Goal: Task Accomplishment & Management: Complete application form

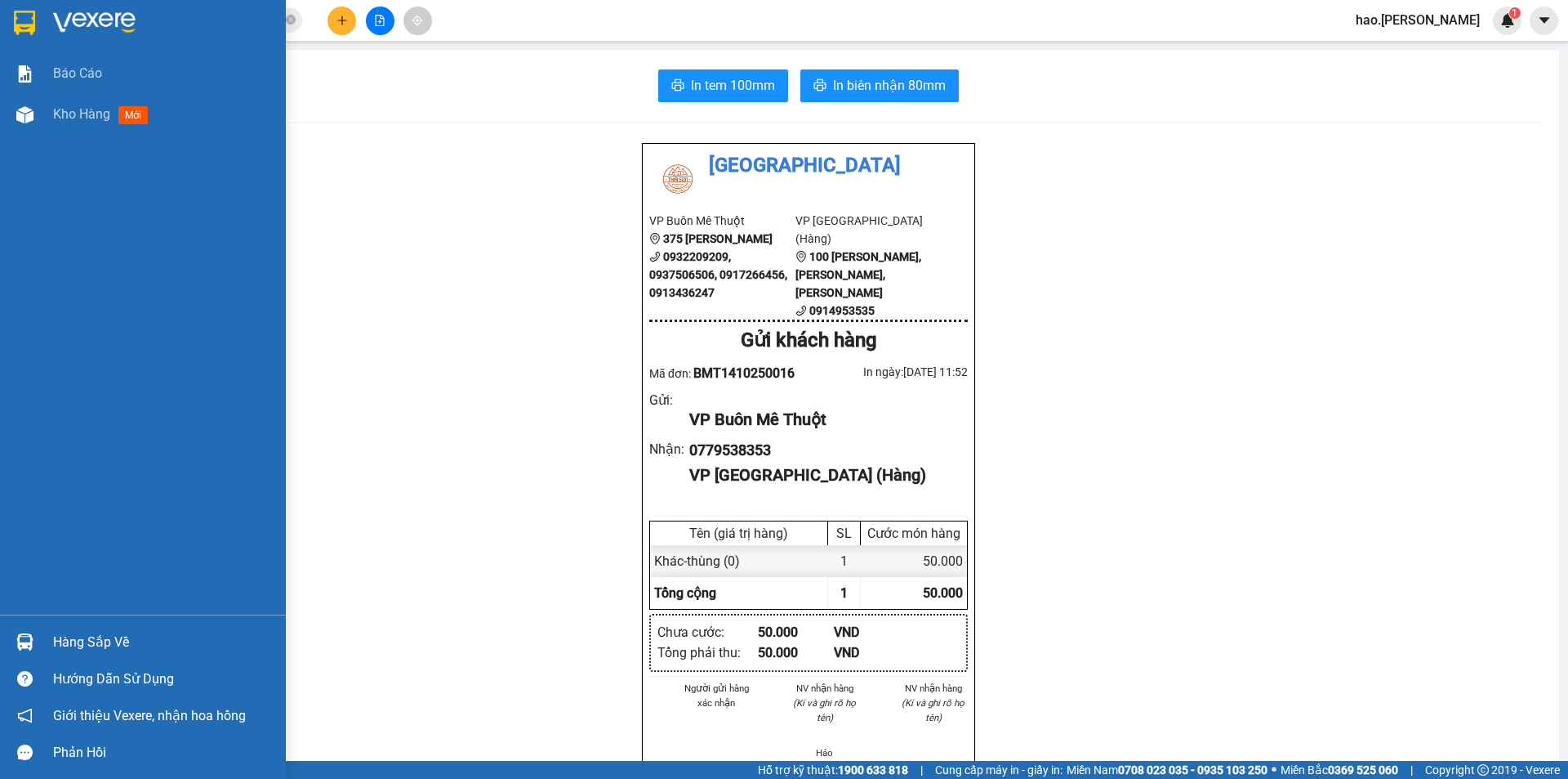
click at [27, 108] on img at bounding box center [25, 115] width 17 height 17
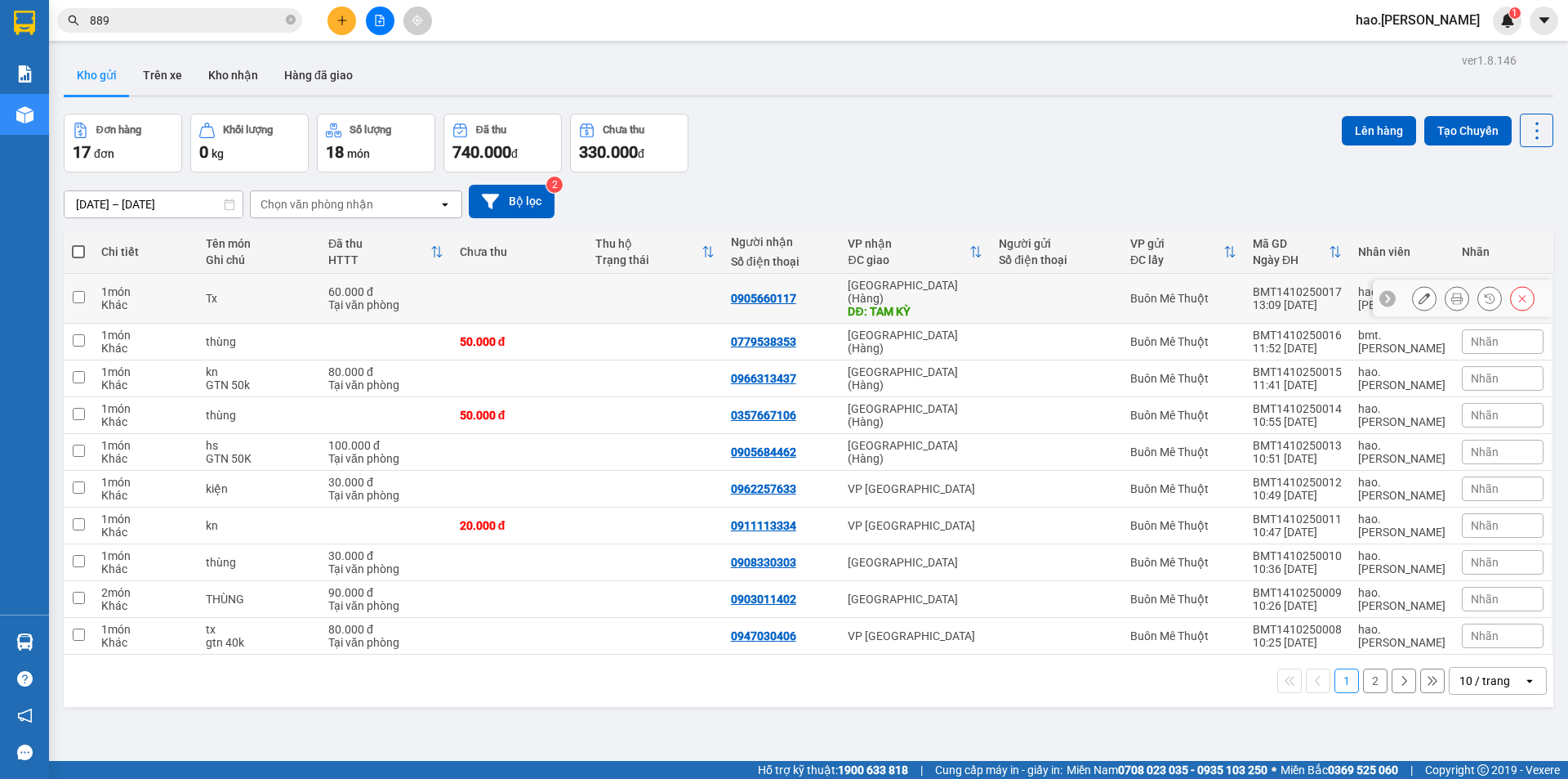
click at [1419, 297] on icon at bounding box center [1424, 298] width 11 height 11
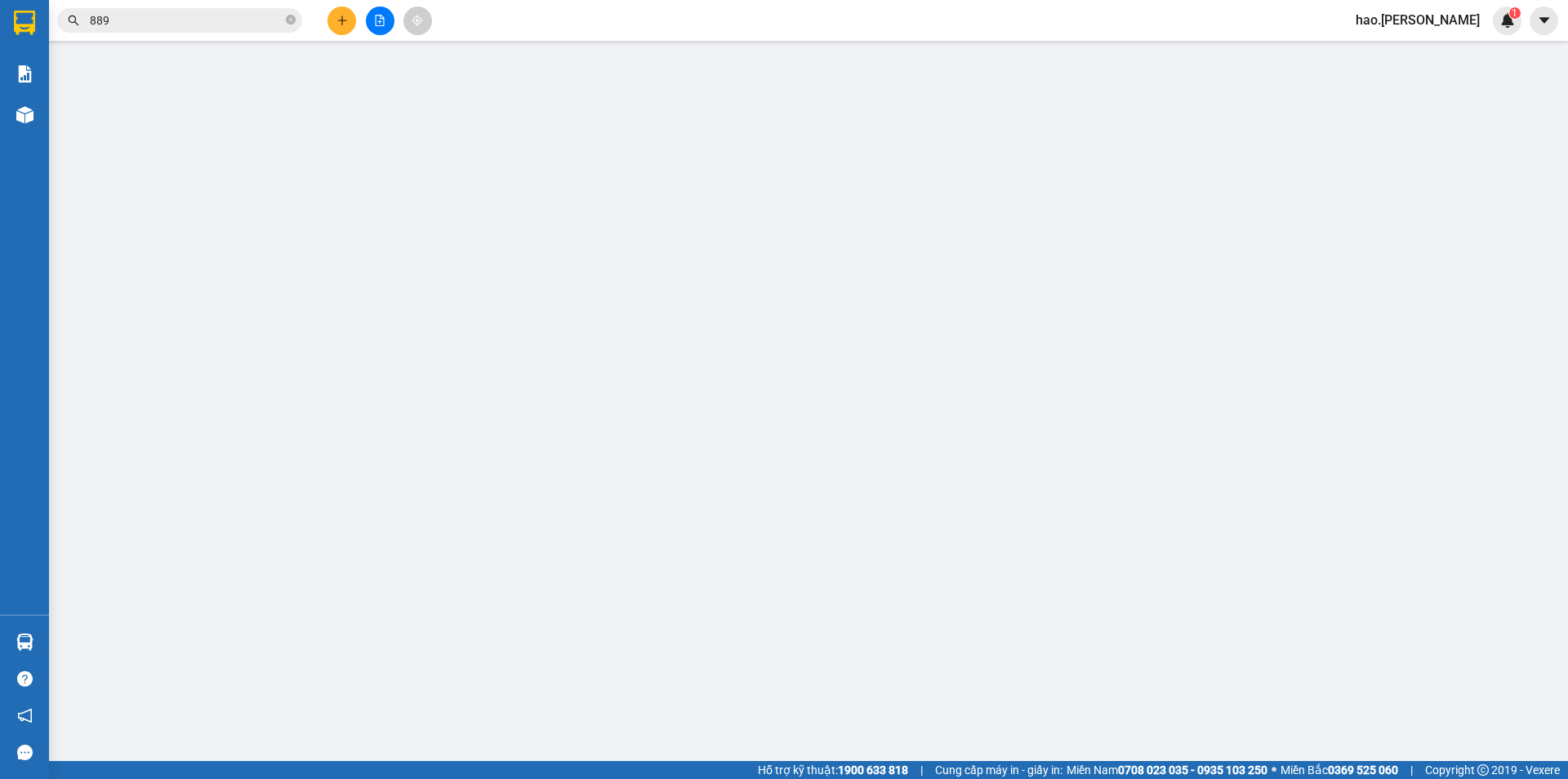
type input "0905660117"
type input "TAM KỲ"
type input "0"
type input "60.000"
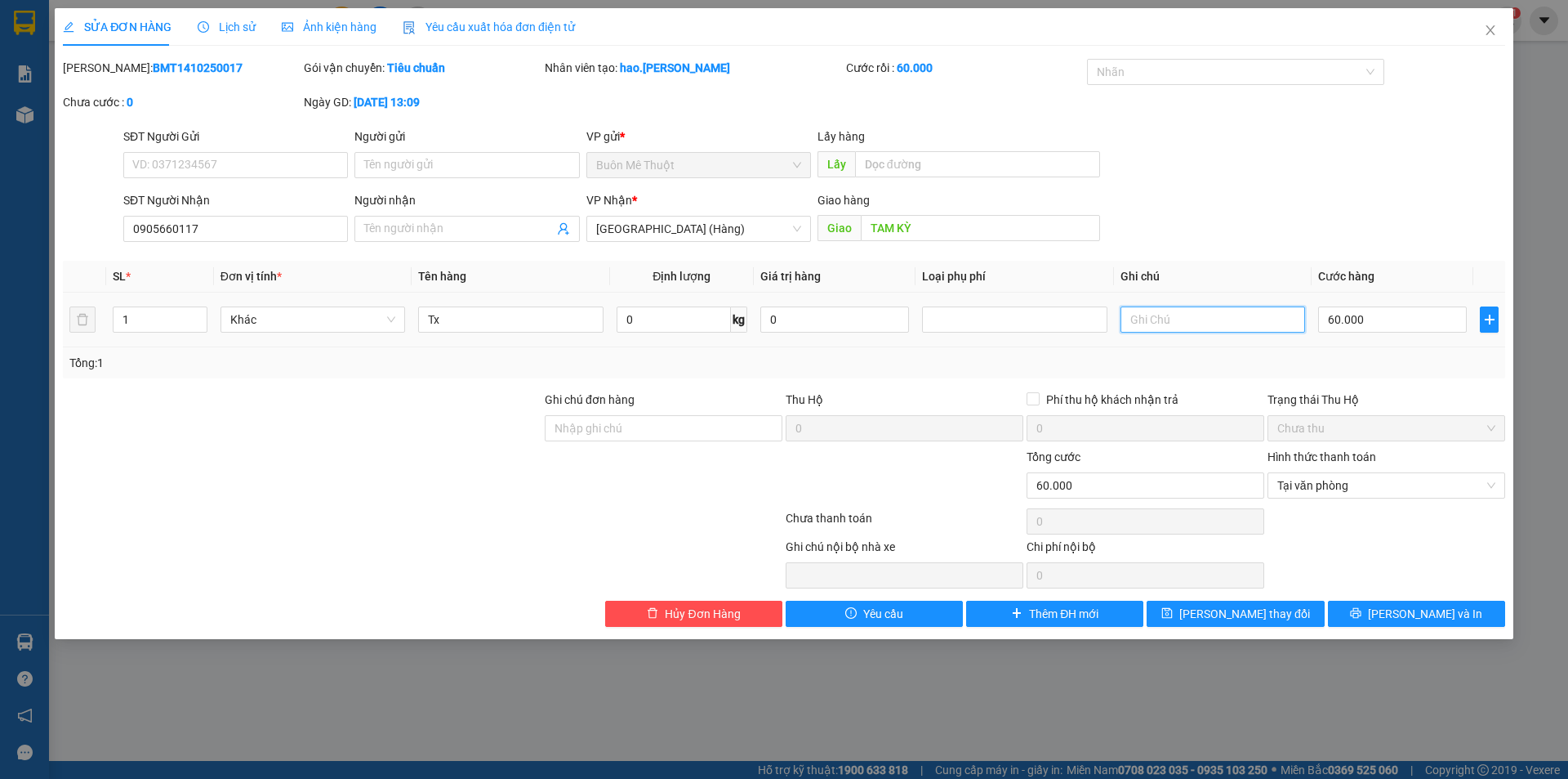
click at [1182, 325] on input "text" at bounding box center [1213, 319] width 185 height 26
click at [623, 424] on input "Ghi chú đơn hàng" at bounding box center [664, 427] width 238 height 26
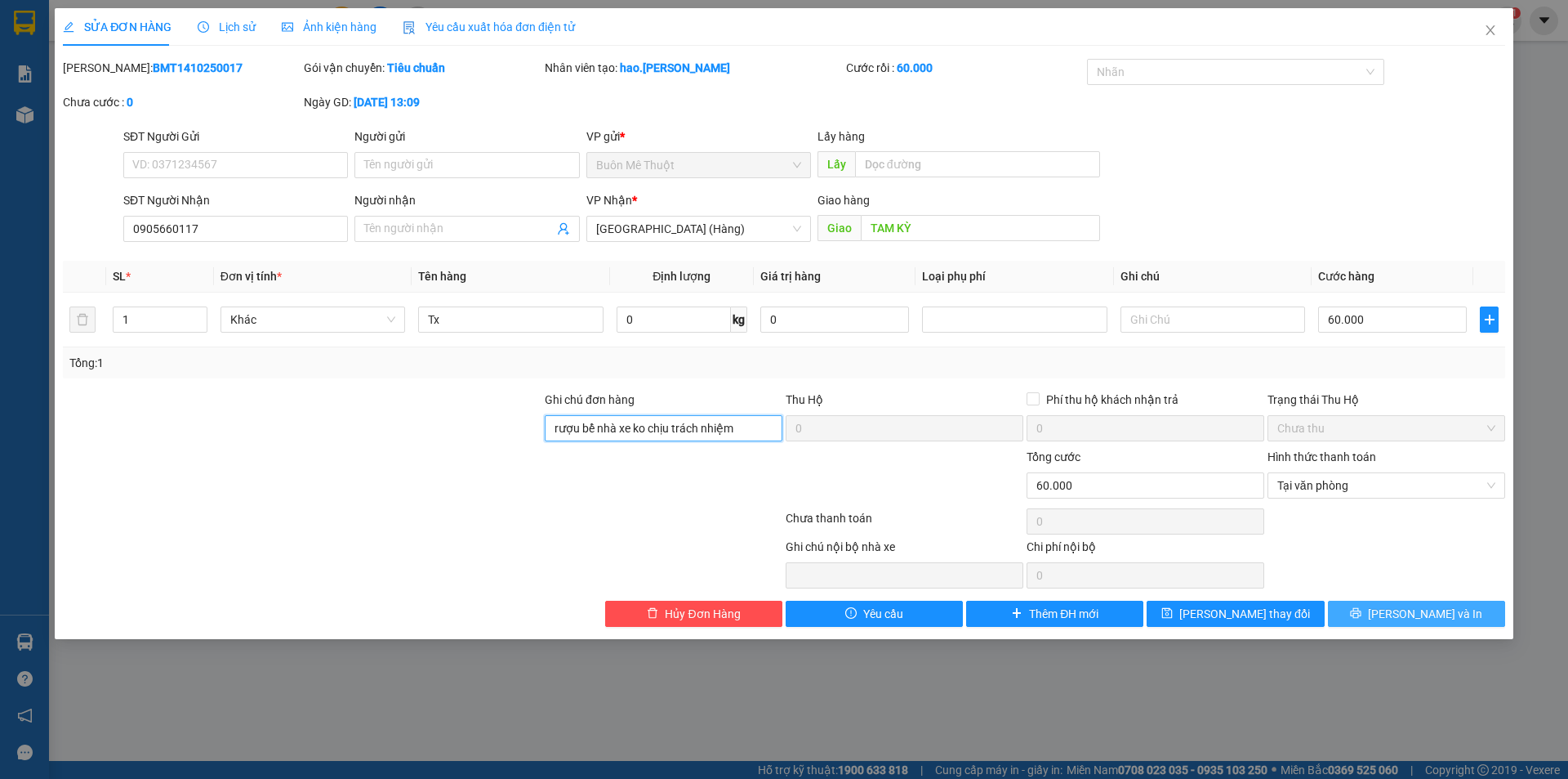
type input "rượu bể nhà xe ko chịu trách nhiệm"
click at [1376, 624] on button "[PERSON_NAME] và In" at bounding box center [1417, 613] width 177 height 26
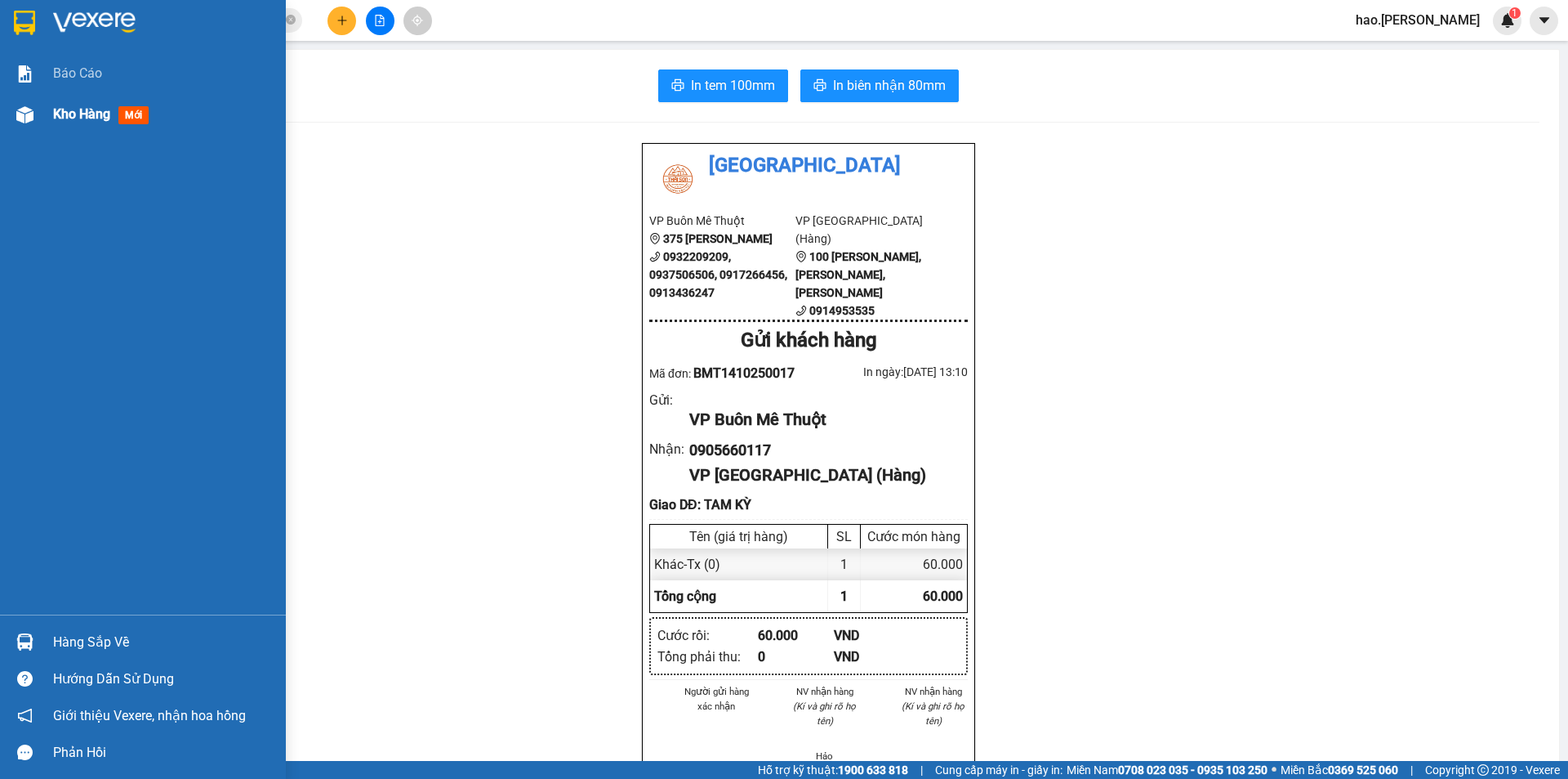
click at [128, 118] on span "mới" at bounding box center [134, 115] width 31 height 18
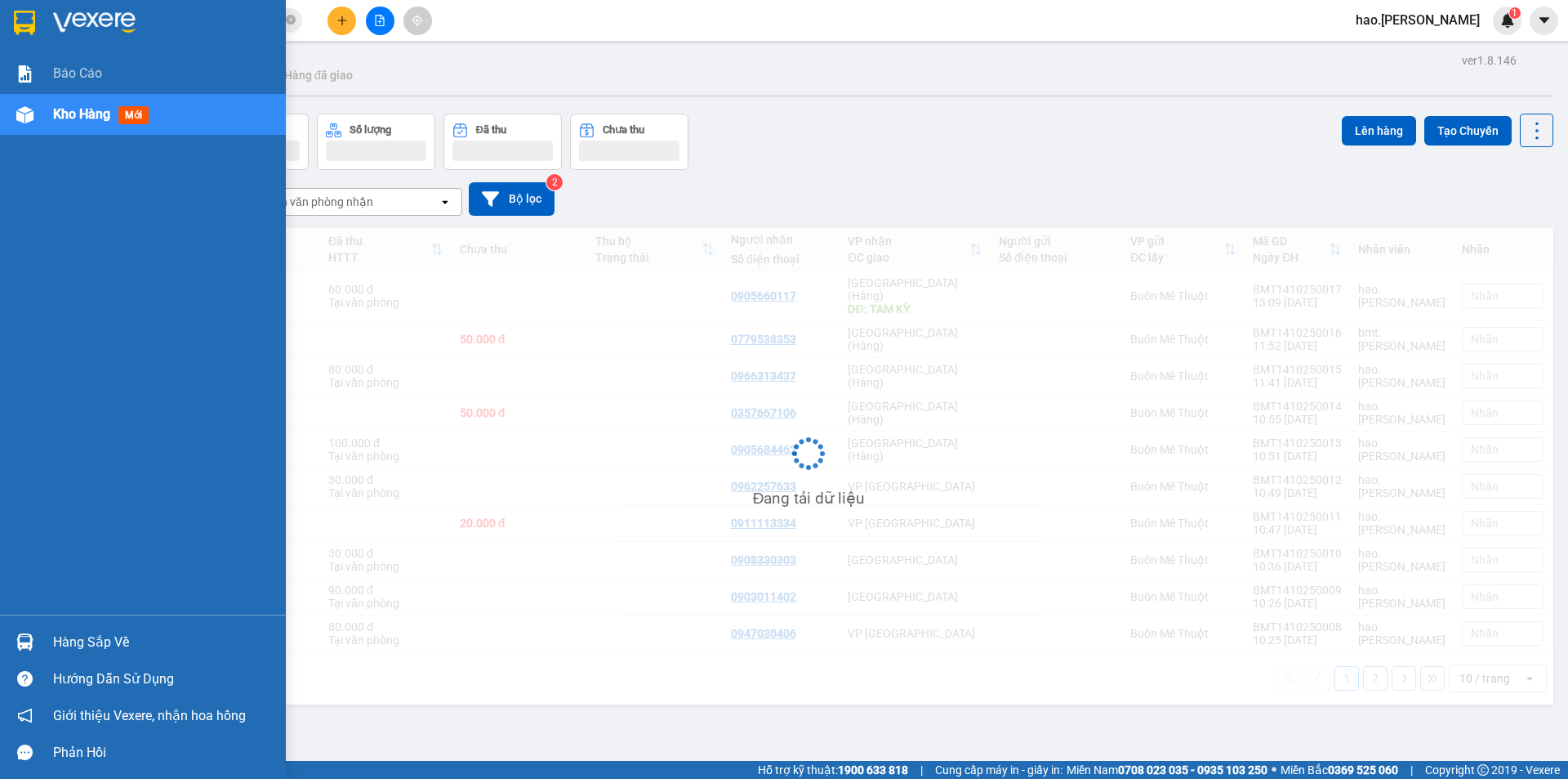
click at [125, 114] on span "mới" at bounding box center [134, 115] width 31 height 18
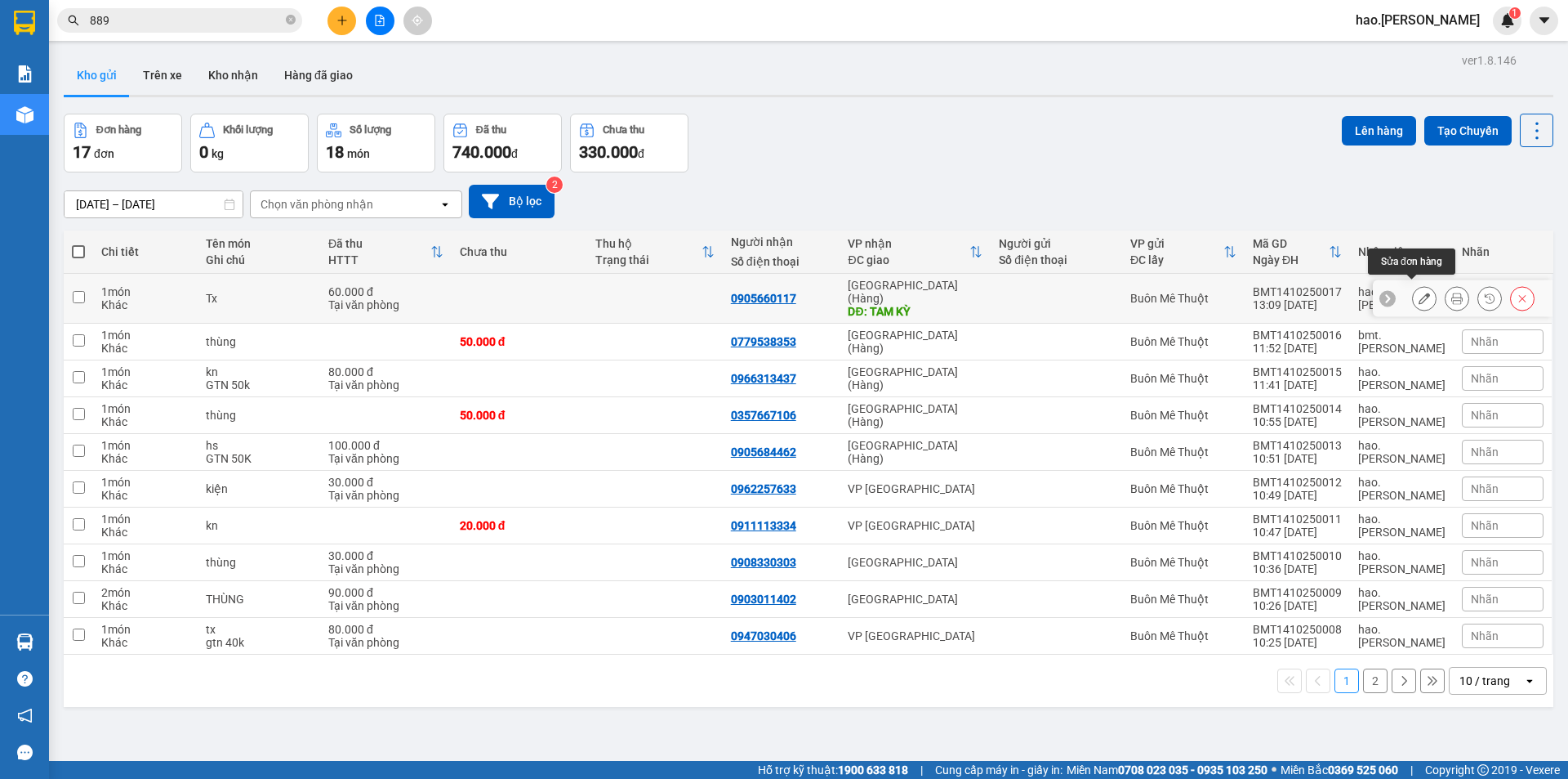
click at [1419, 292] on icon at bounding box center [1424, 298] width 11 height 11
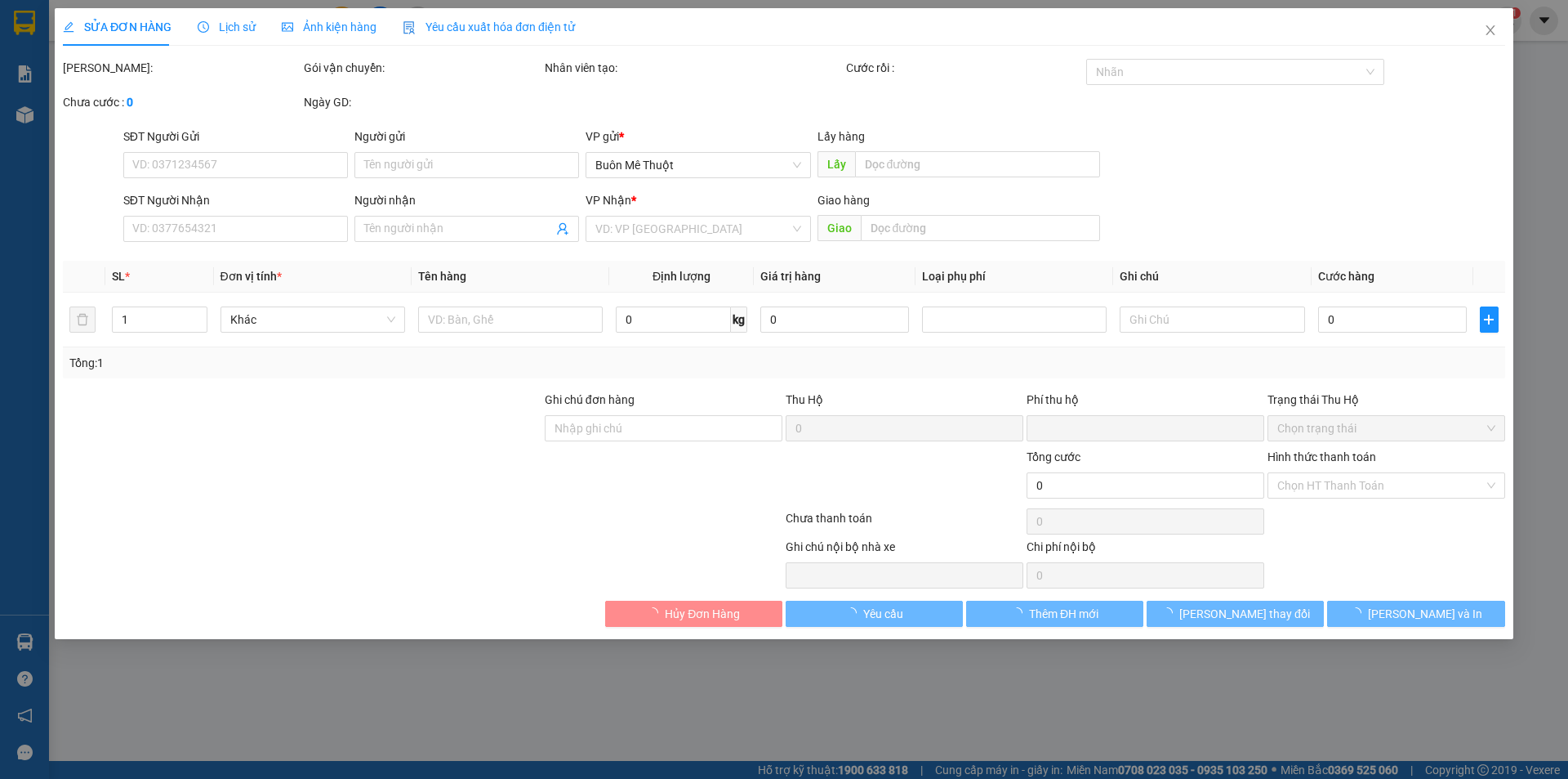
type input "0905660117"
type input "TAM KỲ"
type input "rượu bể nhà xe ko chịu trách nhiệm"
type input "0"
type input "60.000"
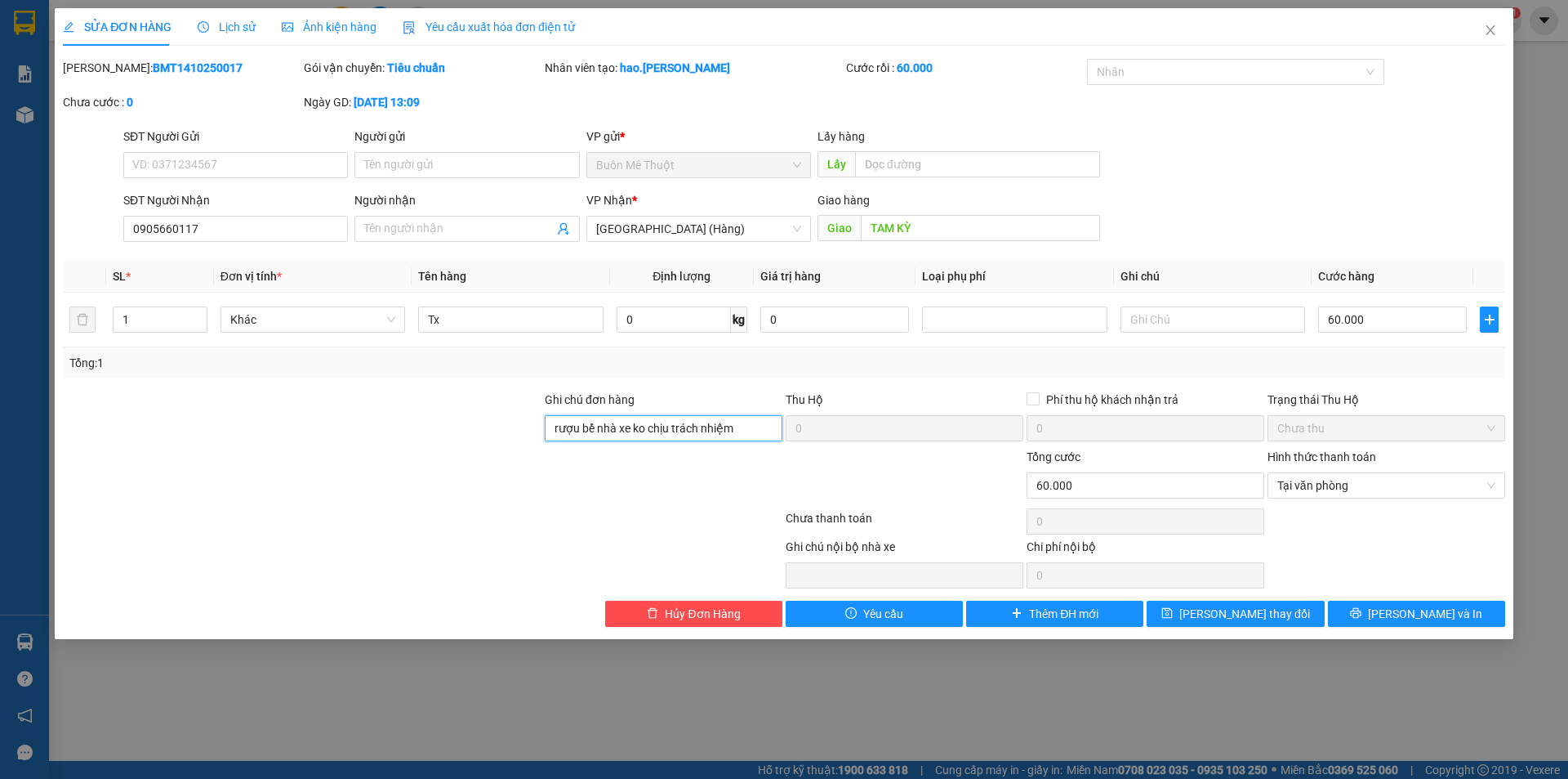
click at [597, 428] on input "rượu bể nhà xe ko chịu trách nhiệm" at bounding box center [664, 427] width 238 height 26
click at [1212, 325] on input "text" at bounding box center [1213, 319] width 185 height 26
paste input "rượu bể nhà xe ko chịu trách nhiệm"
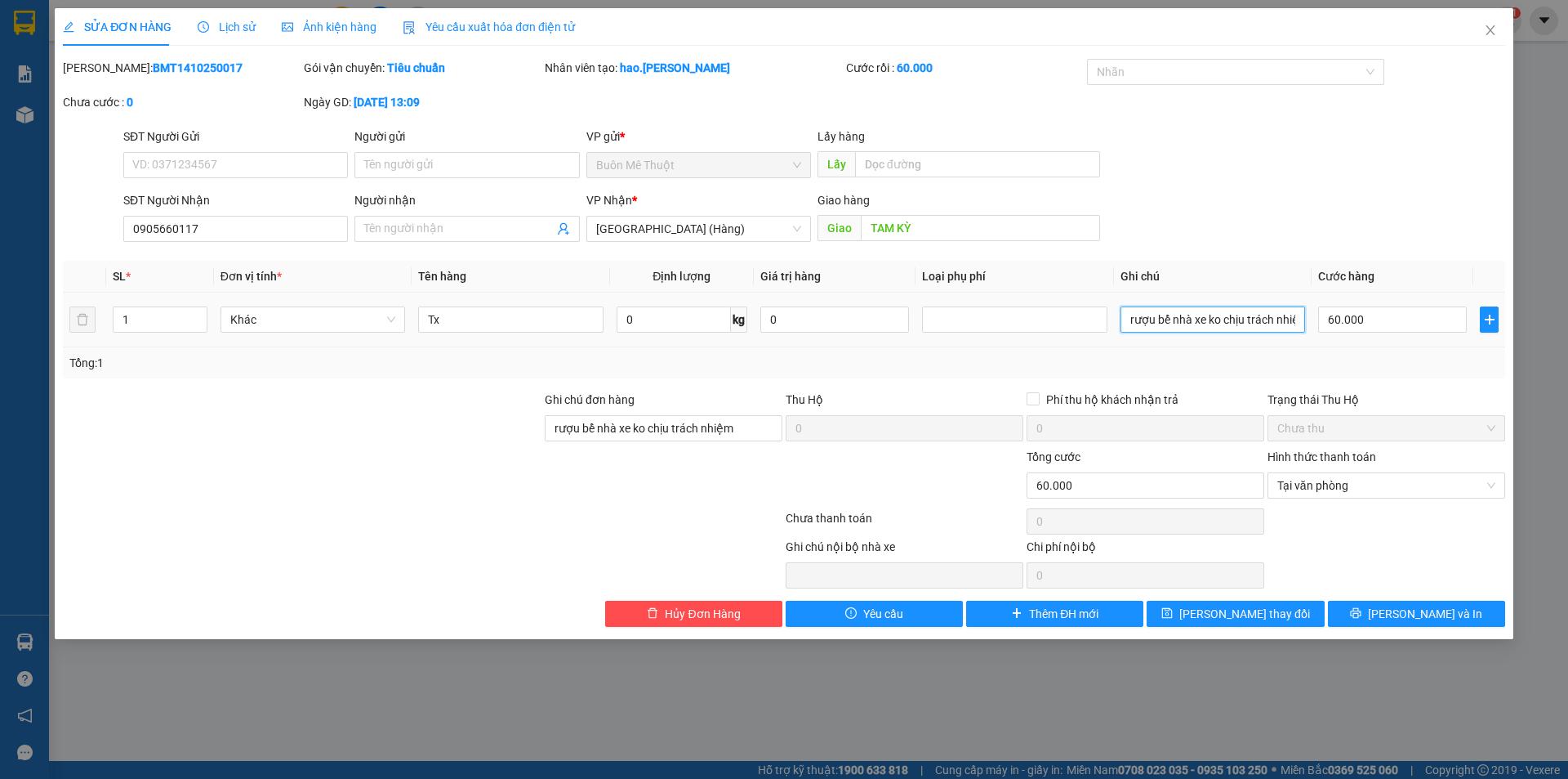
scroll to position [0, 13]
type input "rượu bể nhà xe ko chịu trách nhiệm"
click at [686, 435] on input "rượu bể nhà xe ko chịu trách nhiệm" at bounding box center [664, 427] width 238 height 26
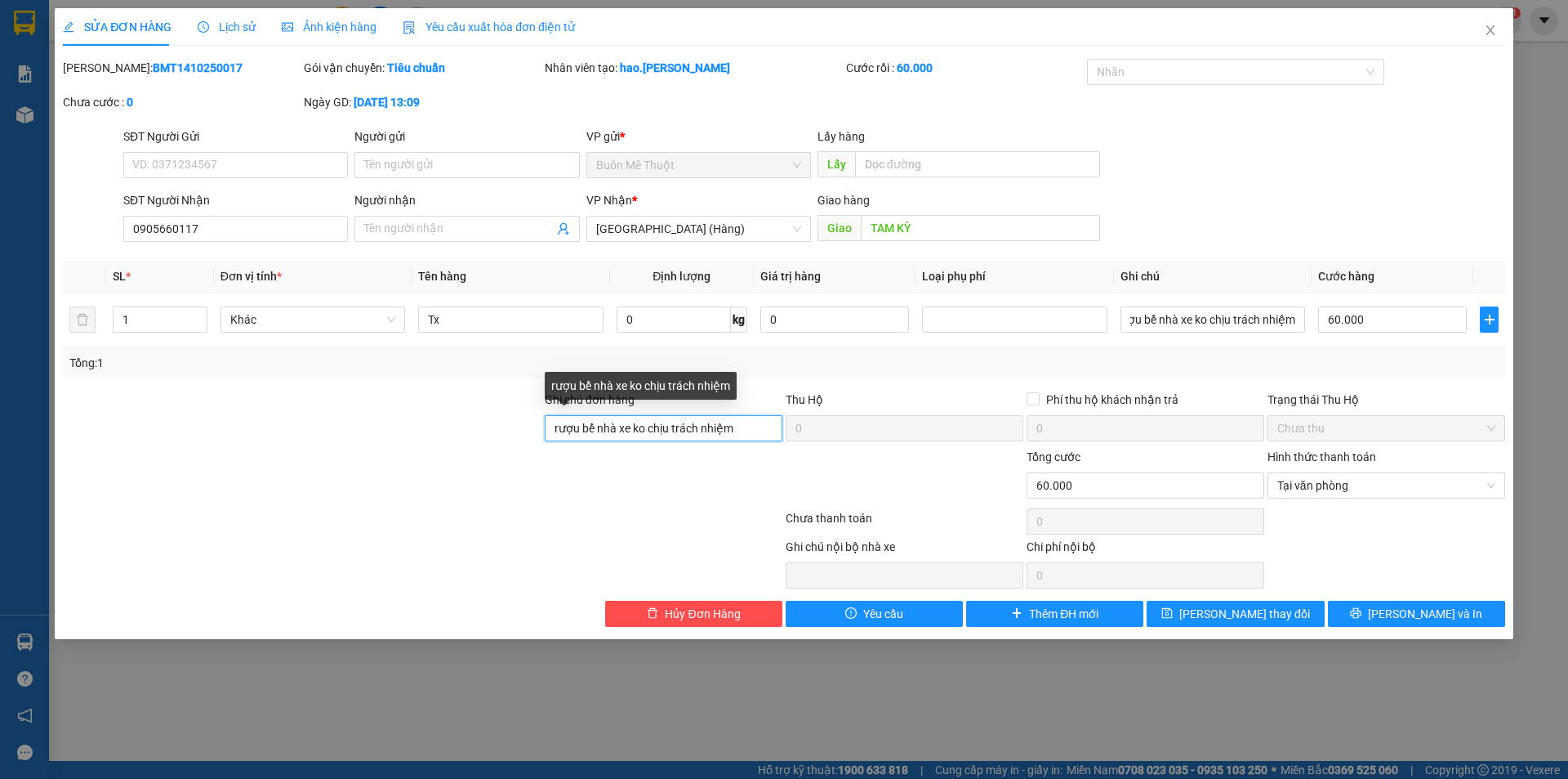
scroll to position [0, 0]
click at [686, 435] on input "rượu bể nhà xe ko chịu trách nhiệm" at bounding box center [664, 427] width 238 height 26
click at [1362, 598] on div "Total Paid Fee 60.000 Total UnPaid Fee 0 Cash Collection Total Fee Mã ĐH: BMT14…" at bounding box center [784, 342] width 1443 height 568
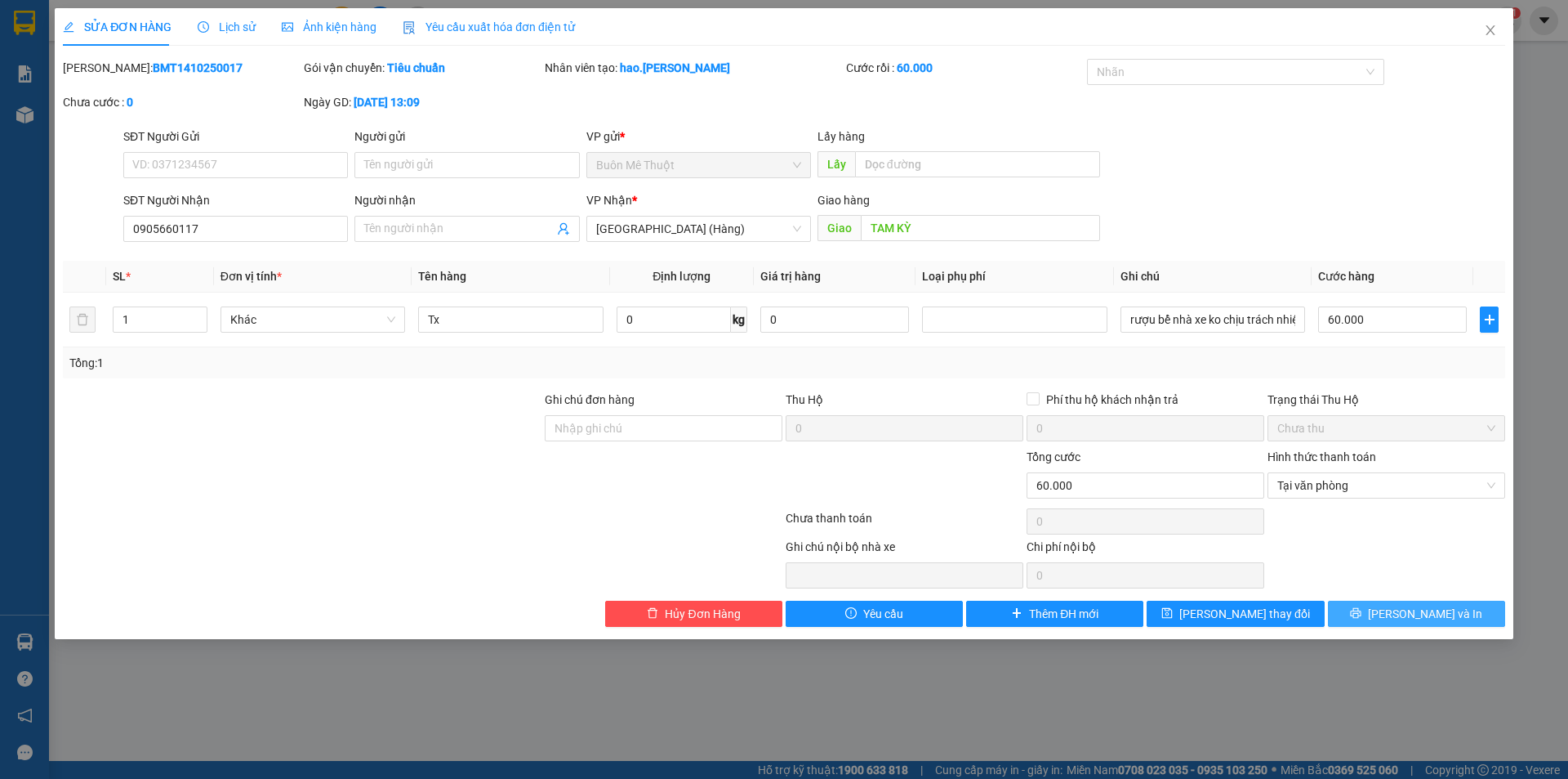
click at [1362, 606] on button "[PERSON_NAME] và In" at bounding box center [1417, 613] width 177 height 26
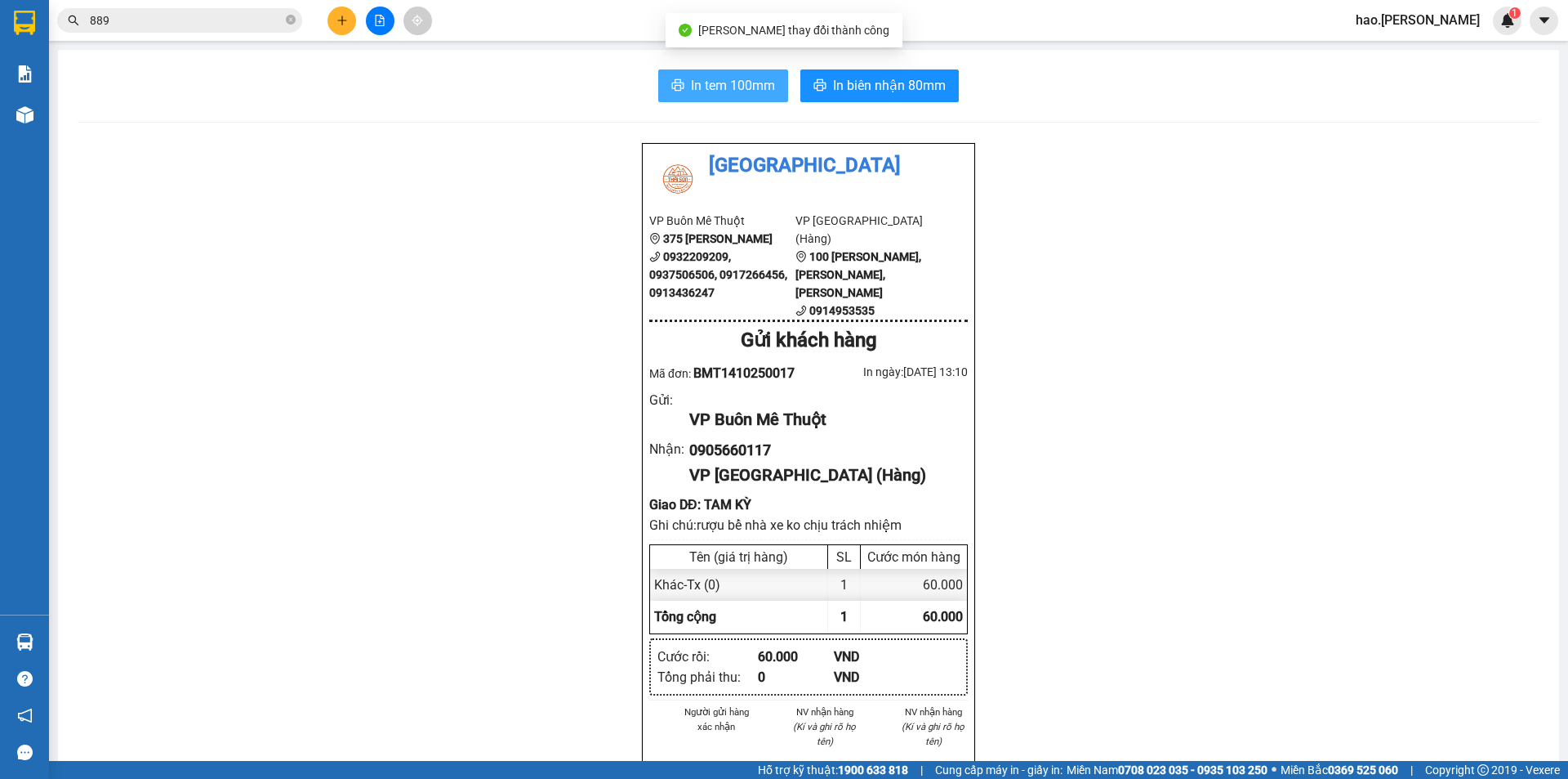
click at [691, 96] on span "In tem 100mm" at bounding box center [733, 84] width 84 height 20
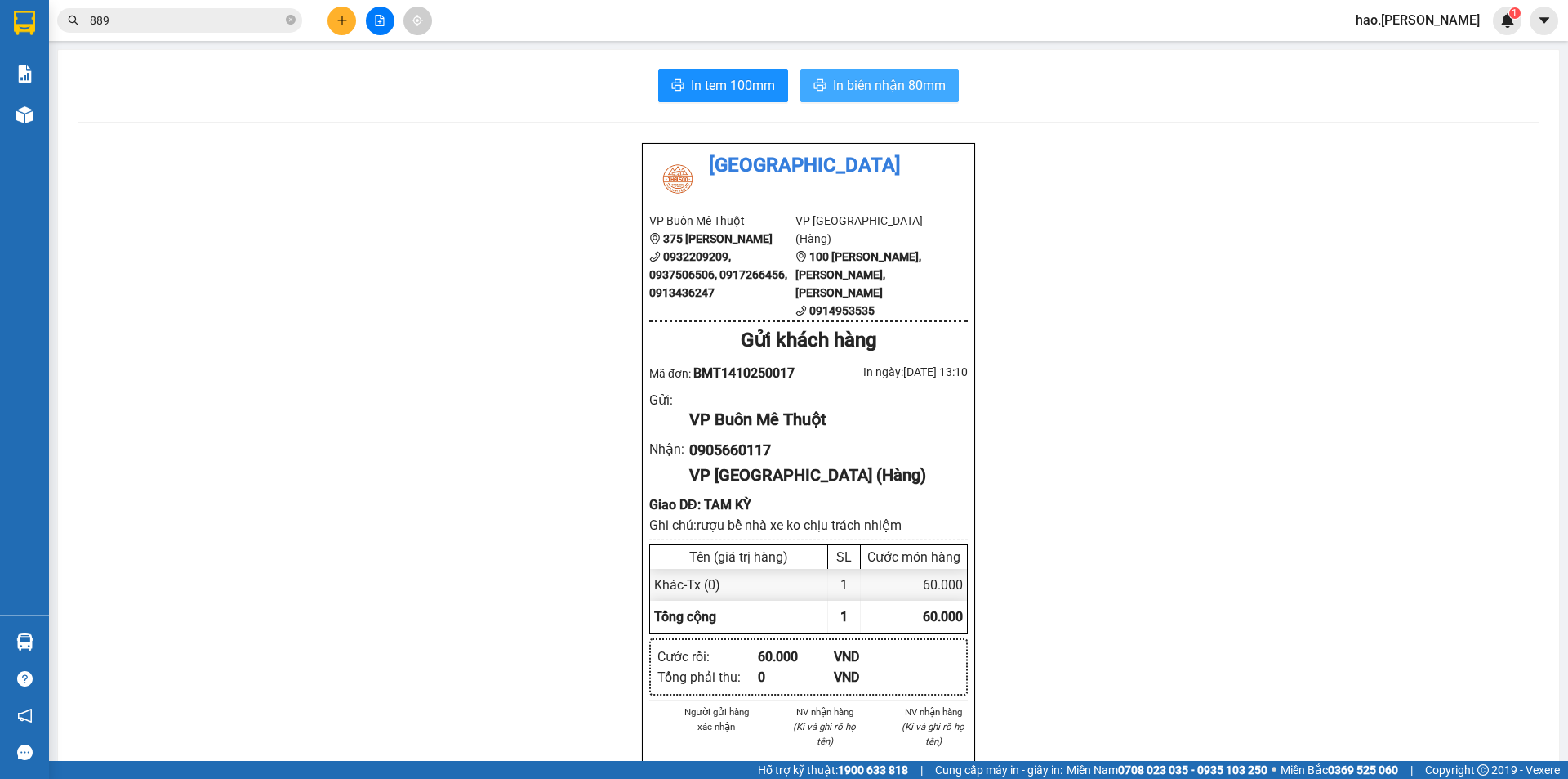
click at [877, 73] on button "In biên nhận 80mm" at bounding box center [879, 85] width 158 height 33
drag, startPoint x: 241, startPoint y: 36, endPoint x: 241, endPoint y: 25, distance: 11.0
click at [241, 34] on div "Kết quả tìm kiếm ( 389 ) Bộ lọc Mã ĐH Trạng thái Món hàng Thu hộ Tổng cước Chưa…" at bounding box center [784, 20] width 1568 height 41
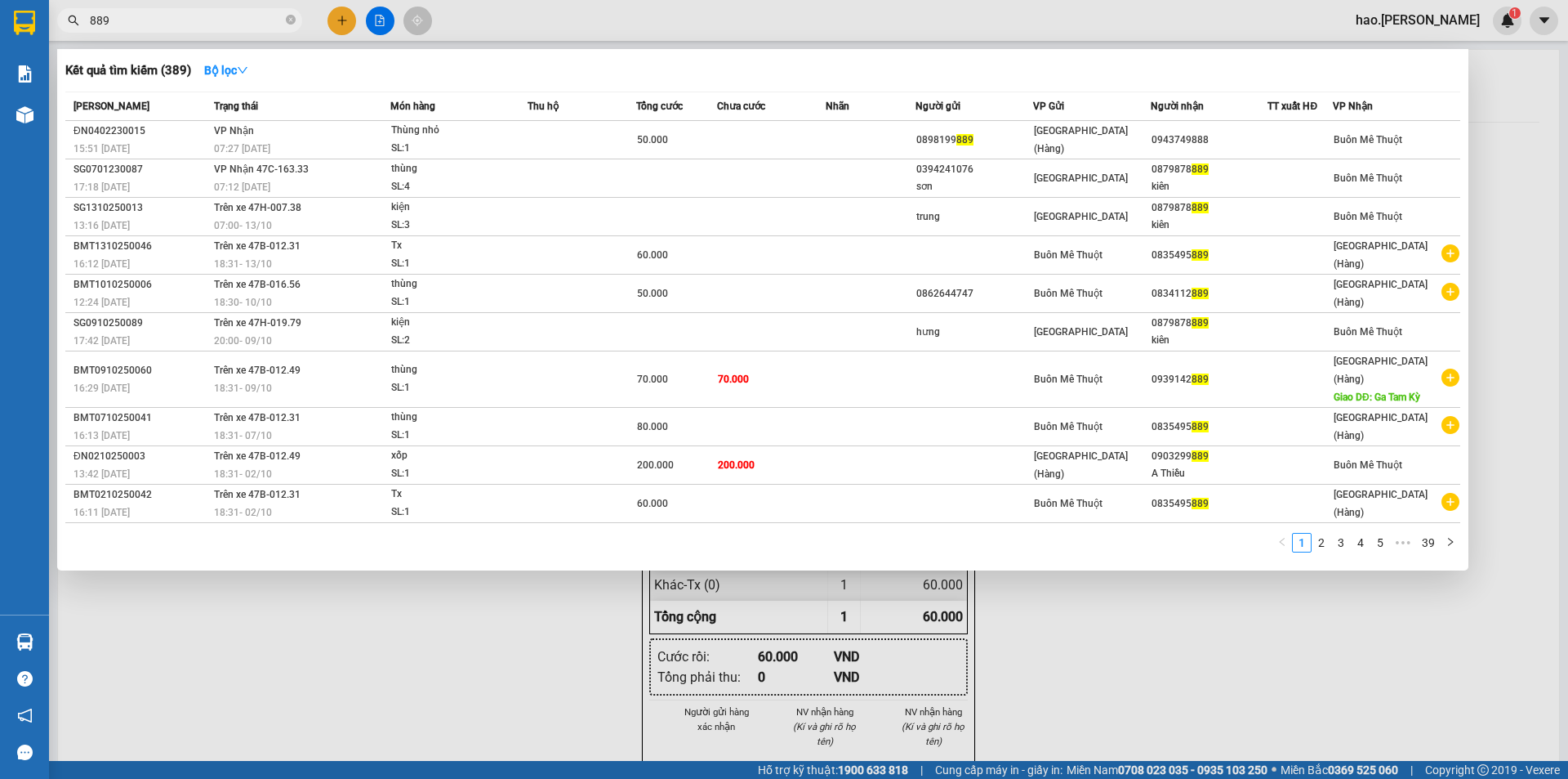
click at [241, 25] on input "889" at bounding box center [186, 20] width 193 height 18
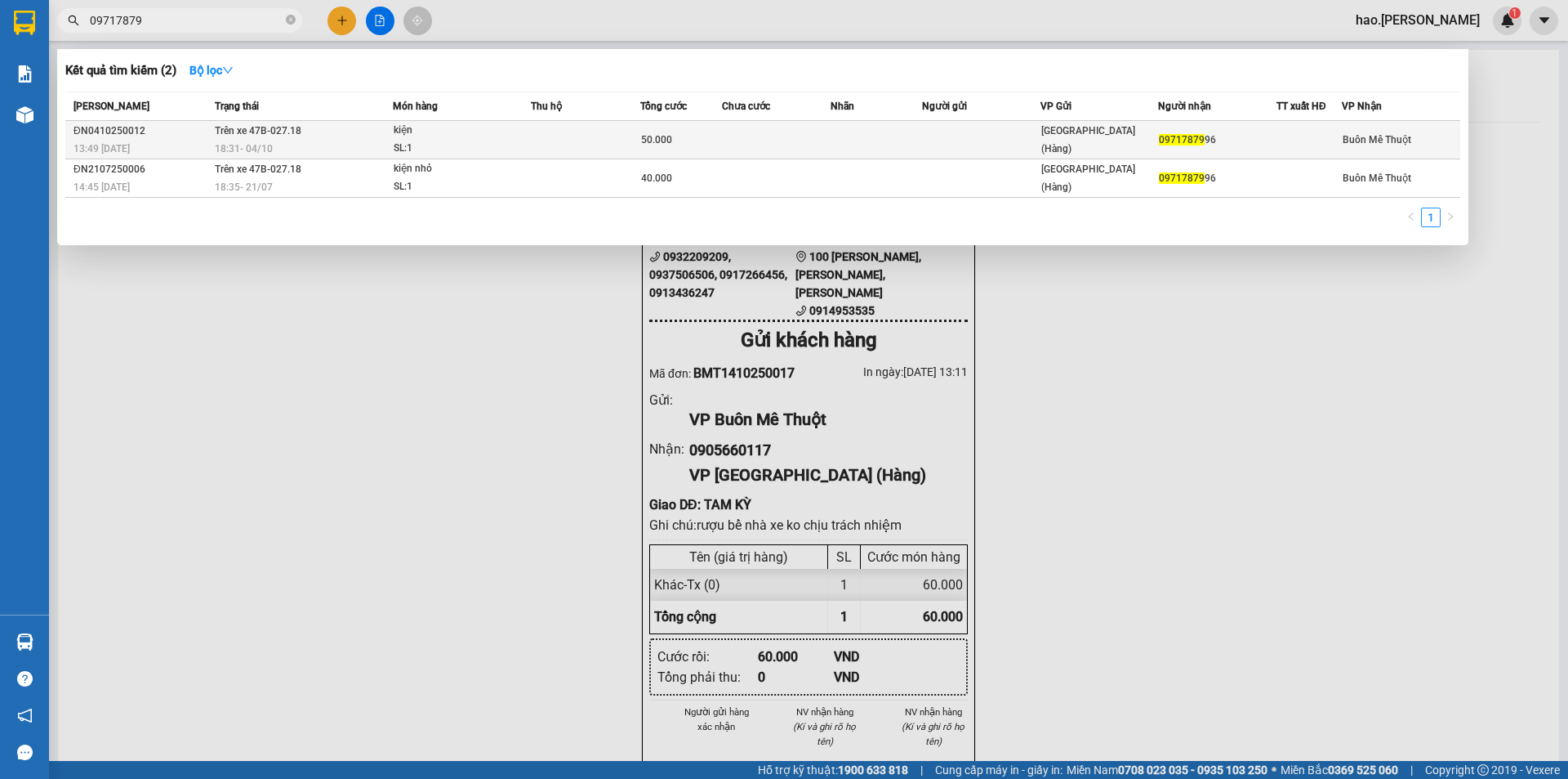
type input "09717879"
click at [375, 135] on td "Trên xe 47B-027.18 18:31 - 04/10" at bounding box center [302, 140] width 182 height 38
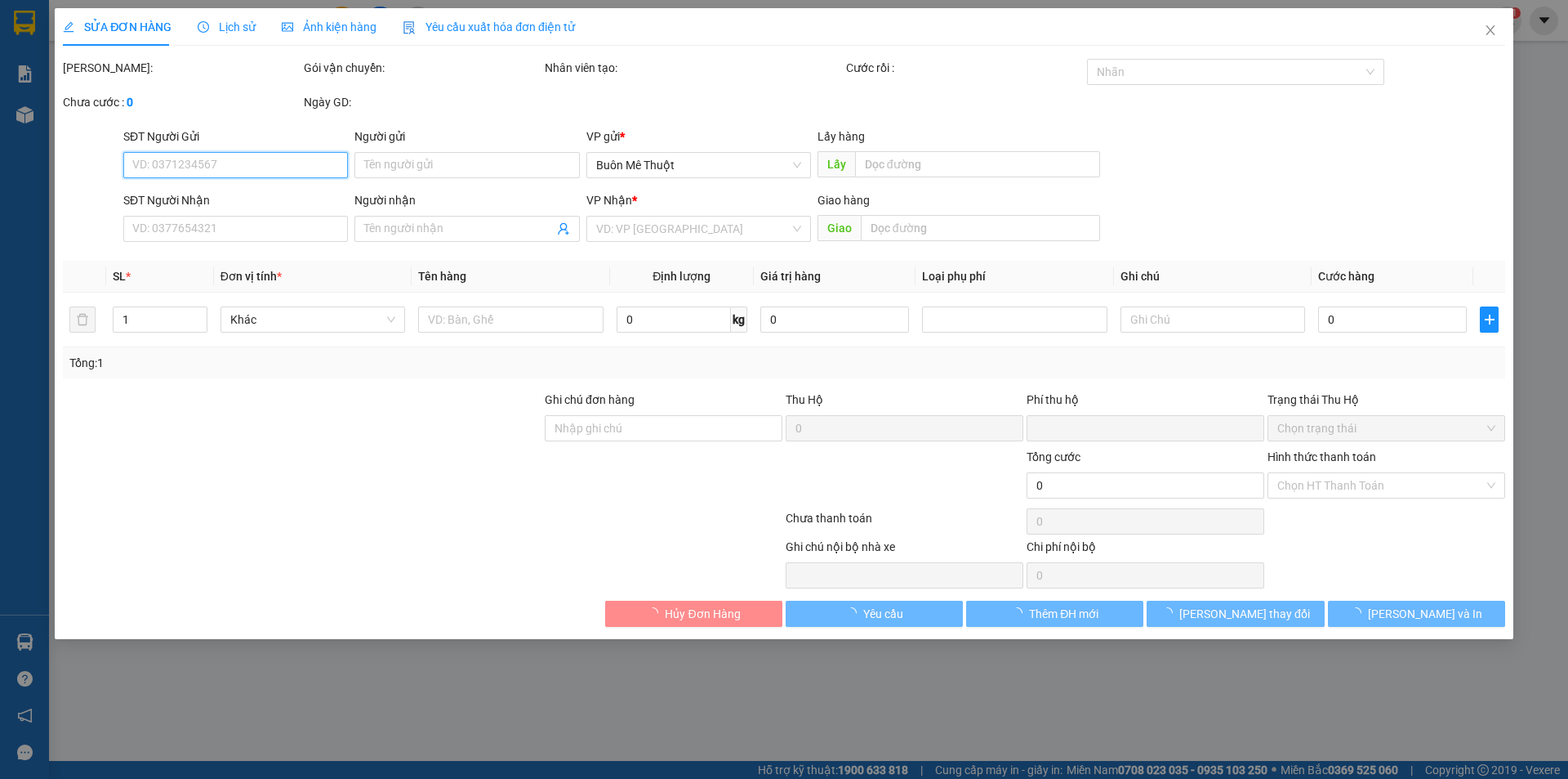
type input "0971787996"
type input "0"
type input "50.000"
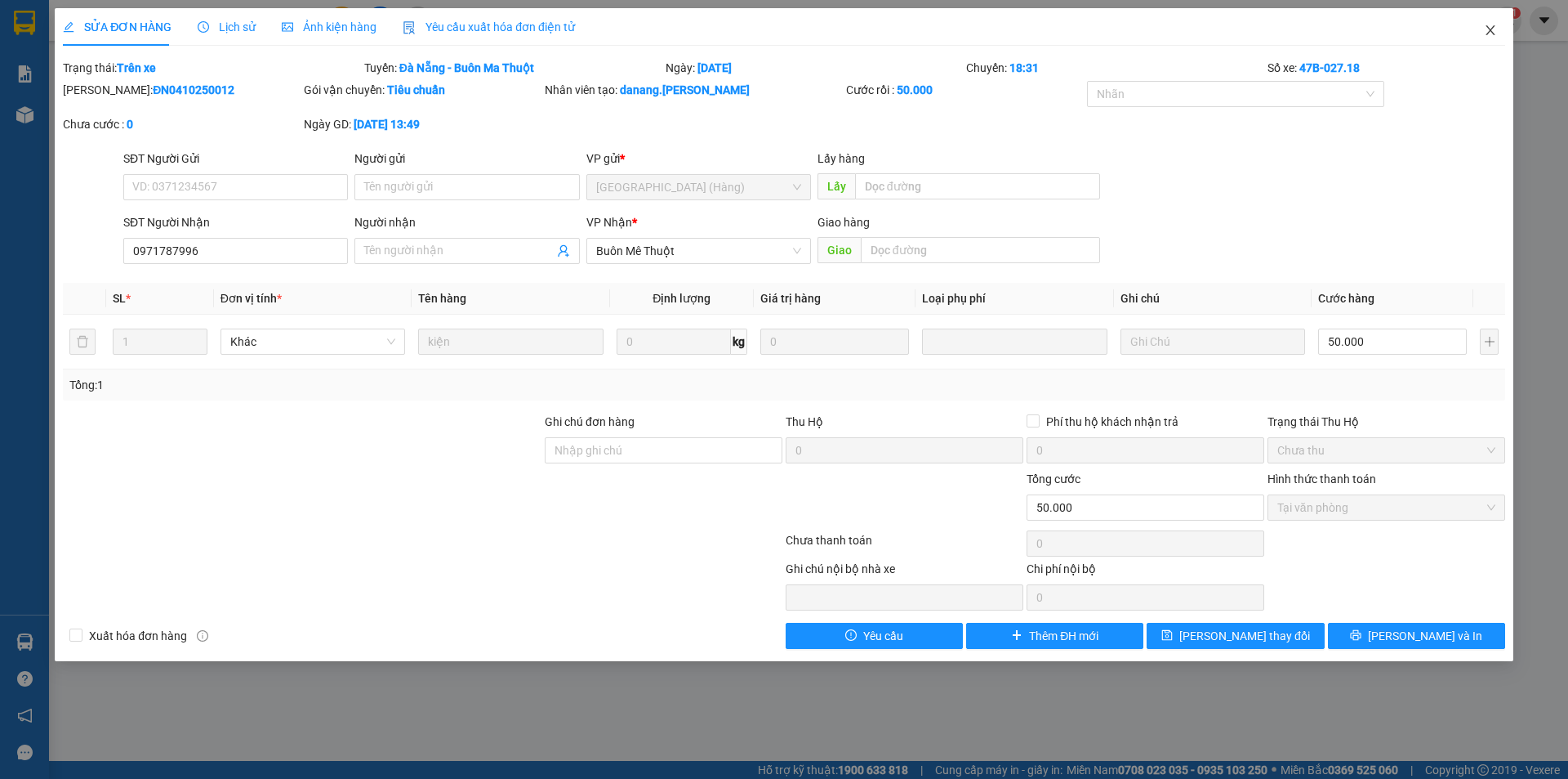
click at [1478, 30] on span "Close" at bounding box center [1490, 32] width 46 height 46
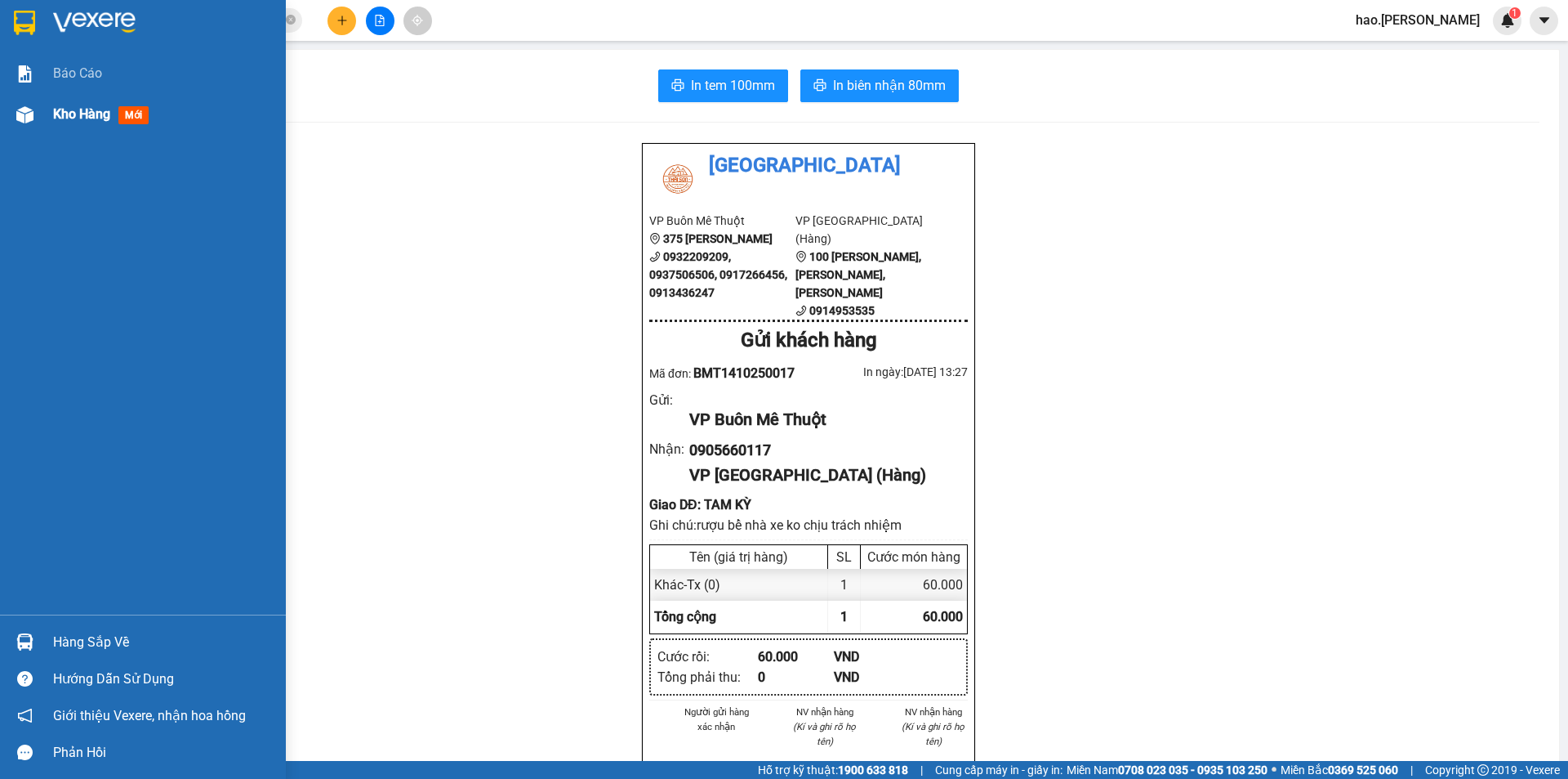
click at [90, 114] on span "Kho hàng" at bounding box center [81, 114] width 57 height 15
click at [84, 114] on span "Kho hàng" at bounding box center [81, 114] width 57 height 15
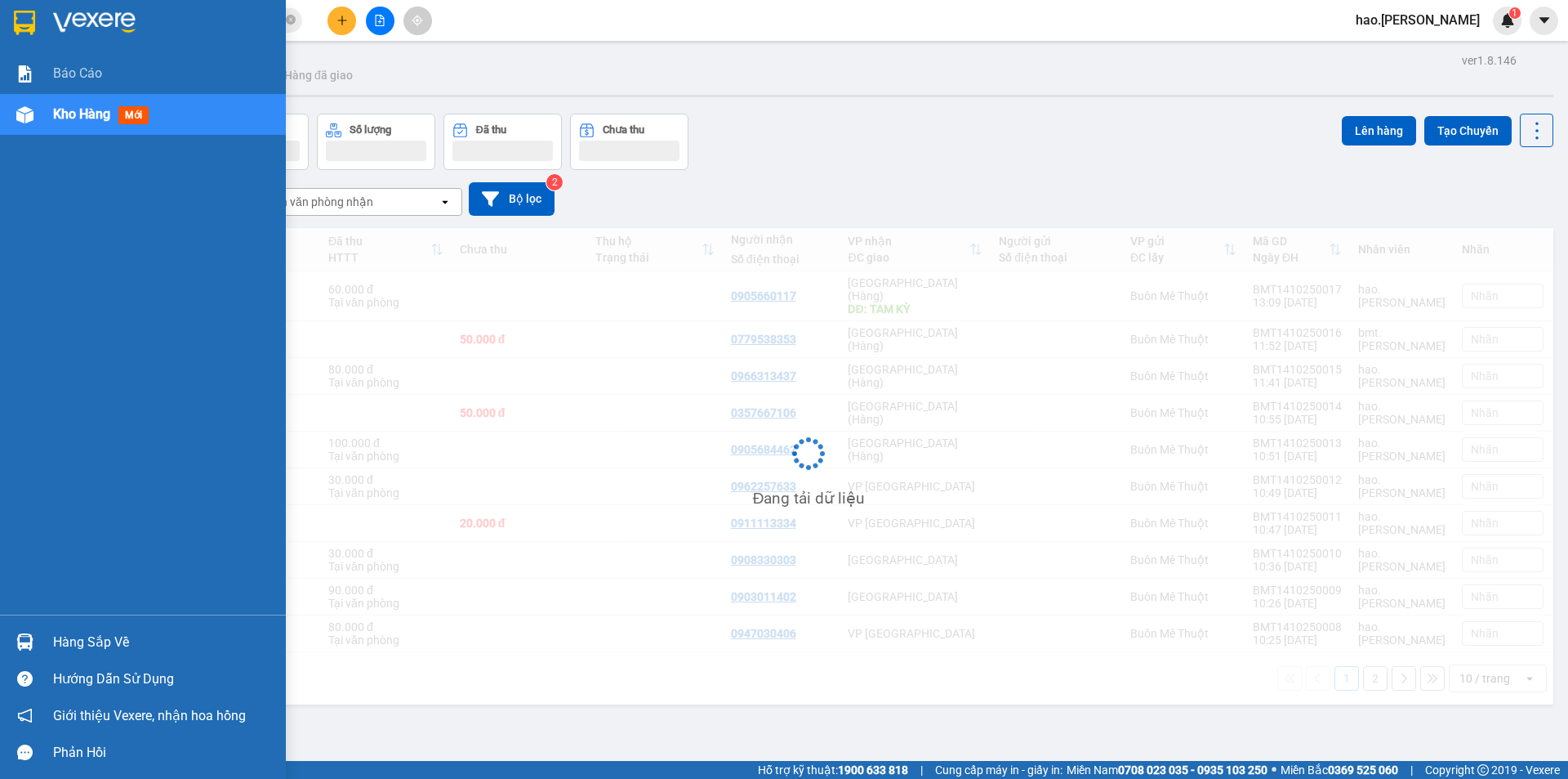
click at [84, 114] on span "Kho hàng" at bounding box center [81, 114] width 57 height 15
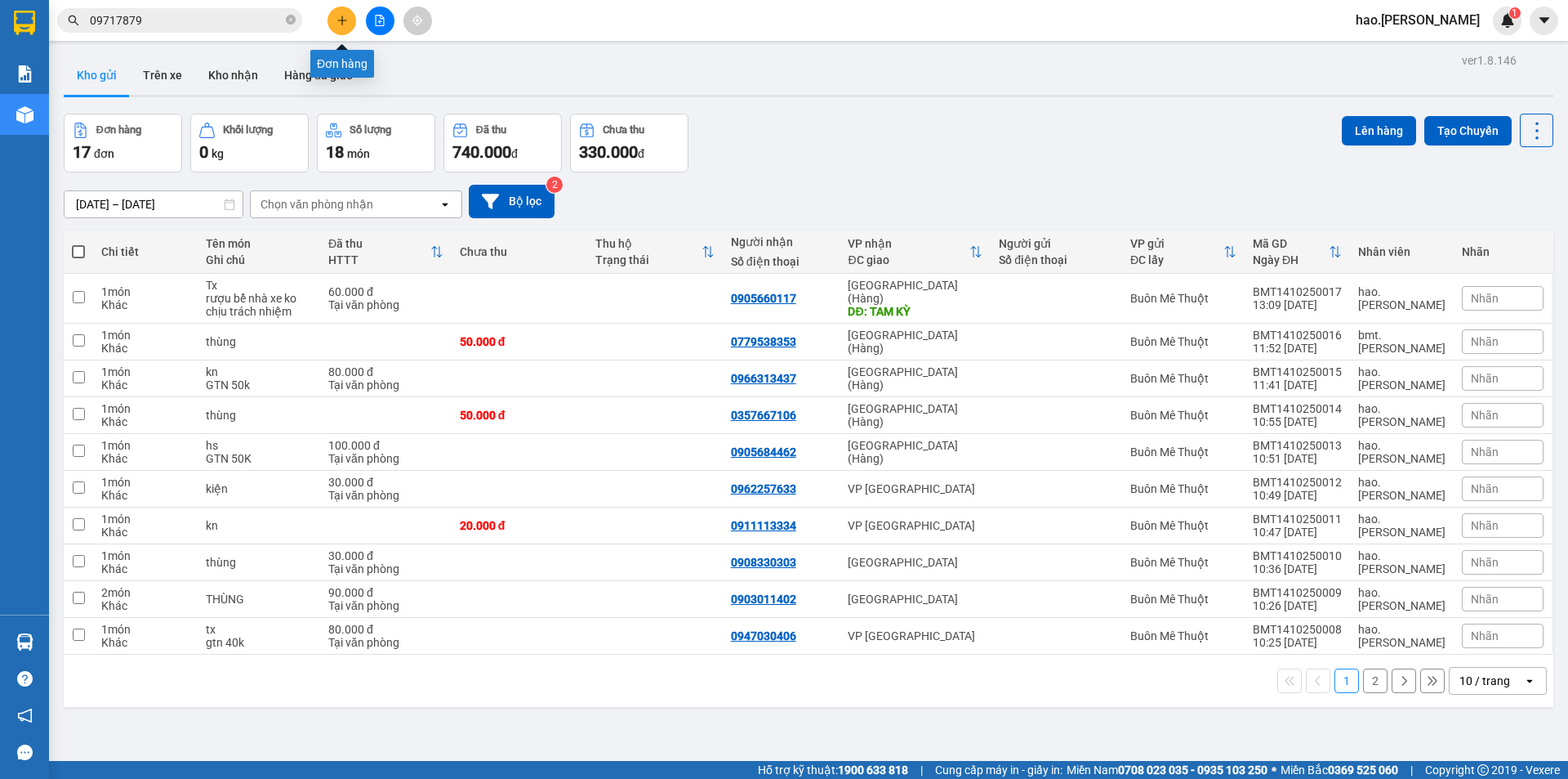
click at [343, 26] on button at bounding box center [342, 21] width 29 height 29
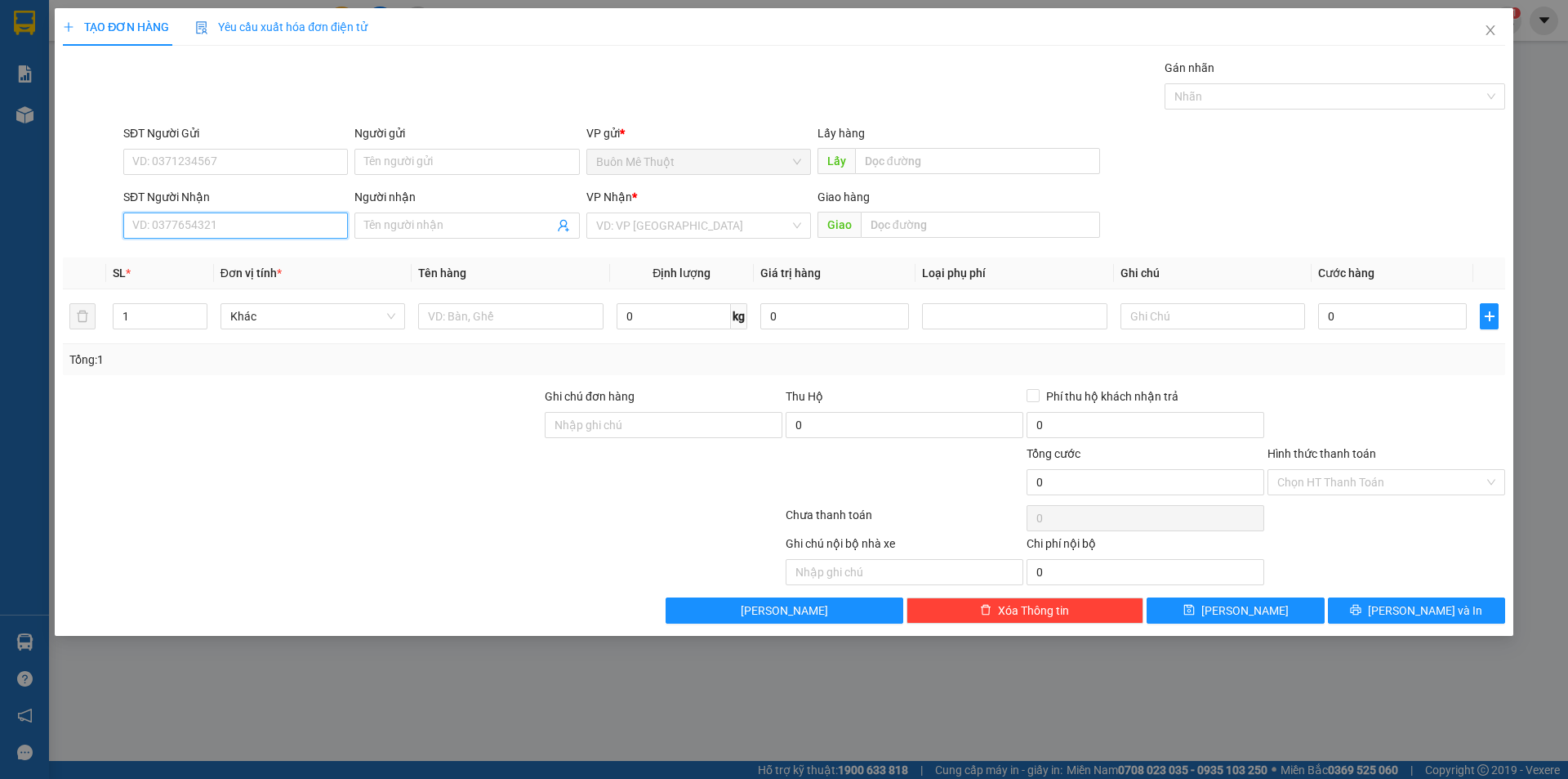
click at [232, 219] on input "SĐT Người Nhận" at bounding box center [236, 225] width 225 height 26
click at [190, 246] on div "0845153977" at bounding box center [236, 258] width 225 height 26
type input "0845153977"
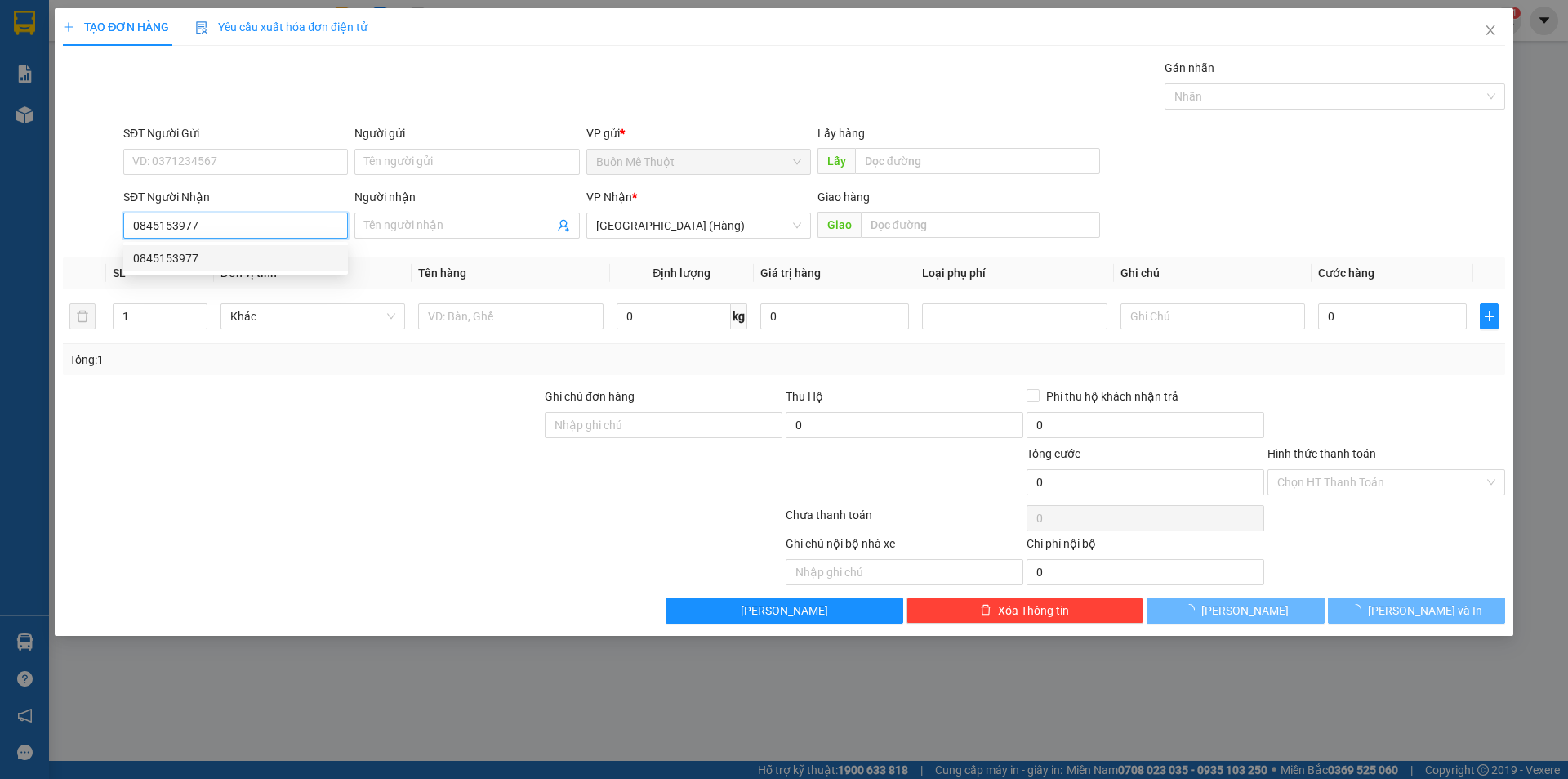
type input "50.000"
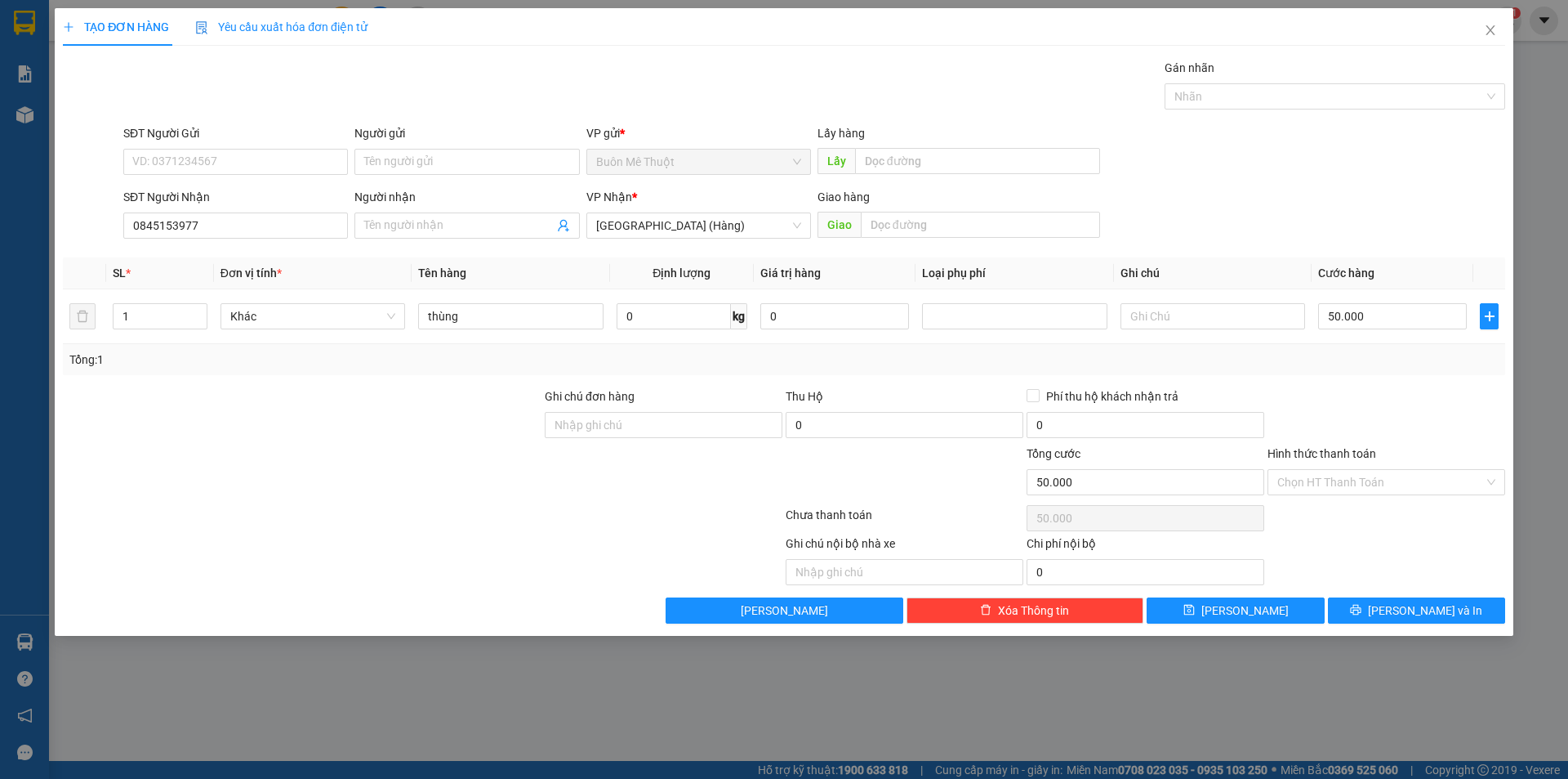
drag, startPoint x: 1340, startPoint y: 481, endPoint x: 1335, endPoint y: 495, distance: 14.9
click at [1338, 491] on input "Hình thức thanh toán" at bounding box center [1381, 482] width 207 height 25
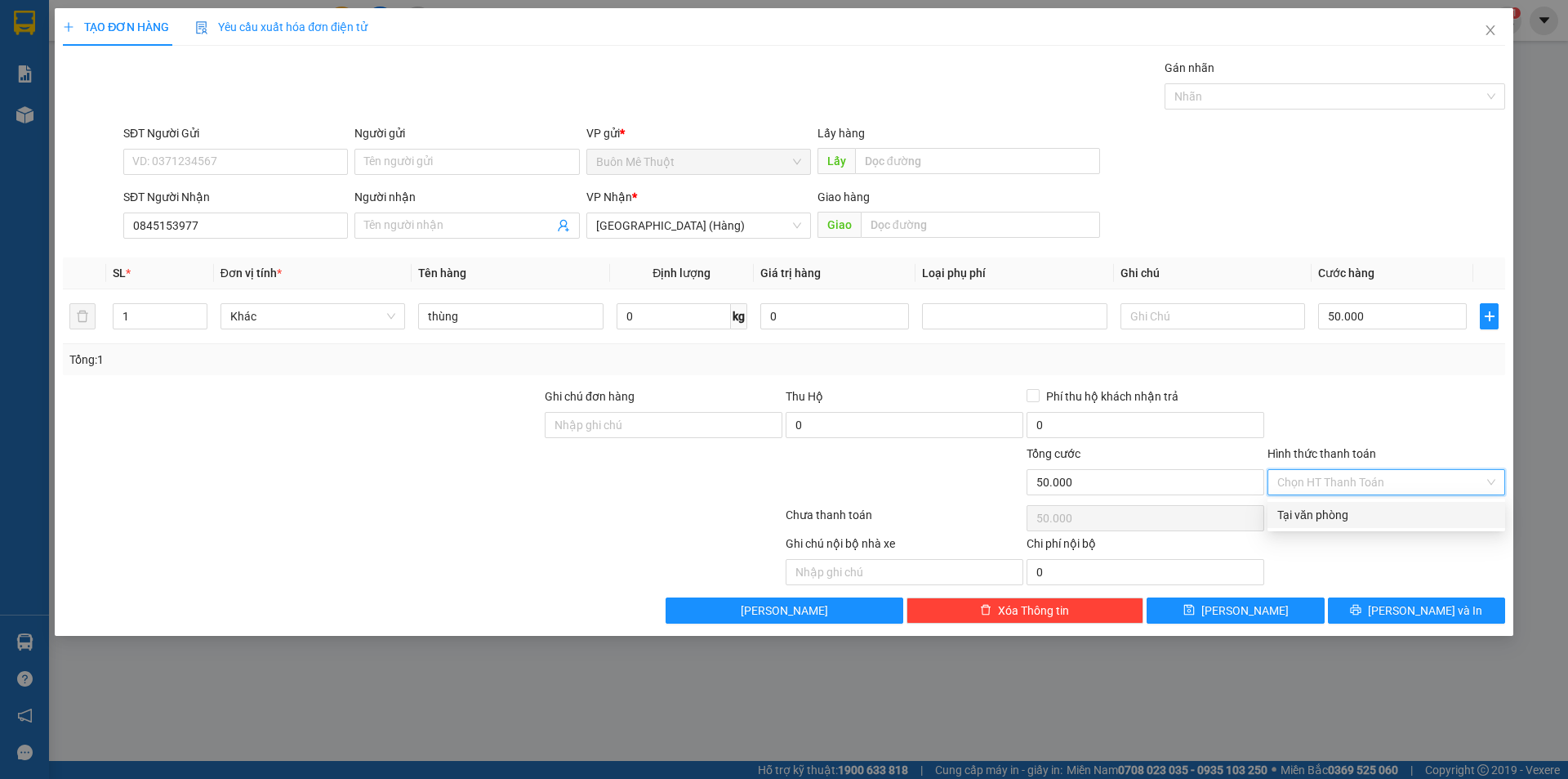
click at [1313, 520] on div "Tại văn phòng" at bounding box center [1387, 515] width 218 height 18
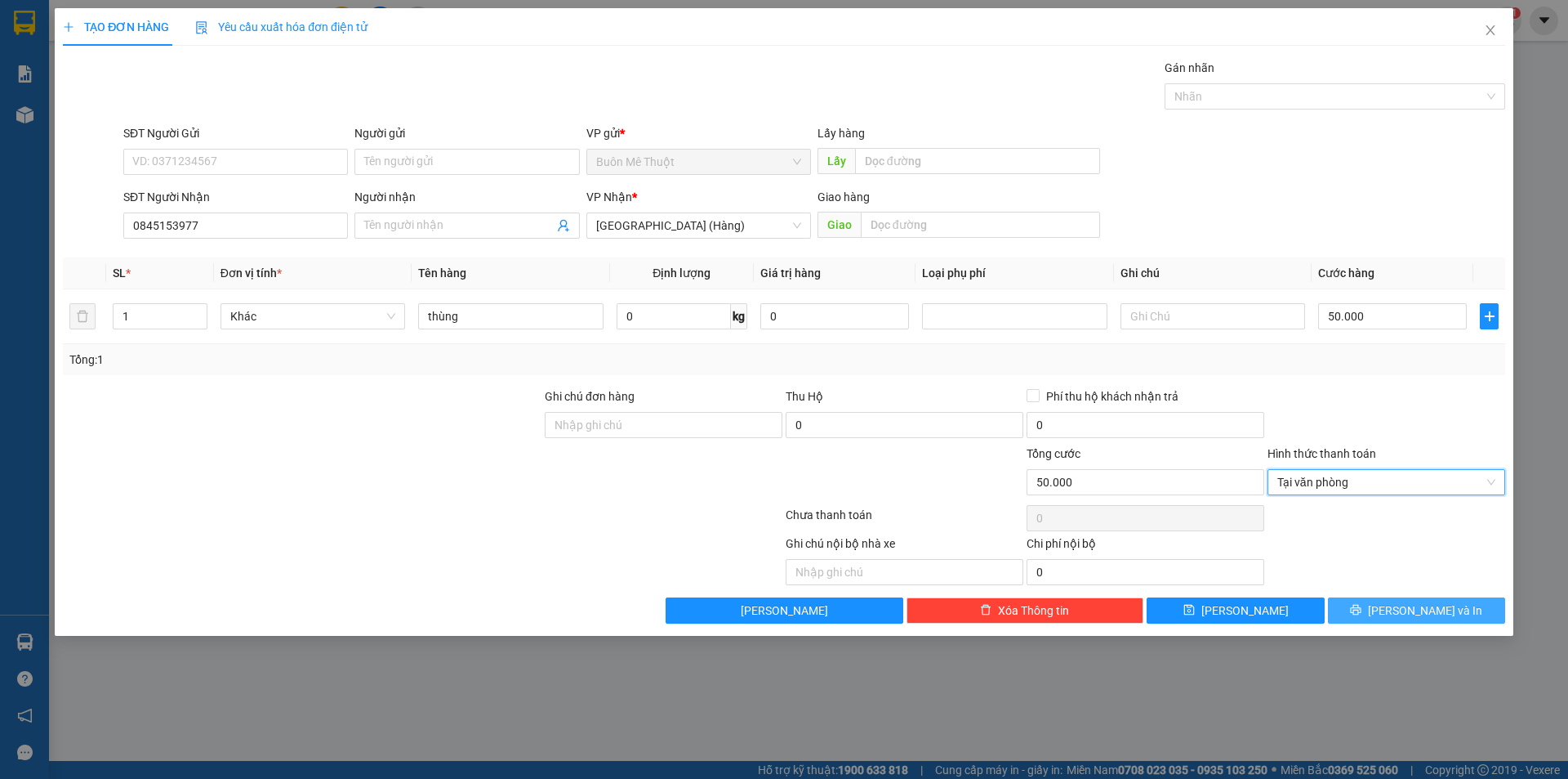
click at [1372, 597] on button "[PERSON_NAME] và In" at bounding box center [1417, 609] width 177 height 26
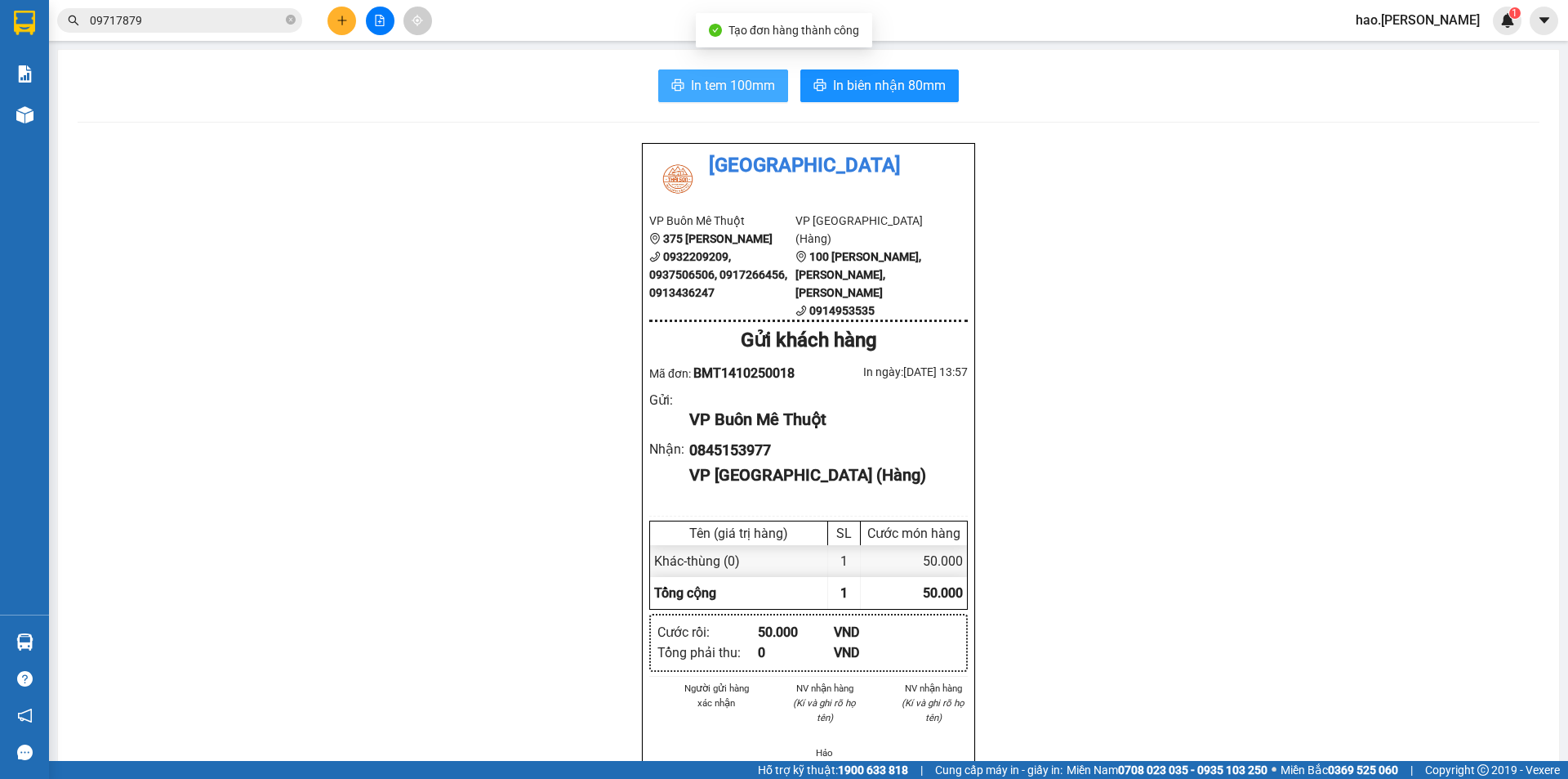
click at [748, 83] on span "In tem 100mm" at bounding box center [733, 84] width 84 height 20
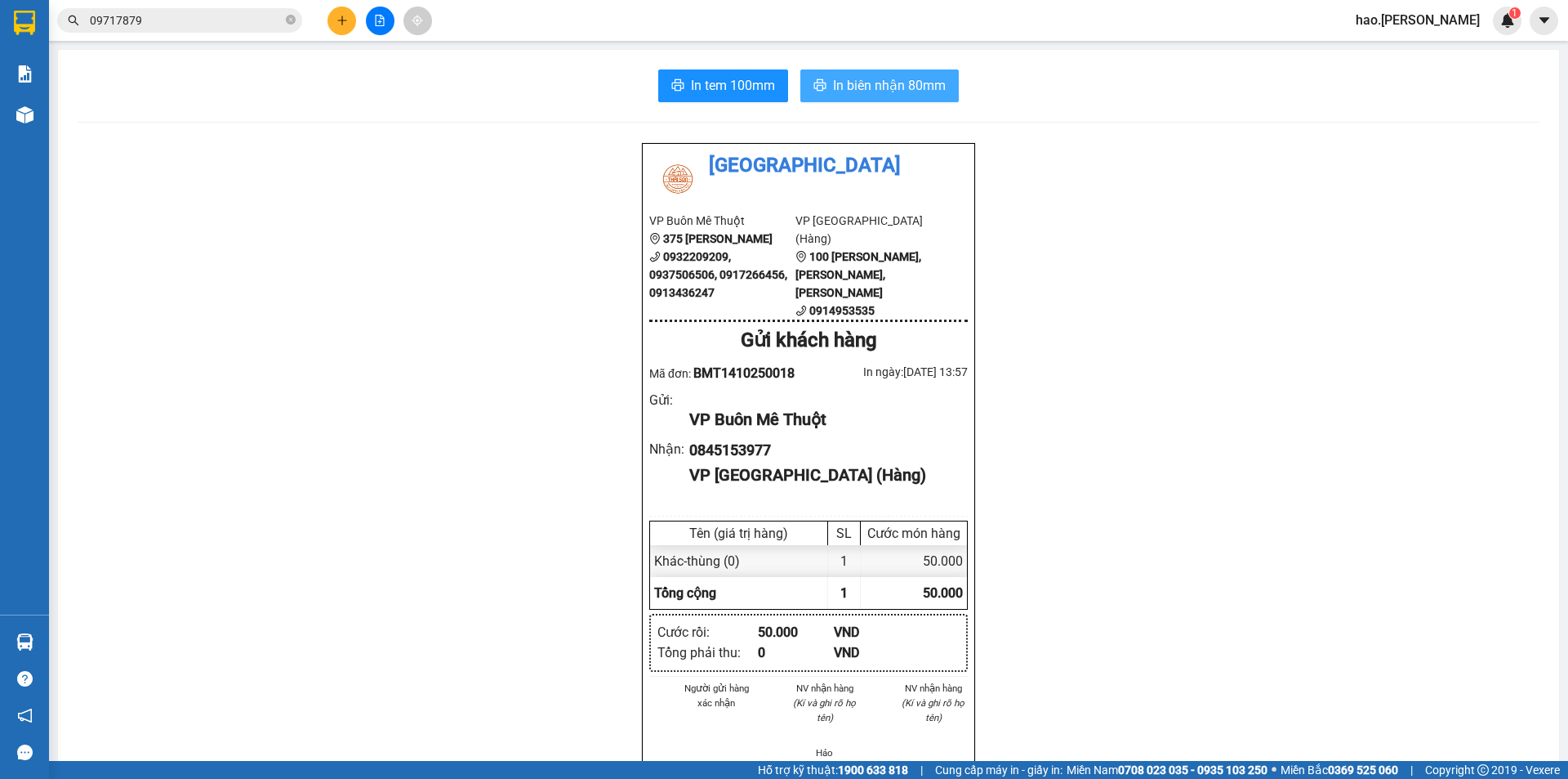
click at [931, 93] on span "In biên nhận 80mm" at bounding box center [890, 84] width 113 height 20
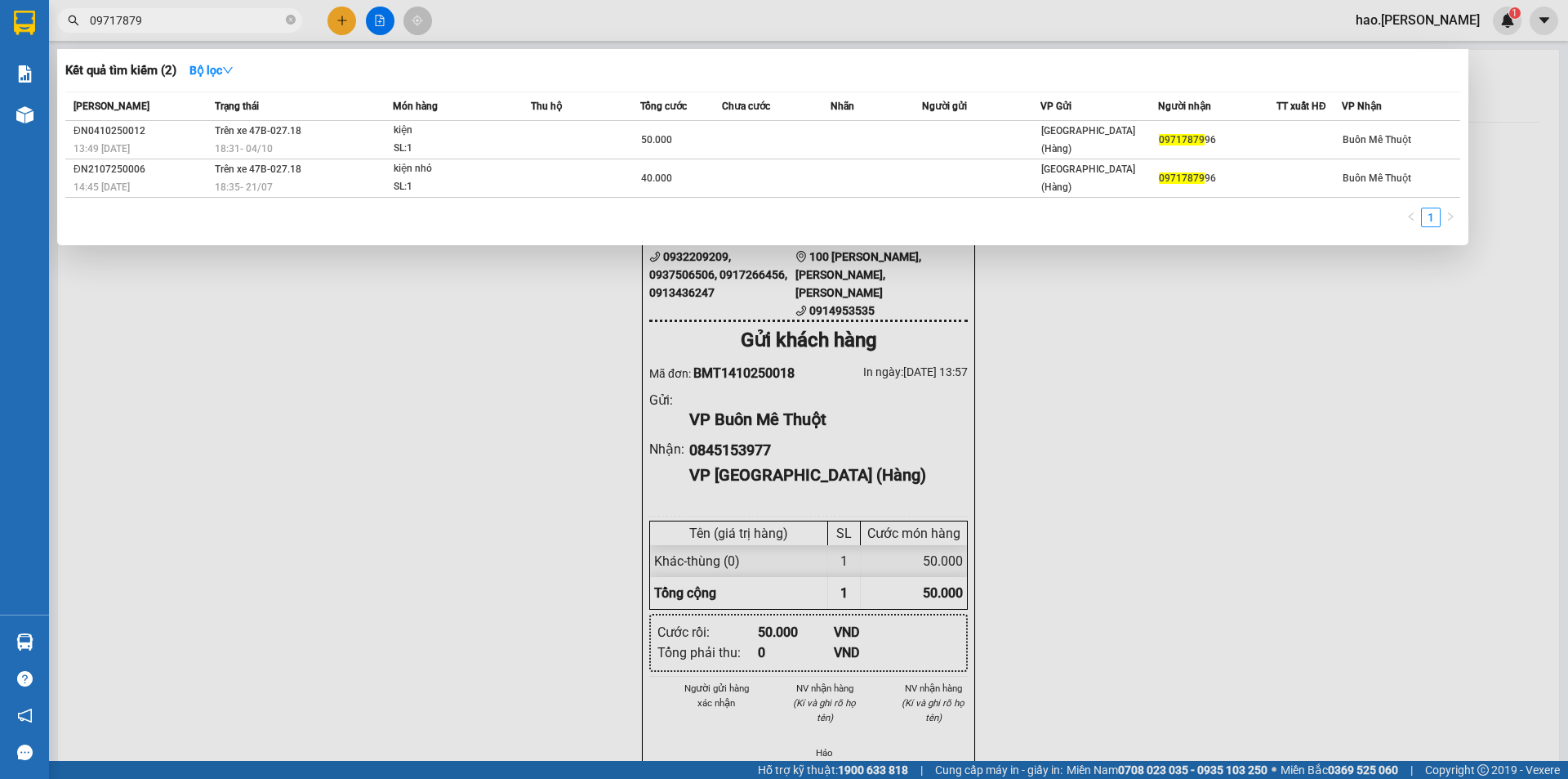
click at [221, 26] on input "09717879" at bounding box center [186, 20] width 193 height 18
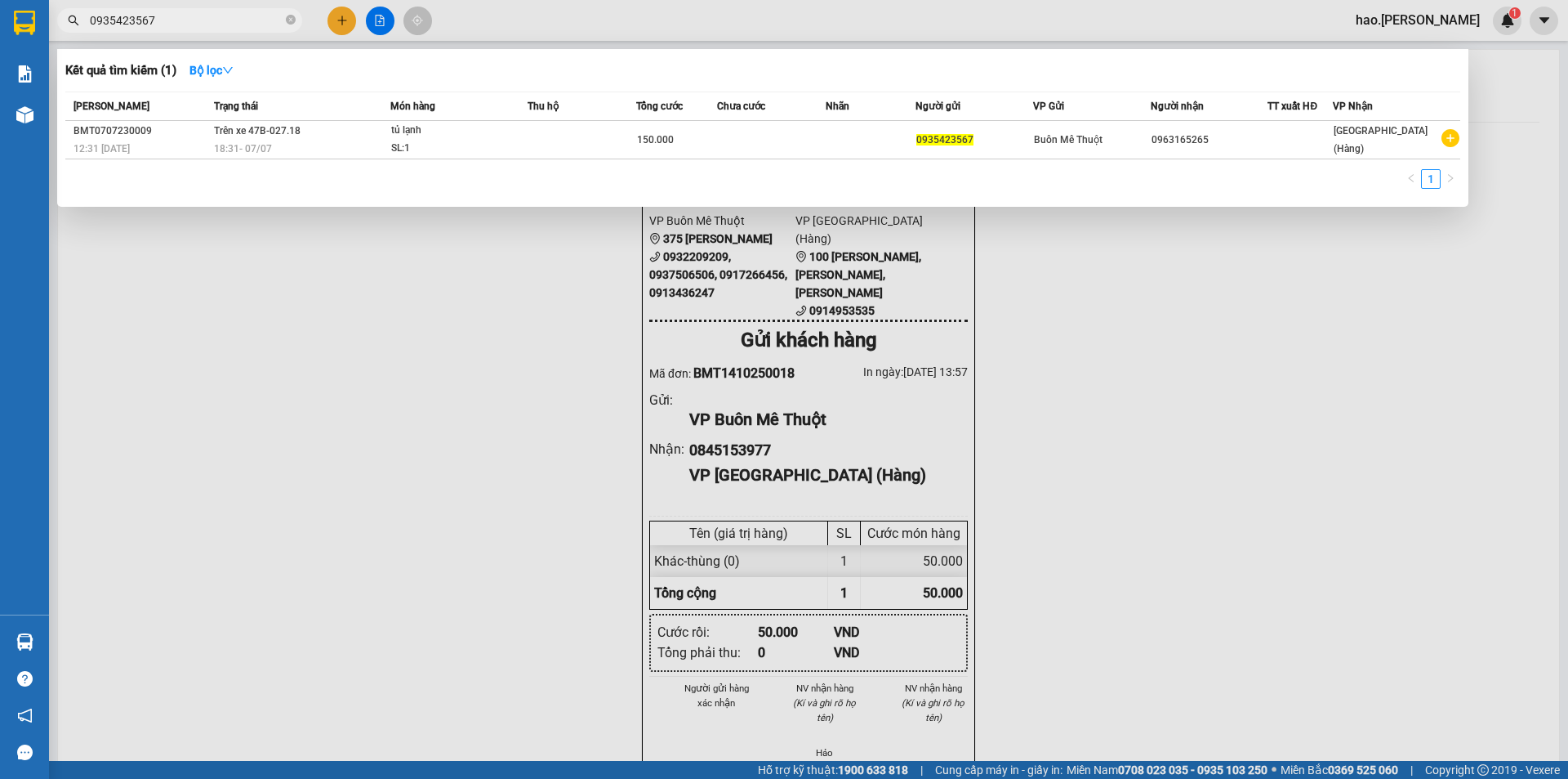
type input "0935423567"
click at [344, 20] on div at bounding box center [784, 389] width 1568 height 779
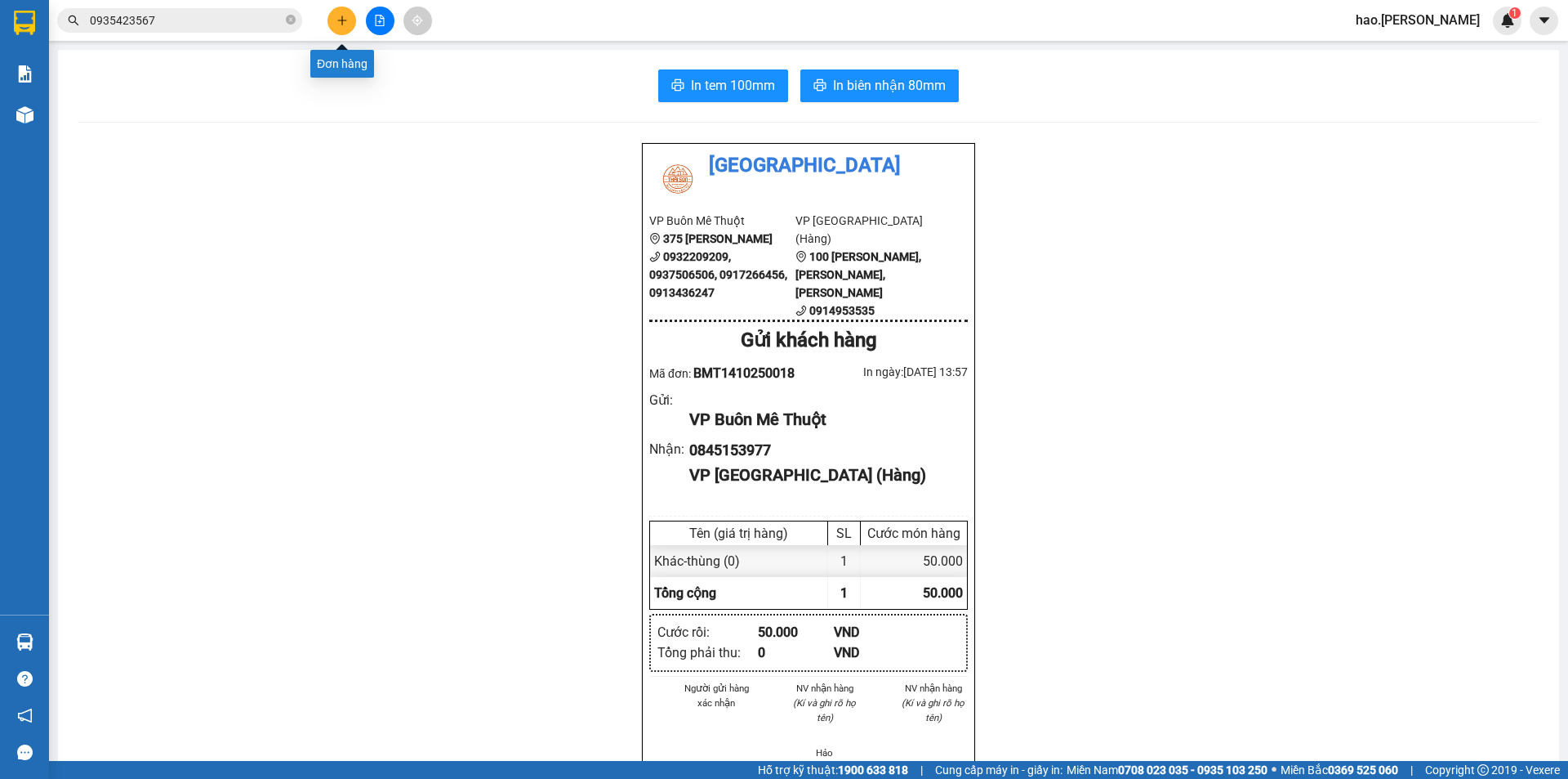
click at [344, 19] on icon "plus" at bounding box center [342, 20] width 11 height 11
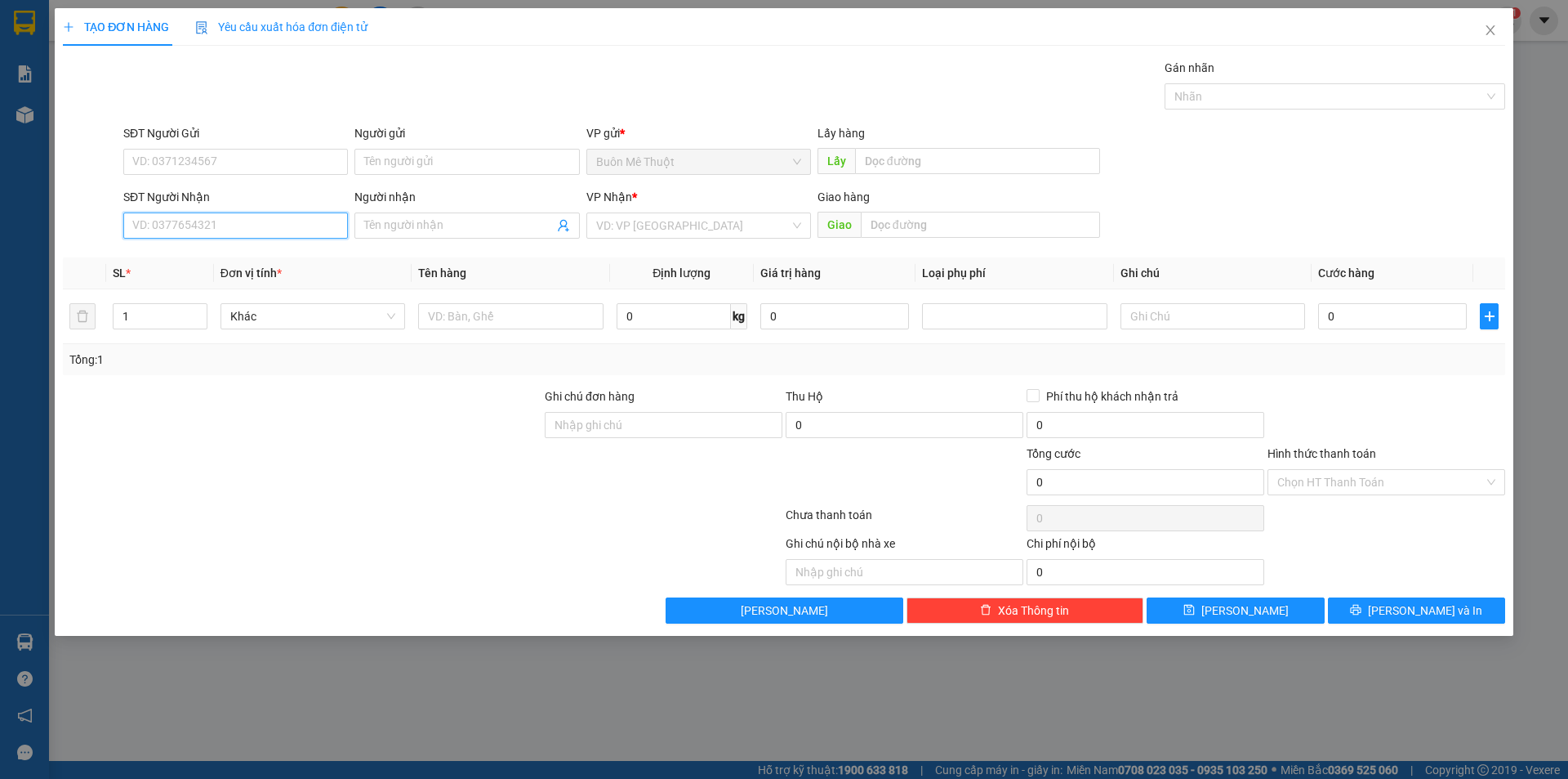
click at [258, 216] on input "SĐT Người Nhận" at bounding box center [236, 225] width 225 height 26
click at [196, 260] on div "0905021606" at bounding box center [236, 258] width 205 height 18
type input "0905021606"
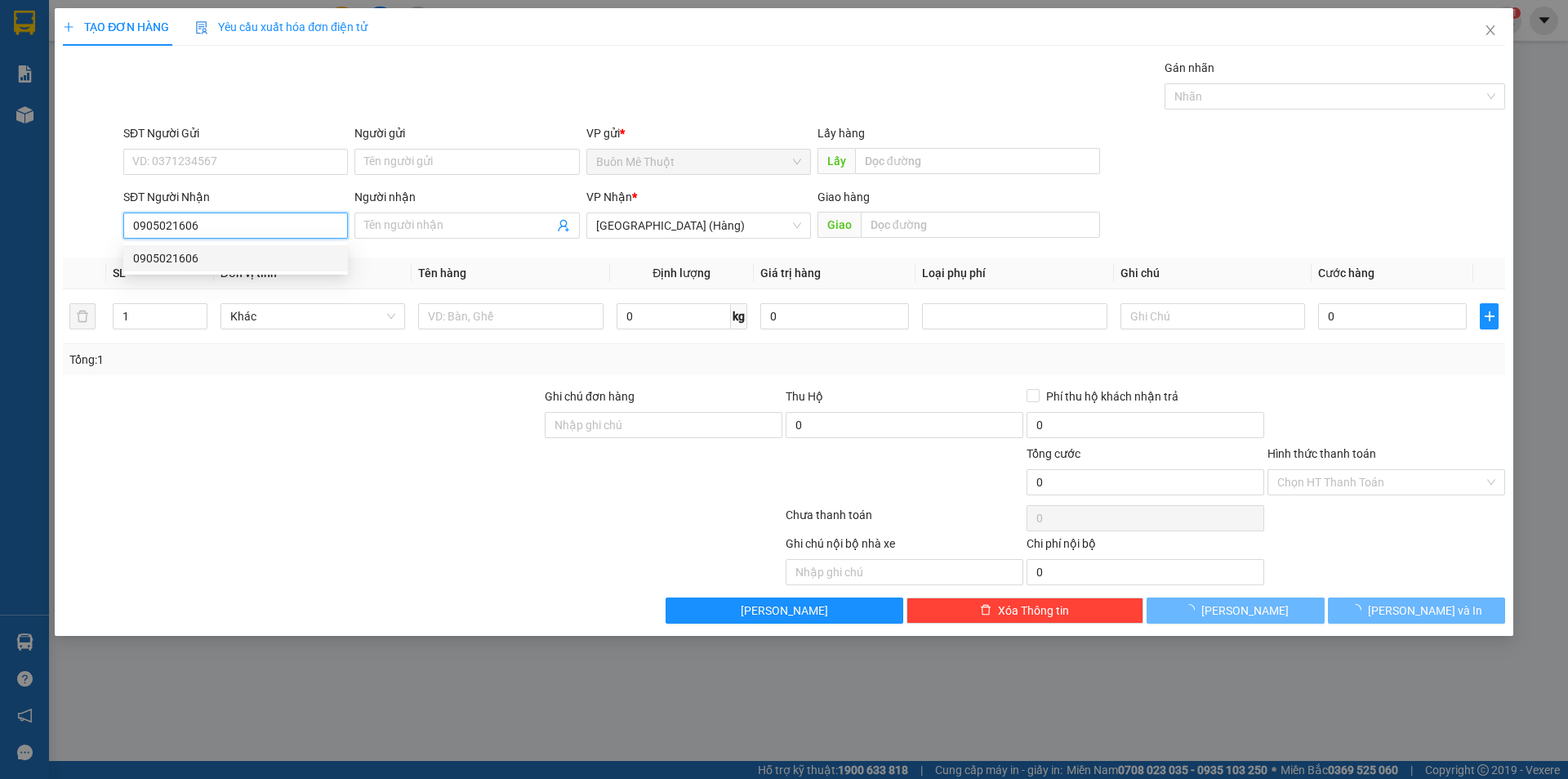
type input "50.000"
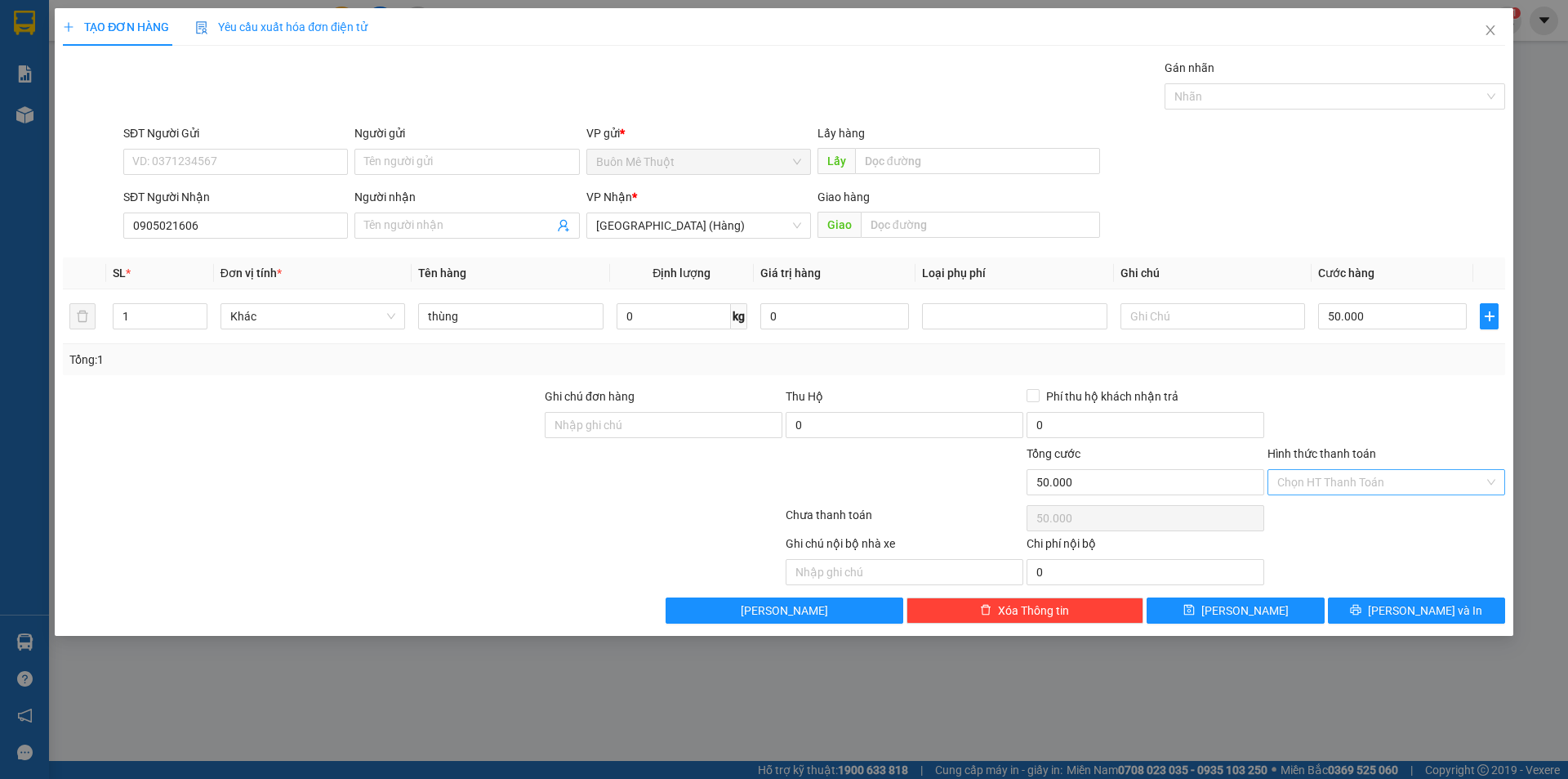
drag, startPoint x: 1369, startPoint y: 481, endPoint x: 1365, endPoint y: 494, distance: 13.6
click at [1368, 486] on input "Hình thức thanh toán" at bounding box center [1381, 482] width 207 height 25
click at [1342, 518] on div "Tại văn phòng" at bounding box center [1387, 515] width 218 height 18
click at [1353, 607] on button "[PERSON_NAME] và In" at bounding box center [1417, 609] width 177 height 26
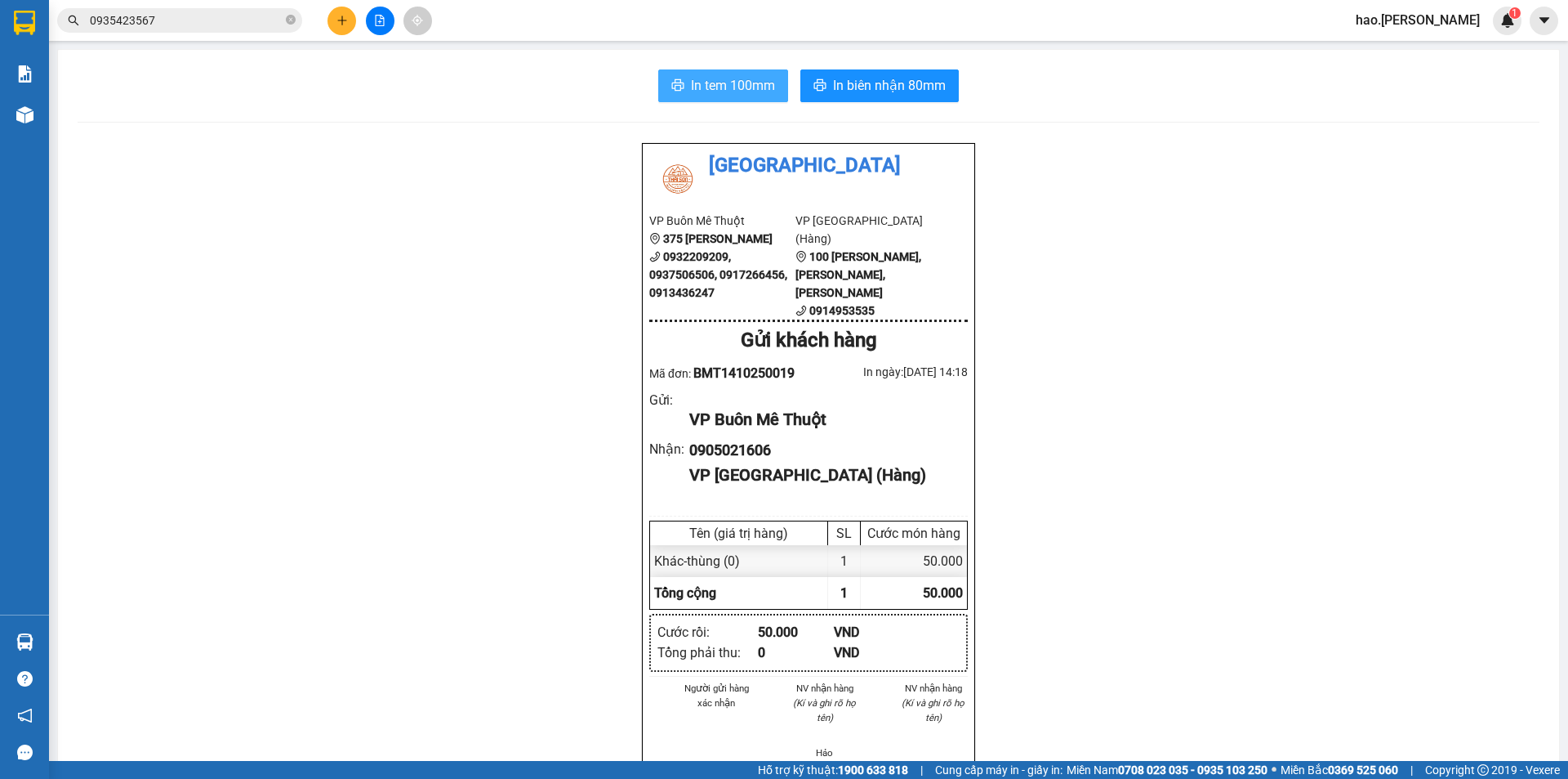
click at [724, 75] on span "In tem 100mm" at bounding box center [733, 84] width 84 height 20
click at [875, 71] on button "In biên nhận 80mm" at bounding box center [879, 85] width 158 height 33
click at [353, 19] on button at bounding box center [342, 21] width 29 height 29
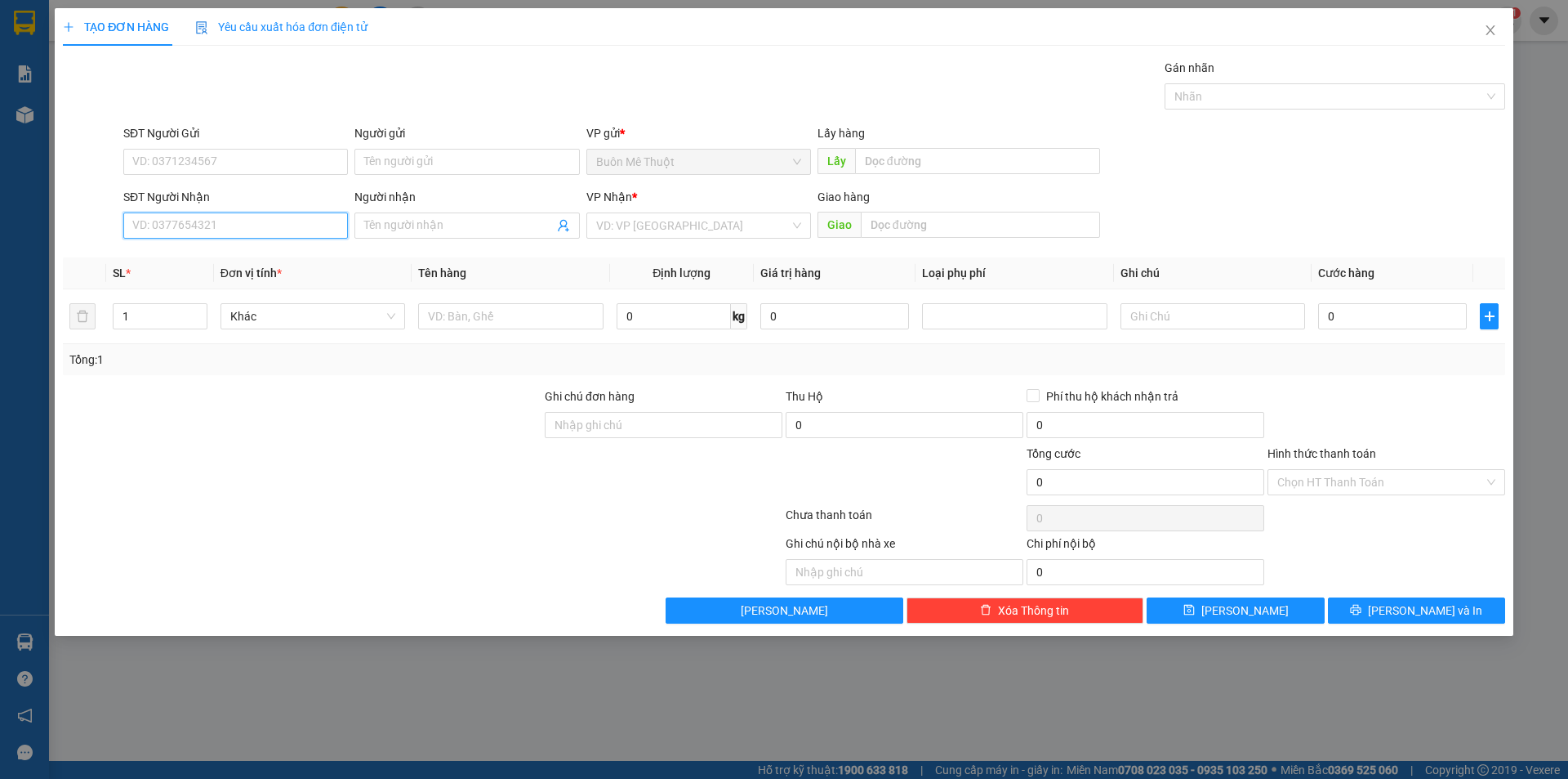
click at [216, 227] on input "SĐT Người Nhận" at bounding box center [236, 225] width 225 height 26
type input "0906504636"
drag, startPoint x: 672, startPoint y: 230, endPoint x: 641, endPoint y: 299, distance: 75.6
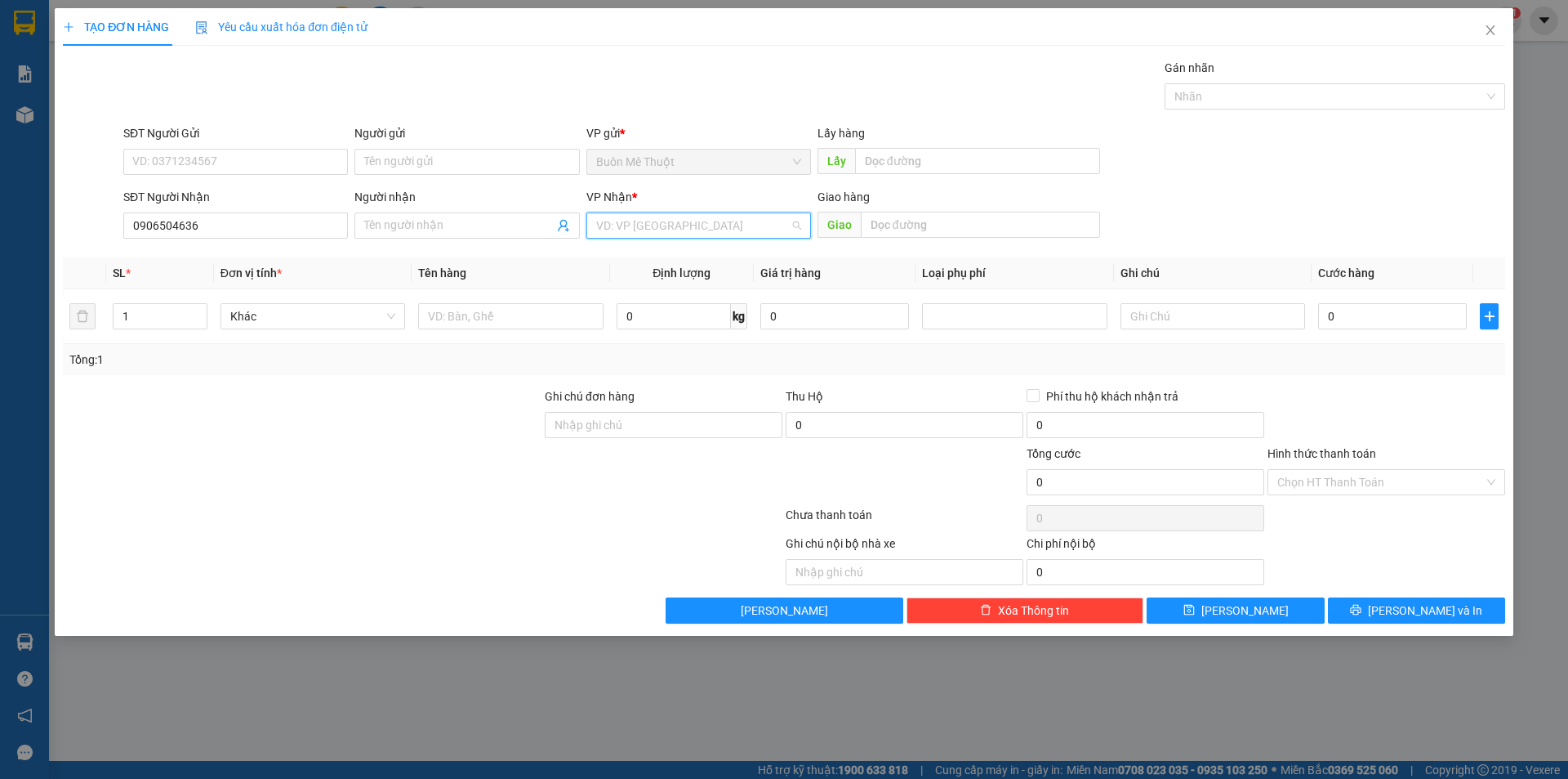
click at [669, 240] on div "VP Nhận * VD: VP Sài Gòn" at bounding box center [698, 217] width 225 height 57
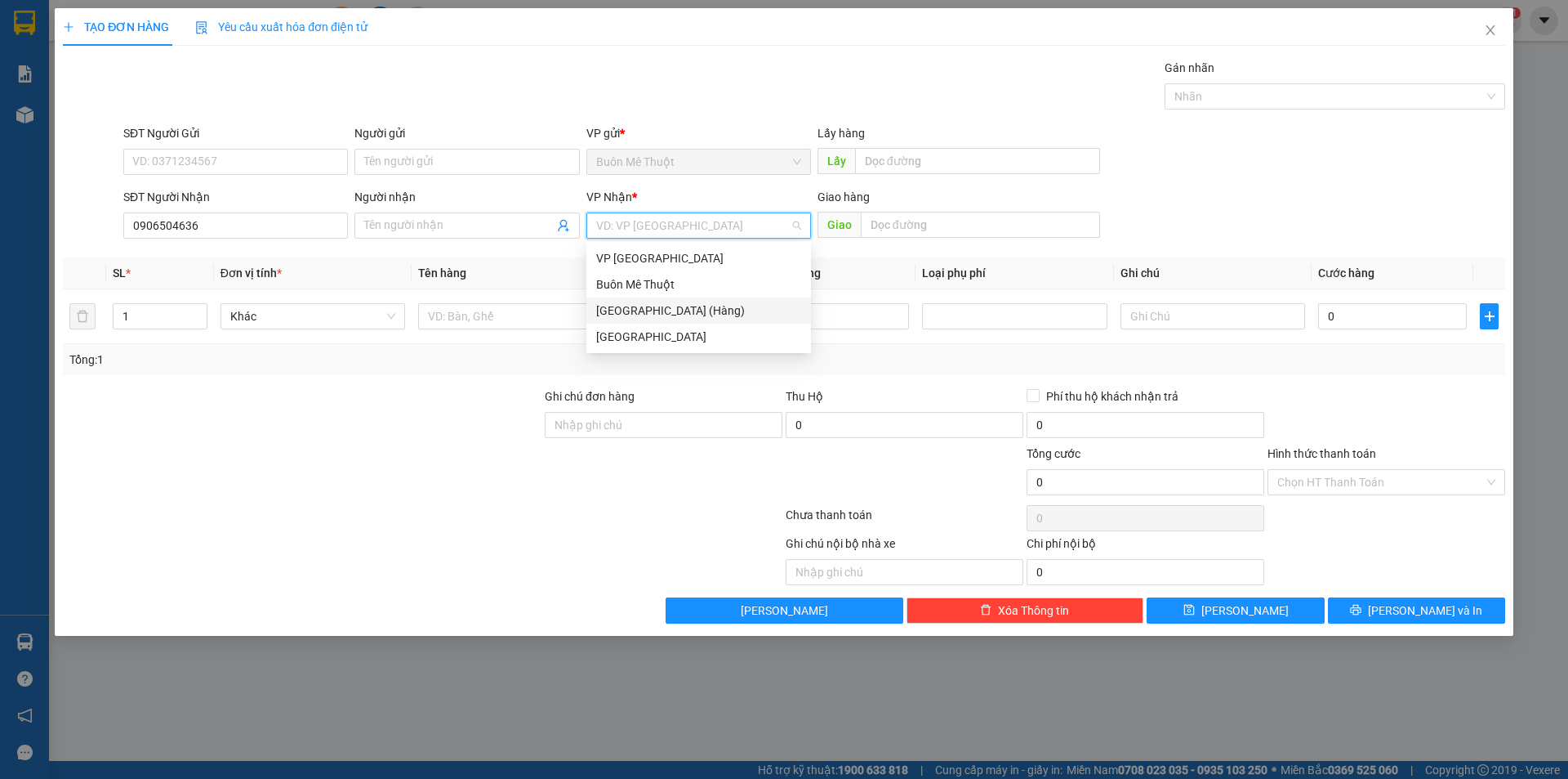
click at [638, 315] on div "[GEOGRAPHIC_DATA] (Hàng)" at bounding box center [699, 310] width 205 height 18
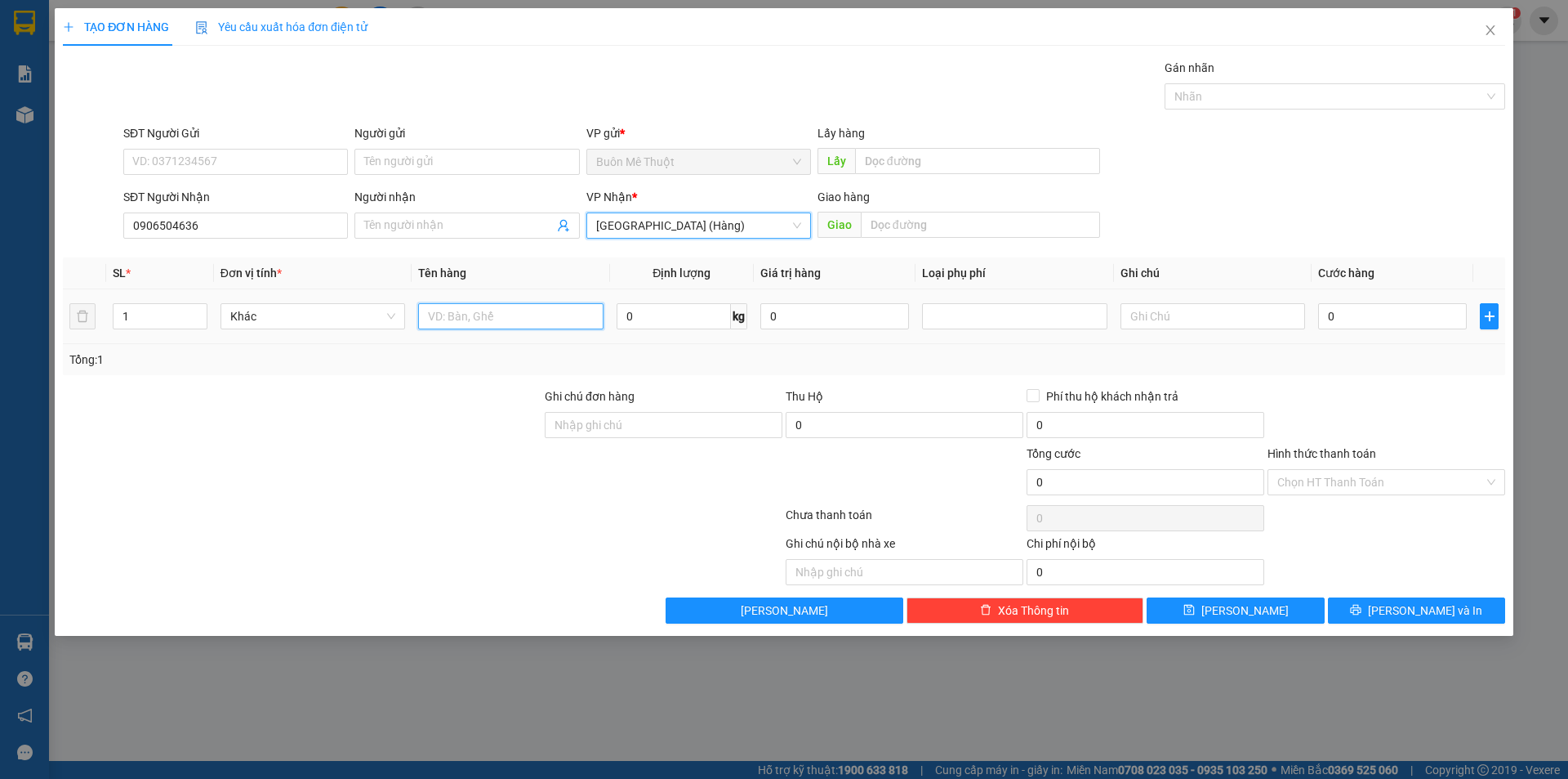
click at [509, 324] on input "text" at bounding box center [511, 315] width 185 height 26
type input "tx"
click at [1325, 310] on input "0" at bounding box center [1392, 315] width 148 height 26
type input "5"
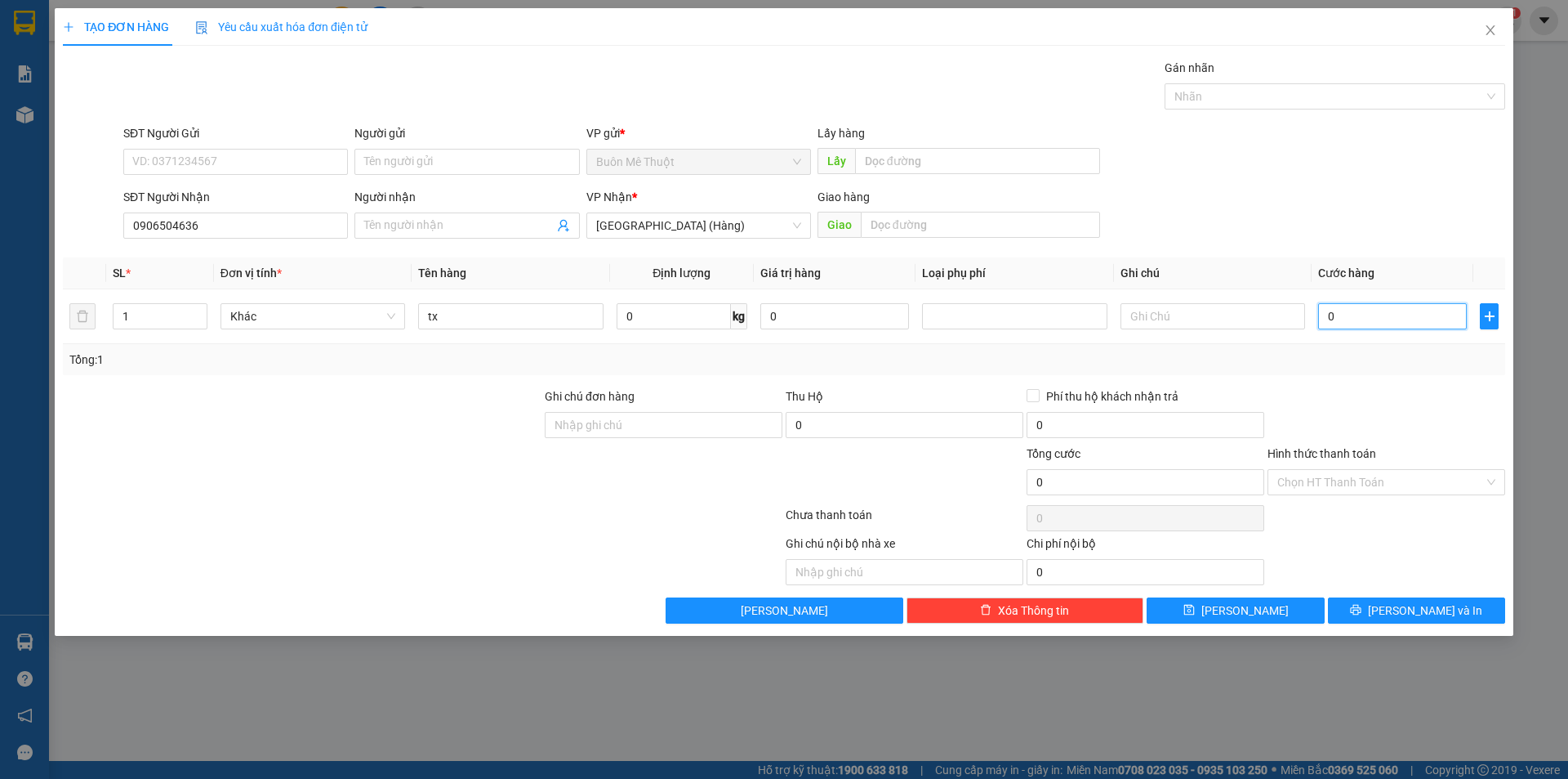
type input "5"
type input "50"
type input "50.000"
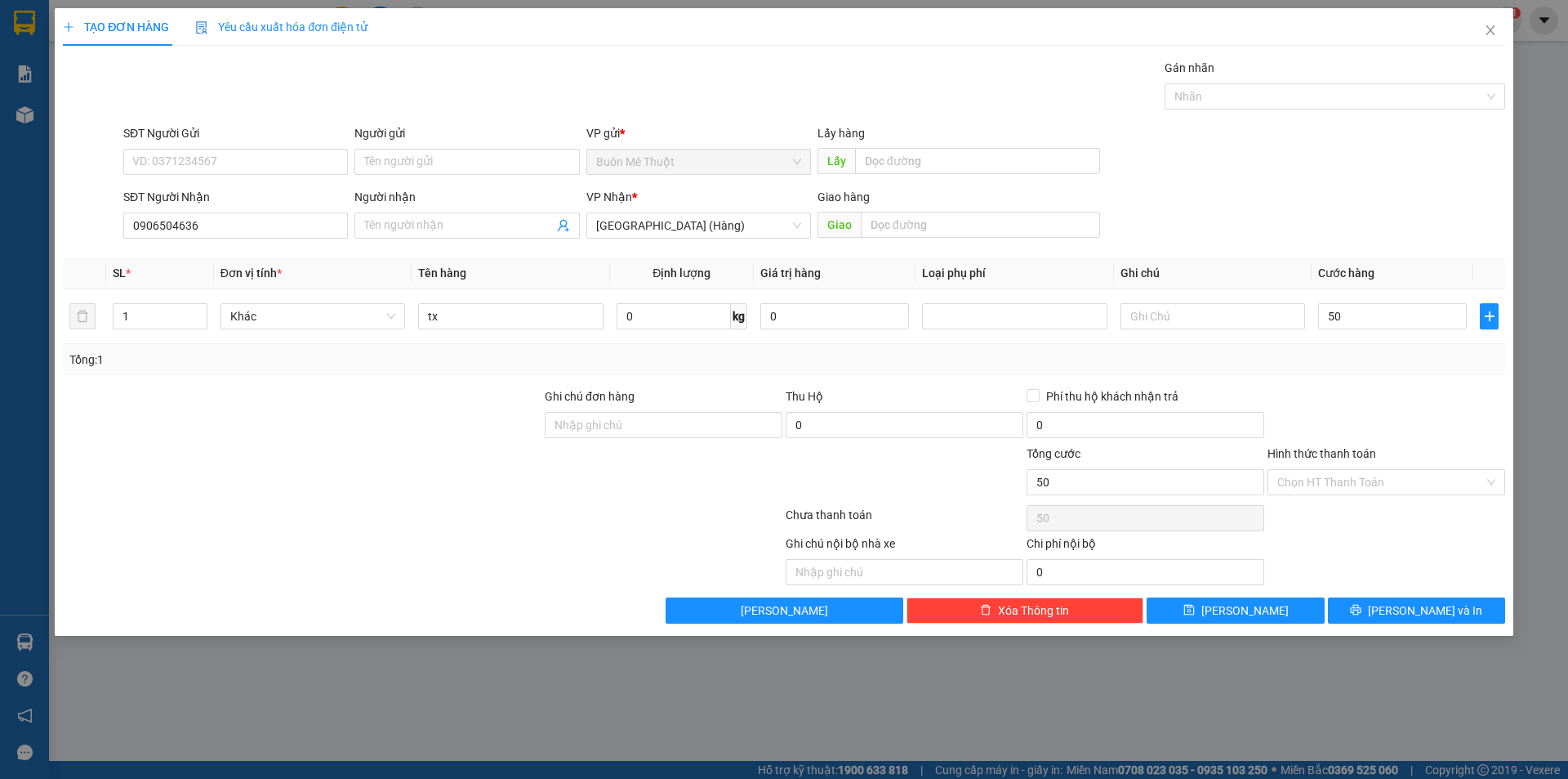
type input "50.000"
click at [1353, 401] on div at bounding box center [1387, 416] width 241 height 57
drag, startPoint x: 1312, startPoint y: 472, endPoint x: 1291, endPoint y: 506, distance: 40.0
click at [1305, 488] on input "Hình thức thanh toán" at bounding box center [1381, 482] width 207 height 25
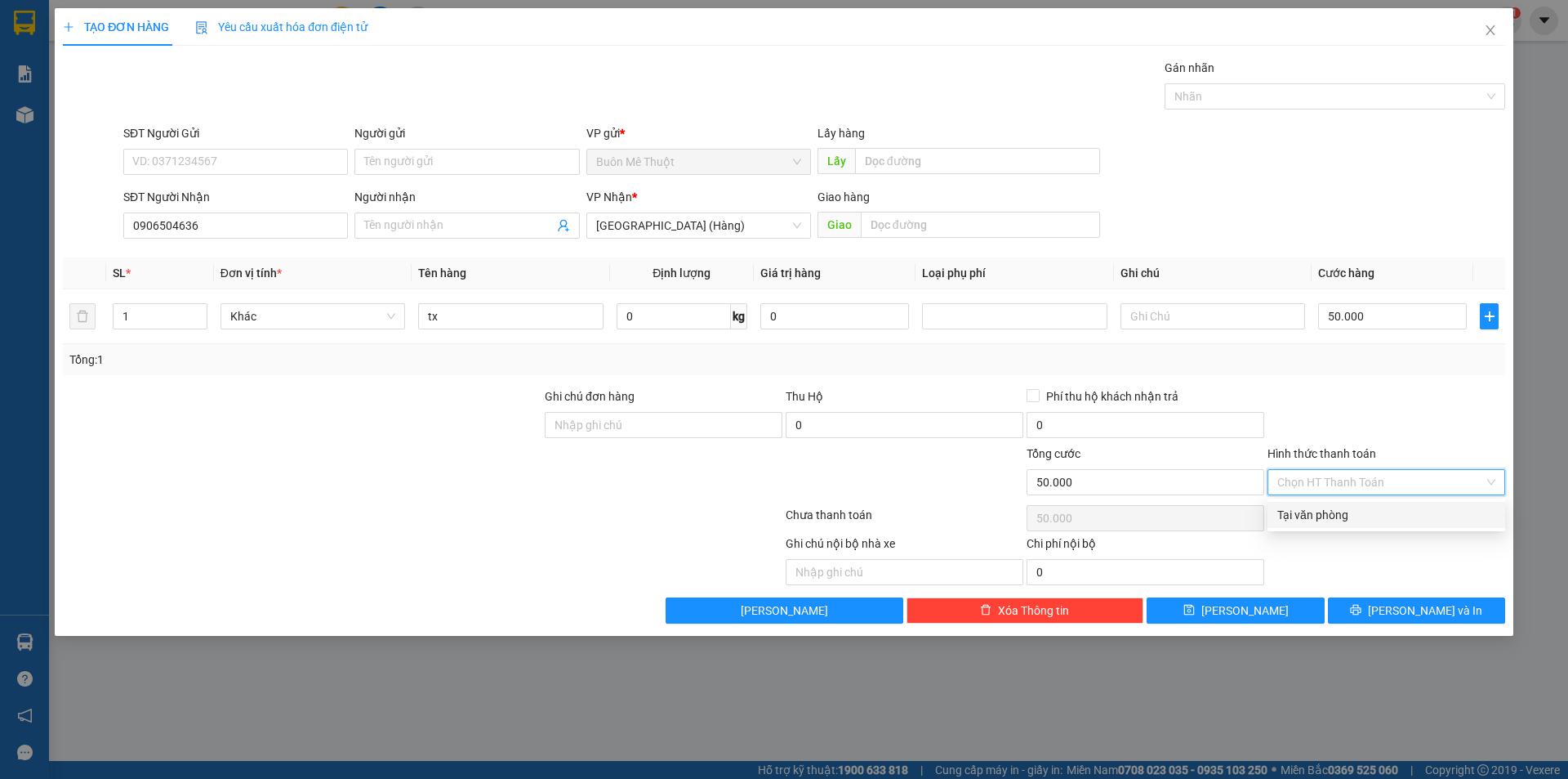
click at [1289, 506] on div "Tại văn phòng" at bounding box center [1387, 515] width 218 height 18
type input "0"
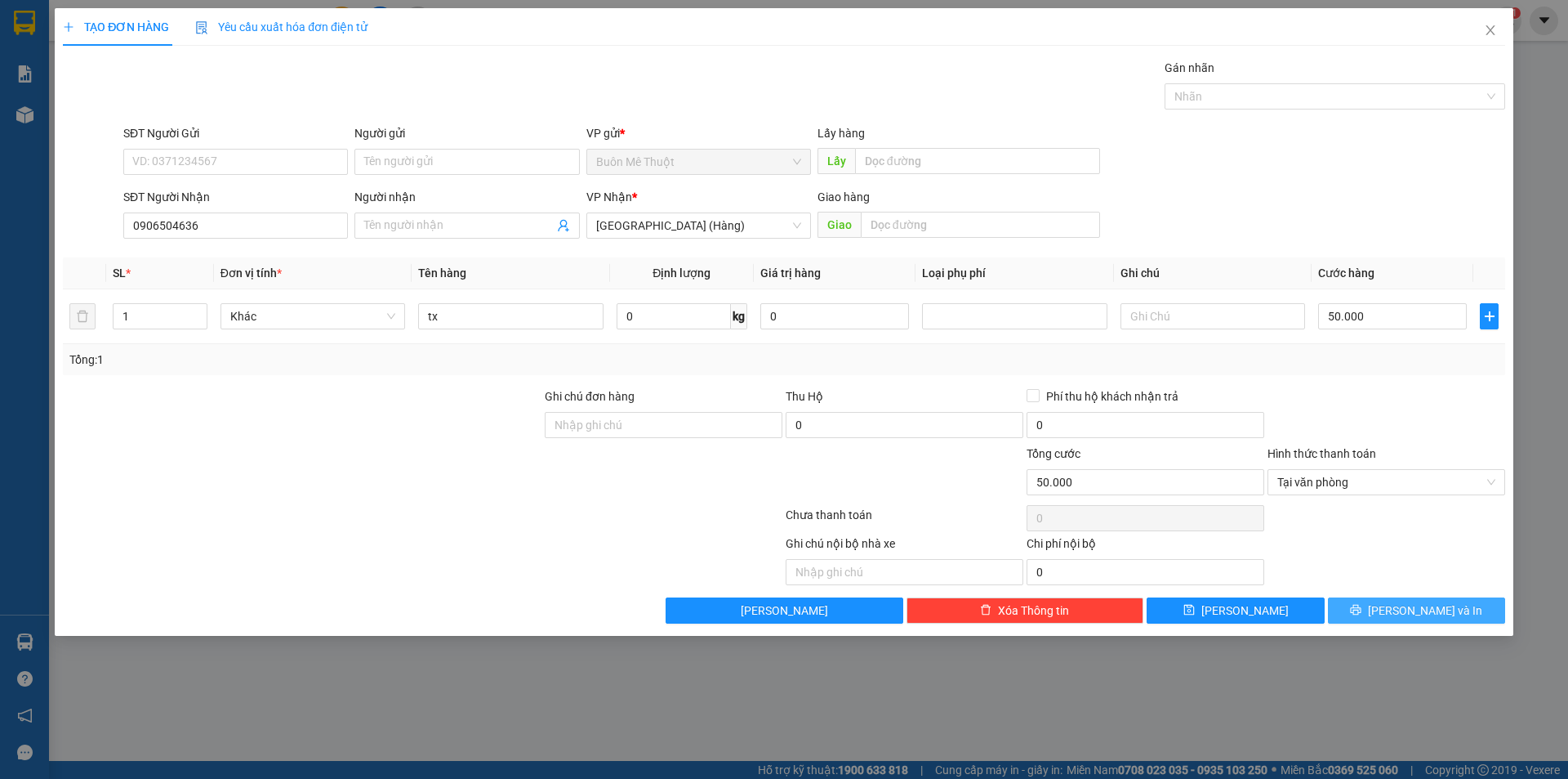
drag, startPoint x: 1373, startPoint y: 615, endPoint x: 1544, endPoint y: 742, distance: 213.0
click at [1550, 752] on div "TẠO ĐƠN HÀNG Yêu cầu xuất hóa đơn điện tử Transit Pickup Surcharge Ids Transit …" at bounding box center [784, 389] width 1568 height 779
click at [1445, 624] on div "TẠO ĐƠN HÀNG Yêu cầu xuất hóa đơn điện tử Transit Pickup Surcharge Ids Transit …" at bounding box center [784, 322] width 1459 height 628
click at [1440, 616] on span "[PERSON_NAME] và In" at bounding box center [1424, 610] width 114 height 18
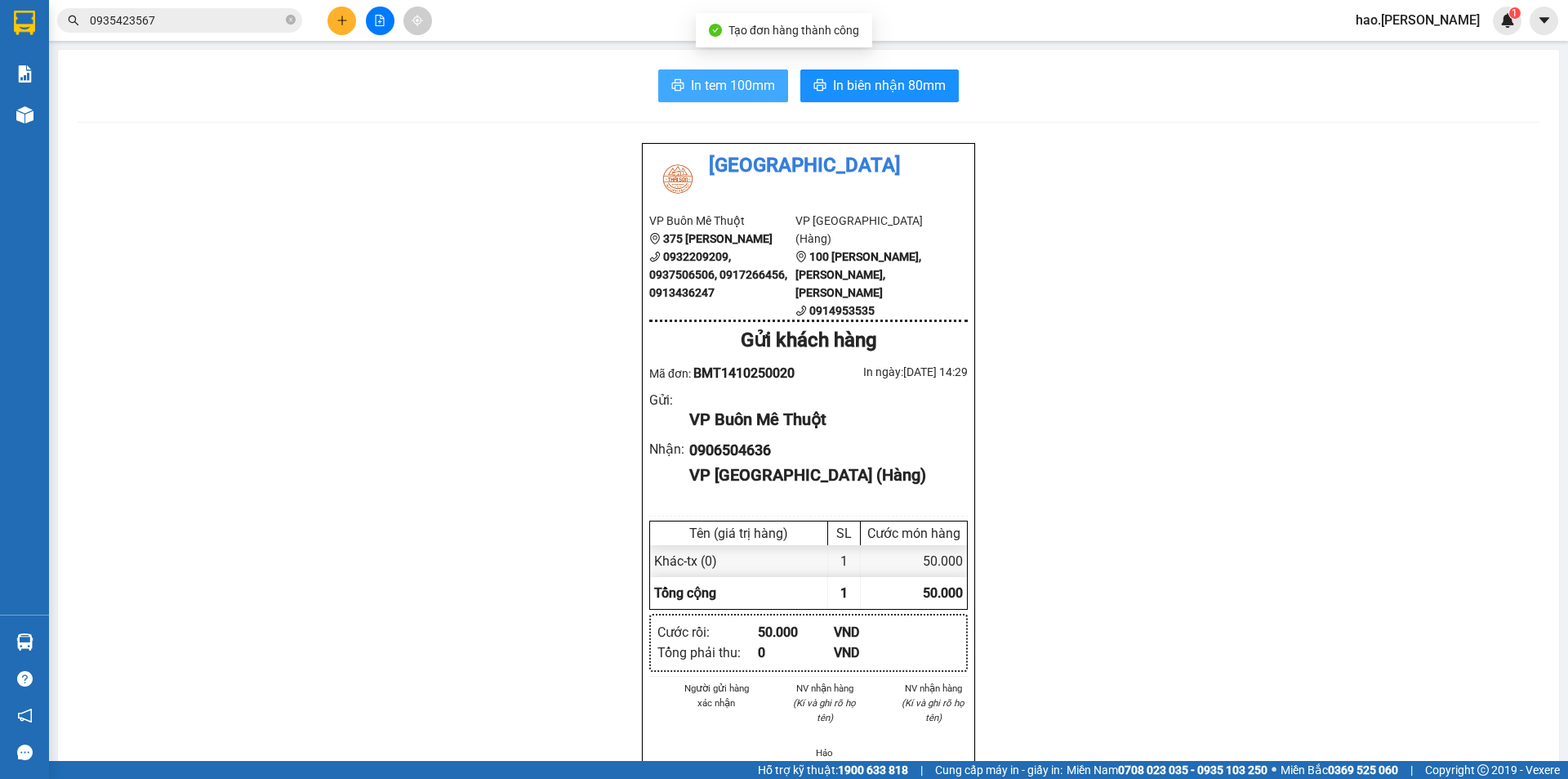
click at [708, 80] on span "In tem 100mm" at bounding box center [733, 84] width 84 height 20
click at [816, 68] on div "In tem 100mm In biên nhận 80mm Thái Sơn VP Buôn Mê Thuột 375 Hoàng Diệu 0932209…" at bounding box center [808, 736] width 1501 height 1372
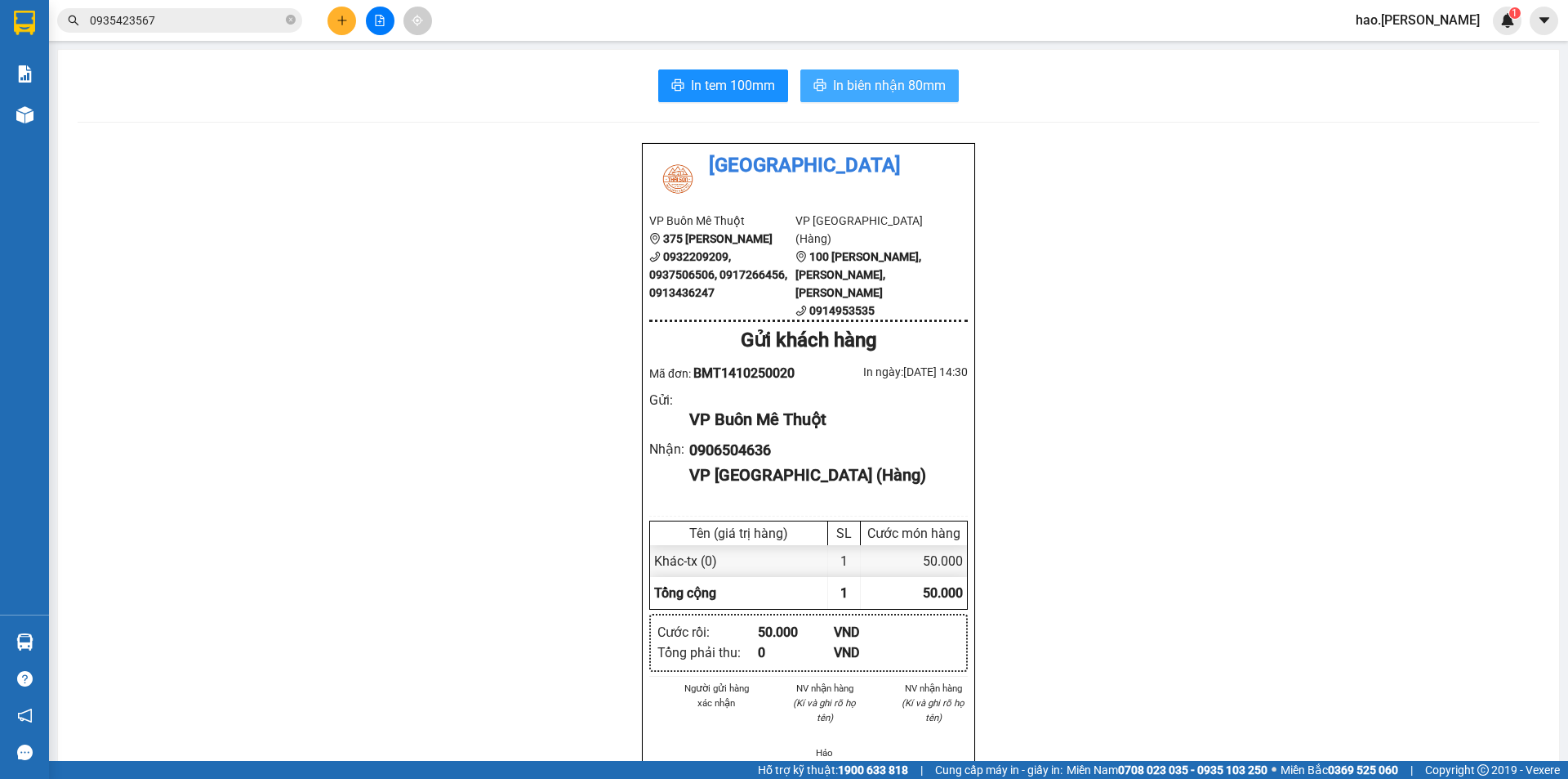
click at [933, 87] on span "In biên nhận 80mm" at bounding box center [890, 84] width 113 height 20
drag, startPoint x: 325, startPoint y: 11, endPoint x: 335, endPoint y: 11, distance: 10.0
click at [335, 11] on div at bounding box center [380, 21] width 123 height 29
click at [341, 14] on icon "plus" at bounding box center [342, 20] width 11 height 11
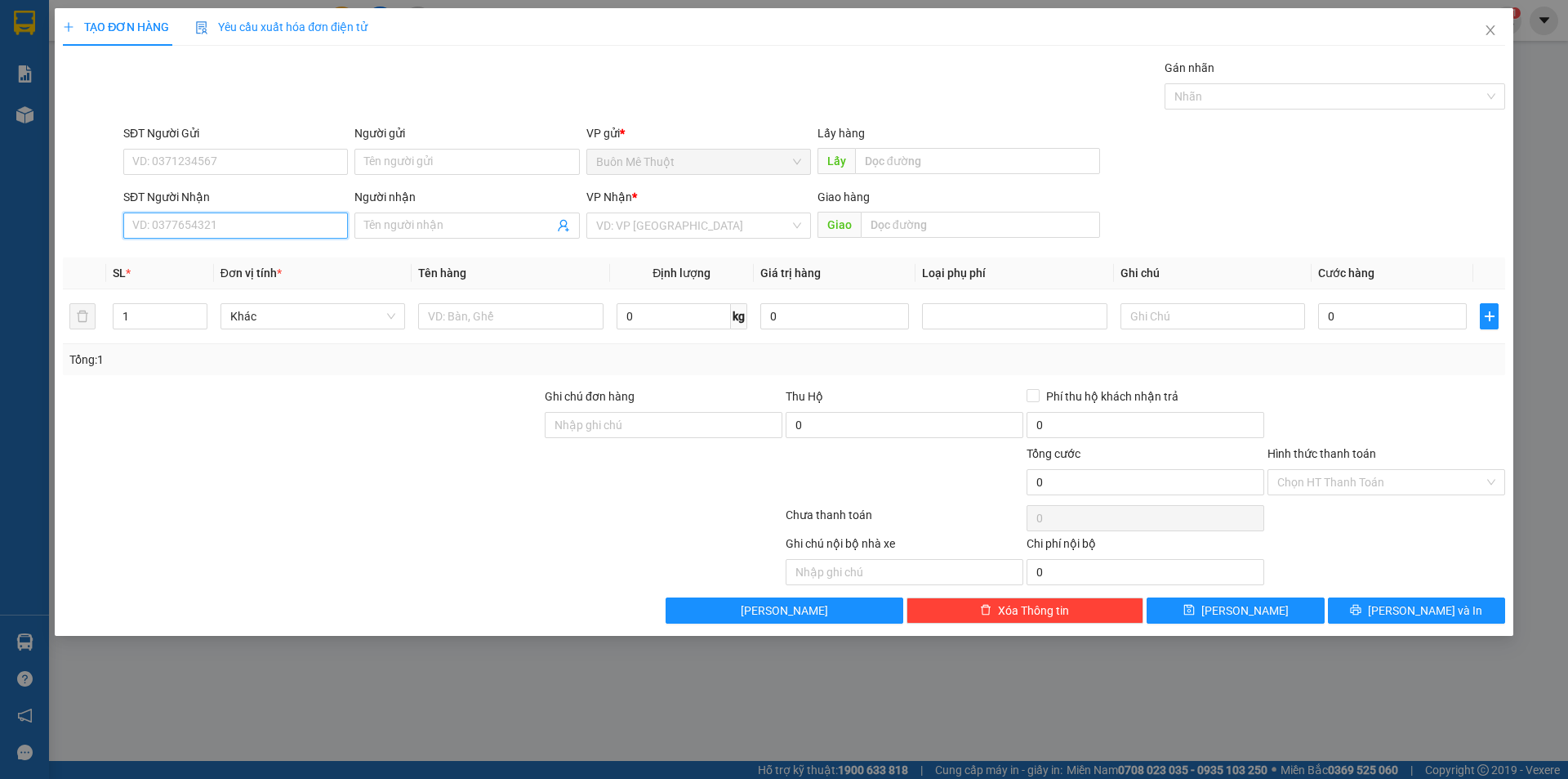
click at [229, 230] on input "SĐT Người Nhận" at bounding box center [236, 225] width 225 height 26
click at [229, 246] on div "0905053183 - THẢO" at bounding box center [236, 258] width 225 height 26
type input "0905053183"
type input "THẢO"
type input "BẦU VÂN"
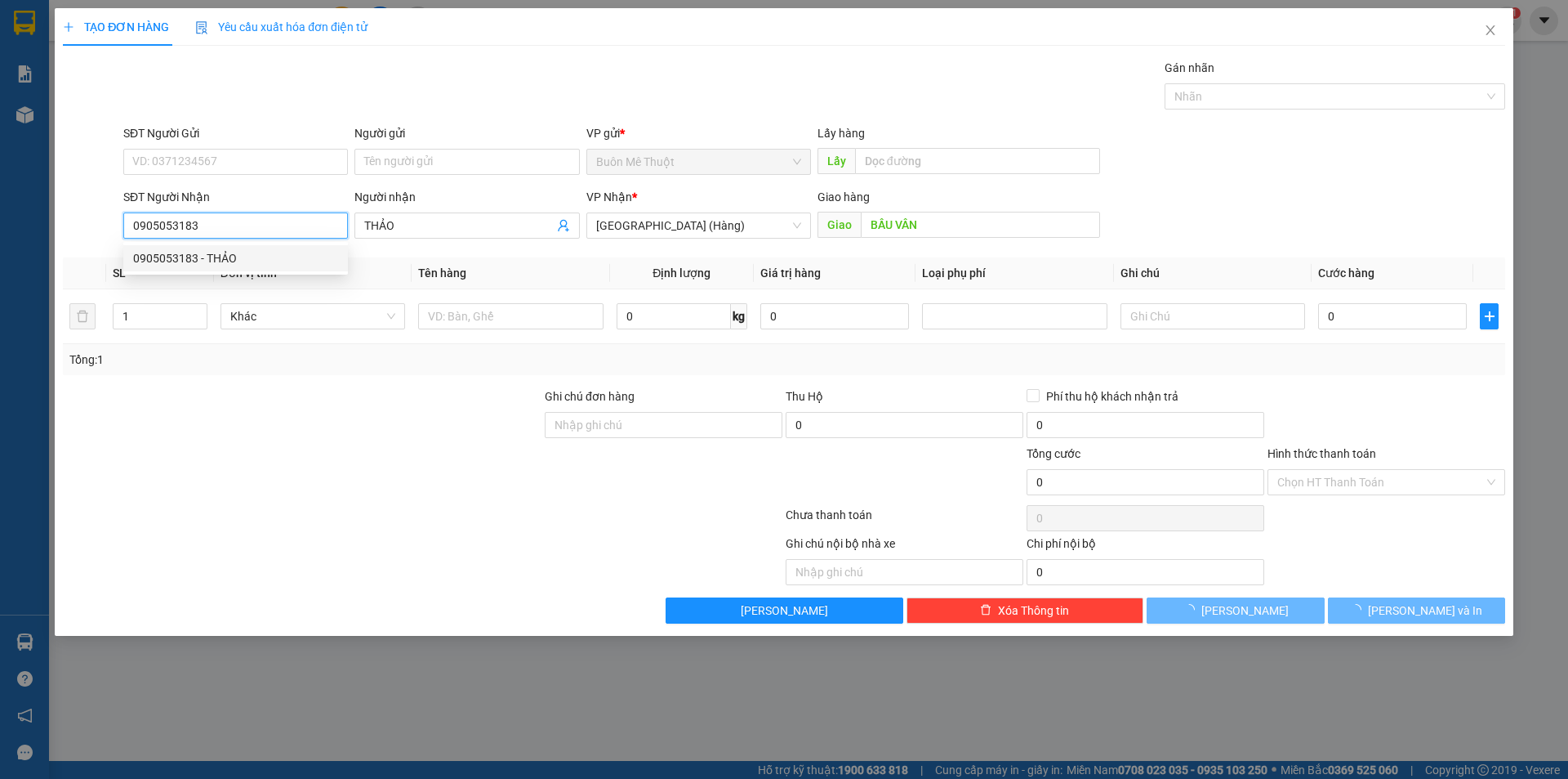
type input "50.000"
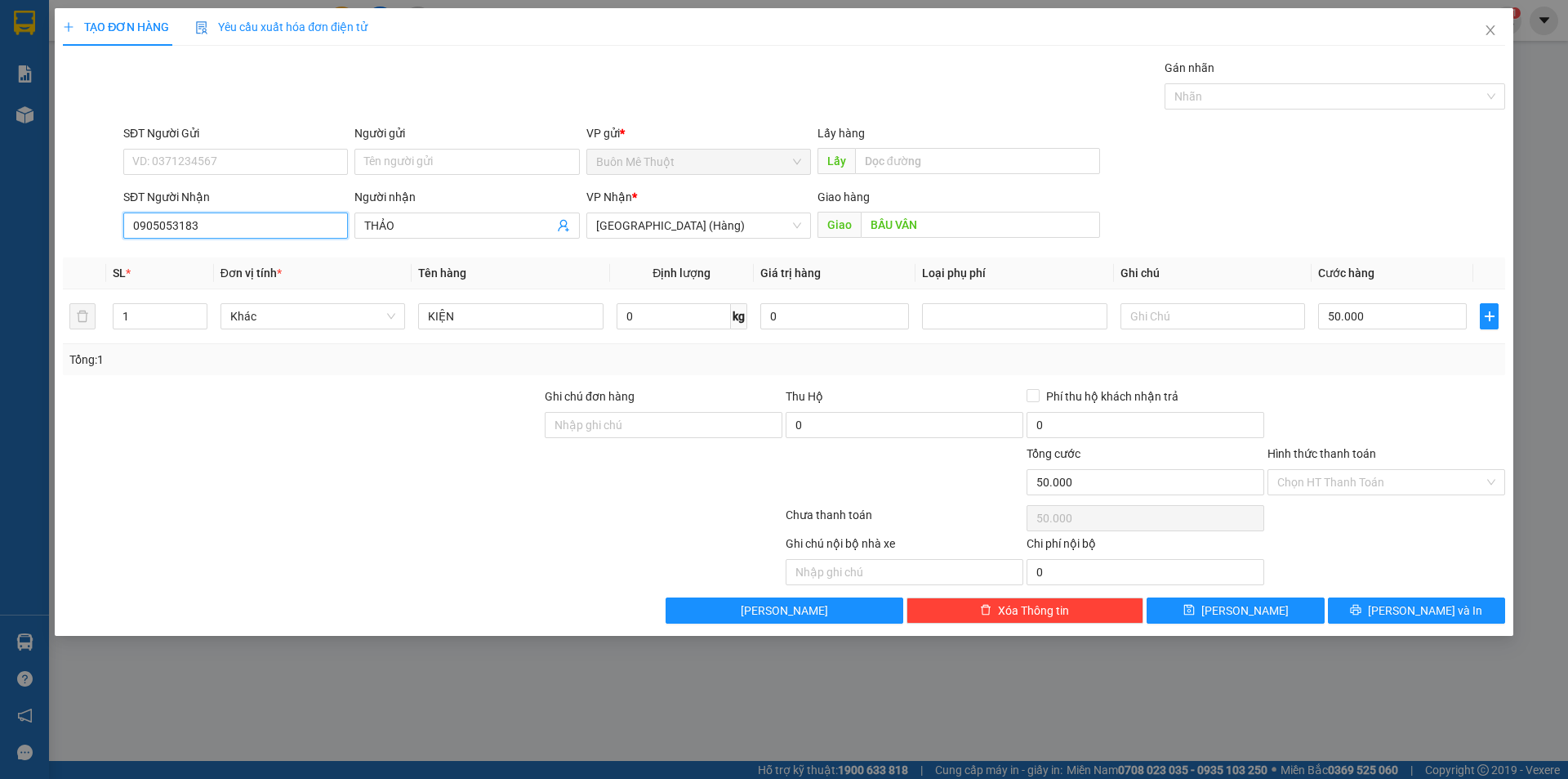
type input "0905053183"
click at [1314, 468] on div "Hình thức thanh toán" at bounding box center [1386, 457] width 238 height 25
click at [1311, 481] on input "Hình thức thanh toán" at bounding box center [1381, 482] width 207 height 25
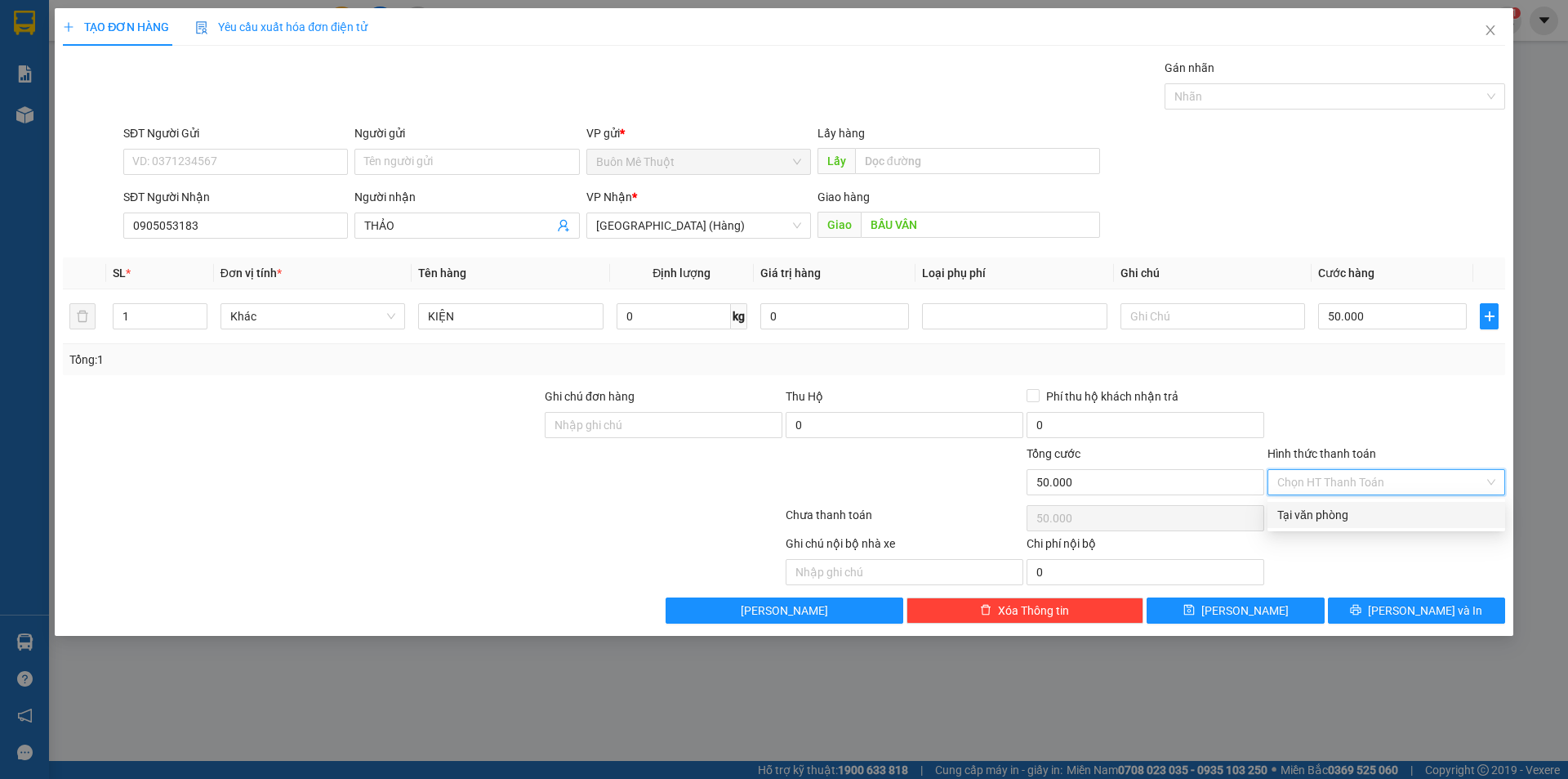
click at [1305, 511] on div "Tại văn phòng" at bounding box center [1387, 515] width 218 height 18
type input "0"
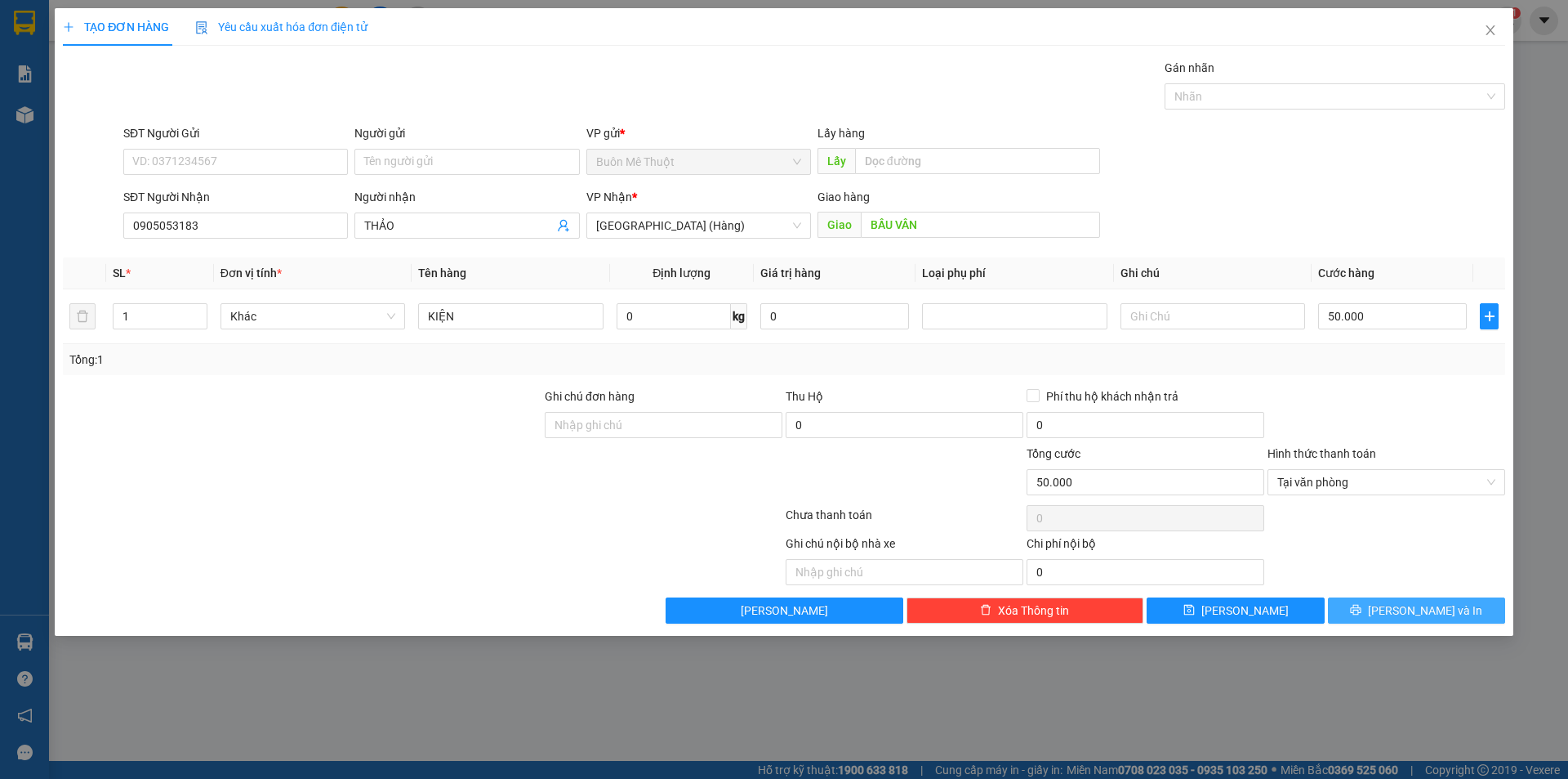
click at [1362, 611] on button "[PERSON_NAME] và In" at bounding box center [1417, 609] width 177 height 26
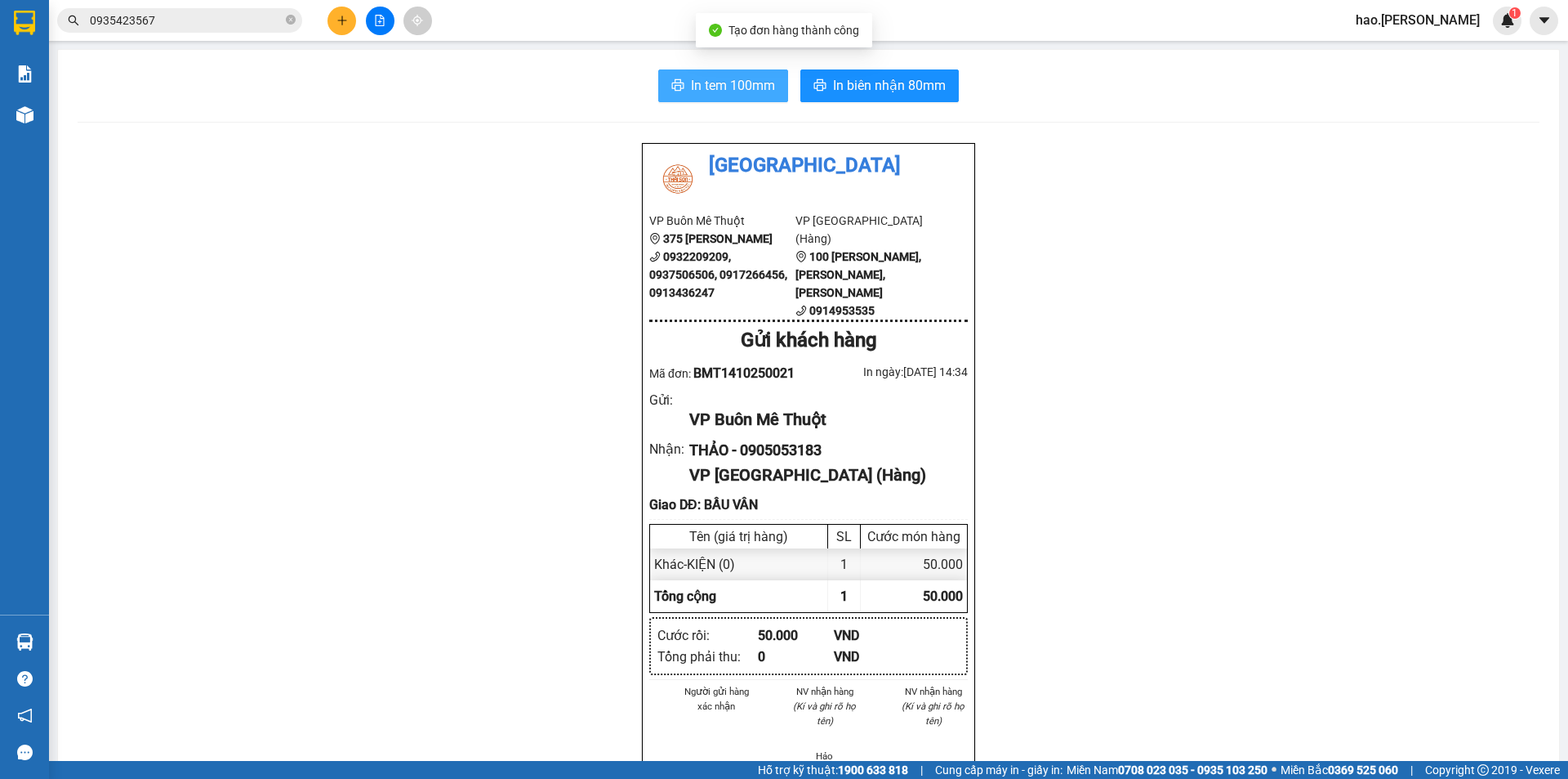
click at [694, 89] on span "In tem 100mm" at bounding box center [733, 84] width 84 height 20
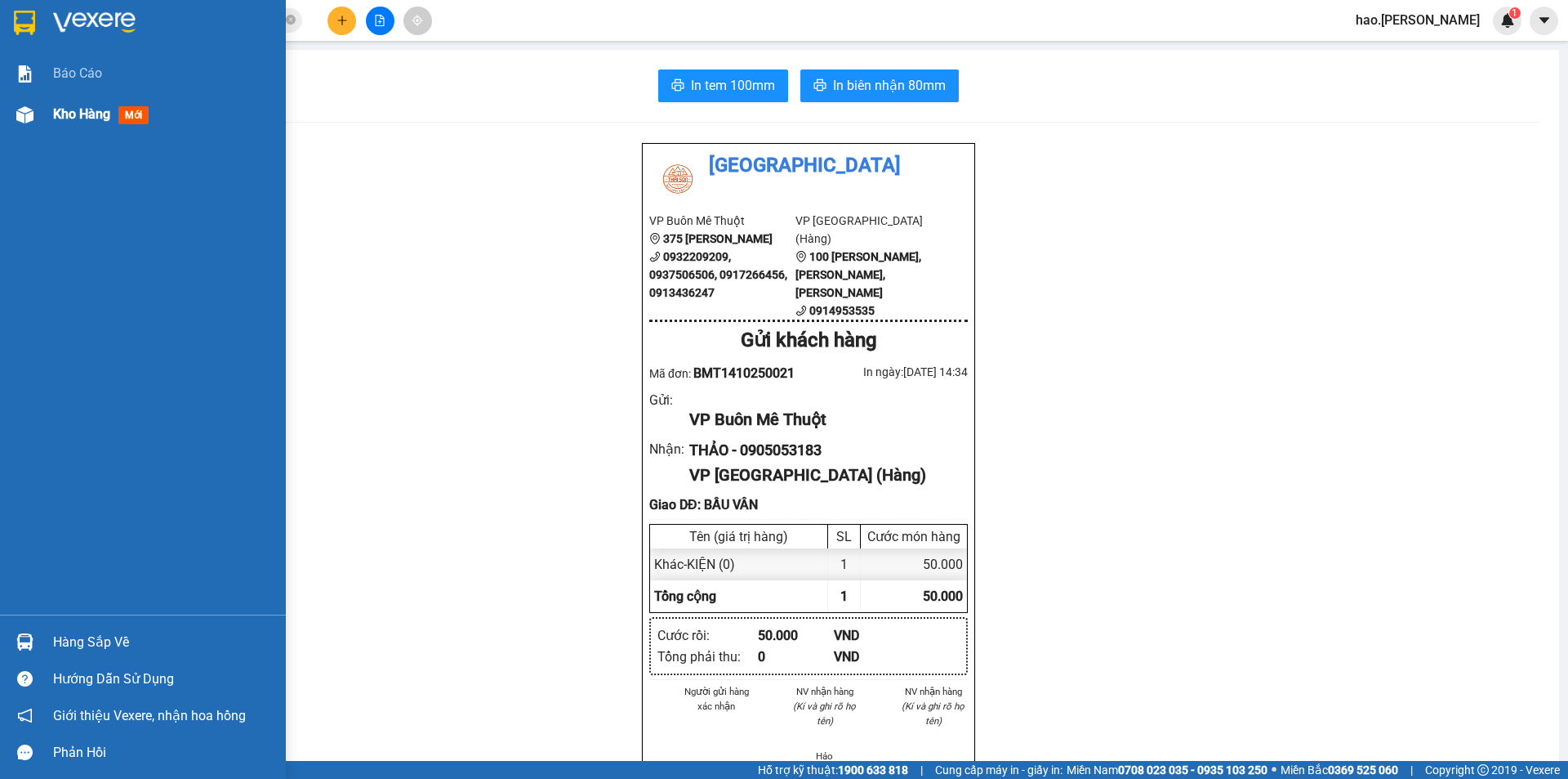
click at [92, 114] on span "Kho hàng" at bounding box center [81, 114] width 57 height 15
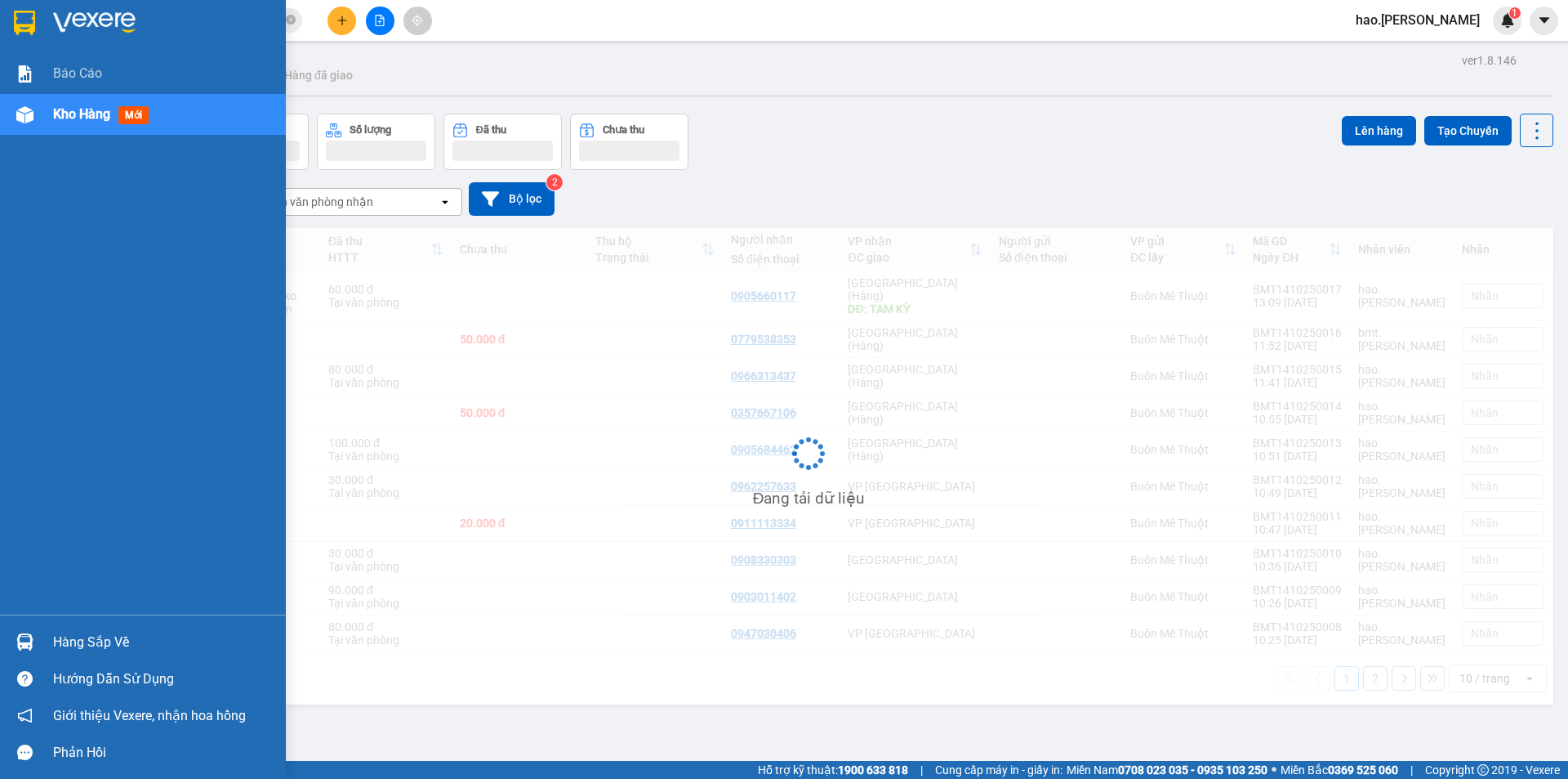
click at [92, 114] on span "Kho hàng" at bounding box center [81, 114] width 57 height 15
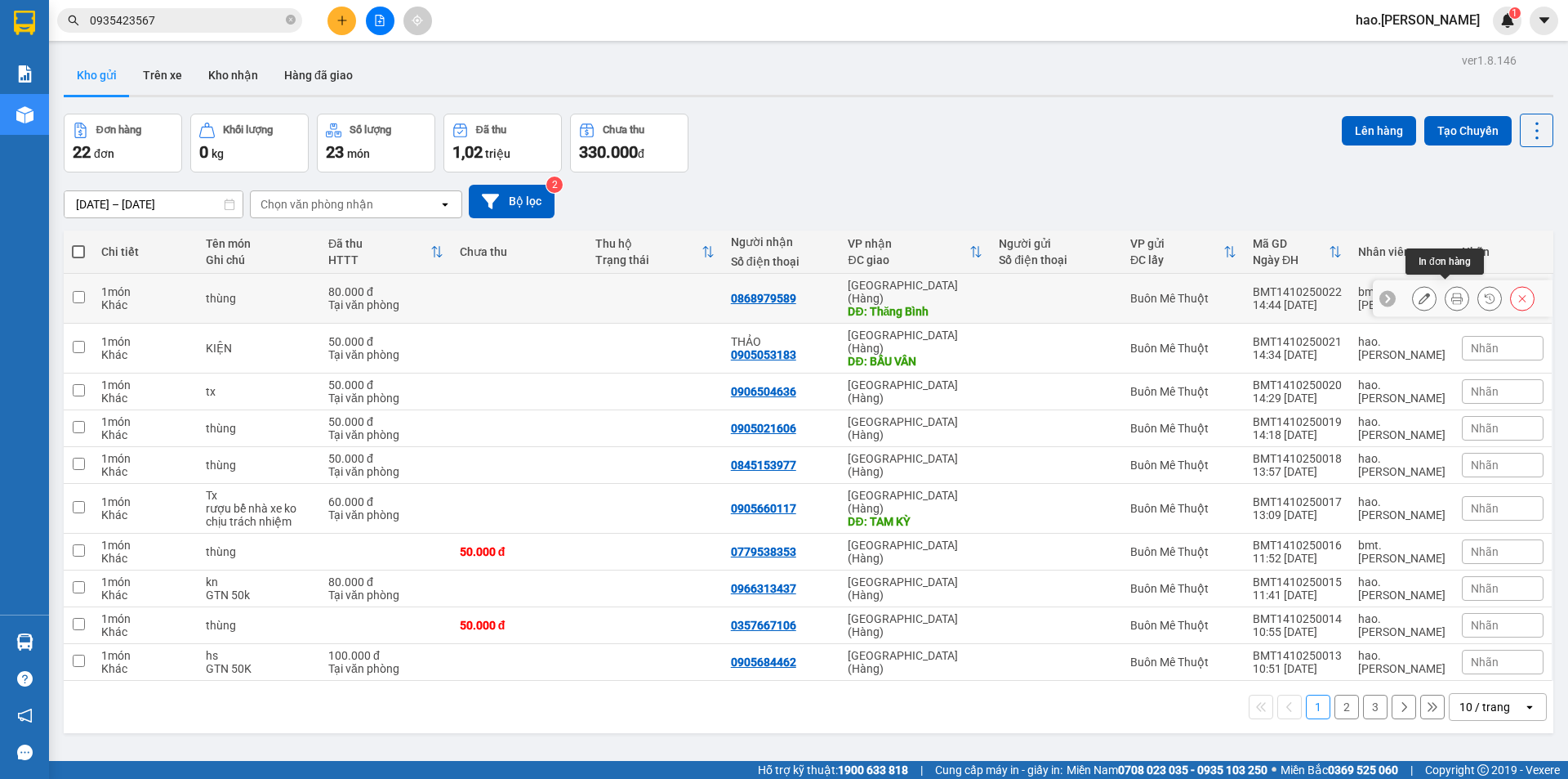
click at [1445, 286] on button at bounding box center [1457, 299] width 23 height 29
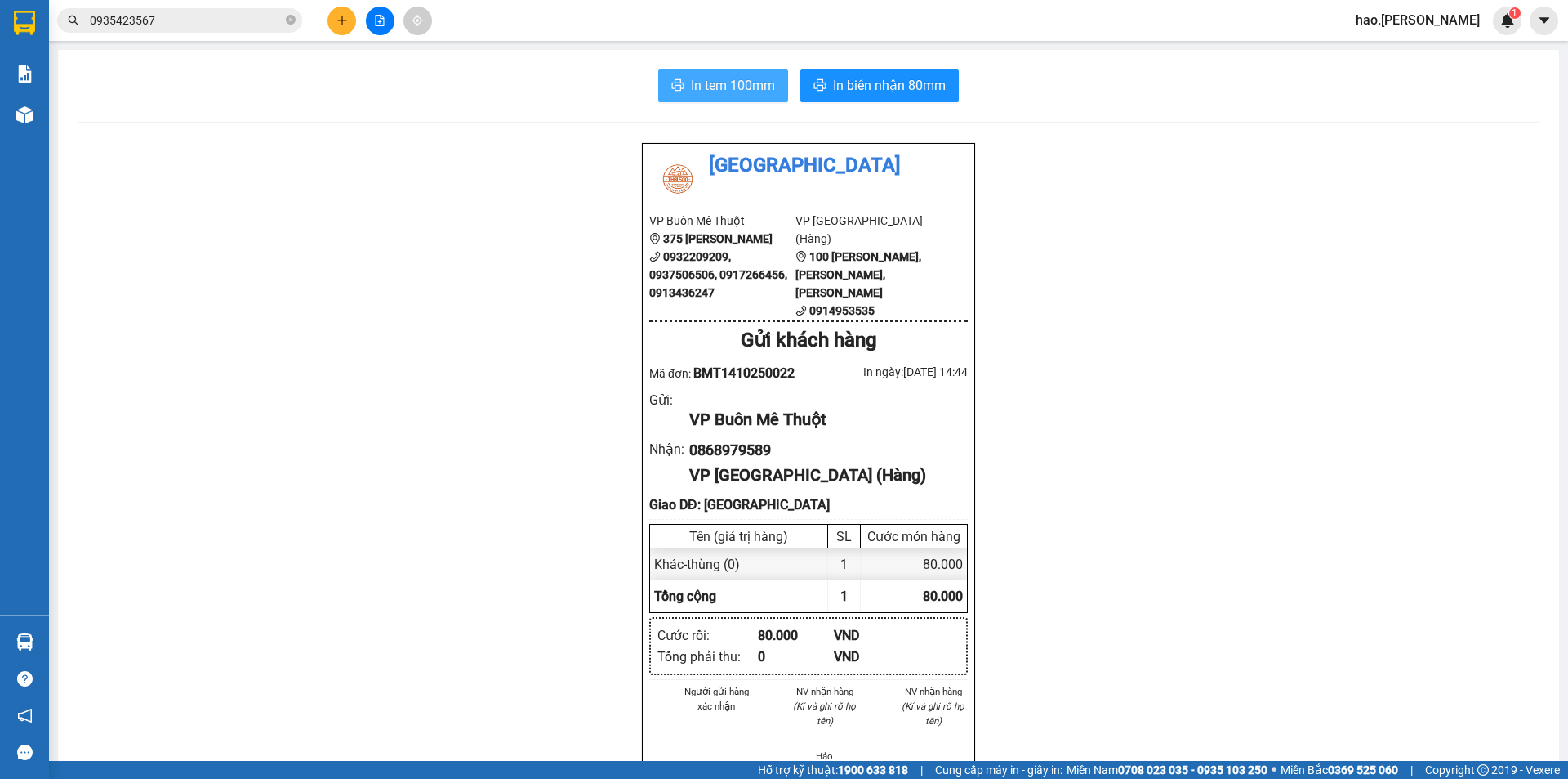
click at [730, 71] on button "In tem 100mm" at bounding box center [723, 85] width 130 height 33
drag, startPoint x: 856, startPoint y: 103, endPoint x: 862, endPoint y: 77, distance: 26.7
click at [860, 86] on div "In tem 100mm In biên nhận 80mm Thái Sơn VP Buôn Mê Thuột 375 Hoàng Diệu 0932209…" at bounding box center [808, 756] width 1501 height 1413
click at [862, 77] on span "In biên nhận 80mm" at bounding box center [890, 84] width 113 height 20
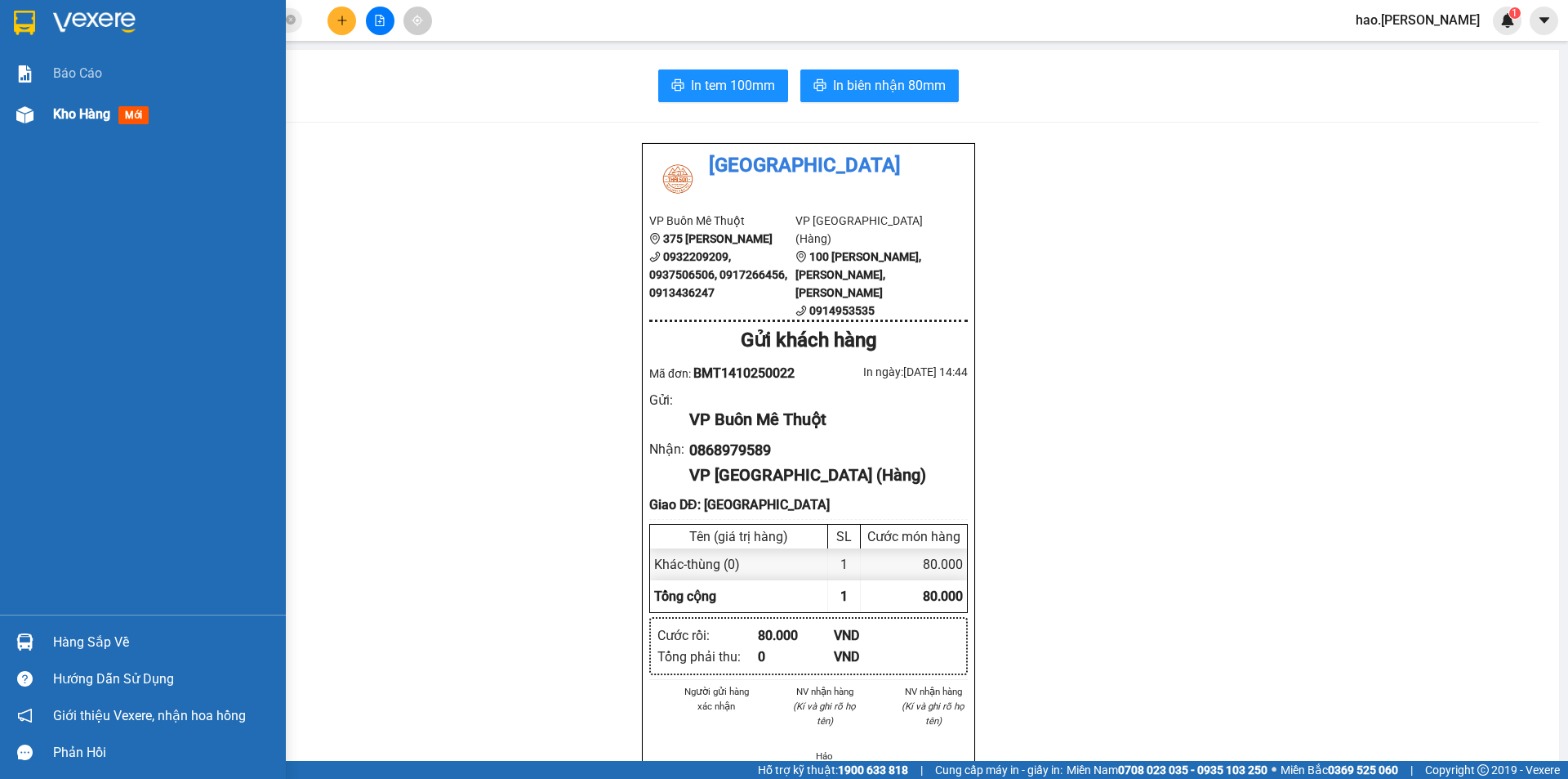
click at [50, 120] on div "Kho hàng mới" at bounding box center [143, 114] width 285 height 41
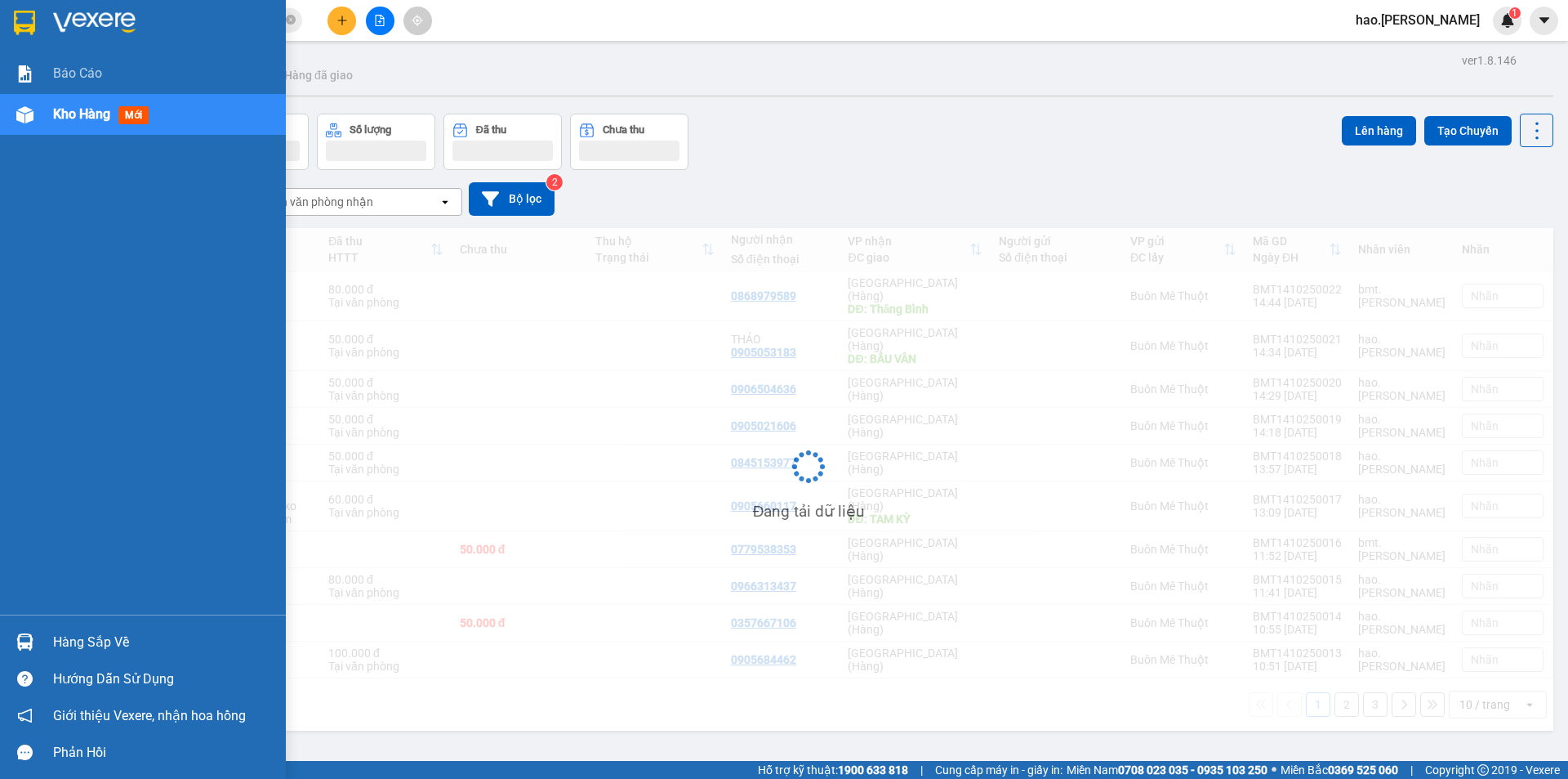
click at [50, 120] on div "Kho hàng mới" at bounding box center [143, 114] width 285 height 41
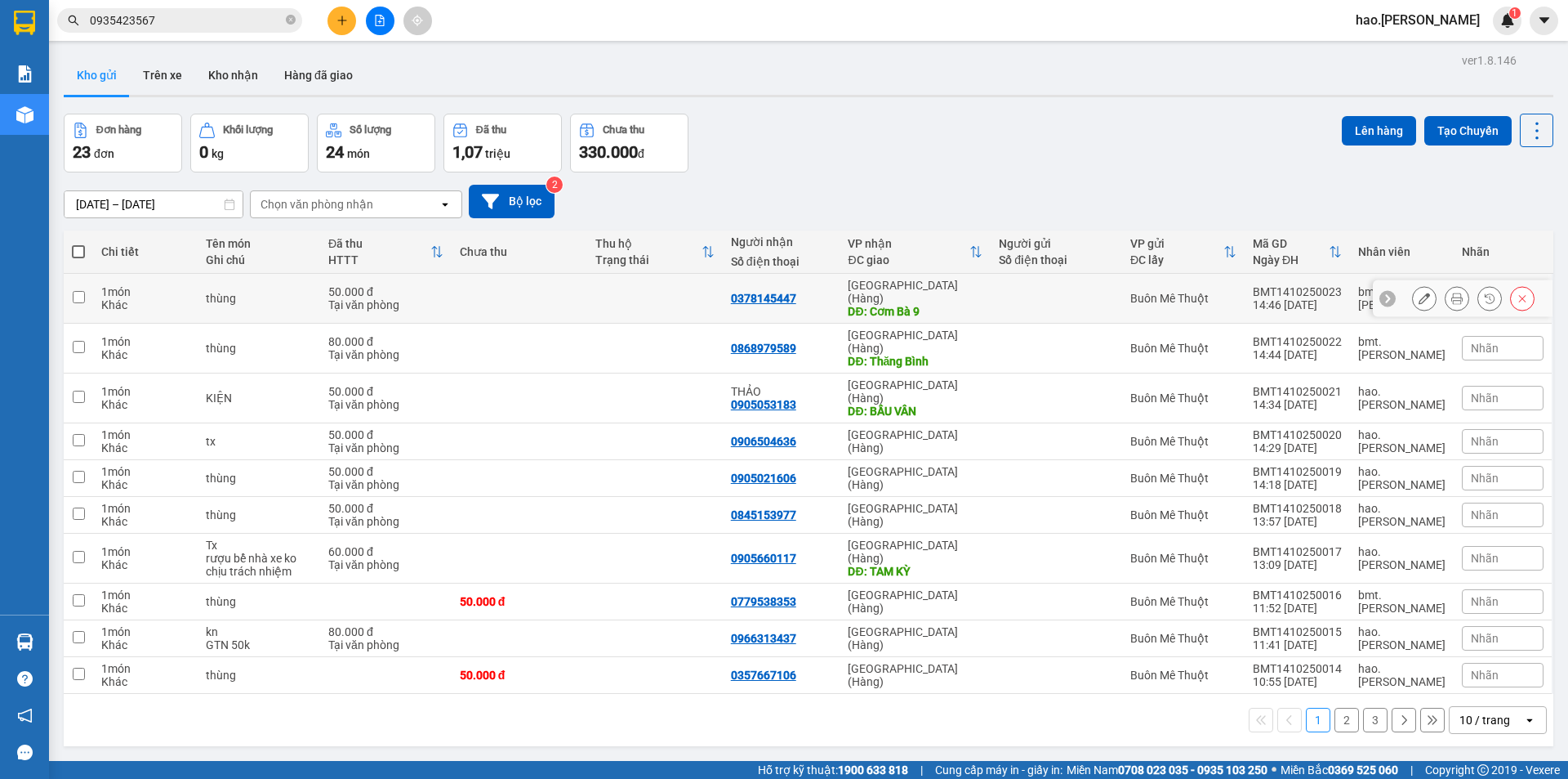
drag, startPoint x: 1433, startPoint y: 281, endPoint x: 1441, endPoint y: 285, distance: 8.9
click at [1445, 286] on div at bounding box center [1458, 298] width 25 height 25
click at [1445, 285] on button at bounding box center [1457, 299] width 23 height 29
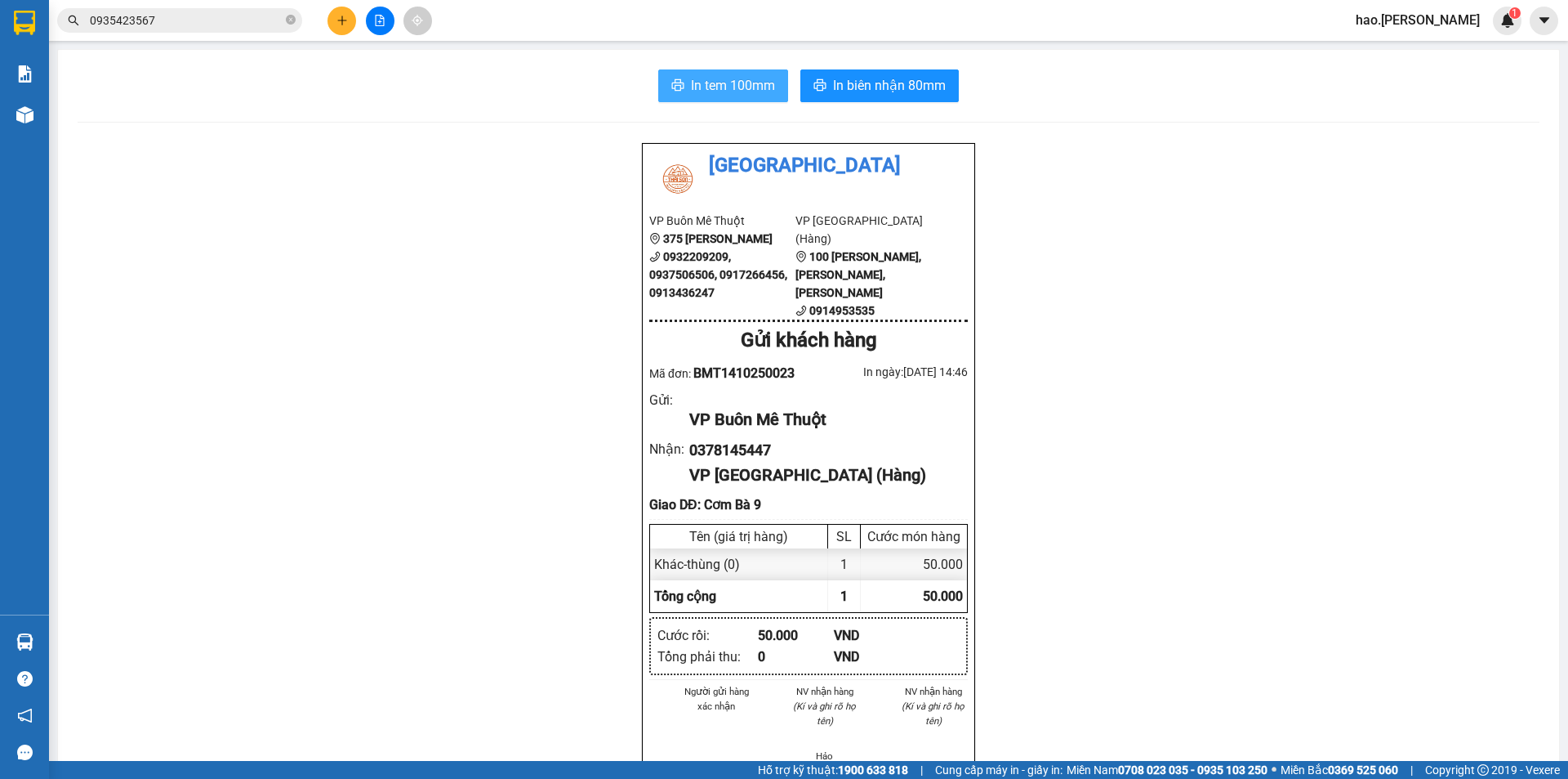
click at [734, 81] on span "In tem 100mm" at bounding box center [733, 84] width 84 height 20
click at [914, 88] on span "In biên nhận 80mm" at bounding box center [890, 84] width 113 height 20
drag, startPoint x: 342, startPoint y: 37, endPoint x: 347, endPoint y: 27, distance: 11.2
click at [345, 32] on div "Kết quả tìm kiếm ( 1 ) Bộ lọc Mã ĐH Trạng thái Món hàng Thu hộ Tổng cước Chưa c…" at bounding box center [784, 20] width 1568 height 41
click at [349, 20] on button at bounding box center [342, 21] width 29 height 29
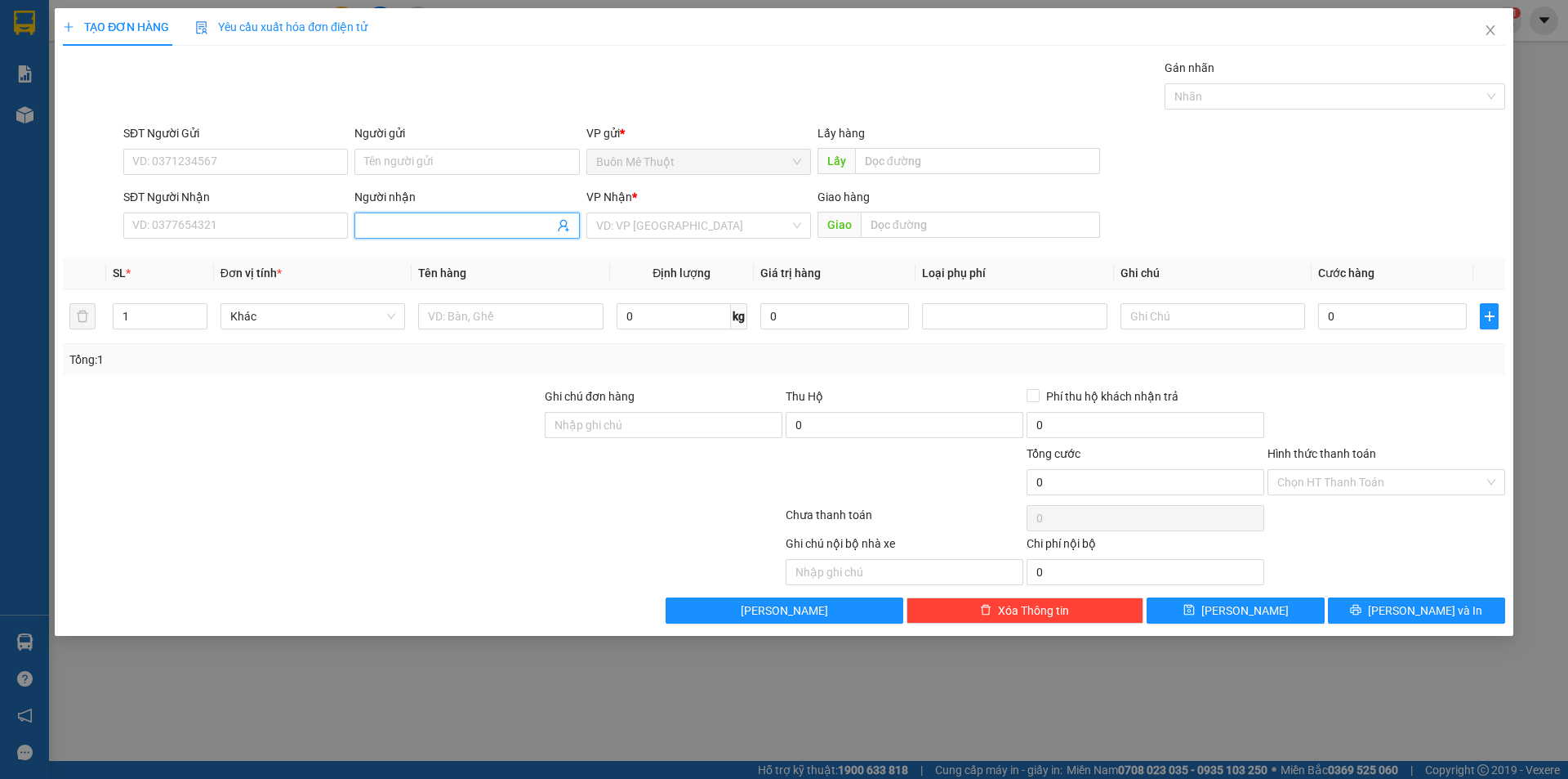
click at [392, 234] on input "Người nhận" at bounding box center [458, 225] width 189 height 18
type input "d"
type input "đăng sơn"
click at [672, 223] on input "search" at bounding box center [693, 226] width 193 height 25
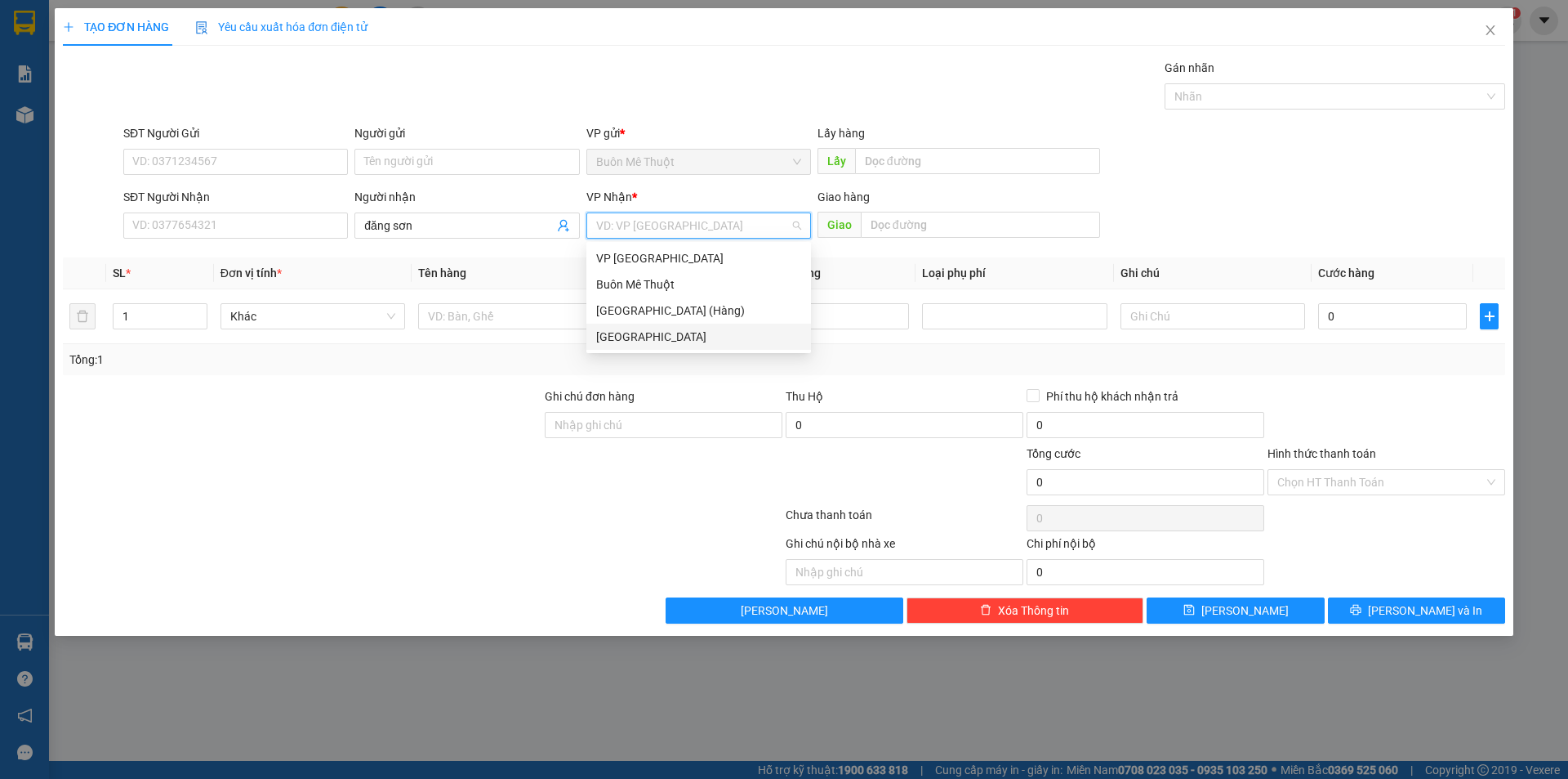
click at [624, 339] on div "[GEOGRAPHIC_DATA]" at bounding box center [699, 336] width 205 height 18
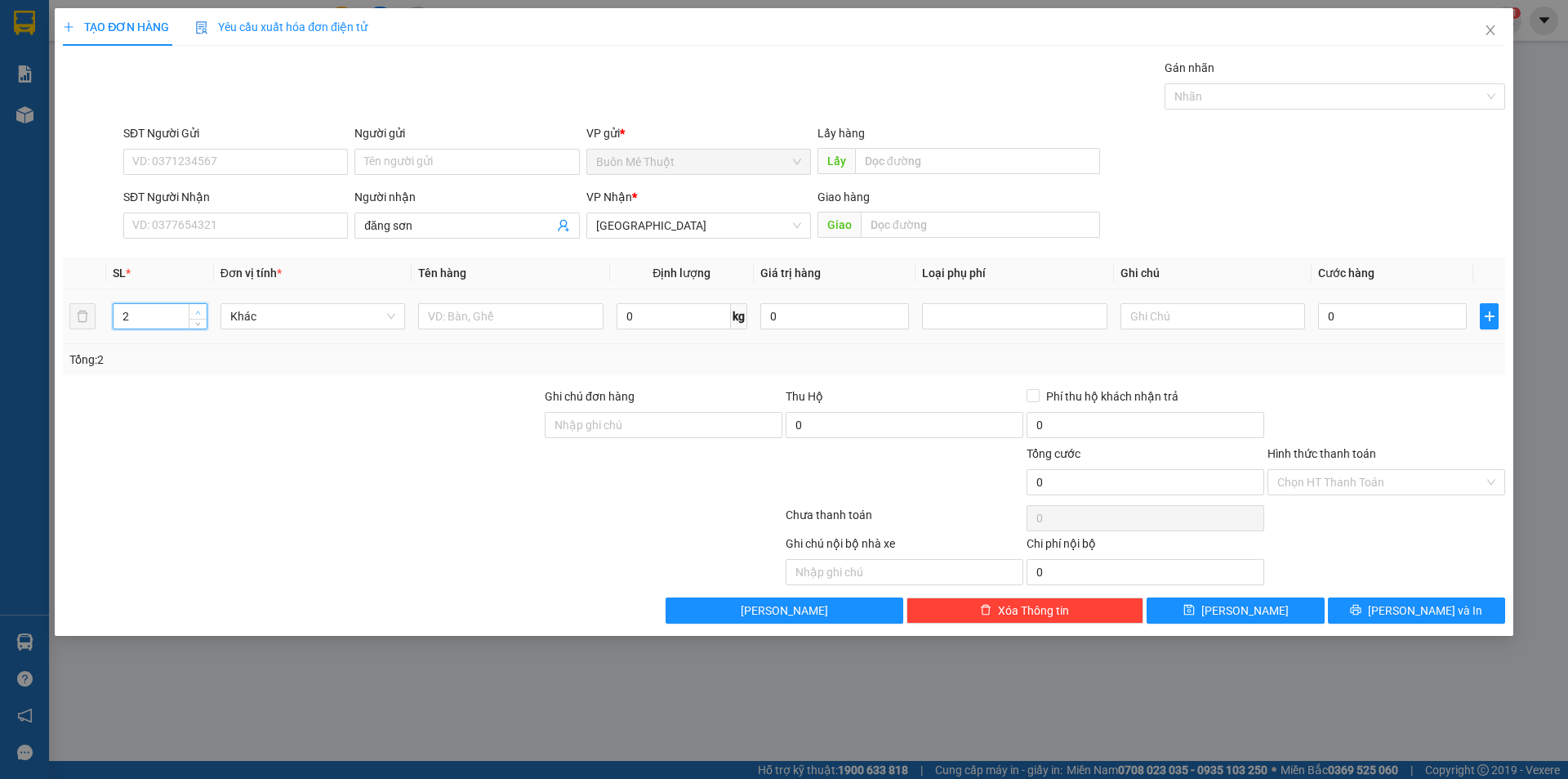
click at [201, 308] on span "up" at bounding box center [198, 312] width 10 height 10
click at [200, 308] on span "up" at bounding box center [198, 312] width 10 height 10
type input "4"
click at [200, 308] on span "up" at bounding box center [198, 312] width 10 height 10
click at [490, 309] on input "text" at bounding box center [511, 315] width 185 height 26
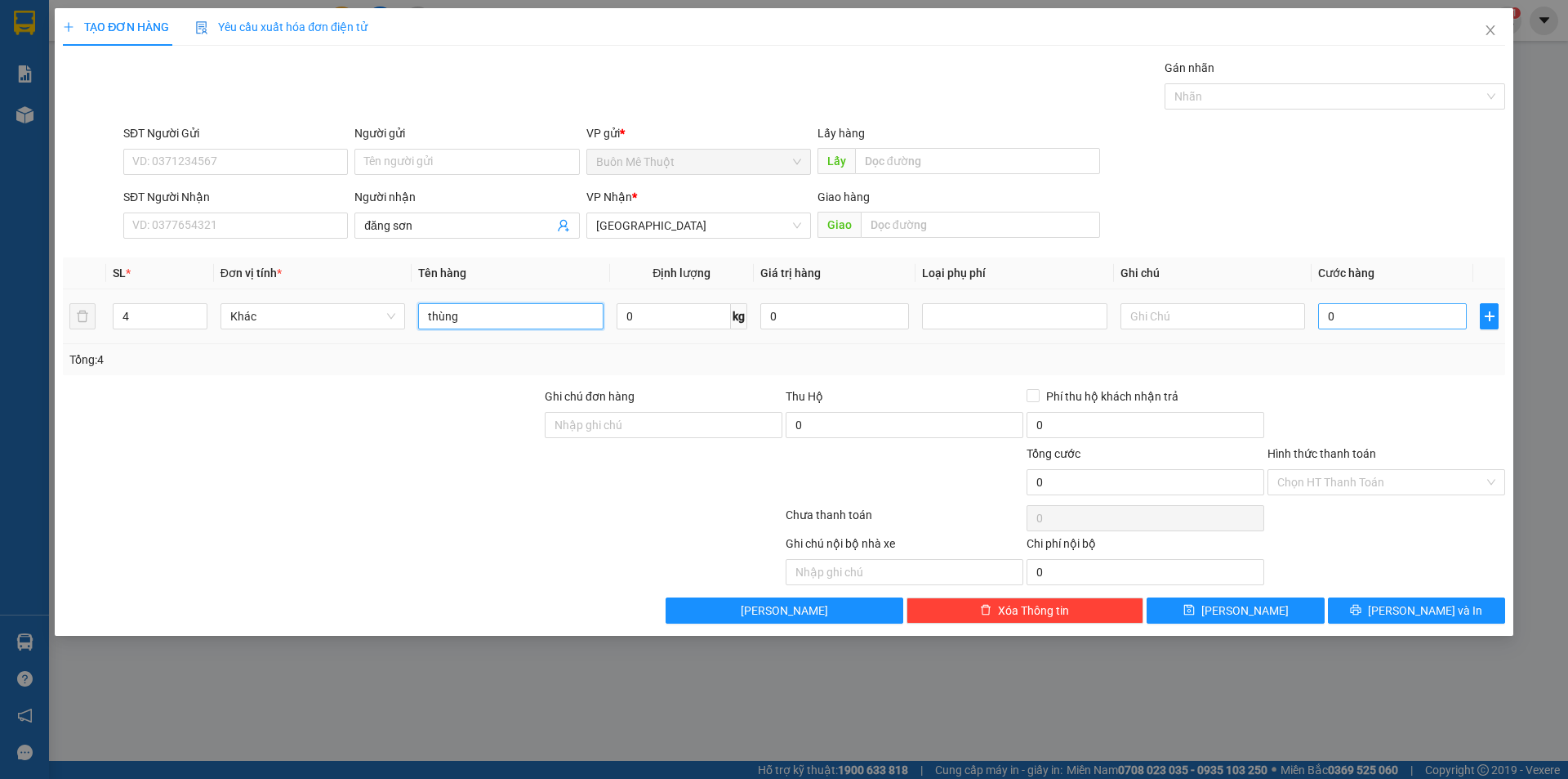
type input "thùng"
type input "1"
type input "16"
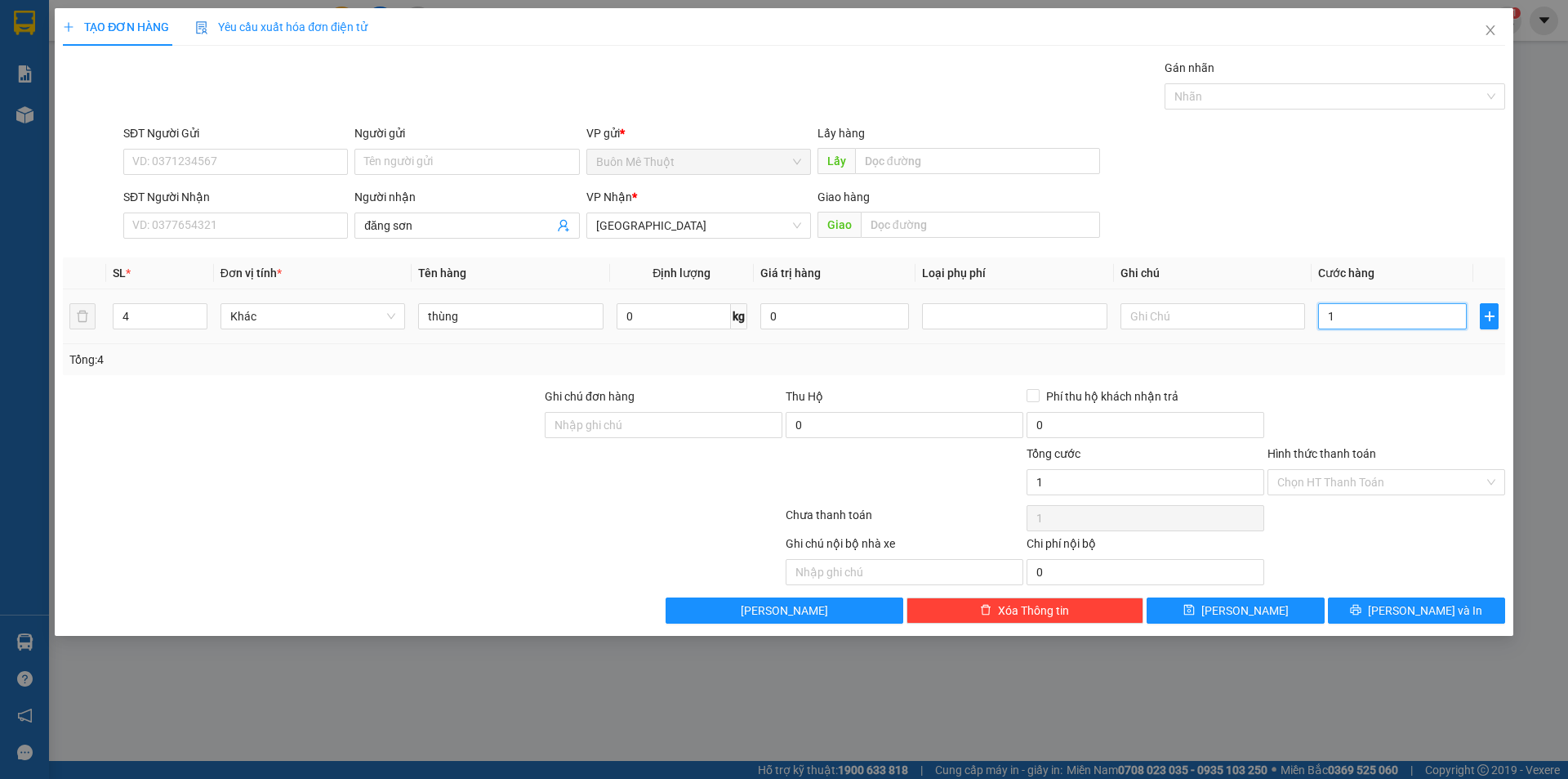
type input "16"
type input "160"
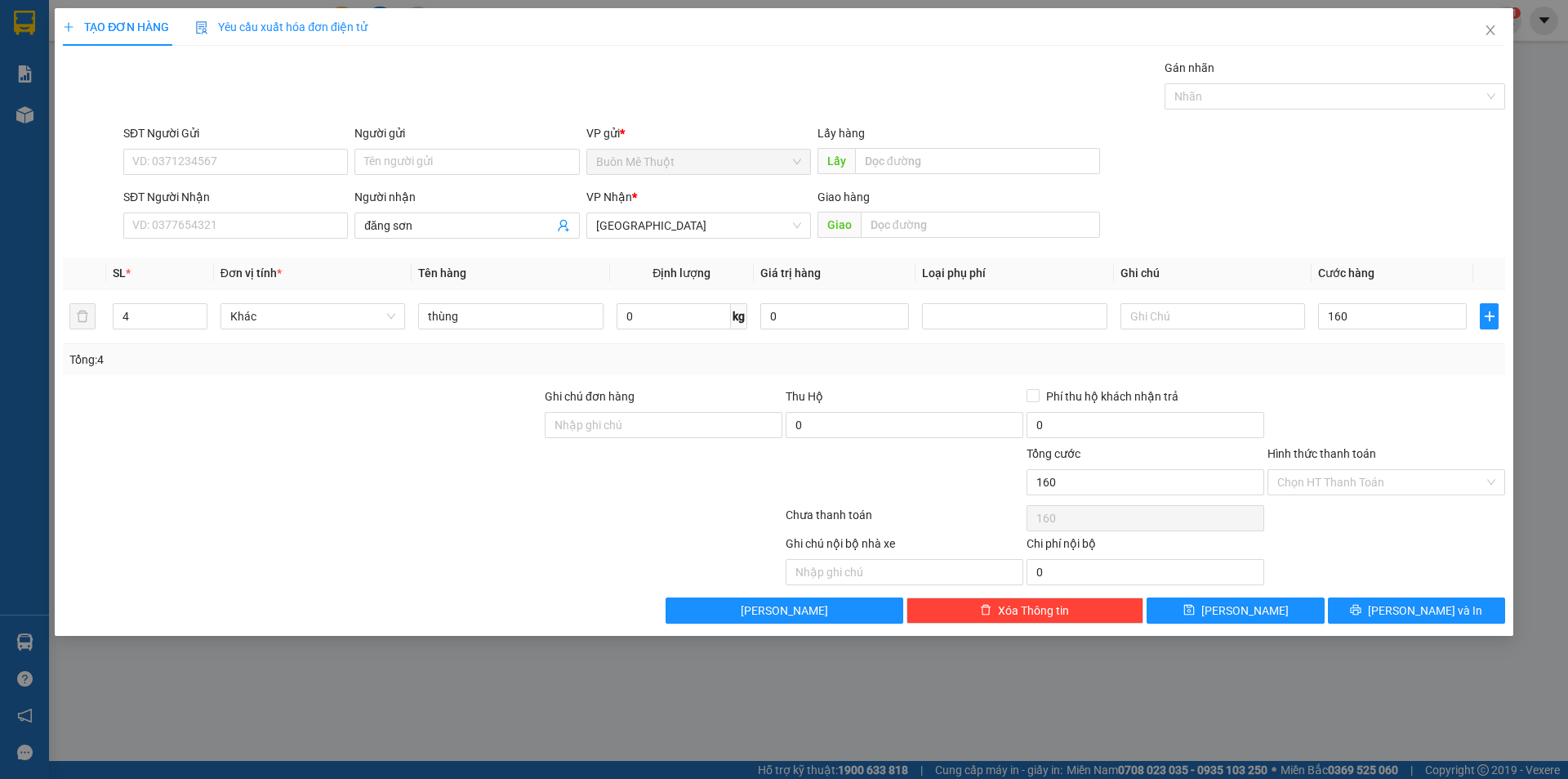
type input "160.000"
drag, startPoint x: 1409, startPoint y: 378, endPoint x: 1382, endPoint y: 490, distance: 115.2
click at [1409, 380] on div "Transit Pickup Surcharge Ids Transit Deliver Surcharge Ids Transit Deliver Surc…" at bounding box center [784, 340] width 1443 height 564
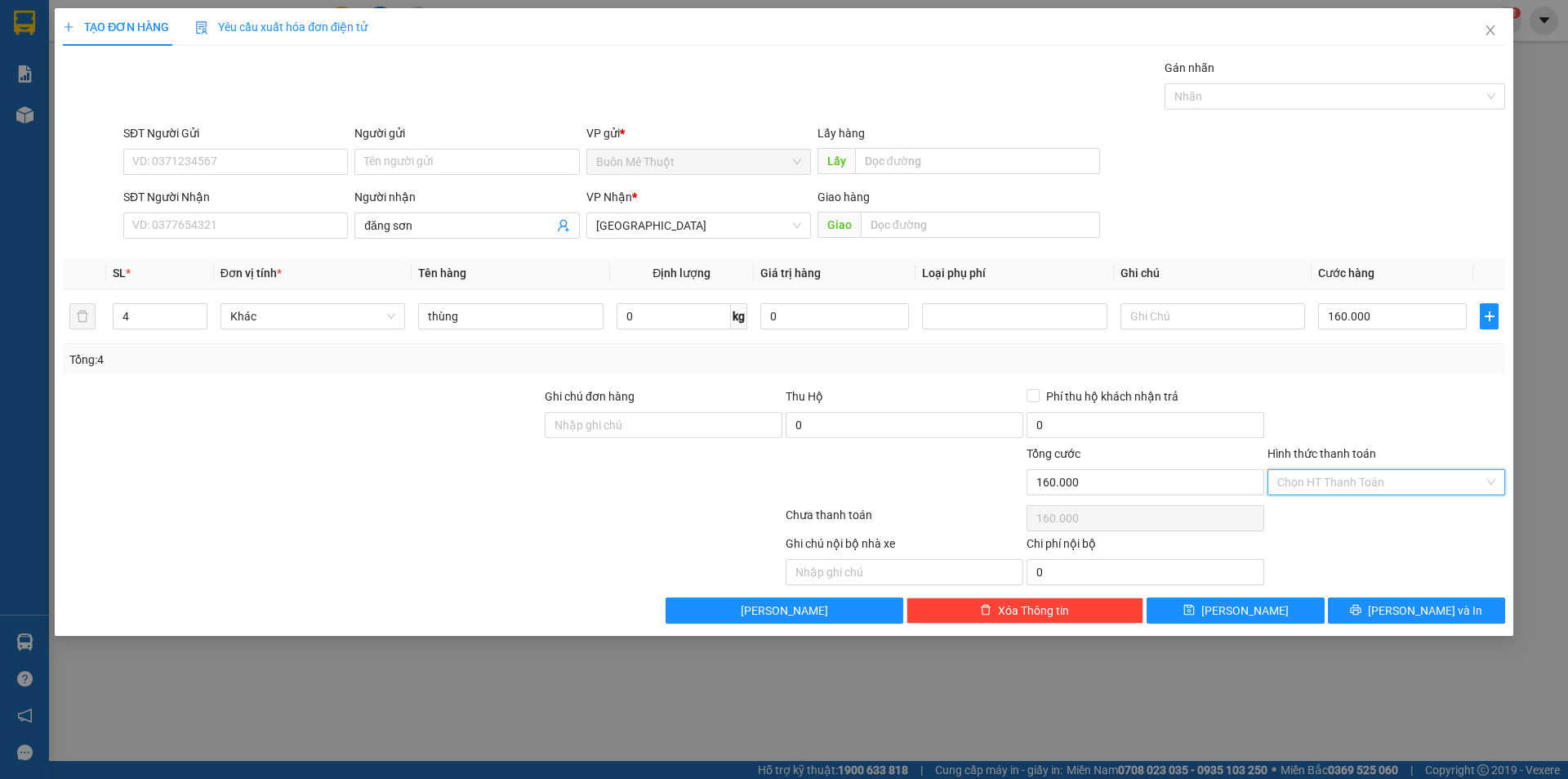
drag, startPoint x: 1366, startPoint y: 490, endPoint x: 1325, endPoint y: 528, distance: 55.9
click at [1364, 494] on div "Chọn HT Thanh Toán" at bounding box center [1386, 481] width 238 height 26
drag, startPoint x: 1328, startPoint y: 518, endPoint x: 1336, endPoint y: 532, distance: 16.1
click at [1329, 518] on div "Tại văn phòng" at bounding box center [1387, 515] width 218 height 18
click at [1400, 610] on button "[PERSON_NAME] và In" at bounding box center [1417, 609] width 177 height 26
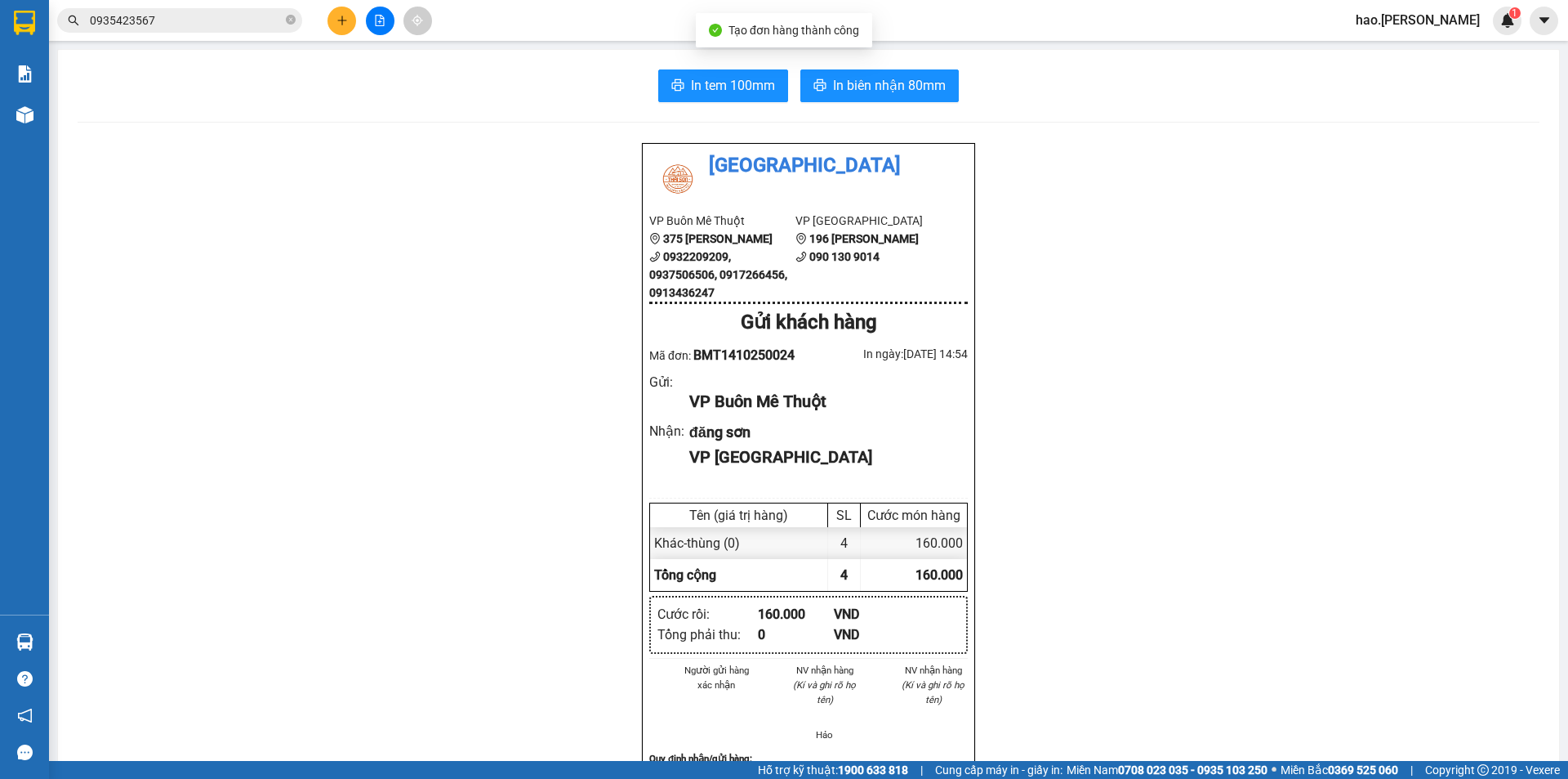
click at [721, 103] on div "In tem 100mm In biên nhận 80mm Thái Sơn VP Buôn Mê Thuột 375 Hoàng Diệu 0932209…" at bounding box center [808, 711] width 1501 height 1323
click at [746, 93] on span "In tem 100mm" at bounding box center [733, 84] width 84 height 20
click at [874, 89] on span "In biên nhận 80mm" at bounding box center [890, 84] width 113 height 20
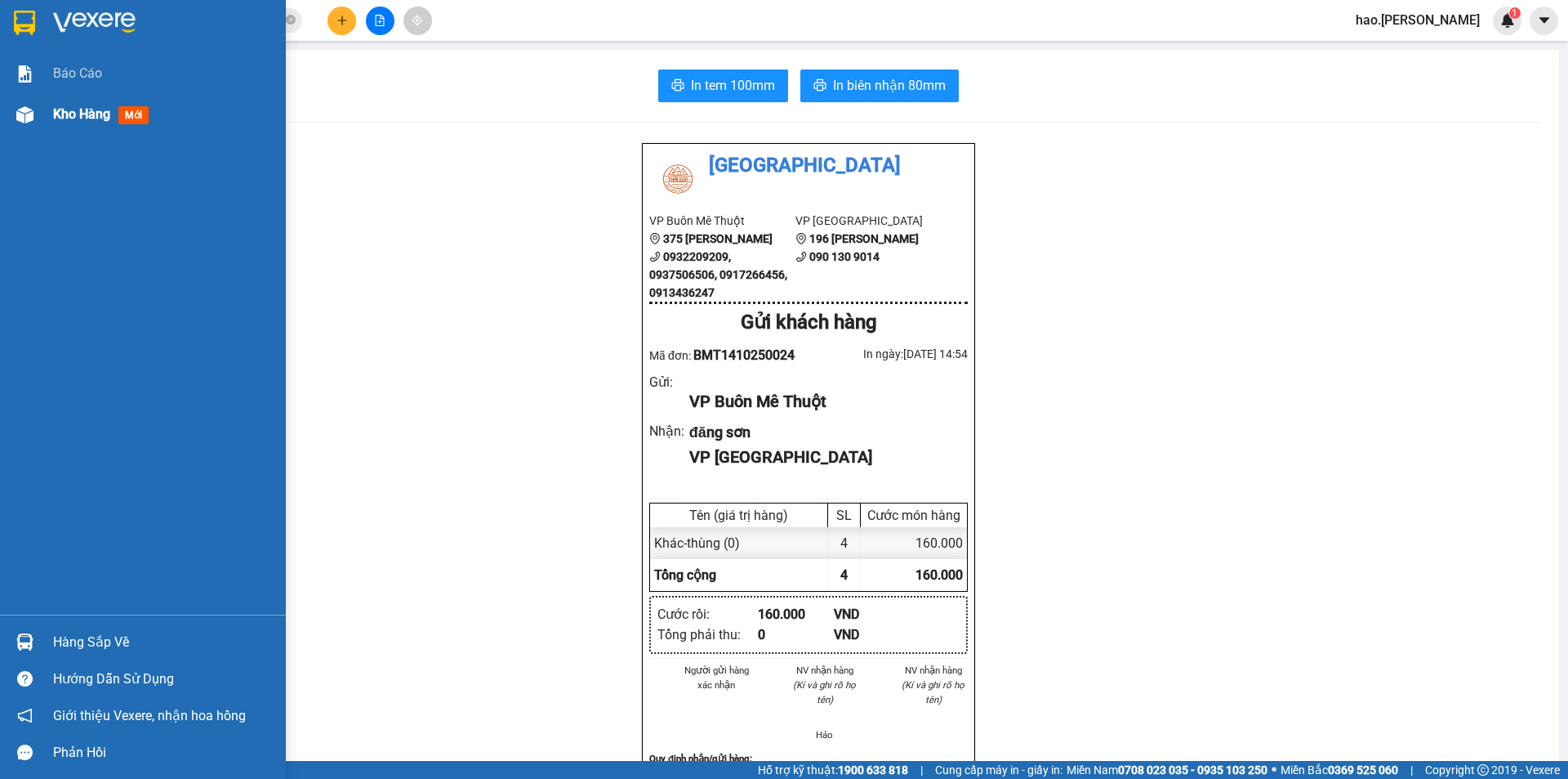
click at [100, 114] on span "Kho hàng" at bounding box center [81, 114] width 57 height 15
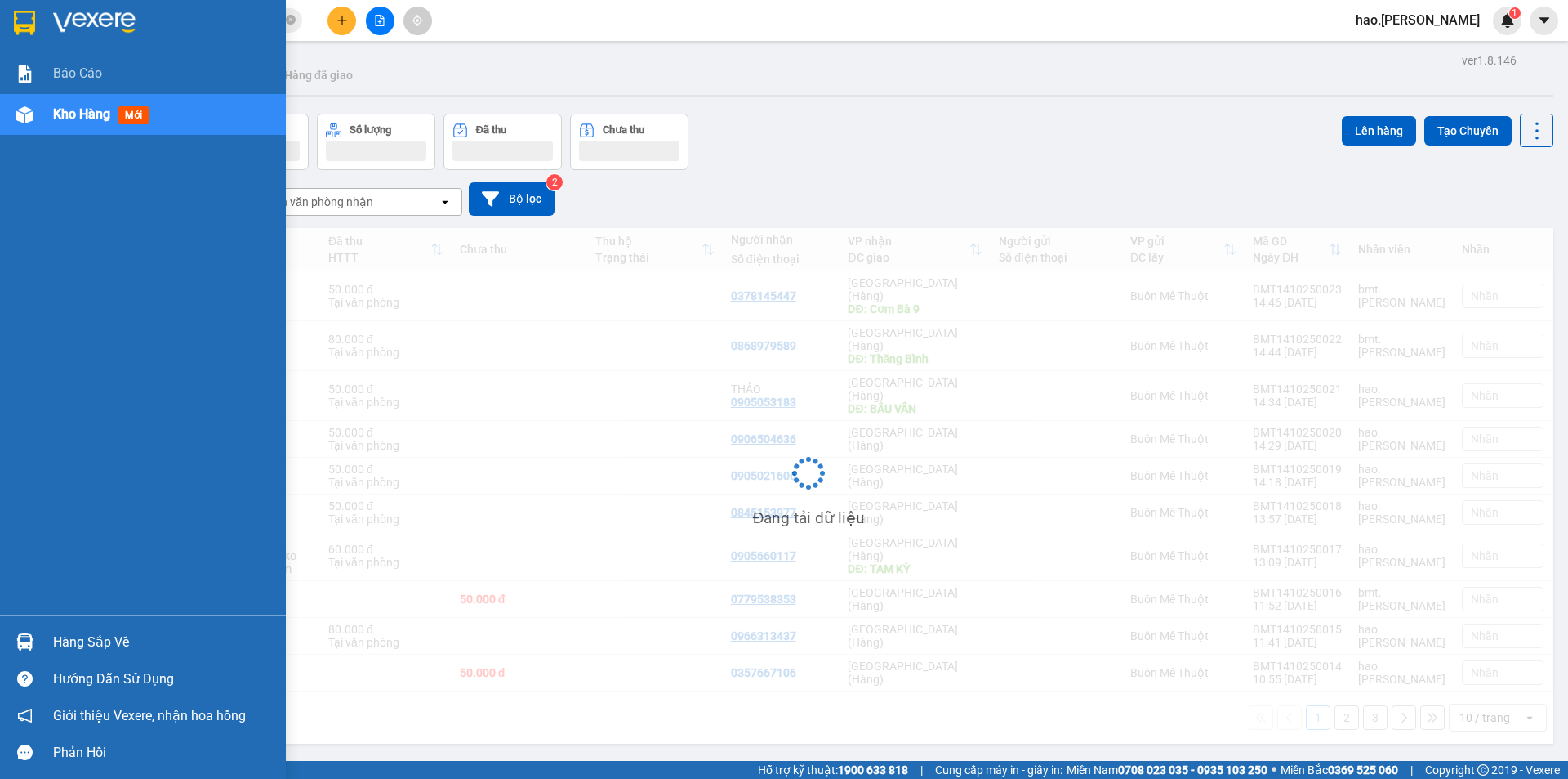
click at [100, 114] on span "Kho hàng" at bounding box center [81, 114] width 57 height 15
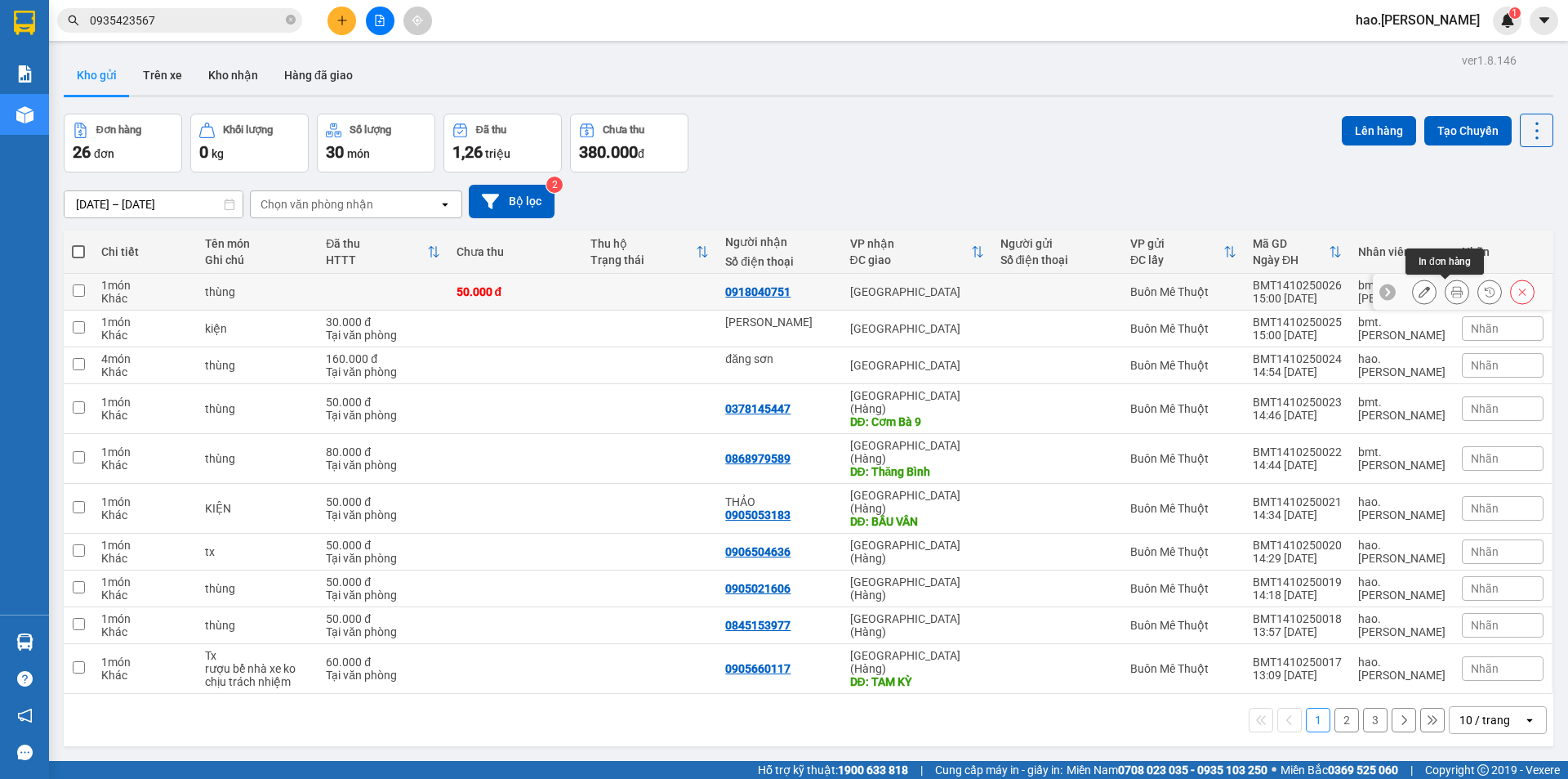
click at [1445, 291] on button at bounding box center [1457, 292] width 23 height 29
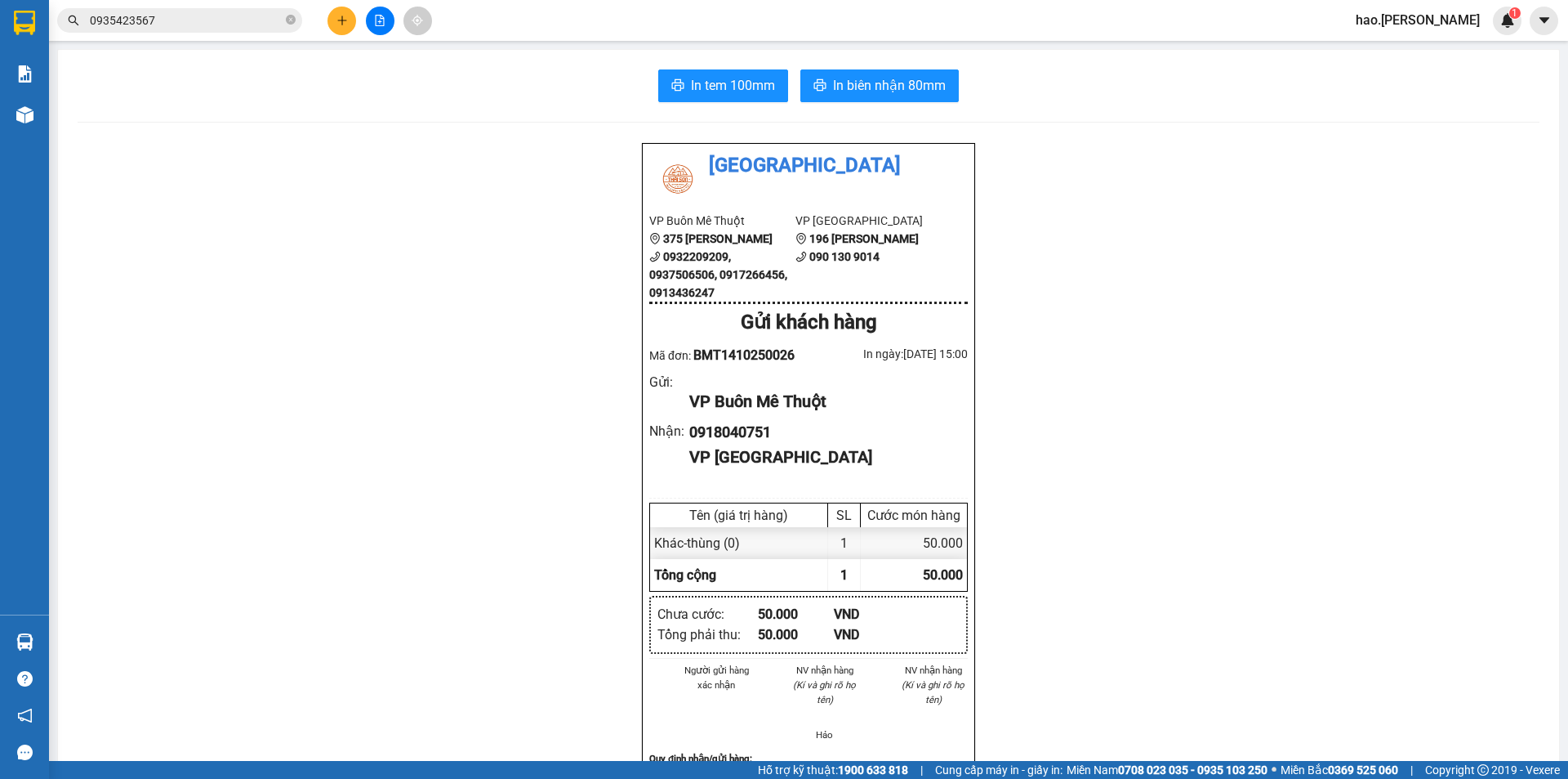
drag, startPoint x: 735, startPoint y: 105, endPoint x: 735, endPoint y: 89, distance: 16.0
click at [735, 104] on div "In tem 100mm In biên nhận 80mm Thái Sơn VP Buôn Mê Thuột 375 Hoàng Diệu 0932209…" at bounding box center [808, 715] width 1501 height 1331
click at [735, 89] on span "In tem 100mm" at bounding box center [733, 84] width 84 height 20
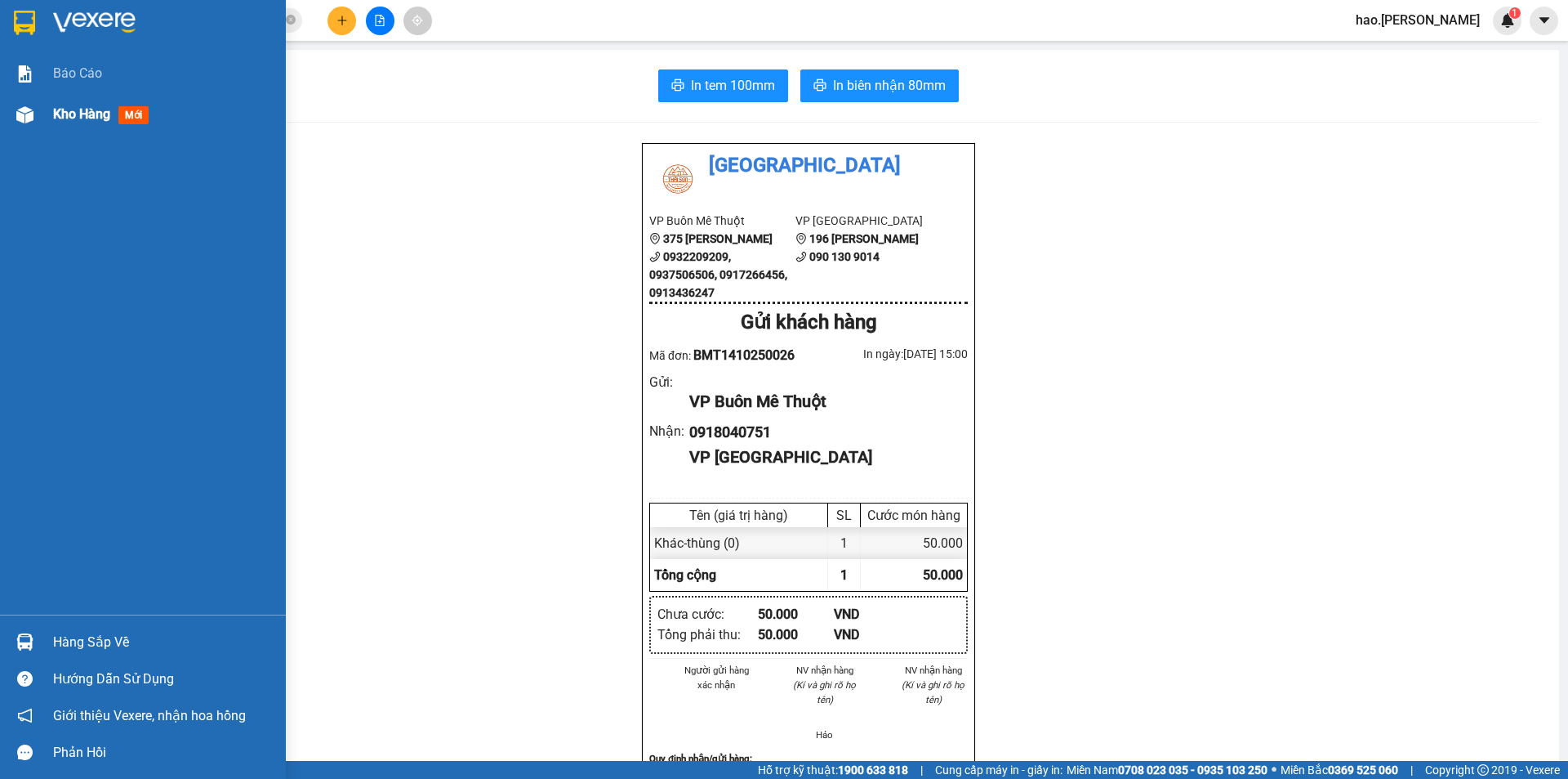
click at [86, 113] on span "Kho hàng" at bounding box center [81, 114] width 57 height 15
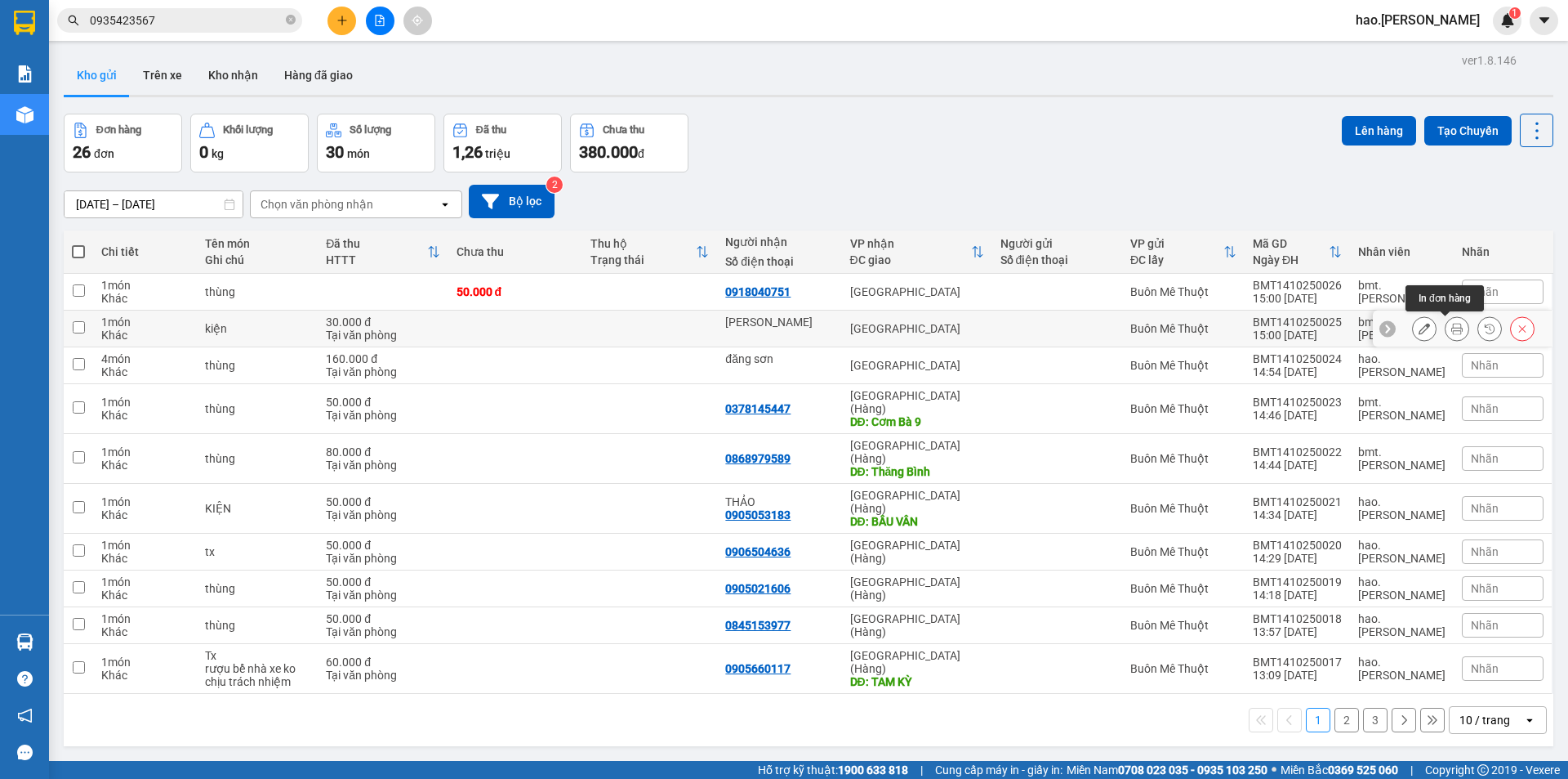
click at [1445, 325] on button at bounding box center [1457, 329] width 23 height 29
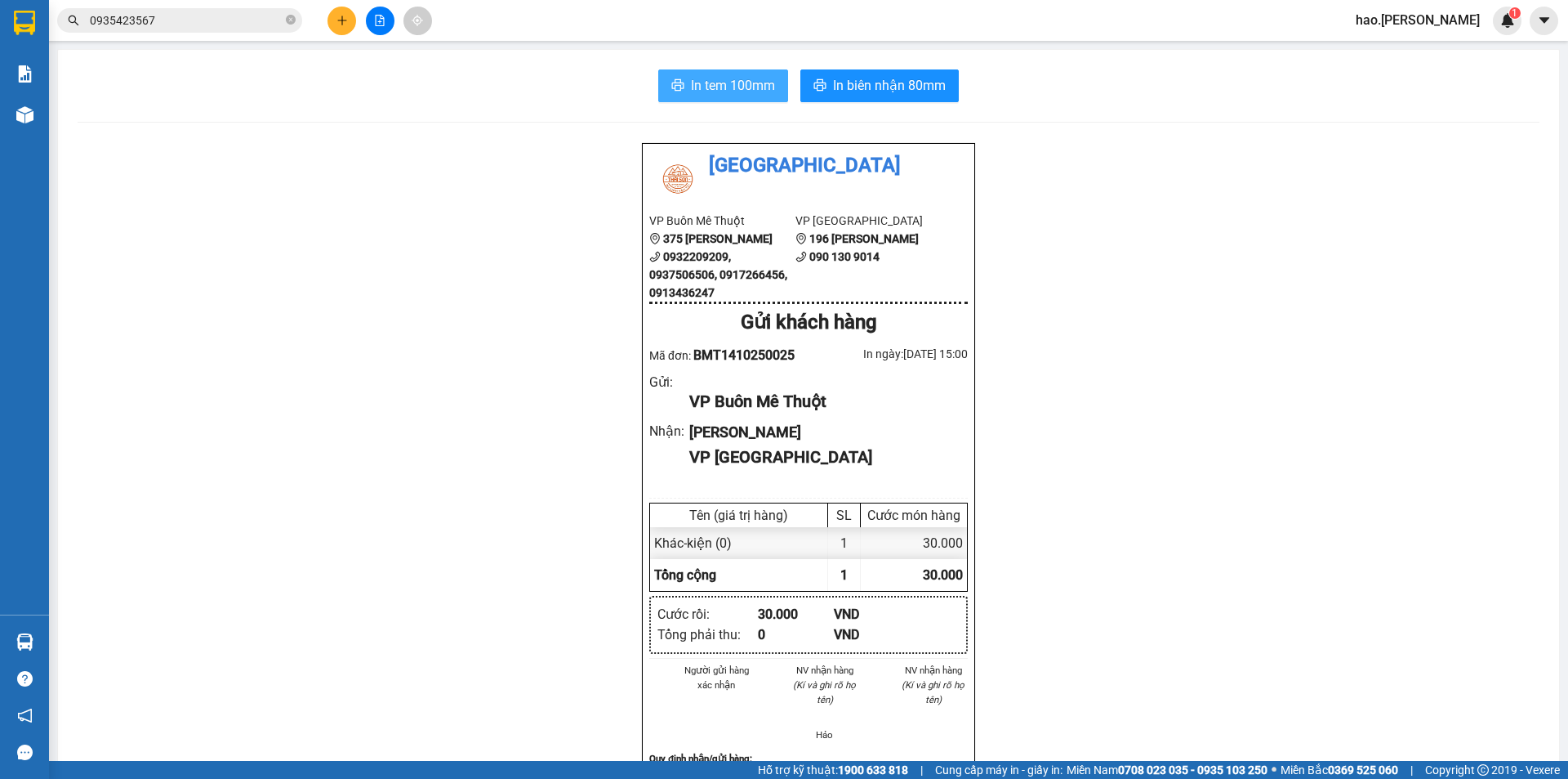
click at [664, 77] on button "In tem 100mm" at bounding box center [723, 85] width 130 height 33
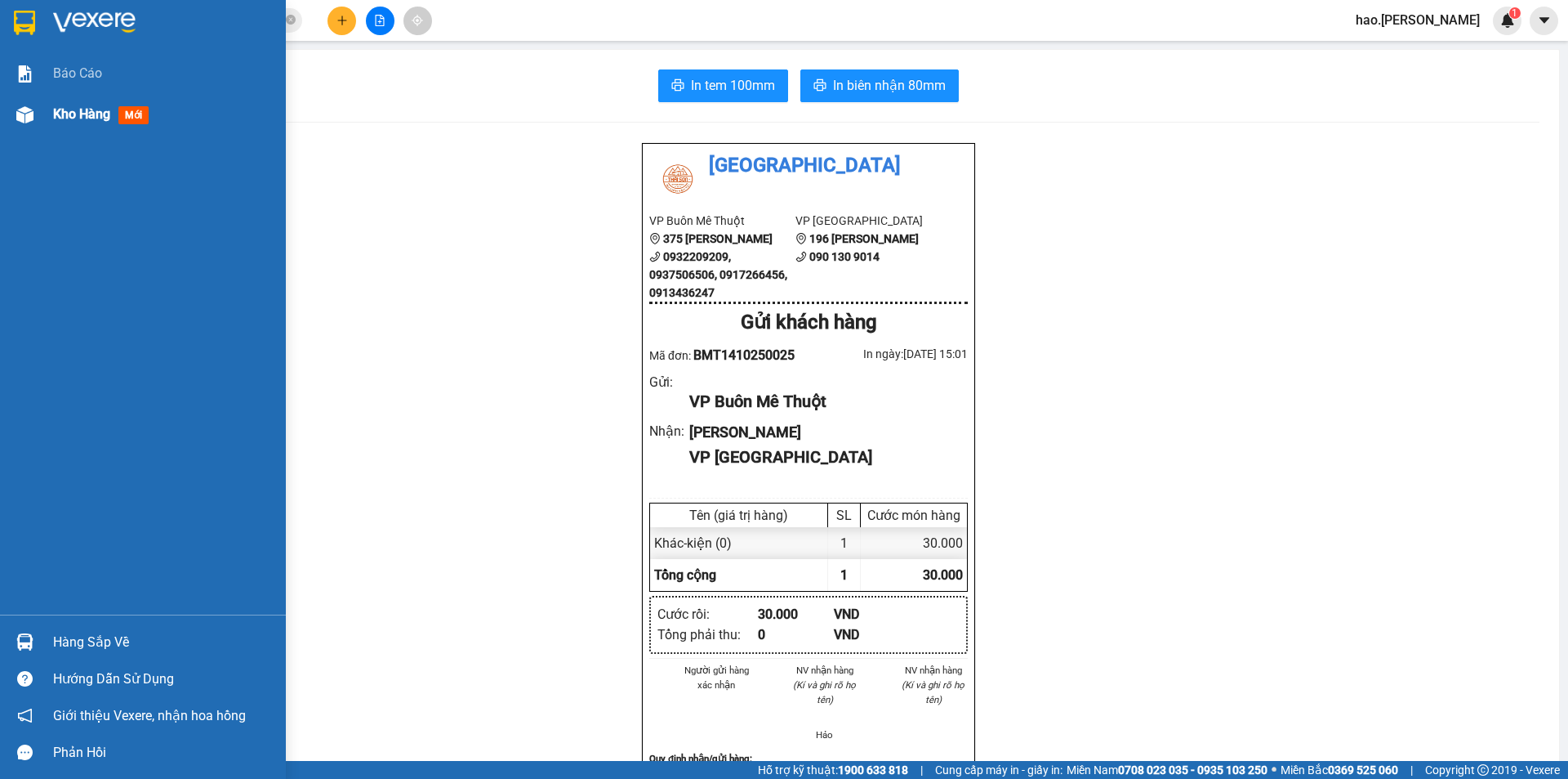
click at [87, 109] on span "Kho hàng" at bounding box center [81, 114] width 57 height 15
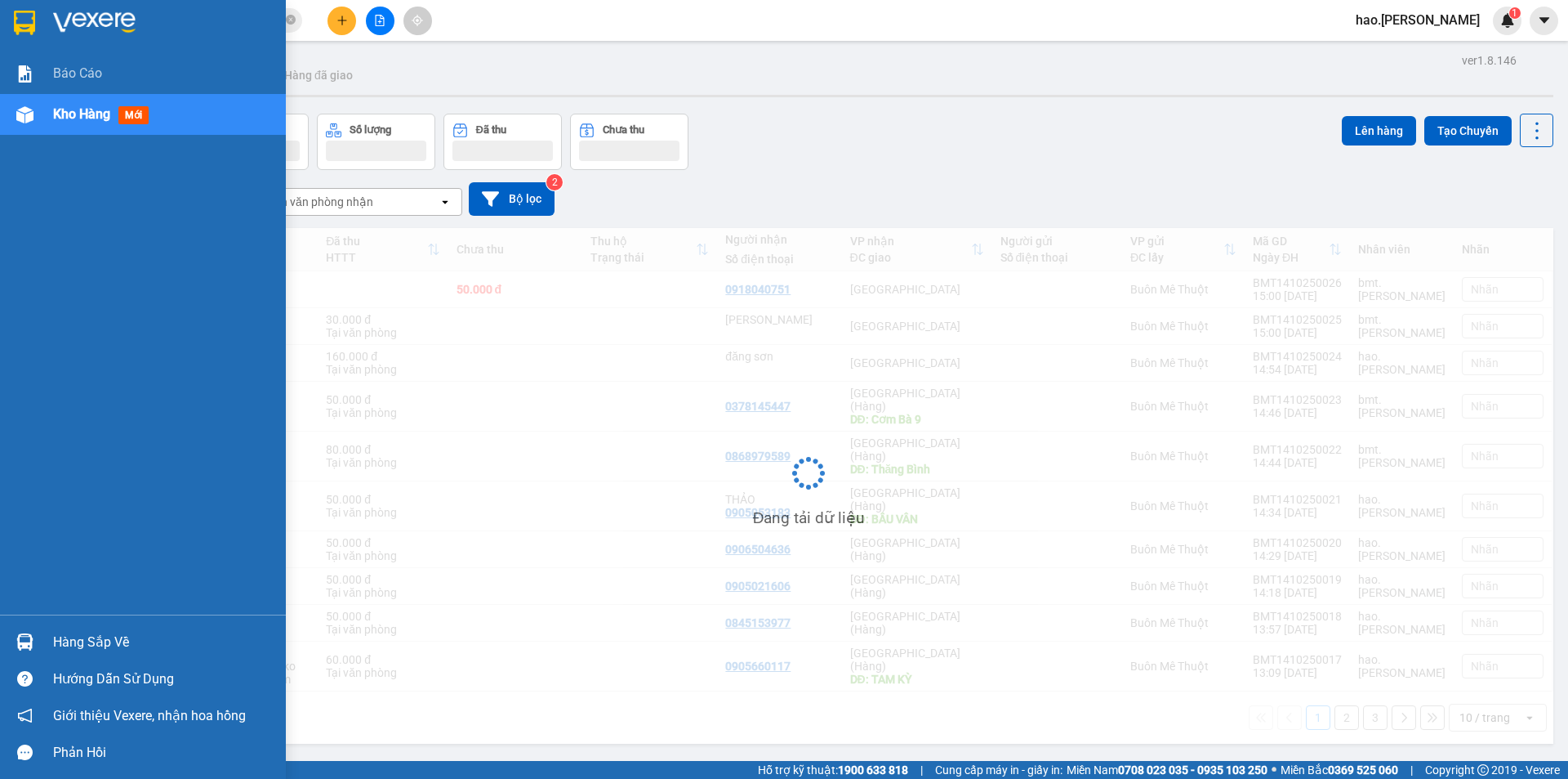
click at [87, 109] on span "Kho hàng" at bounding box center [81, 114] width 57 height 15
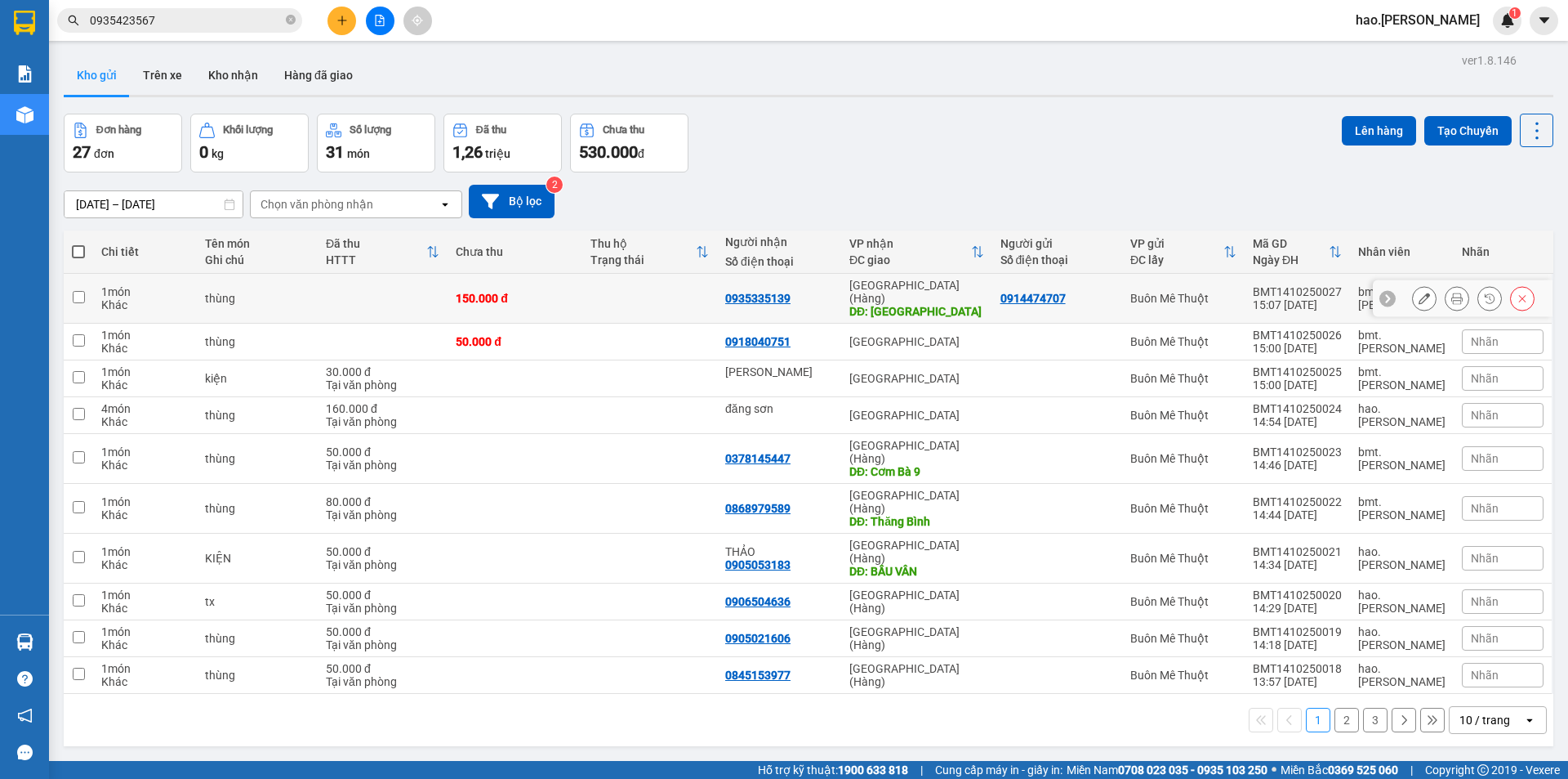
click at [1451, 292] on icon at bounding box center [1457, 298] width 11 height 11
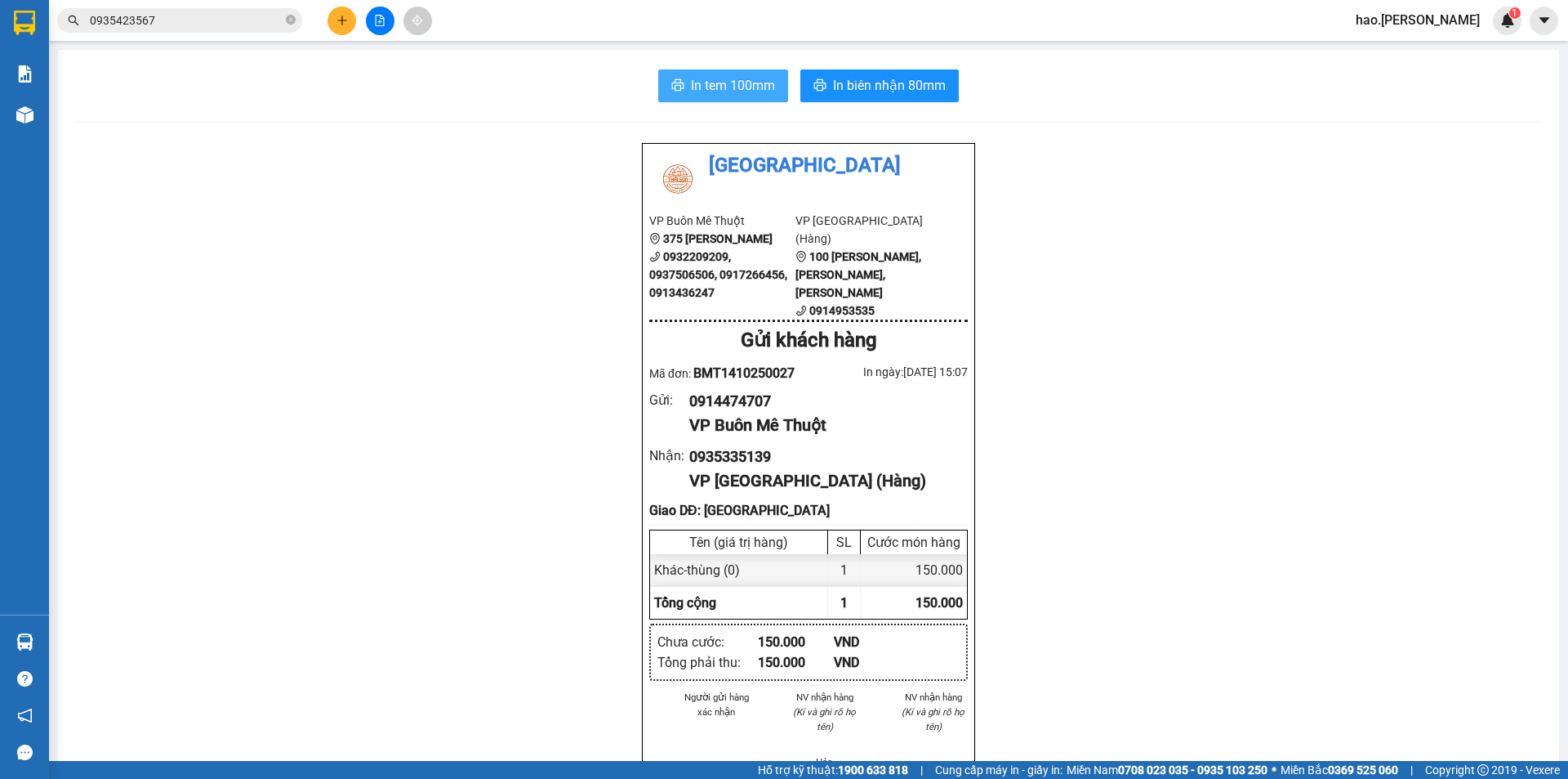
click at [732, 80] on span "In tem 100mm" at bounding box center [733, 84] width 84 height 20
click at [873, 76] on span "In biên nhận 80mm" at bounding box center [890, 84] width 113 height 20
click at [352, 16] on button at bounding box center [342, 21] width 29 height 29
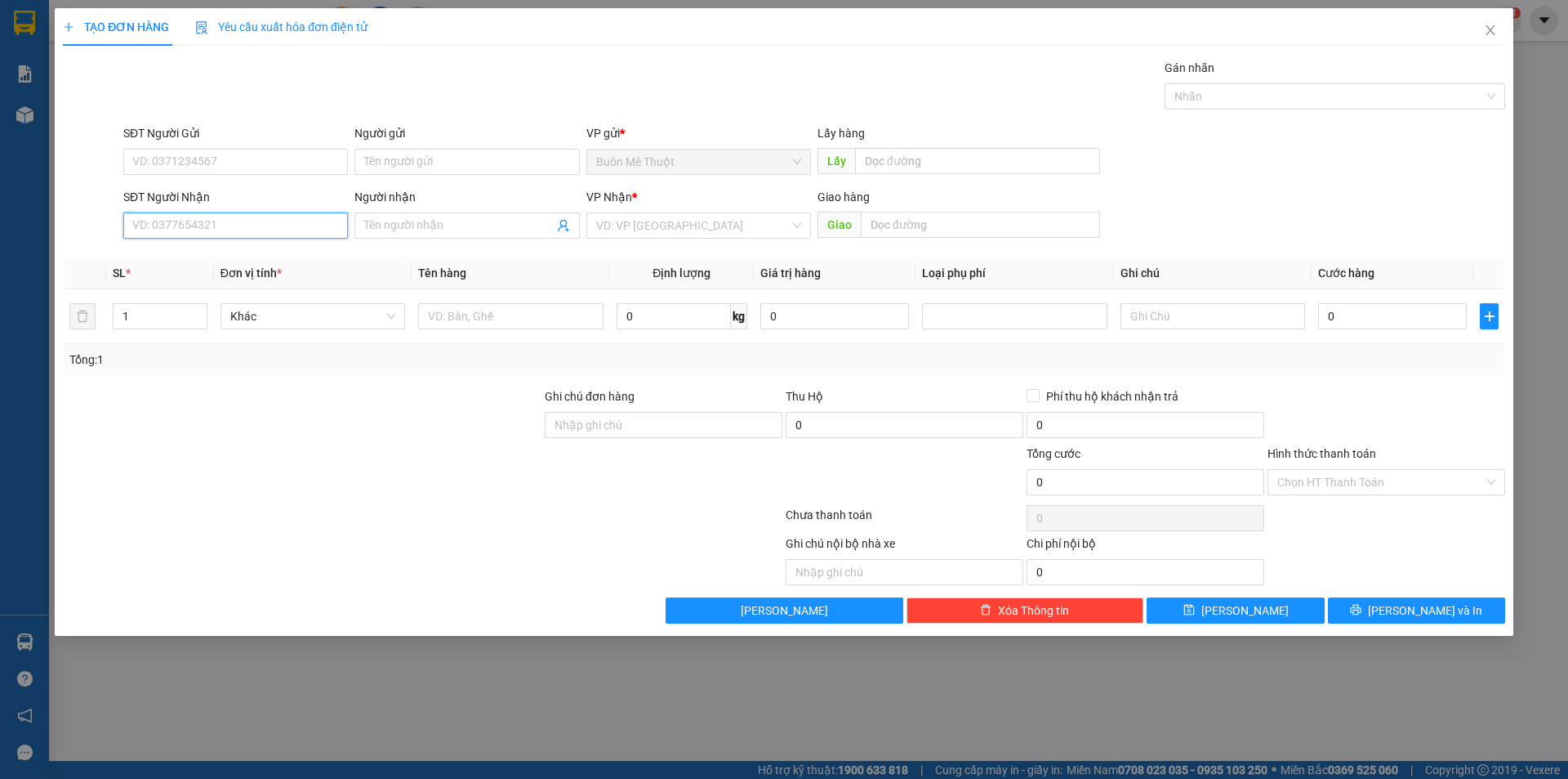
click at [201, 235] on input "SĐT Người Nhận" at bounding box center [236, 225] width 225 height 26
click at [202, 251] on div "0905294712" at bounding box center [236, 258] width 205 height 18
type input "0905294712"
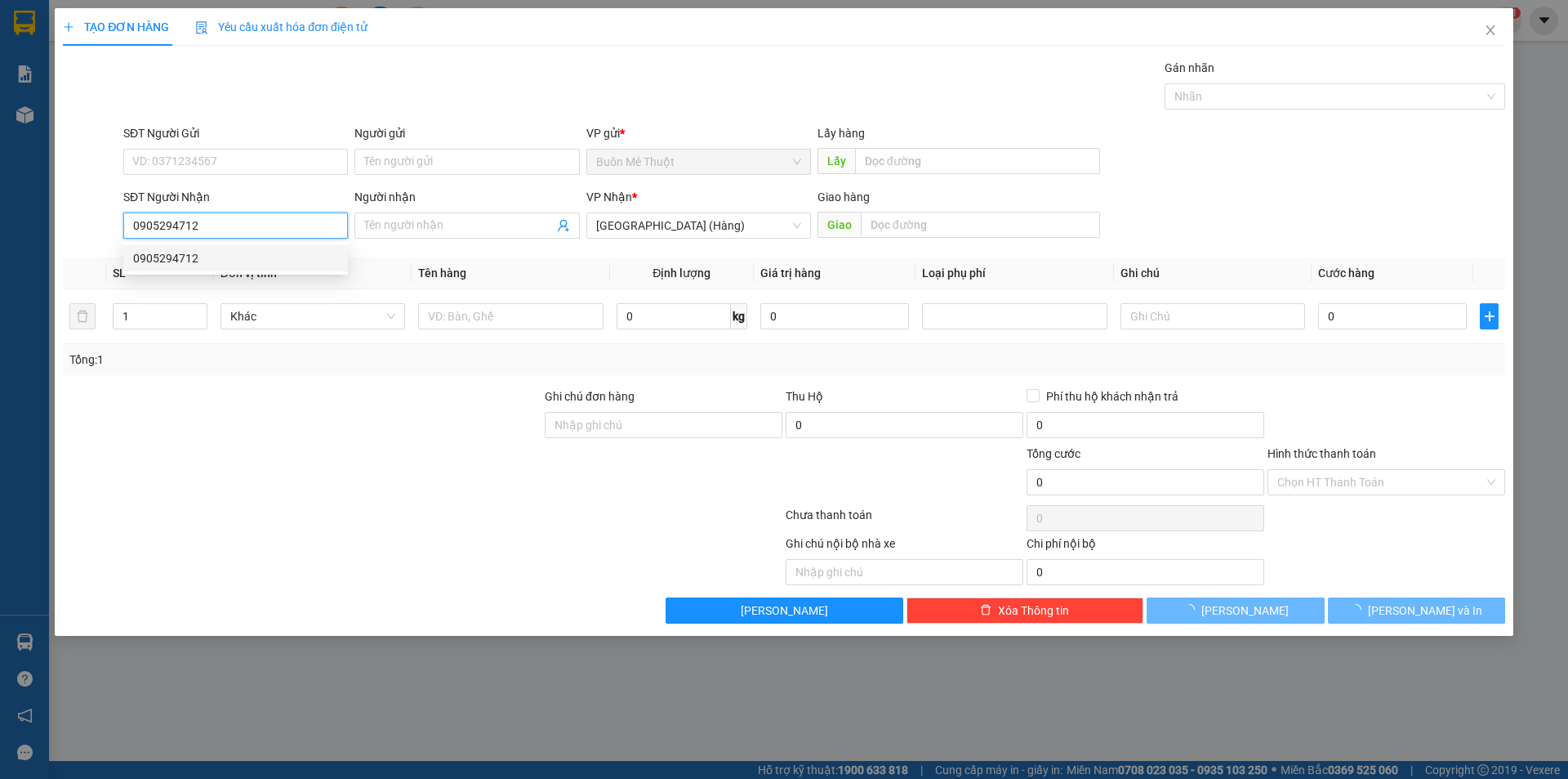
type input "50.000"
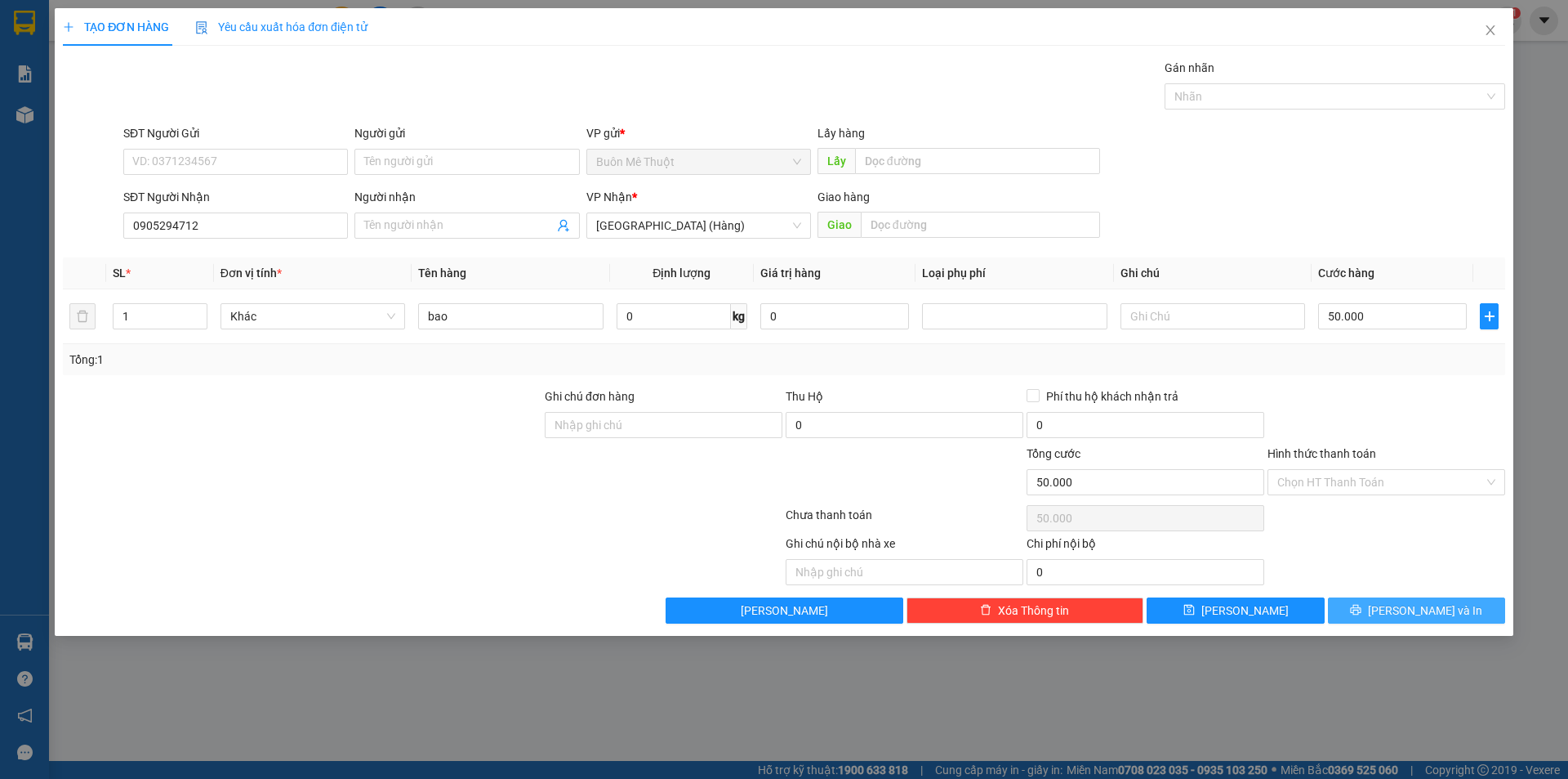
click at [1411, 618] on span "[PERSON_NAME] và In" at bounding box center [1424, 610] width 114 height 18
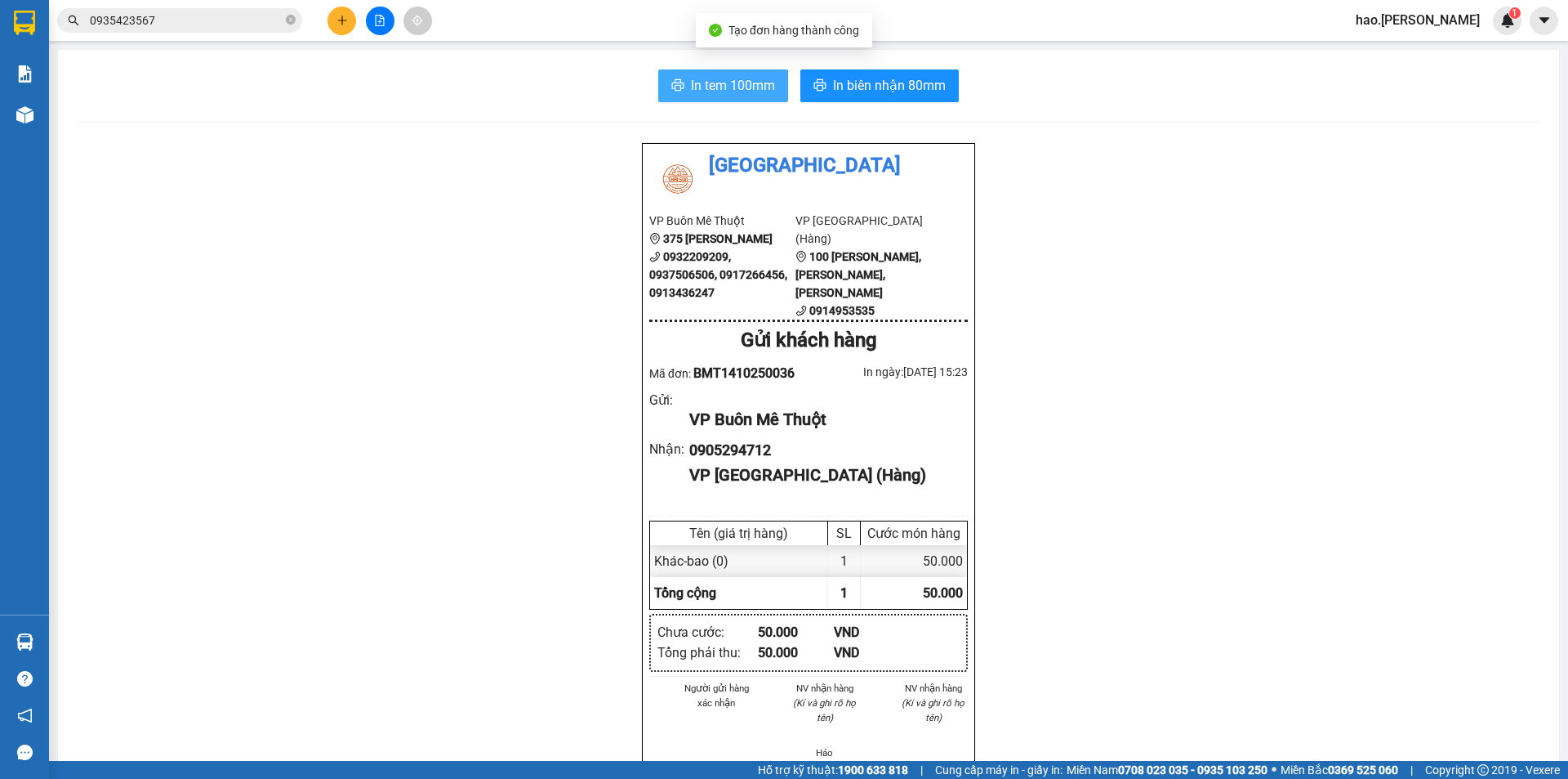
click at [704, 77] on span "In tem 100mm" at bounding box center [733, 84] width 84 height 20
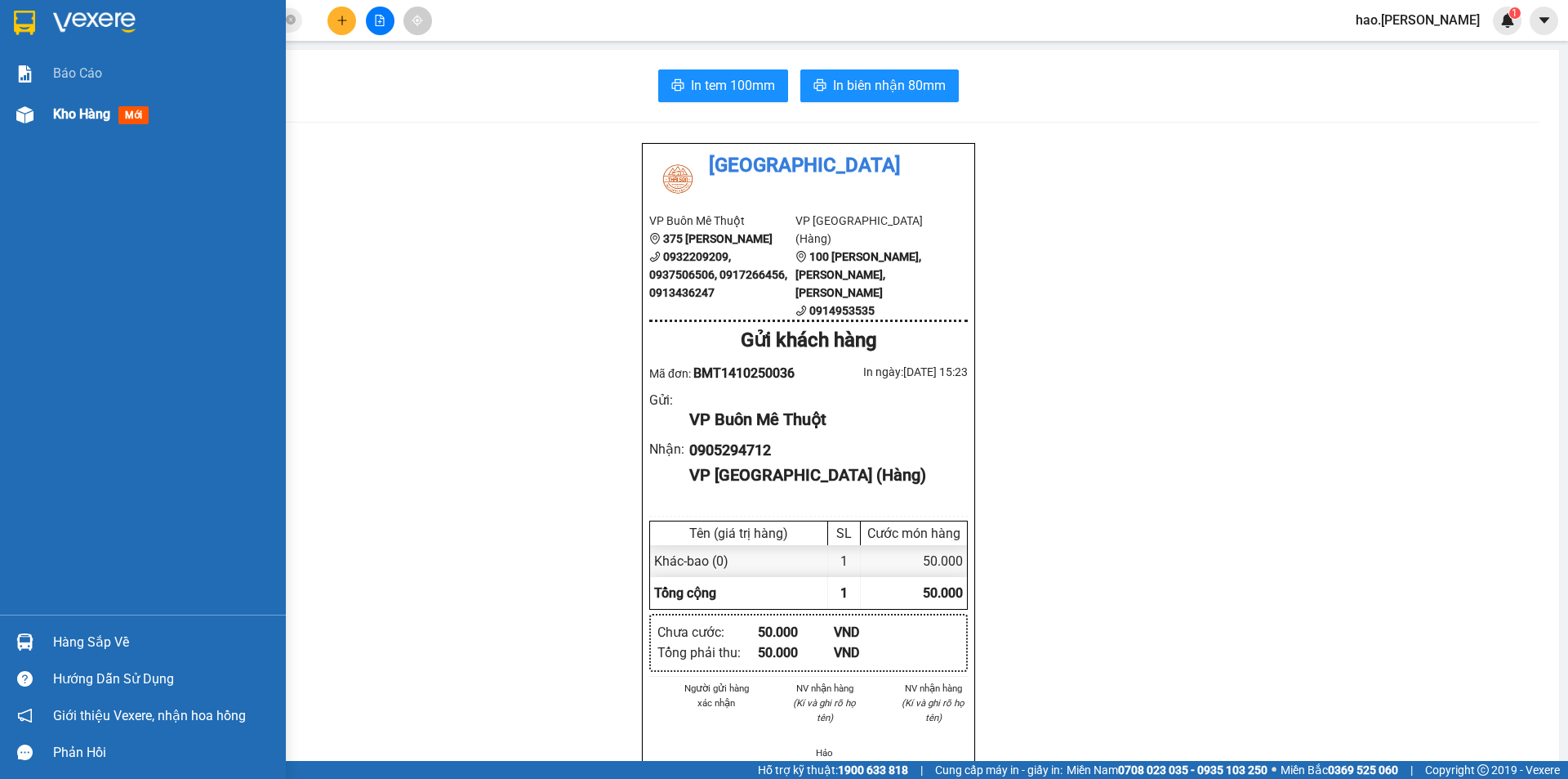
click at [62, 120] on span "Kho hàng" at bounding box center [81, 114] width 57 height 15
click at [64, 120] on span "Kho hàng" at bounding box center [81, 114] width 57 height 15
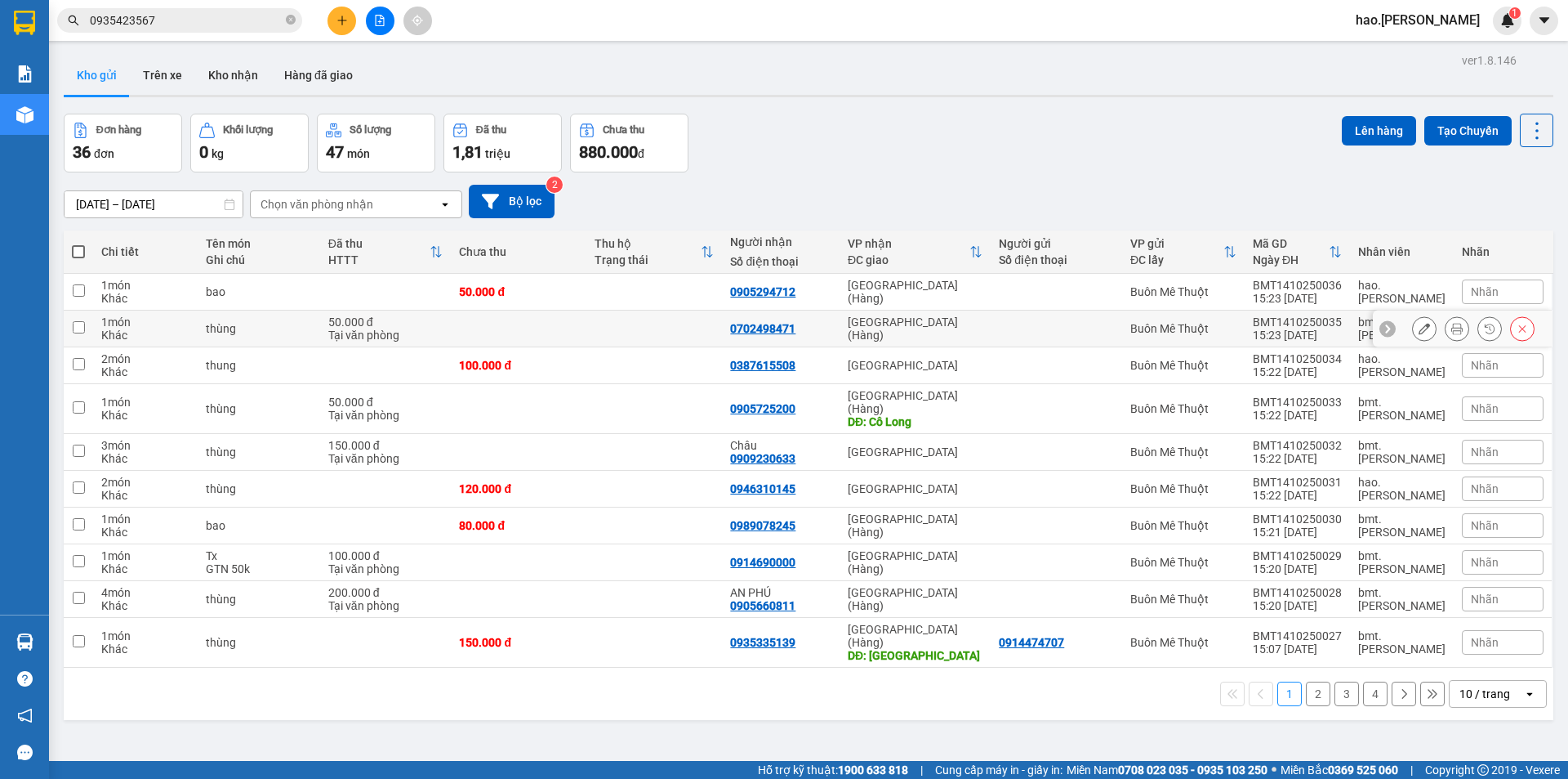
click at [1451, 330] on icon at bounding box center [1457, 329] width 11 height 11
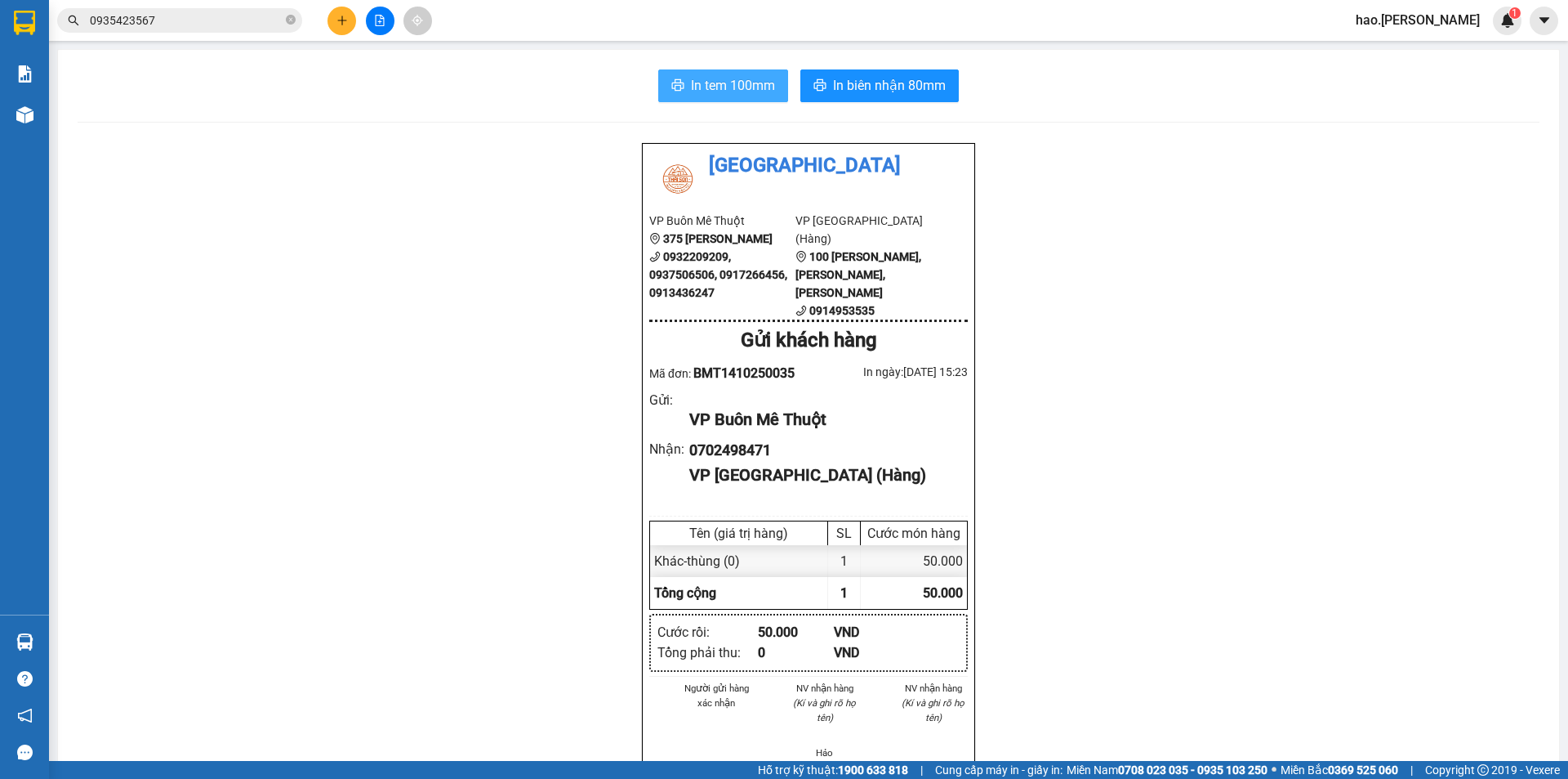
click at [703, 88] on span "In tem 100mm" at bounding box center [733, 84] width 84 height 20
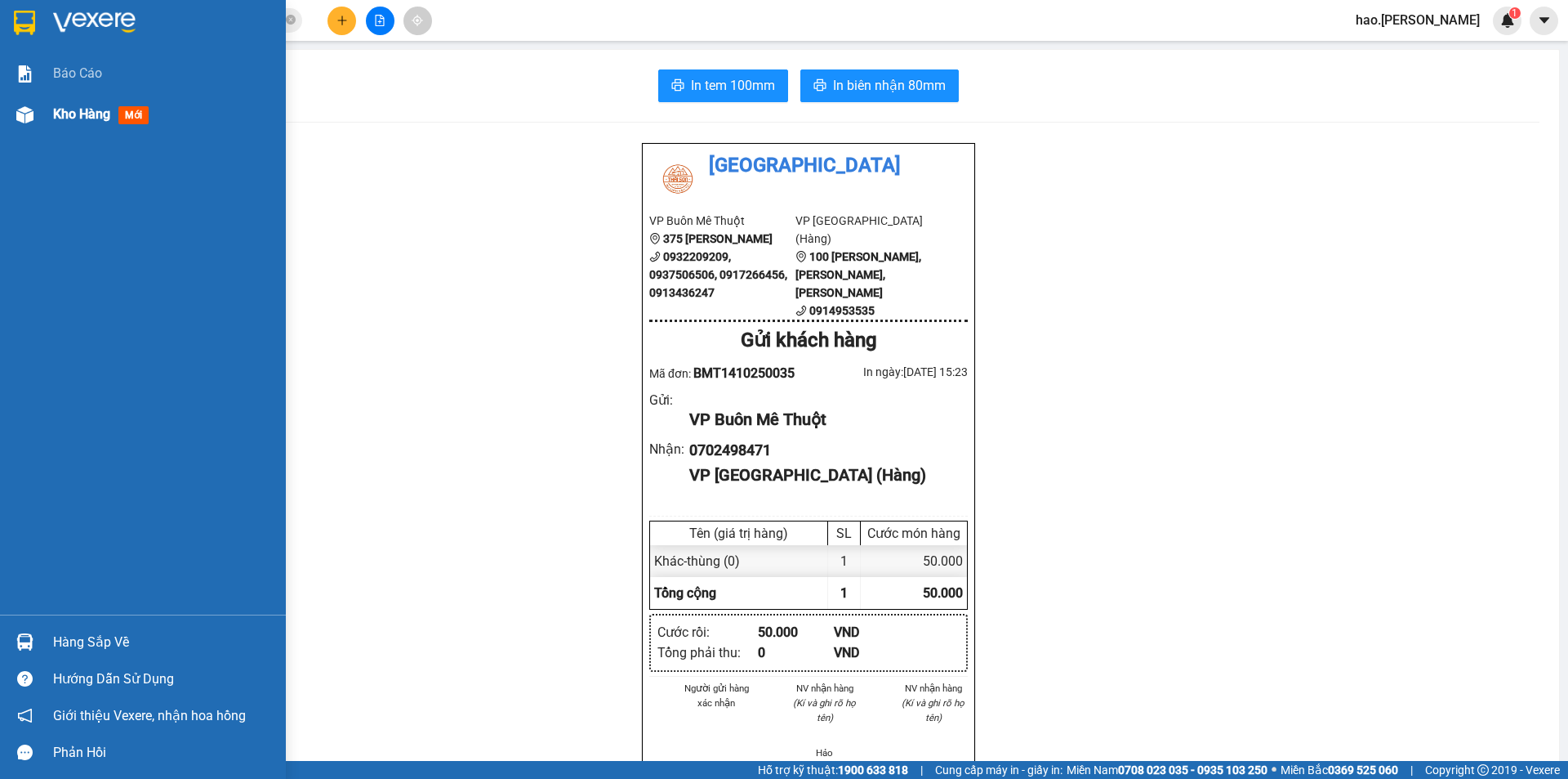
click at [78, 123] on div "Kho hàng mới" at bounding box center [103, 113] width 102 height 20
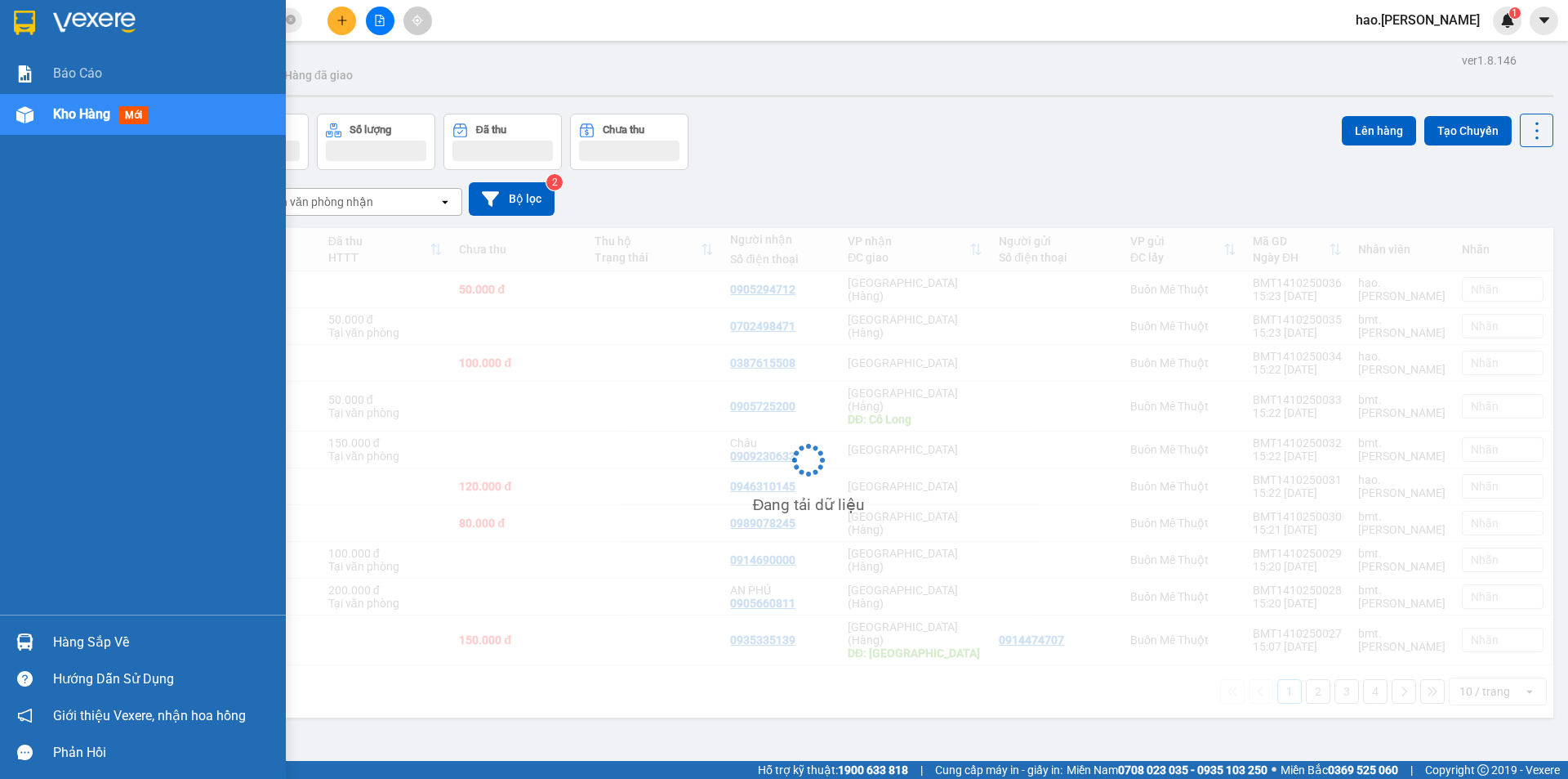
click at [78, 123] on div "Kho hàng mới" at bounding box center [103, 113] width 102 height 20
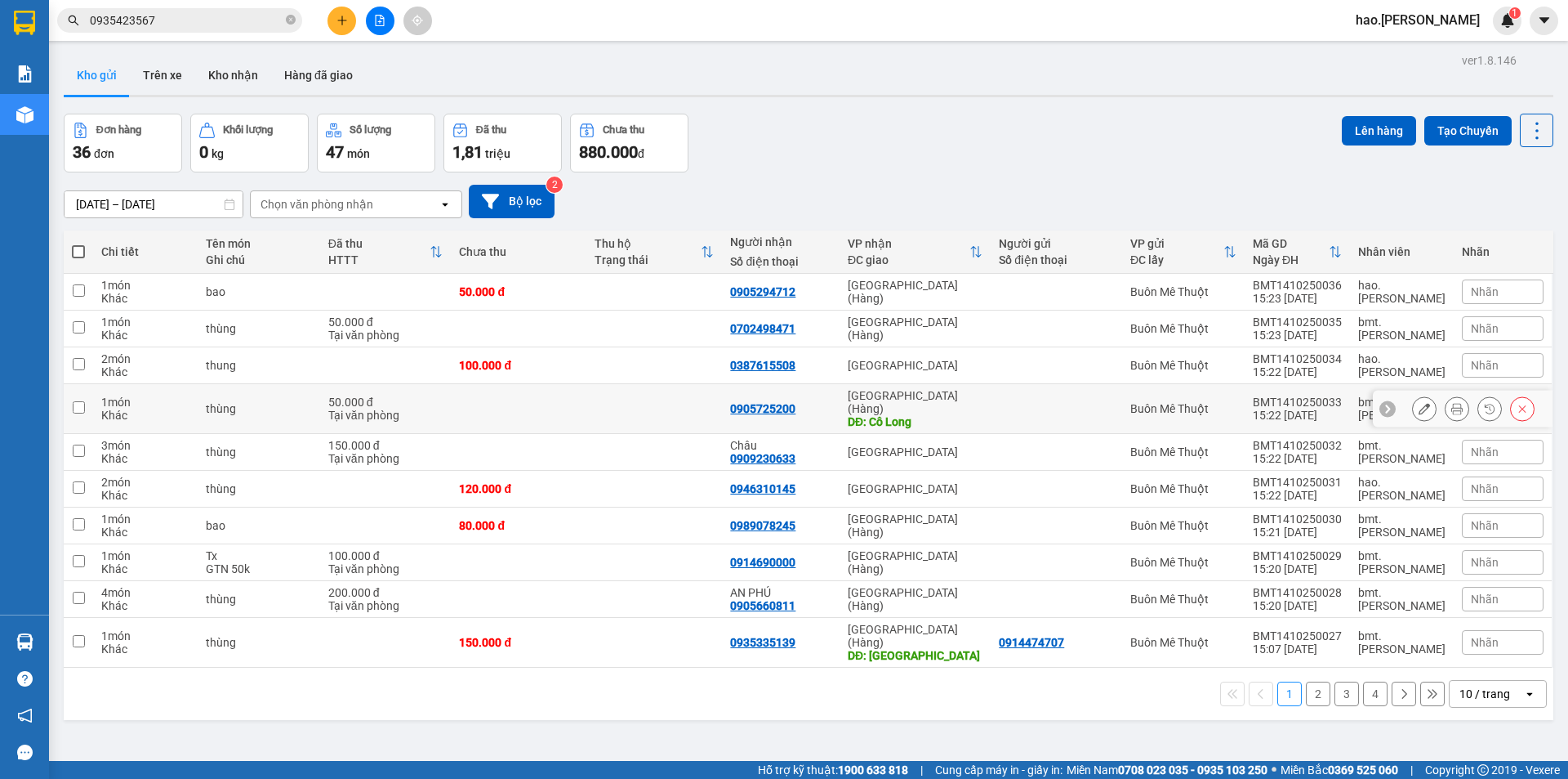
click at [1451, 402] on icon at bounding box center [1457, 408] width 11 height 11
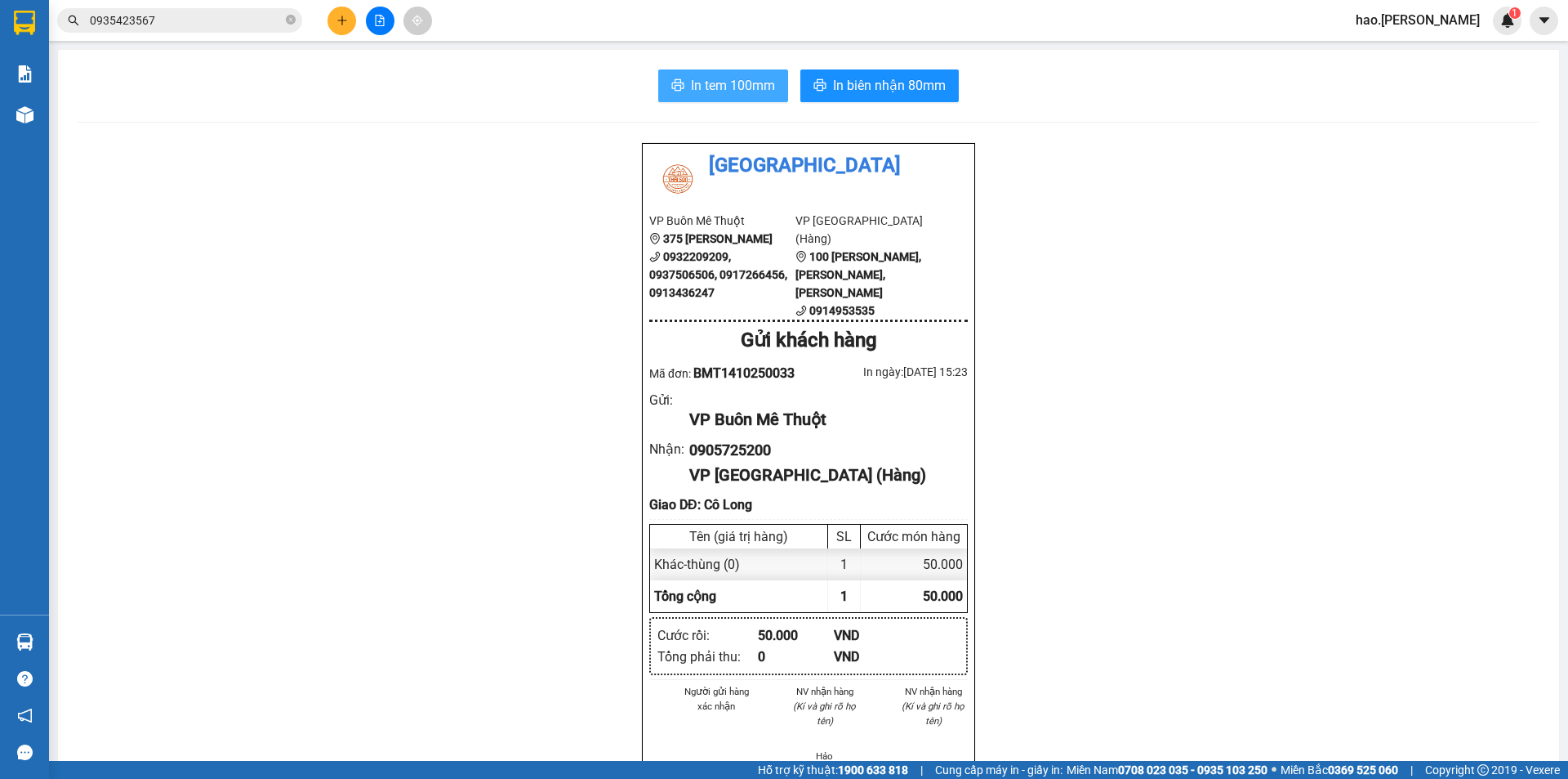
click at [704, 82] on span "In tem 100mm" at bounding box center [733, 84] width 84 height 20
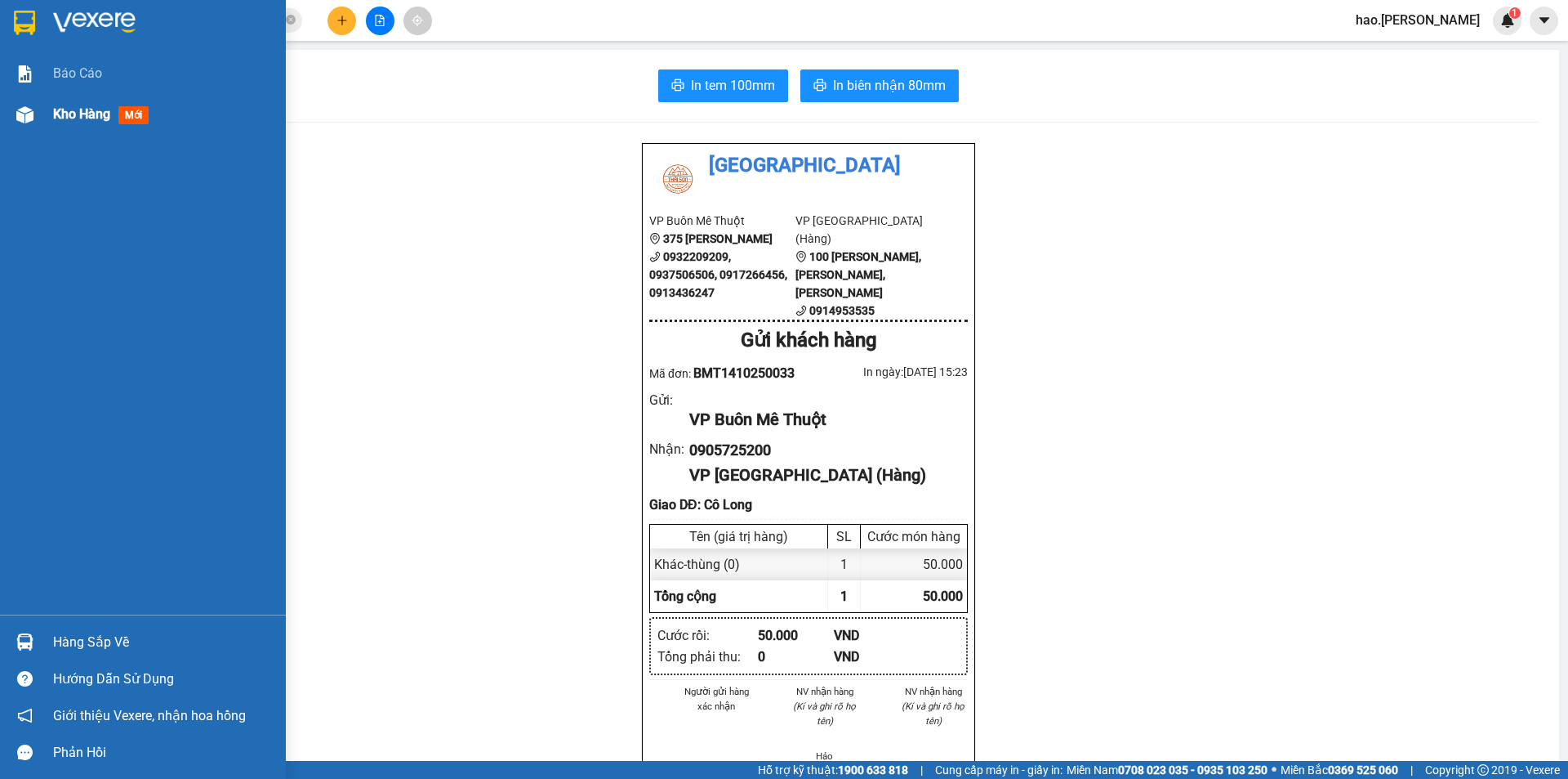
click at [108, 120] on span "Kho hàng" at bounding box center [81, 114] width 57 height 15
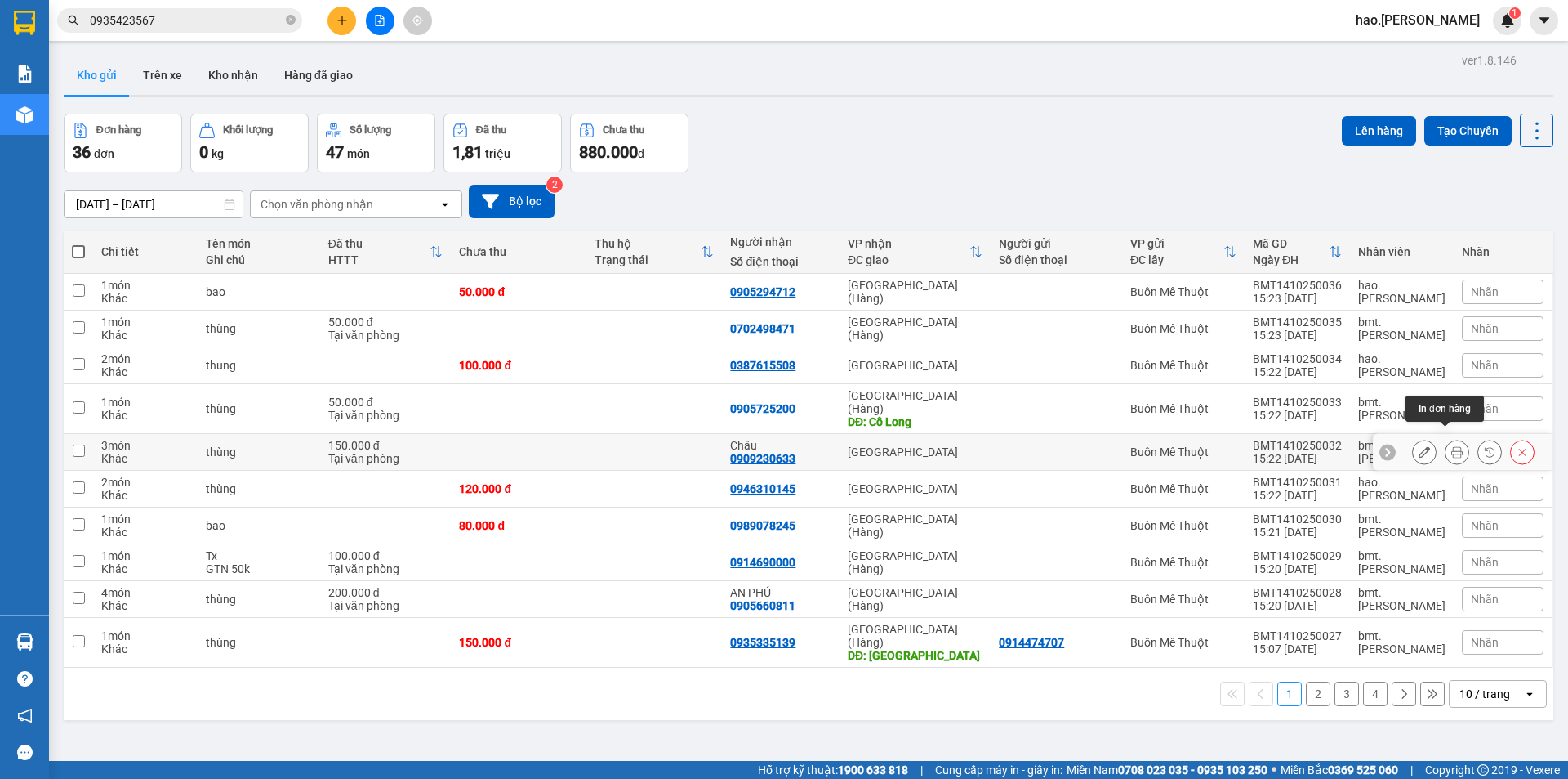
click at [1451, 447] on icon at bounding box center [1457, 452] width 11 height 11
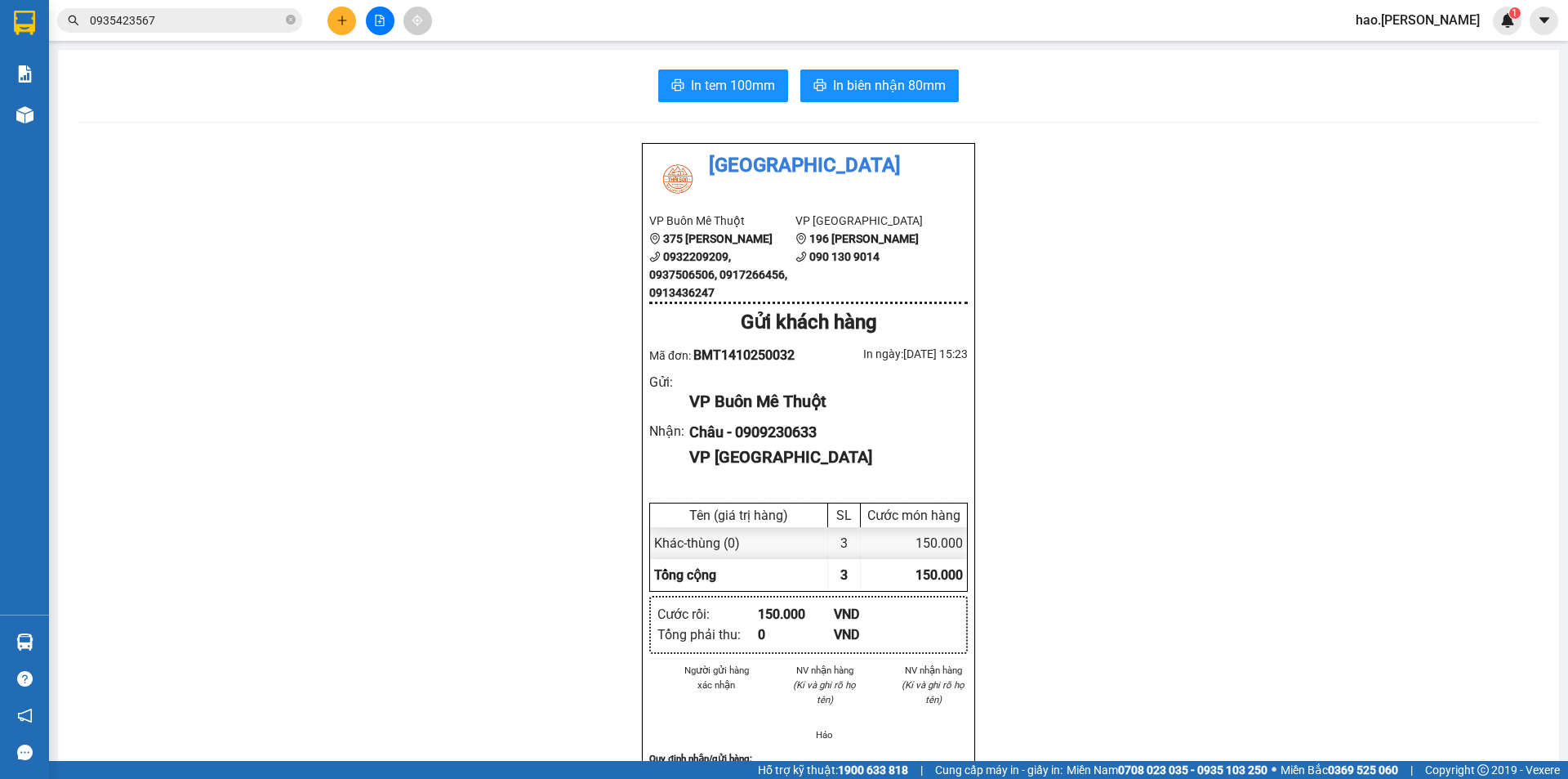
click at [718, 114] on div "In tem 100mm In biên nhận 80mm Thái Sơn VP Buôn Mê Thuột 375 Hoàng Diệu 0932209…" at bounding box center [808, 726] width 1501 height 1354
click at [722, 89] on span "In tem 100mm" at bounding box center [733, 84] width 84 height 20
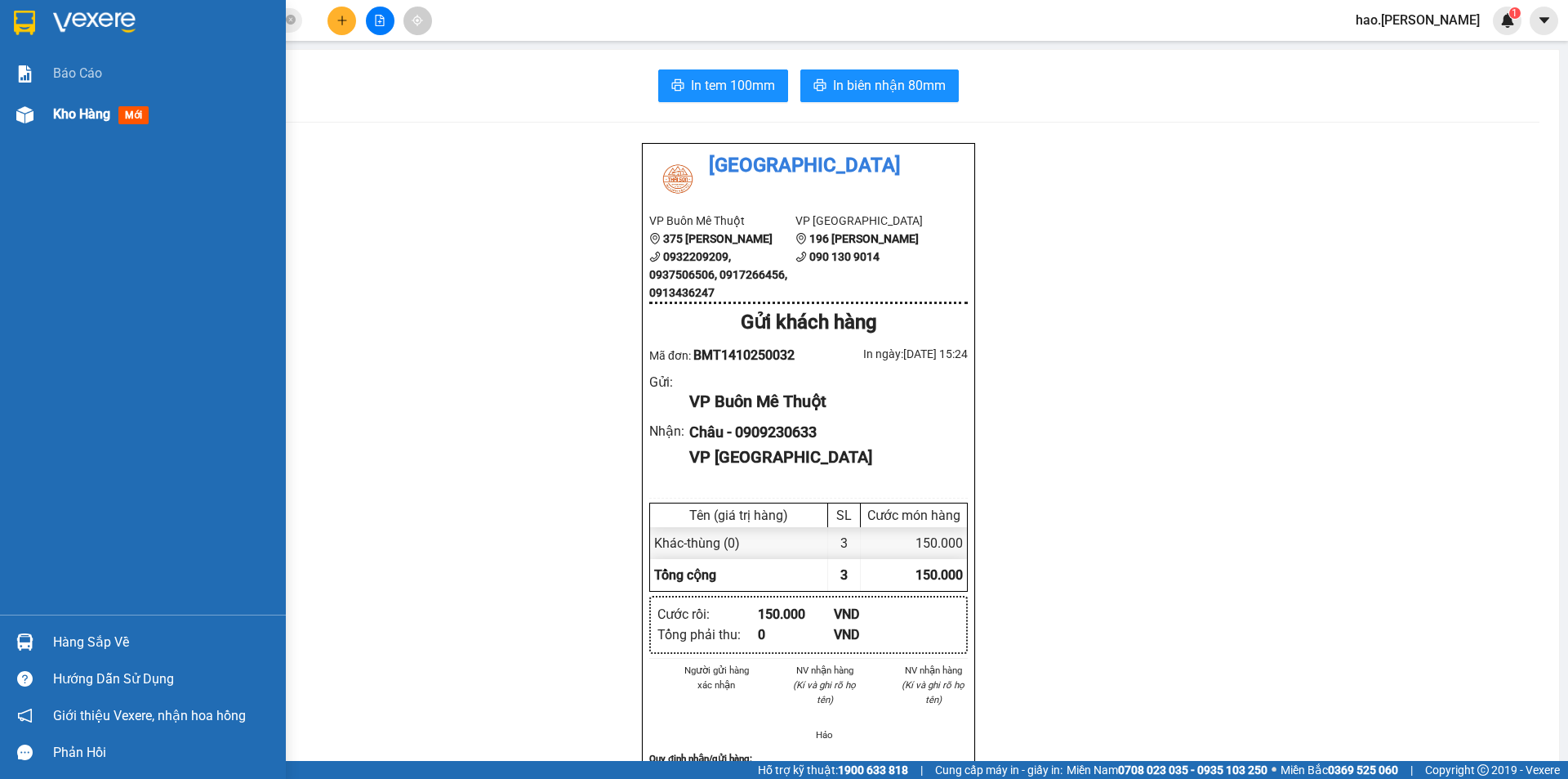
click at [64, 121] on span "Kho hàng" at bounding box center [81, 114] width 57 height 15
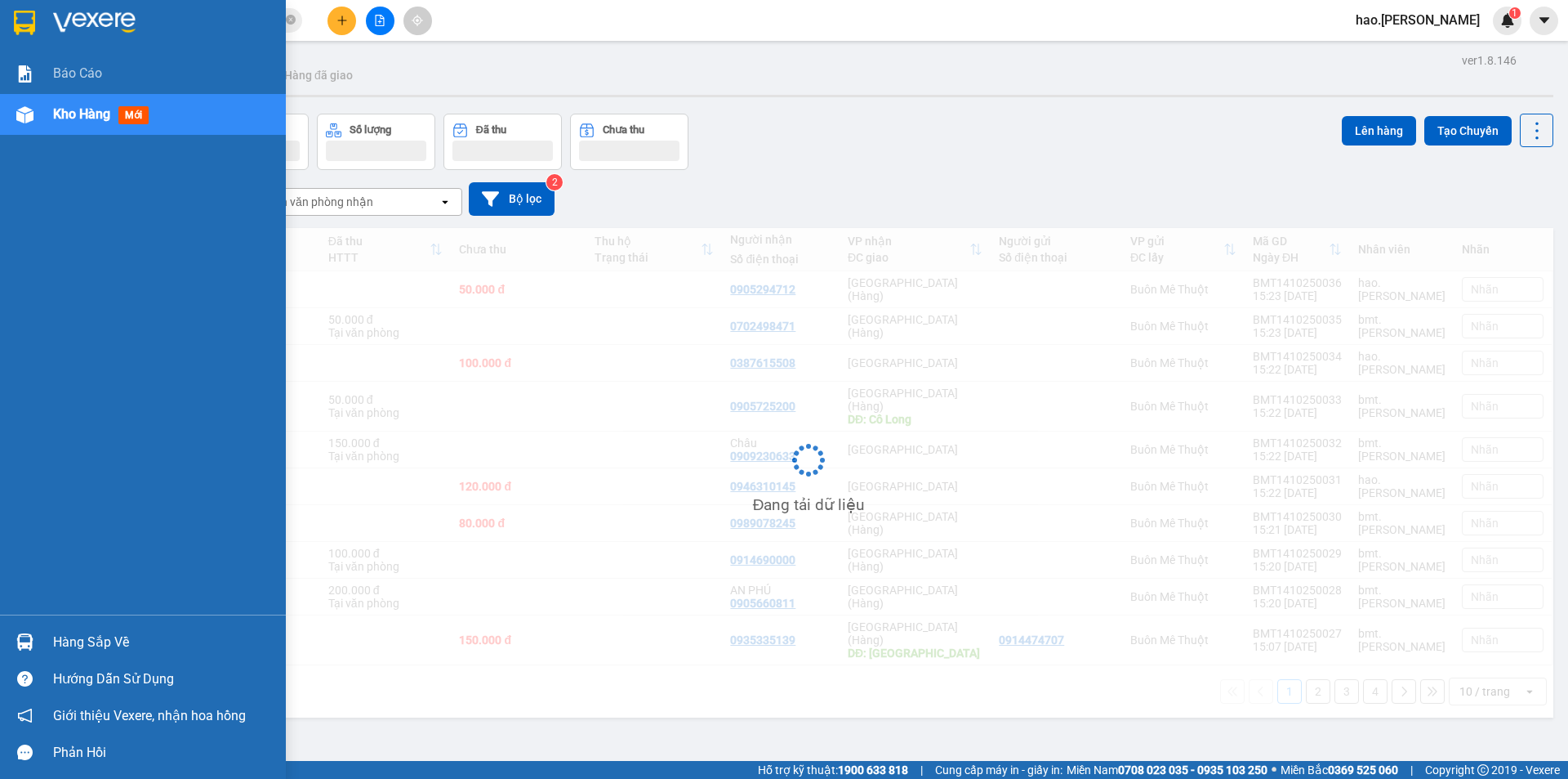
click at [64, 121] on span "Kho hàng" at bounding box center [81, 114] width 57 height 15
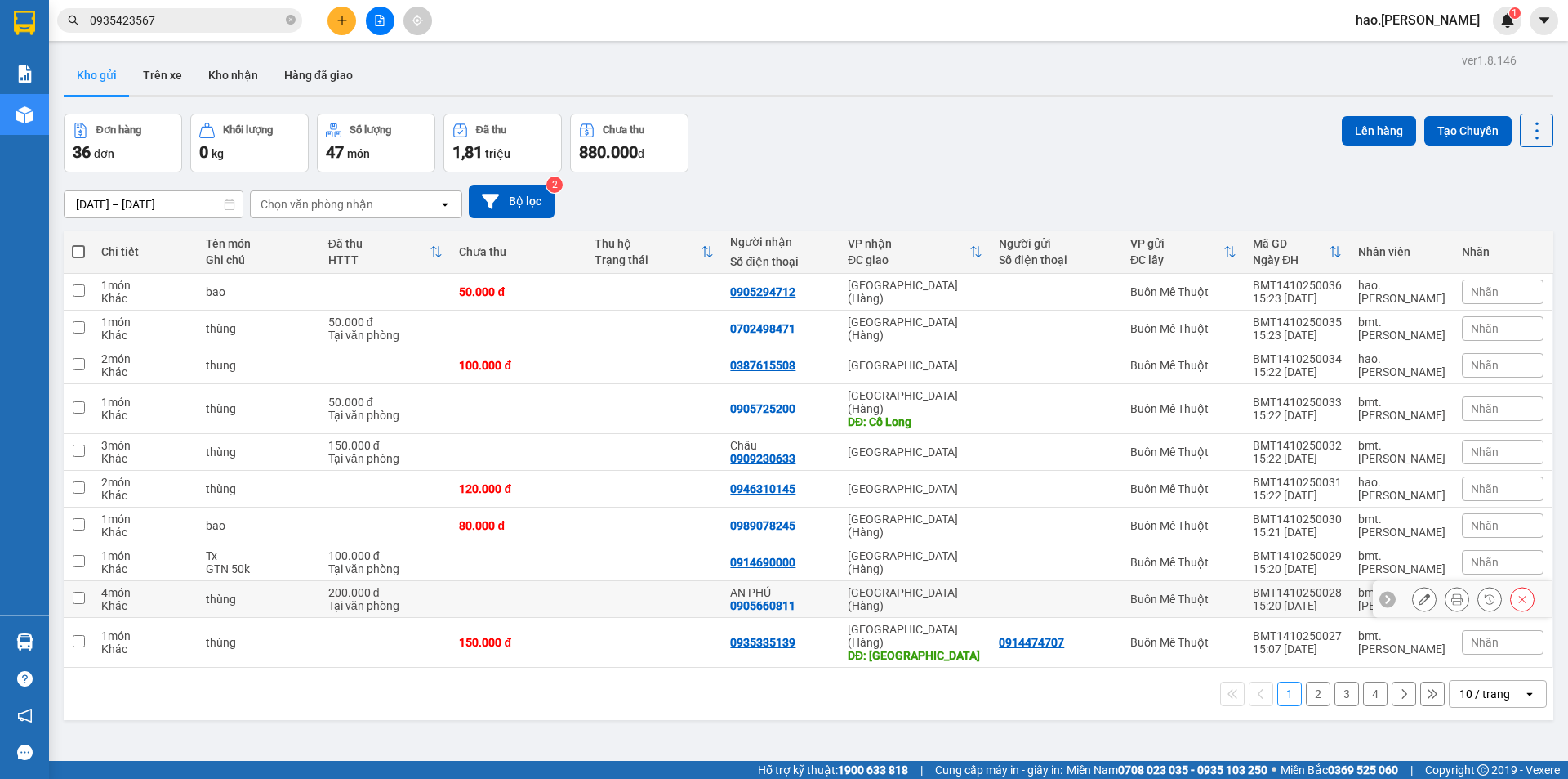
click at [1451, 593] on icon at bounding box center [1457, 599] width 11 height 11
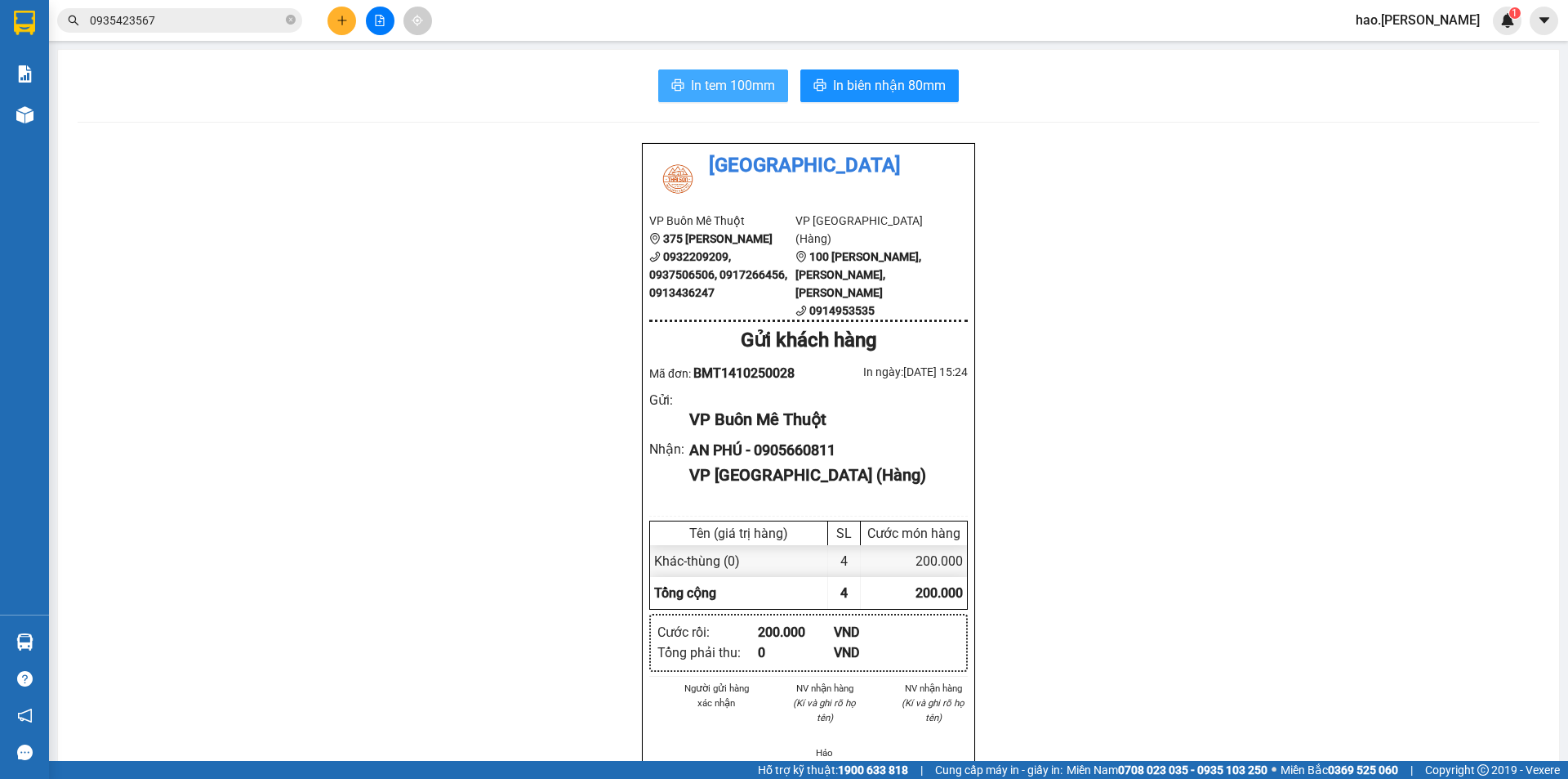
click at [724, 75] on button "In tem 100mm" at bounding box center [723, 85] width 130 height 33
click at [349, 19] on button at bounding box center [342, 21] width 29 height 29
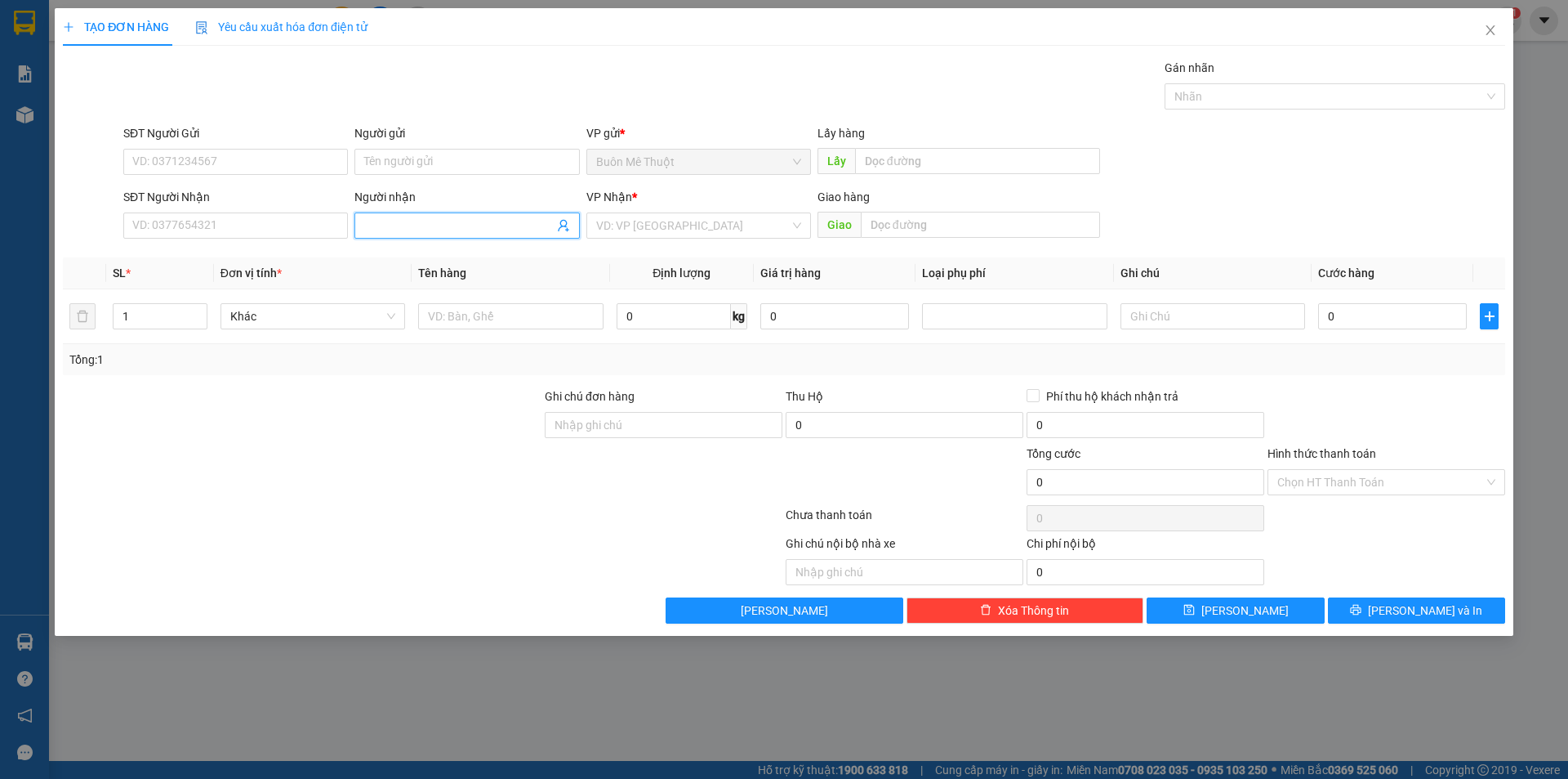
click at [424, 224] on input "Người nhận" at bounding box center [458, 225] width 189 height 18
type input "c"
type input "C"
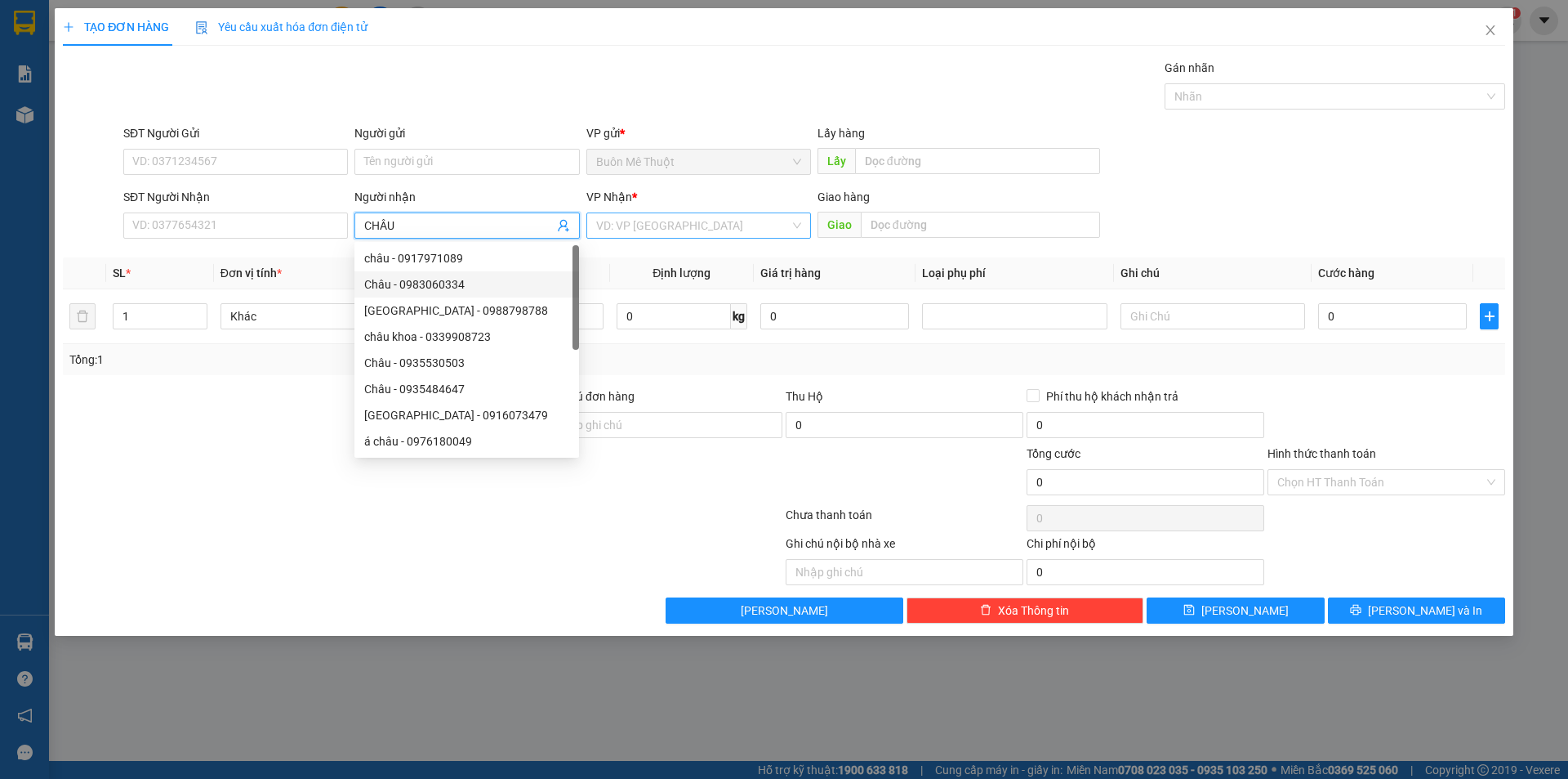
type input "CHÂU"
drag, startPoint x: 648, startPoint y: 219, endPoint x: 659, endPoint y: 225, distance: 12.5
click at [647, 222] on input "search" at bounding box center [693, 226] width 193 height 25
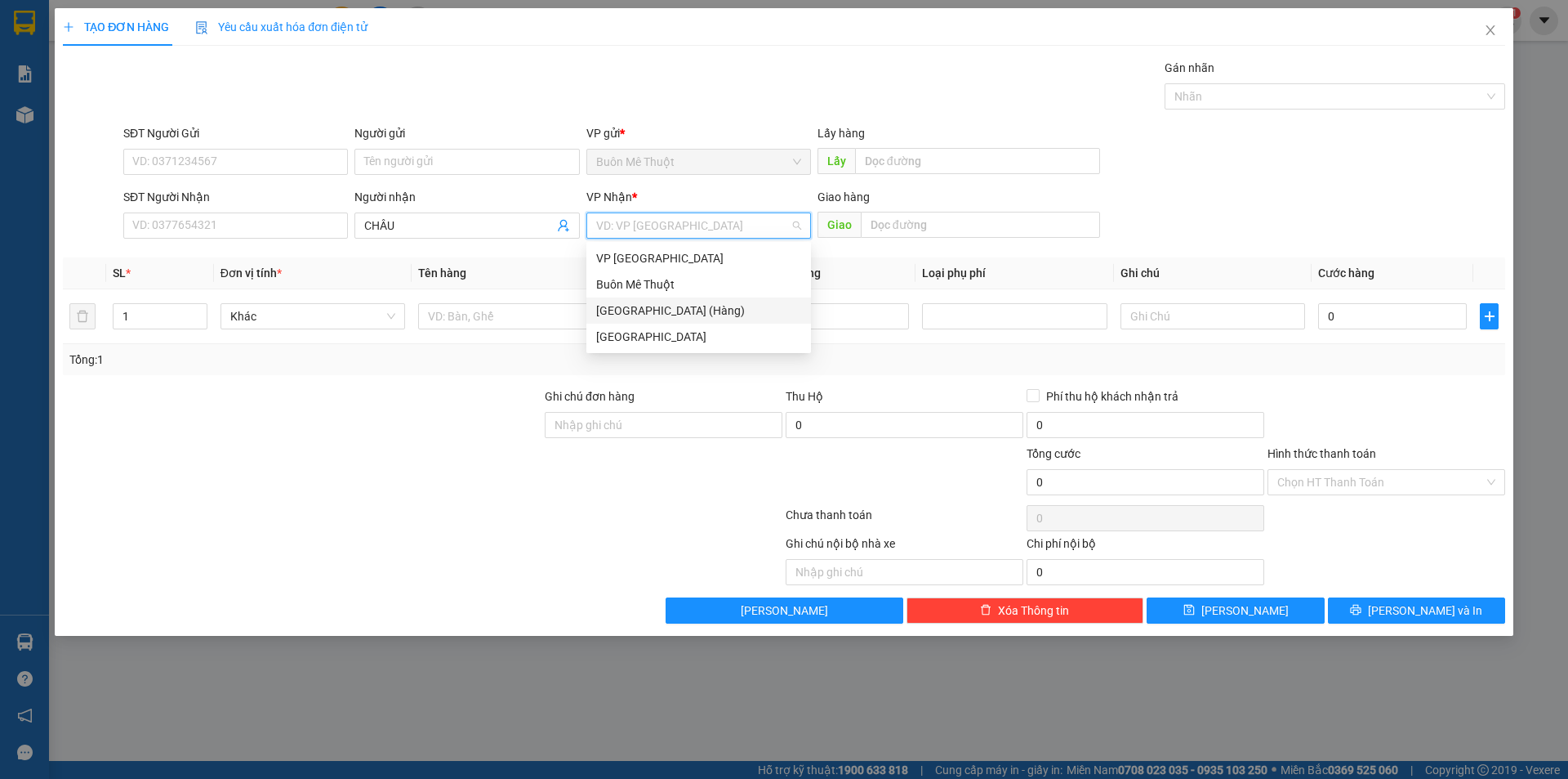
click at [645, 306] on div "[GEOGRAPHIC_DATA] (Hàng)" at bounding box center [699, 310] width 205 height 18
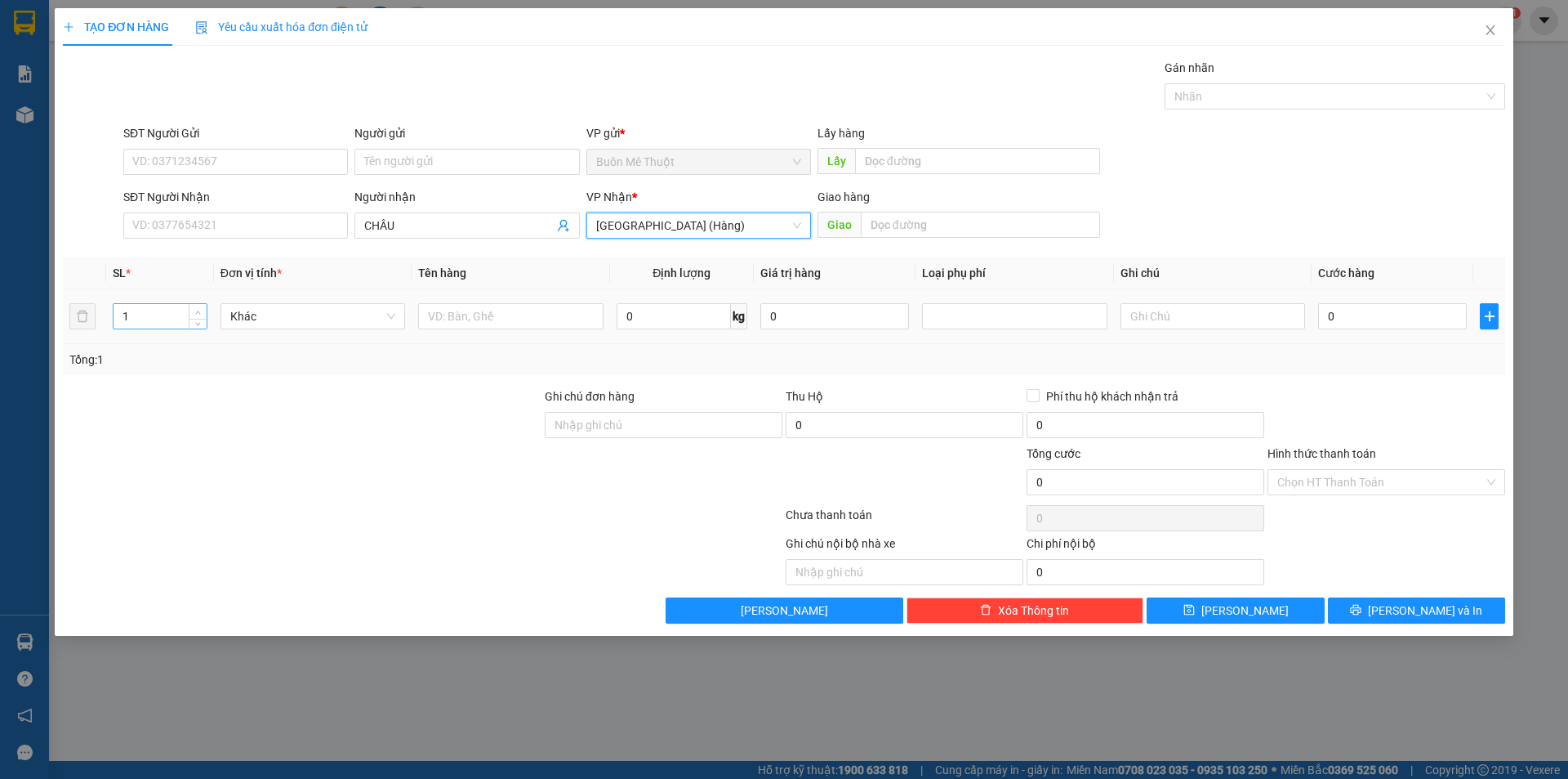
type input "2"
click at [200, 309] on icon "up" at bounding box center [198, 312] width 6 height 6
click at [474, 309] on input "text" at bounding box center [511, 315] width 185 height 26
type input "THÙNG"
click at [1334, 316] on input "0" at bounding box center [1392, 315] width 148 height 26
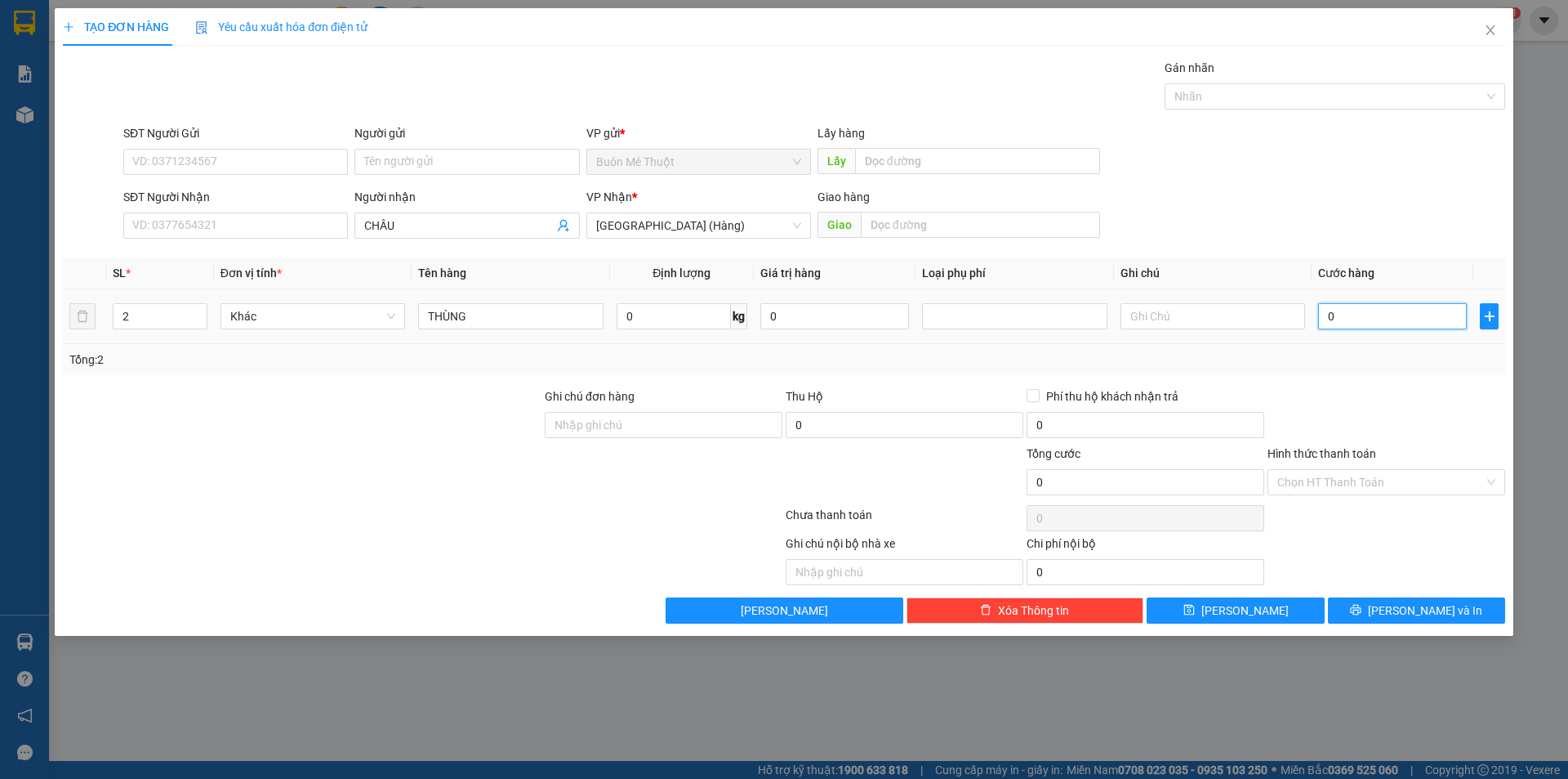
type input "1"
type input "16"
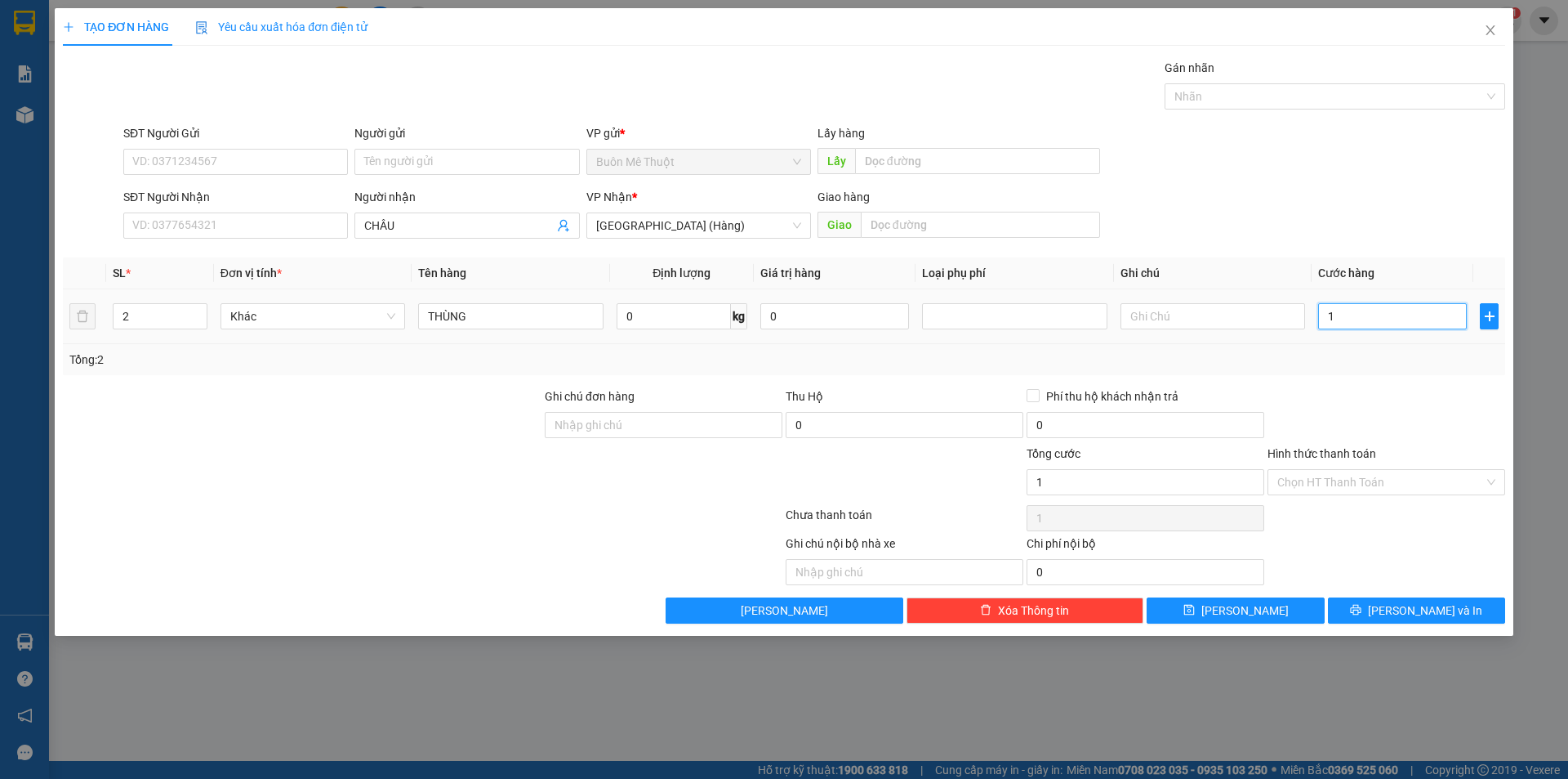
type input "16"
type input "160"
type input "160.000"
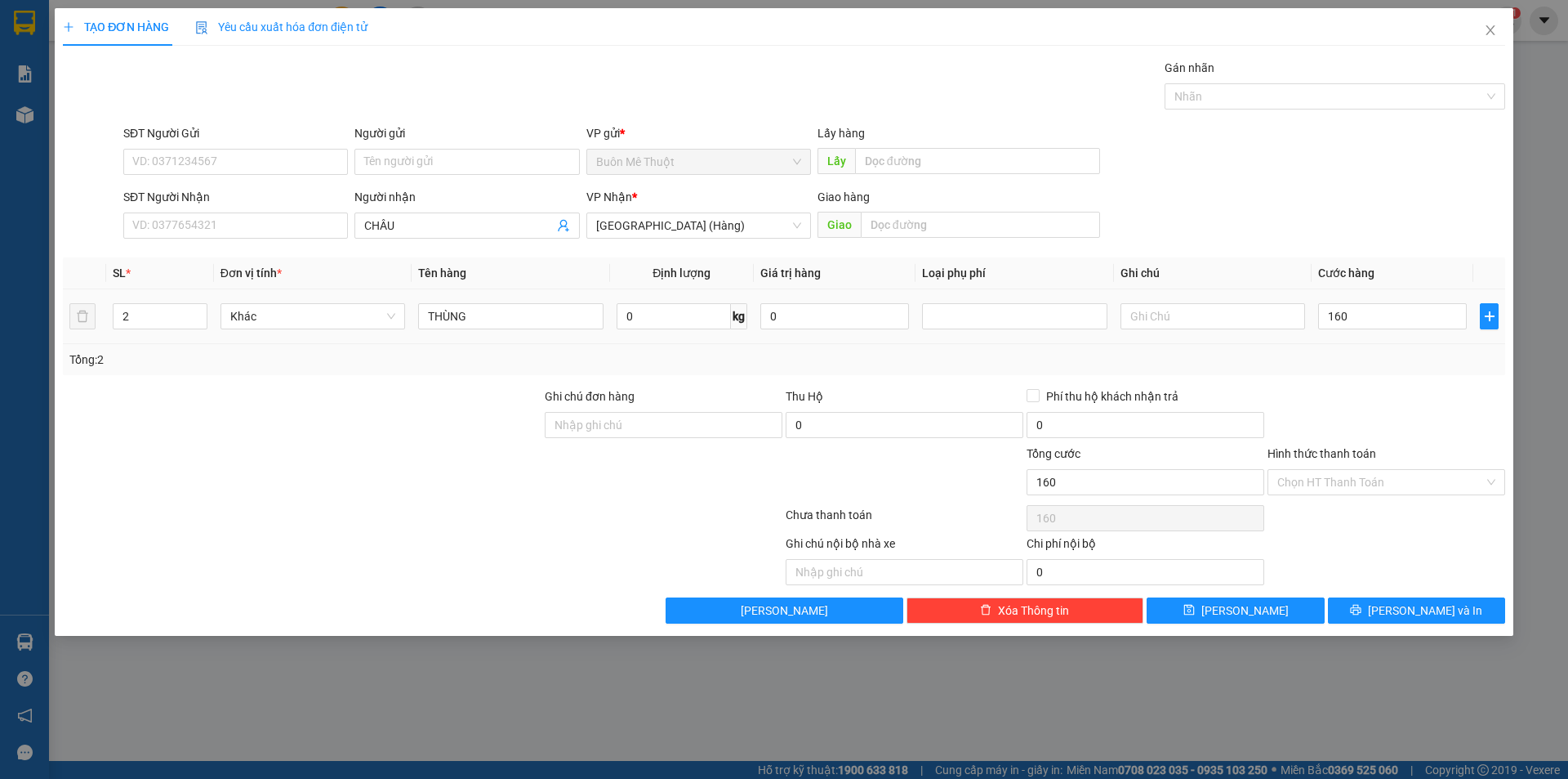
type input "160.000"
drag, startPoint x: 1299, startPoint y: 356, endPoint x: 1307, endPoint y: 429, distance: 73.4
click at [1301, 358] on div "Tổng: 2" at bounding box center [784, 359] width 1429 height 18
click at [1308, 486] on input "Hình thức thanh toán" at bounding box center [1381, 482] width 207 height 25
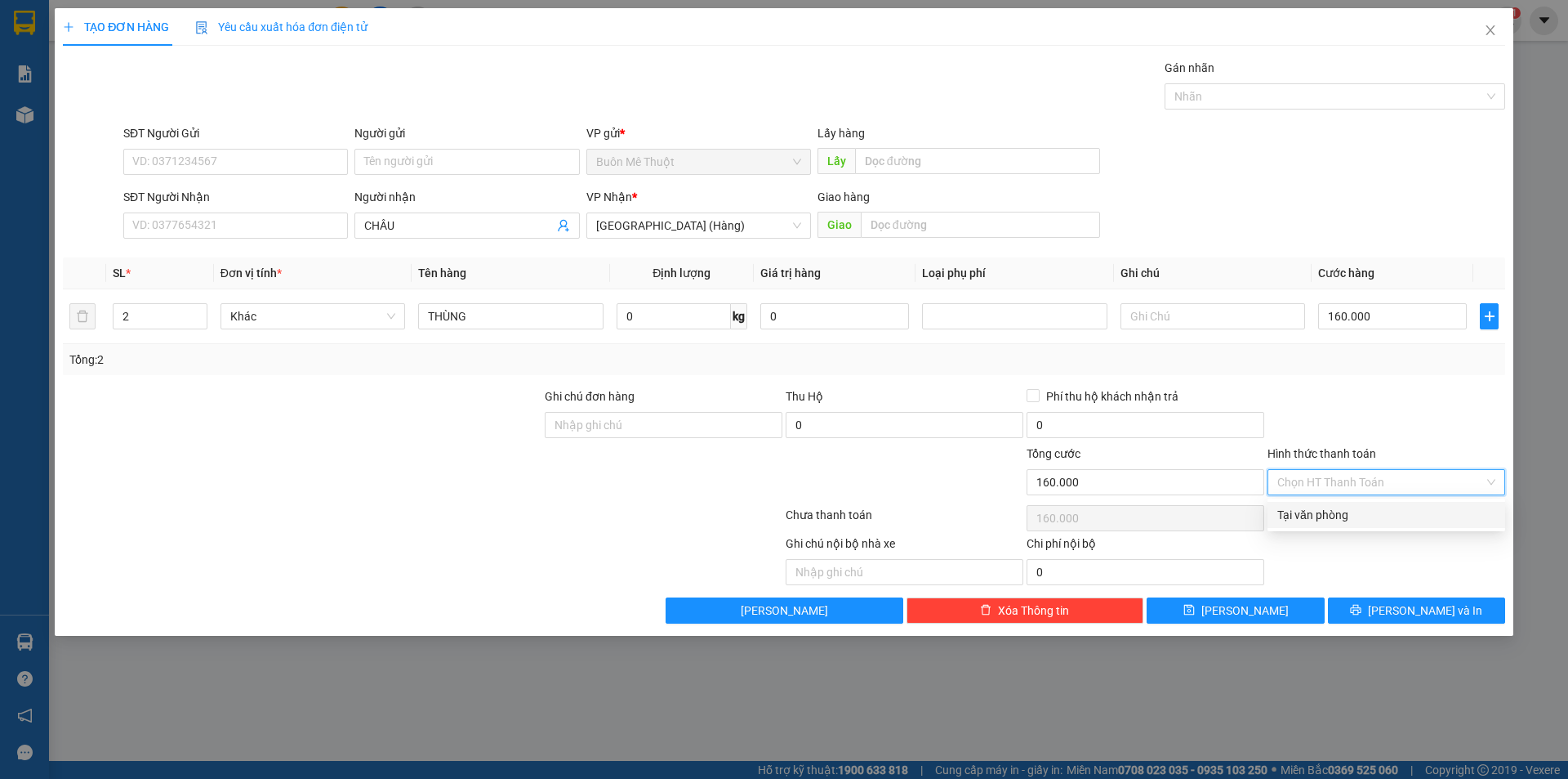
click at [1296, 514] on div "Tại văn phòng" at bounding box center [1387, 515] width 218 height 18
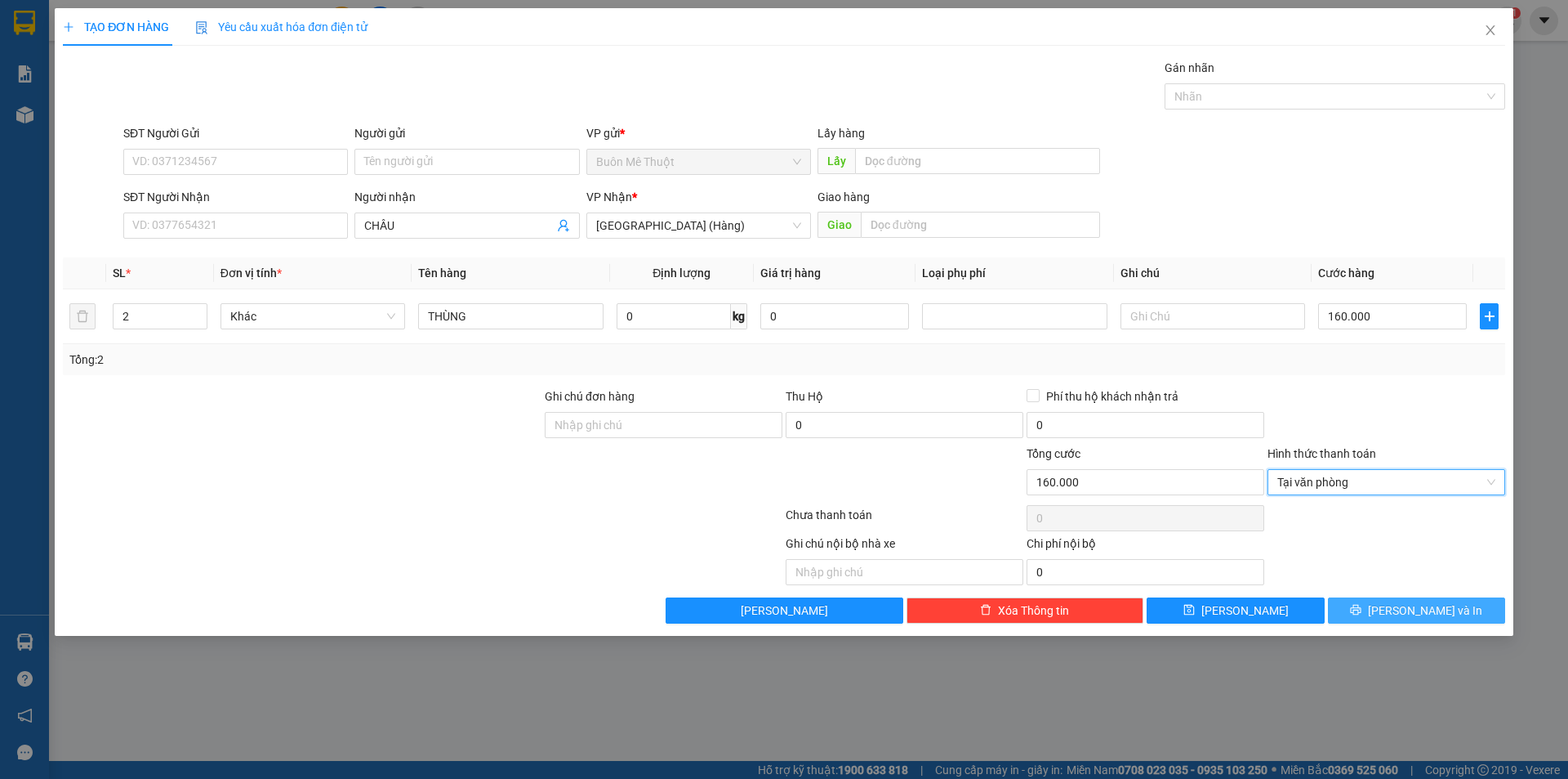
click at [1362, 612] on icon "printer" at bounding box center [1356, 609] width 11 height 11
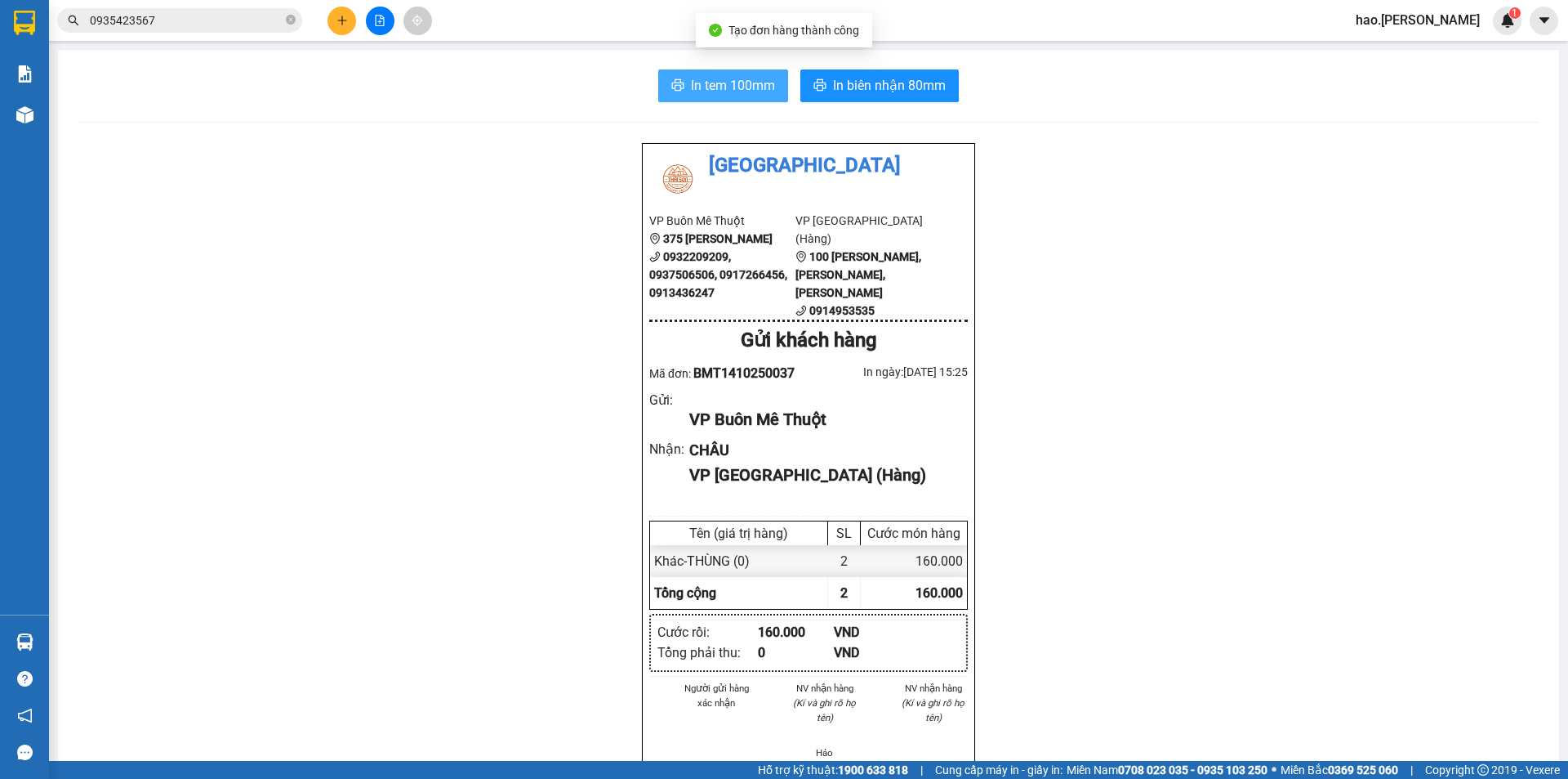
click at [706, 97] on button "In tem 100mm" at bounding box center [723, 85] width 130 height 33
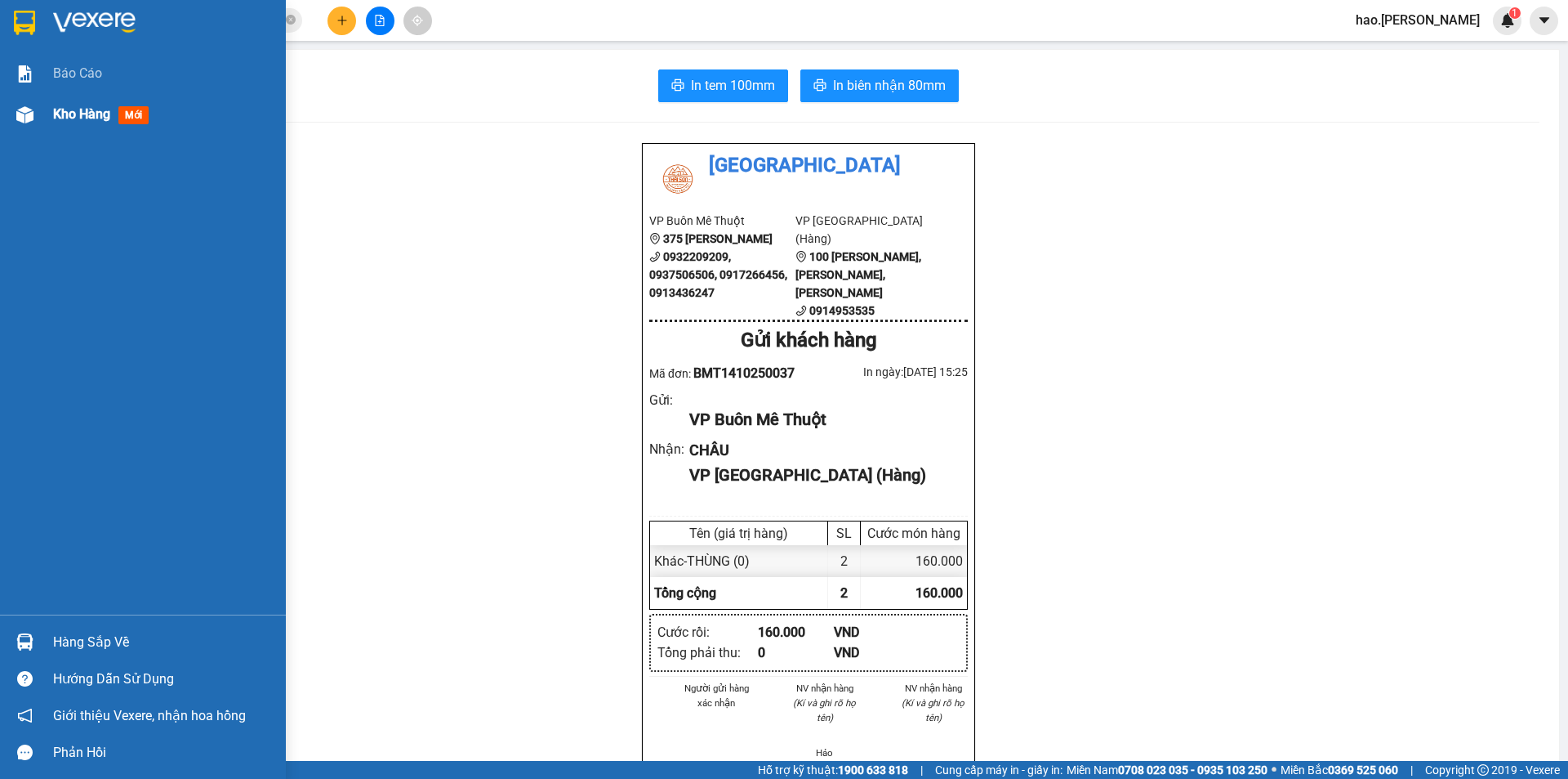
click at [75, 115] on span "Kho hàng" at bounding box center [81, 114] width 57 height 15
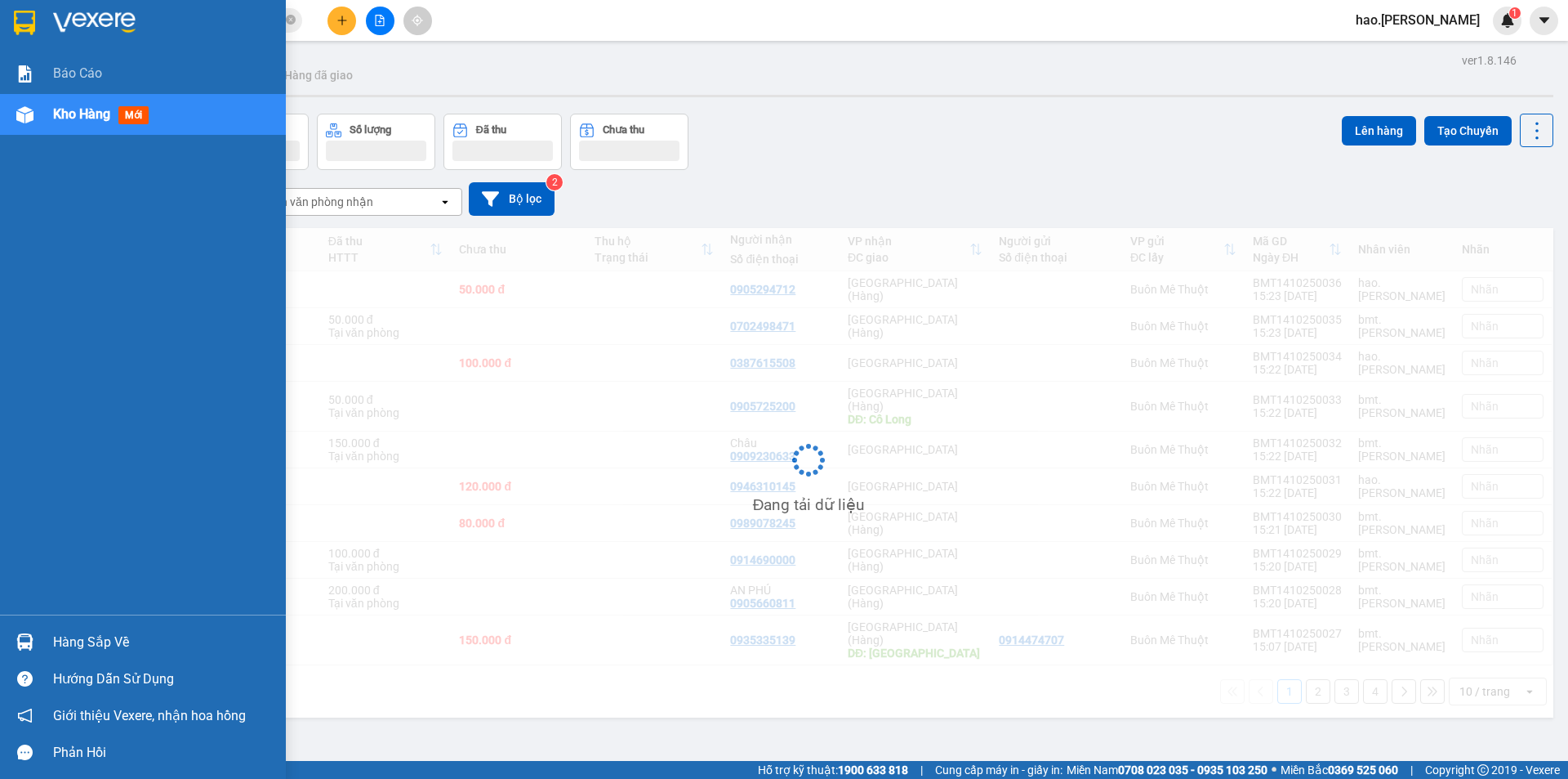
click at [75, 115] on span "Kho hàng" at bounding box center [81, 114] width 57 height 15
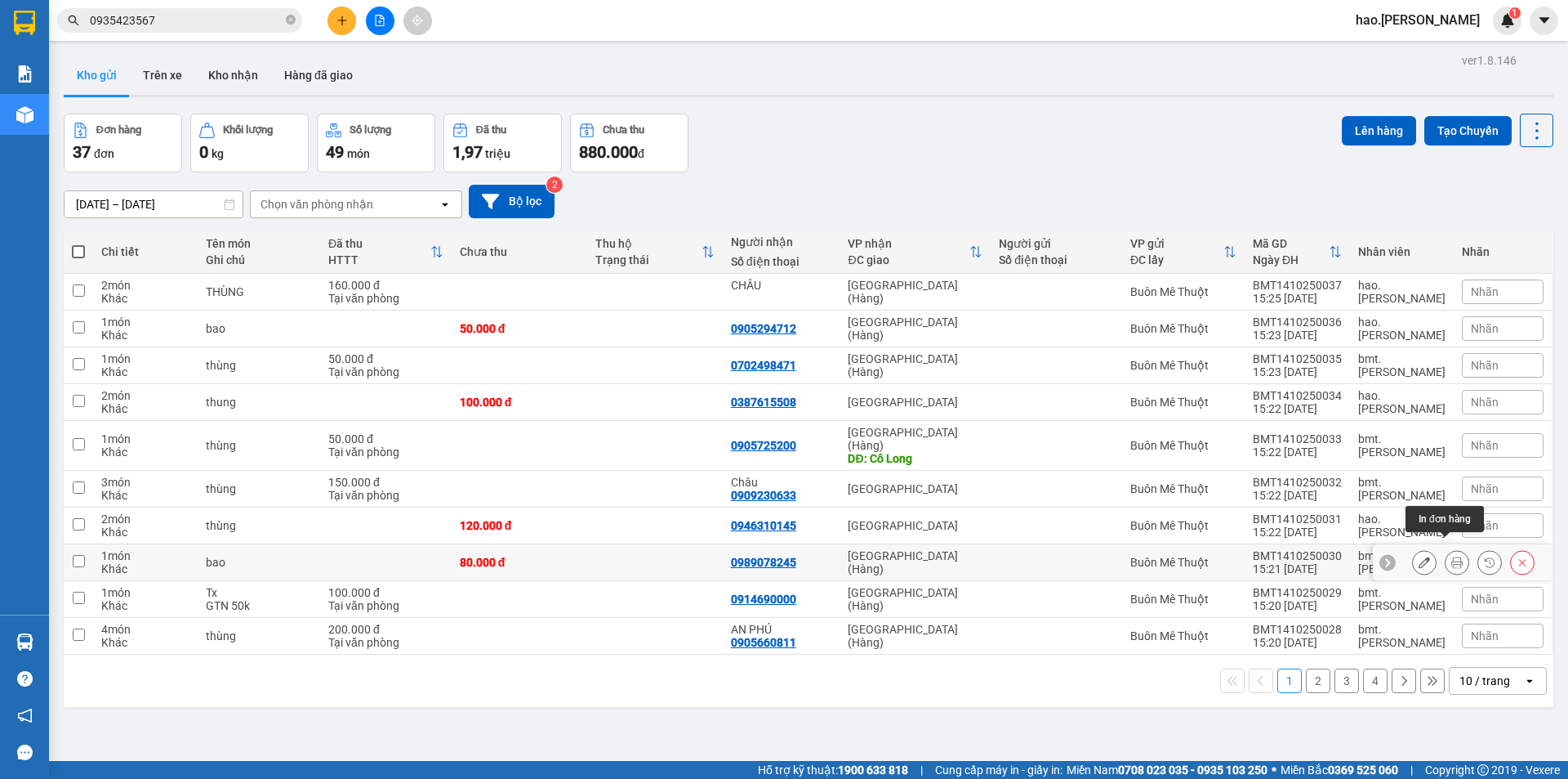
click at [1451, 557] on icon at bounding box center [1457, 562] width 11 height 11
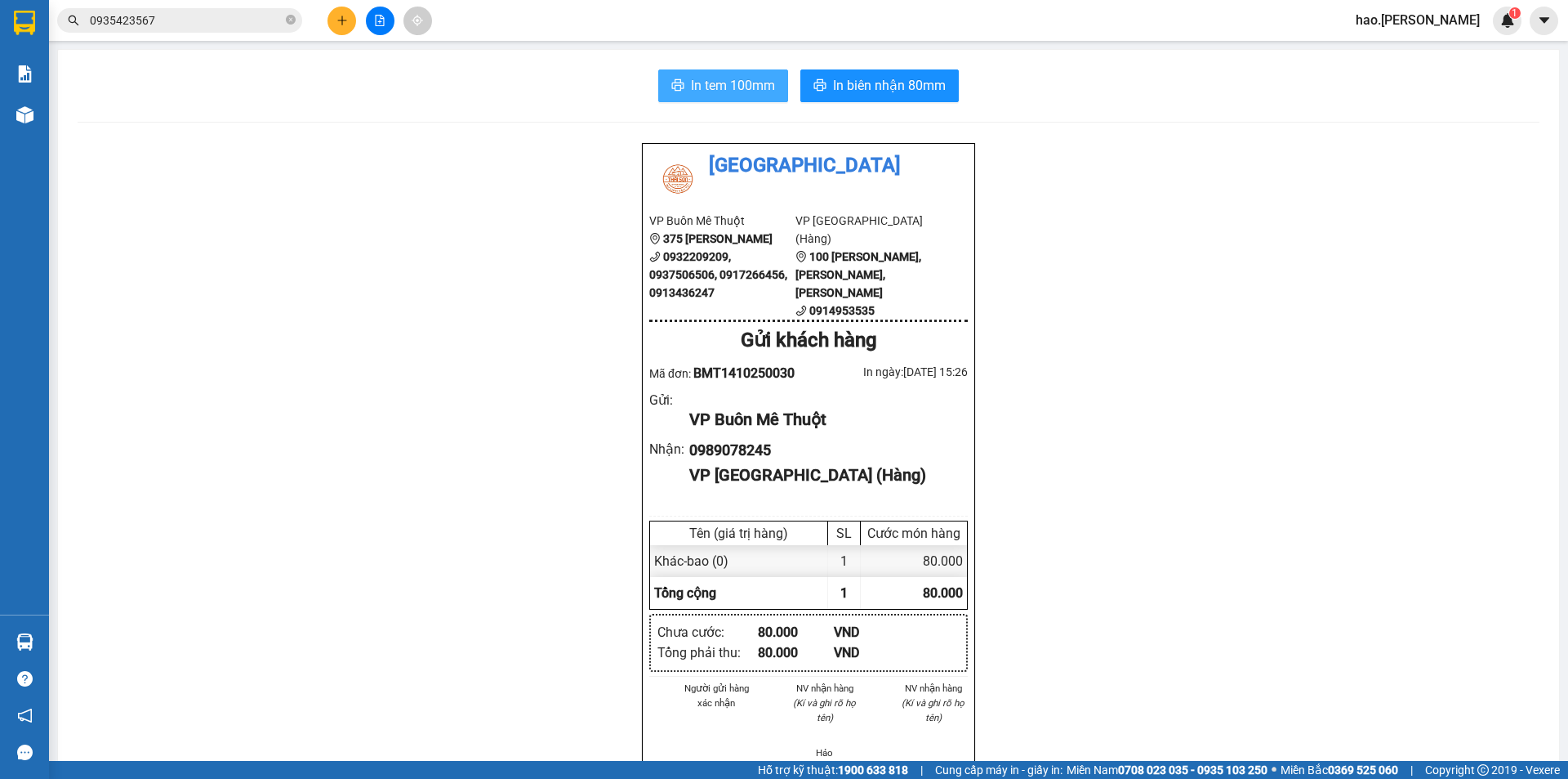
click at [738, 92] on span "In tem 100mm" at bounding box center [733, 84] width 84 height 20
click at [334, 15] on button at bounding box center [342, 21] width 29 height 29
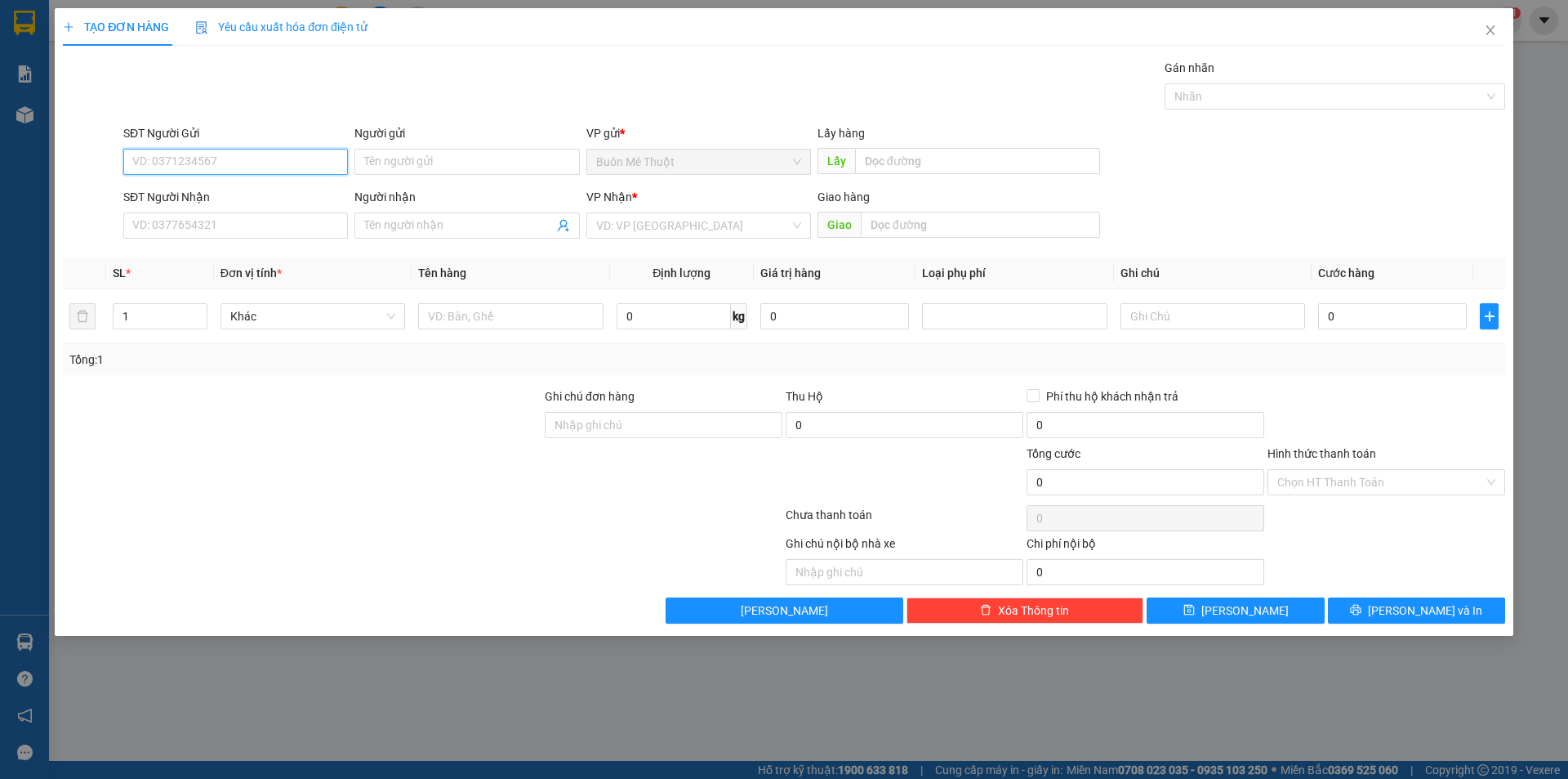
click at [203, 156] on input "SĐT Người Gửi" at bounding box center [236, 161] width 225 height 26
click at [208, 191] on div "0901672767" at bounding box center [236, 195] width 205 height 18
type input "0901672767"
type input "0934928708"
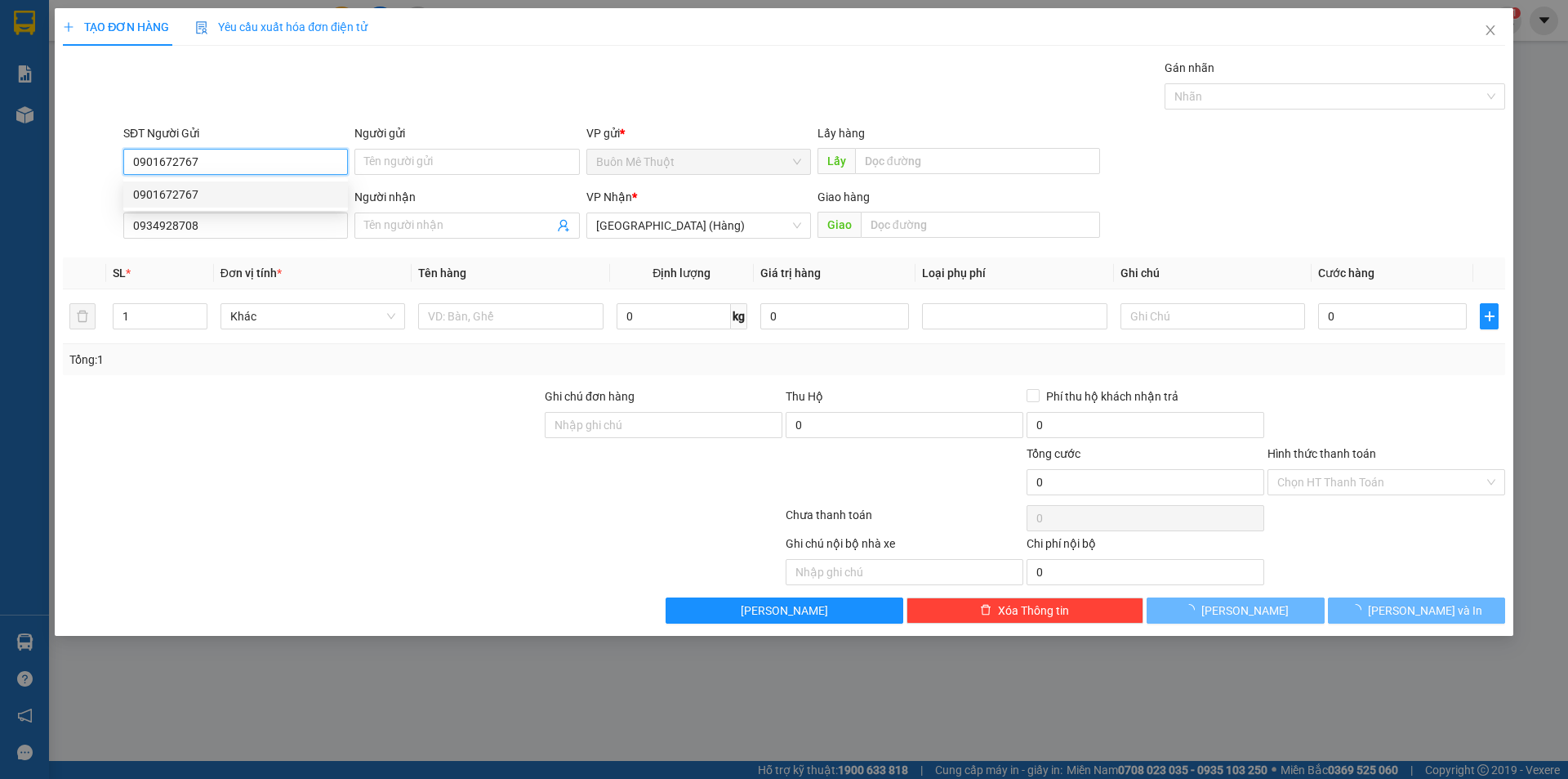
type input "100.000"
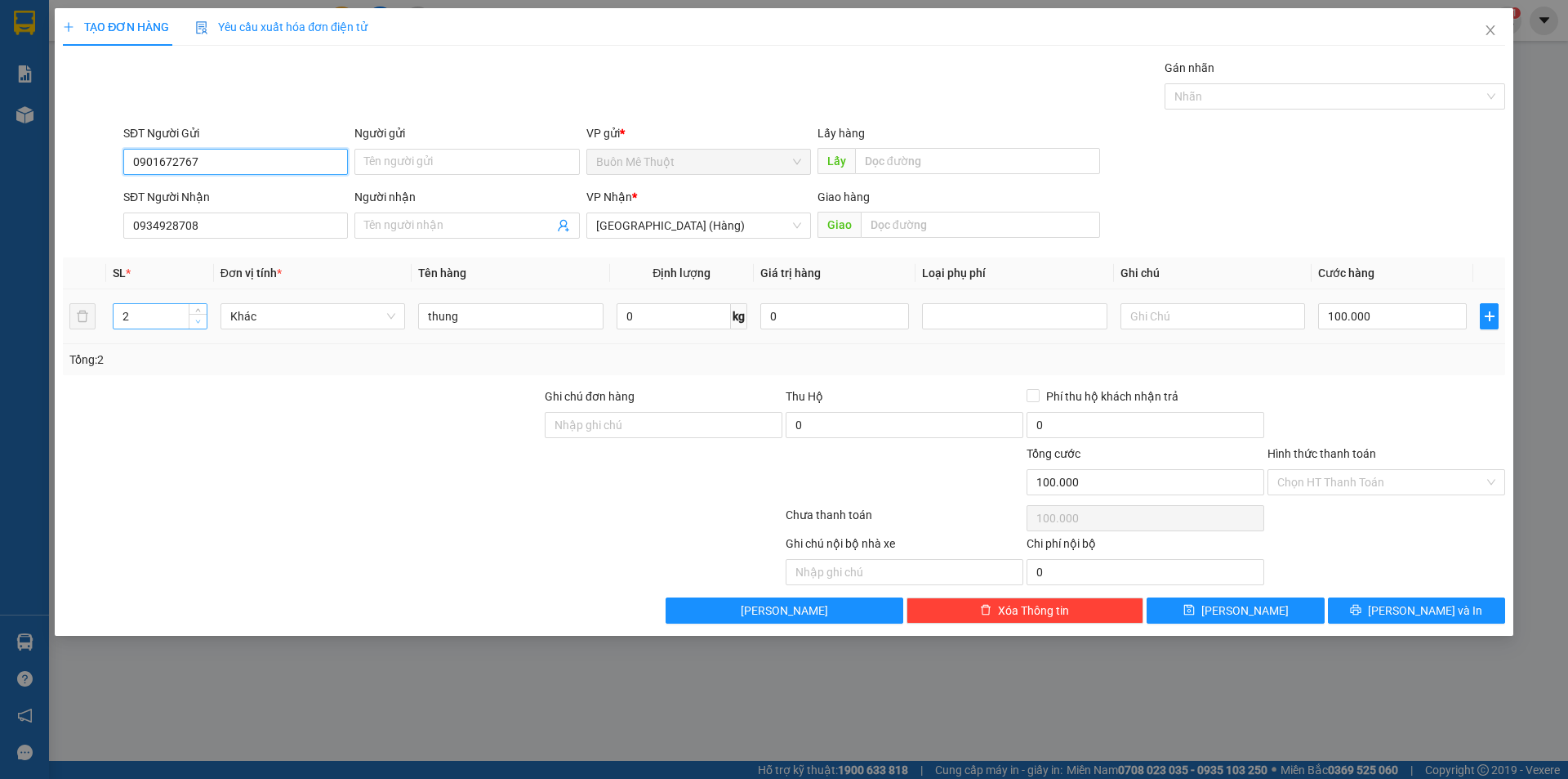
type input "0901672767"
type input "1"
click at [202, 324] on span "down" at bounding box center [198, 322] width 10 height 10
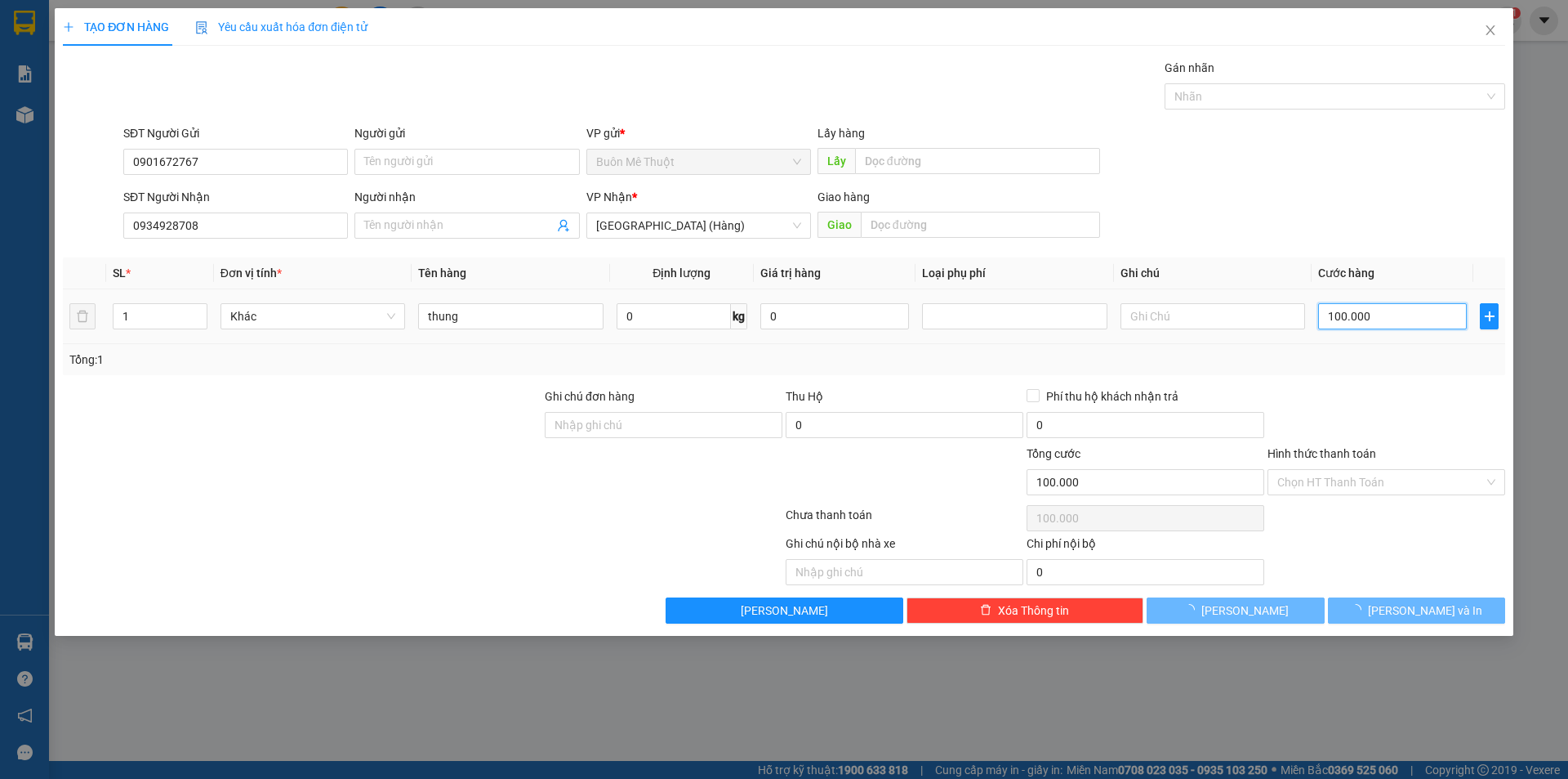
click at [1372, 315] on input "100.000" at bounding box center [1392, 315] width 148 height 26
type input "0"
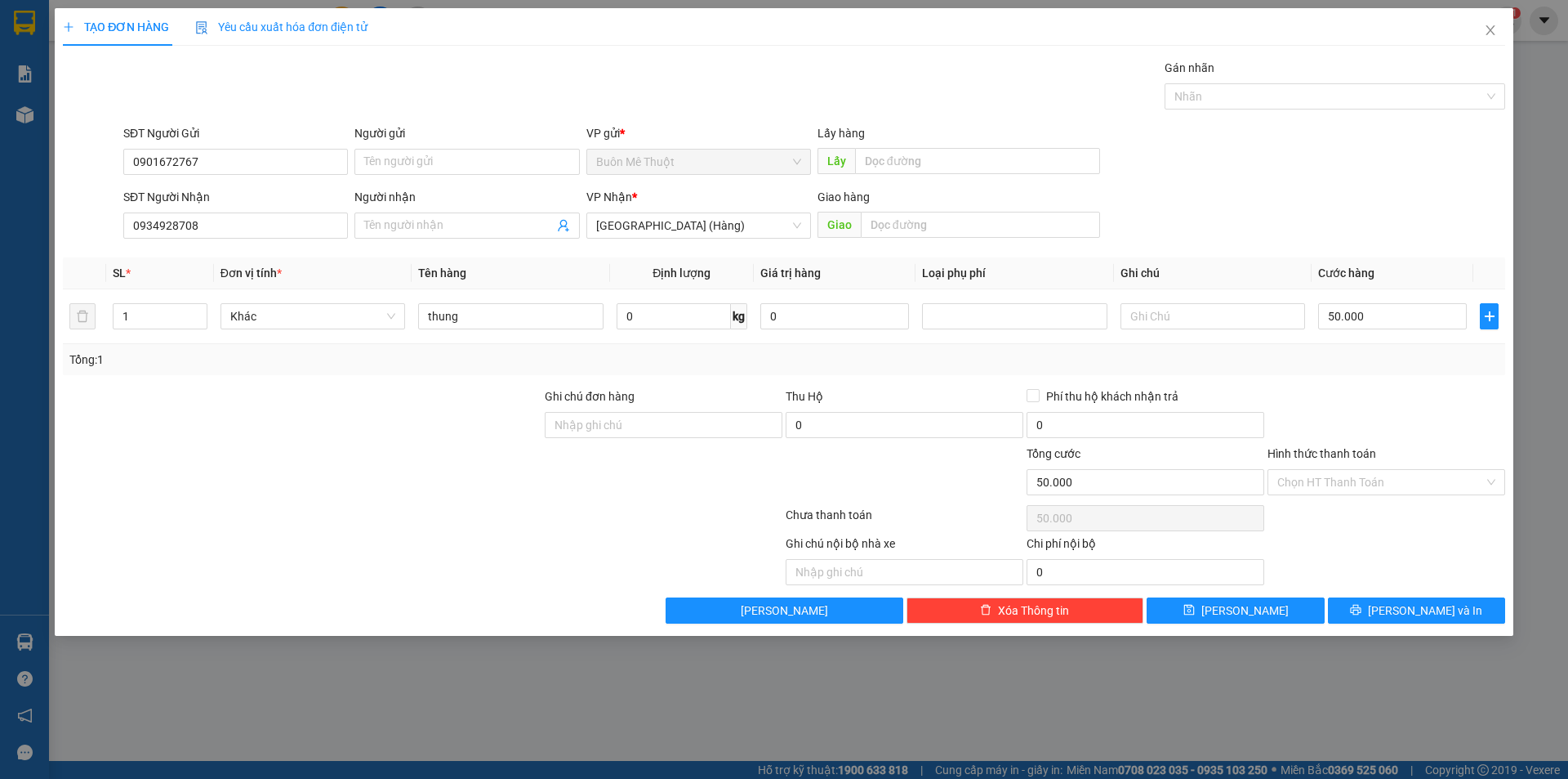
click at [1362, 377] on div "Transit Pickup Surcharge Ids Transit Deliver Surcharge Ids Transit Deliver Surc…" at bounding box center [784, 340] width 1443 height 564
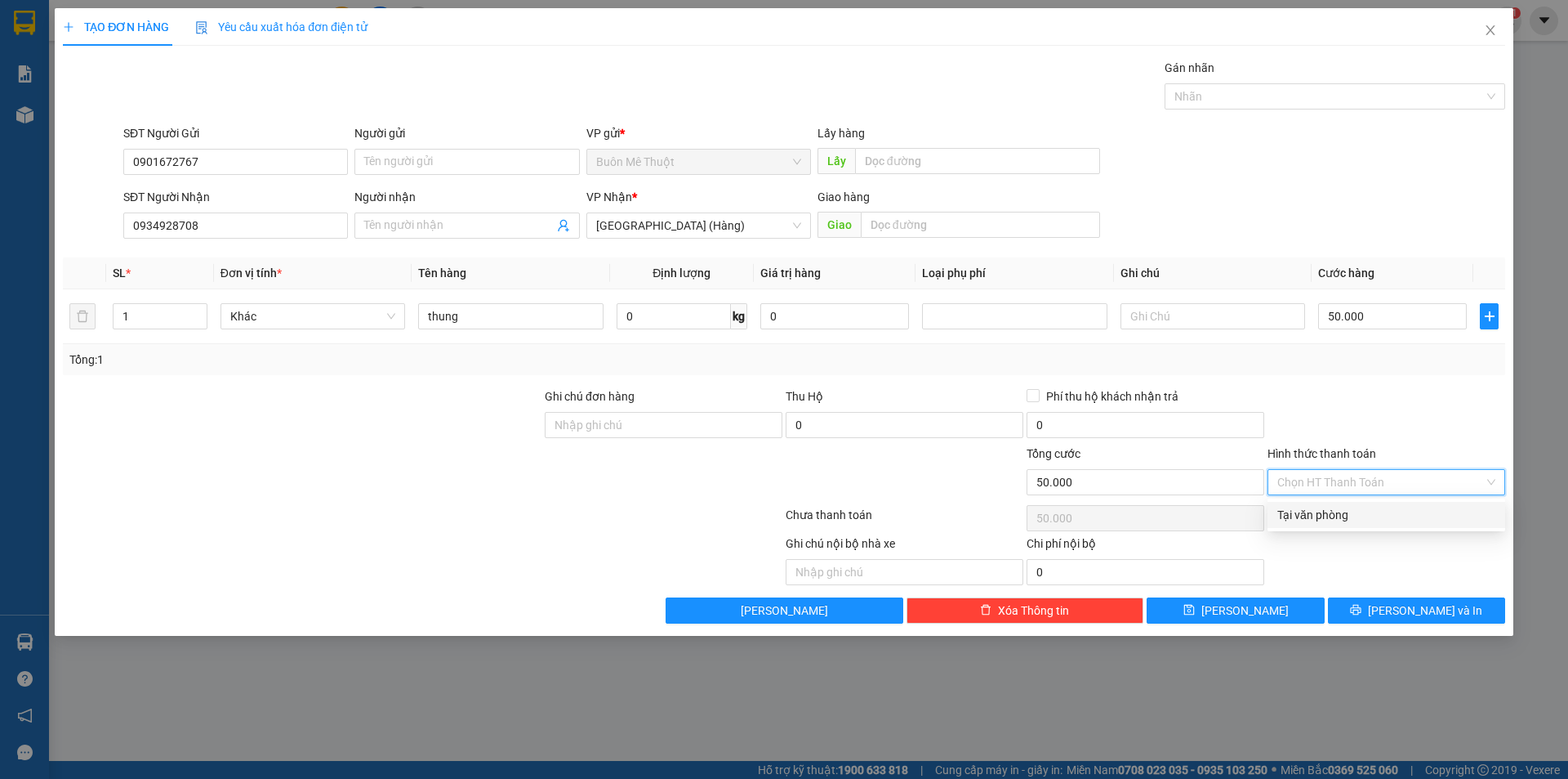
click at [1317, 492] on input "Hình thức thanh toán" at bounding box center [1381, 482] width 207 height 25
click at [1308, 509] on div "Tại văn phòng" at bounding box center [1387, 515] width 218 height 18
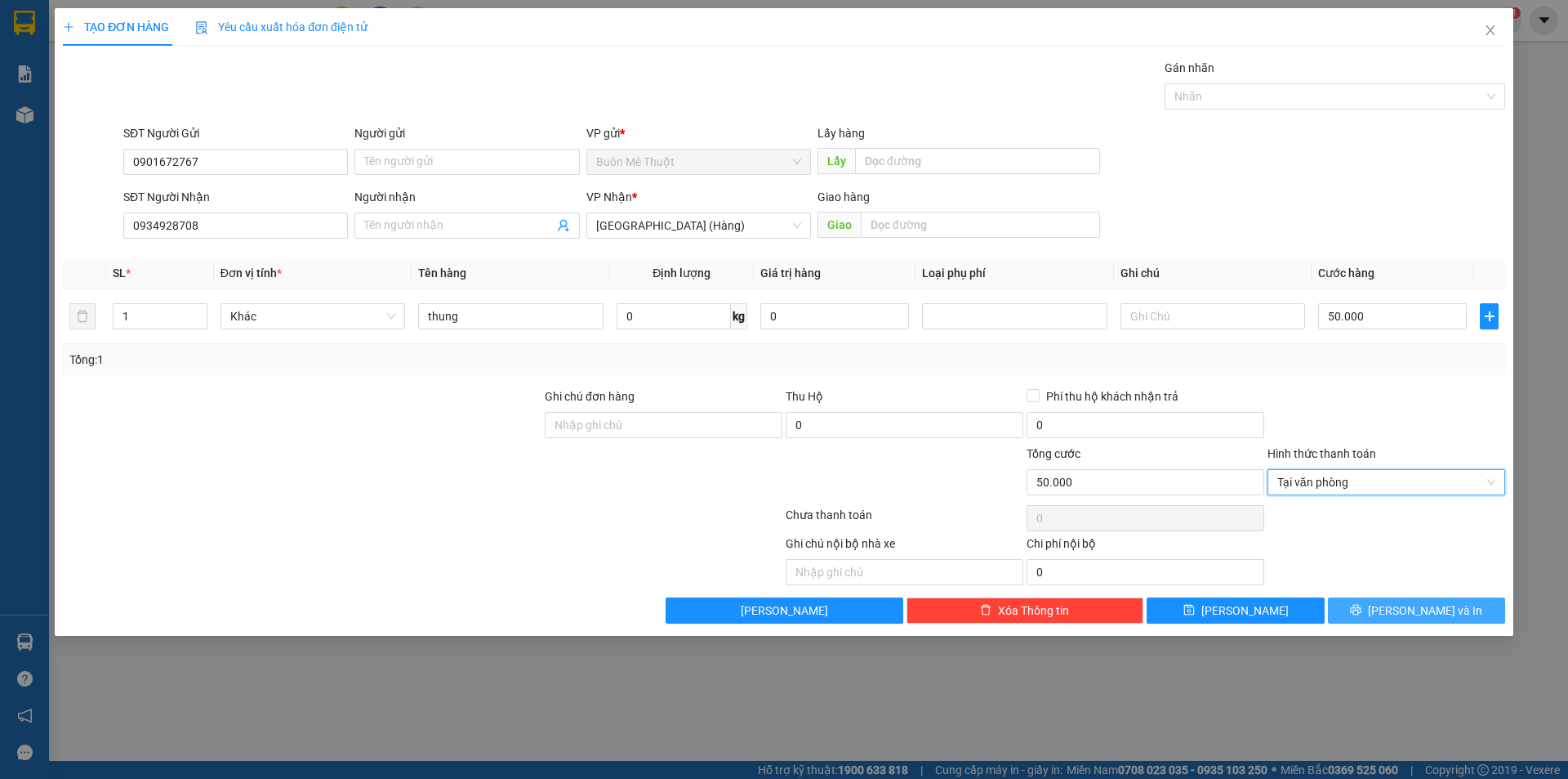
click at [1365, 608] on button "[PERSON_NAME] và In" at bounding box center [1417, 609] width 177 height 26
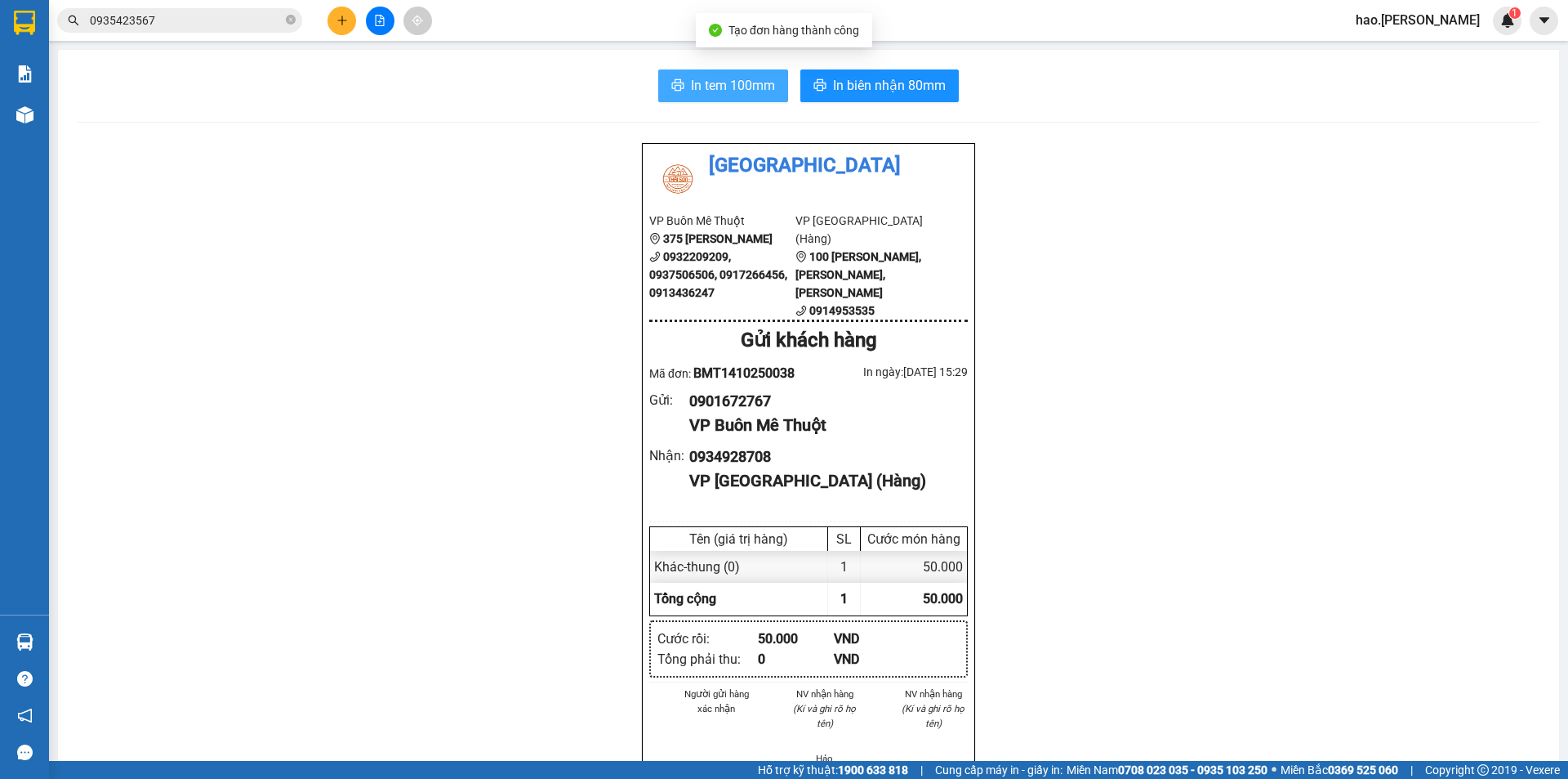
click at [713, 82] on span "In tem 100mm" at bounding box center [733, 84] width 84 height 20
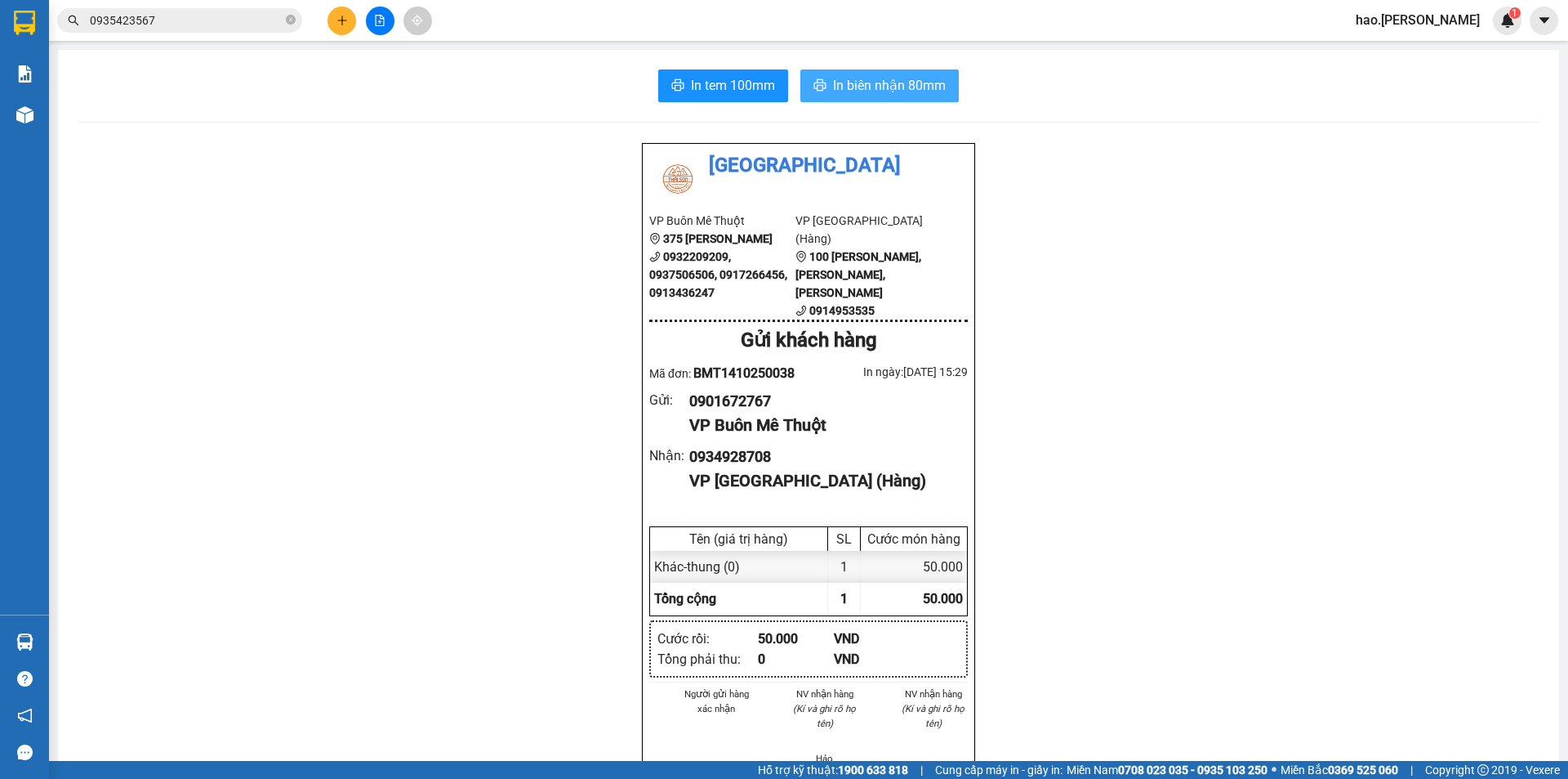
click at [845, 72] on button "In biên nhận 80mm" at bounding box center [879, 85] width 158 height 33
click at [348, 27] on button at bounding box center [342, 21] width 29 height 29
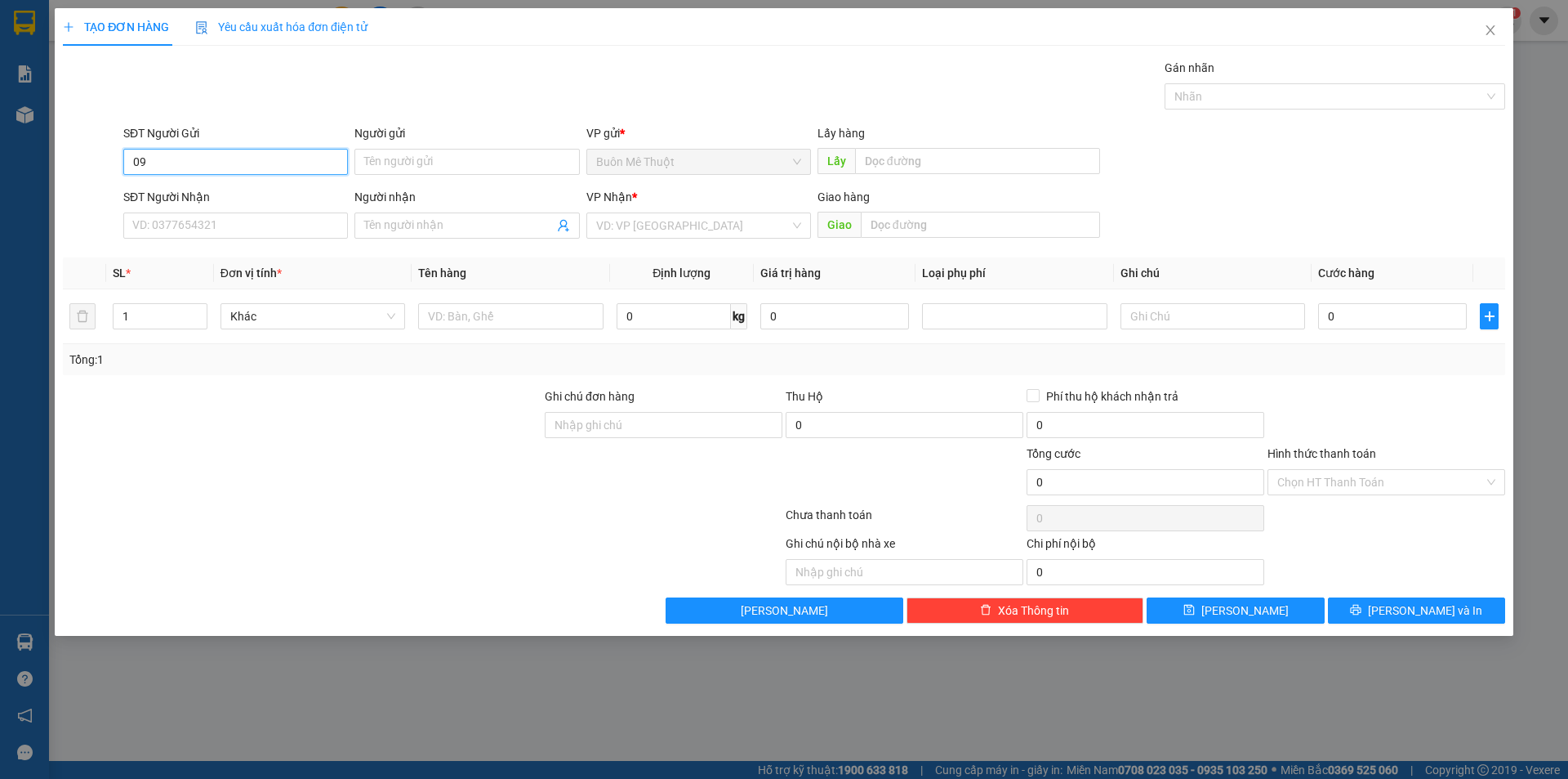
type input "0"
click at [286, 230] on input "SĐT Người Nhận" at bounding box center [236, 225] width 225 height 26
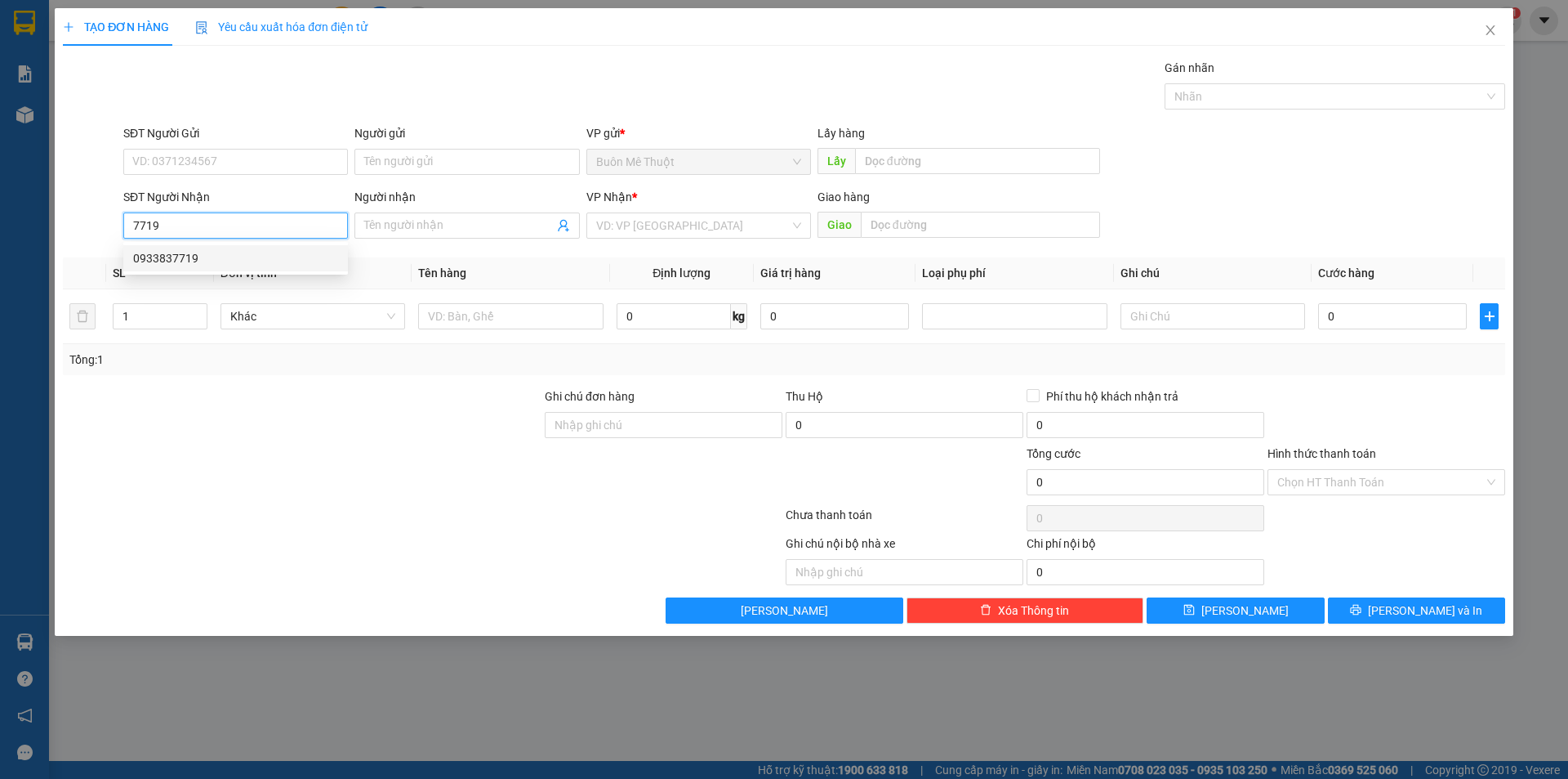
click at [205, 263] on div "0933837719" at bounding box center [236, 258] width 205 height 18
type input "0933837719"
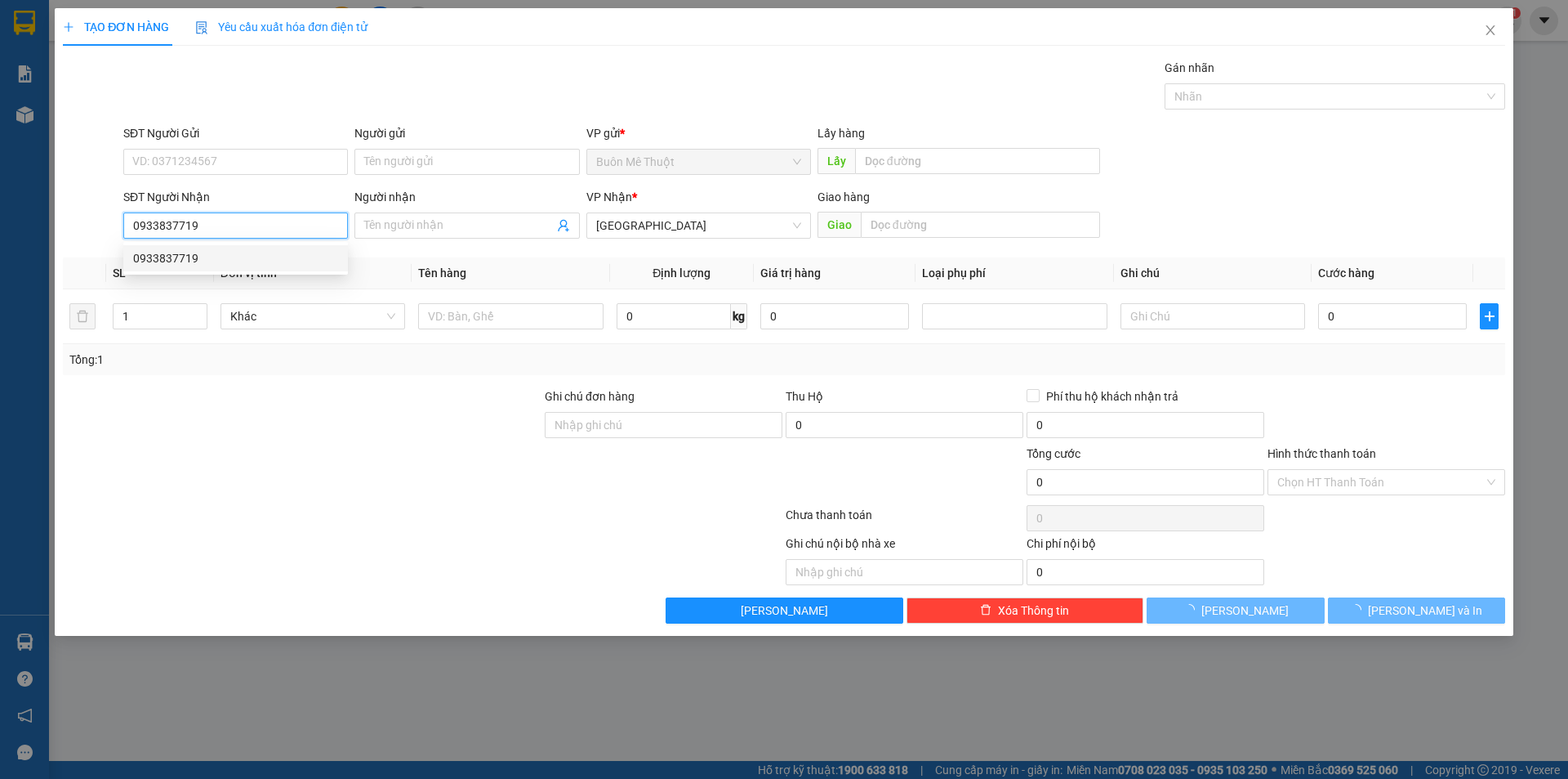
type input "30.000"
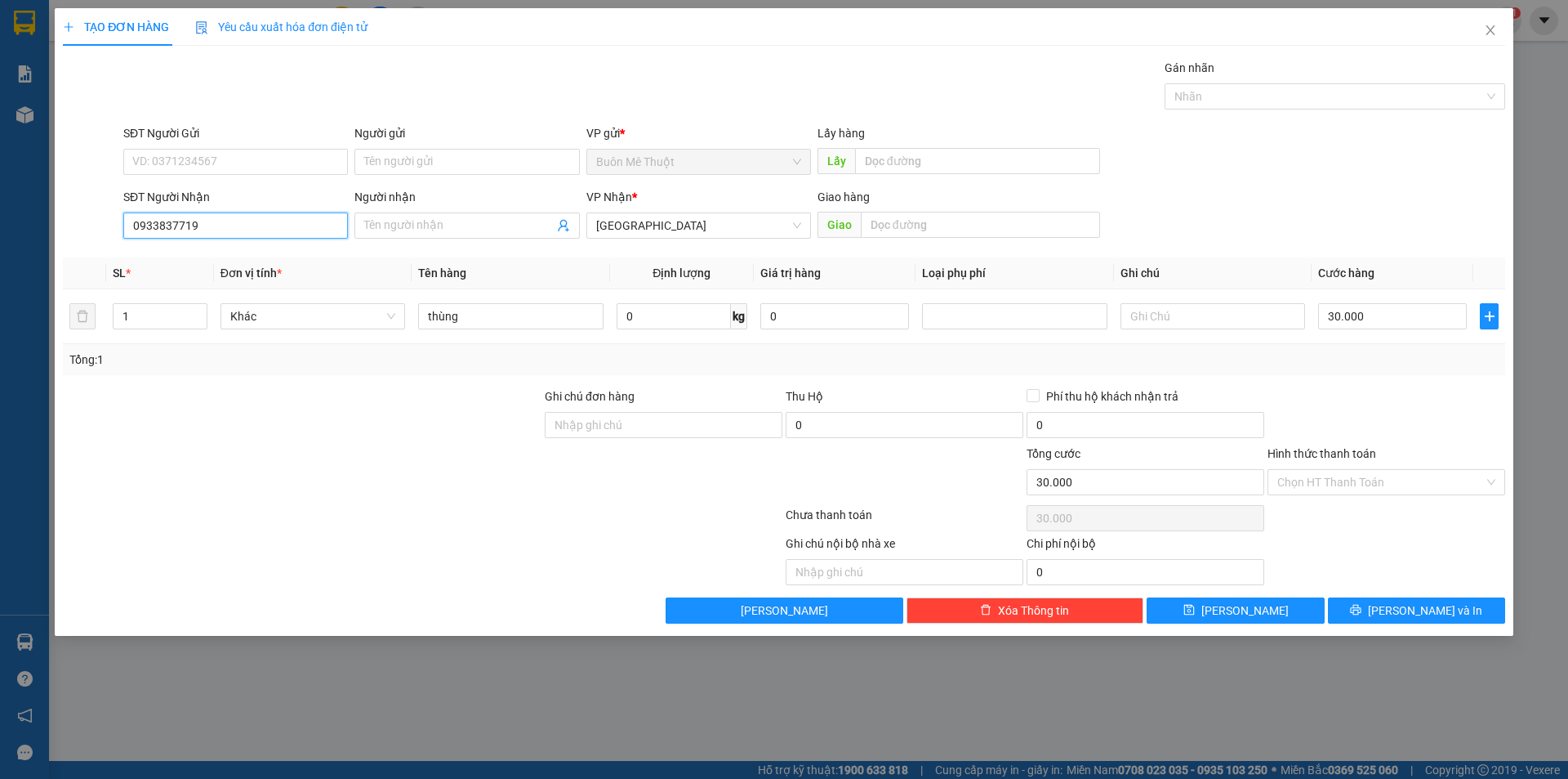
type input "0933837719"
click at [1329, 496] on div "Hình thức thanh toán Chọn HT Thanh Toán" at bounding box center [1386, 473] width 238 height 57
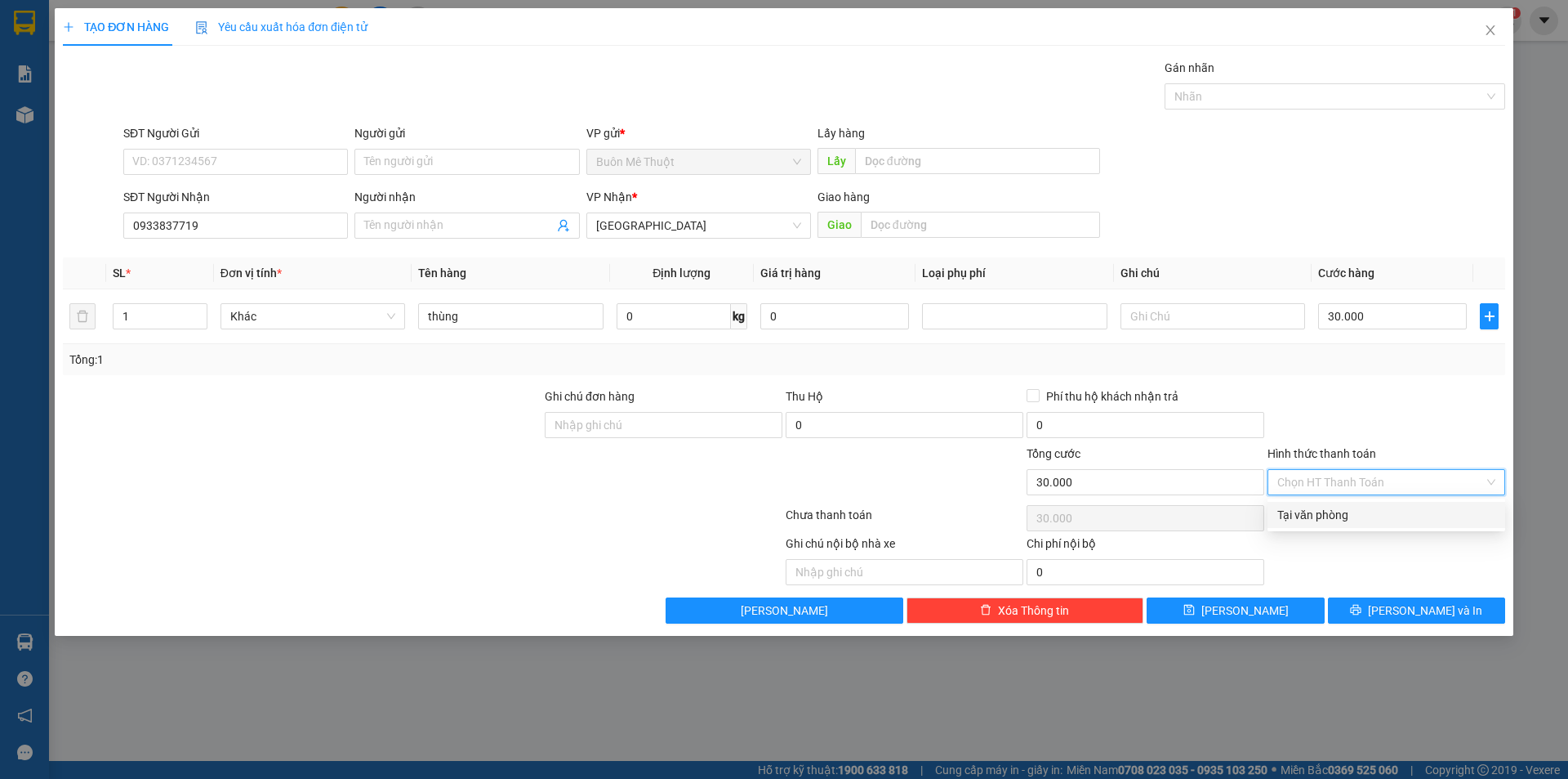
click at [1329, 491] on input "Hình thức thanh toán" at bounding box center [1381, 482] width 207 height 25
click at [1323, 507] on div "Tại văn phòng" at bounding box center [1387, 515] width 218 height 18
type input "0"
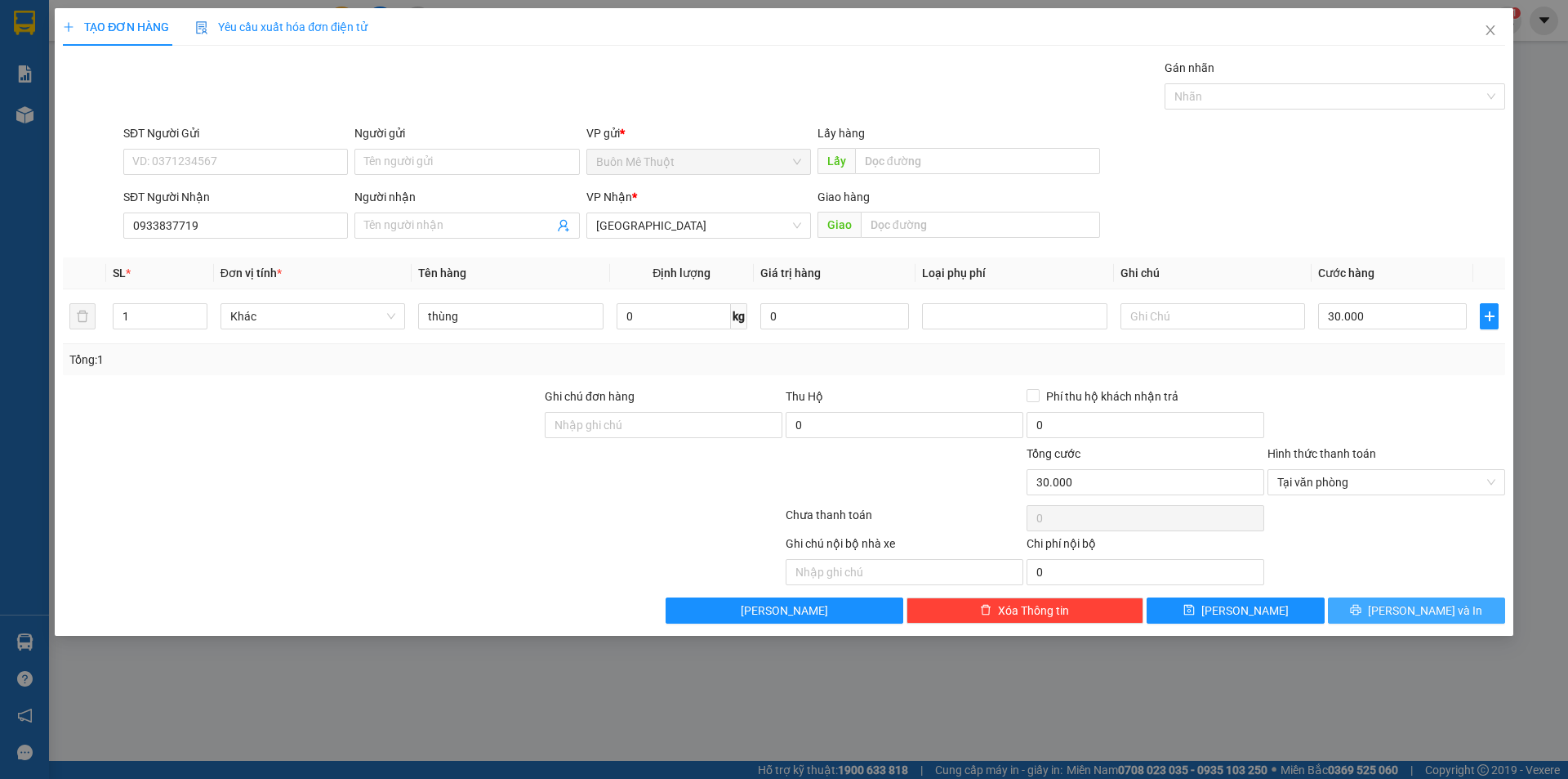
click at [1362, 606] on icon "printer" at bounding box center [1355, 609] width 11 height 11
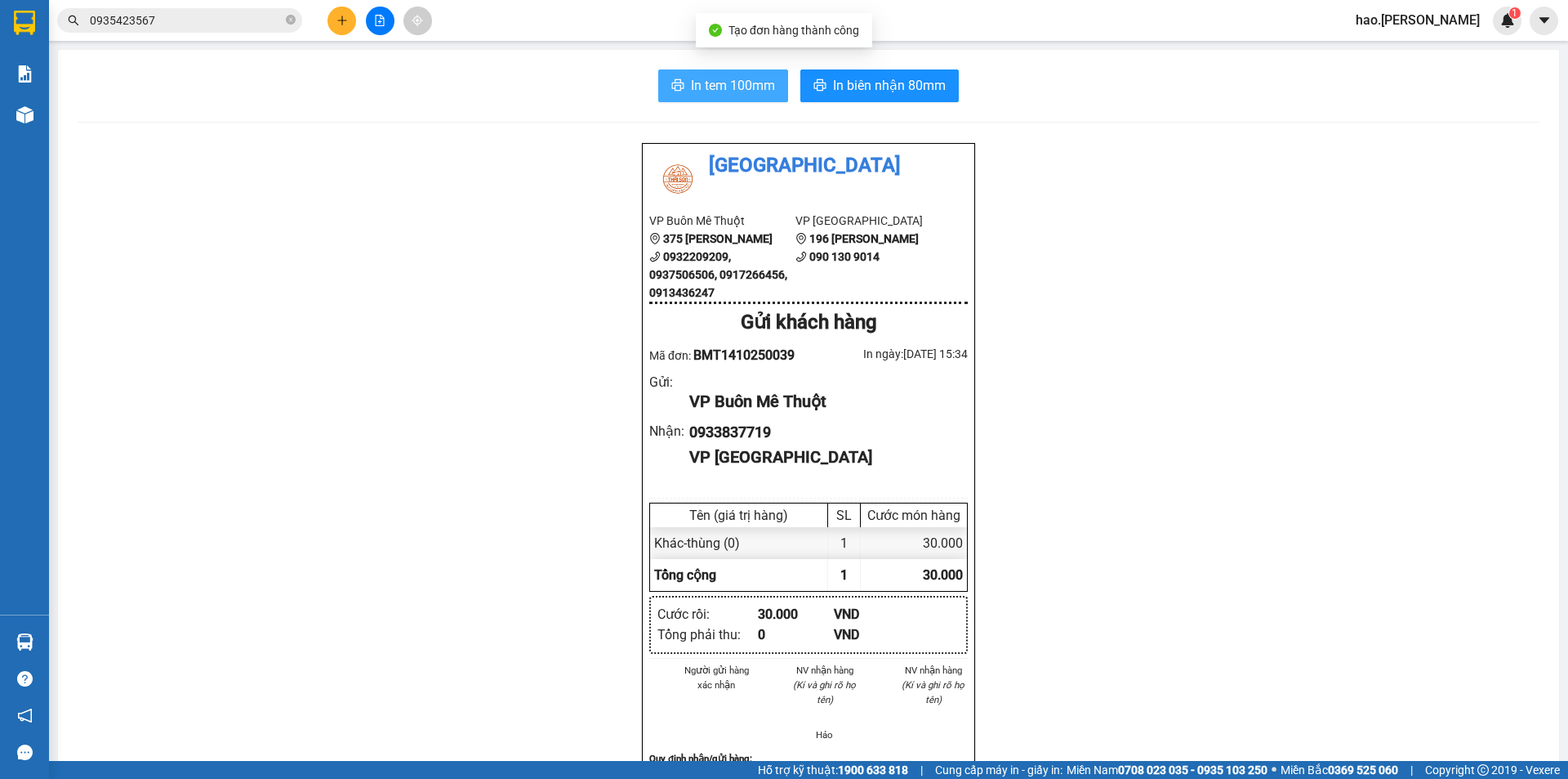
click at [713, 101] on button "In tem 100mm" at bounding box center [723, 85] width 130 height 33
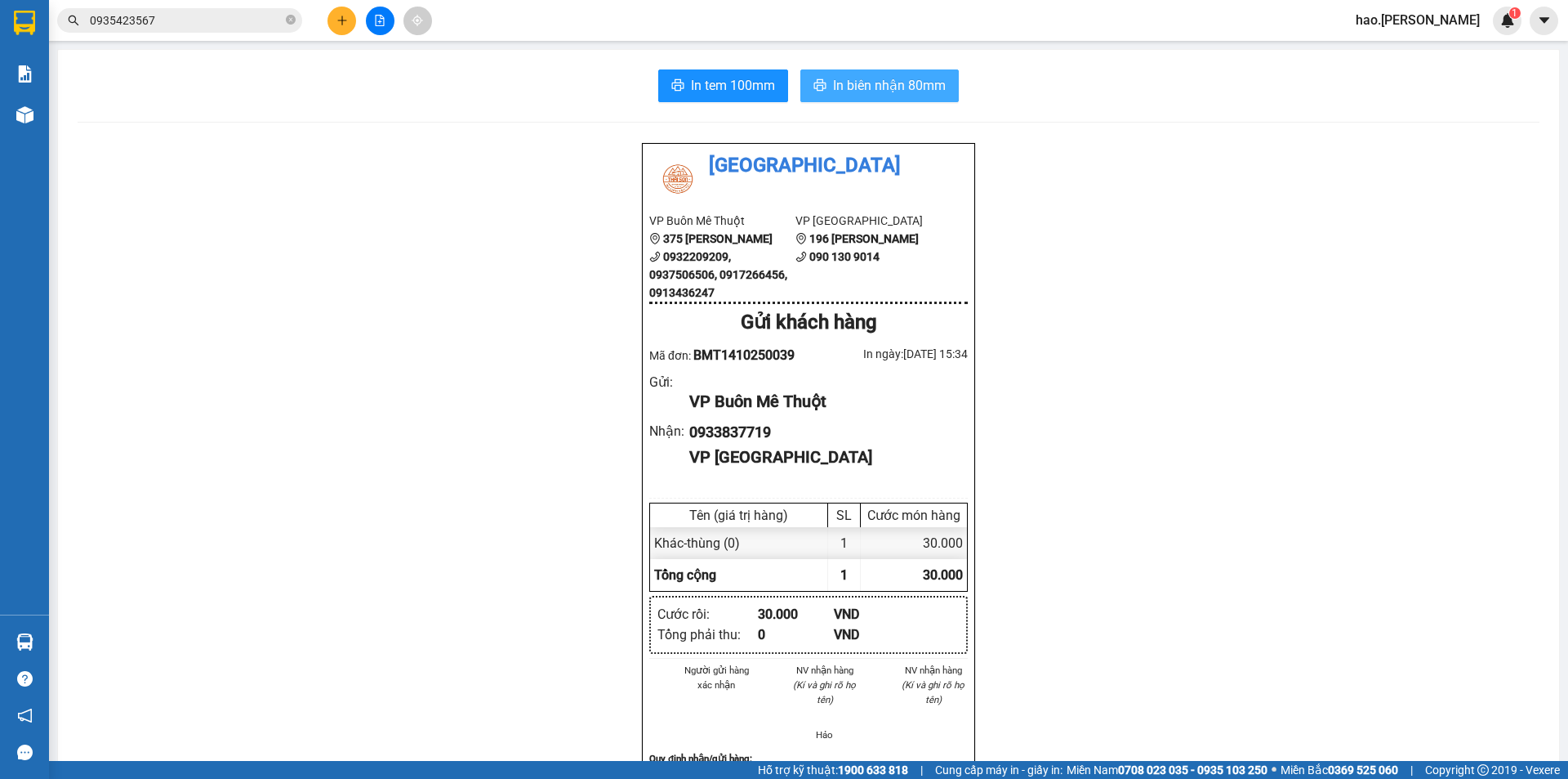
click at [902, 83] on span "In biên nhận 80mm" at bounding box center [890, 84] width 113 height 20
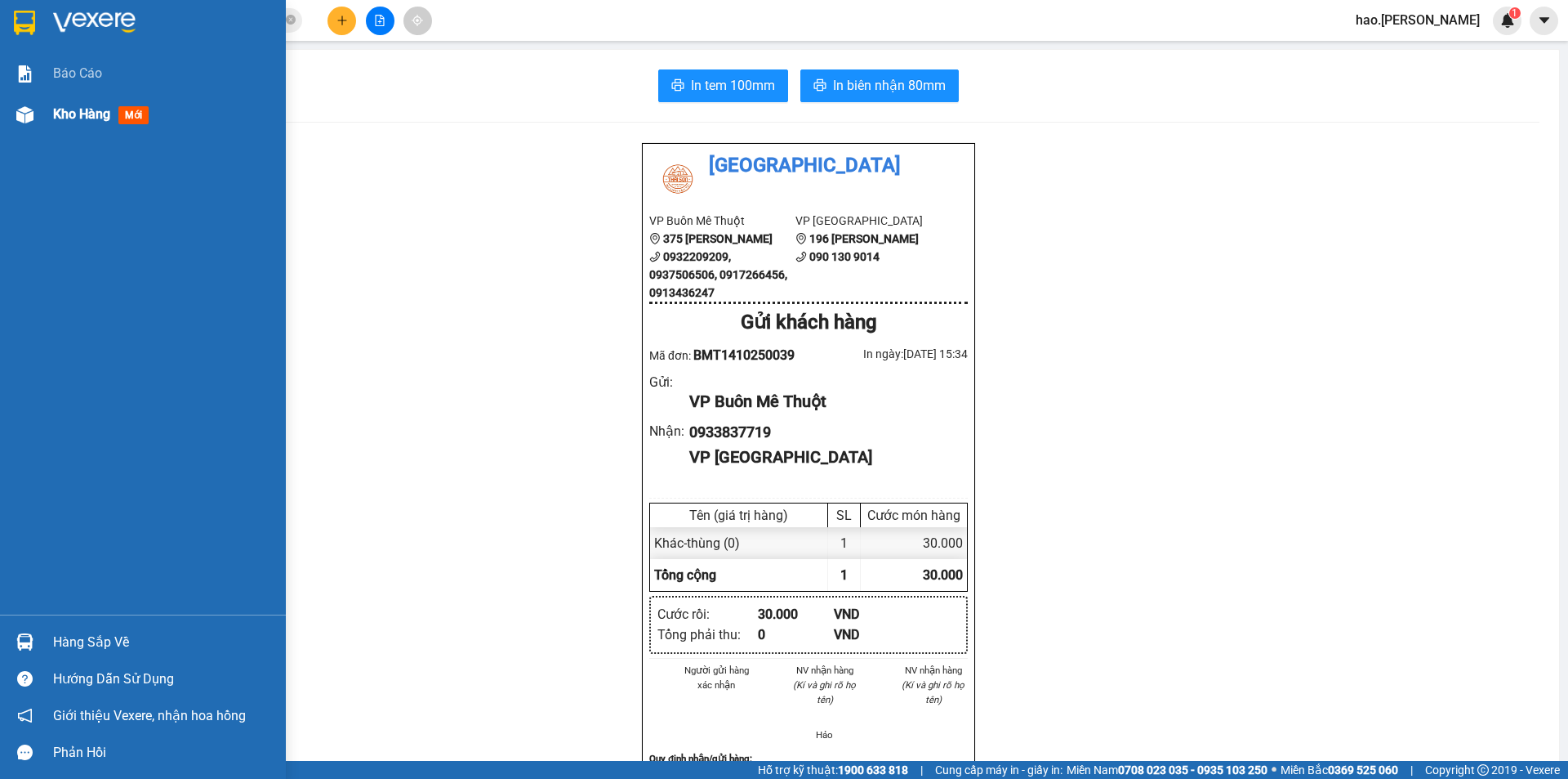
click at [84, 119] on span "Kho hàng" at bounding box center [81, 114] width 57 height 15
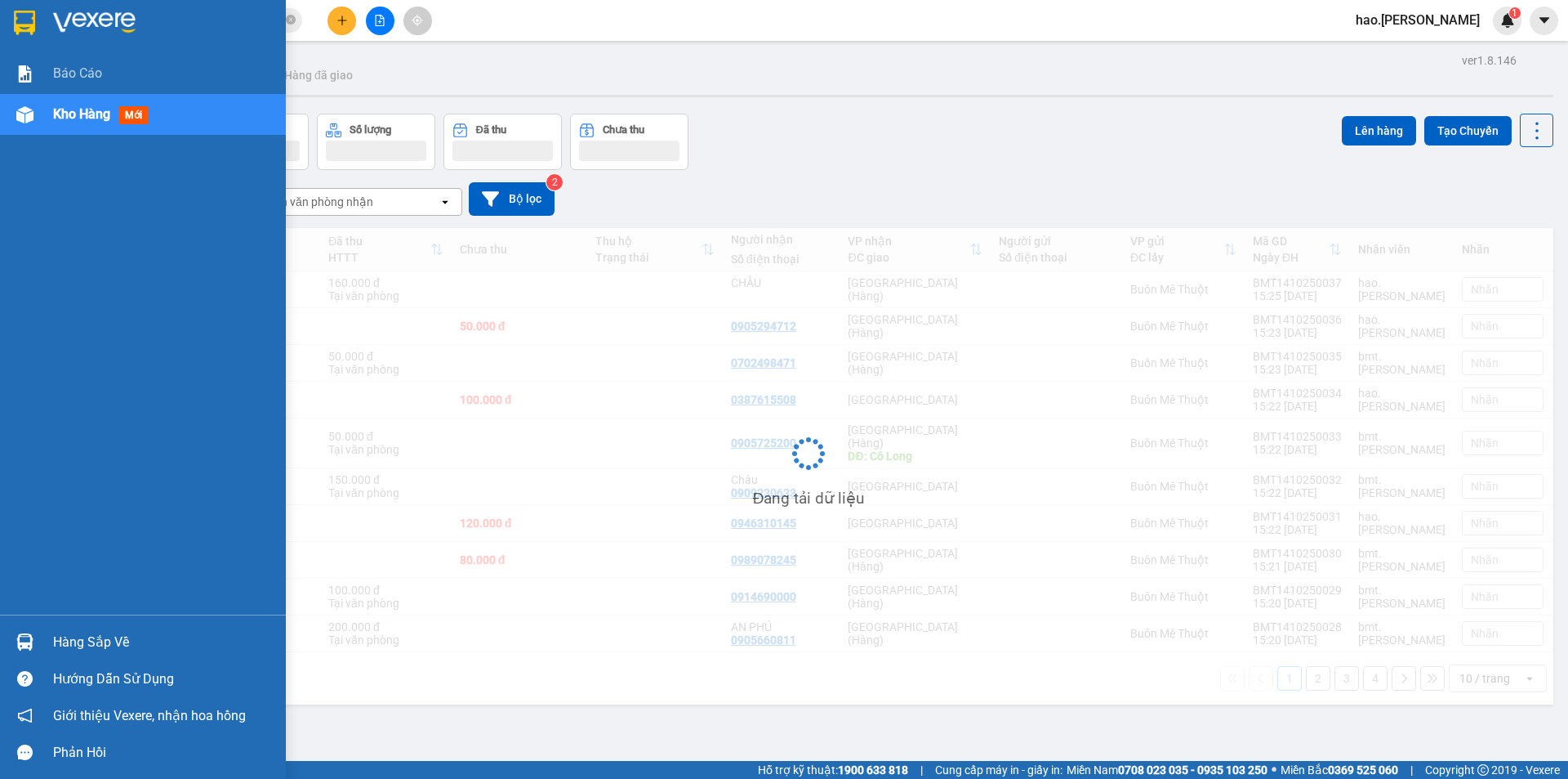
click at [84, 119] on span "Kho hàng" at bounding box center [81, 114] width 57 height 15
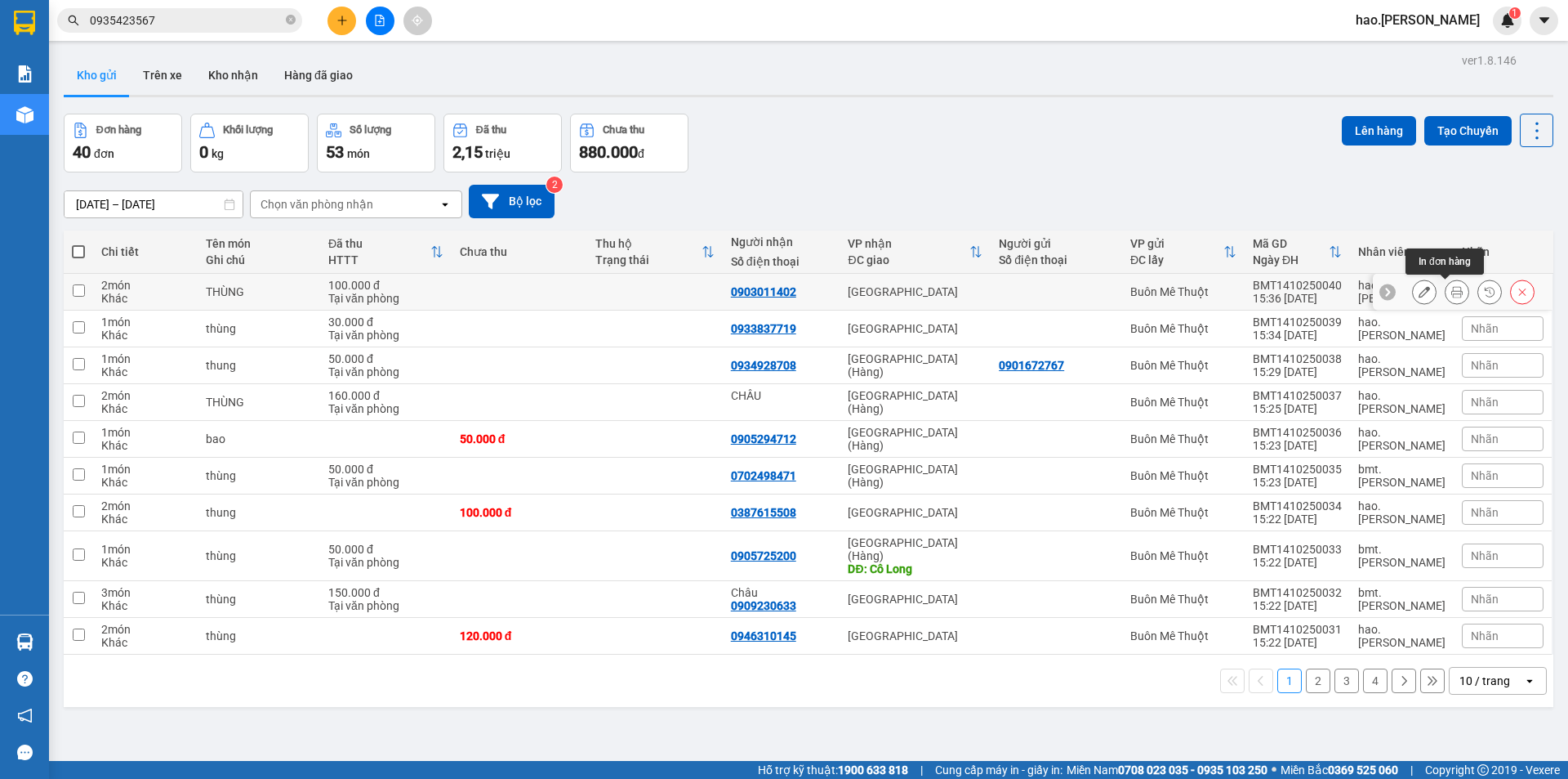
click at [1451, 295] on icon at bounding box center [1457, 291] width 11 height 11
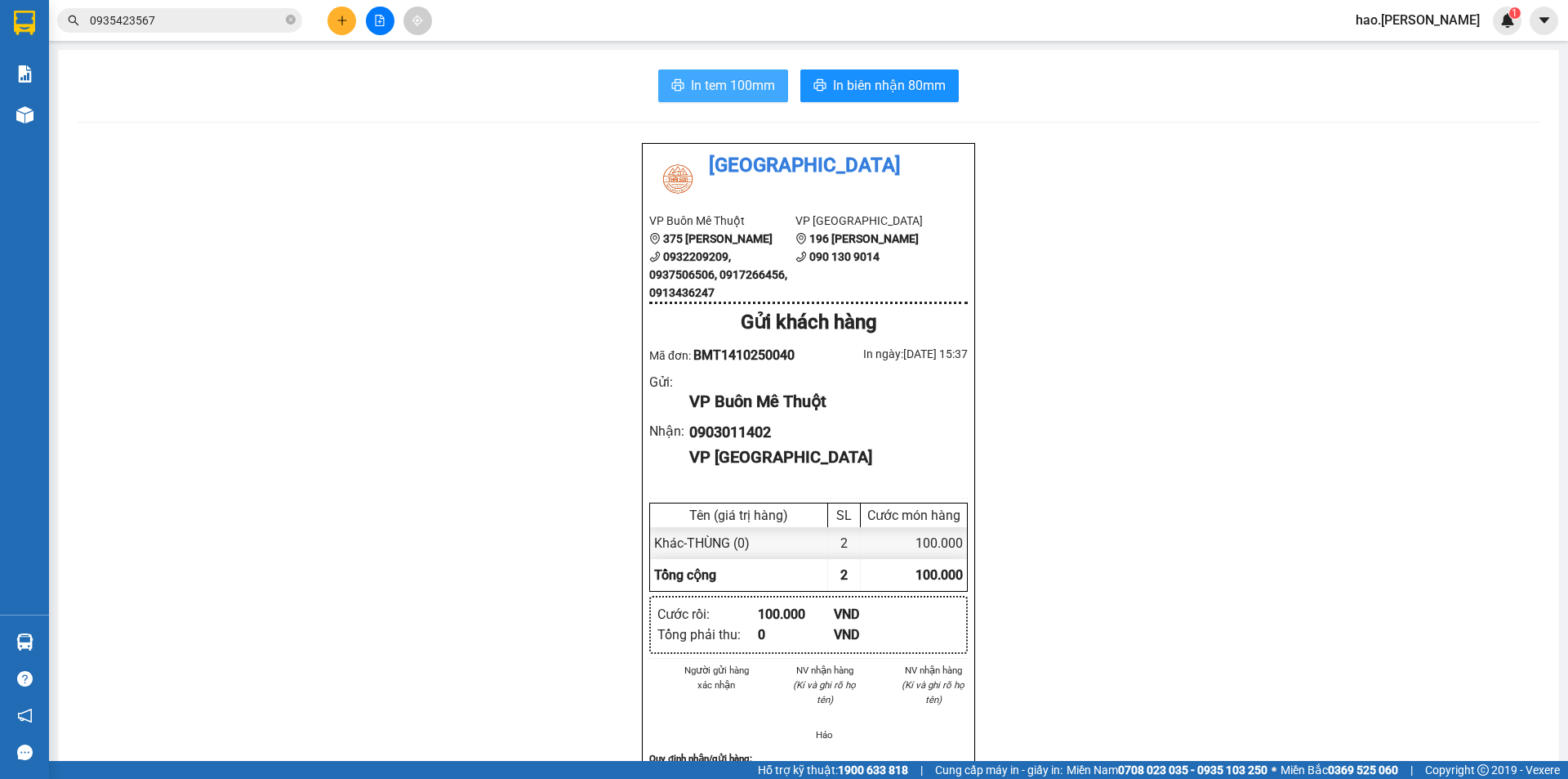
click at [730, 95] on span "In tem 100mm" at bounding box center [733, 84] width 84 height 20
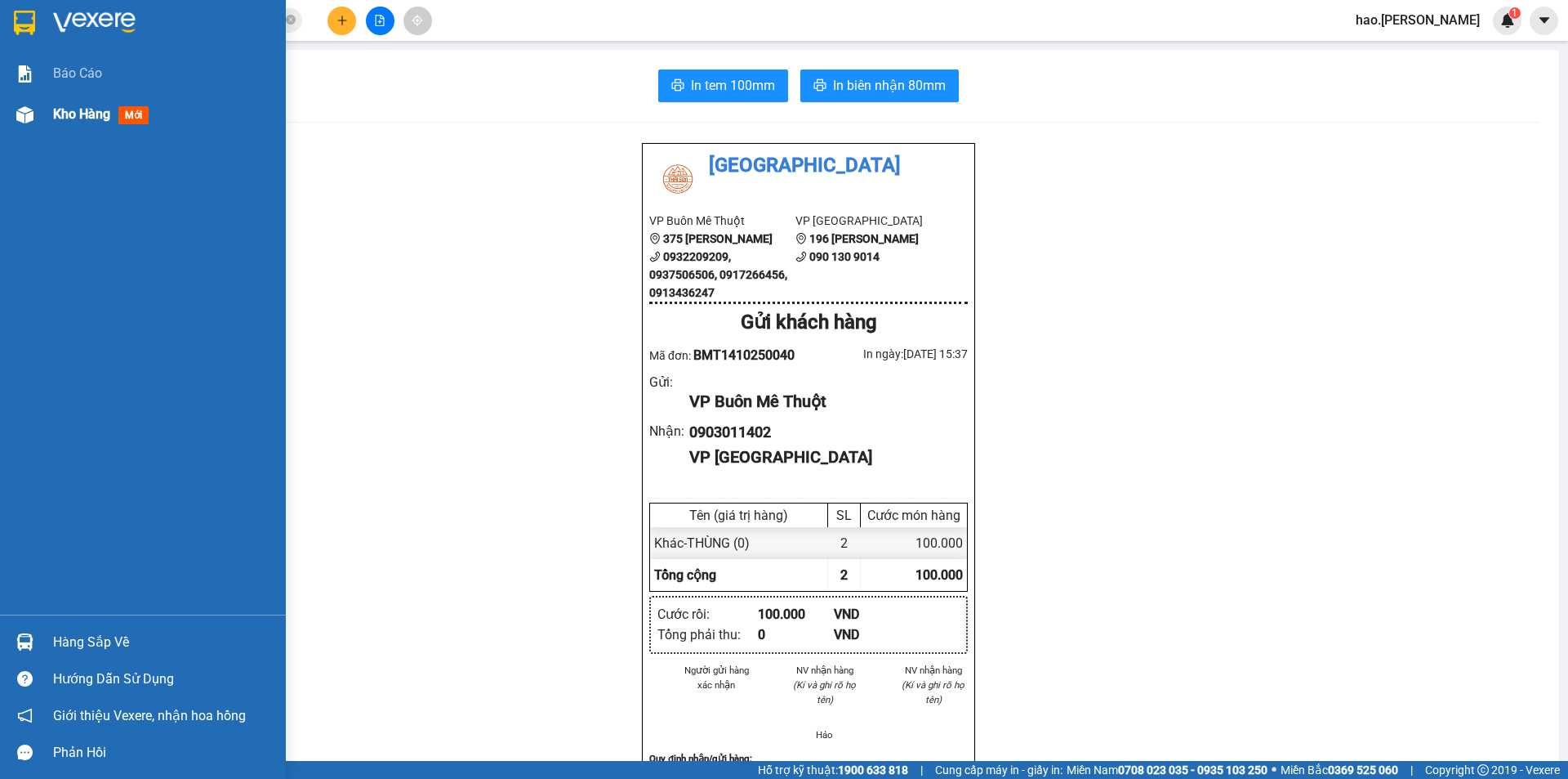
click at [86, 115] on span "Kho hàng" at bounding box center [81, 114] width 57 height 15
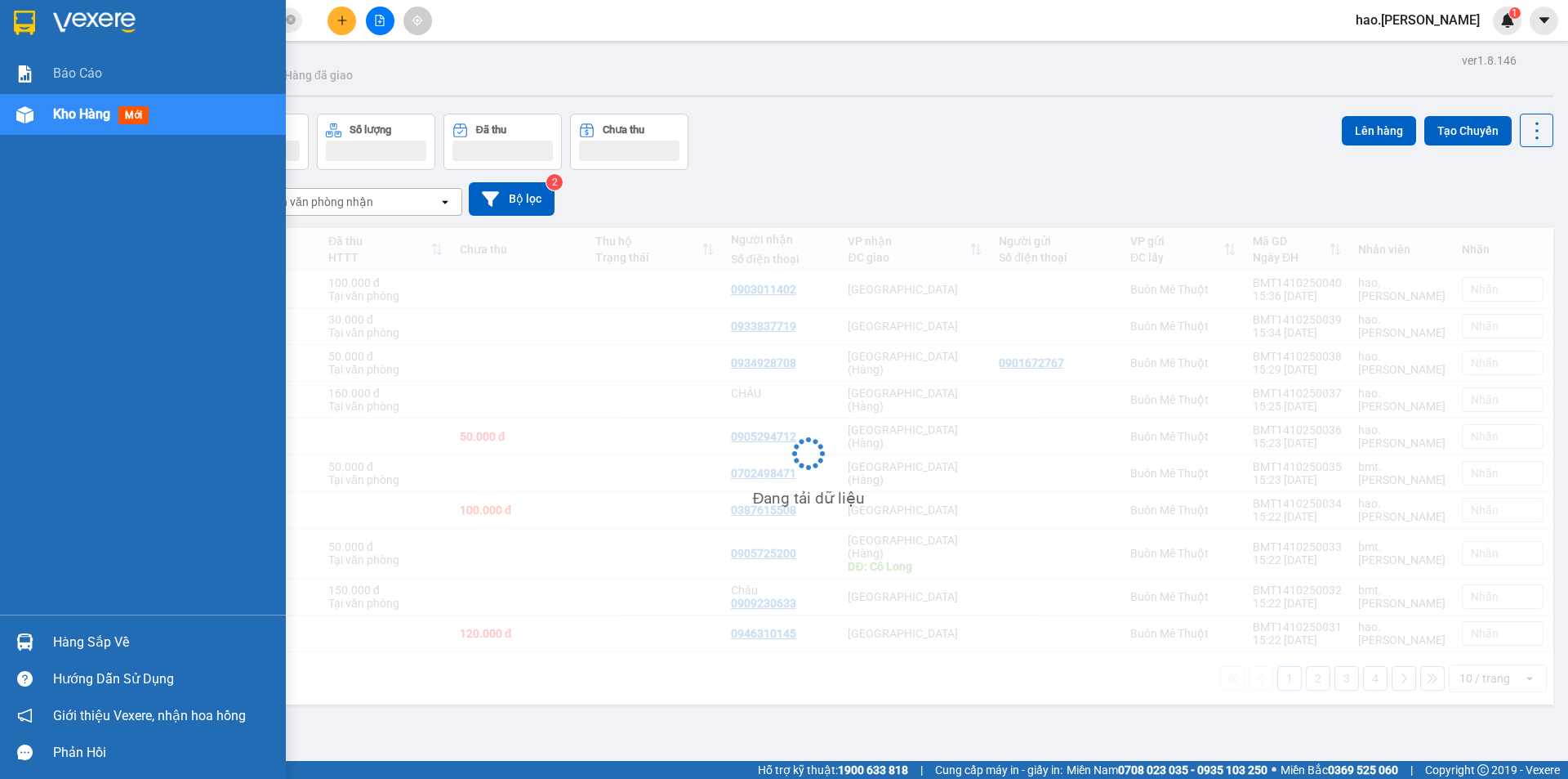
click at [86, 115] on span "Kho hàng" at bounding box center [81, 114] width 57 height 15
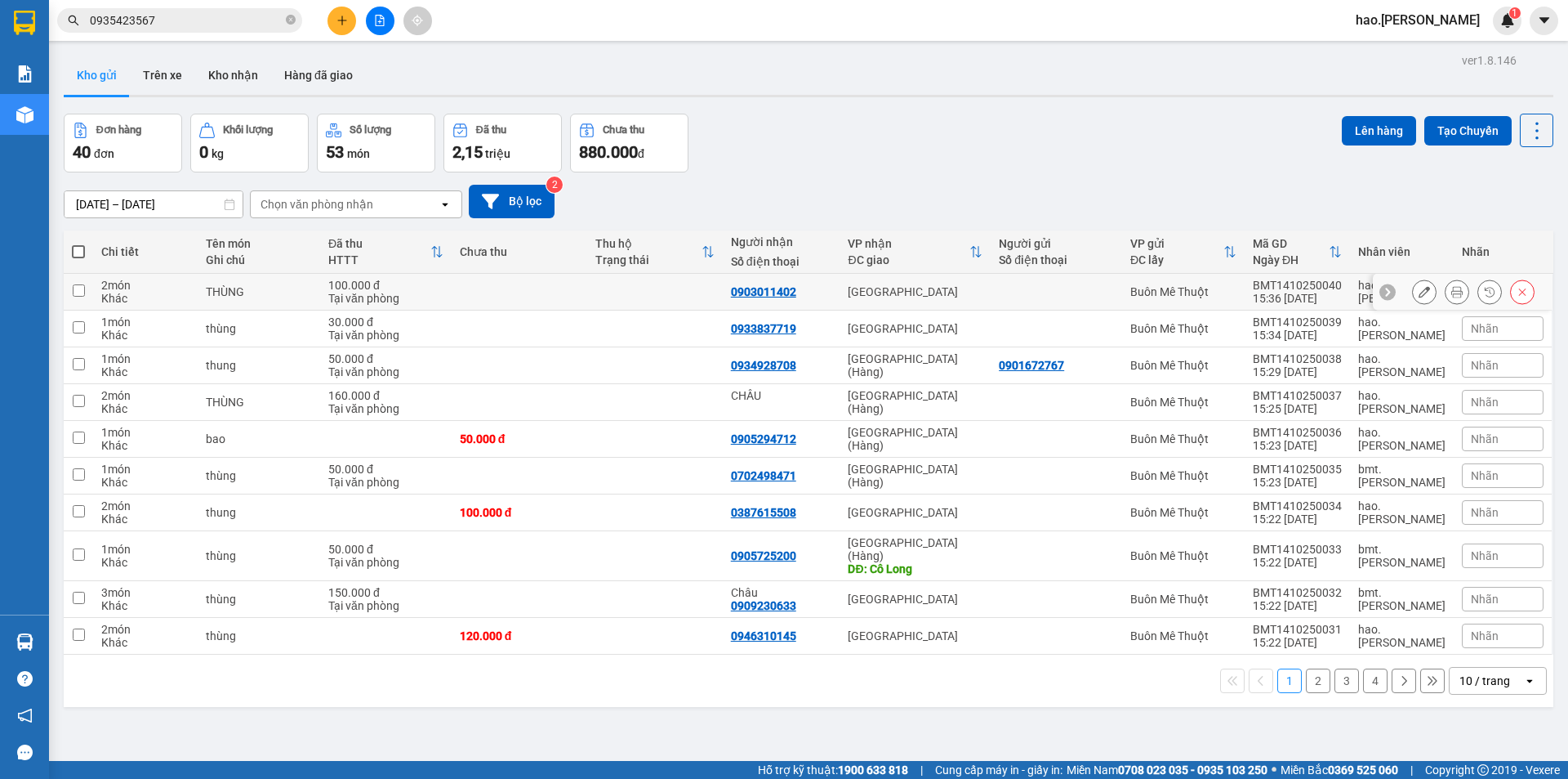
click at [1415, 298] on button at bounding box center [1424, 292] width 23 height 29
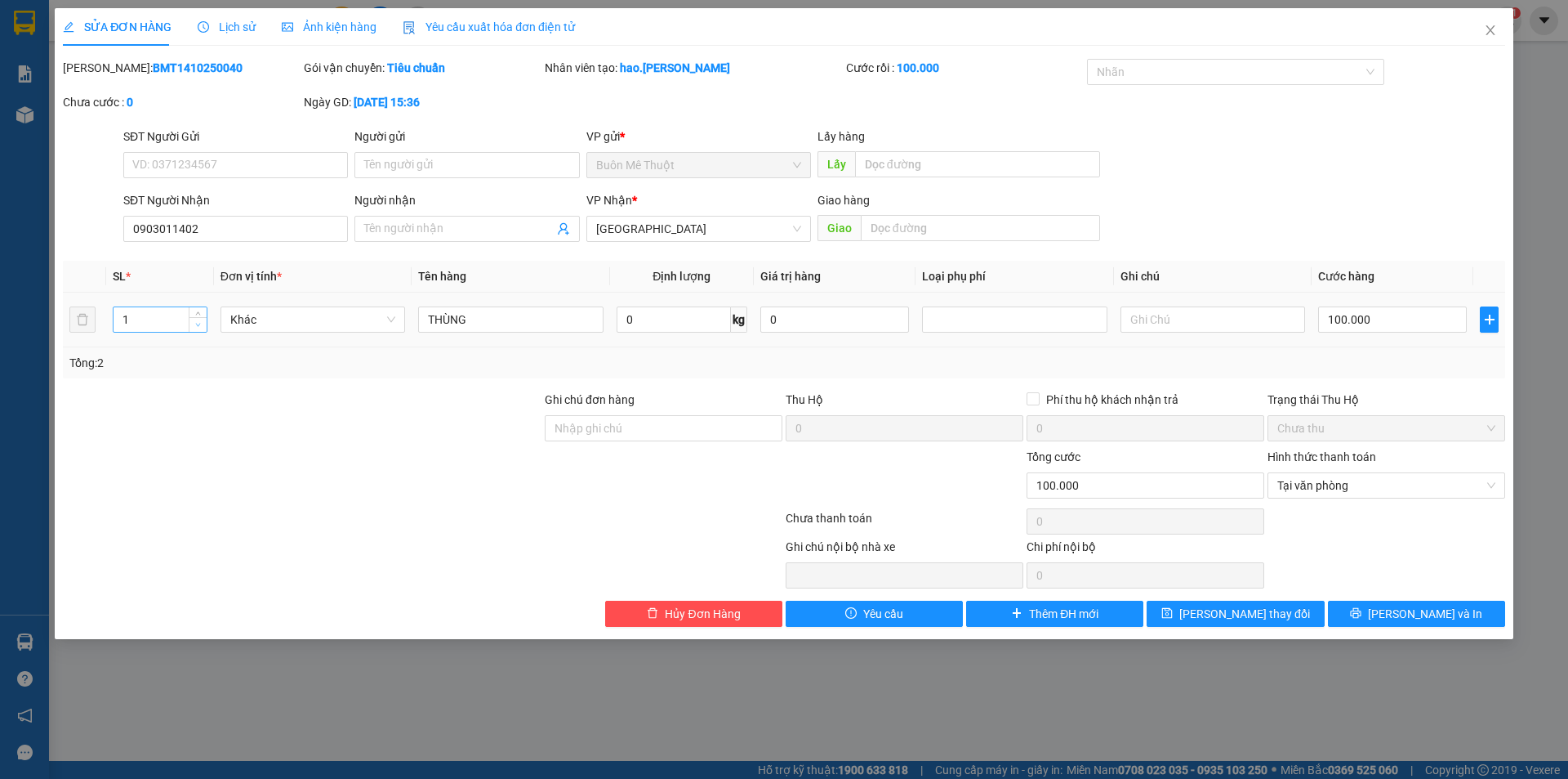
click at [200, 318] on span "Decrease Value" at bounding box center [197, 324] width 18 height 14
click at [203, 315] on span "Increase Value" at bounding box center [197, 314] width 18 height 14
click at [1376, 614] on button "[PERSON_NAME] và In" at bounding box center [1417, 613] width 177 height 26
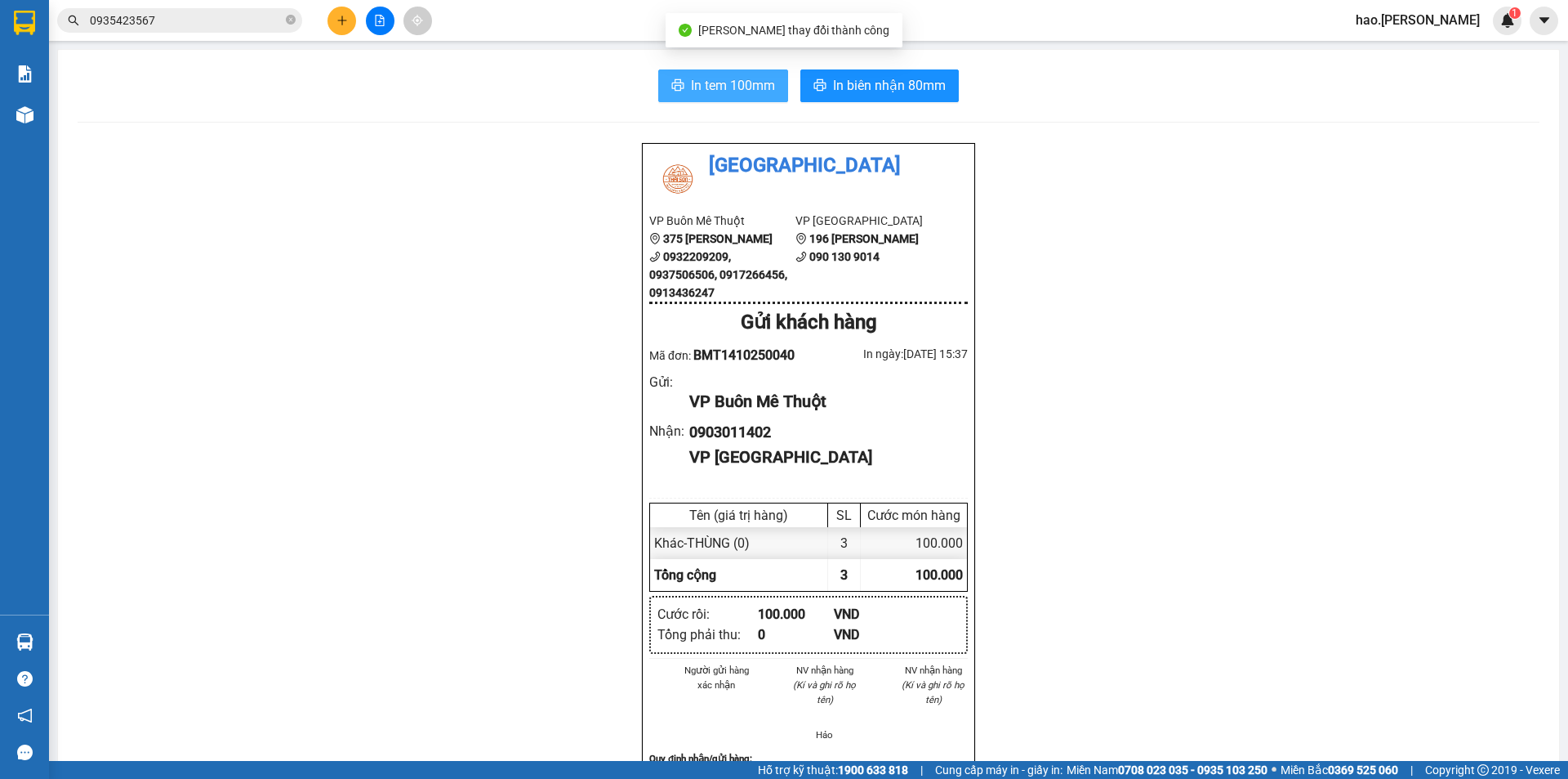
click at [700, 75] on button "In tem 100mm" at bounding box center [723, 85] width 130 height 33
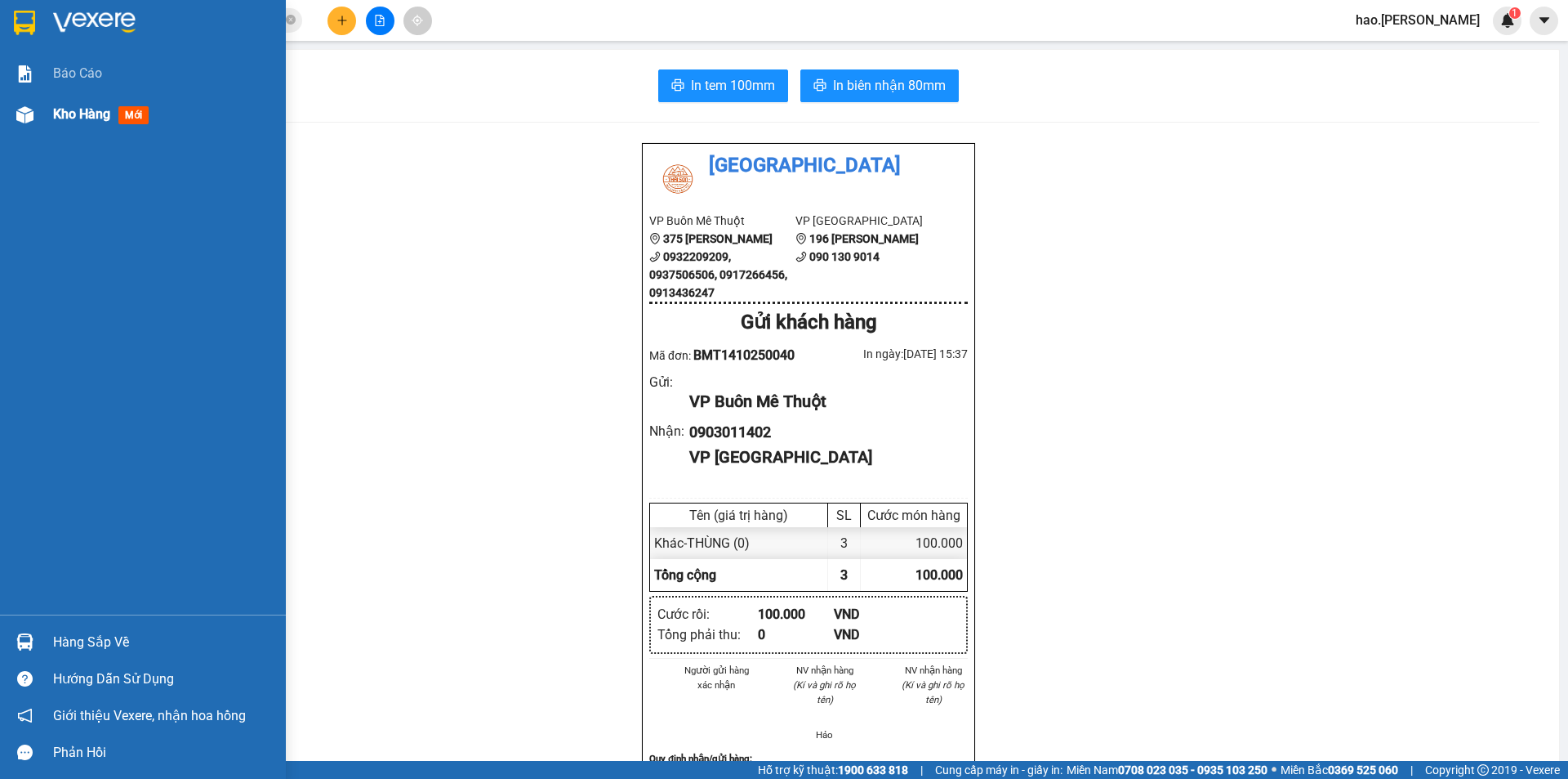
drag, startPoint x: 92, startPoint y: 97, endPoint x: 88, endPoint y: 111, distance: 14.6
click at [88, 109] on div "Kho hàng mới" at bounding box center [163, 114] width 220 height 41
click at [88, 111] on span "Kho hàng" at bounding box center [81, 114] width 57 height 15
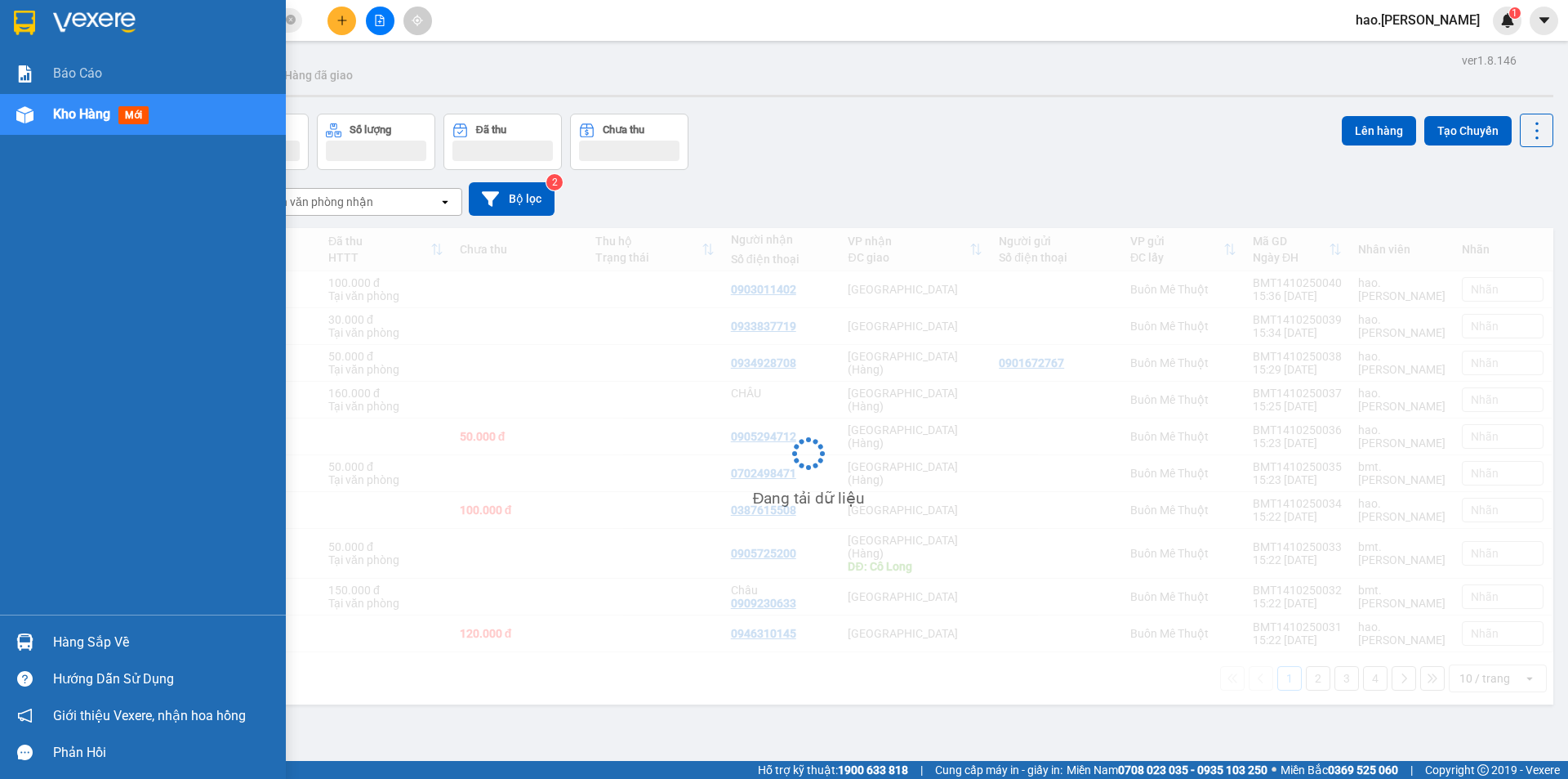
click at [88, 111] on span "Kho hàng" at bounding box center [81, 114] width 57 height 15
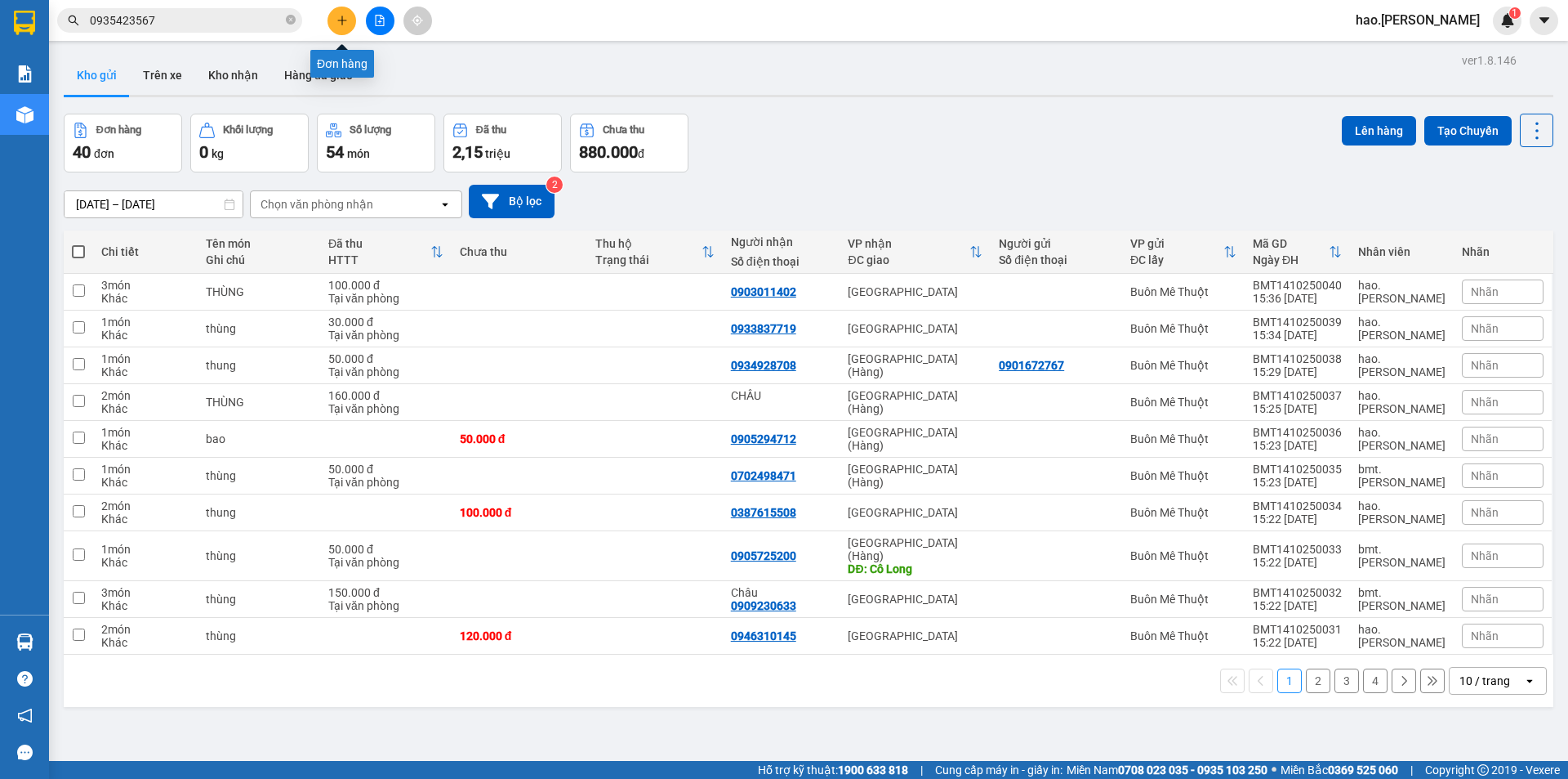
click at [335, 20] on button at bounding box center [342, 21] width 29 height 29
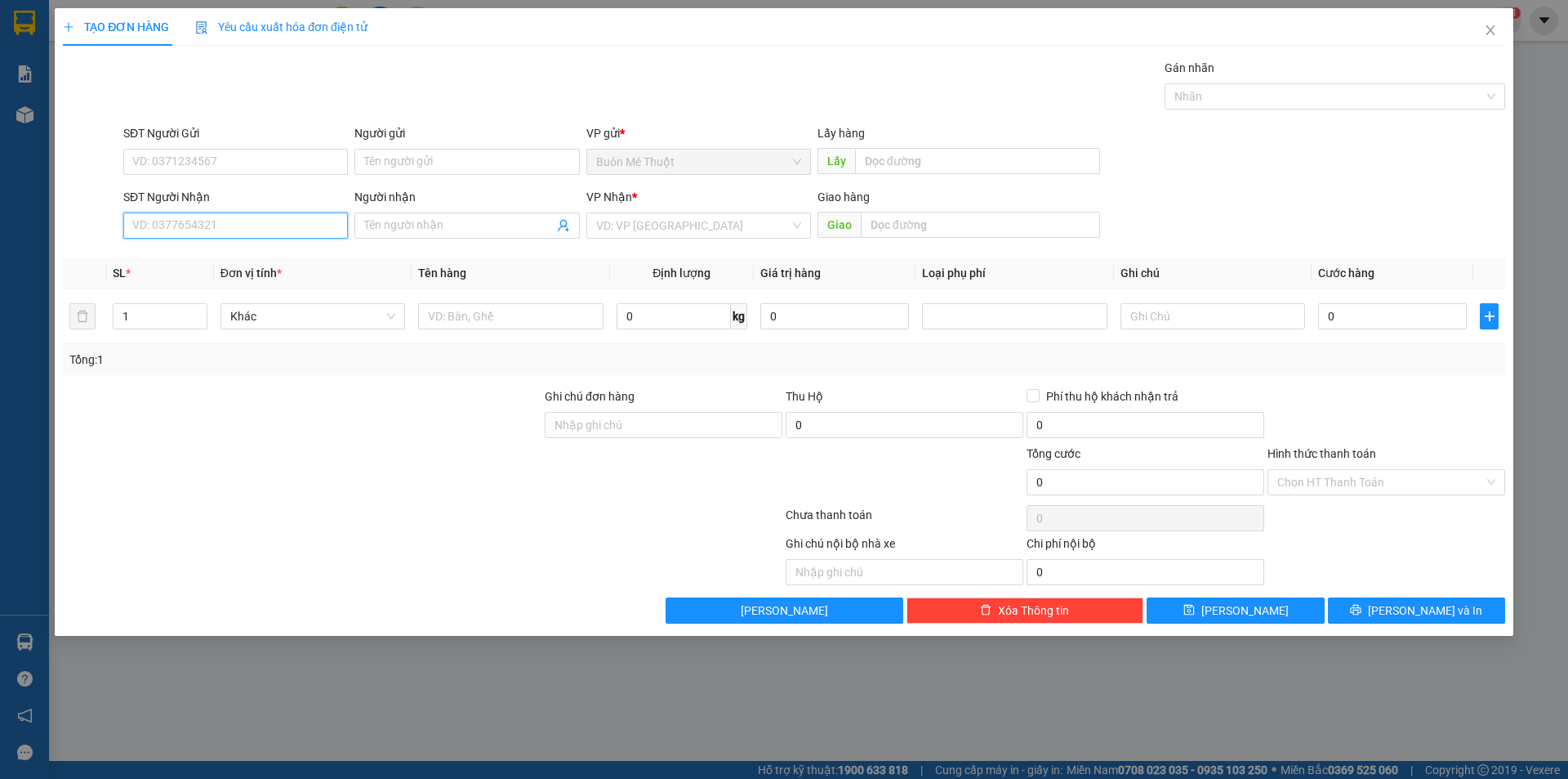
click at [275, 223] on input "SĐT Người Nhận" at bounding box center [236, 225] width 225 height 26
click at [212, 263] on div "0367286063 - đài" at bounding box center [236, 258] width 205 height 18
type input "0367286063"
type input "đài"
type input "CÂY CÓC"
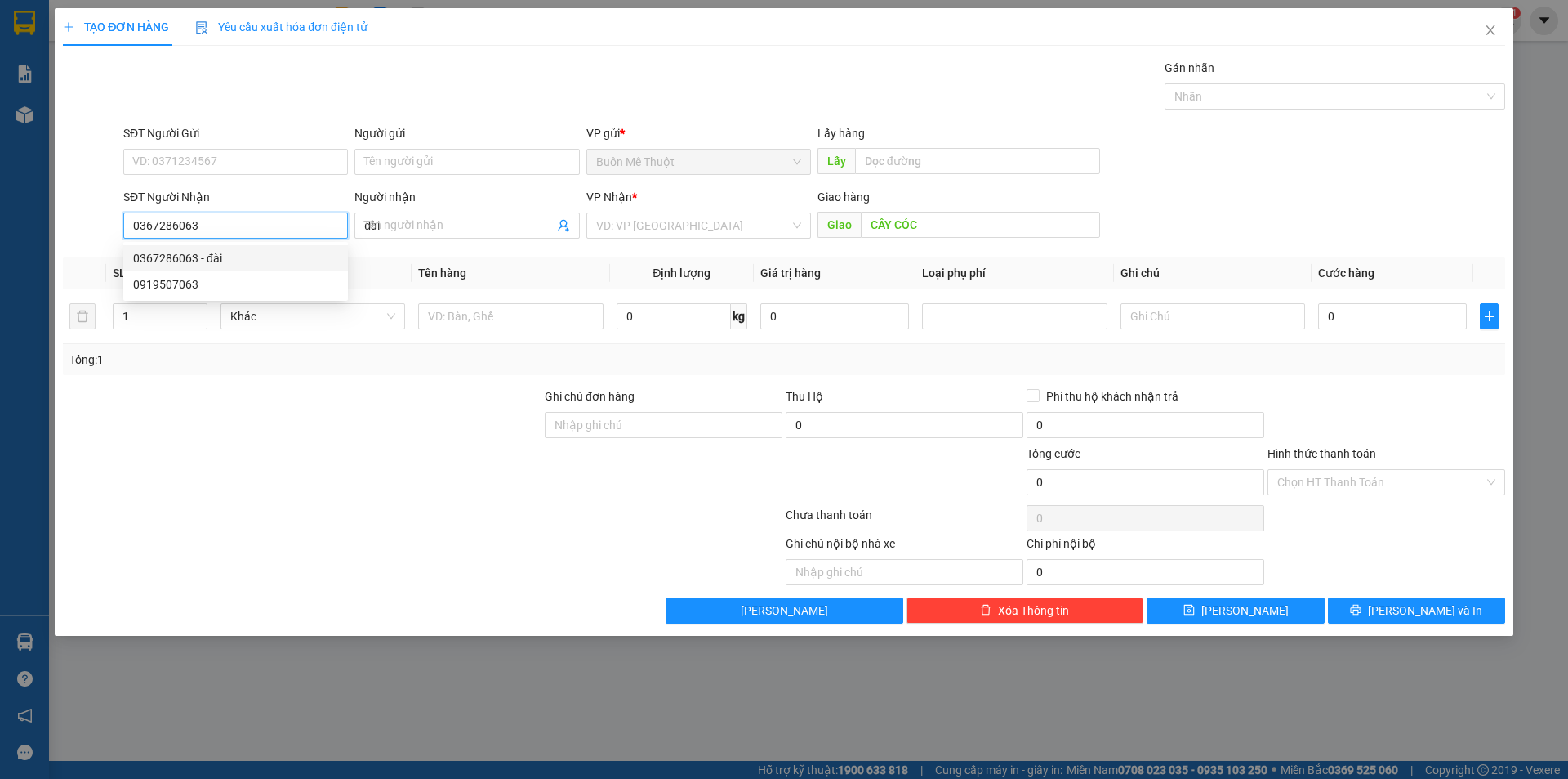
type input "30.000"
type input "0367286063"
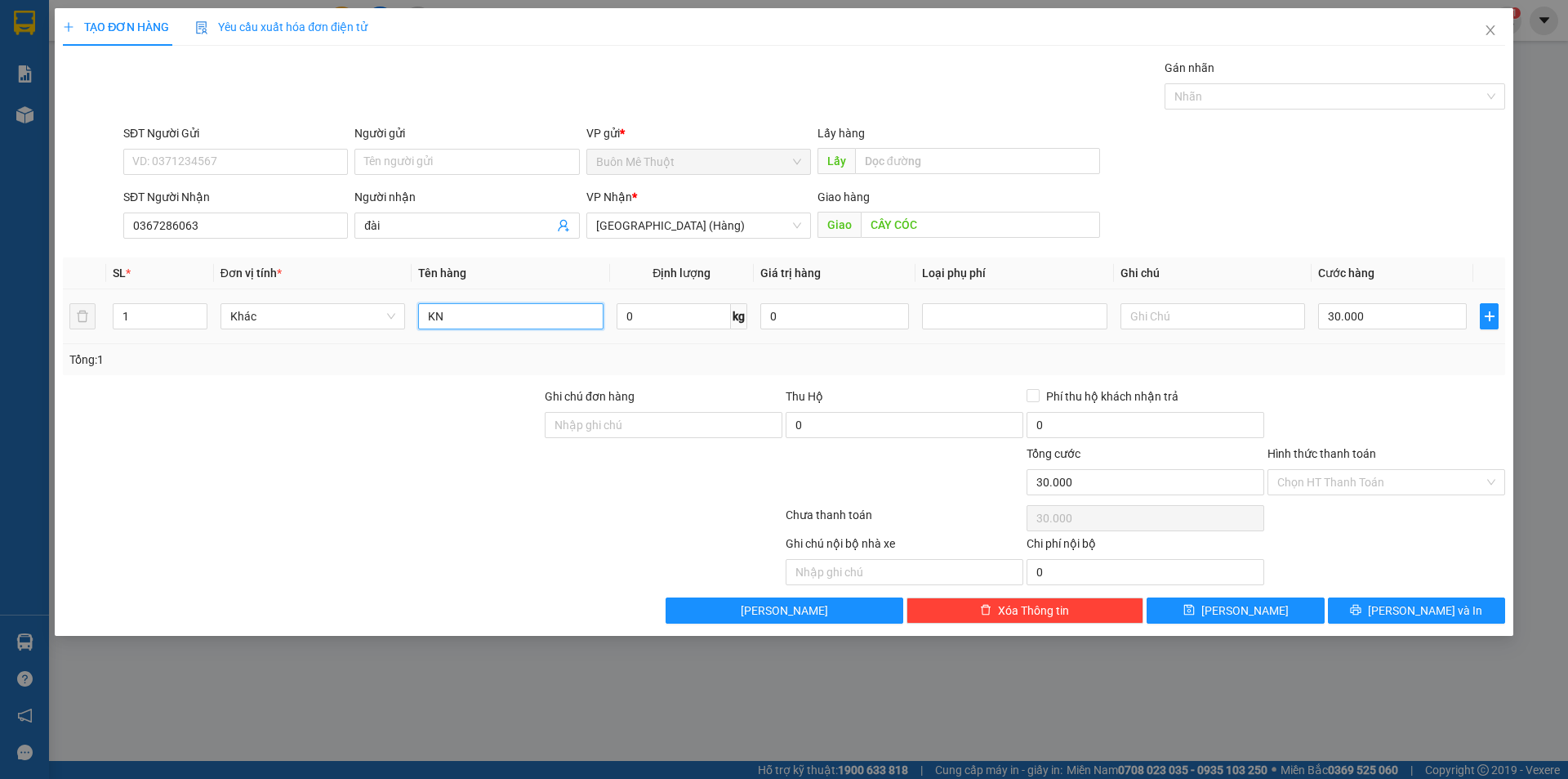
click at [434, 321] on input "KN" at bounding box center [511, 315] width 185 height 26
type input "THÙNG"
click at [1420, 332] on div "30.000" at bounding box center [1392, 316] width 148 height 33
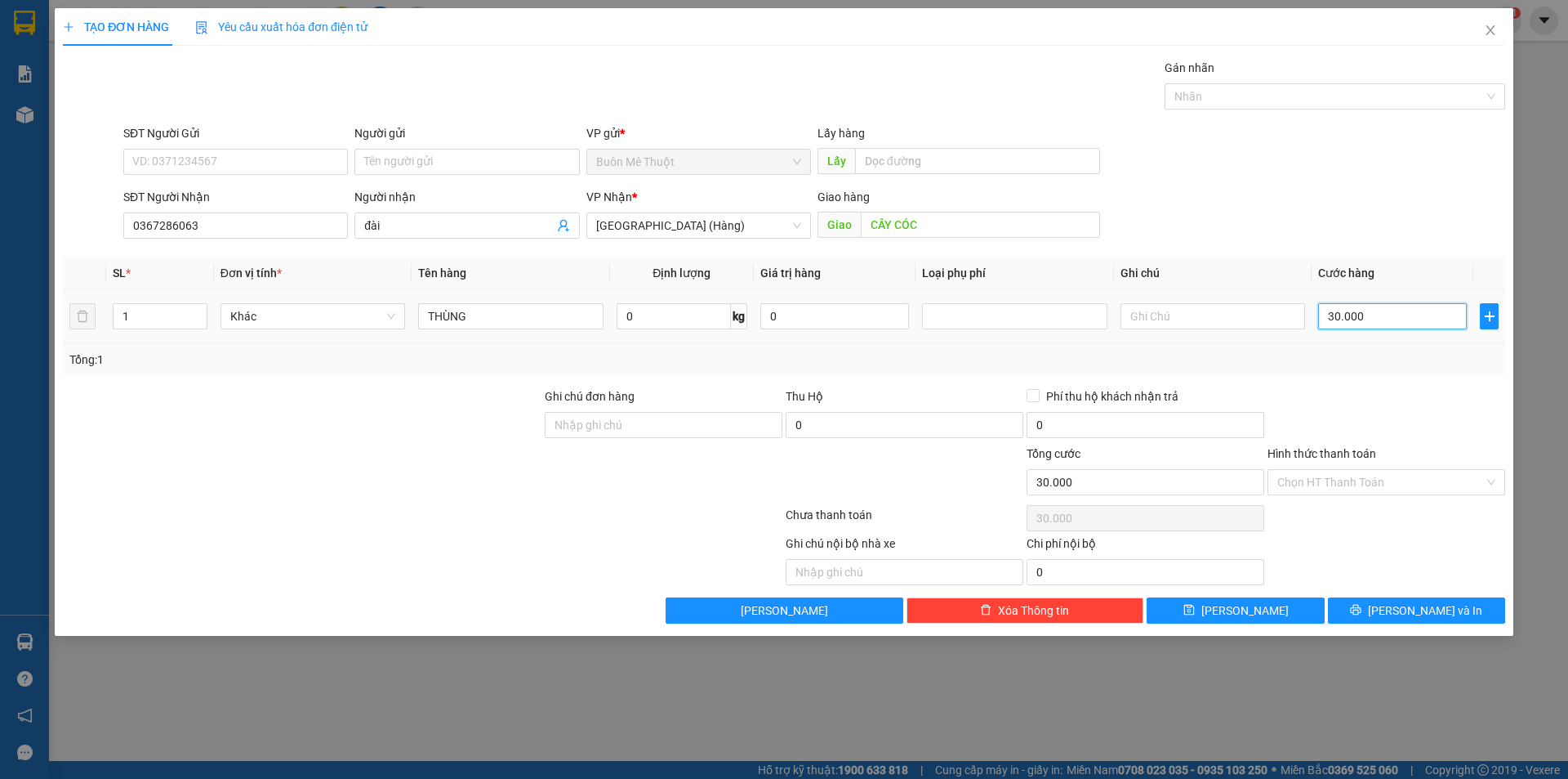
click at [1418, 313] on input "30.000" at bounding box center [1392, 315] width 148 height 26
drag, startPoint x: 1424, startPoint y: 387, endPoint x: 1323, endPoint y: 430, distance: 109.8
click at [1423, 389] on div at bounding box center [1387, 416] width 241 height 57
click at [1412, 607] on span "[PERSON_NAME] và In" at bounding box center [1424, 610] width 114 height 18
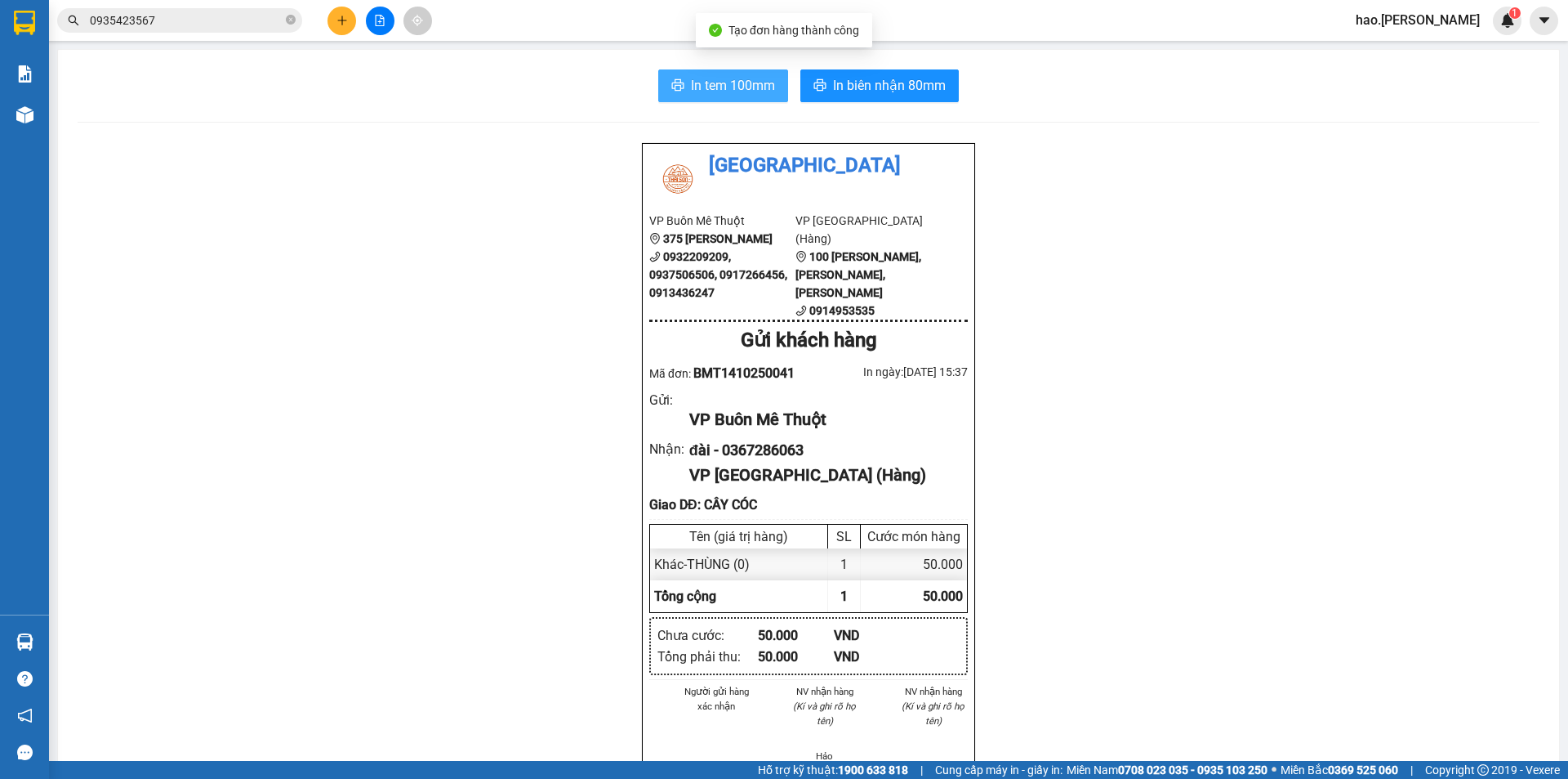
click at [726, 78] on span "In tem 100mm" at bounding box center [733, 84] width 84 height 20
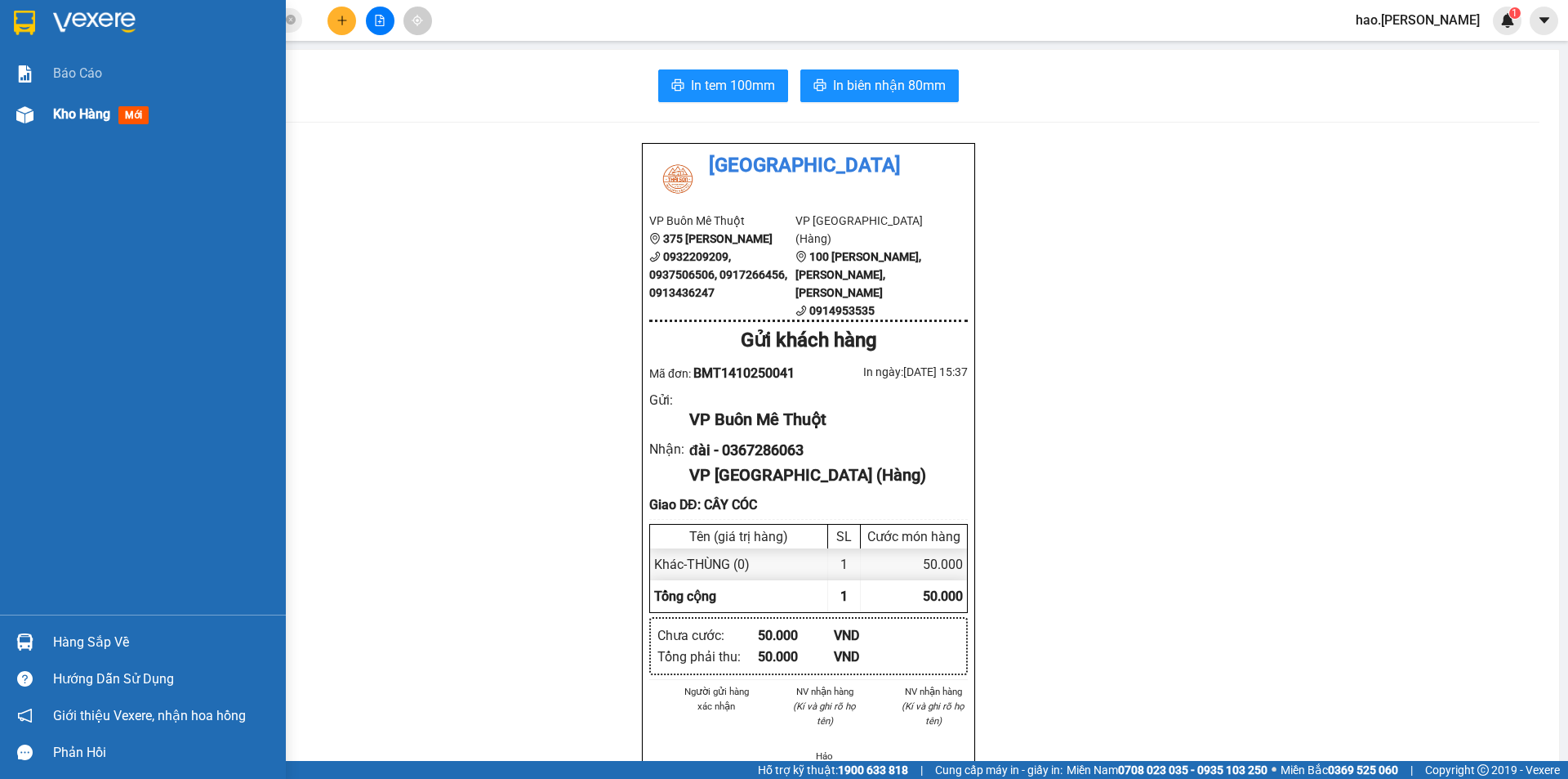
click at [82, 122] on span "Kho hàng" at bounding box center [81, 114] width 57 height 15
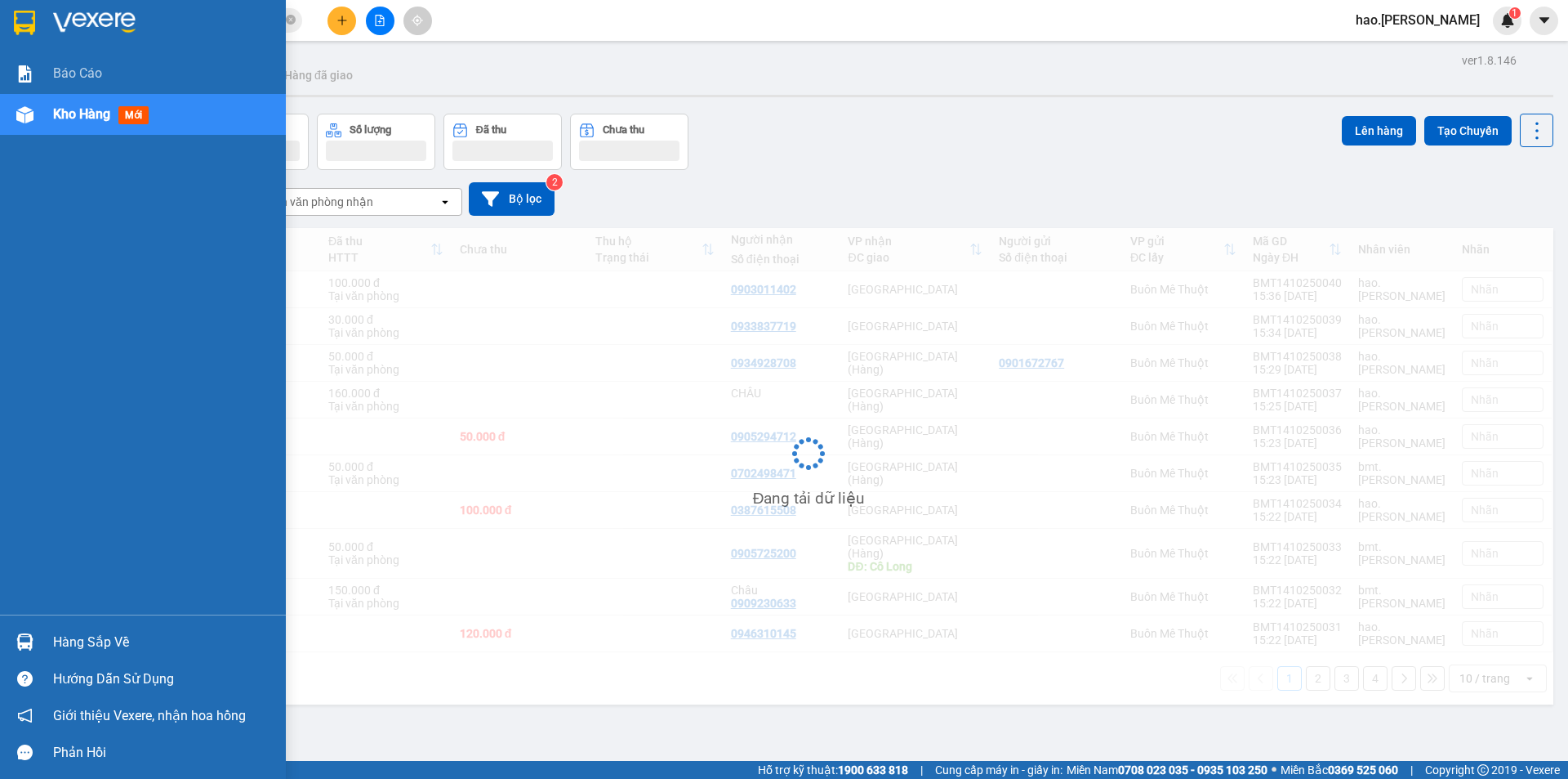
click at [82, 122] on span "Kho hàng" at bounding box center [81, 114] width 57 height 15
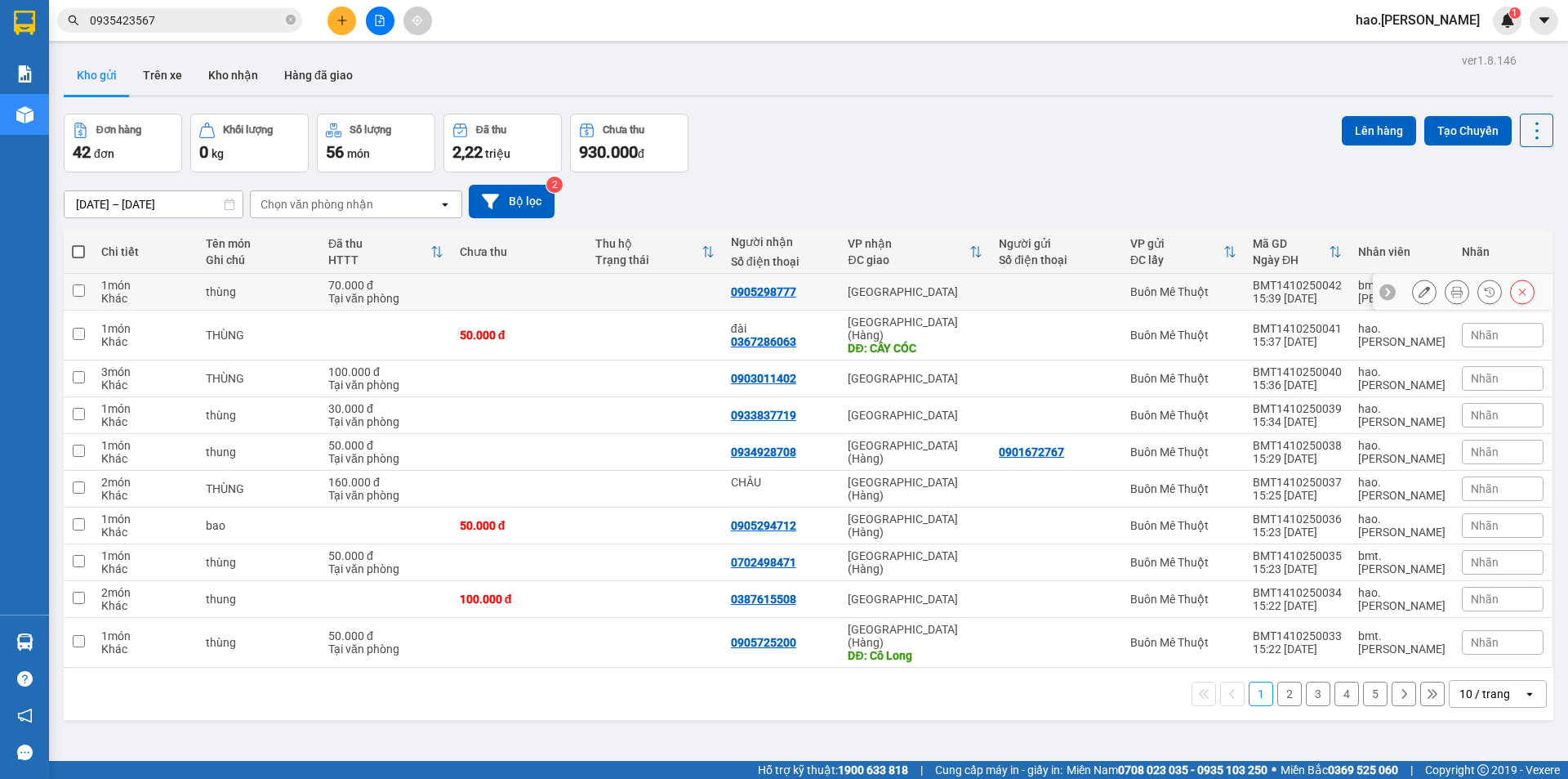
click at [1451, 291] on icon at bounding box center [1457, 291] width 11 height 11
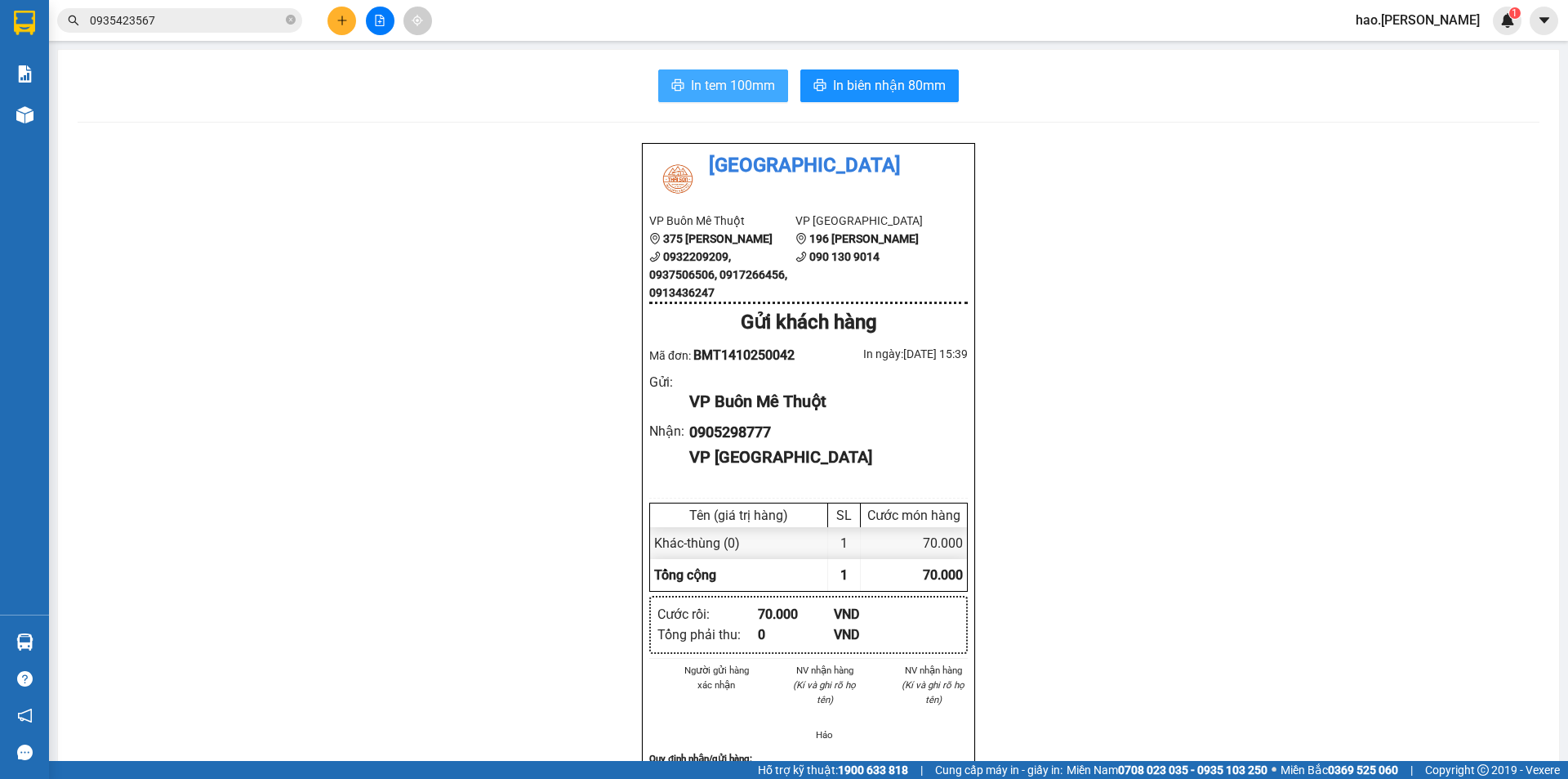
click at [731, 86] on span "In tem 100mm" at bounding box center [733, 84] width 84 height 20
drag, startPoint x: 892, startPoint y: 114, endPoint x: 896, endPoint y: 90, distance: 24.3
click at [892, 103] on div "In tem 100mm In biên nhận 80mm Thái Sơn VP Buôn Mê Thuột 375 Hoàng Diệu 0932209…" at bounding box center [808, 713] width 1501 height 1327
click at [896, 90] on span "In biên nhận 80mm" at bounding box center [890, 84] width 113 height 20
click at [343, 29] on button at bounding box center [342, 21] width 29 height 29
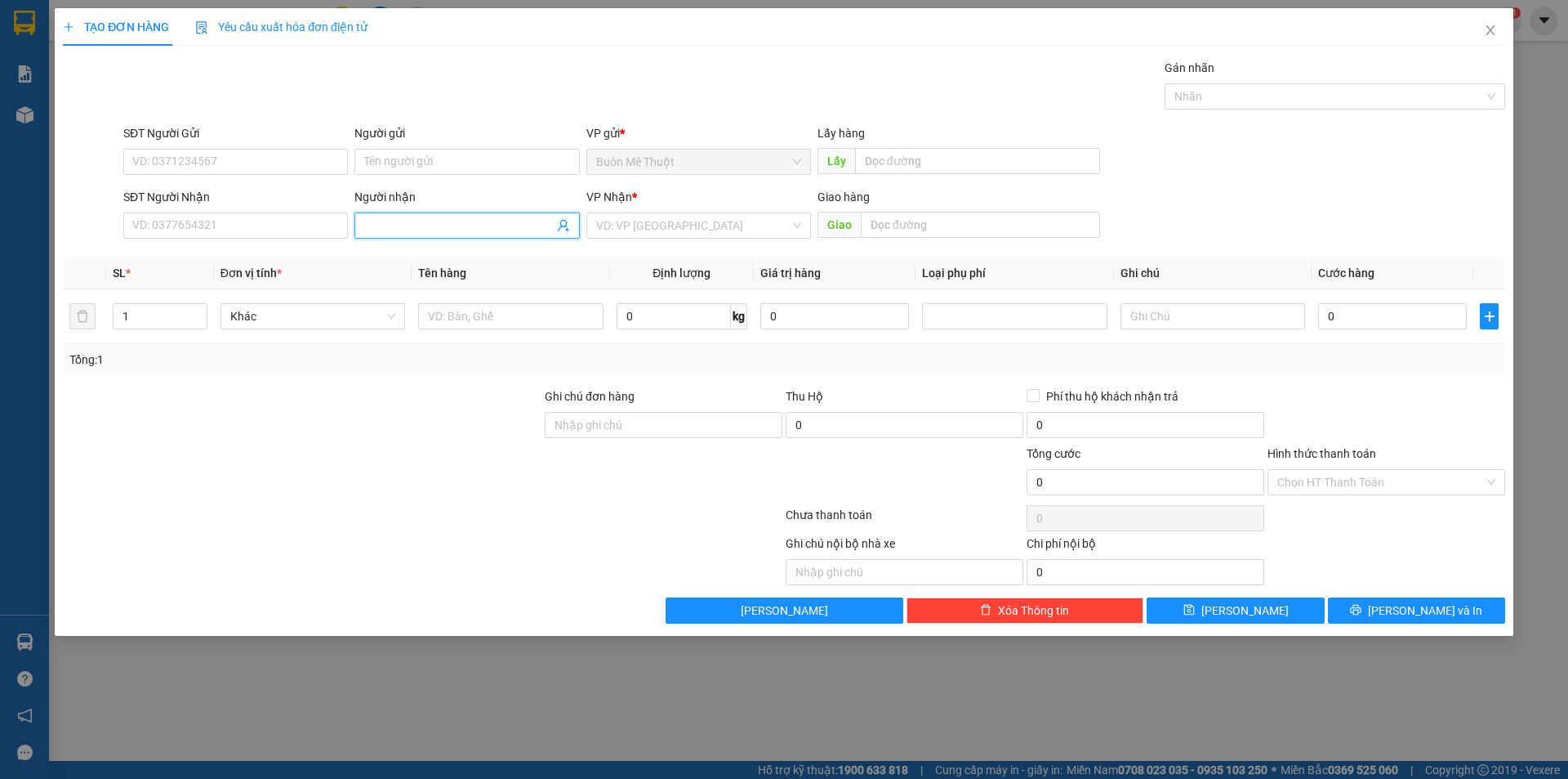
click at [404, 222] on input "Người nhận" at bounding box center [458, 225] width 189 height 18
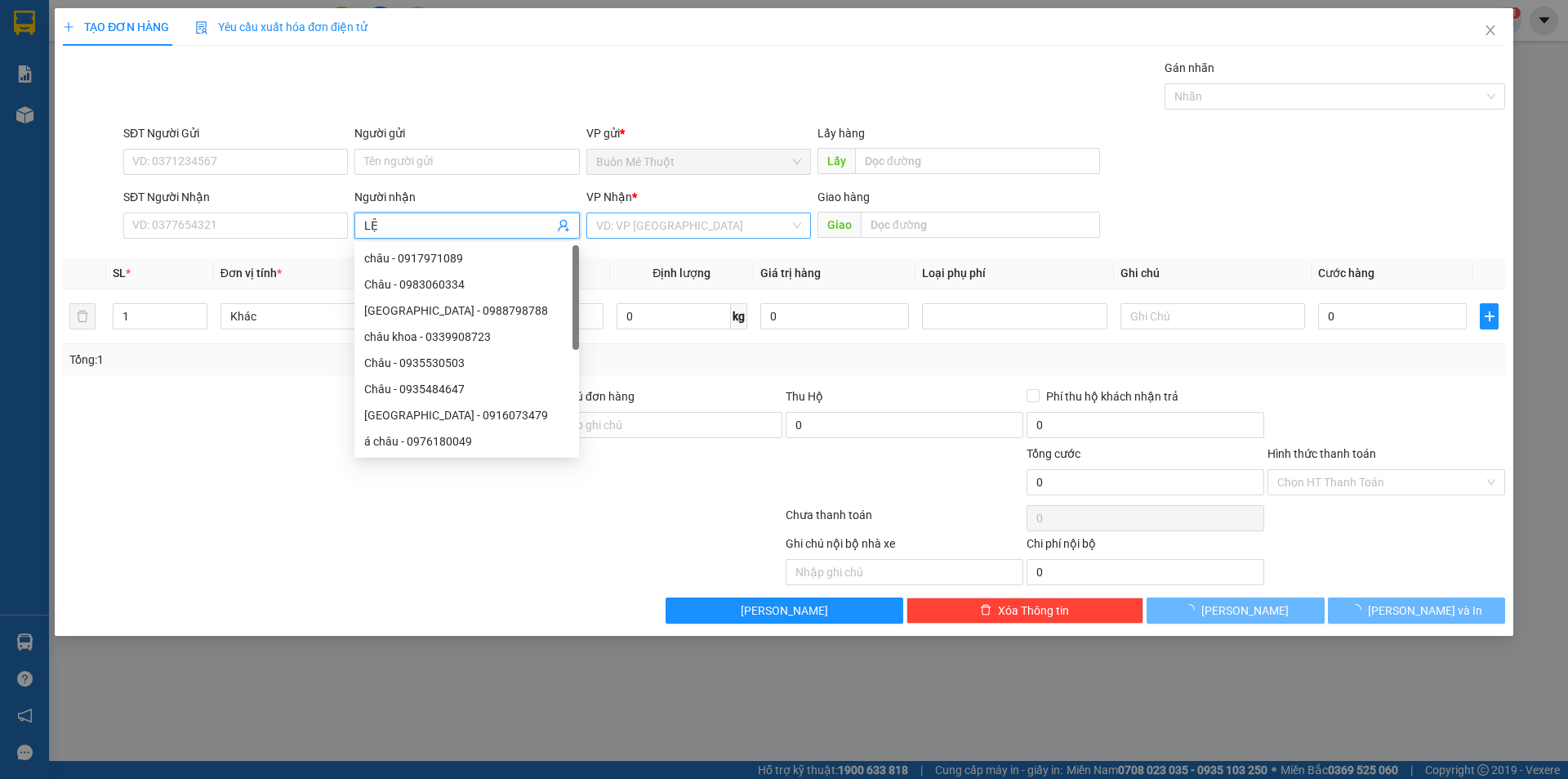
type input "LỆ"
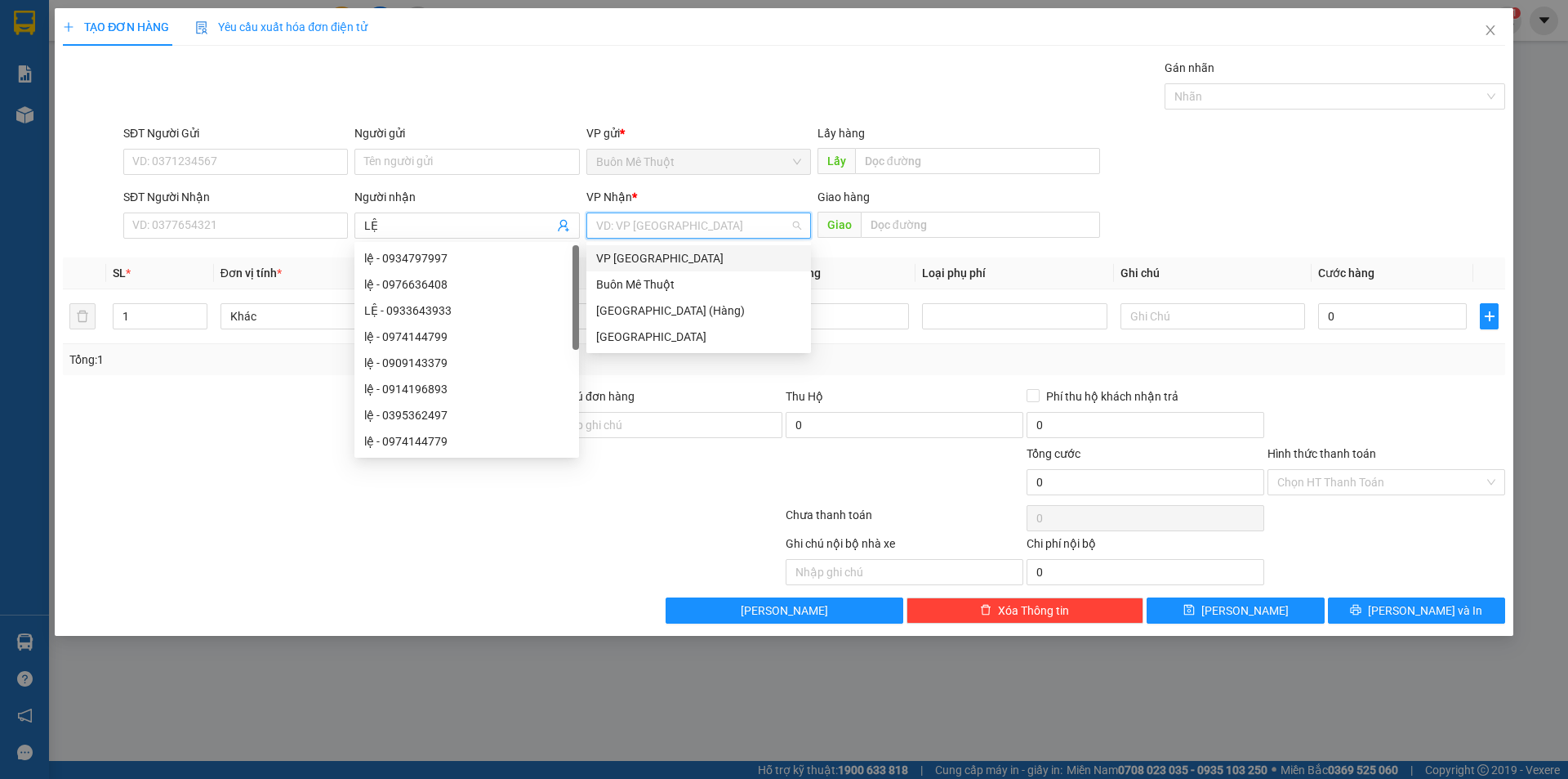
click at [645, 224] on input "search" at bounding box center [693, 226] width 193 height 25
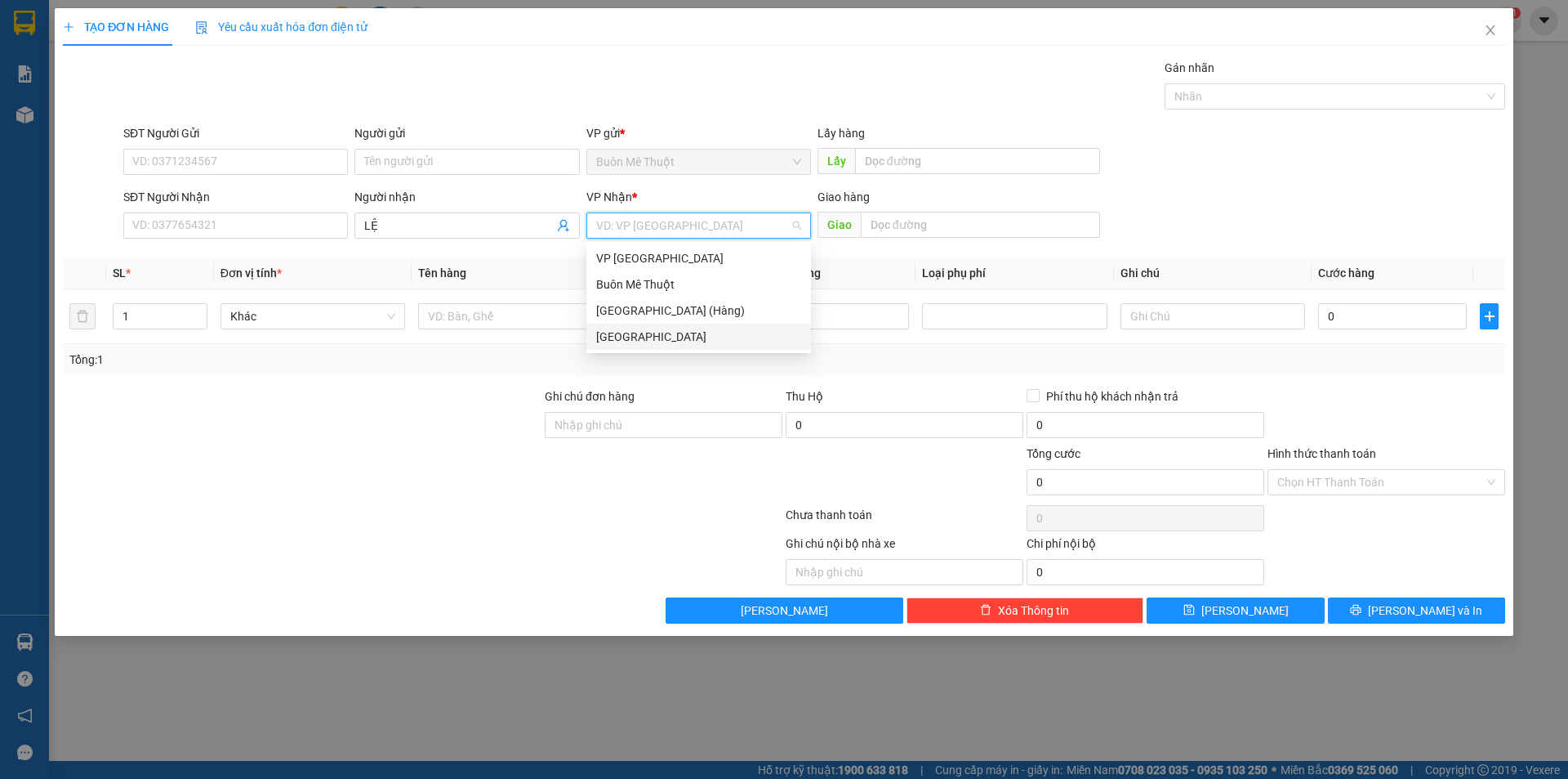
click at [630, 333] on div "[GEOGRAPHIC_DATA]" at bounding box center [699, 336] width 205 height 18
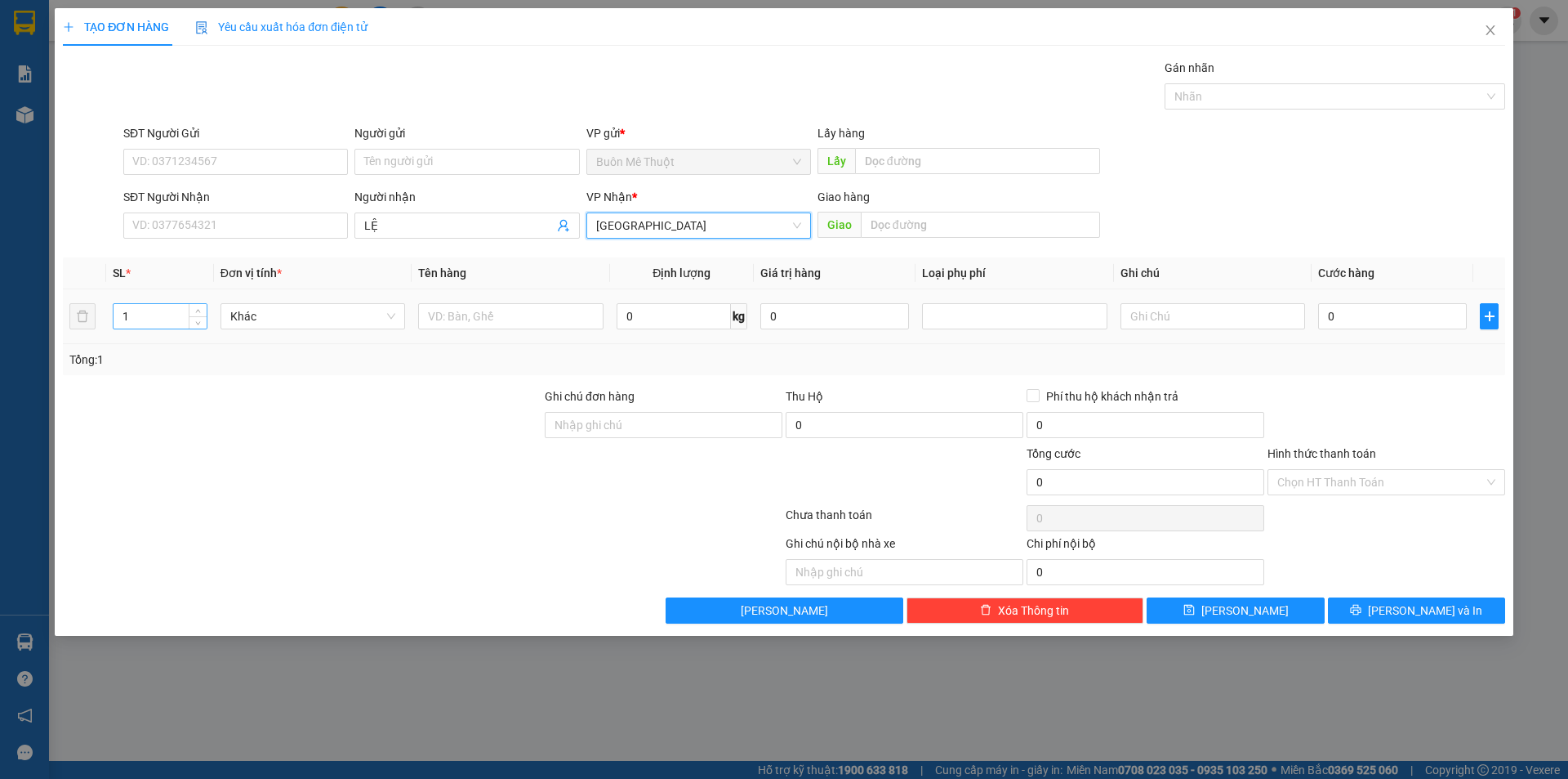
click at [168, 315] on input "1" at bounding box center [160, 316] width 93 height 25
type input "9"
drag, startPoint x: 505, startPoint y: 332, endPoint x: 513, endPoint y: 313, distance: 20.6
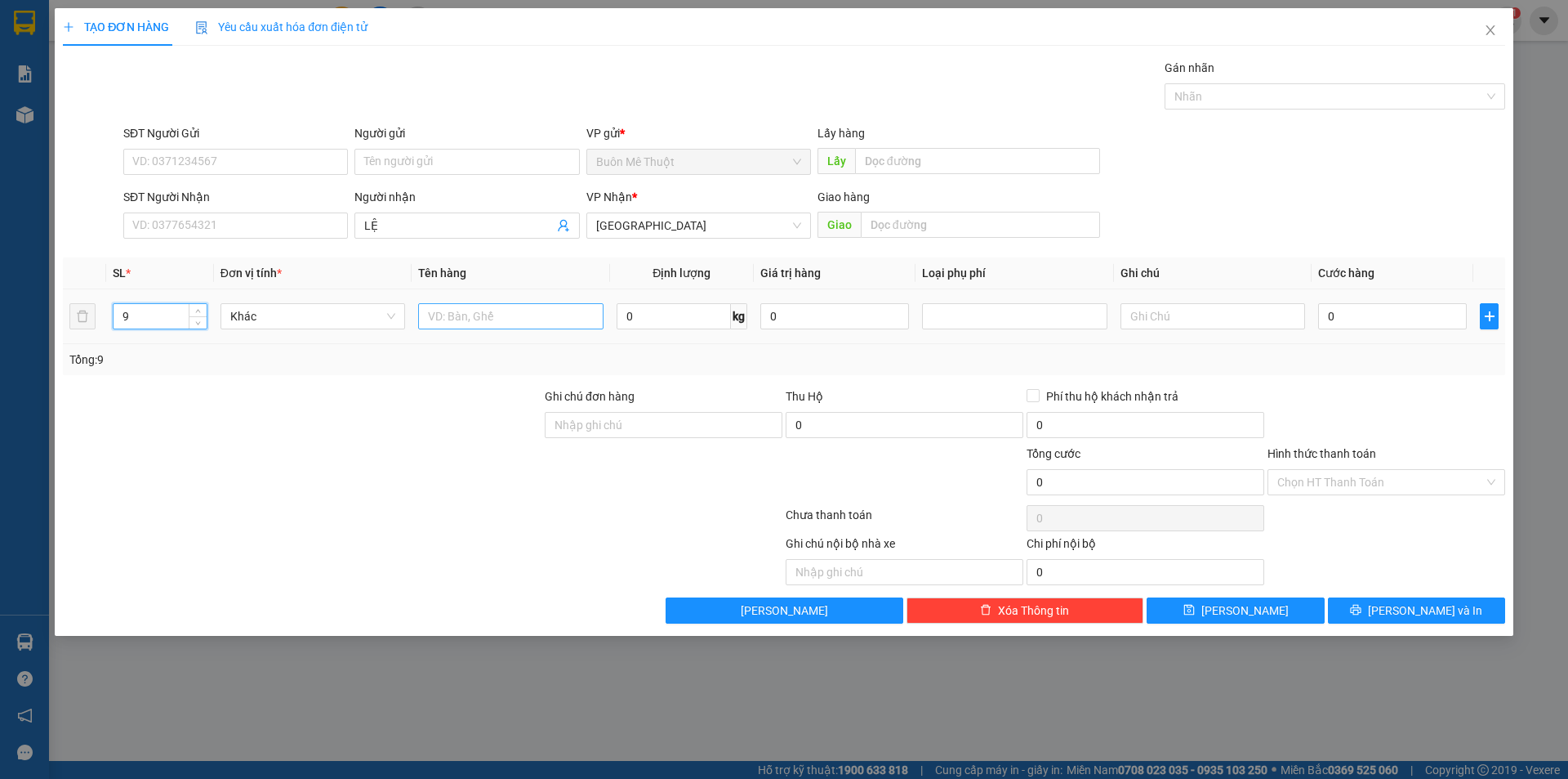
click at [507, 326] on td at bounding box center [511, 316] width 197 height 55
click at [513, 313] on input "text" at bounding box center [511, 315] width 185 height 26
type input "kiện"
click at [1183, 319] on input "text" at bounding box center [1213, 315] width 185 height 26
type input "cước rồi nợ 630k"
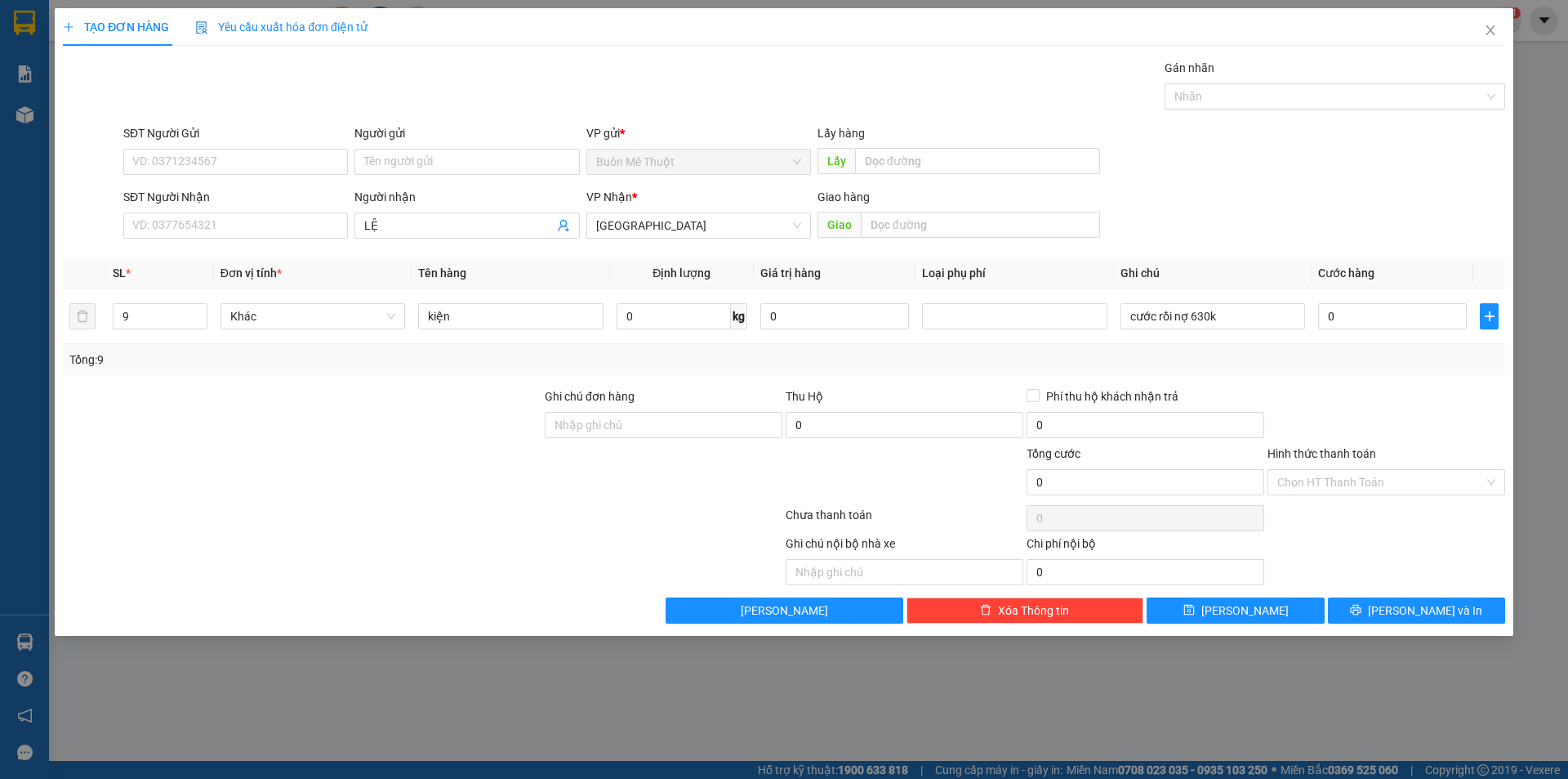
click at [1236, 592] on div "Transit Pickup Surcharge Ids Transit Deliver Surcharge Ids Transit Deliver Surc…" at bounding box center [784, 340] width 1443 height 564
click at [1232, 602] on button "[PERSON_NAME]" at bounding box center [1235, 609] width 177 height 26
type input "1"
click at [392, 231] on input "Người nhận" at bounding box center [458, 225] width 189 height 18
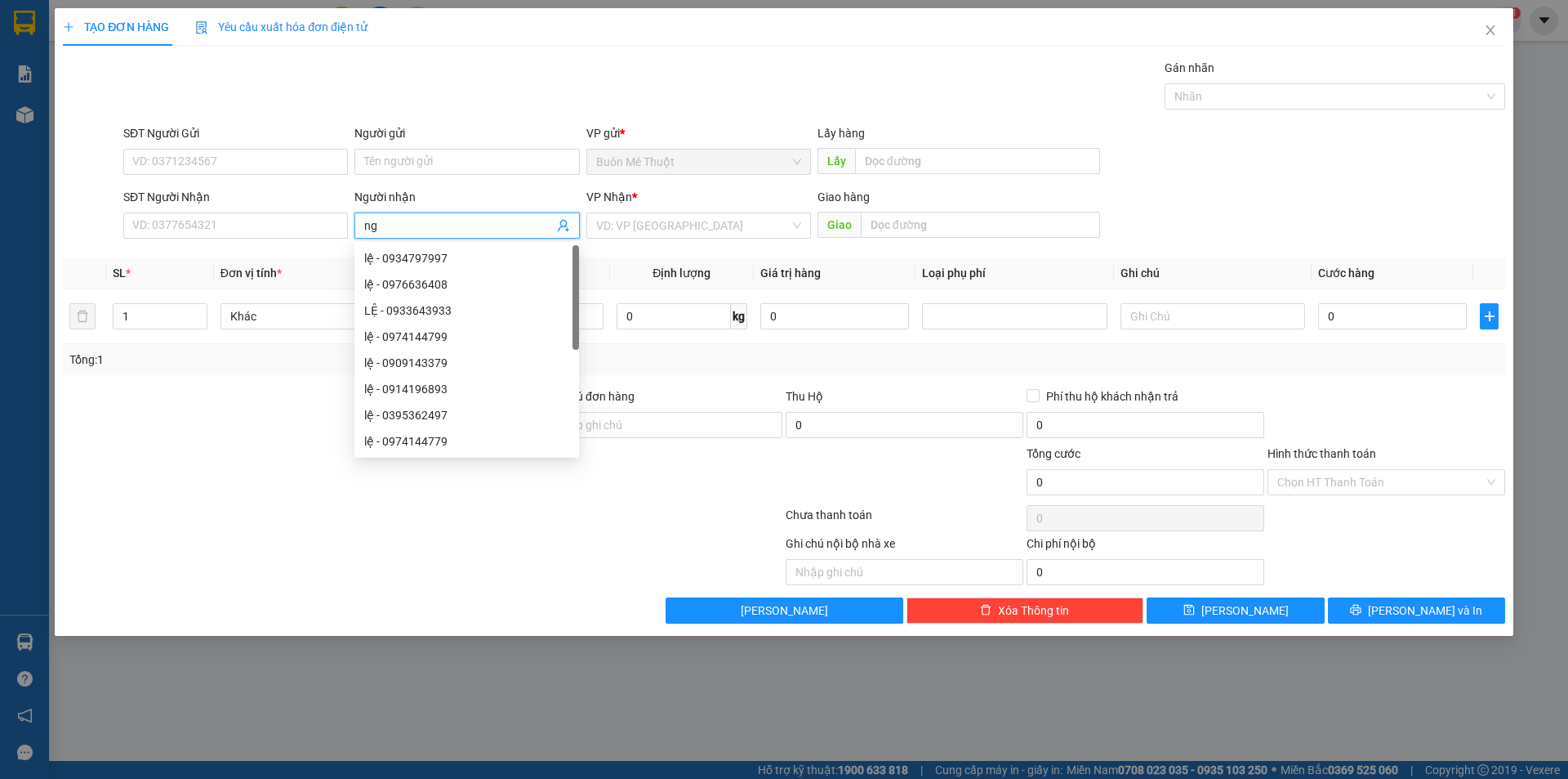
type input "n"
type input "NGUYÊN"
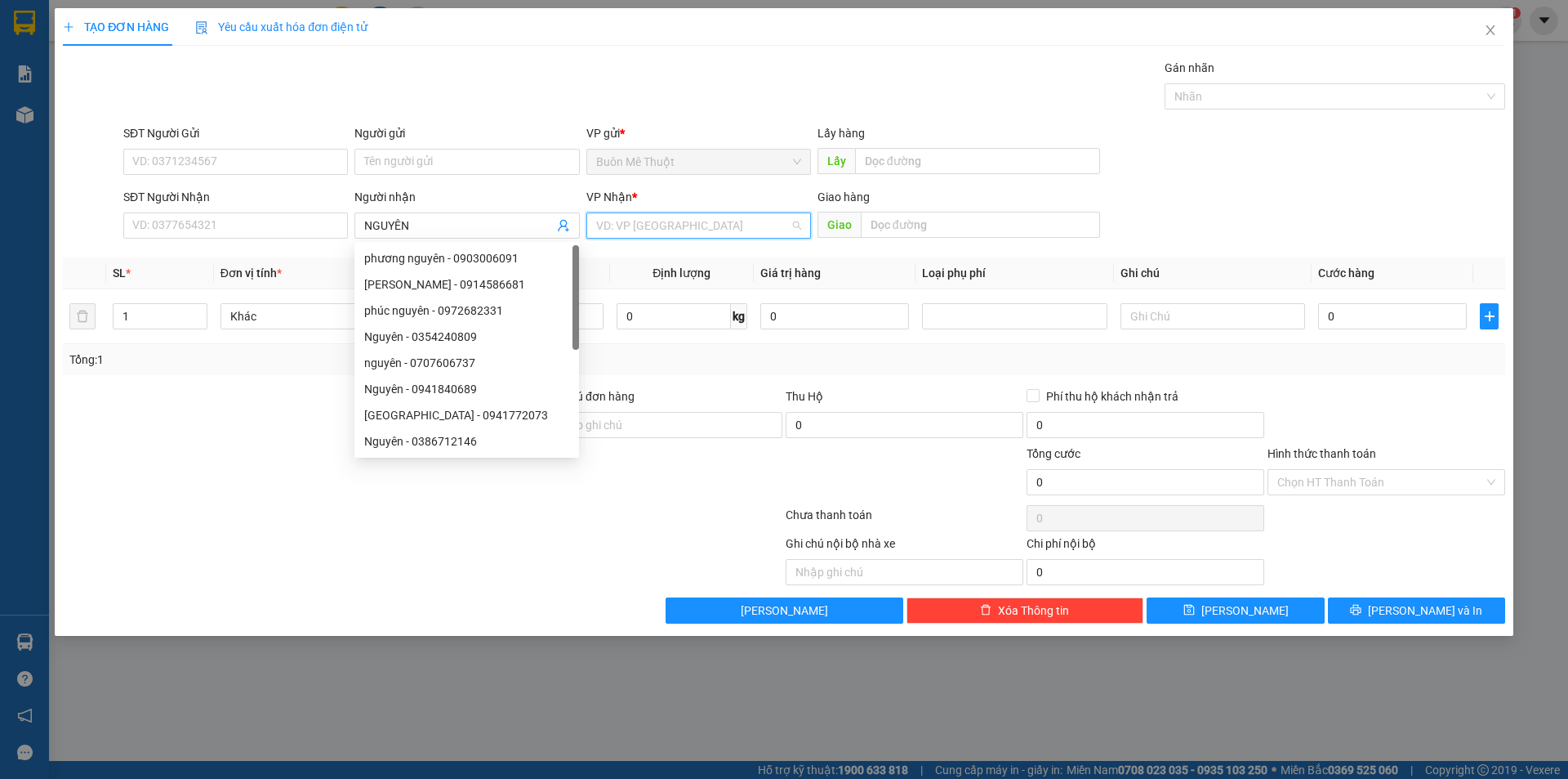
click at [610, 230] on input "search" at bounding box center [693, 226] width 193 height 25
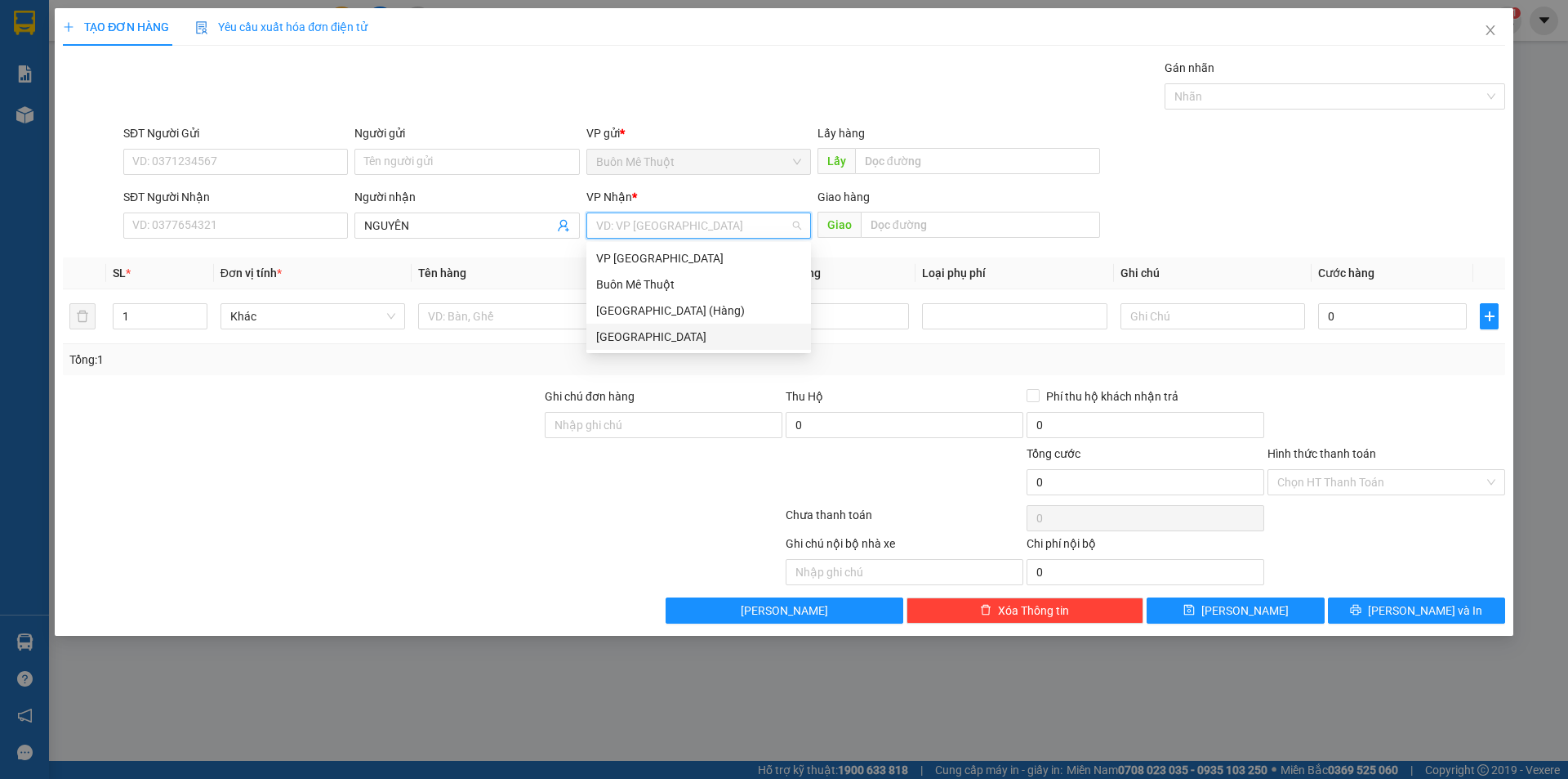
click at [614, 335] on div "[GEOGRAPHIC_DATA]" at bounding box center [699, 336] width 205 height 18
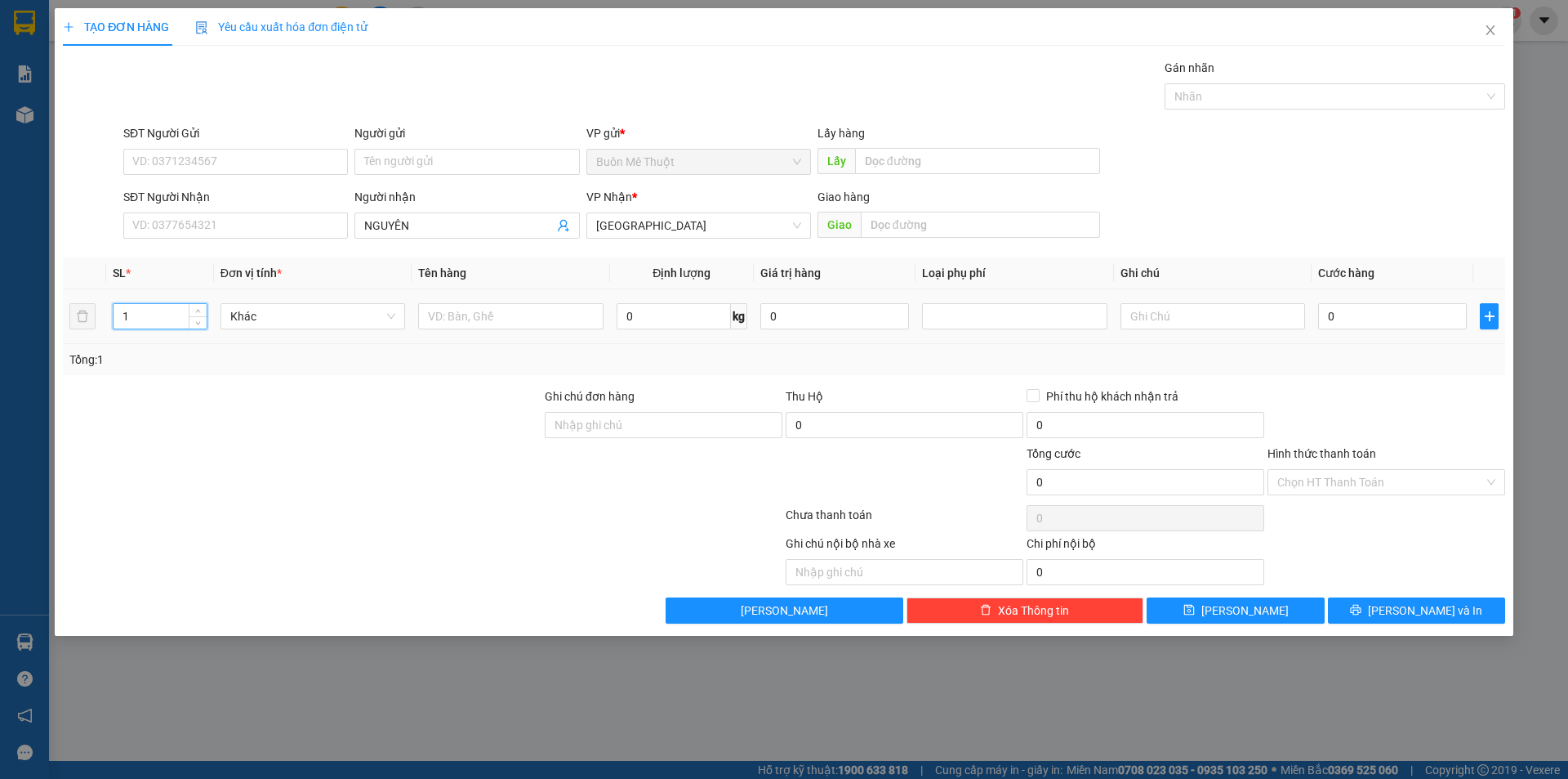
click at [162, 328] on input "1" at bounding box center [160, 316] width 93 height 25
type input "7"
click at [444, 313] on input "text" at bounding box center [511, 315] width 185 height 26
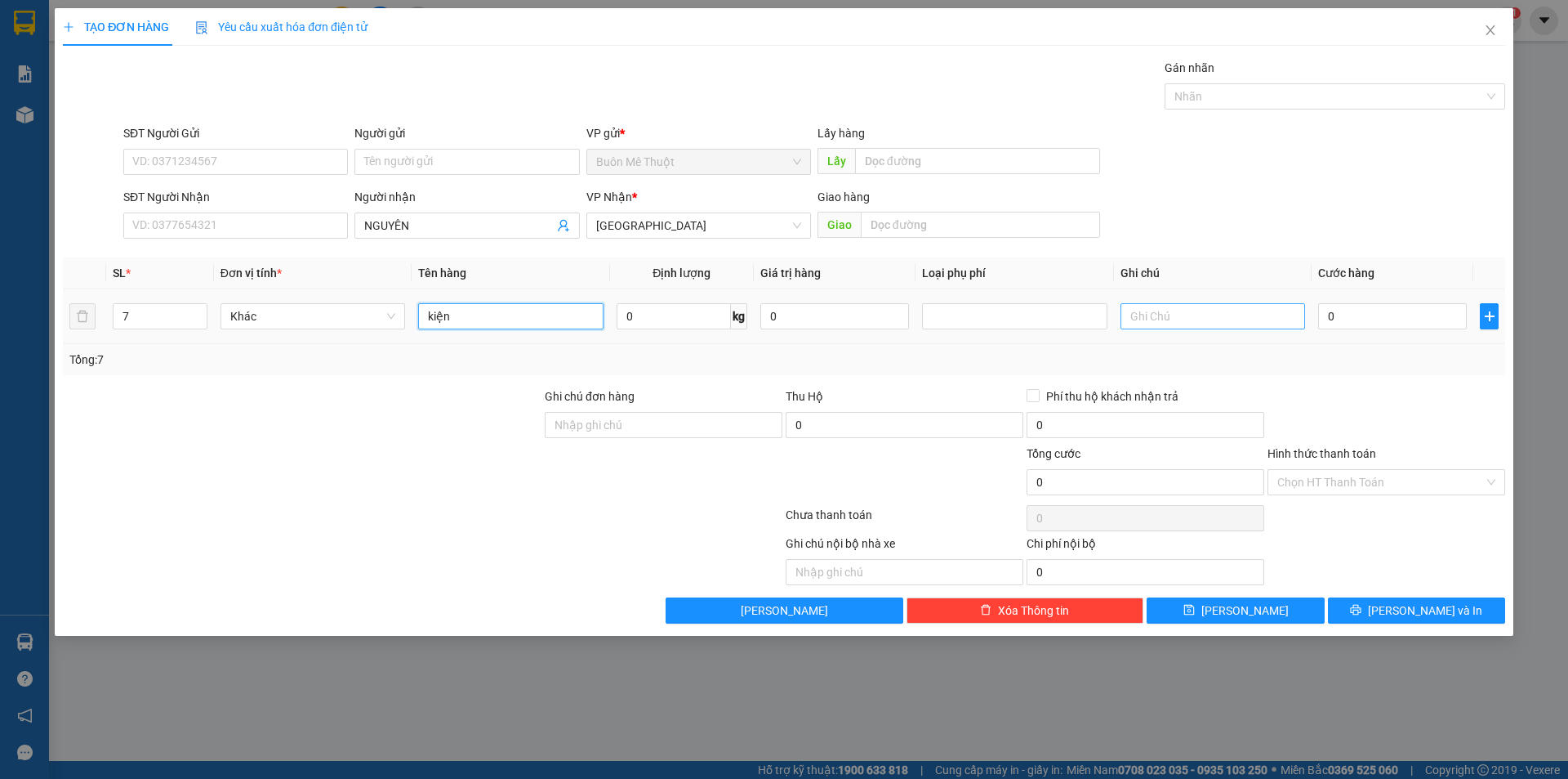
type input "kiện"
click at [1165, 313] on input "text" at bounding box center [1213, 315] width 185 height 26
type input "cước rồi nợ 350k"
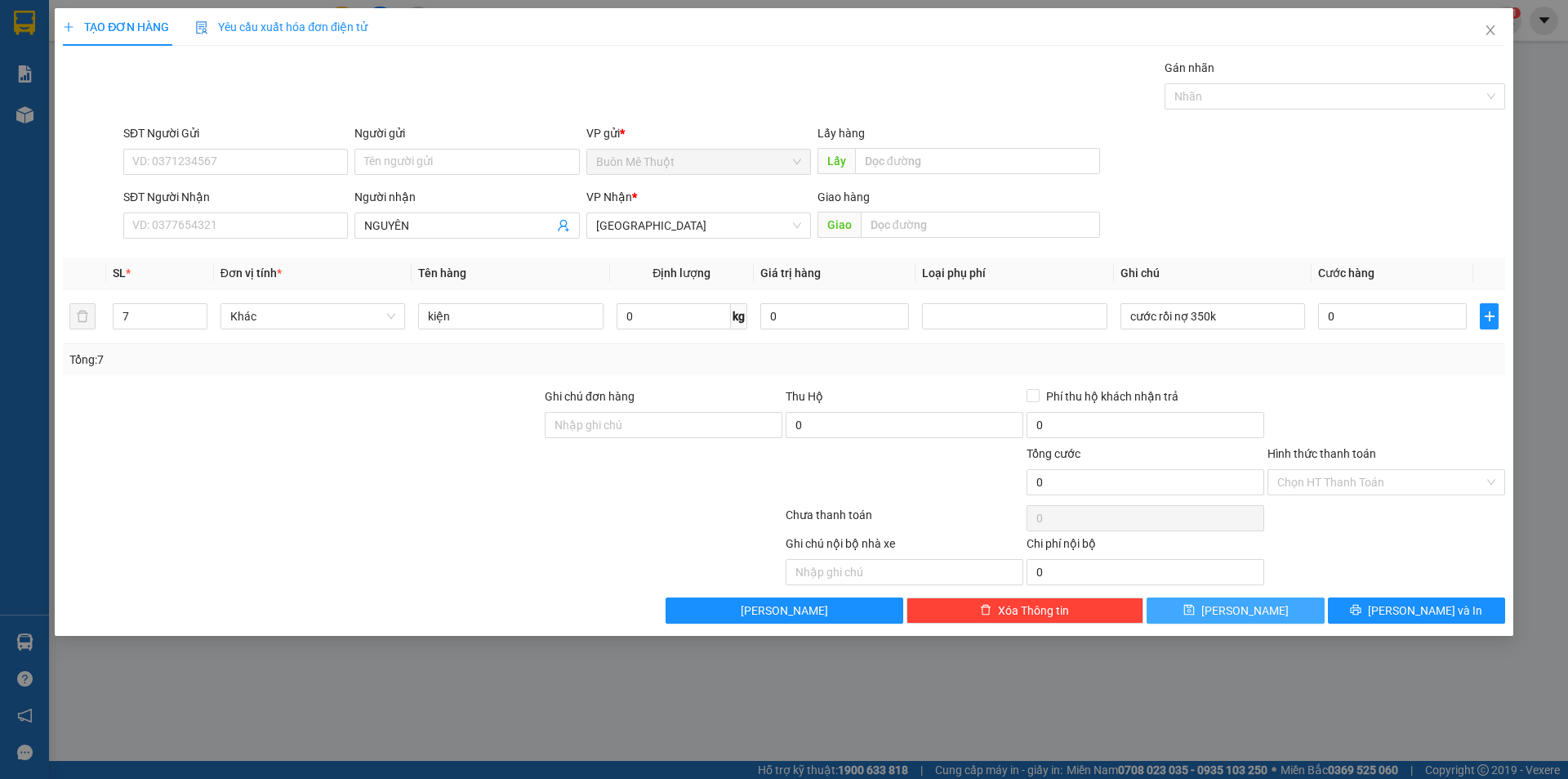
click at [1213, 597] on button "[PERSON_NAME]" at bounding box center [1235, 609] width 177 height 26
type input "1"
click at [1496, 35] on icon "close" at bounding box center [1490, 31] width 13 height 13
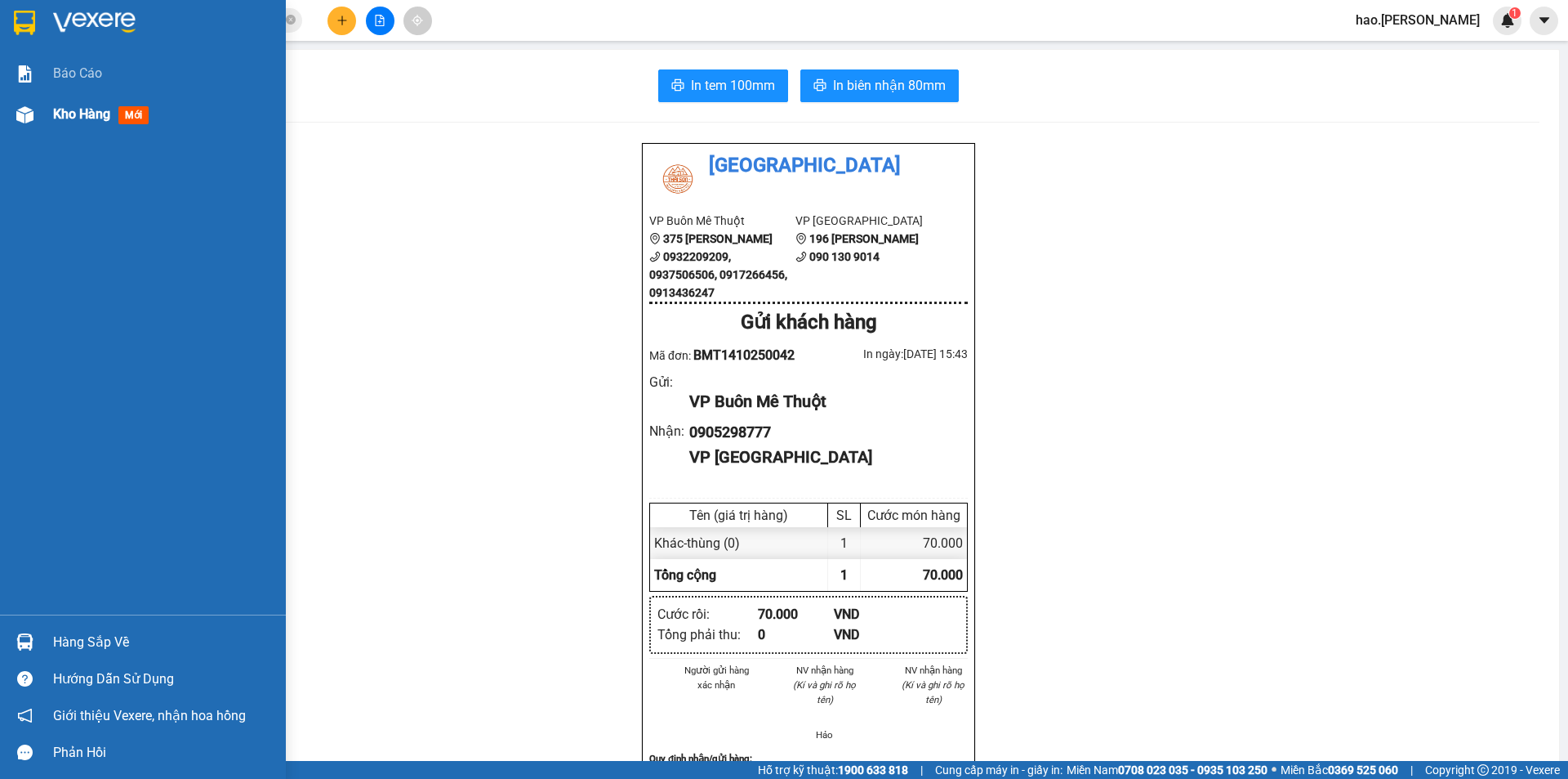
click at [68, 109] on span "Kho hàng" at bounding box center [81, 114] width 57 height 15
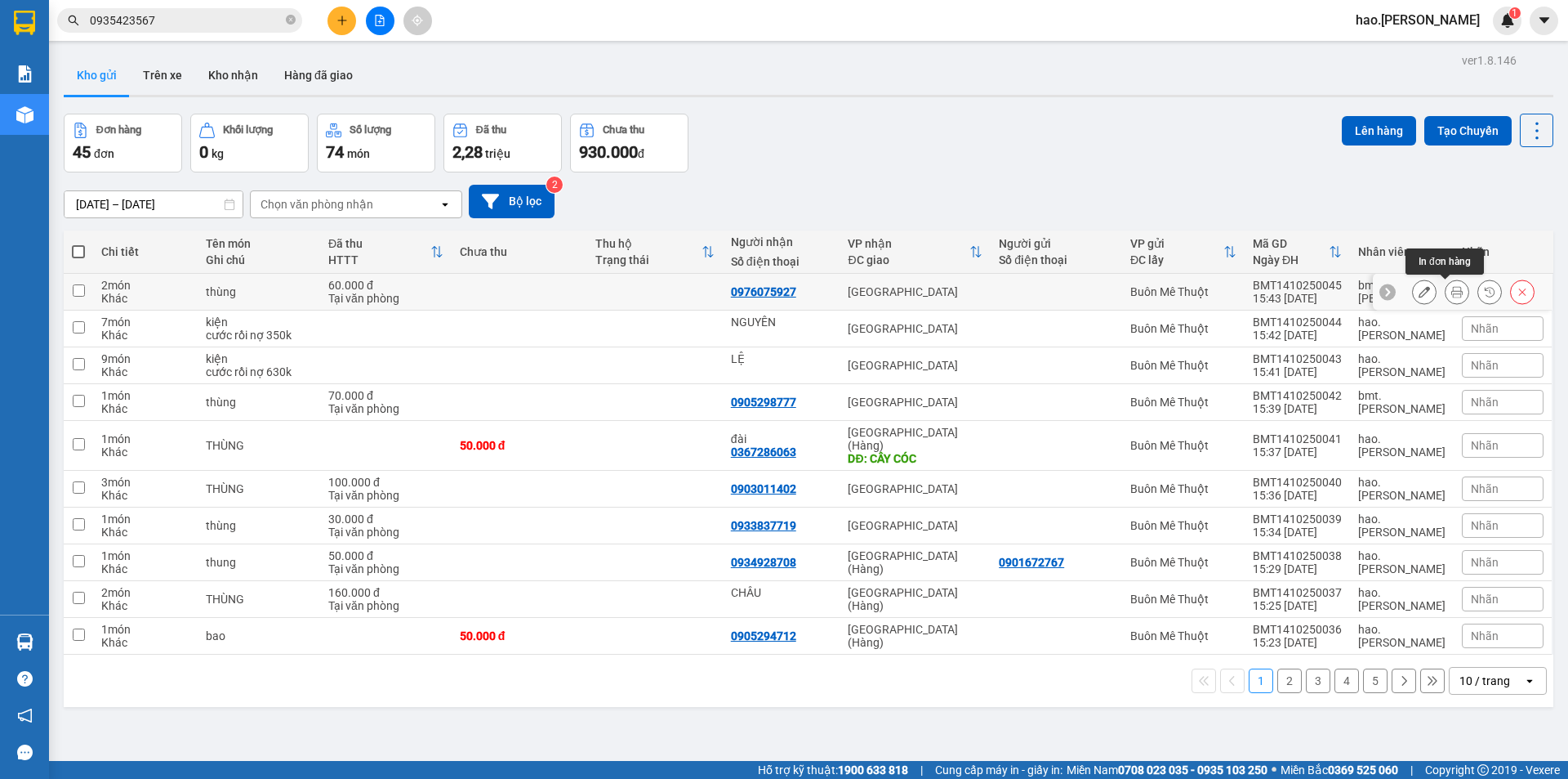
drag, startPoint x: 1460, startPoint y: 285, endPoint x: 1449, endPoint y: 286, distance: 11.0
click at [1451, 286] on div at bounding box center [1473, 292] width 123 height 25
click at [1451, 286] on icon at bounding box center [1457, 291] width 11 height 11
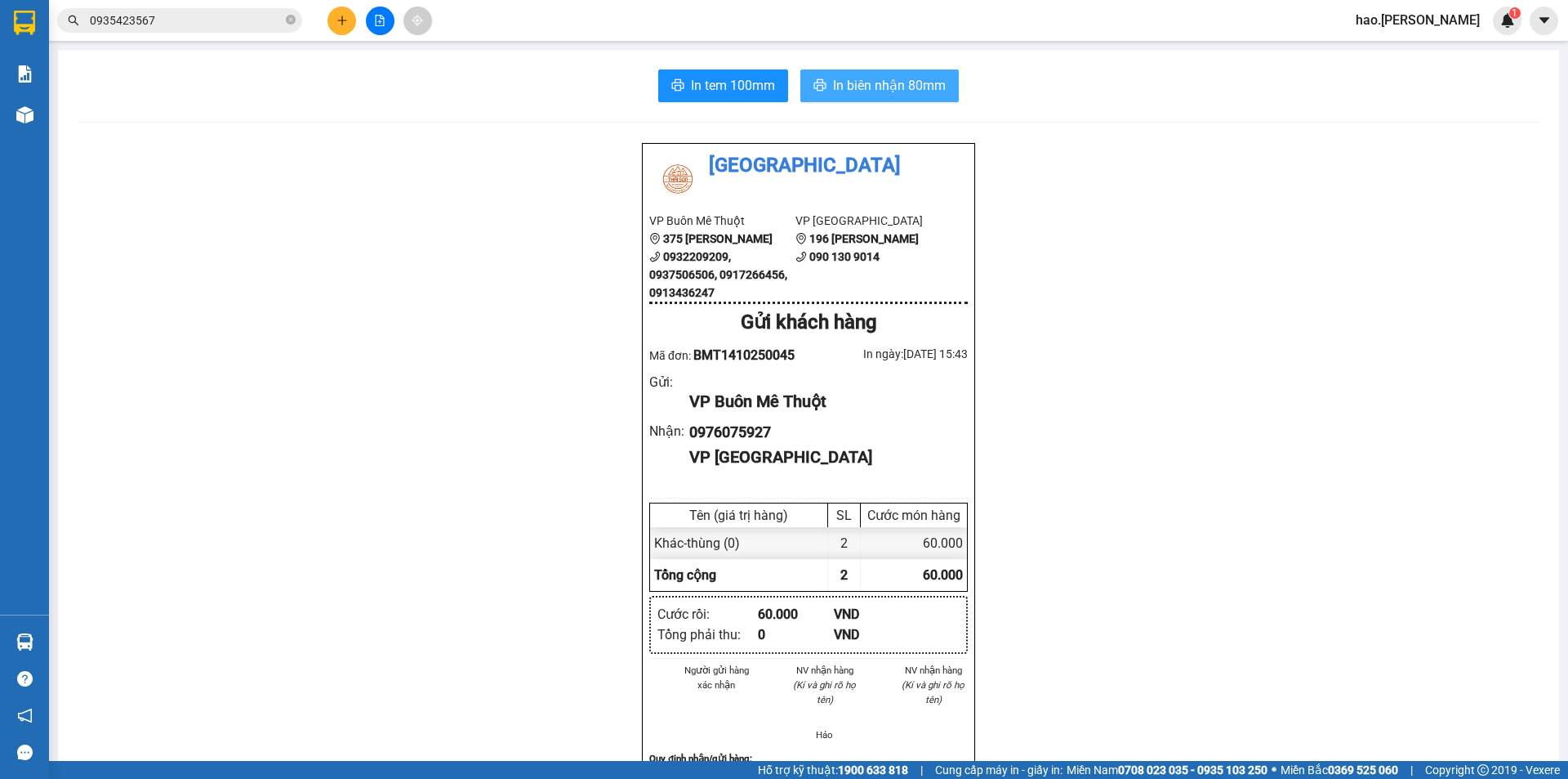
click at [846, 87] on span "In biên nhận 80mm" at bounding box center [890, 84] width 113 height 20
click at [672, 82] on icon "printer" at bounding box center [678, 85] width 13 height 13
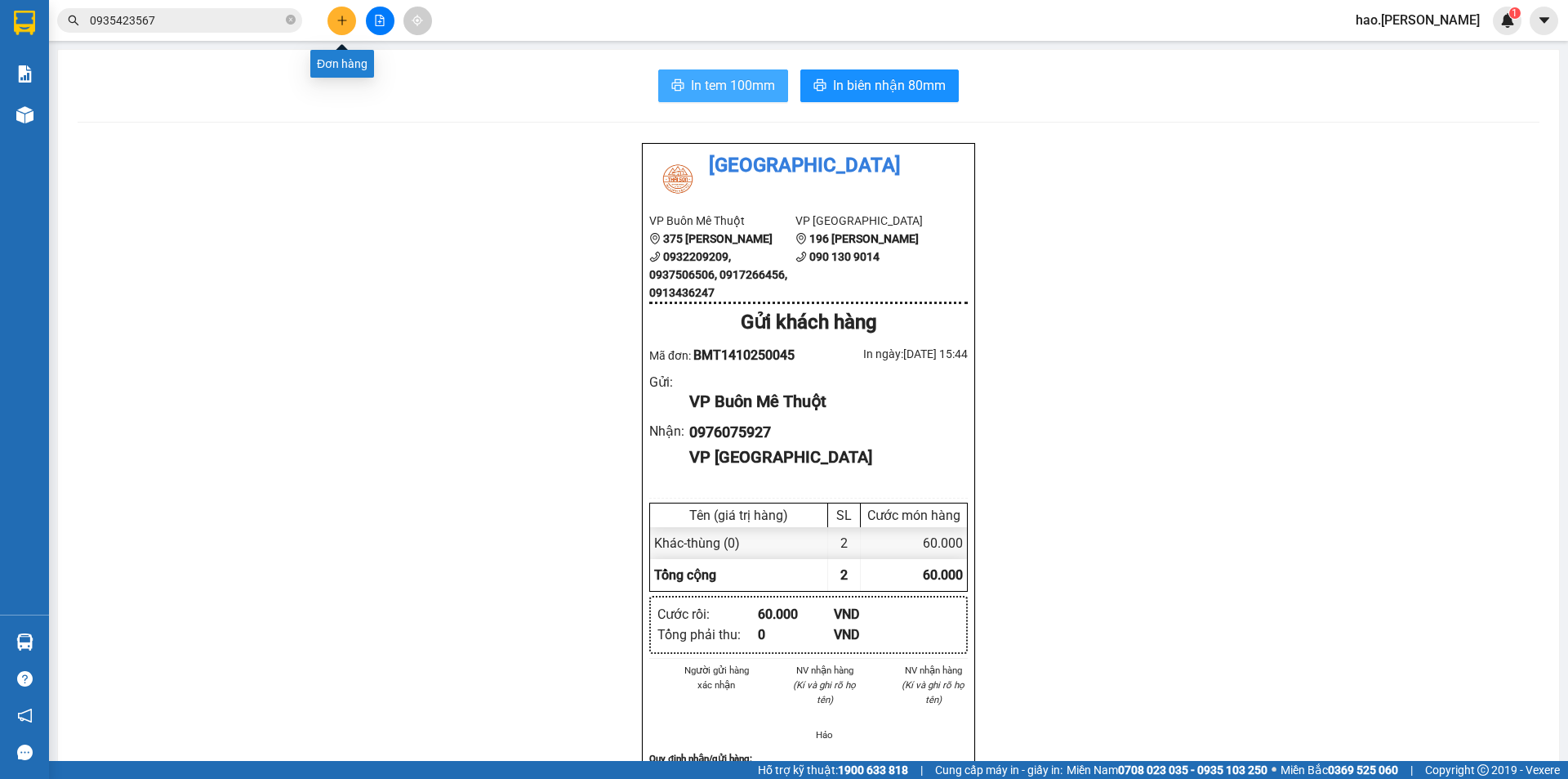
click at [342, 25] on icon "plus" at bounding box center [341, 19] width 1 height 9
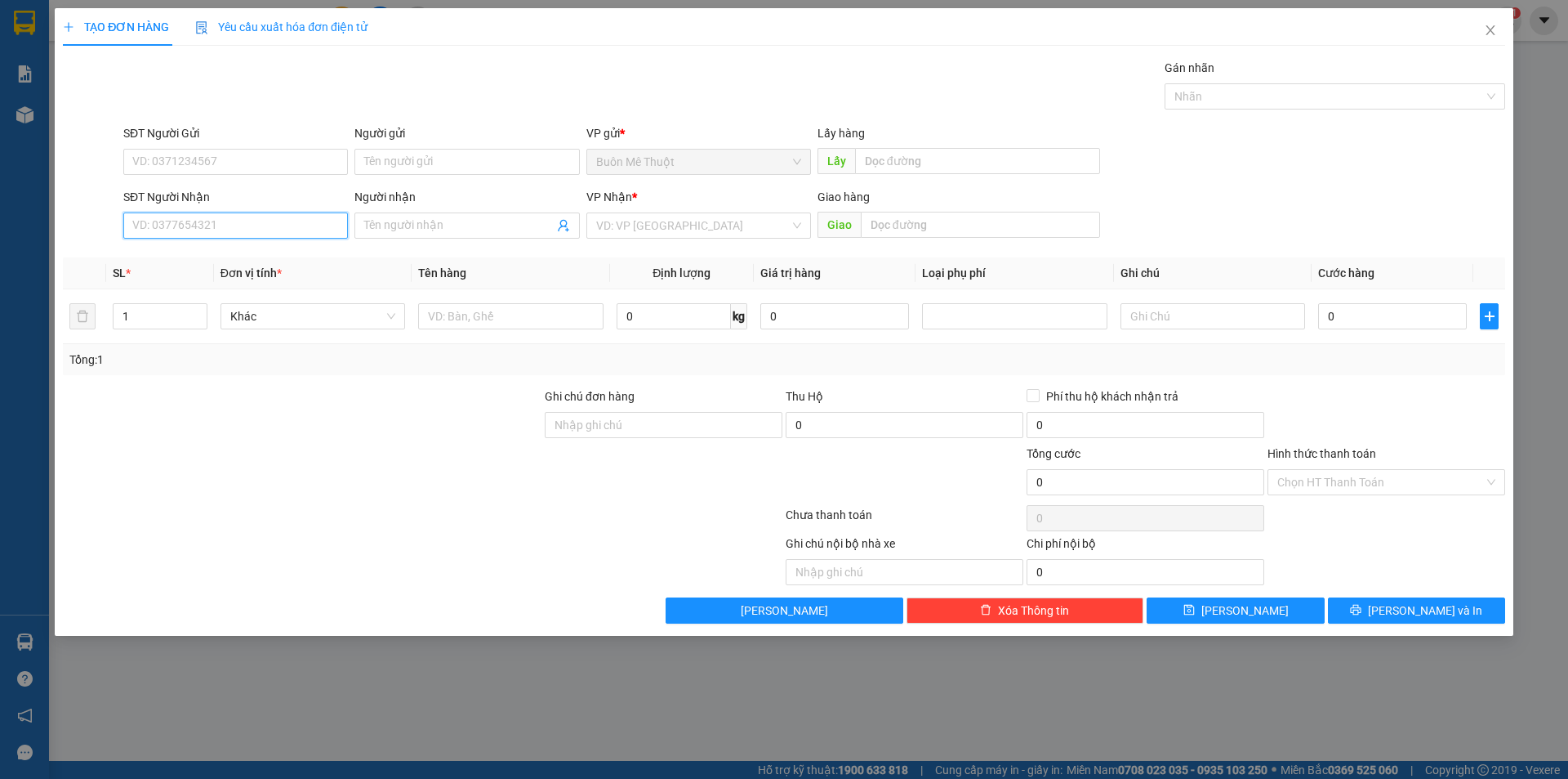
click at [256, 233] on input "SĐT Người Nhận" at bounding box center [236, 225] width 225 height 26
type input "0363721755"
click at [676, 221] on input "search" at bounding box center [693, 226] width 193 height 25
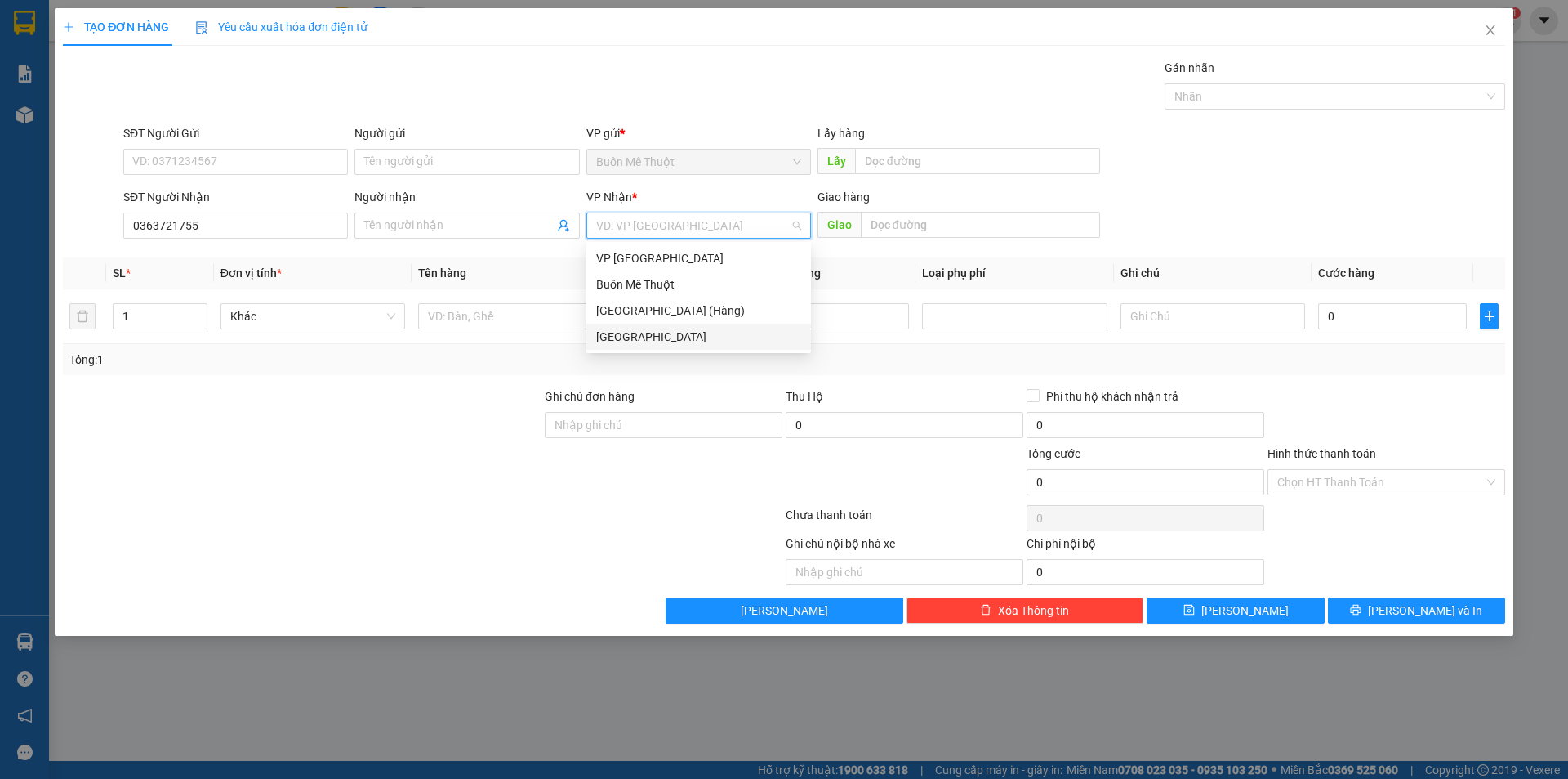
click at [641, 333] on div "[GEOGRAPHIC_DATA]" at bounding box center [699, 336] width 205 height 18
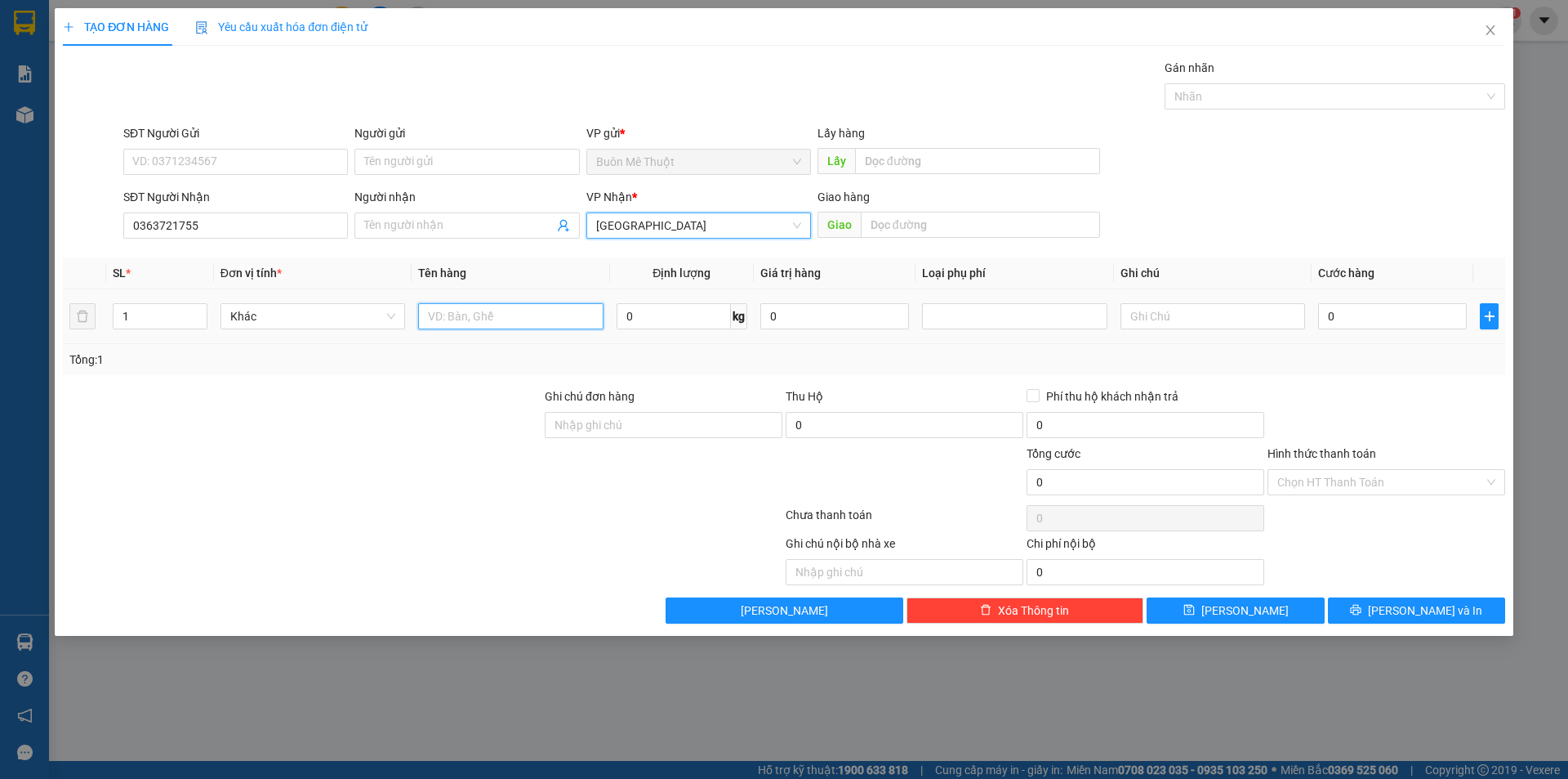
click at [501, 326] on input "text" at bounding box center [511, 315] width 185 height 26
type input "kiện"
click at [1342, 320] on input "0" at bounding box center [1392, 315] width 148 height 26
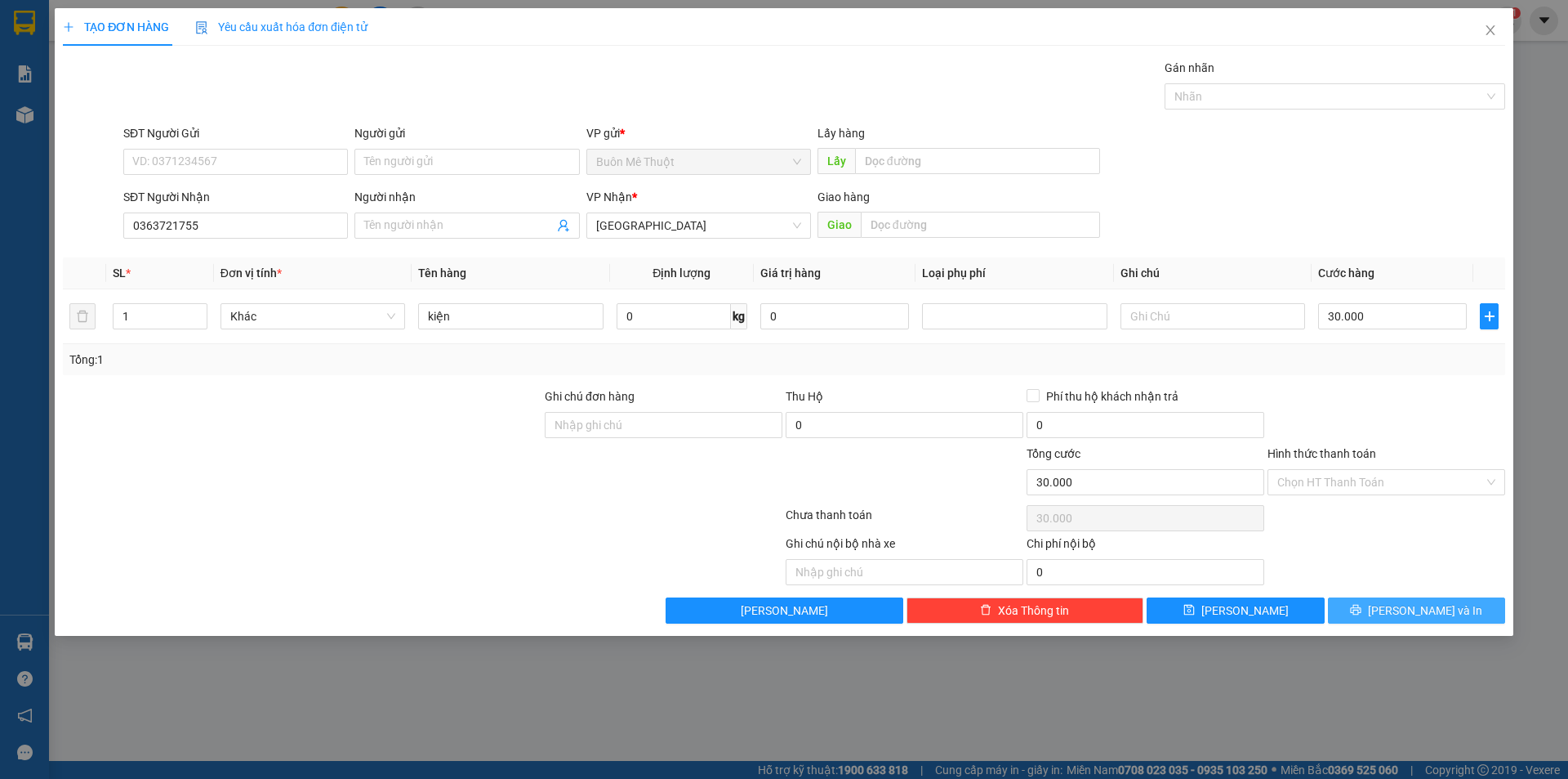
click at [1384, 600] on button "[PERSON_NAME] và In" at bounding box center [1417, 609] width 177 height 26
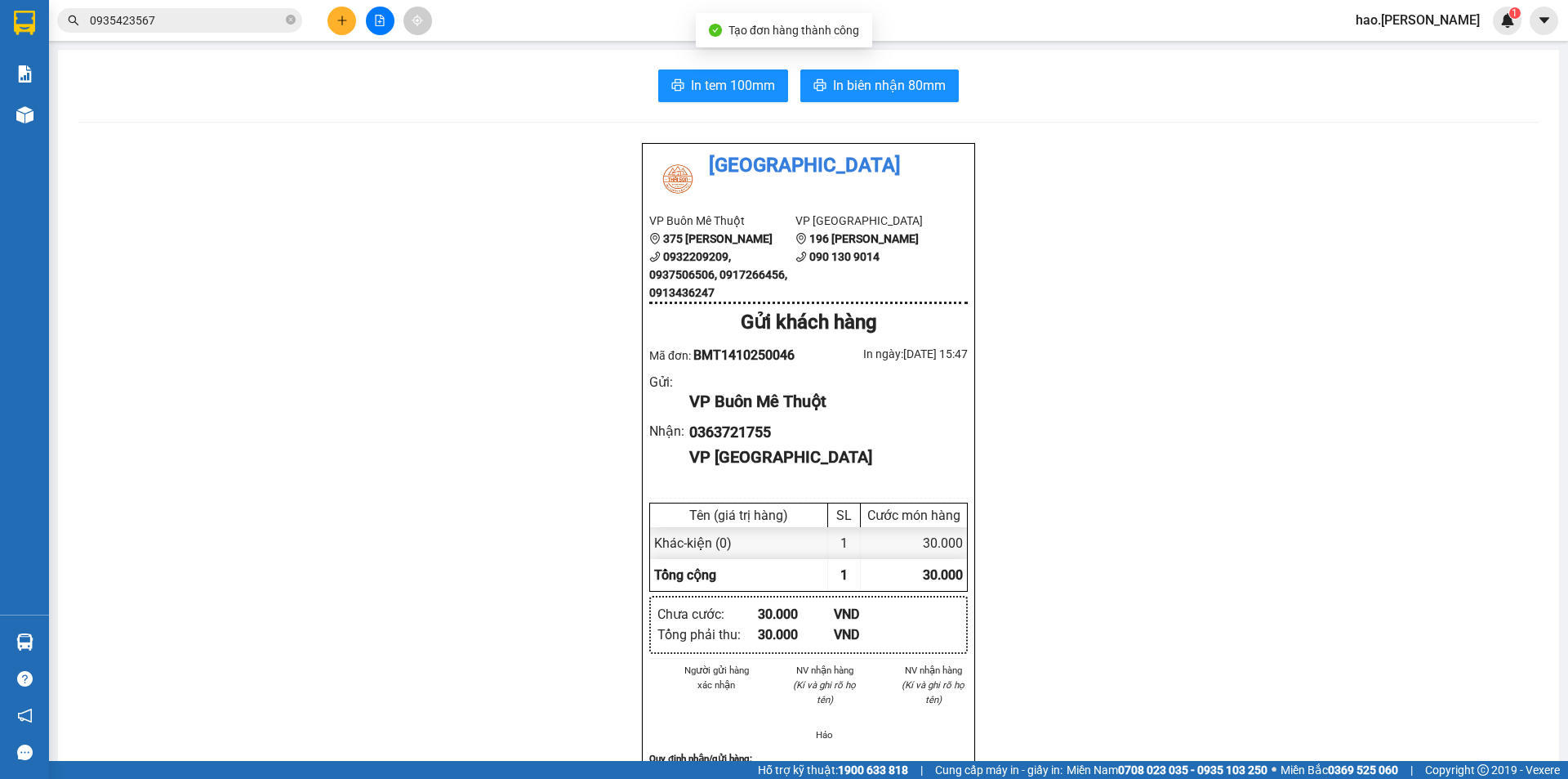
click at [839, 103] on div "In tem 100mm In biên nhận 80mm Thái Sơn VP Buôn Mê Thuột 375 Hoàng Diệu 0932209…" at bounding box center [808, 715] width 1501 height 1331
click at [914, 83] on span "In biên nhận 80mm" at bounding box center [890, 84] width 113 height 20
click at [752, 87] on span "In tem 100mm" at bounding box center [733, 84] width 84 height 20
drag, startPoint x: 341, startPoint y: 54, endPoint x: 343, endPoint y: 46, distance: 8.2
click at [342, 52] on div "In tem 100mm In biên nhận 80mm Thái Sơn VP Buôn Mê Thuột 375 Hoàng Diệu 0932209…" at bounding box center [808, 715] width 1501 height 1331
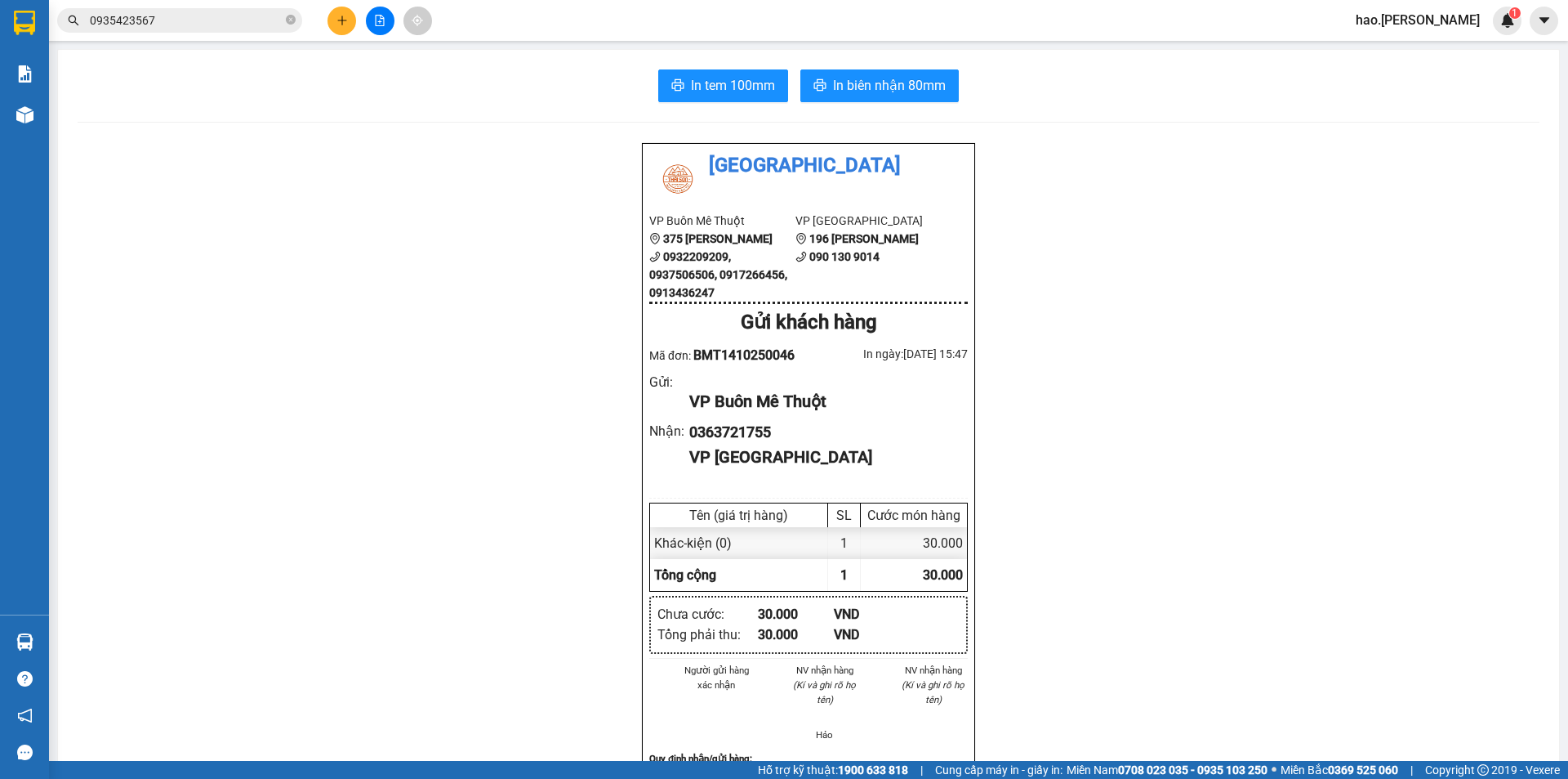
drag, startPoint x: 343, startPoint y: 39, endPoint x: 345, endPoint y: 13, distance: 26.1
click at [344, 37] on div "Kết quả tìm kiếm ( 1 ) Bộ lọc Mã ĐH Trạng thái Món hàng Thu hộ Tổng cước Chưa c…" at bounding box center [784, 20] width 1568 height 41
click at [345, 13] on button at bounding box center [342, 21] width 29 height 29
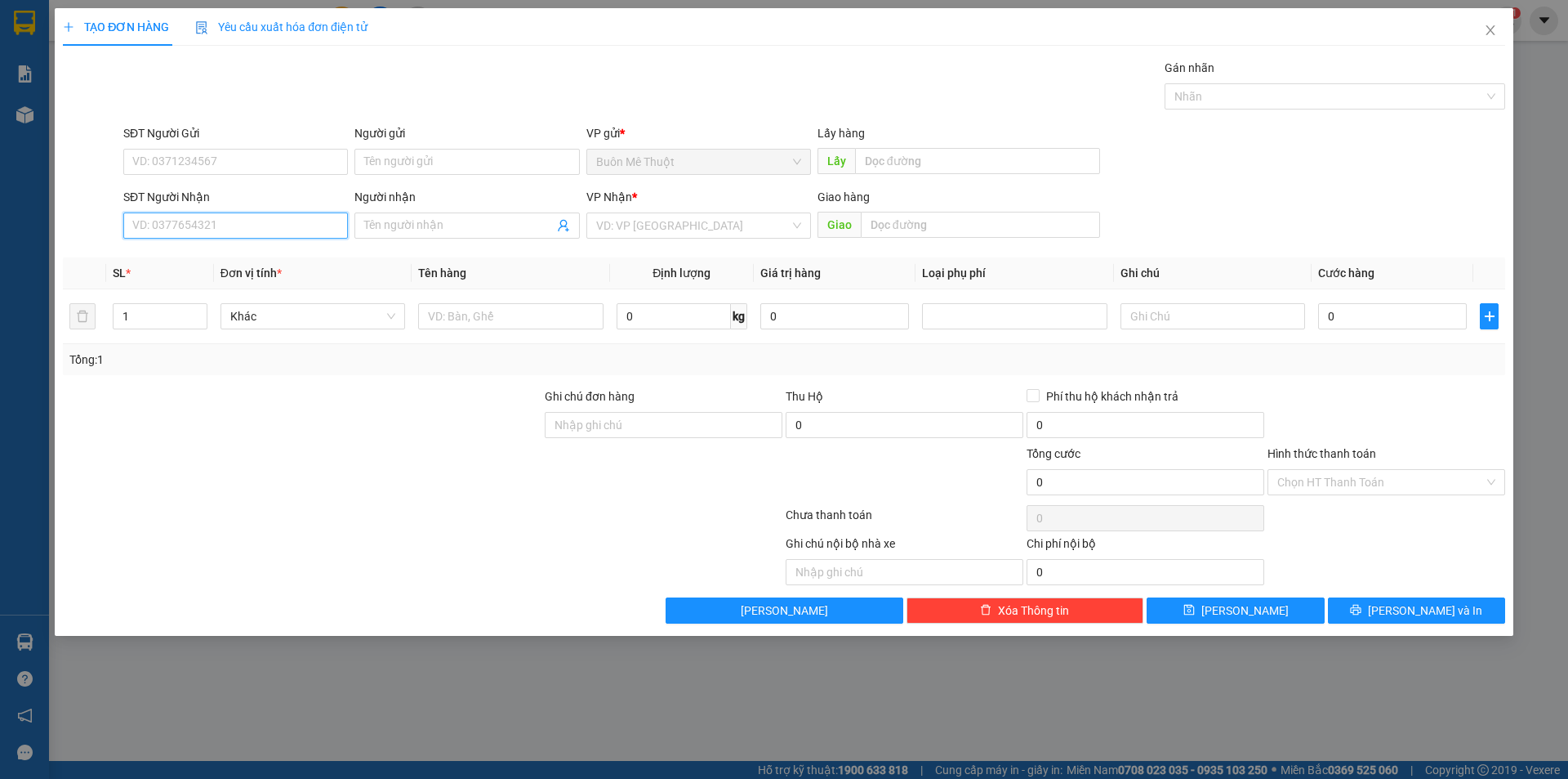
click at [177, 219] on input "SĐT Người Nhận" at bounding box center [236, 225] width 225 height 26
click at [174, 248] on div "0858434653" at bounding box center [236, 258] width 225 height 26
type input "0858434653"
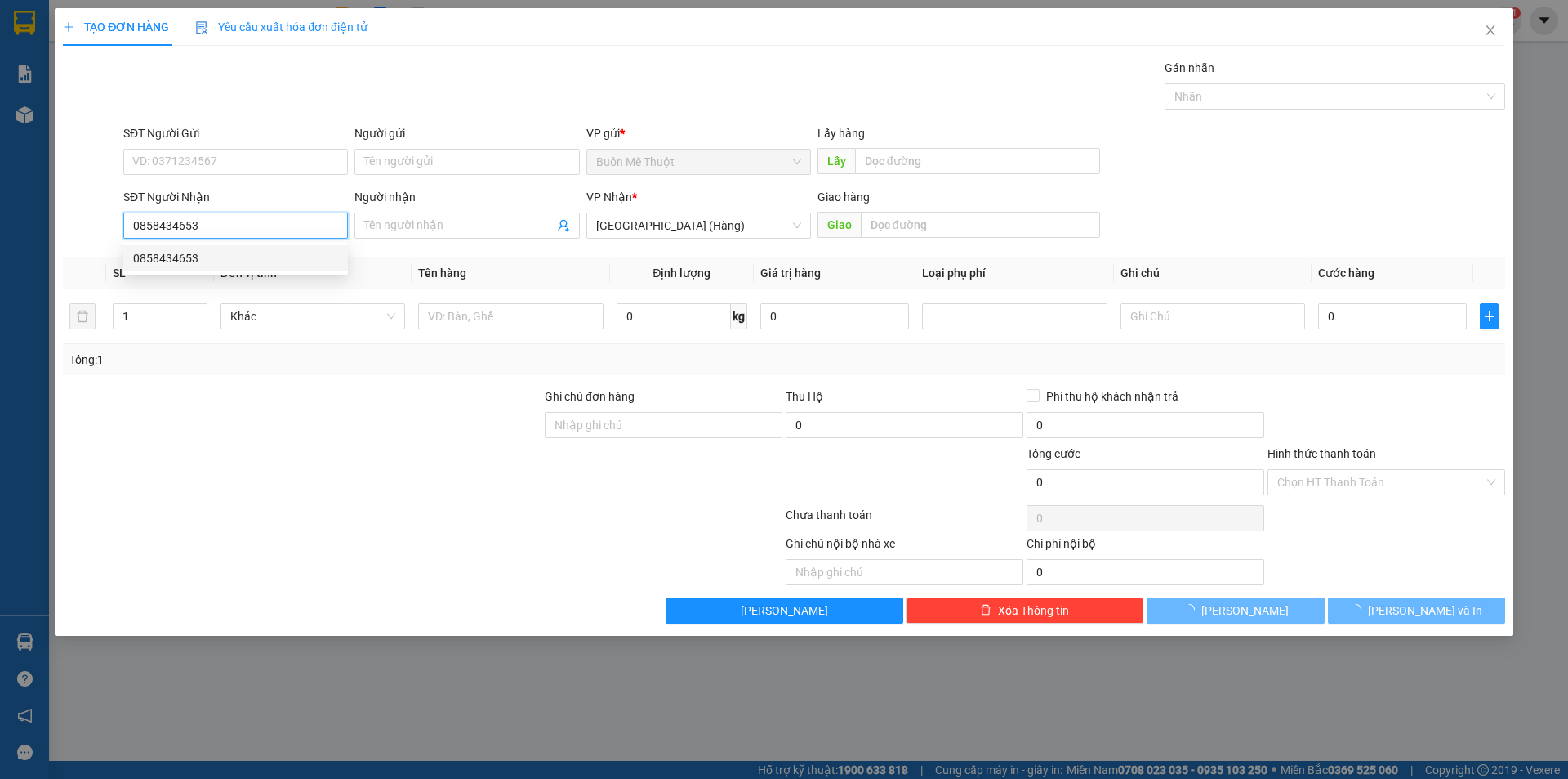
type input "50.000"
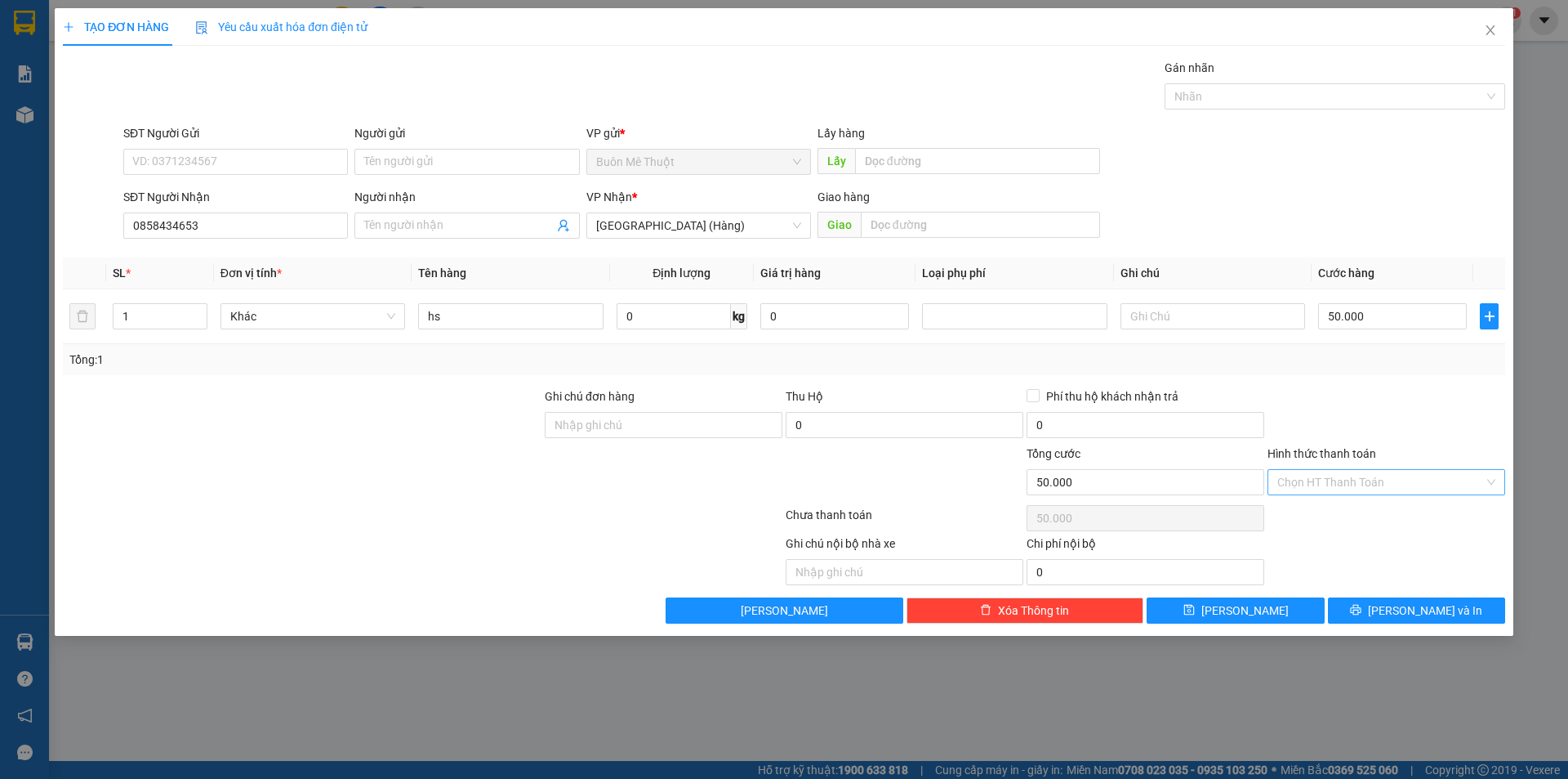
drag, startPoint x: 1331, startPoint y: 477, endPoint x: 1328, endPoint y: 492, distance: 15.3
click at [1329, 482] on input "Hình thức thanh toán" at bounding box center [1381, 482] width 207 height 25
click at [1315, 514] on div "Tại văn phòng" at bounding box center [1387, 515] width 218 height 18
click at [1363, 612] on button "[PERSON_NAME] và In" at bounding box center [1417, 609] width 177 height 26
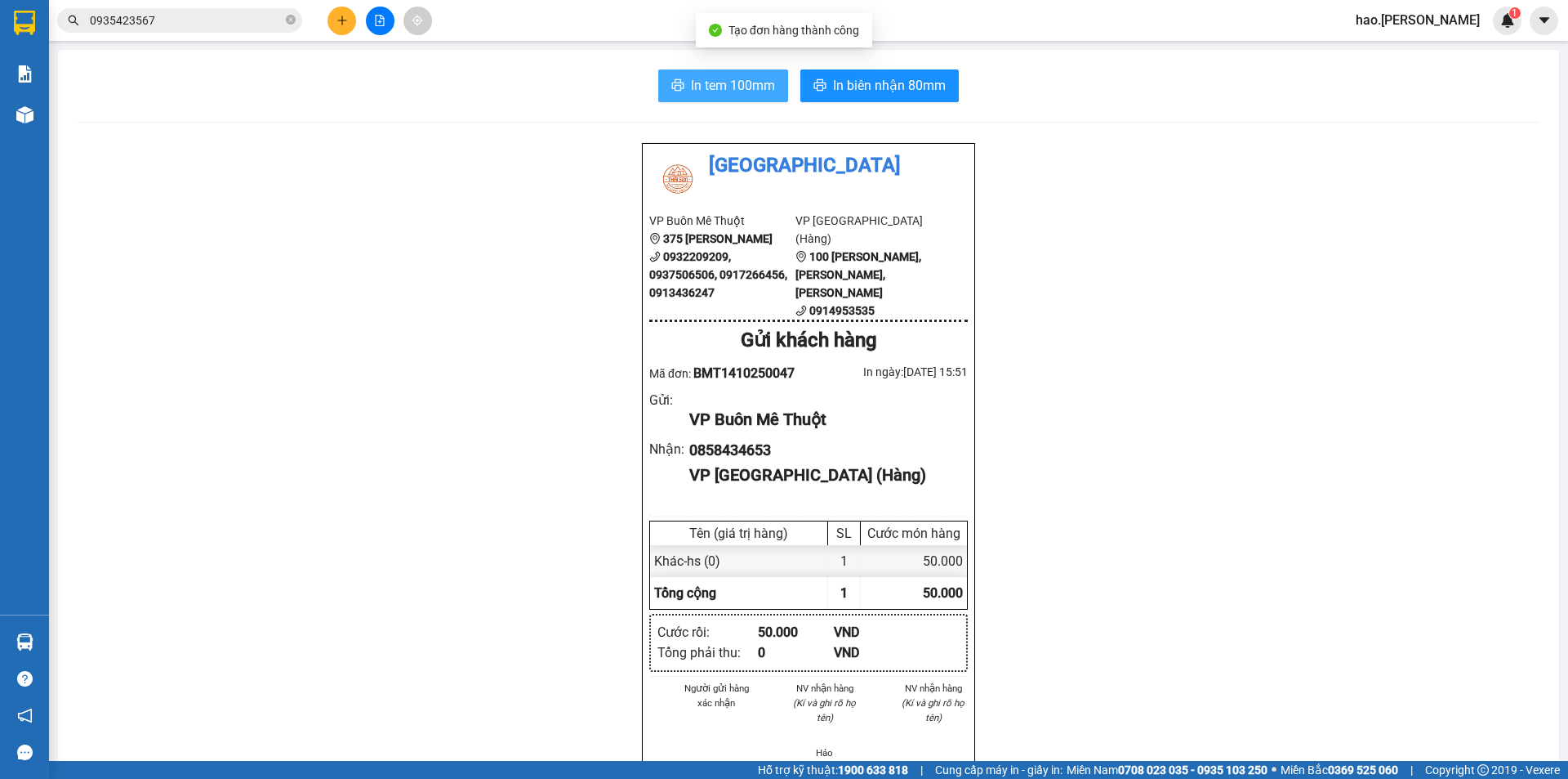
click at [740, 92] on span "In tem 100mm" at bounding box center [733, 84] width 84 height 20
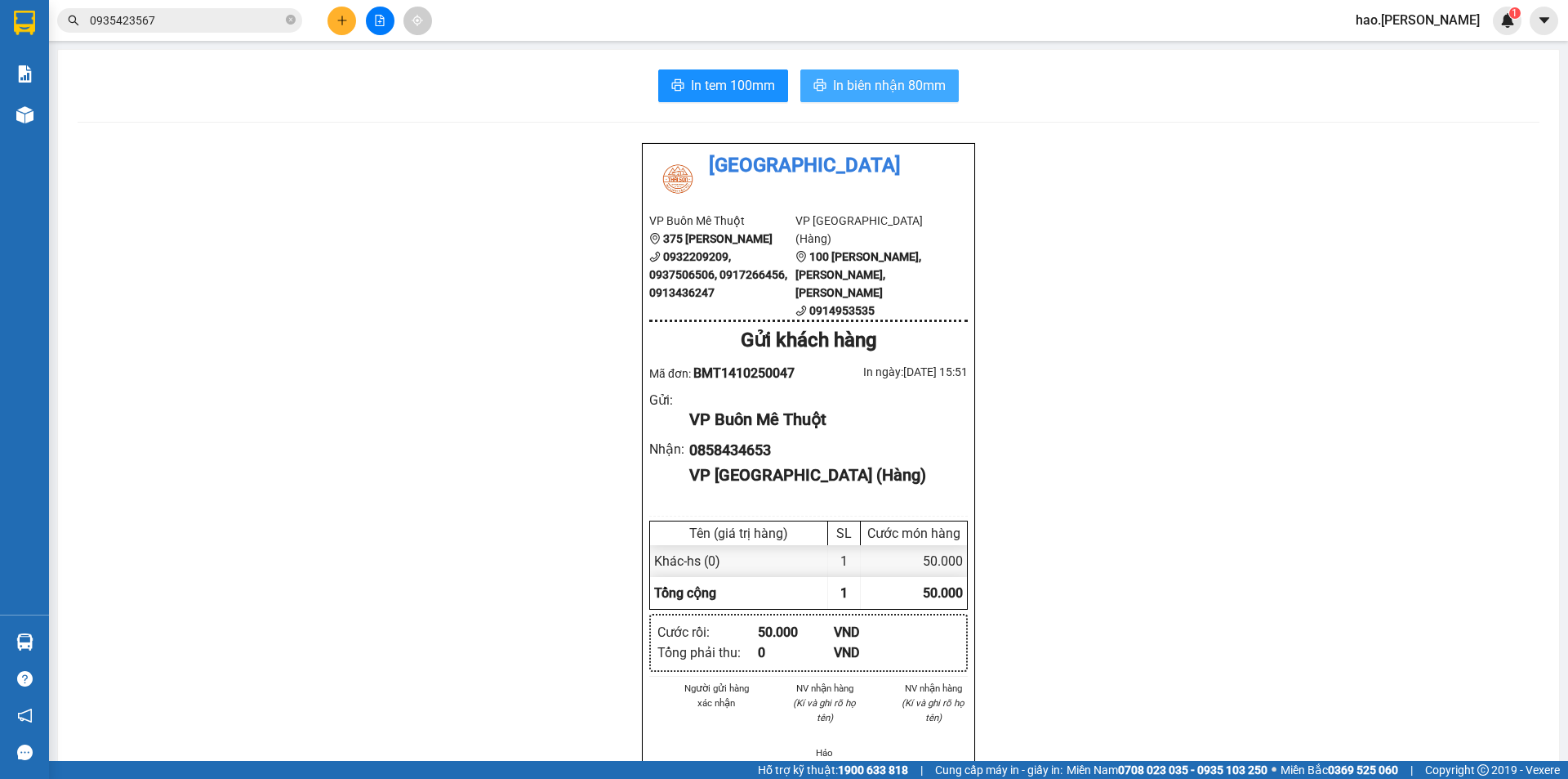
click at [873, 86] on span "In biên nhận 80mm" at bounding box center [890, 84] width 113 height 20
click at [346, 17] on icon "plus" at bounding box center [342, 20] width 11 height 11
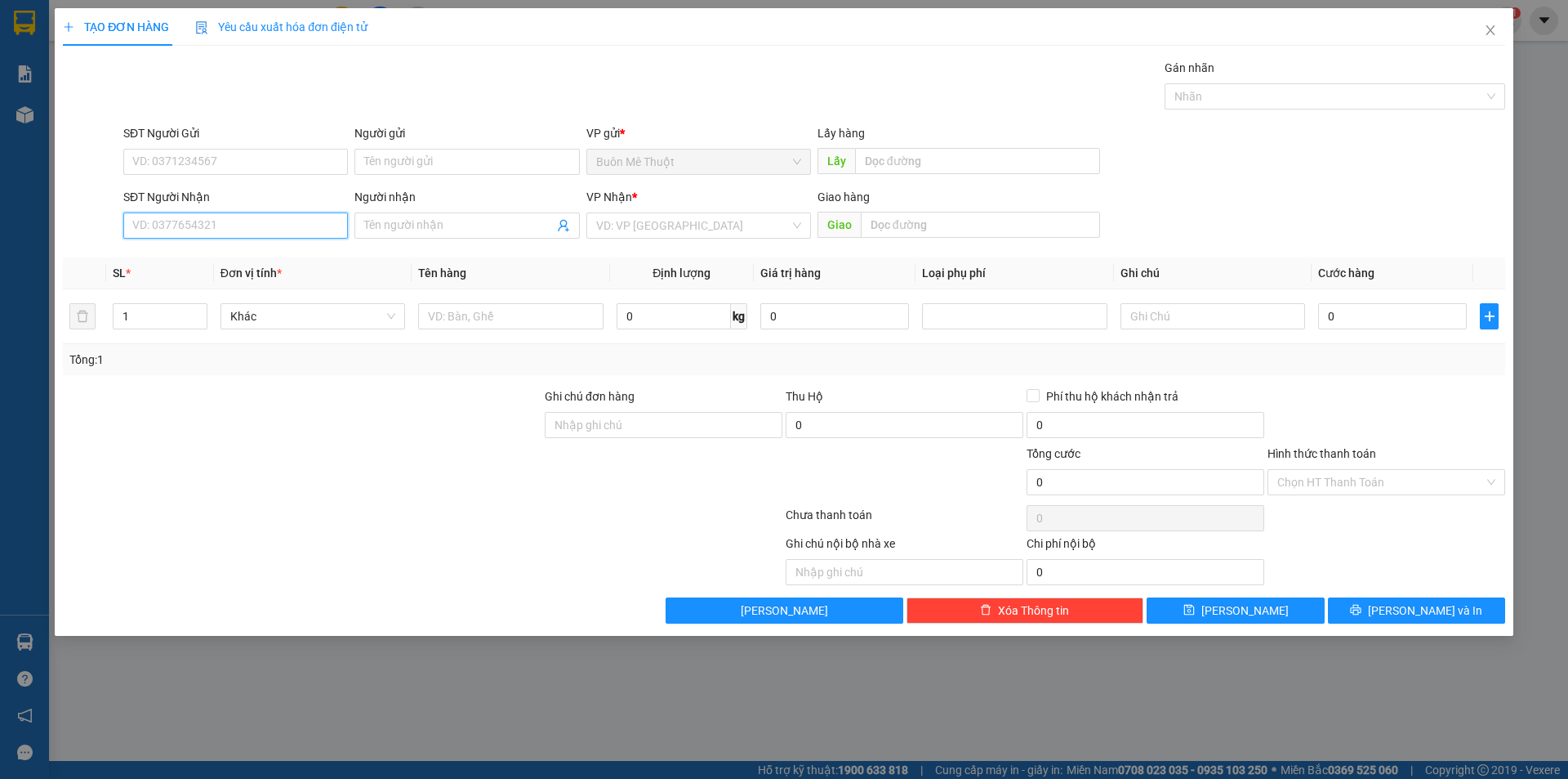
click at [272, 225] on input "SĐT Người Nhận" at bounding box center [236, 225] width 225 height 26
click at [195, 266] on div "0935335139" at bounding box center [236, 258] width 205 height 18
type input "0935335139"
type input "CHỢ MIẾU BÔNG"
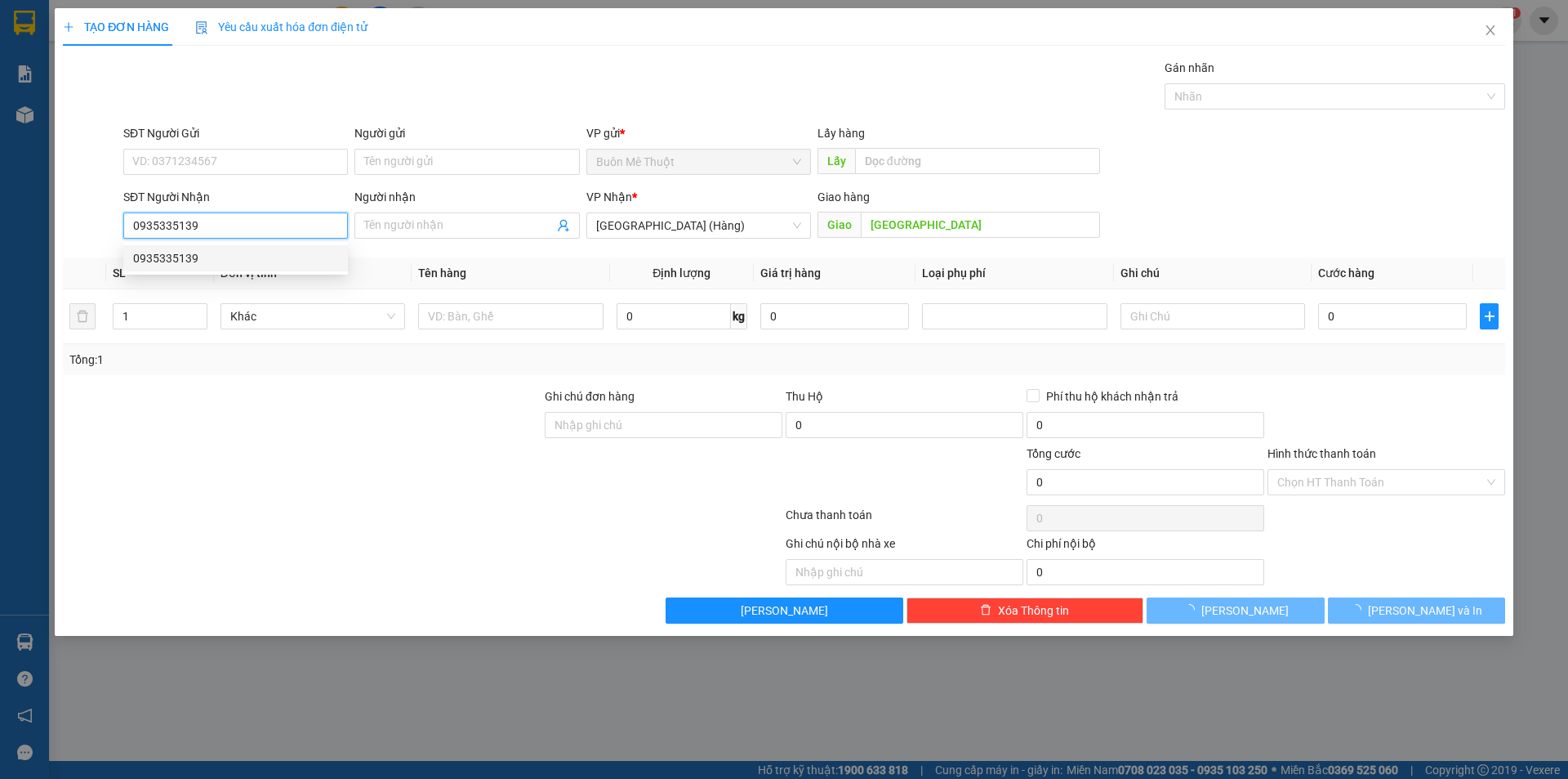
type input "150.000"
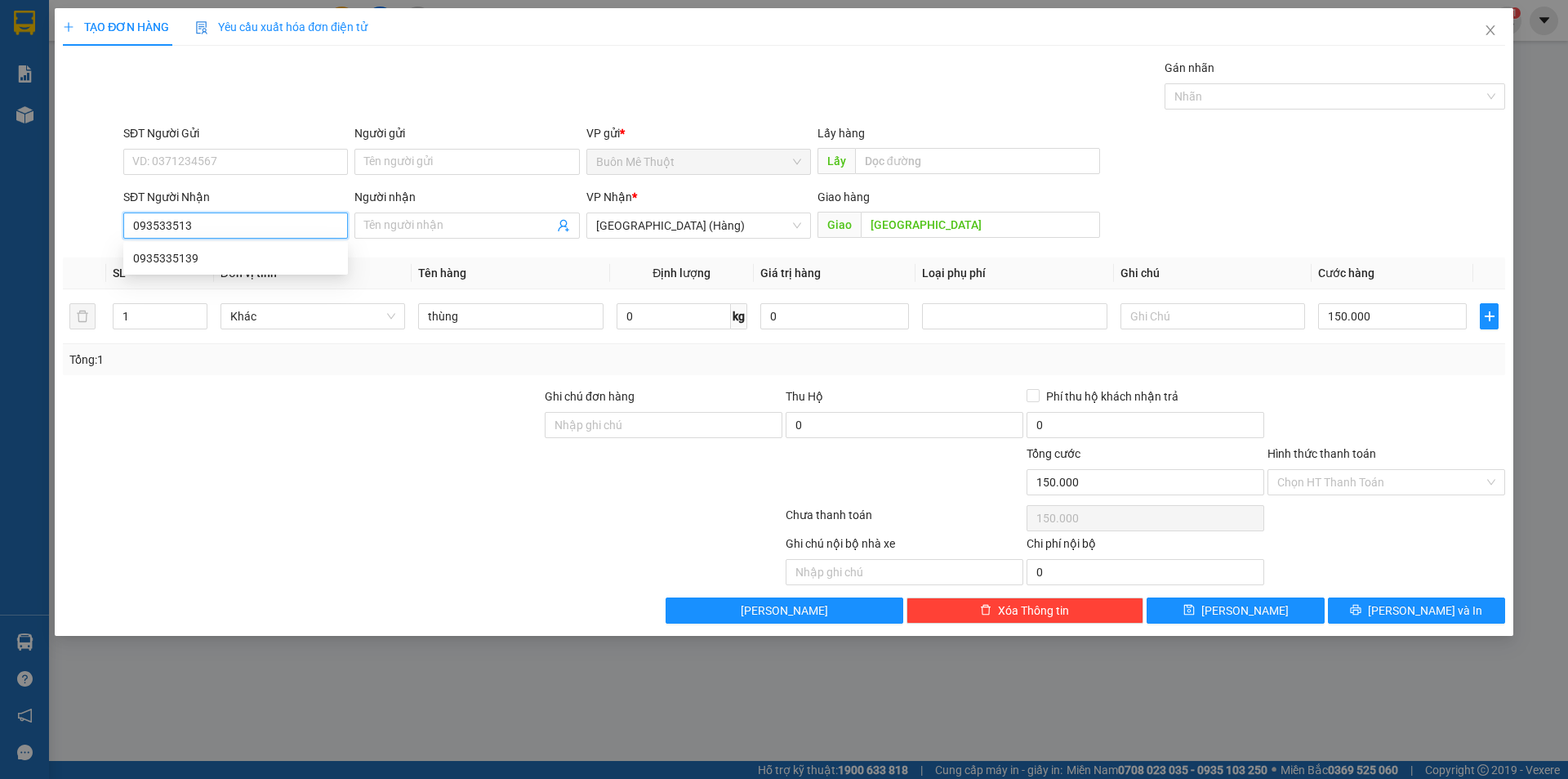
type input "0935335136"
click at [191, 263] on div "0935335136" at bounding box center [236, 258] width 205 height 18
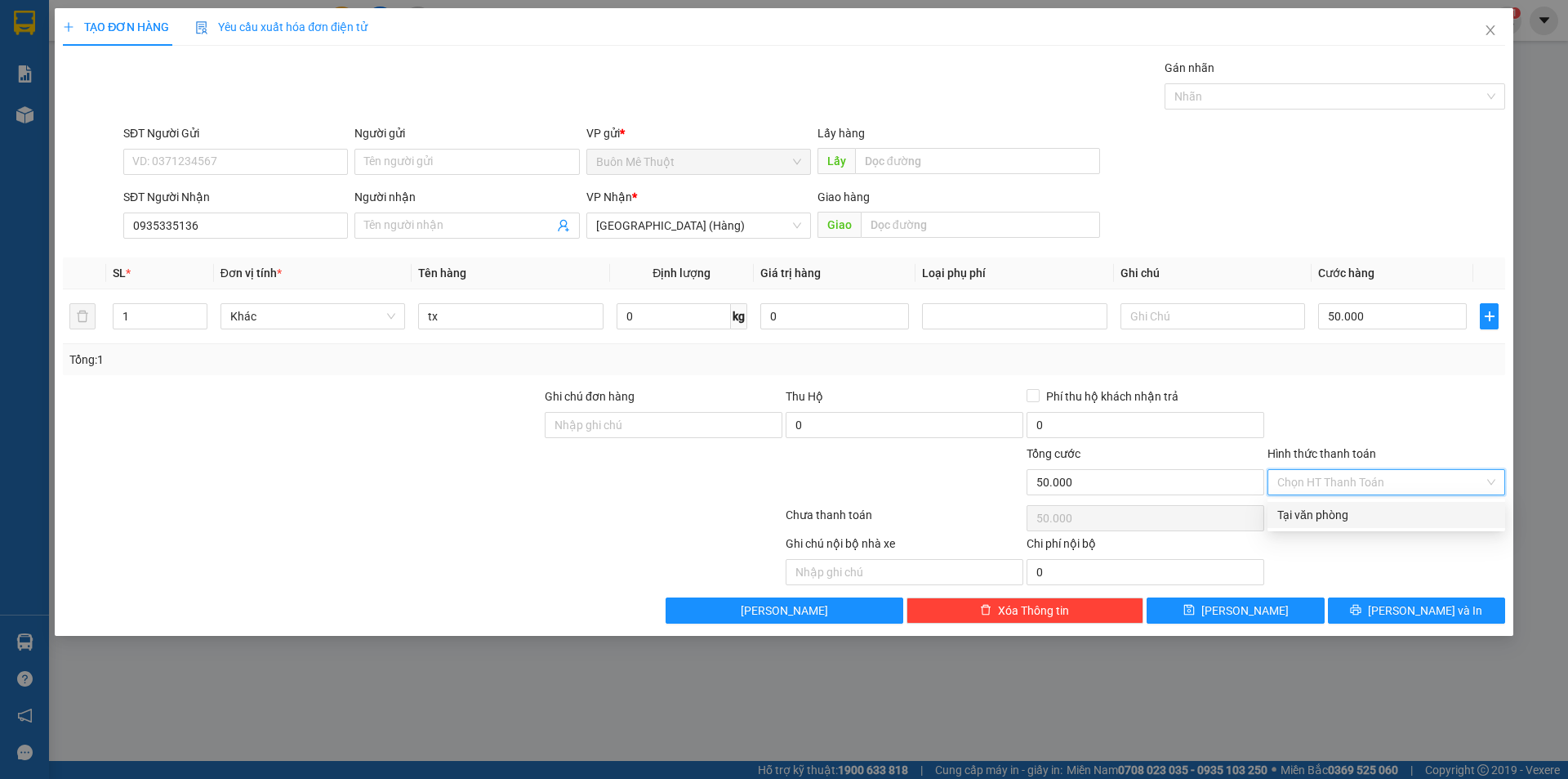
drag, startPoint x: 1311, startPoint y: 490, endPoint x: 1324, endPoint y: 516, distance: 29.1
click at [1317, 500] on div "Transit Pickup Surcharge Ids Transit Deliver Surcharge Ids Transit Deliver Surc…" at bounding box center [784, 340] width 1443 height 564
click at [1324, 516] on div "Tại văn phòng" at bounding box center [1387, 515] width 218 height 18
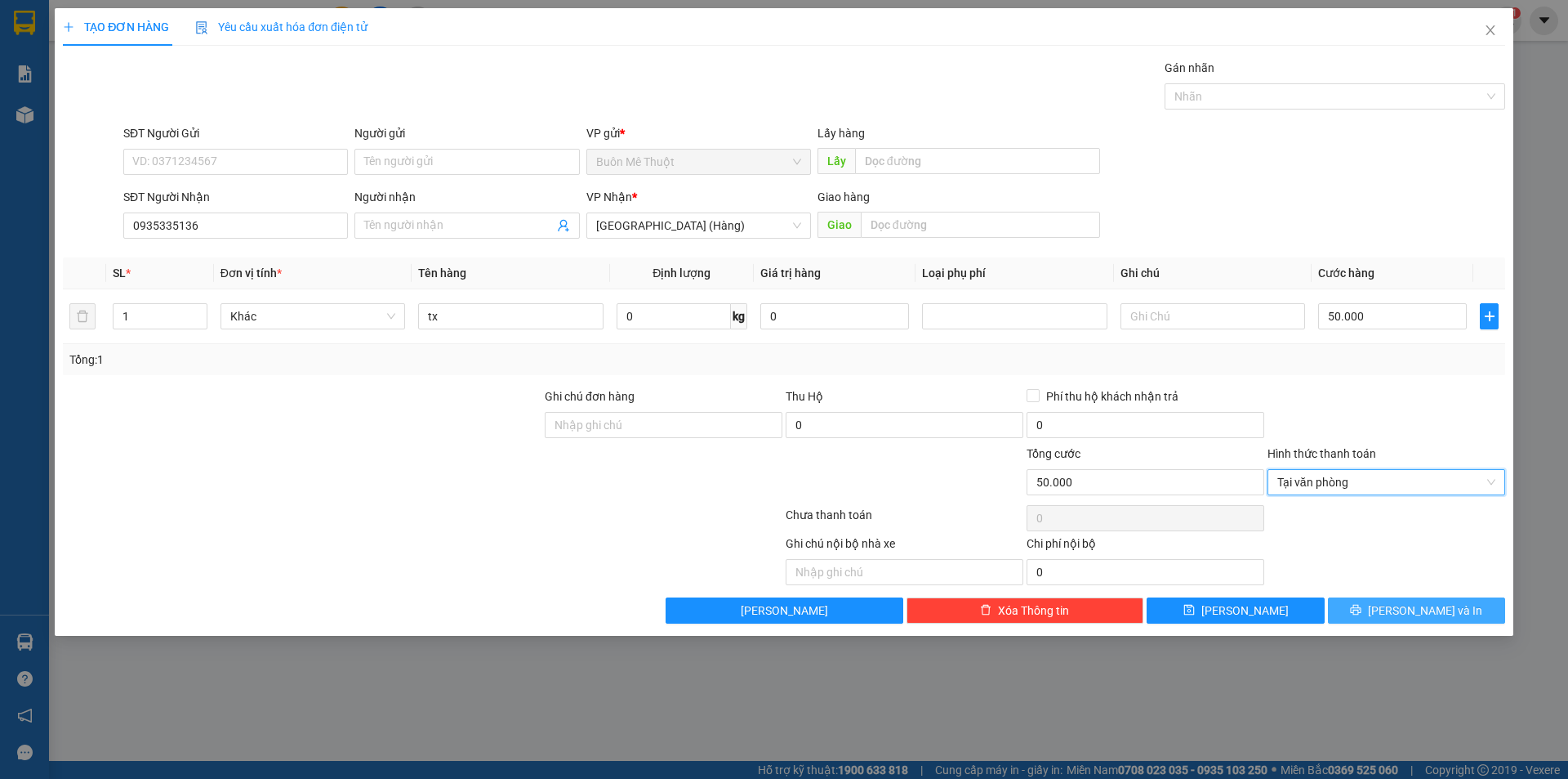
click at [1339, 608] on button "[PERSON_NAME] và In" at bounding box center [1417, 609] width 177 height 26
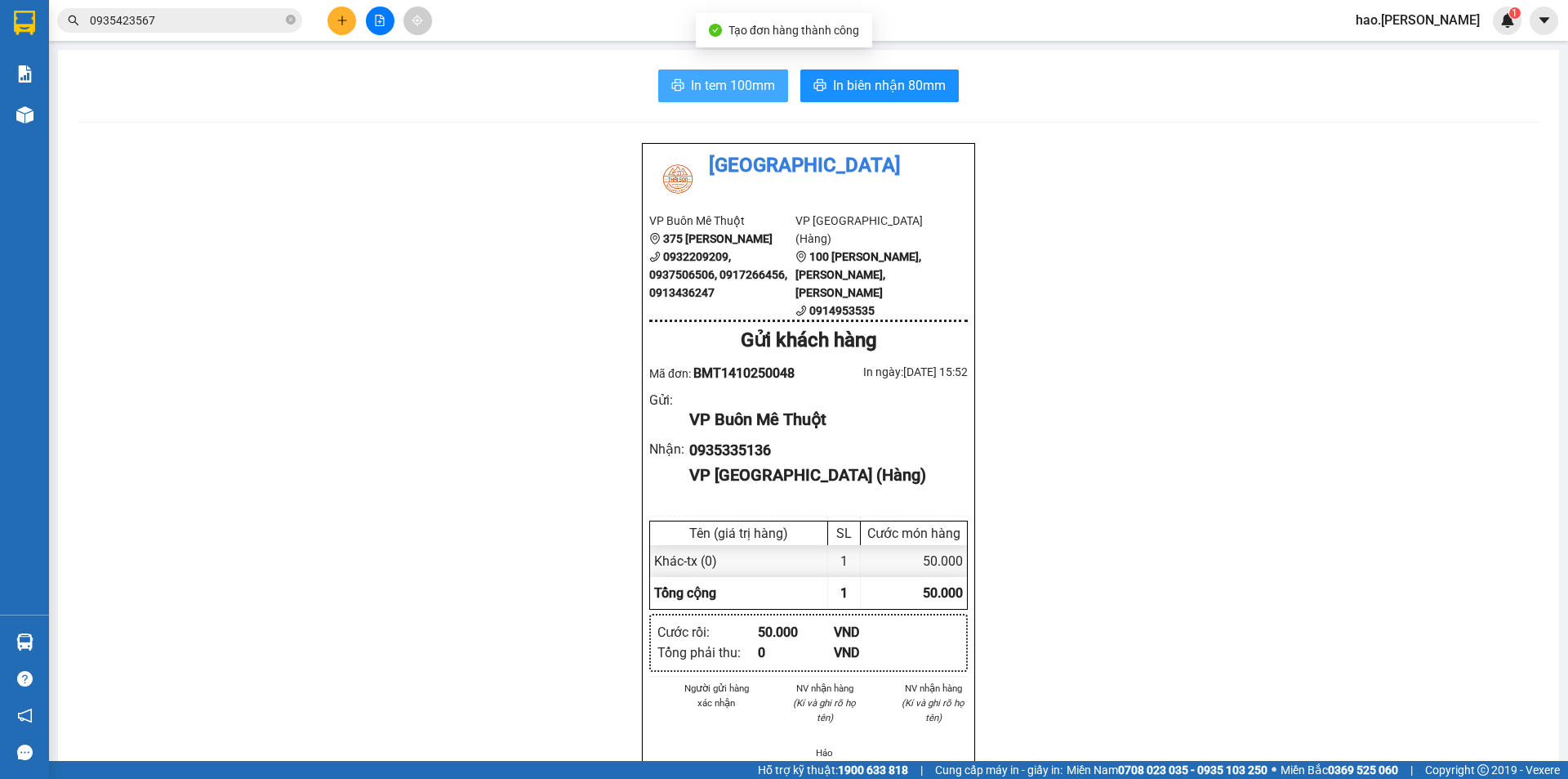
click at [739, 83] on span "In tem 100mm" at bounding box center [733, 84] width 84 height 20
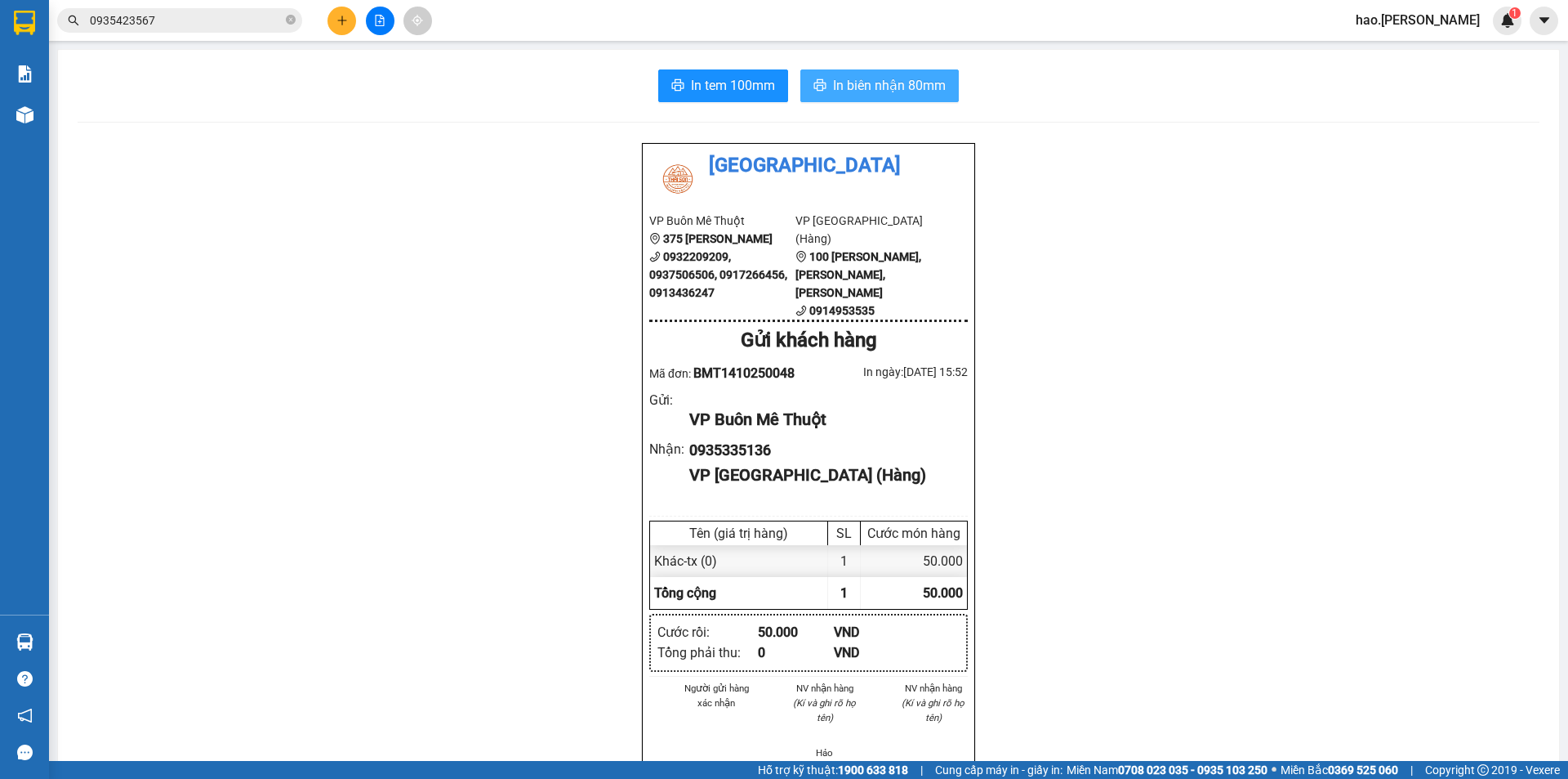
click at [899, 72] on button "In biên nhận 80mm" at bounding box center [879, 85] width 158 height 33
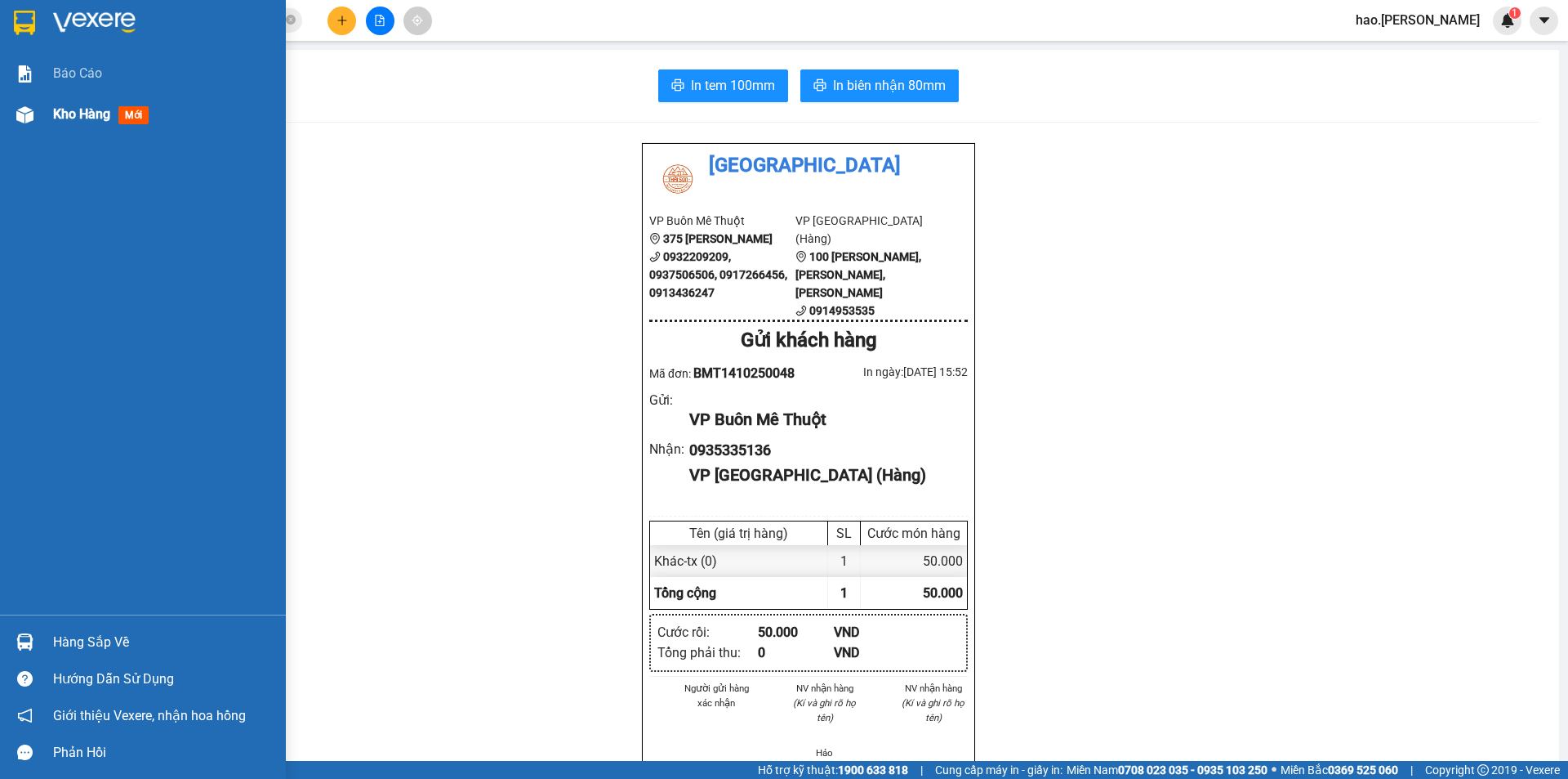
click at [58, 114] on span "Kho hàng" at bounding box center [81, 114] width 57 height 15
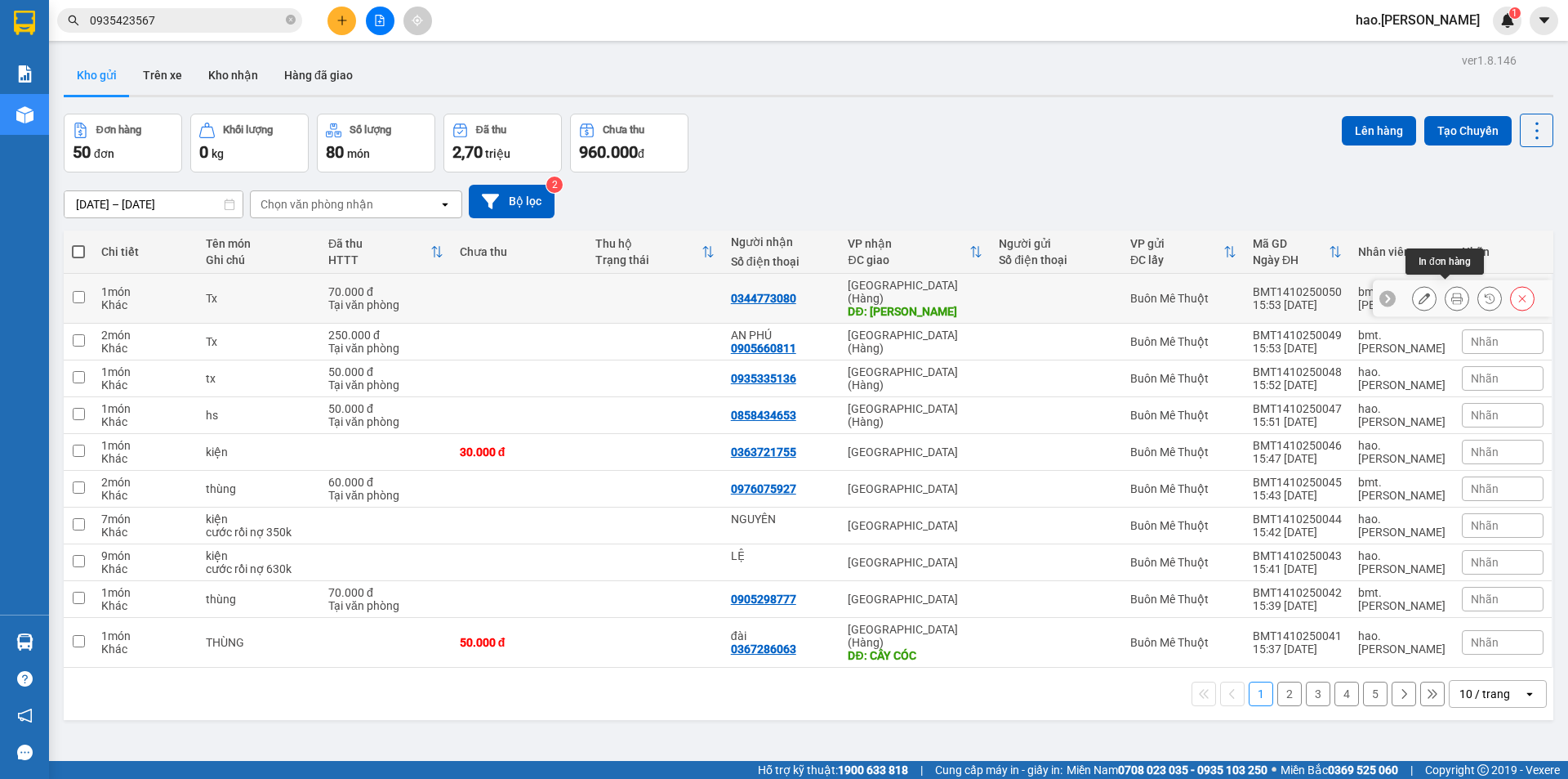
click at [1451, 293] on icon at bounding box center [1457, 298] width 11 height 11
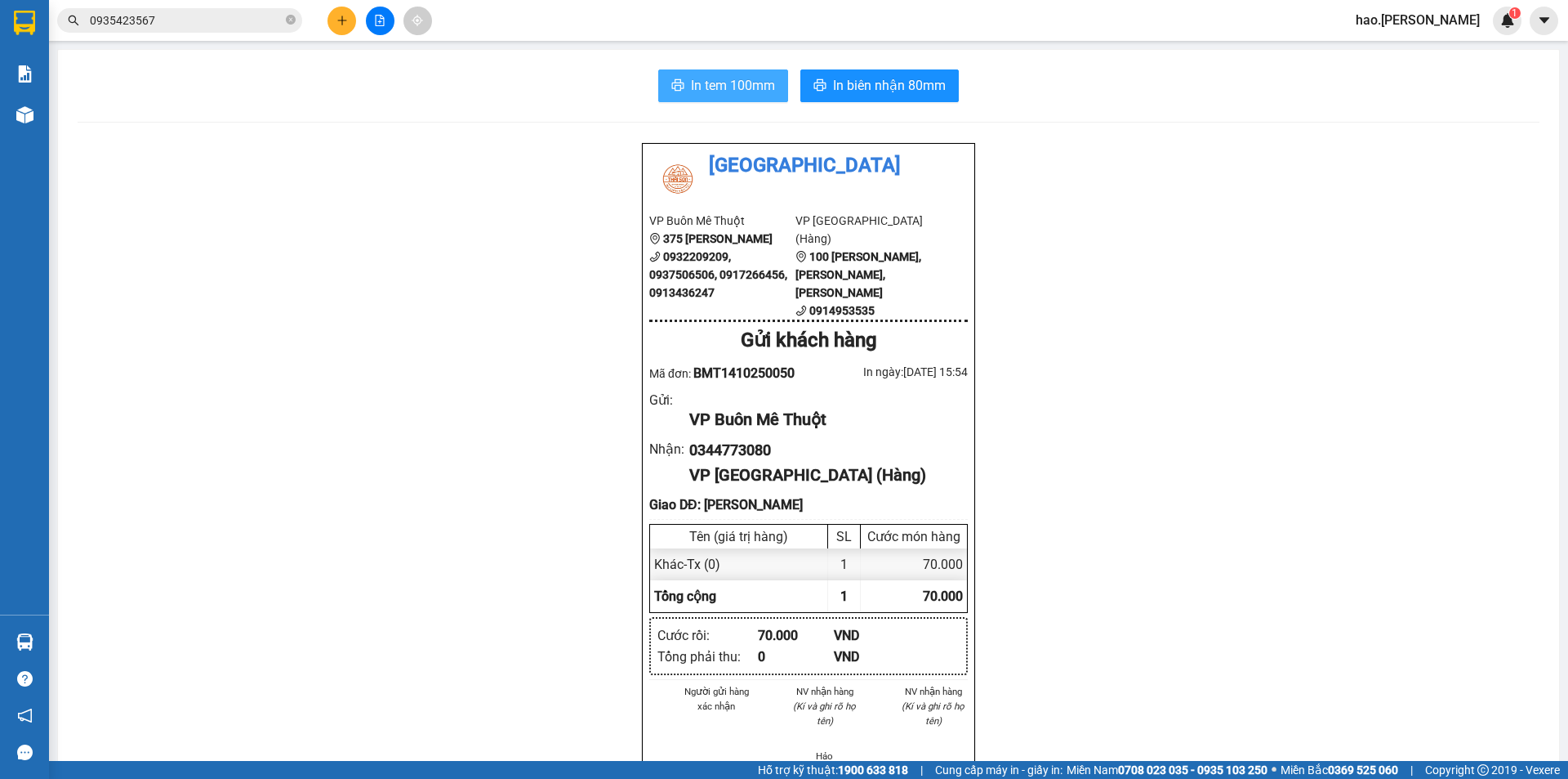
drag, startPoint x: 724, startPoint y: 72, endPoint x: 718, endPoint y: 79, distance: 9.2
click at [720, 77] on button "In tem 100mm" at bounding box center [723, 85] width 130 height 33
drag, startPoint x: 844, startPoint y: 62, endPoint x: 837, endPoint y: 89, distance: 27.9
click at [840, 80] on div "In tem 100mm In biên nhận 80mm Thái Sơn VP Buôn Mê Thuột 375 Hoàng Diệu 0932209…" at bounding box center [808, 769] width 1501 height 1440
click at [837, 89] on span "In biên nhận 80mm" at bounding box center [890, 84] width 113 height 20
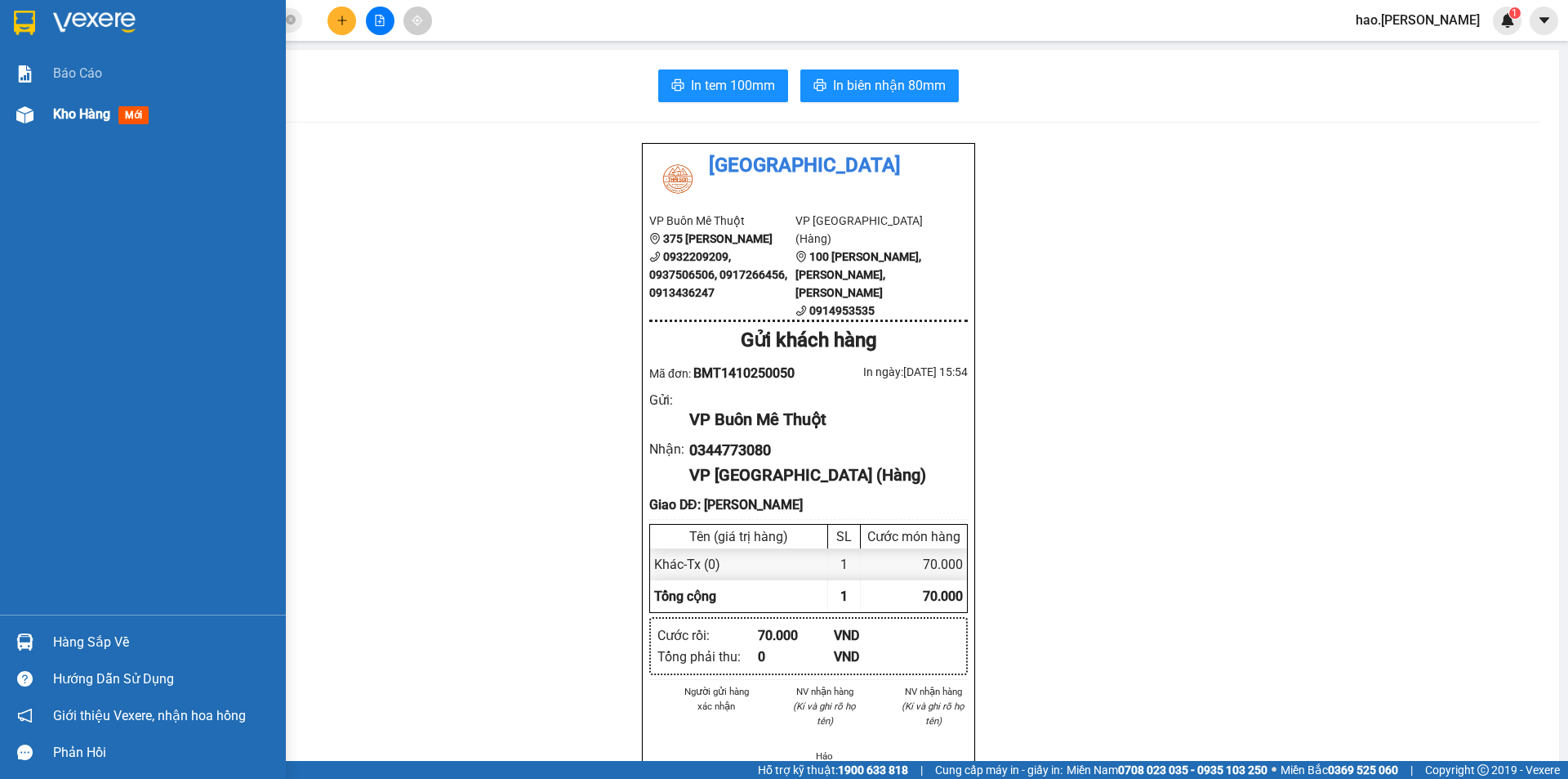
click at [75, 120] on span "Kho hàng" at bounding box center [81, 114] width 57 height 15
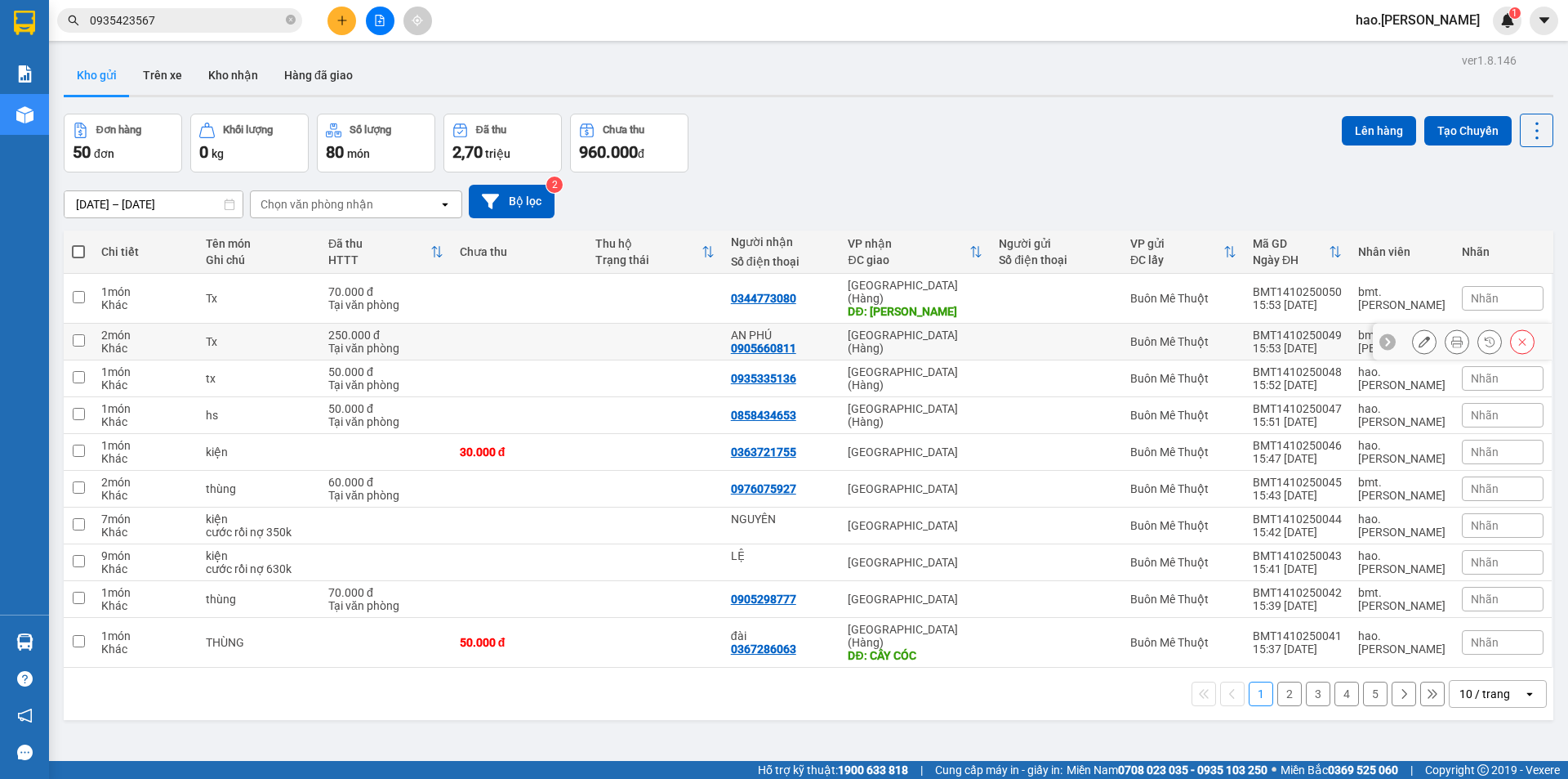
click at [1445, 328] on button at bounding box center [1457, 342] width 23 height 29
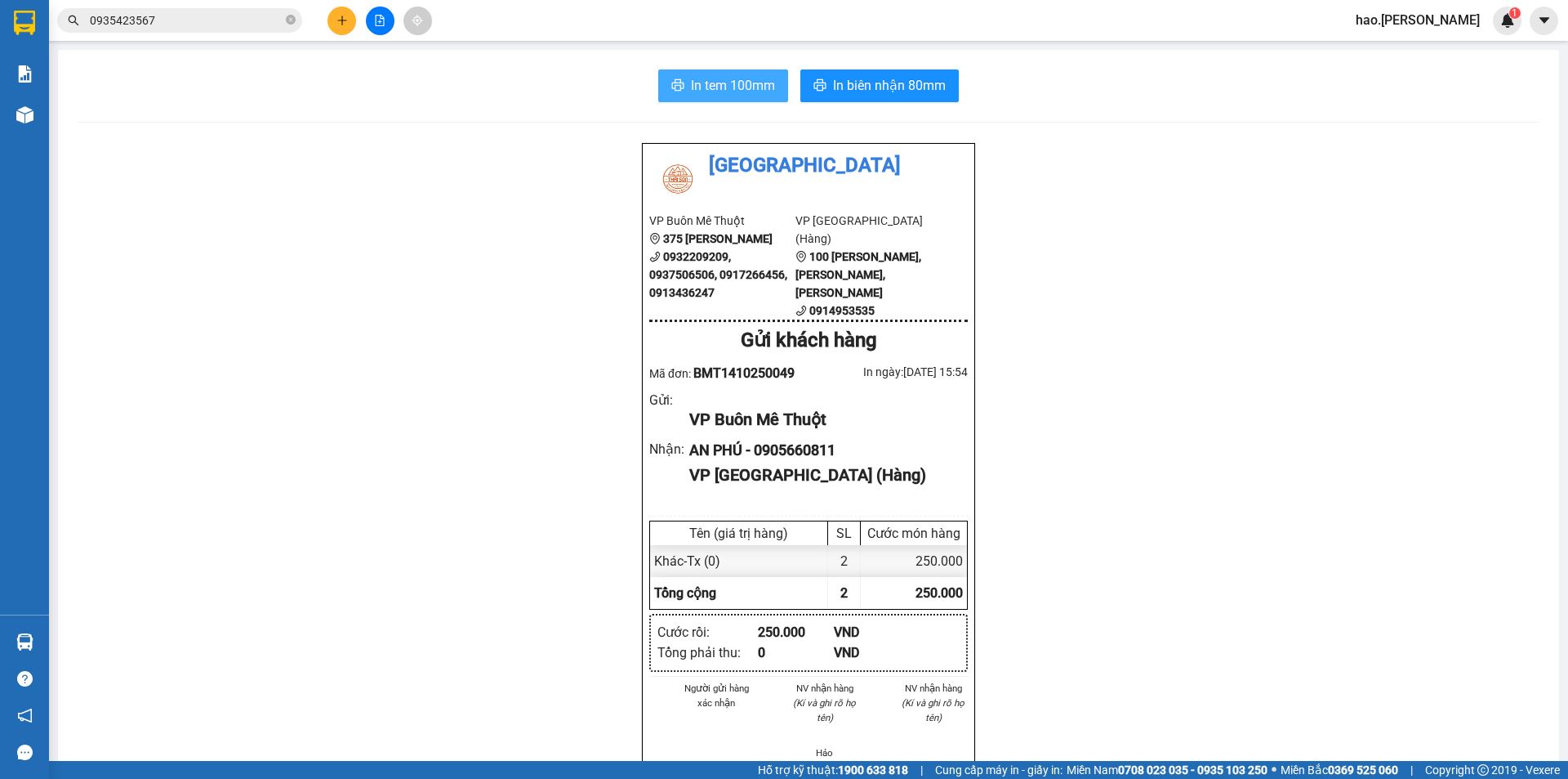
click at [729, 85] on span "In tem 100mm" at bounding box center [733, 84] width 84 height 20
click at [860, 78] on span "In biên nhận 80mm" at bounding box center [890, 84] width 113 height 20
click at [677, 82] on icon "printer" at bounding box center [678, 85] width 13 height 13
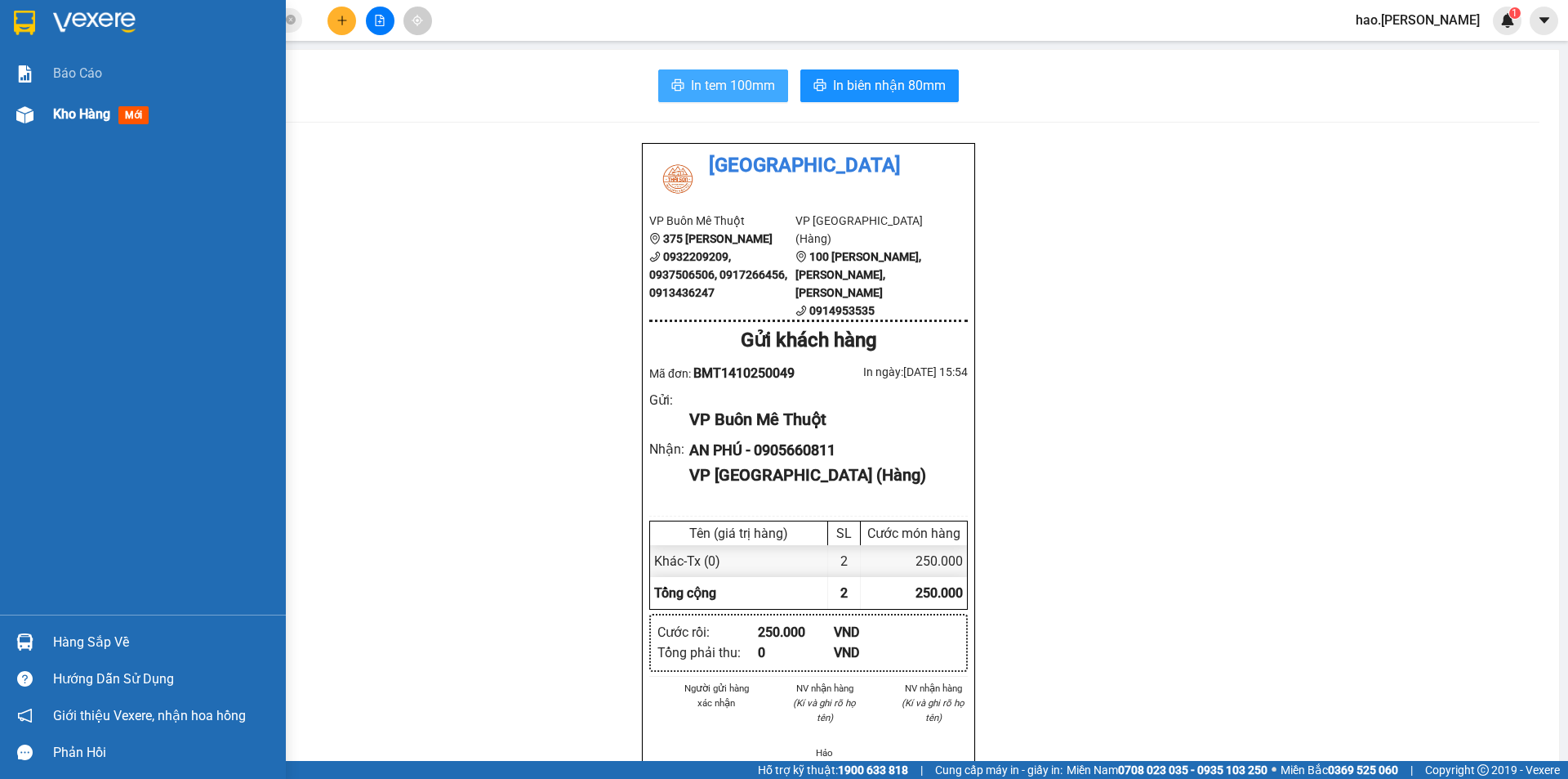
click at [85, 97] on div "Kho hàng mới" at bounding box center [163, 114] width 220 height 41
click at [85, 100] on div "Kho hàng mới" at bounding box center [163, 114] width 220 height 41
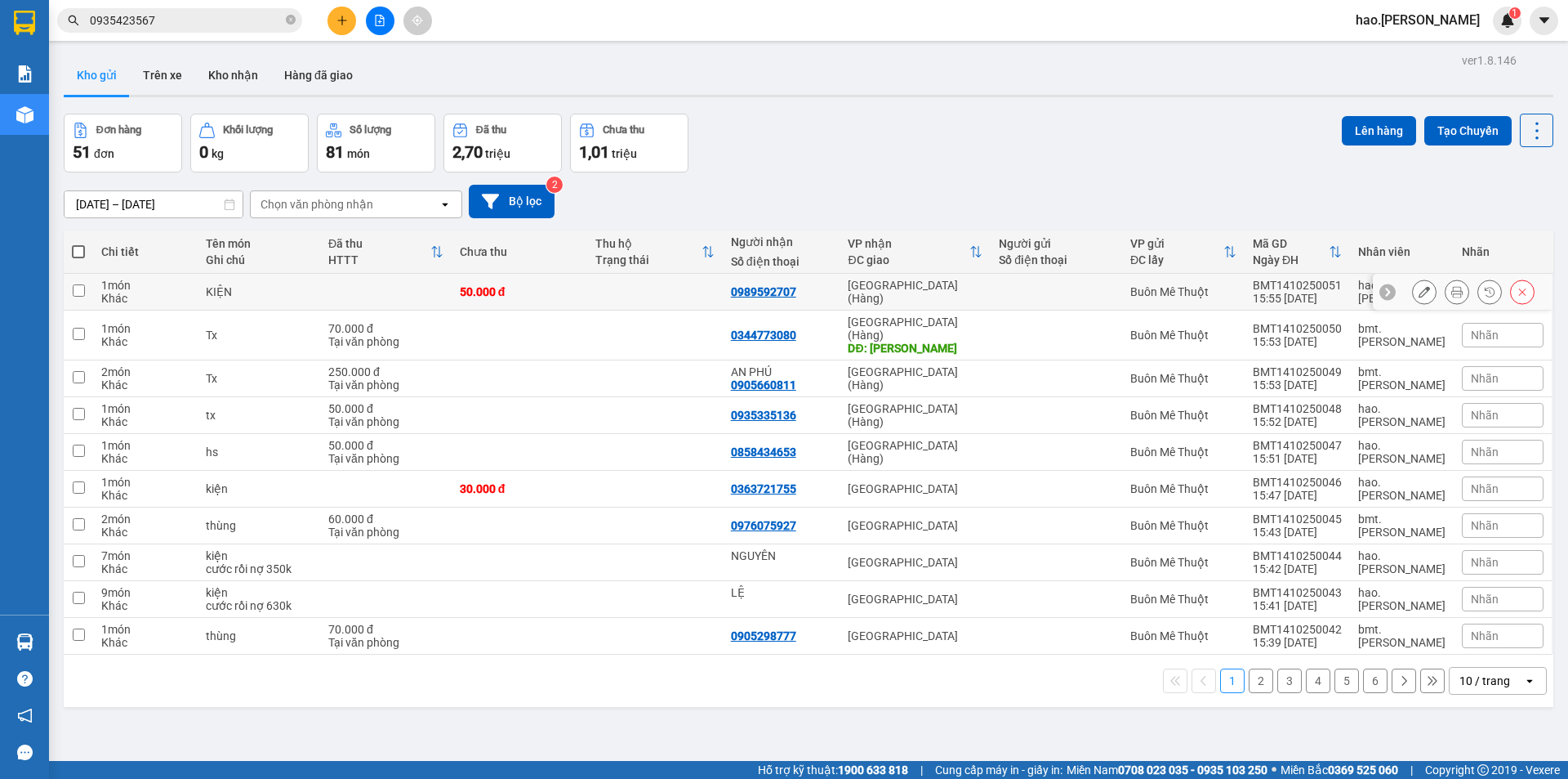
click at [1445, 291] on button at bounding box center [1457, 292] width 23 height 29
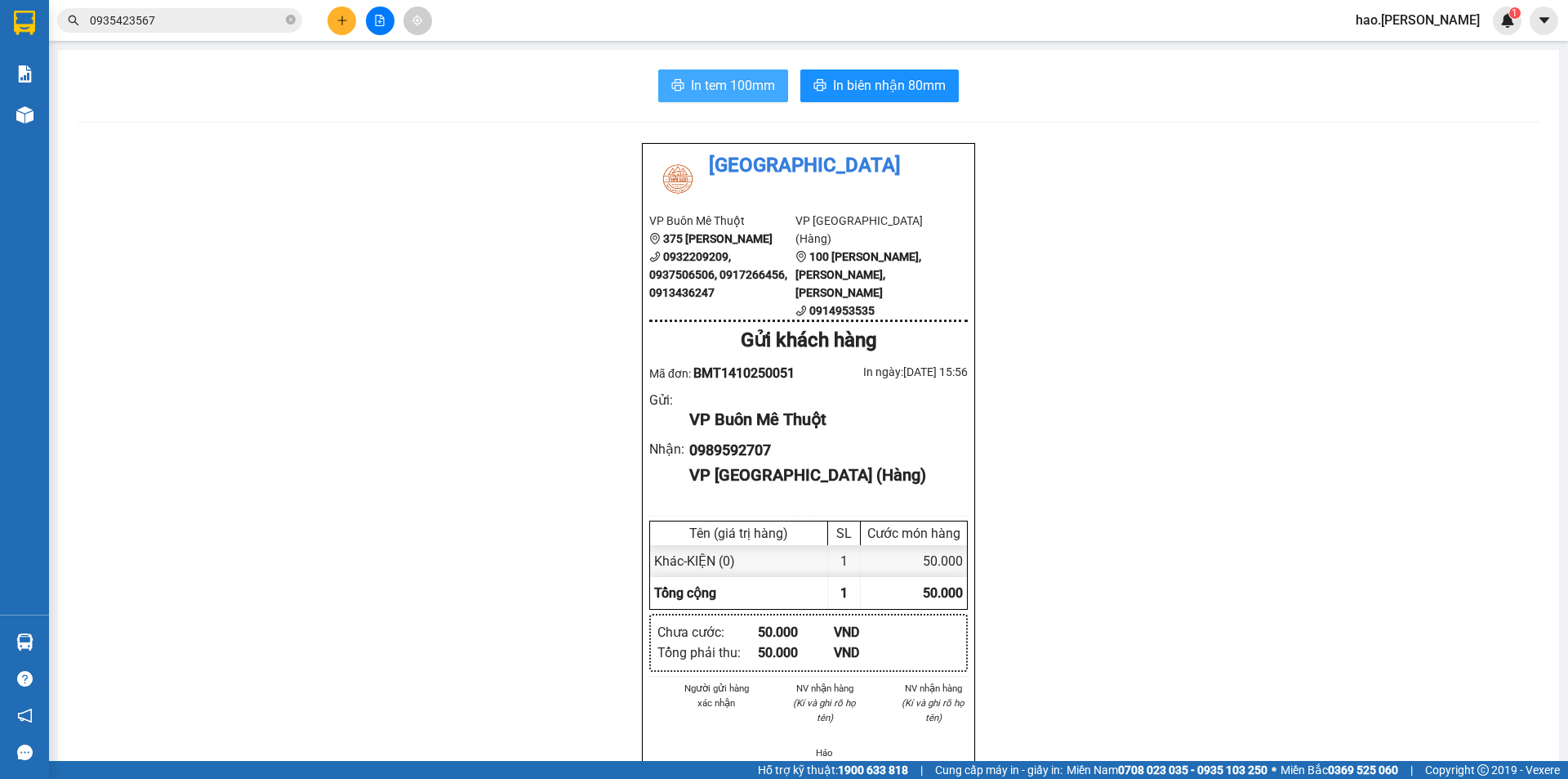
click at [716, 95] on span "In tem 100mm" at bounding box center [733, 84] width 84 height 20
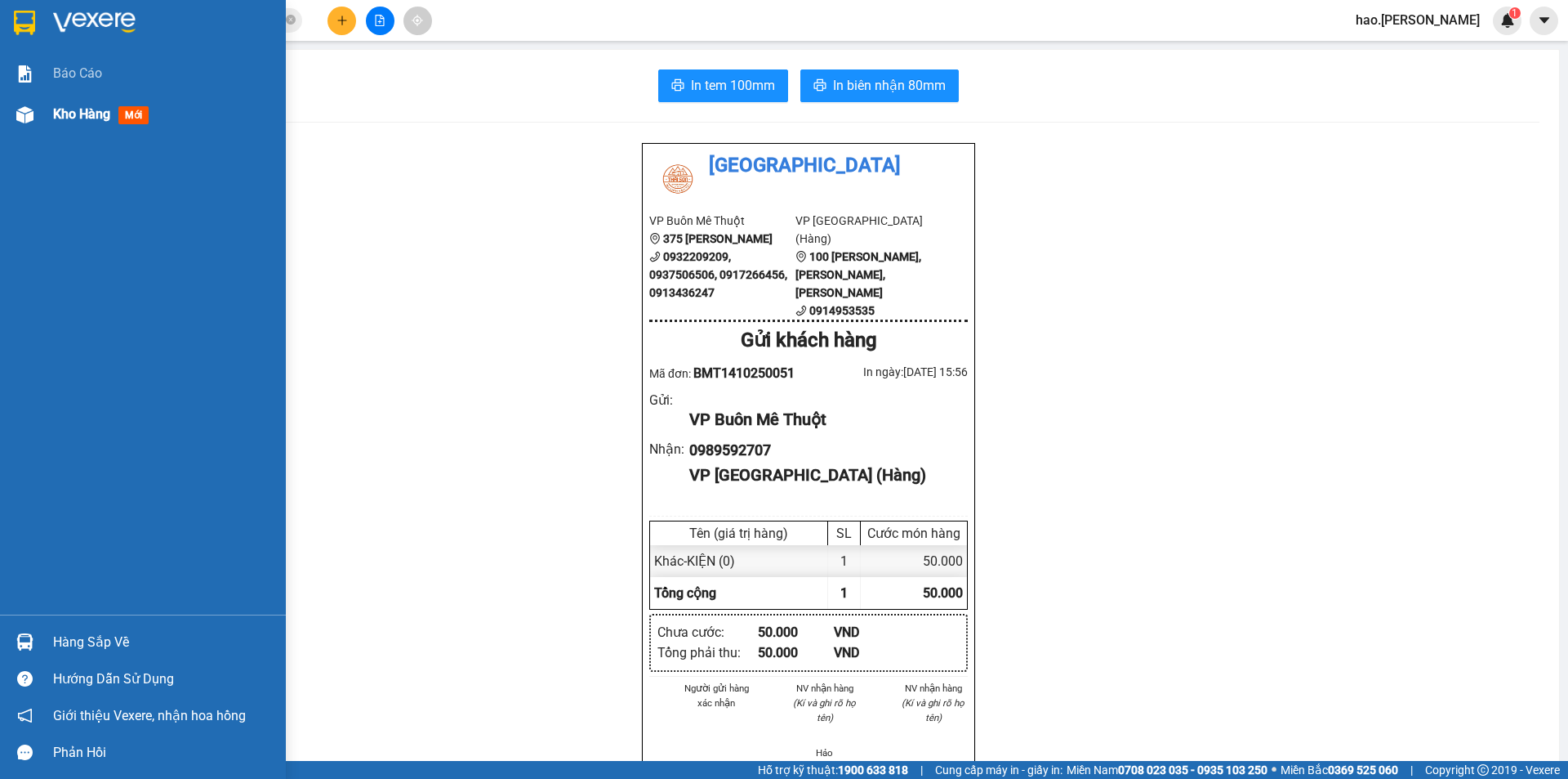
click at [62, 127] on div "Kho hàng mới" at bounding box center [163, 114] width 220 height 41
click at [64, 120] on span "Kho hàng" at bounding box center [81, 114] width 57 height 15
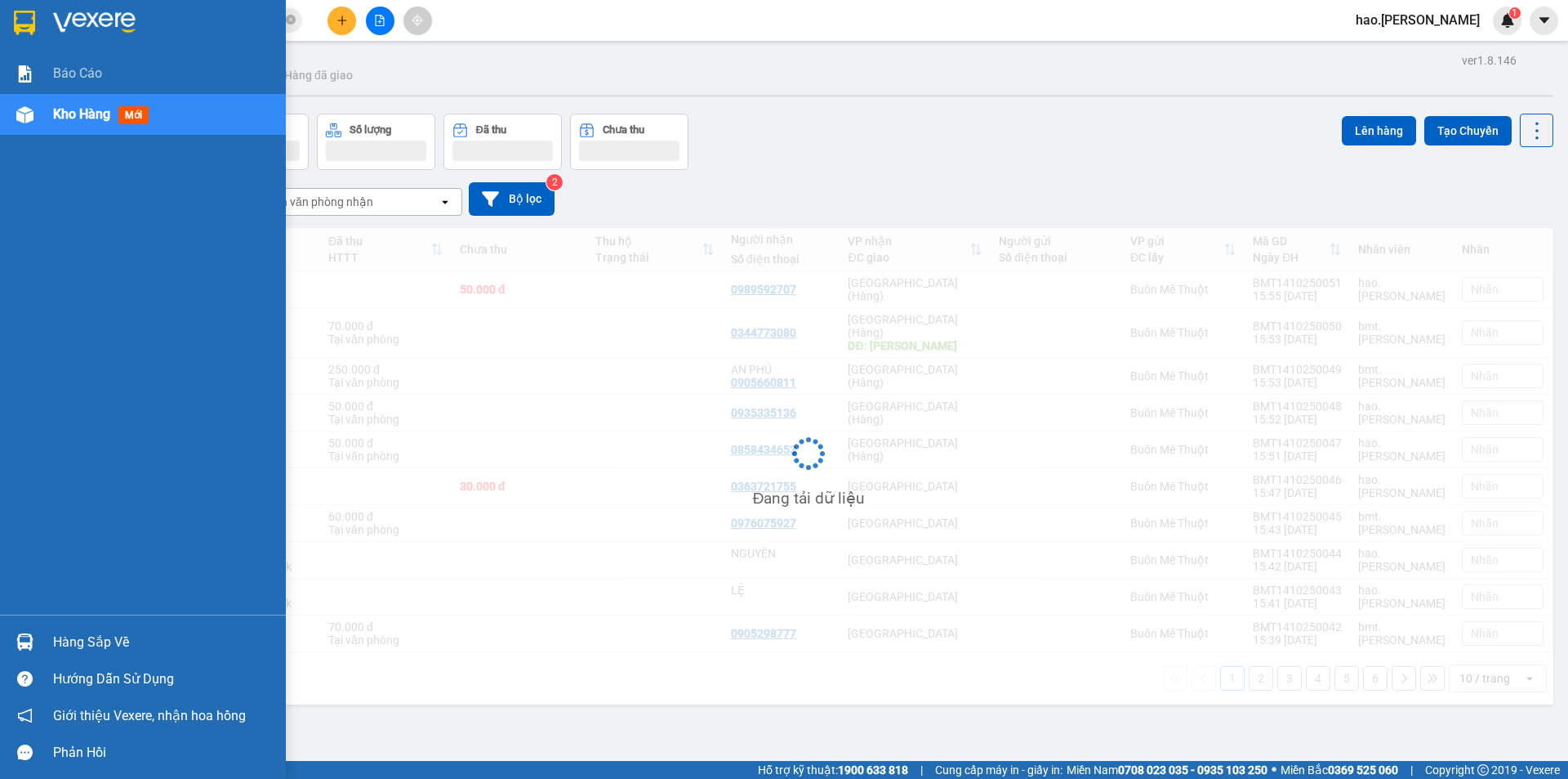
click at [64, 120] on span "Kho hàng" at bounding box center [81, 114] width 57 height 15
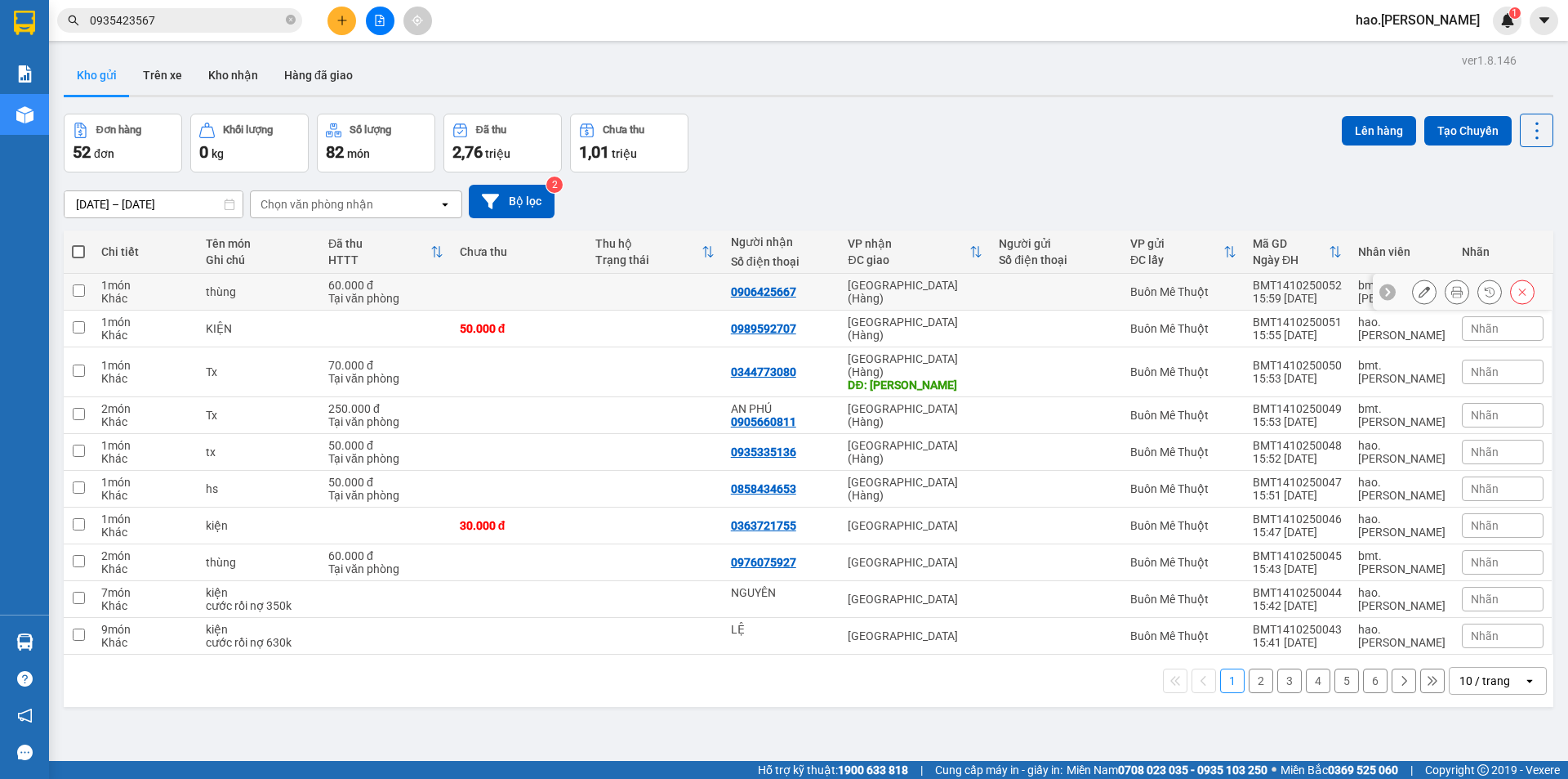
click at [1445, 286] on button at bounding box center [1457, 292] width 23 height 29
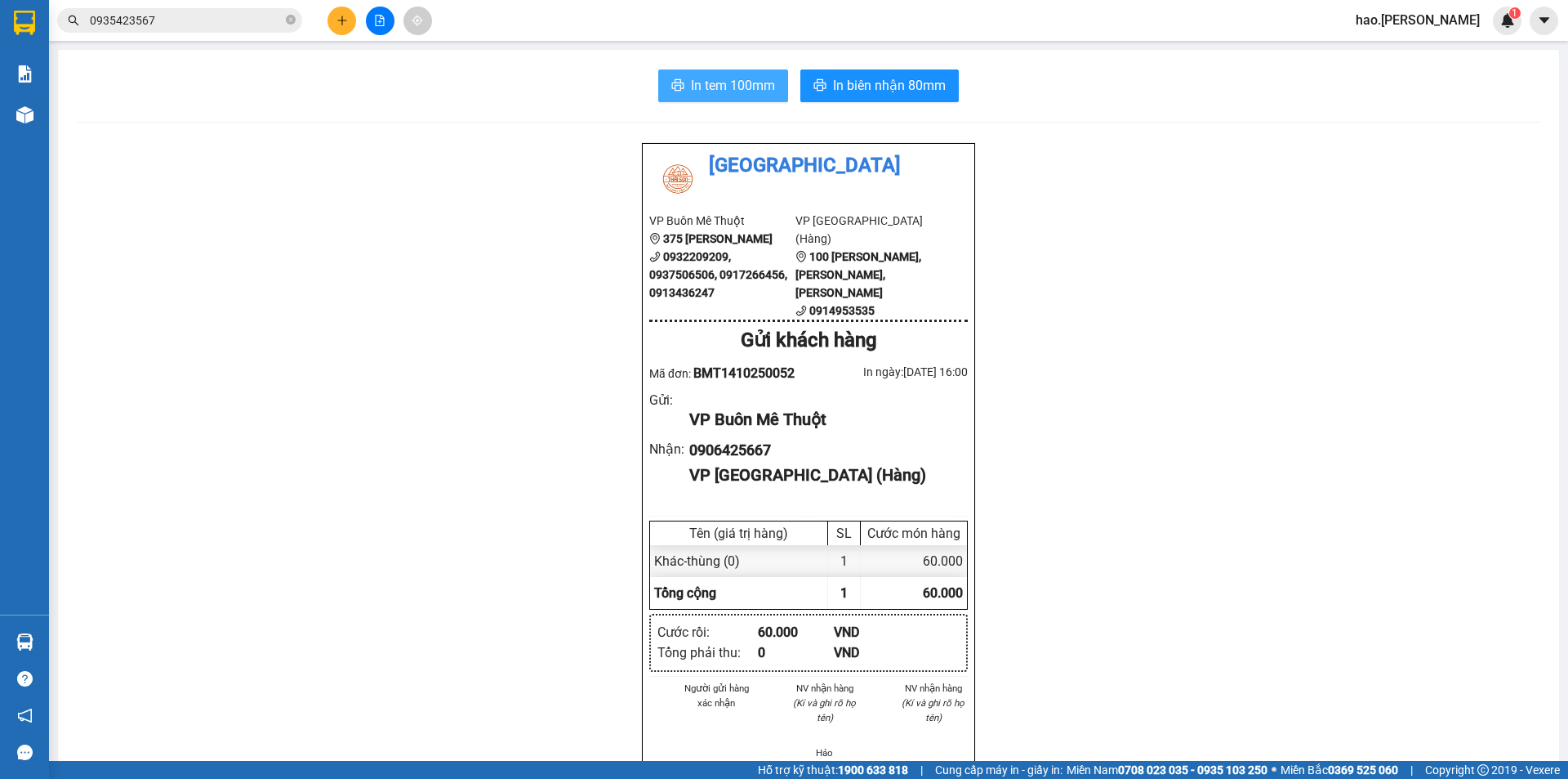
click at [740, 88] on span "In tem 100mm" at bounding box center [733, 84] width 84 height 20
click at [900, 82] on span "In biên nhận 80mm" at bounding box center [890, 84] width 113 height 20
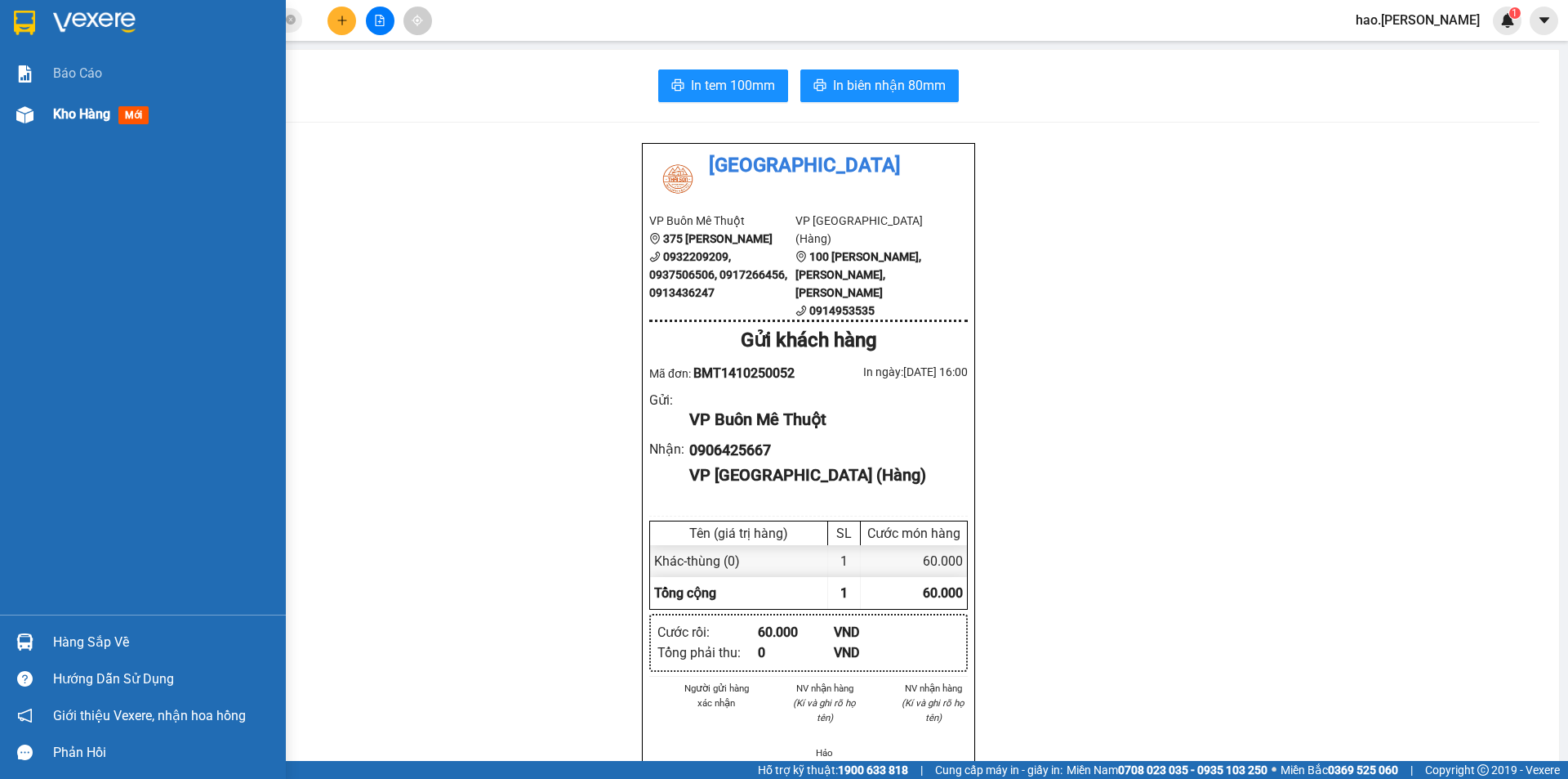
click at [59, 115] on span "Kho hàng" at bounding box center [81, 114] width 57 height 15
click at [62, 115] on span "Kho hàng" at bounding box center [81, 114] width 57 height 15
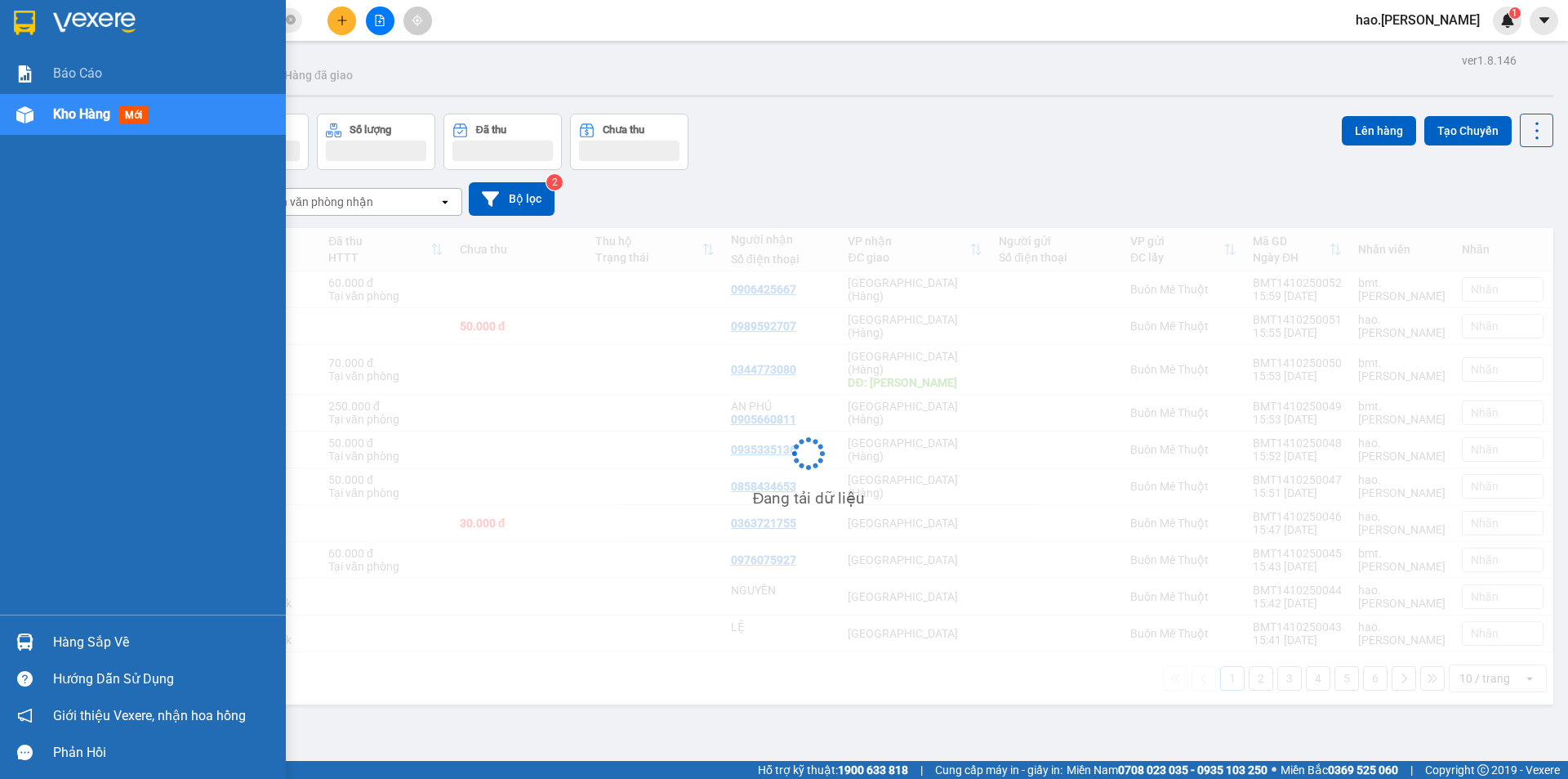
click at [62, 115] on span "Kho hàng" at bounding box center [81, 114] width 57 height 15
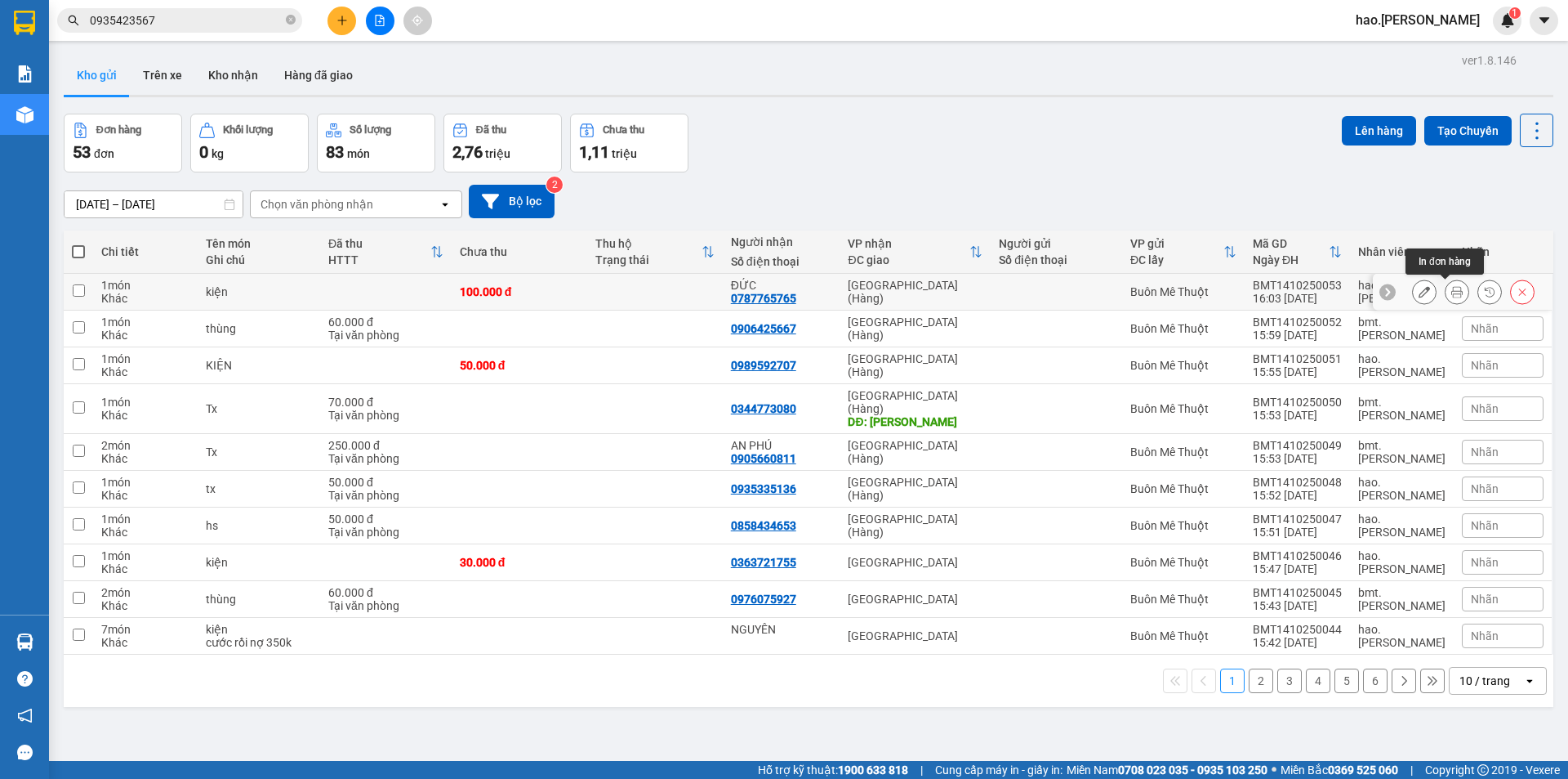
click at [1451, 291] on icon at bounding box center [1457, 291] width 11 height 11
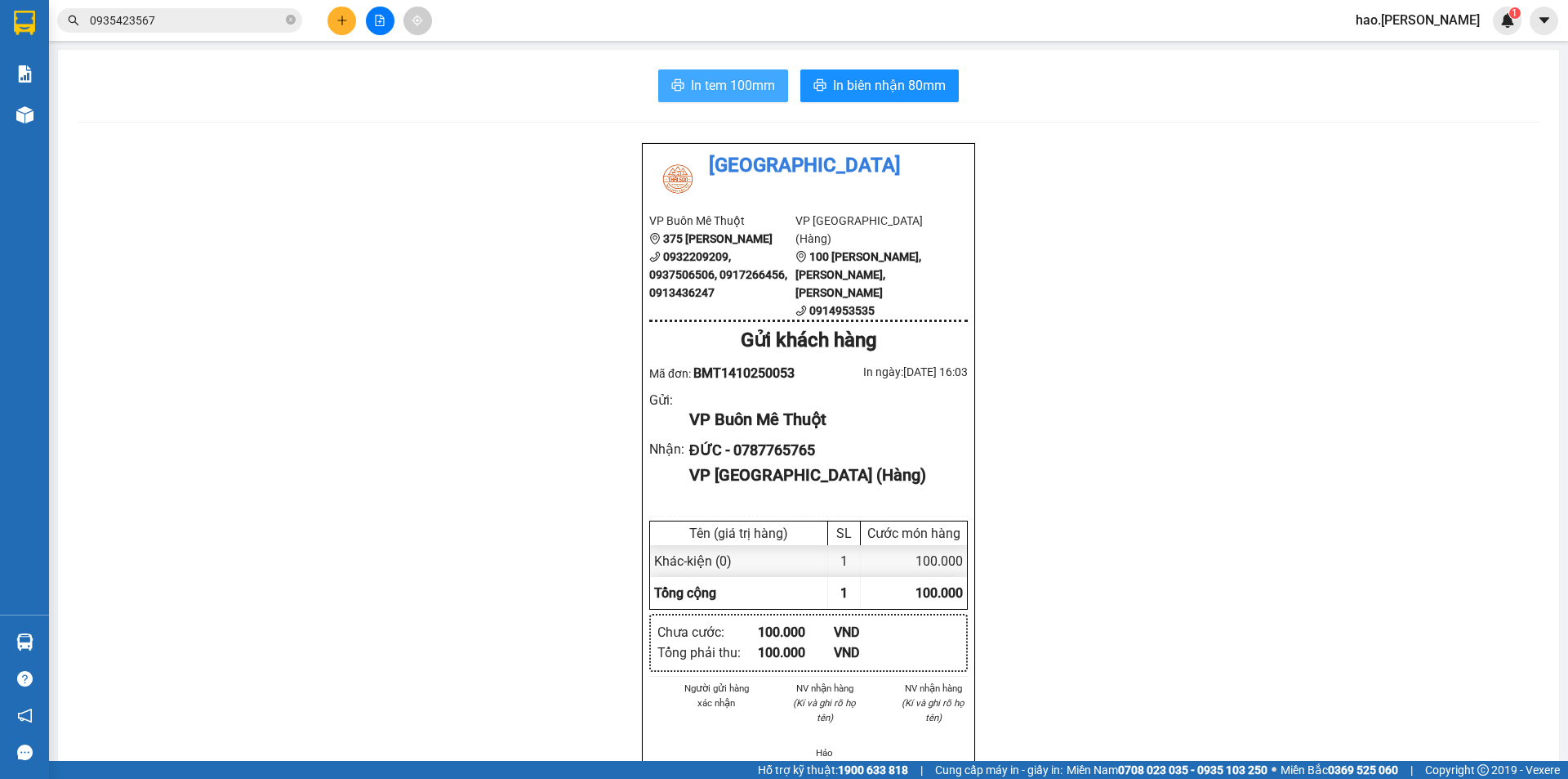
click at [702, 80] on span "In tem 100mm" at bounding box center [733, 84] width 84 height 20
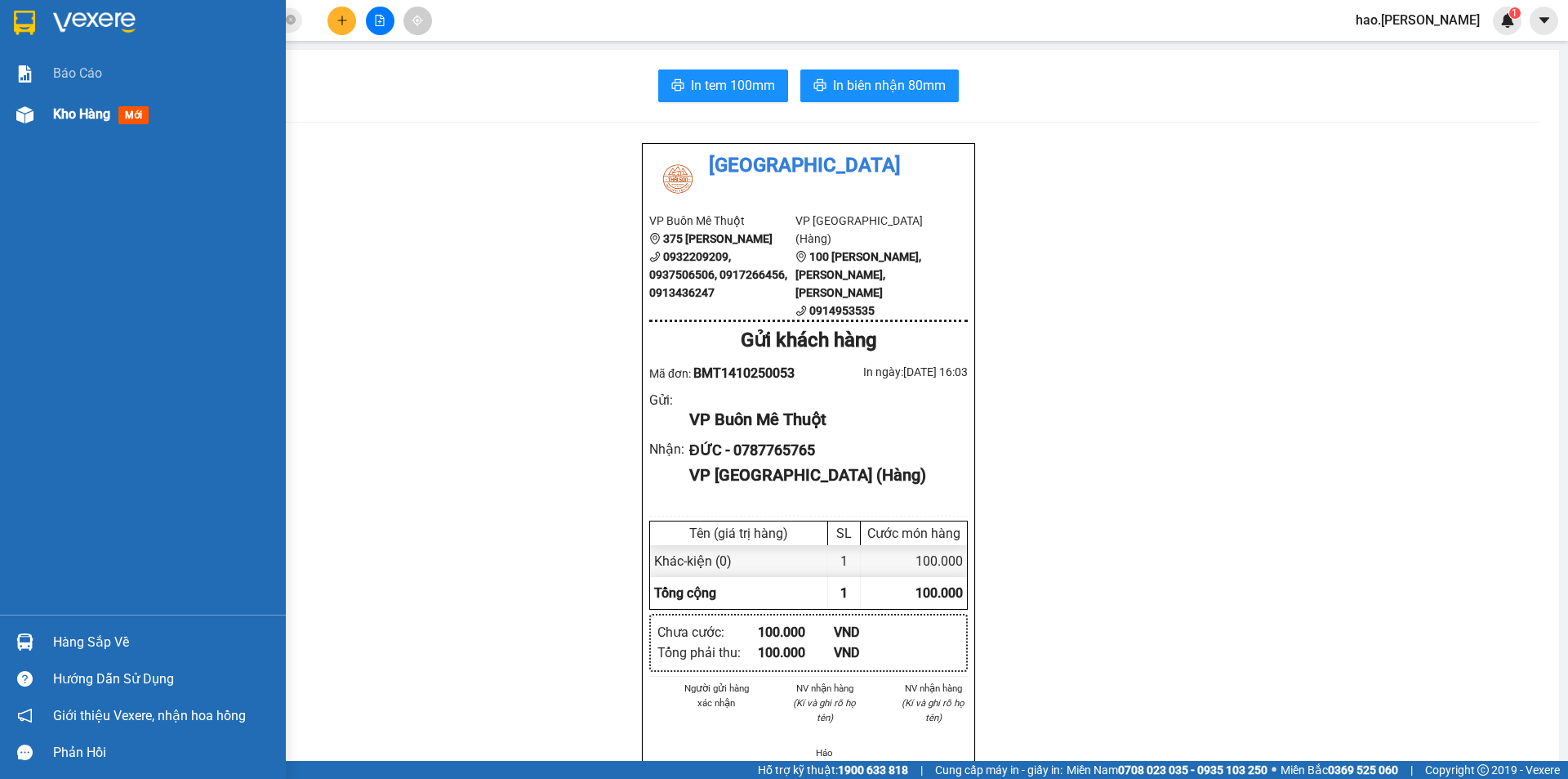
click at [35, 117] on div at bounding box center [25, 115] width 29 height 29
click at [36, 118] on div at bounding box center [25, 115] width 29 height 29
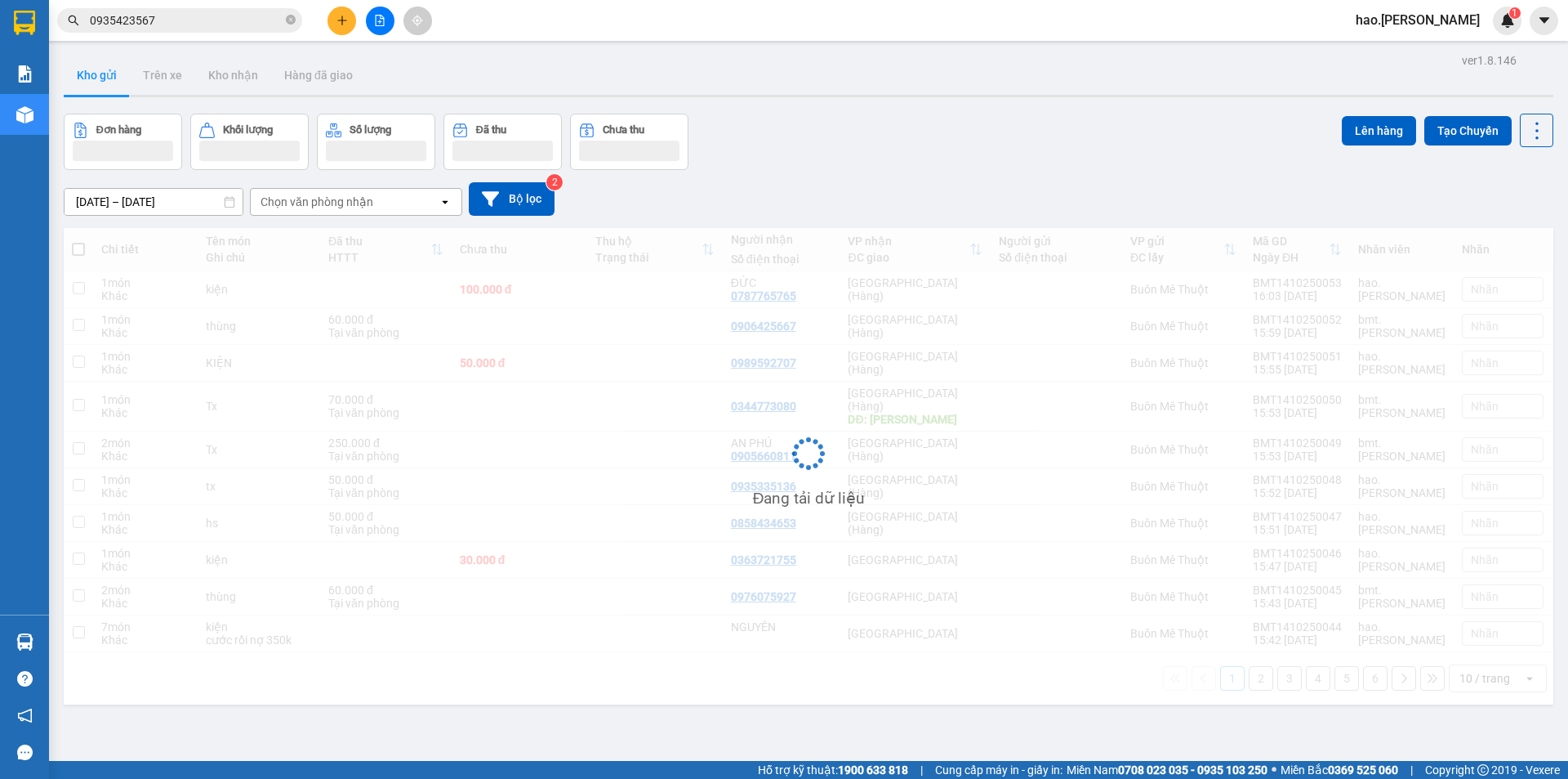
click at [363, 205] on div "Chọn văn phòng nhận" at bounding box center [317, 201] width 113 height 16
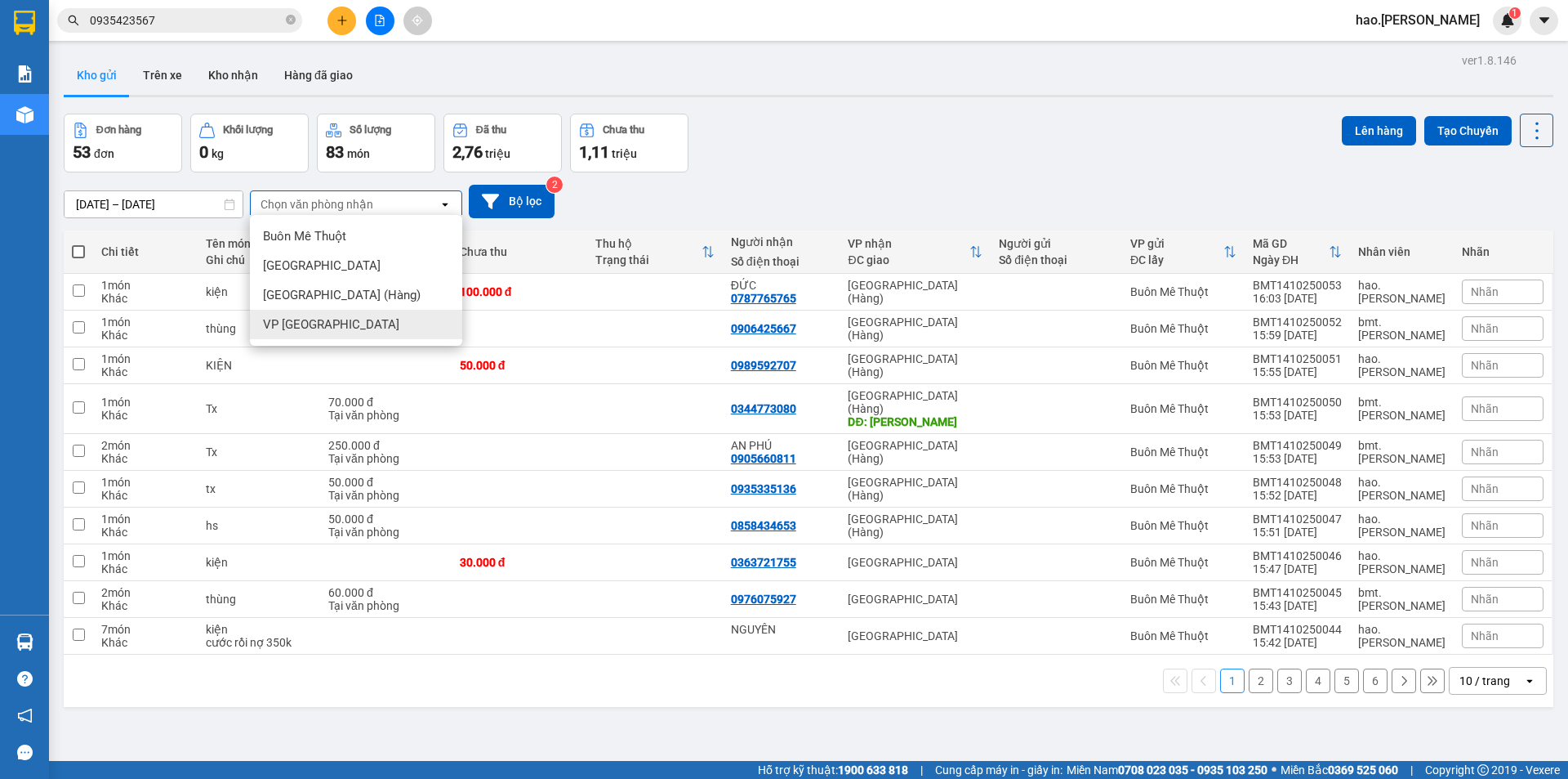
drag, startPoint x: 356, startPoint y: 295, endPoint x: 354, endPoint y: 319, distance: 24.1
click at [354, 319] on ul "Buôn Mê Thuột [GEOGRAPHIC_DATA] [GEOGRAPHIC_DATA] ([GEOGRAPHIC_DATA]) VP [GEOGR…" at bounding box center [356, 280] width 213 height 130
click at [354, 319] on div "VP [GEOGRAPHIC_DATA]" at bounding box center [356, 324] width 213 height 30
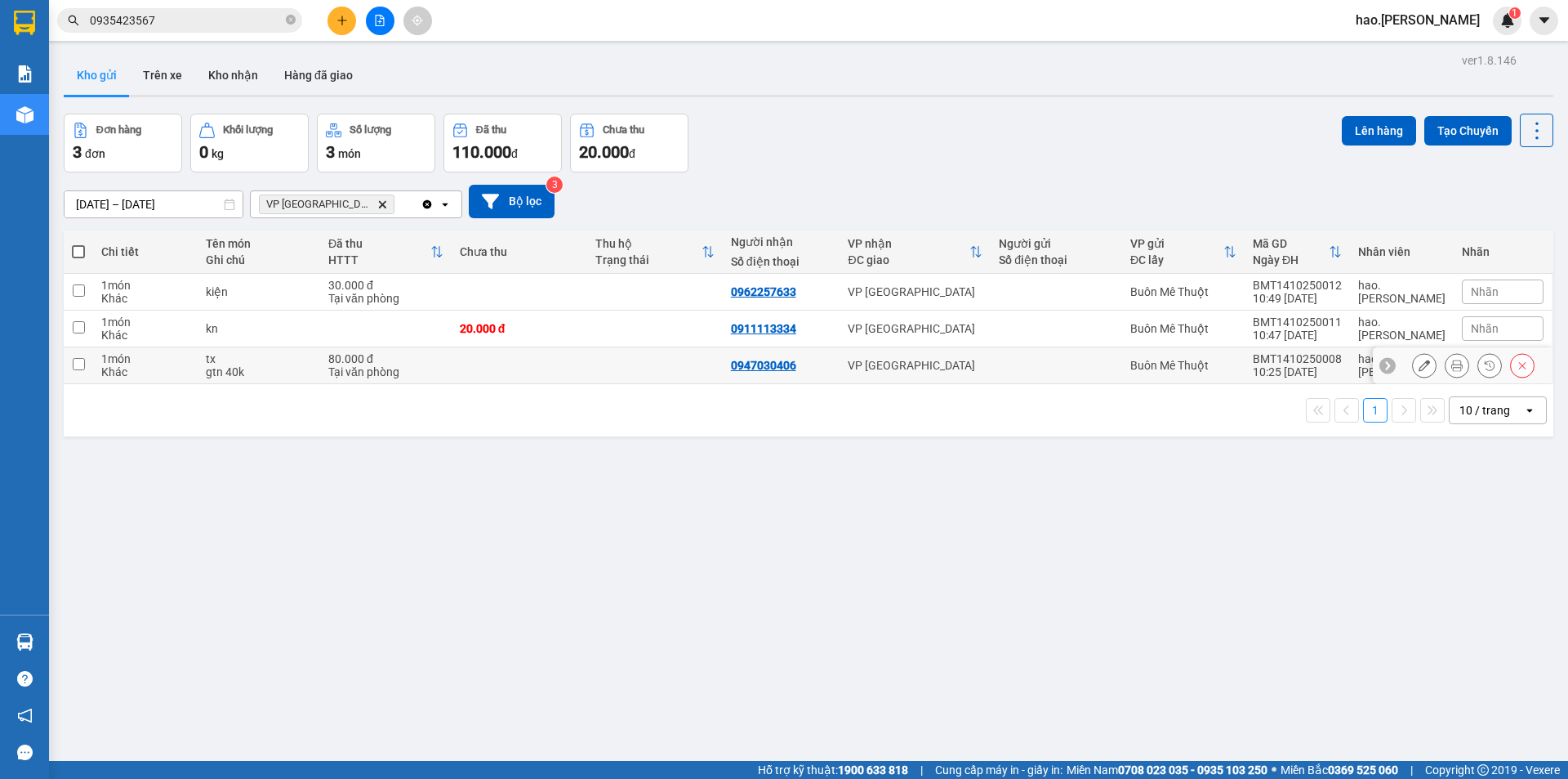
click at [466, 364] on td at bounding box center [520, 365] width 136 height 36
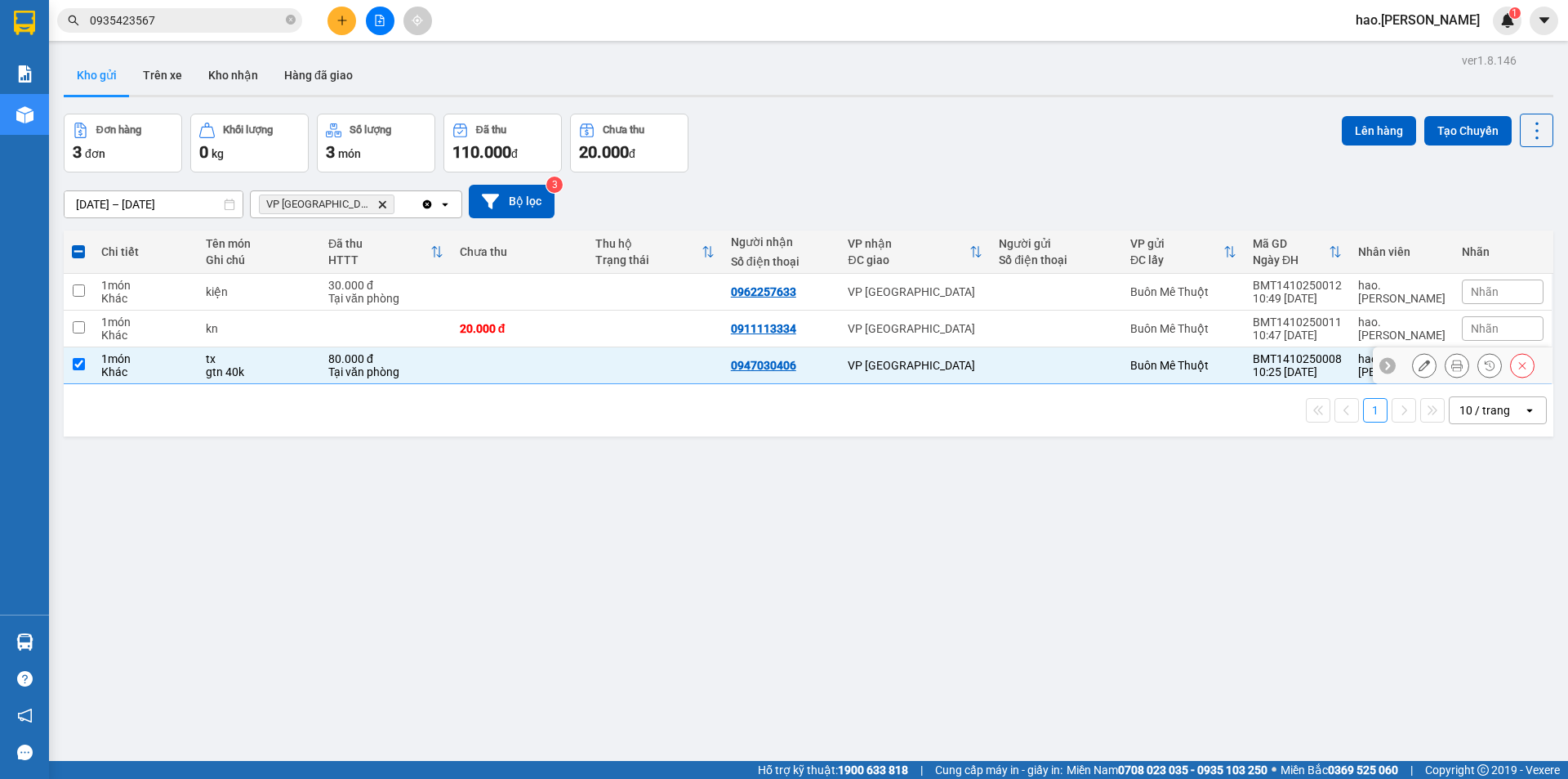
click at [80, 367] on input "checkbox" at bounding box center [79, 364] width 12 height 12
checkbox input "false"
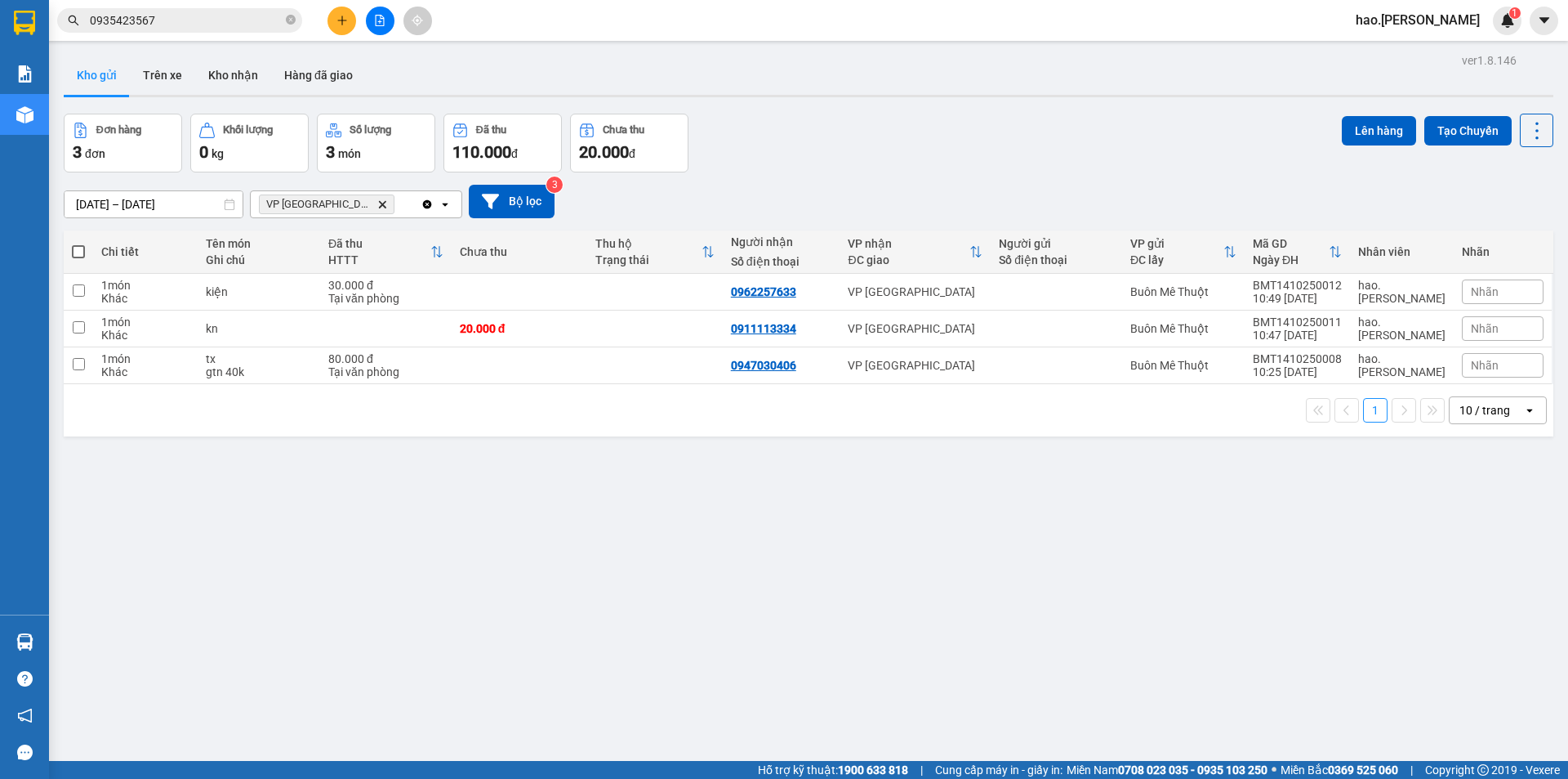
click at [572, 608] on div "ver 1.8.146 Kho gửi Trên xe Kho nhận Hàng đã giao Đơn hàng 3 đơn Khối lượng 0 k…" at bounding box center [808, 438] width 1503 height 779
click at [336, 202] on span "VP Nha Trang Delete" at bounding box center [327, 204] width 136 height 19
click at [377, 204] on icon "Delete" at bounding box center [382, 204] width 10 height 10
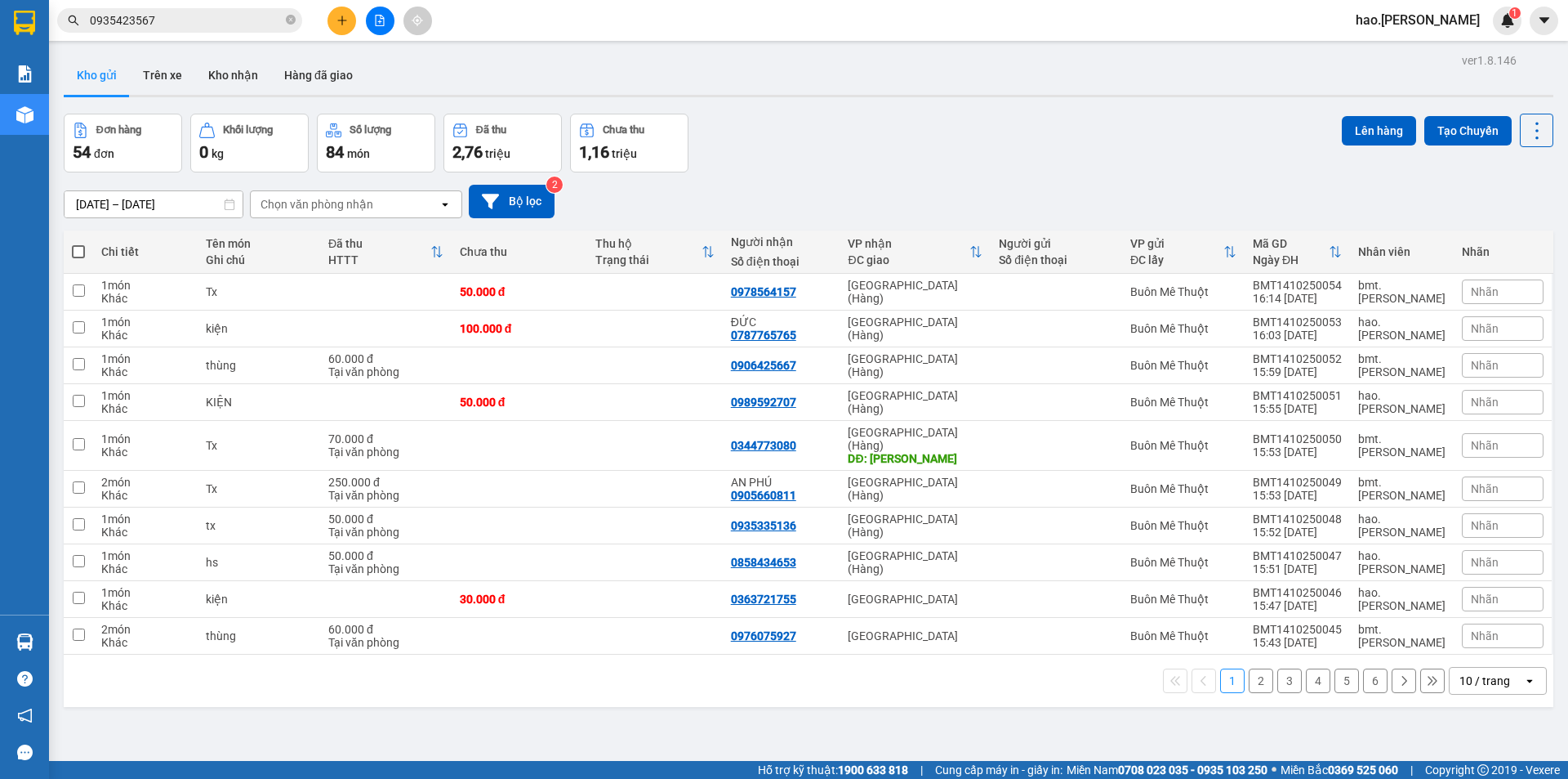
click at [97, 79] on button "Kho gửi" at bounding box center [97, 75] width 66 height 39
click at [1451, 286] on icon at bounding box center [1457, 291] width 11 height 11
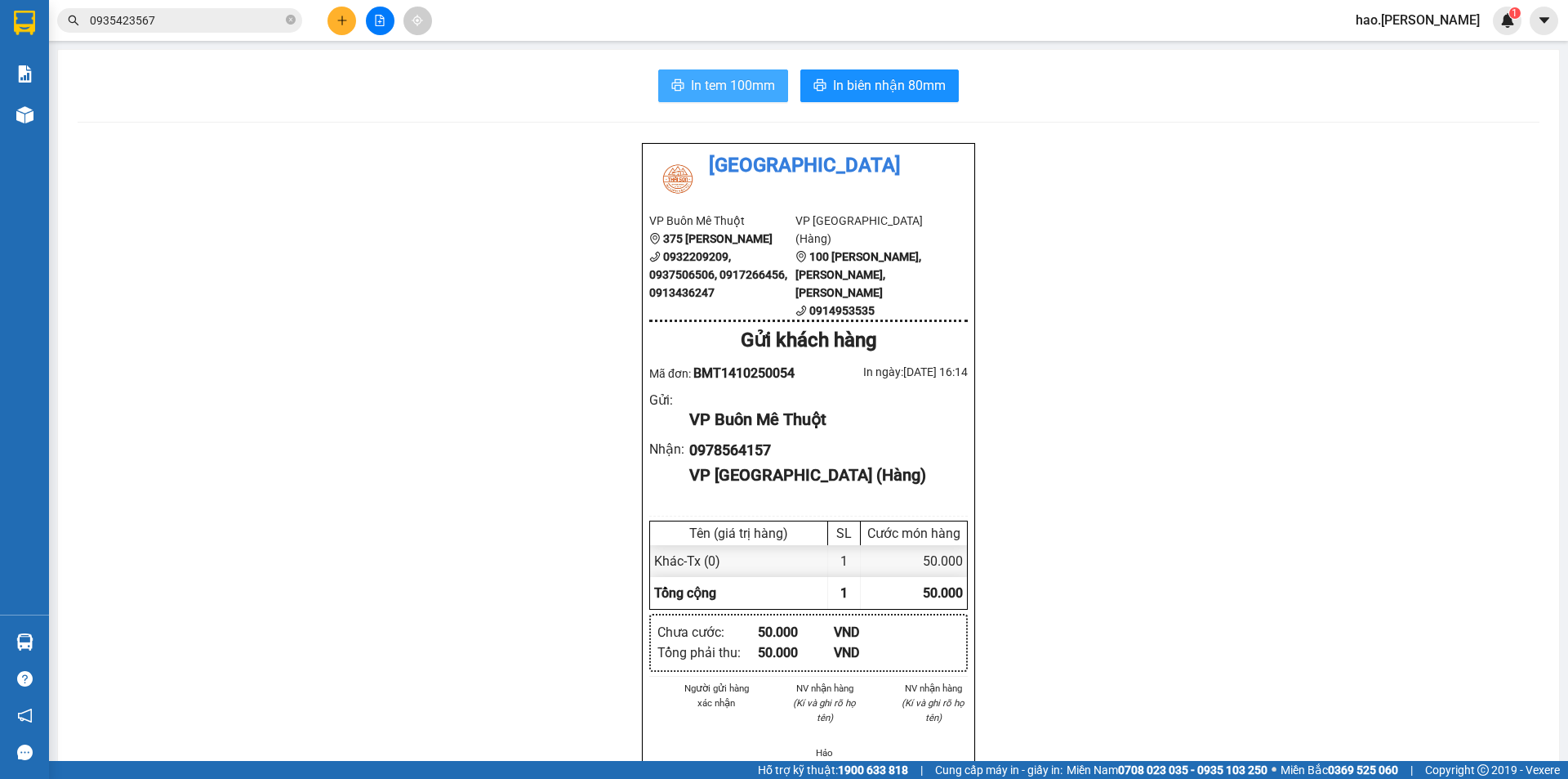
click at [714, 75] on span "In tem 100mm" at bounding box center [733, 84] width 84 height 20
click at [935, 83] on span "In biên nhận 80mm" at bounding box center [890, 84] width 113 height 20
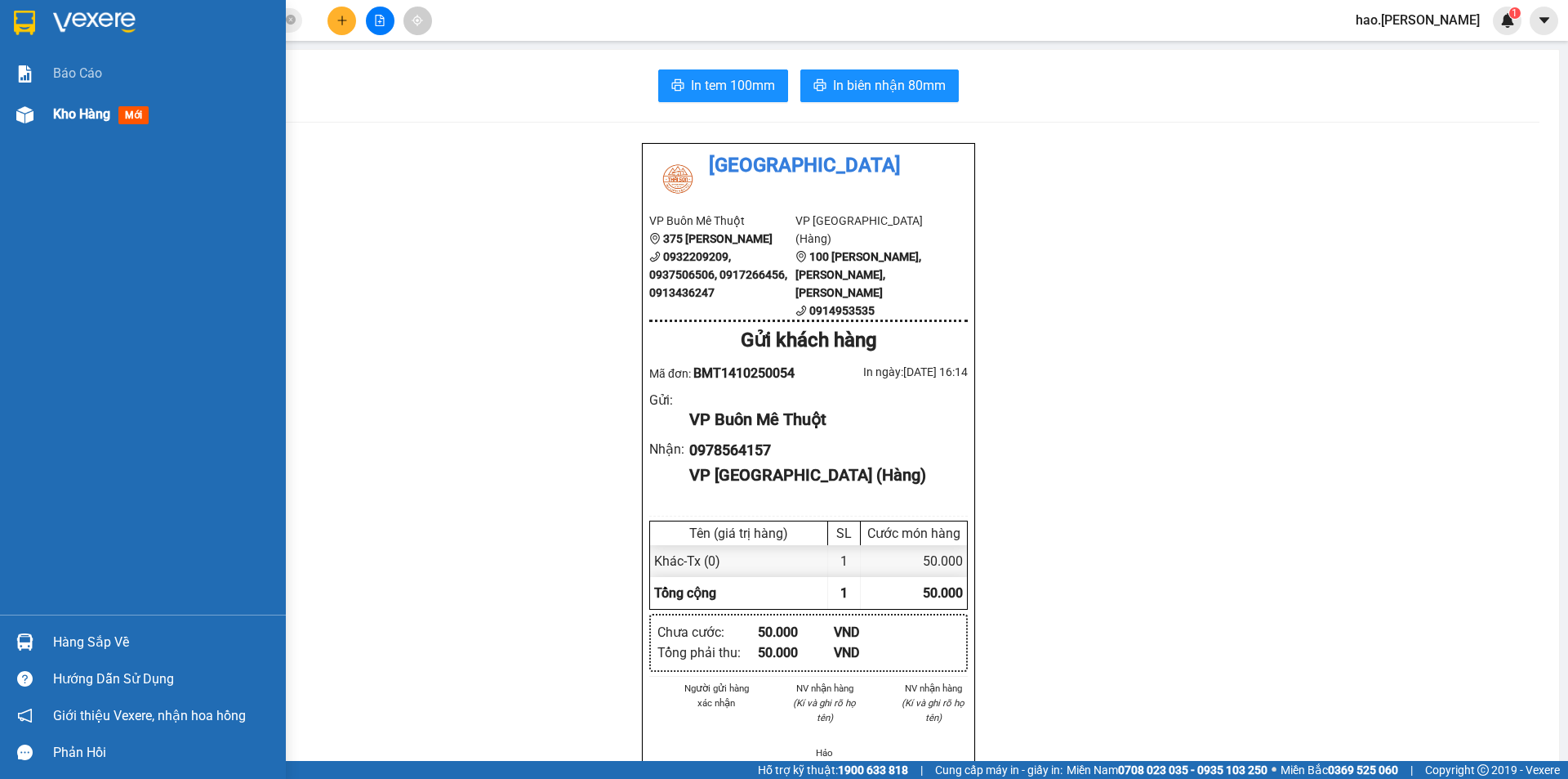
click at [64, 114] on span "Kho hàng" at bounding box center [81, 114] width 57 height 15
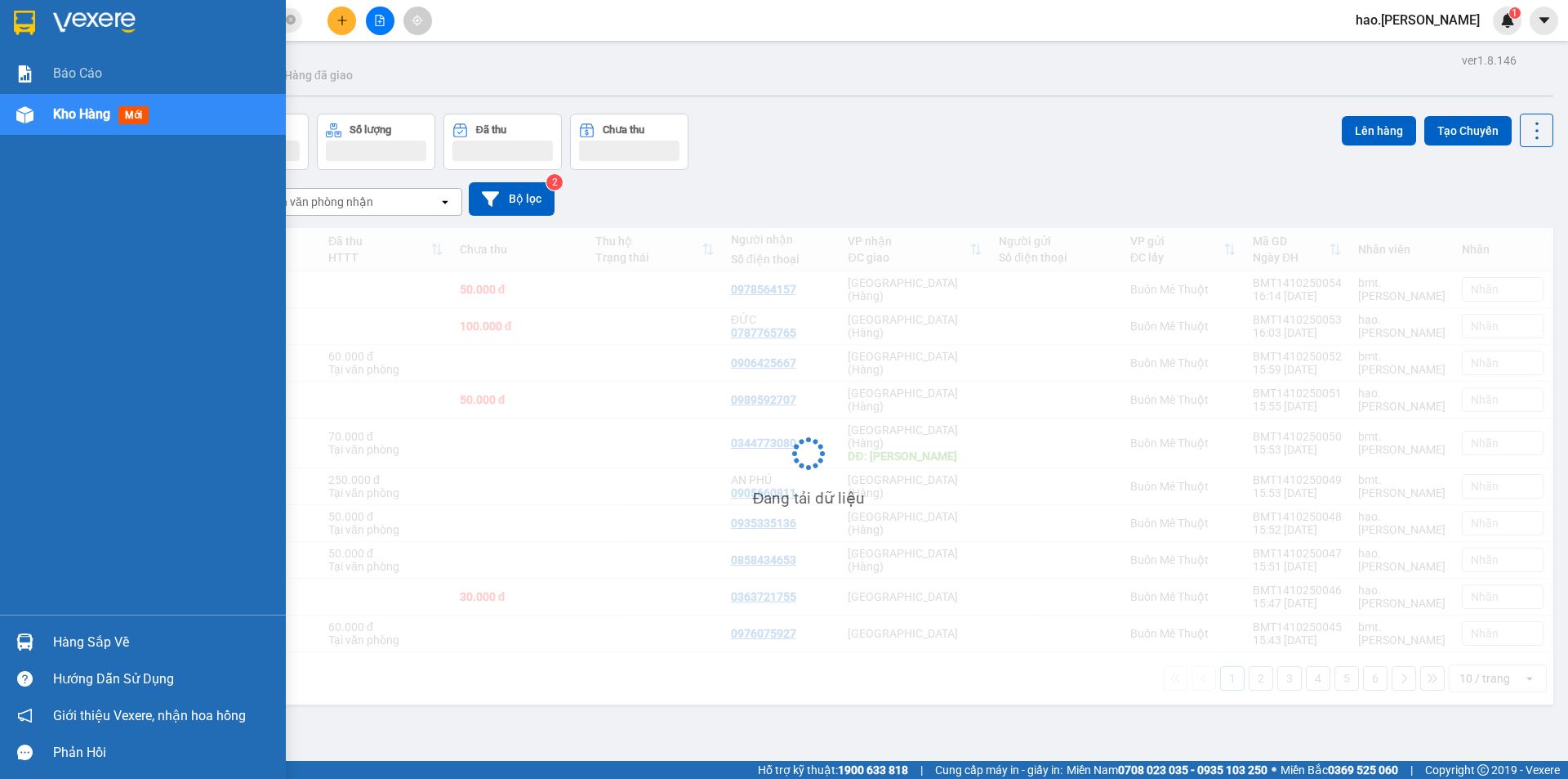
click at [64, 114] on span "Kho hàng" at bounding box center [81, 114] width 57 height 15
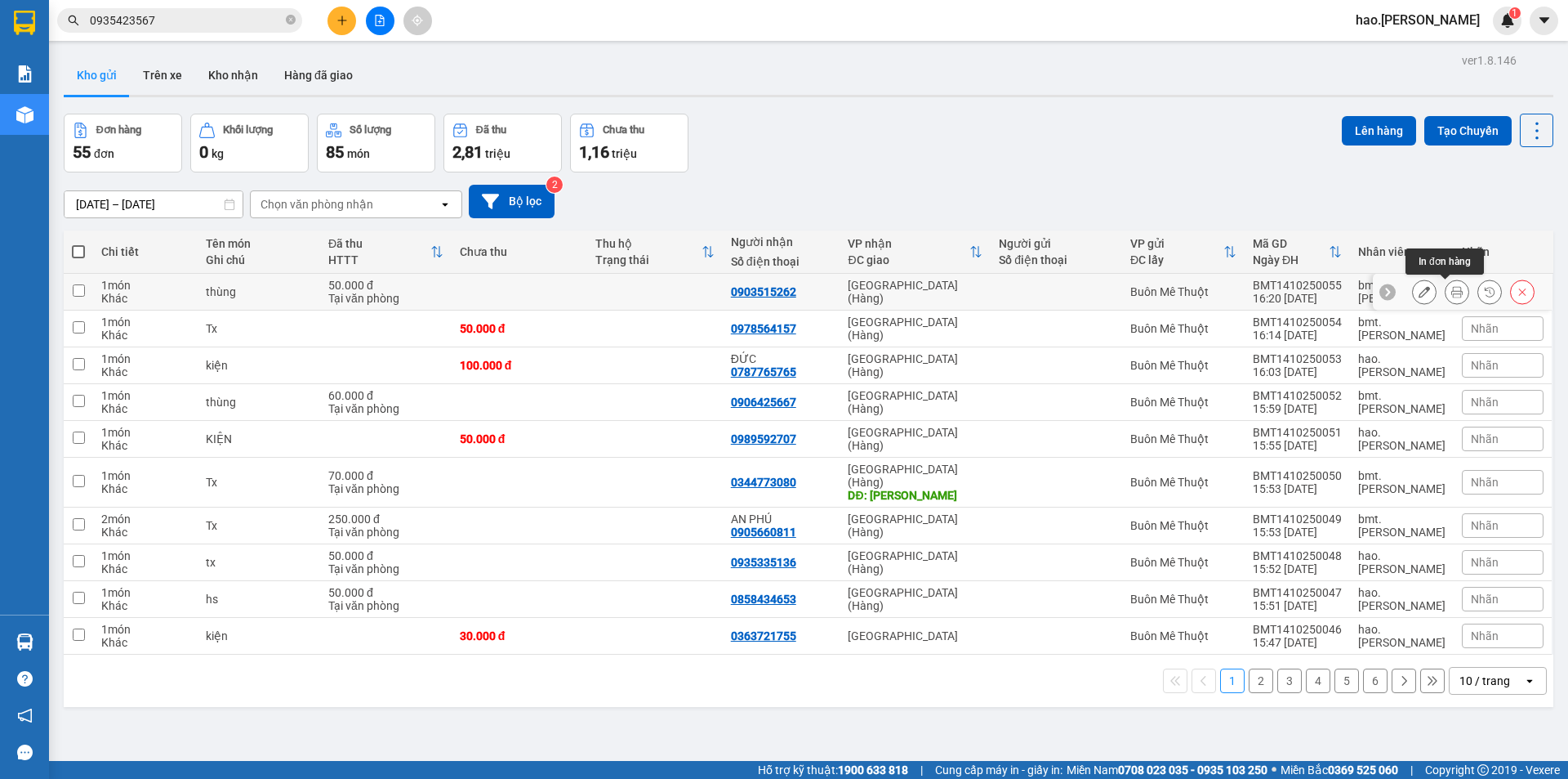
click at [1450, 294] on button at bounding box center [1457, 292] width 23 height 29
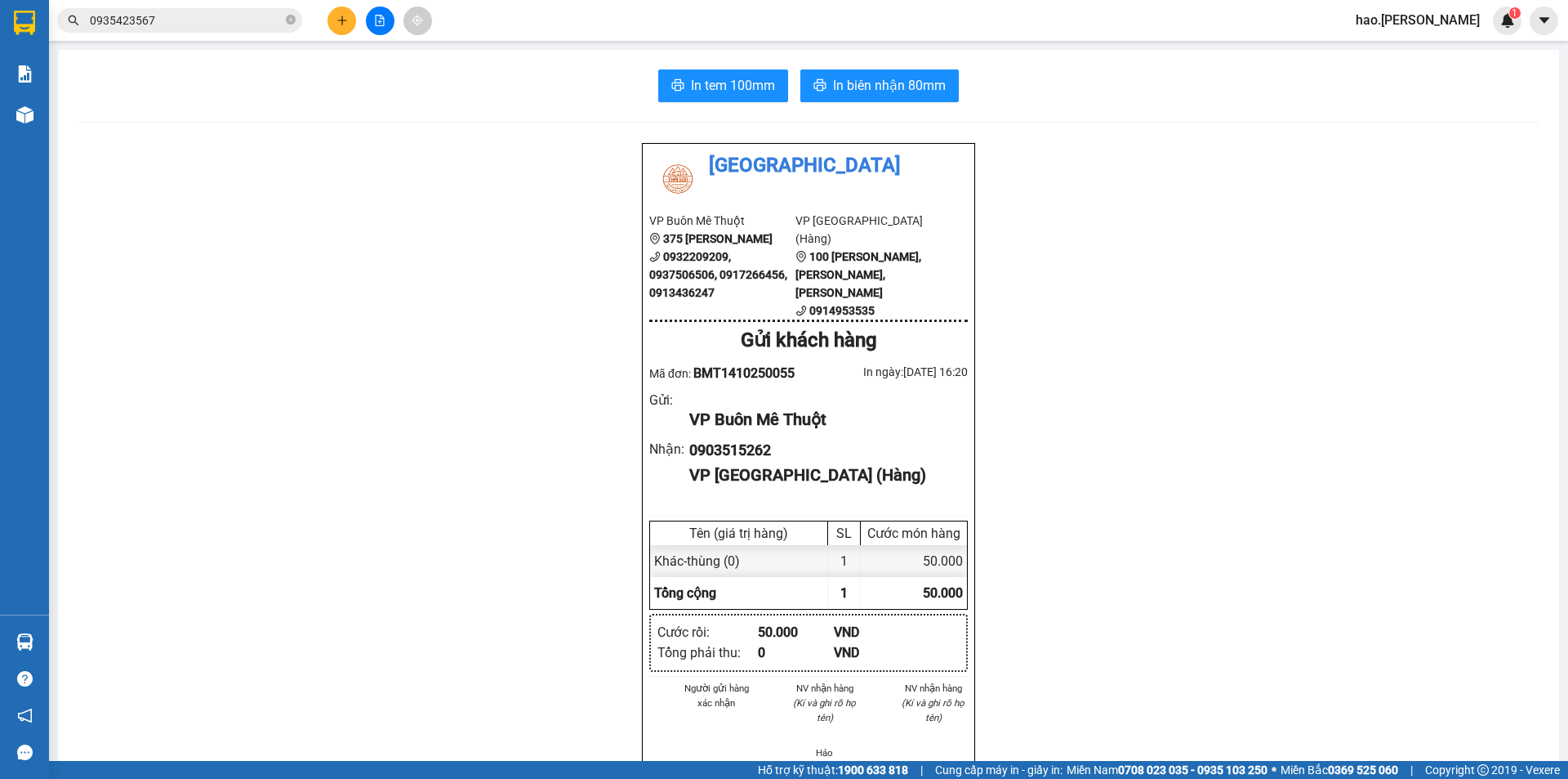
click at [750, 105] on div "In tem 100mm In biên nhận 80mm Thái Sơn VP Buôn Mê Thuột 375 Hoàng Diệu 0932209…" at bounding box center [808, 736] width 1501 height 1372
click at [745, 90] on span "In tem 100mm" at bounding box center [733, 84] width 84 height 20
click at [337, 24] on icon "plus" at bounding box center [342, 20] width 11 height 11
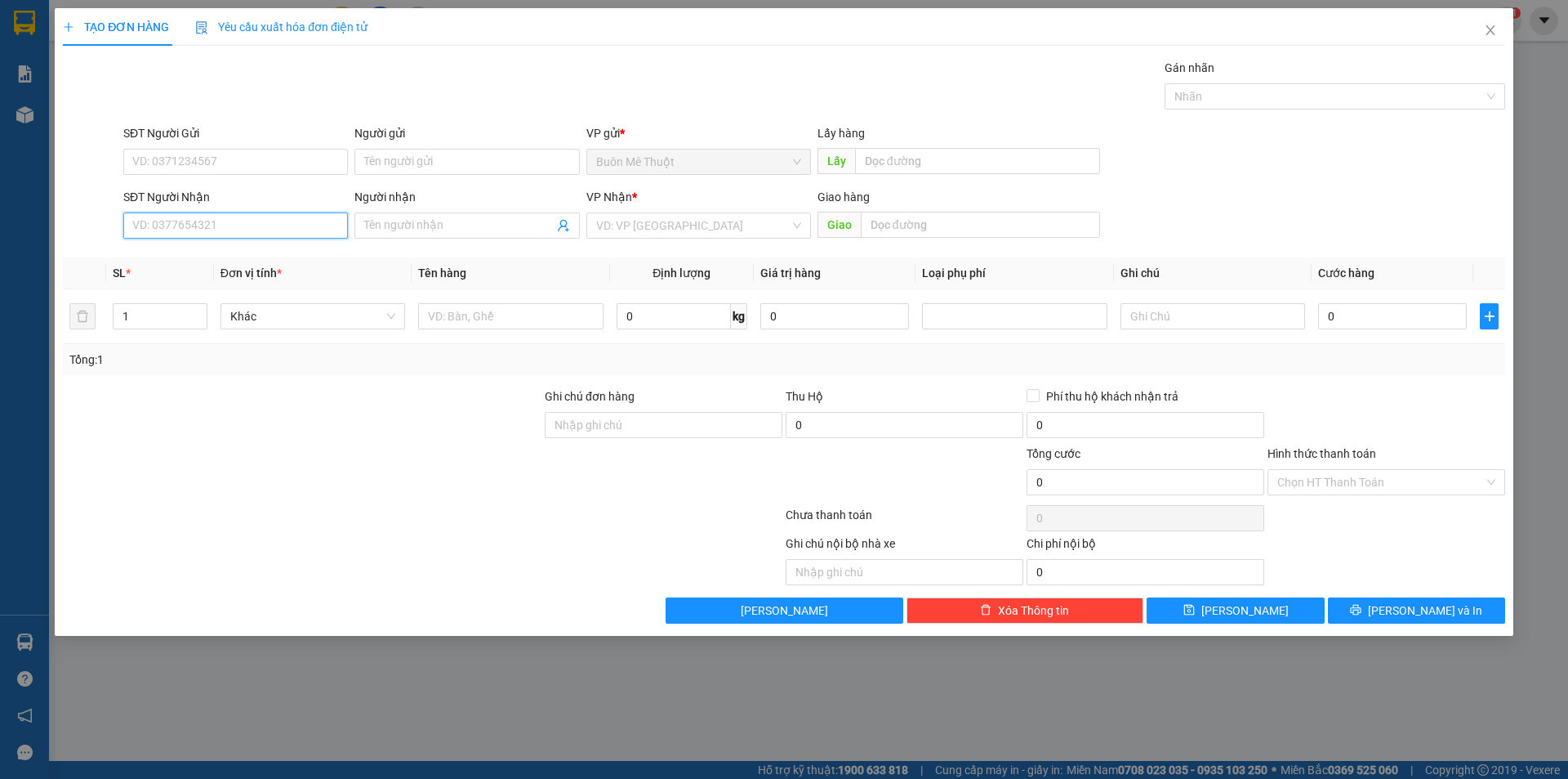
click at [139, 220] on input "SĐT Người Nhận" at bounding box center [236, 225] width 225 height 26
click at [176, 258] on div "0941681331 - nguyên" at bounding box center [236, 258] width 205 height 18
type input "0941681331"
type input "nguyên"
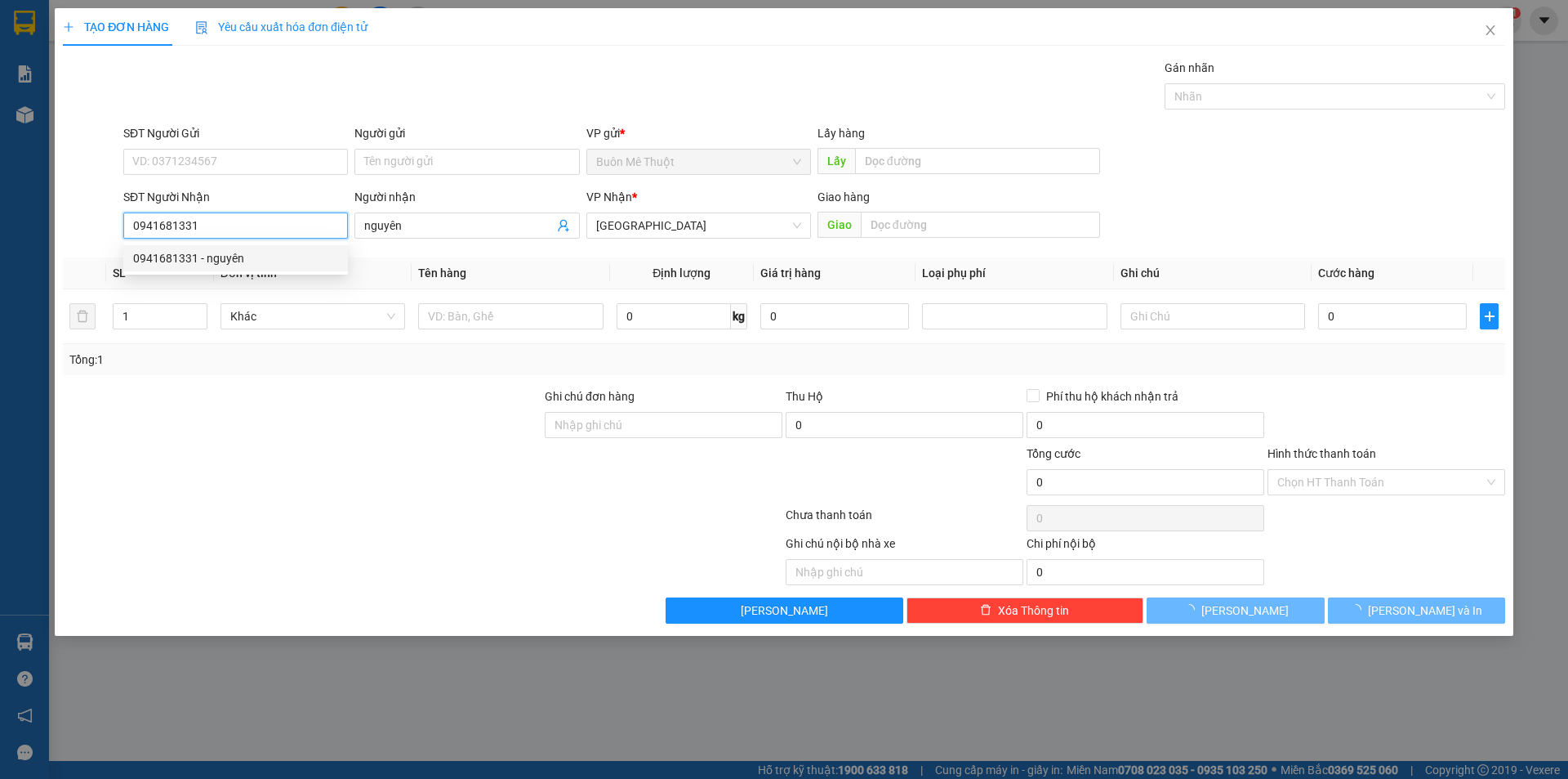
type input "30.000"
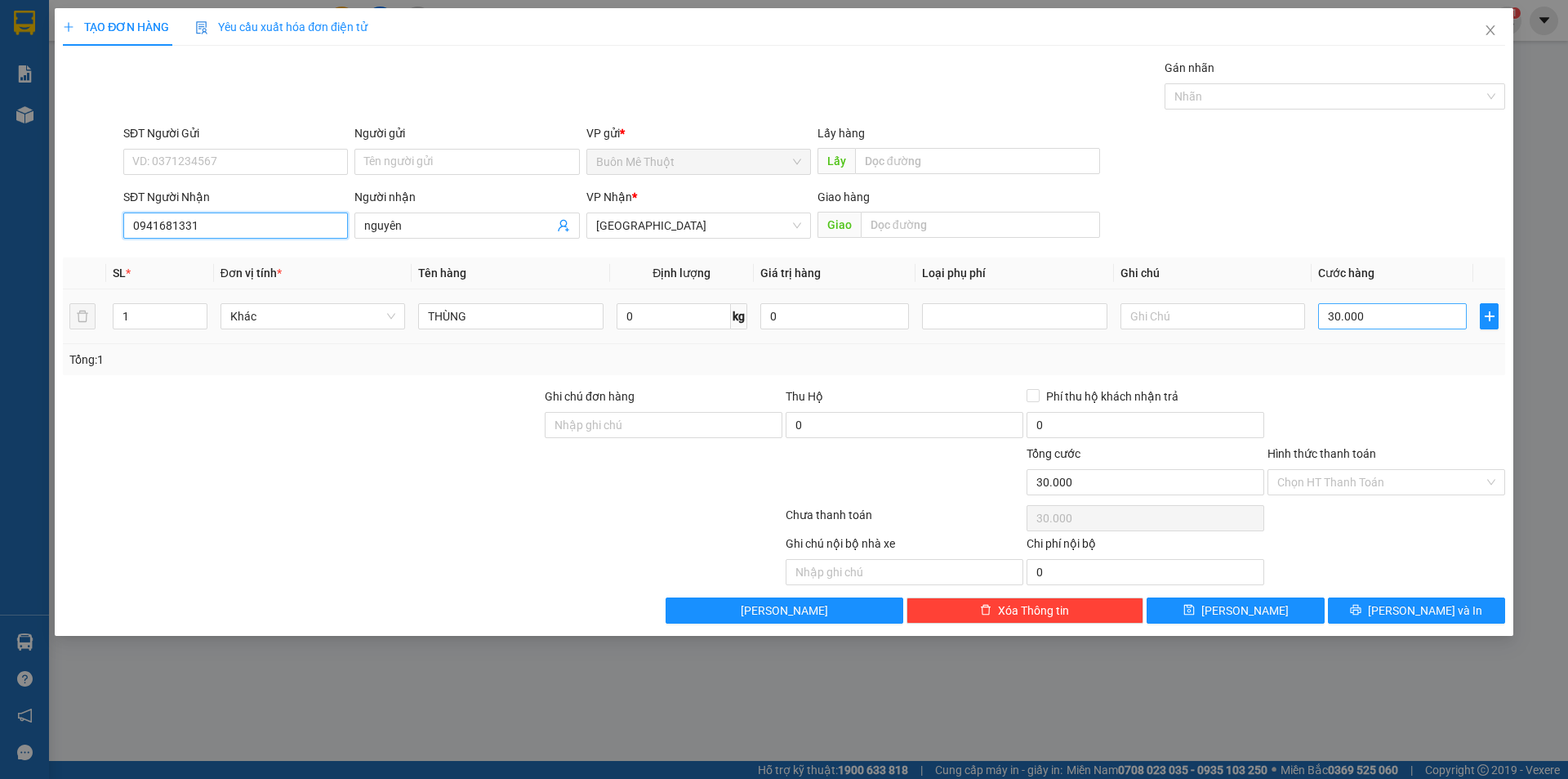
type input "0941681331"
click at [1350, 312] on input "30.000" at bounding box center [1392, 315] width 148 height 26
type input "5"
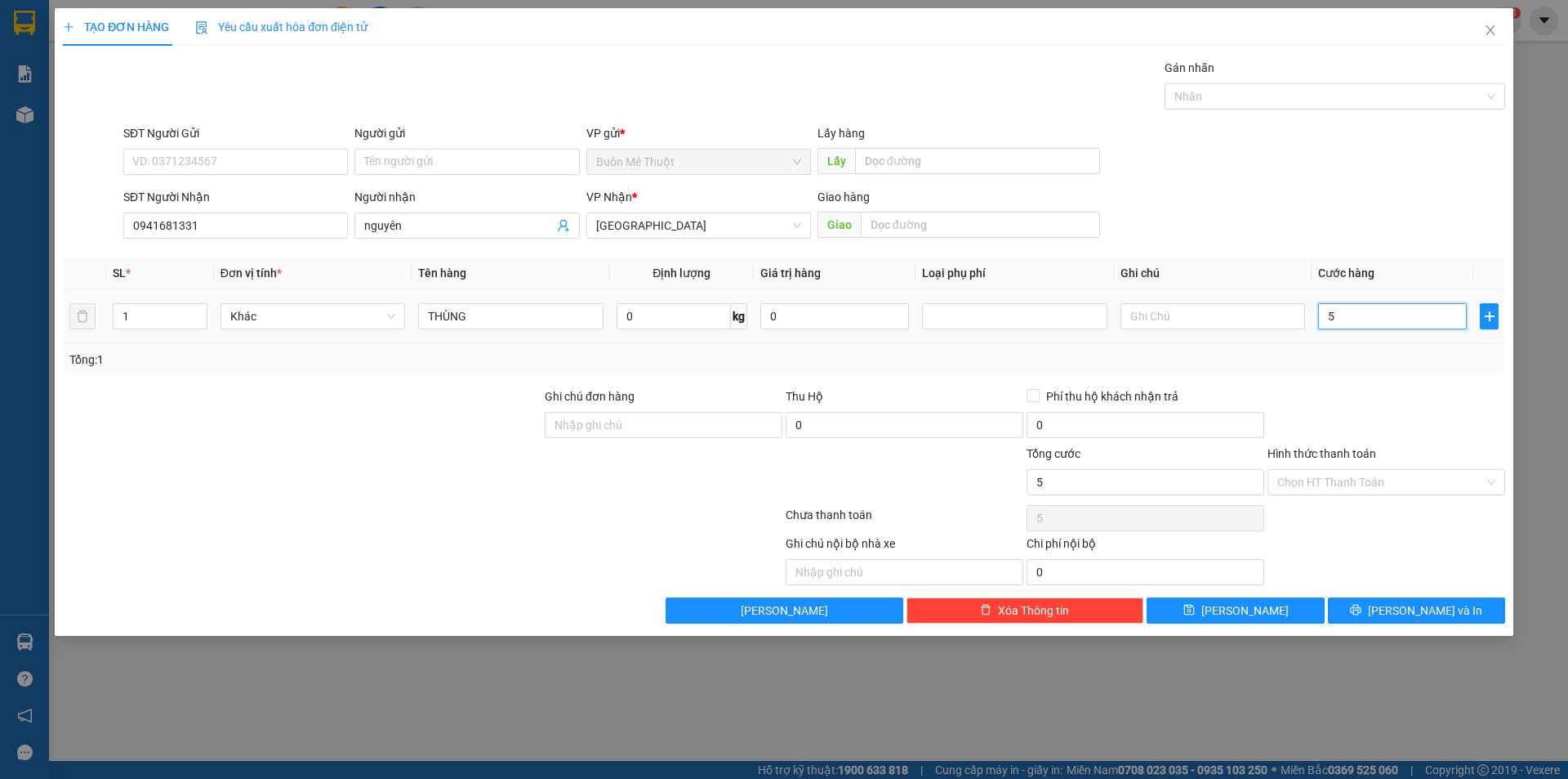
type input "50"
click at [1400, 433] on div at bounding box center [1387, 416] width 241 height 57
drag, startPoint x: 1362, startPoint y: 479, endPoint x: 1348, endPoint y: 503, distance: 27.8
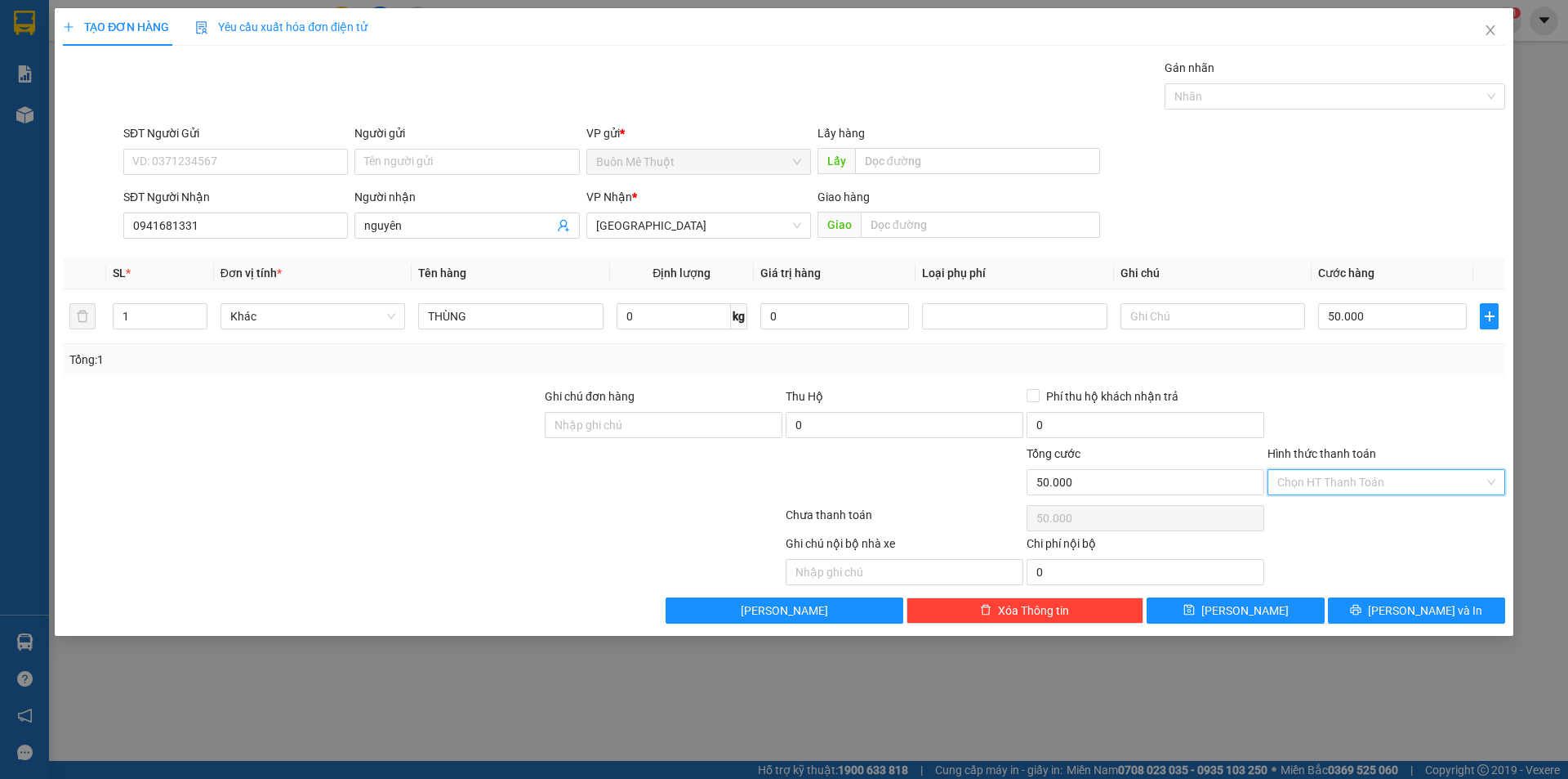
click at [1357, 490] on input "Hình thức thanh toán" at bounding box center [1381, 482] width 207 height 25
click at [1332, 513] on div "Tại văn phòng" at bounding box center [1387, 515] width 218 height 18
click at [1382, 602] on button "[PERSON_NAME] và In" at bounding box center [1417, 609] width 177 height 26
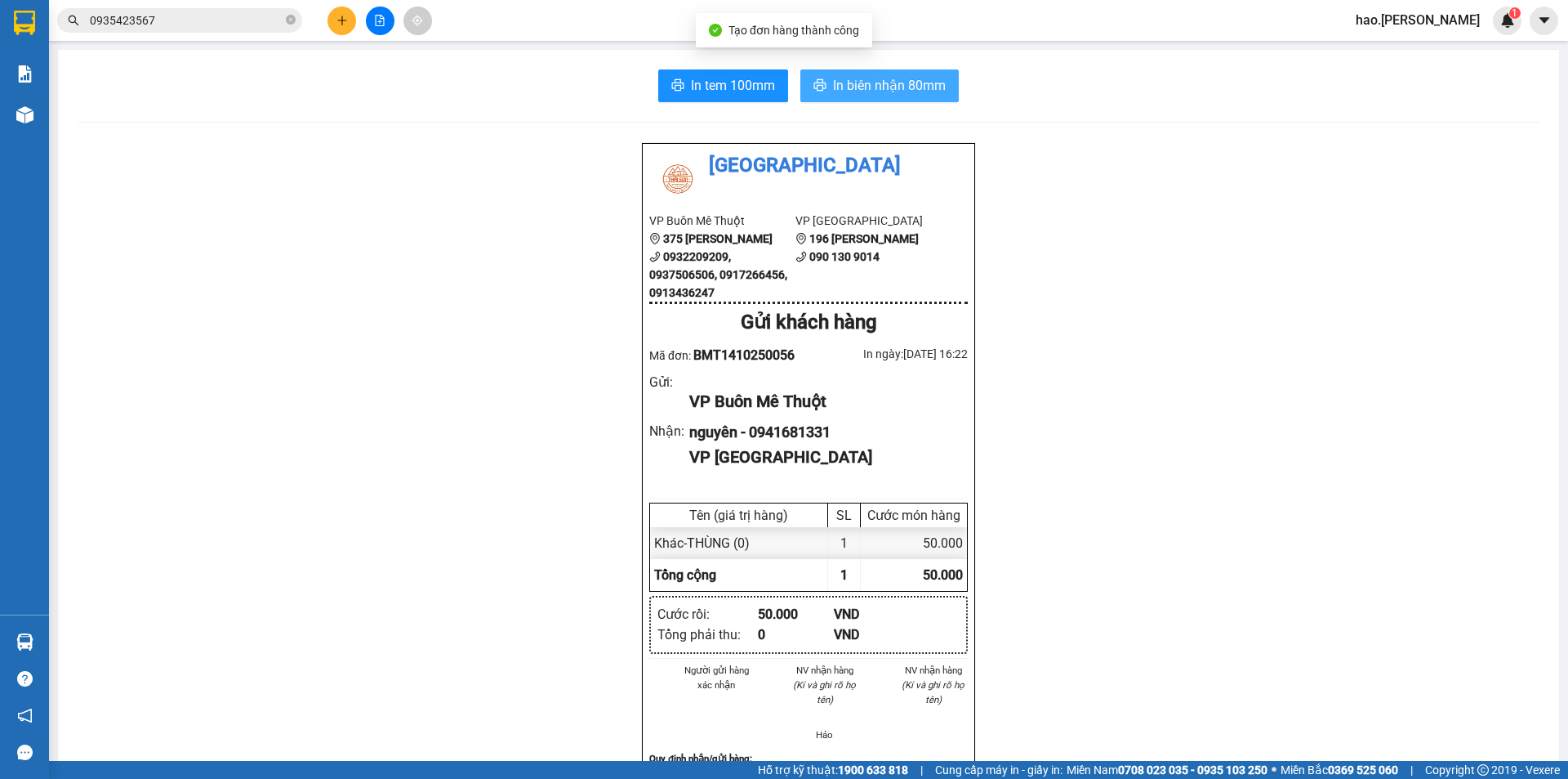
click at [905, 70] on button "In biên nhận 80mm" at bounding box center [879, 85] width 158 height 33
click at [898, 103] on div "In tem 100mm In biên nhận 80mm Thái Sơn VP Buôn Mê Thuột 375 Hoàng Diệu 0932209…" at bounding box center [808, 726] width 1501 height 1354
click at [897, 89] on span "In biên nhận 80mm" at bounding box center [890, 84] width 113 height 20
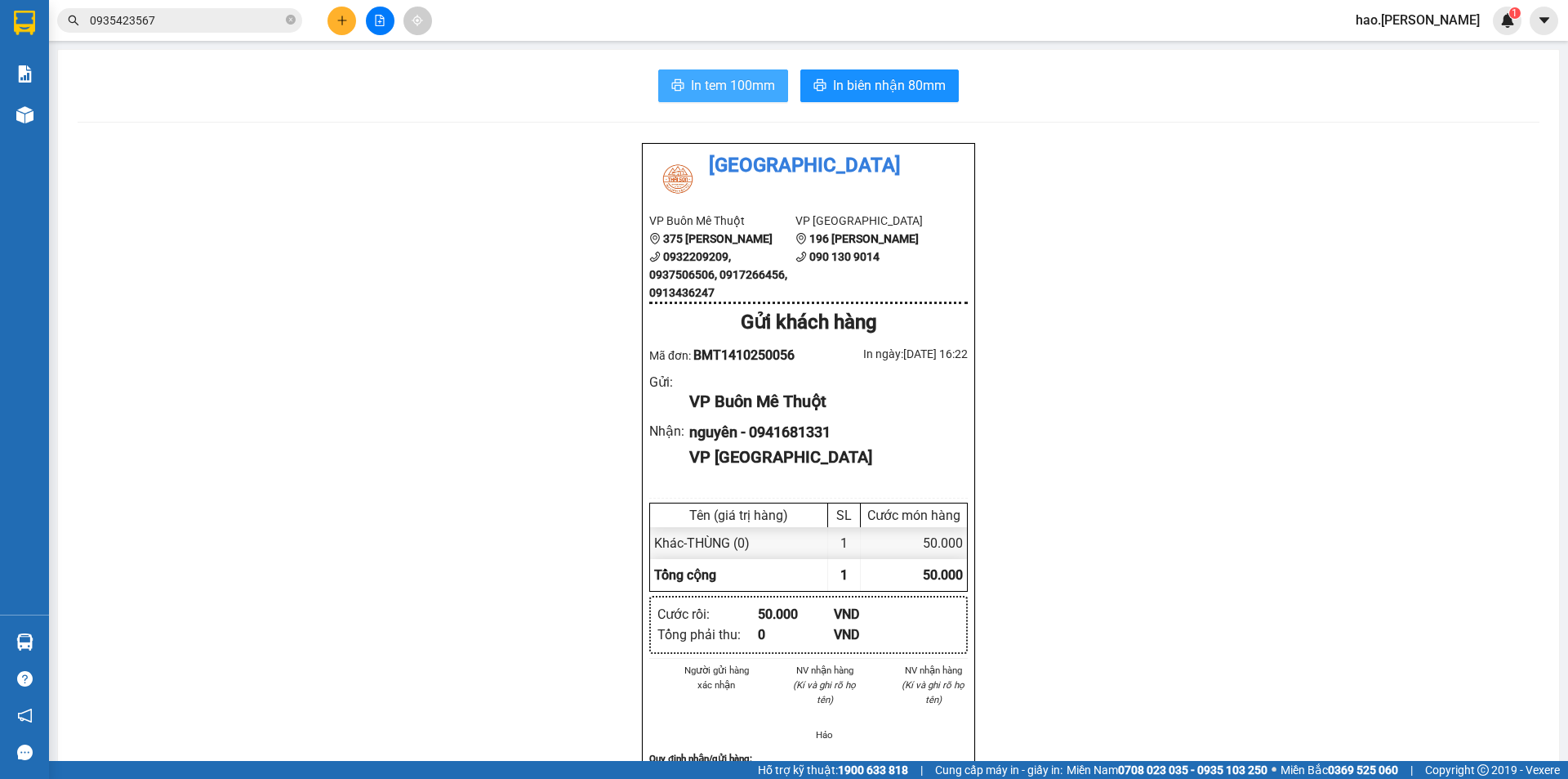
click at [747, 93] on span "In tem 100mm" at bounding box center [733, 84] width 84 height 20
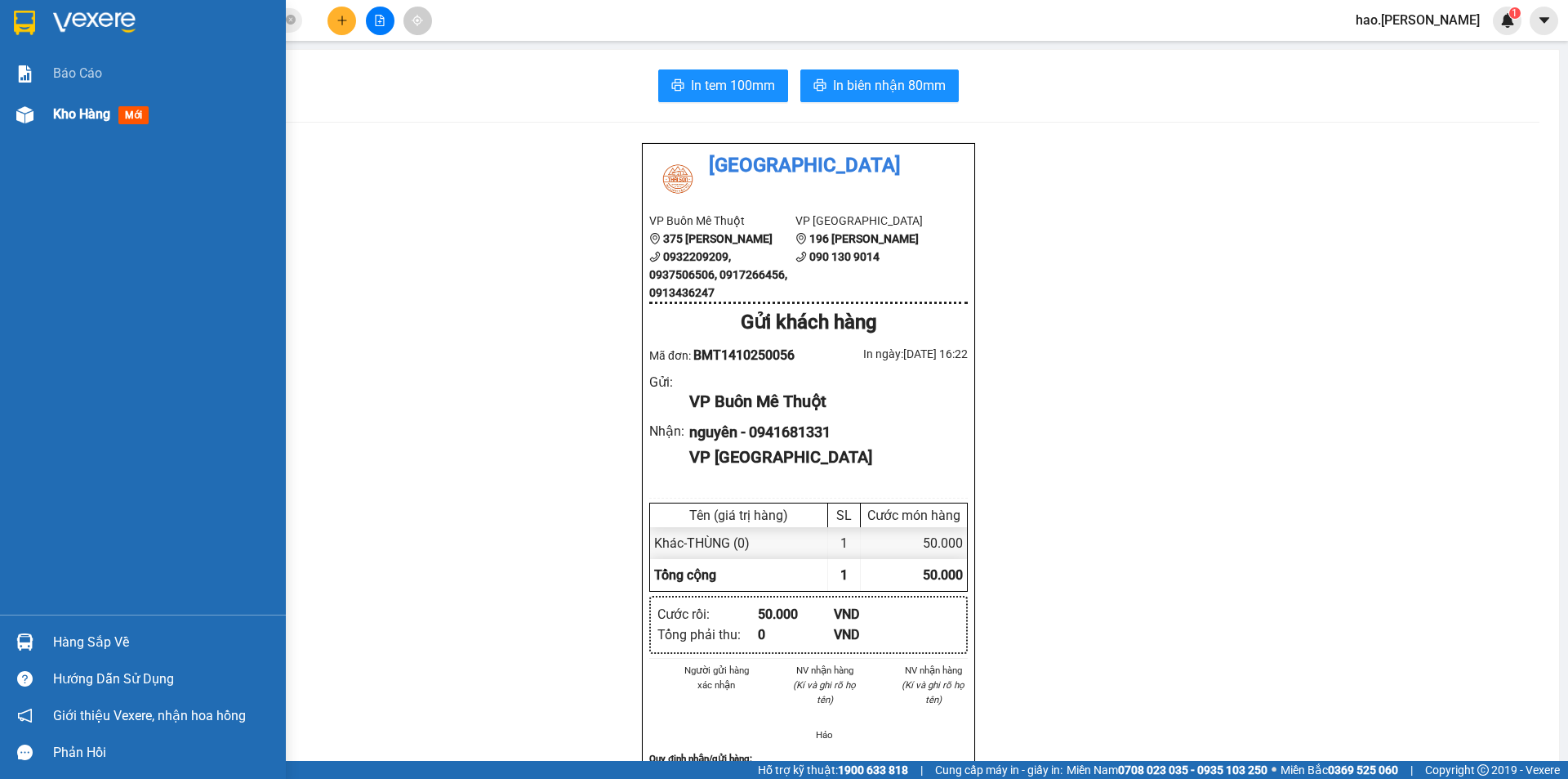
click at [75, 122] on span "Kho hàng" at bounding box center [81, 114] width 57 height 15
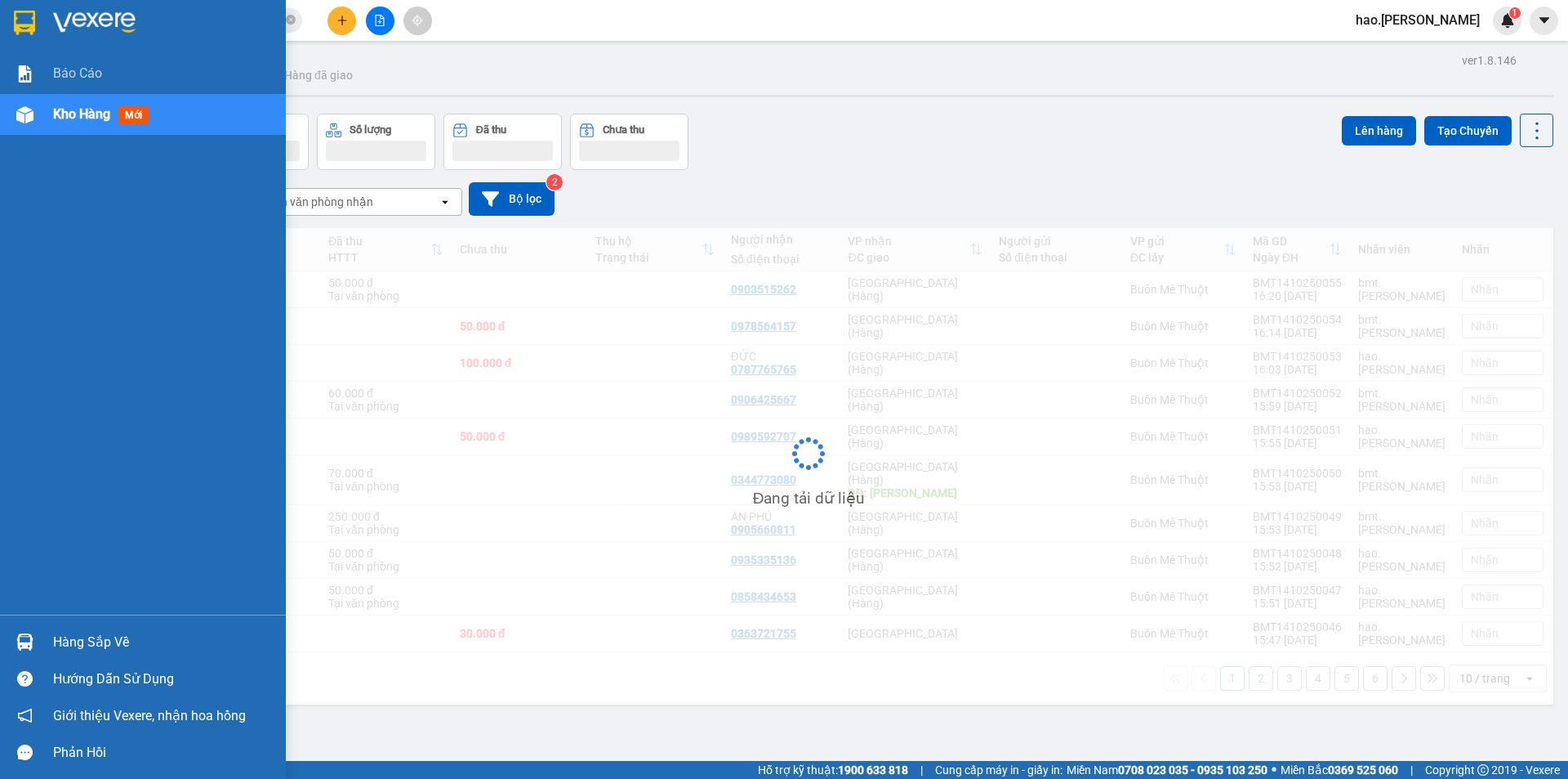
click at [75, 122] on span "Kho hàng" at bounding box center [81, 114] width 57 height 15
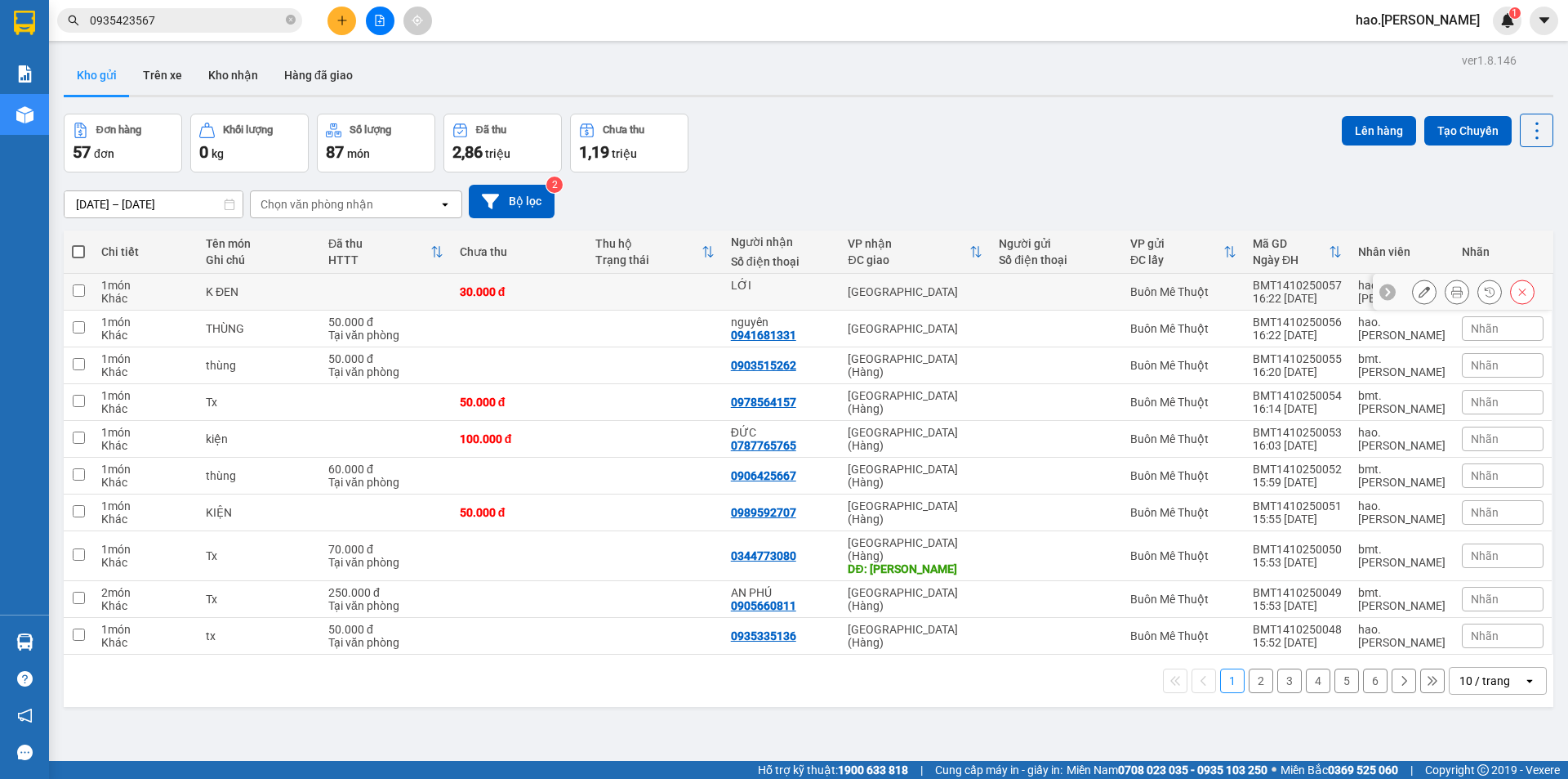
click at [1451, 293] on icon at bounding box center [1457, 291] width 11 height 11
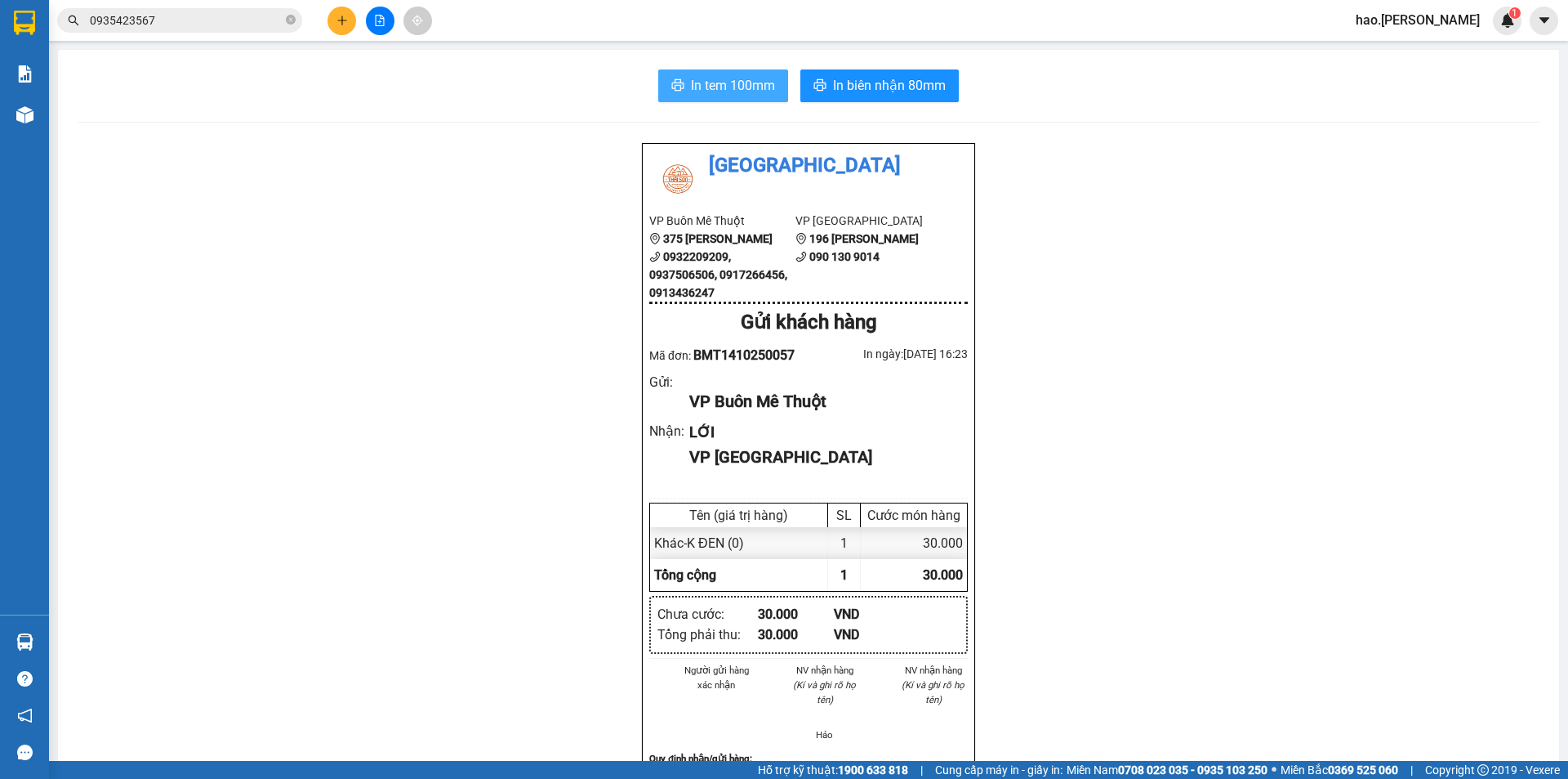
click at [714, 99] on button "In tem 100mm" at bounding box center [723, 85] width 130 height 33
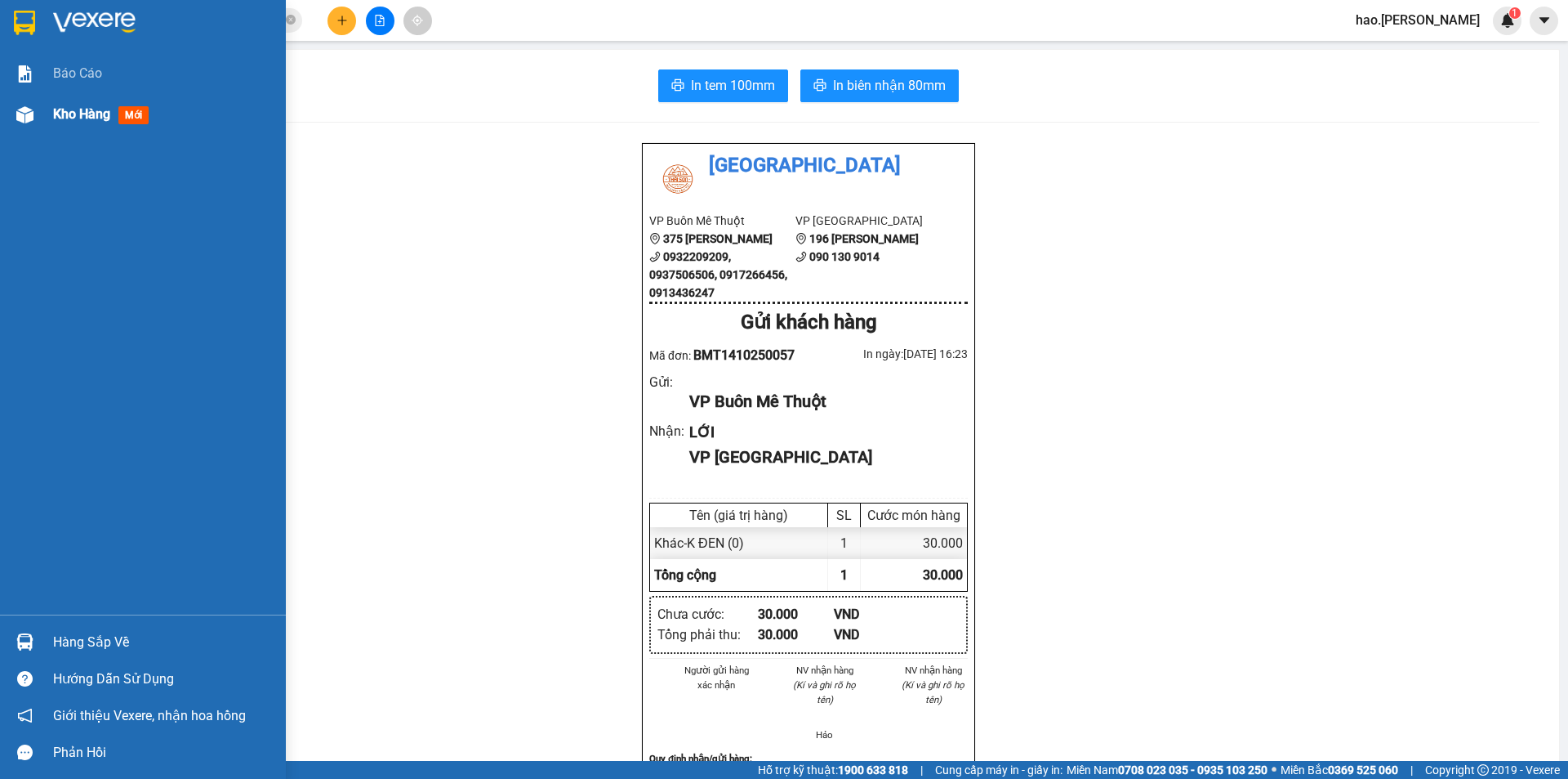
click at [50, 111] on div "Kho hàng mới" at bounding box center [143, 114] width 285 height 41
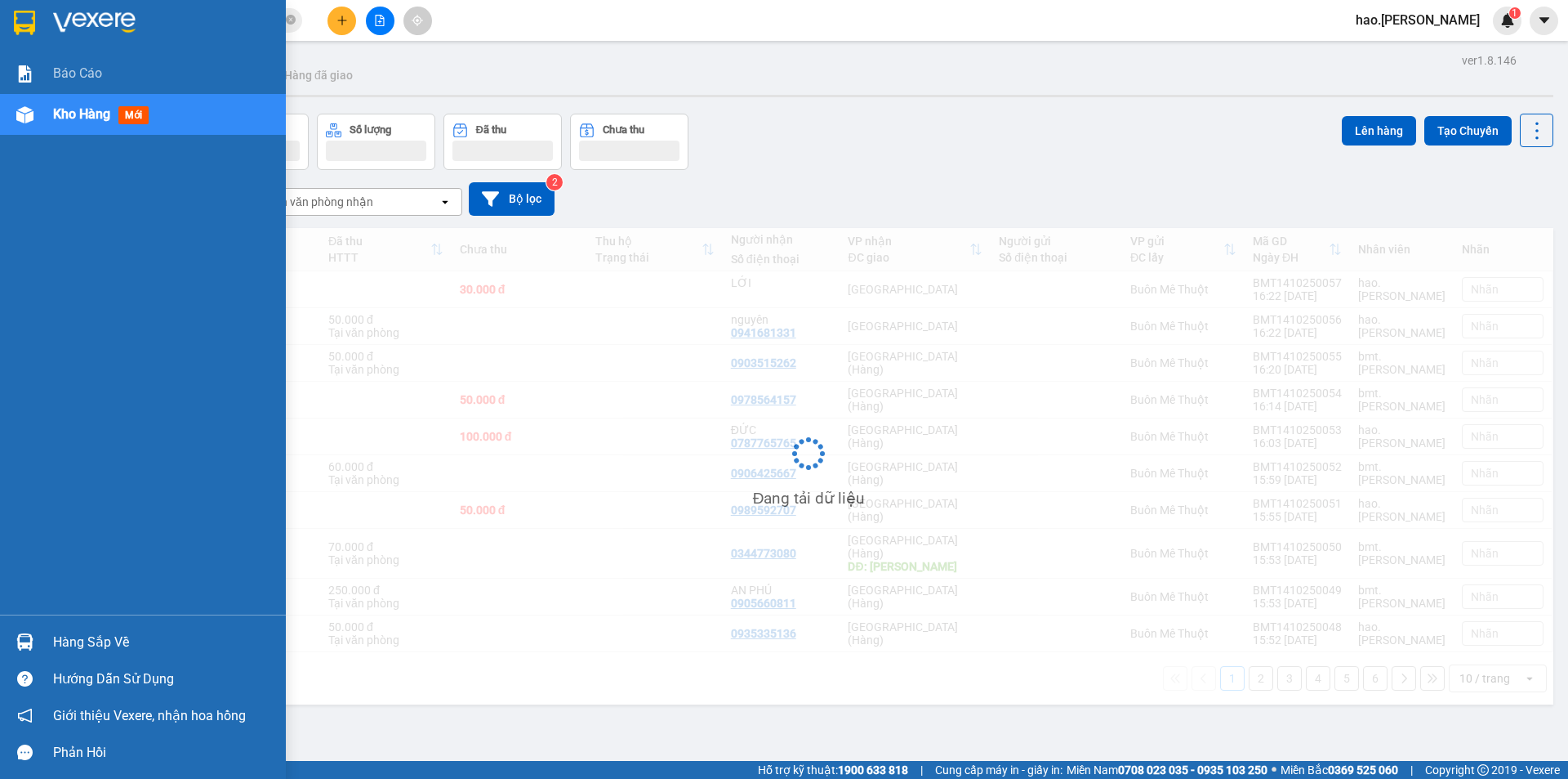
click at [50, 111] on div "Kho hàng mới" at bounding box center [143, 114] width 285 height 41
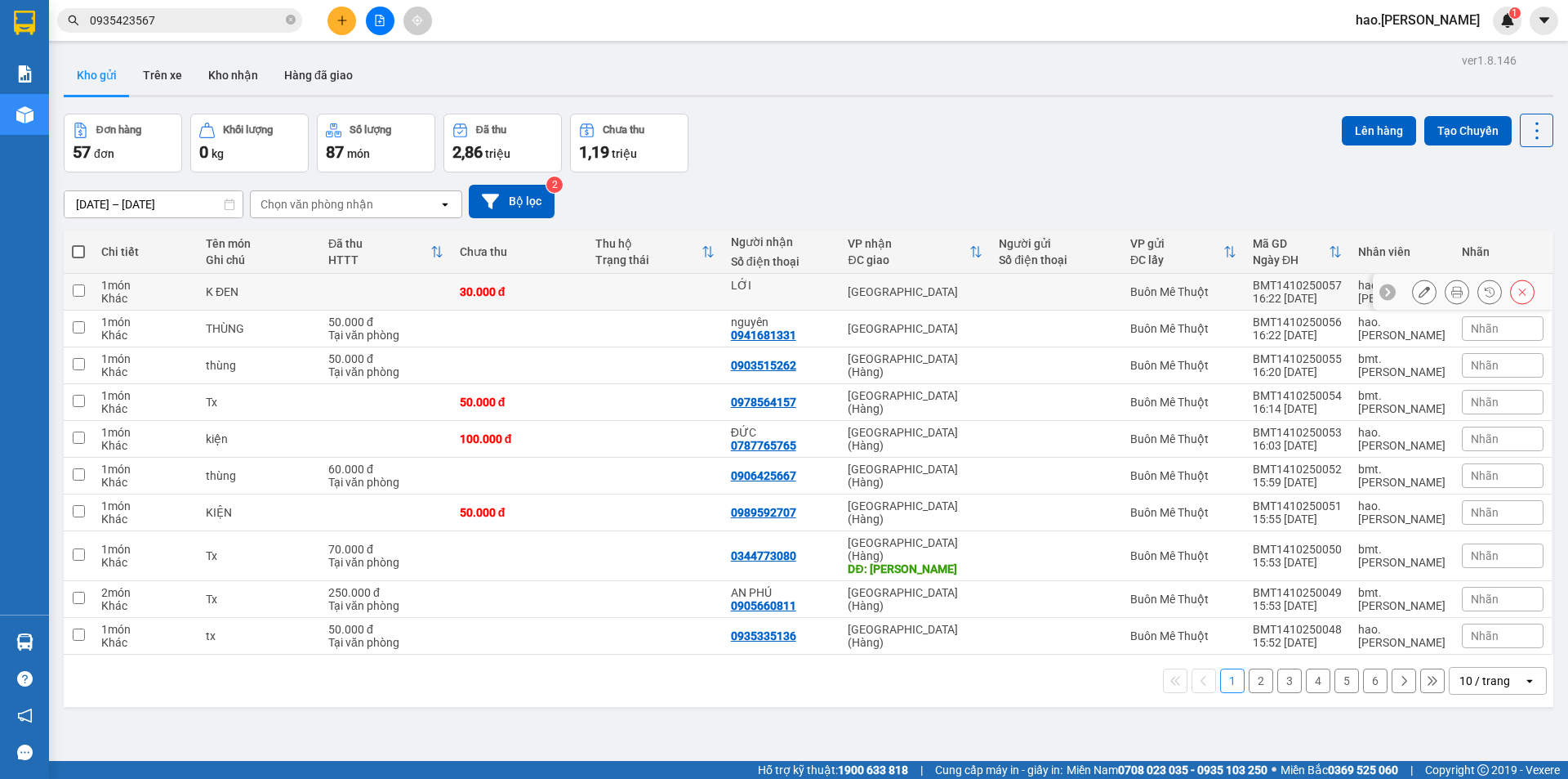
click at [1413, 286] on button at bounding box center [1424, 292] width 23 height 29
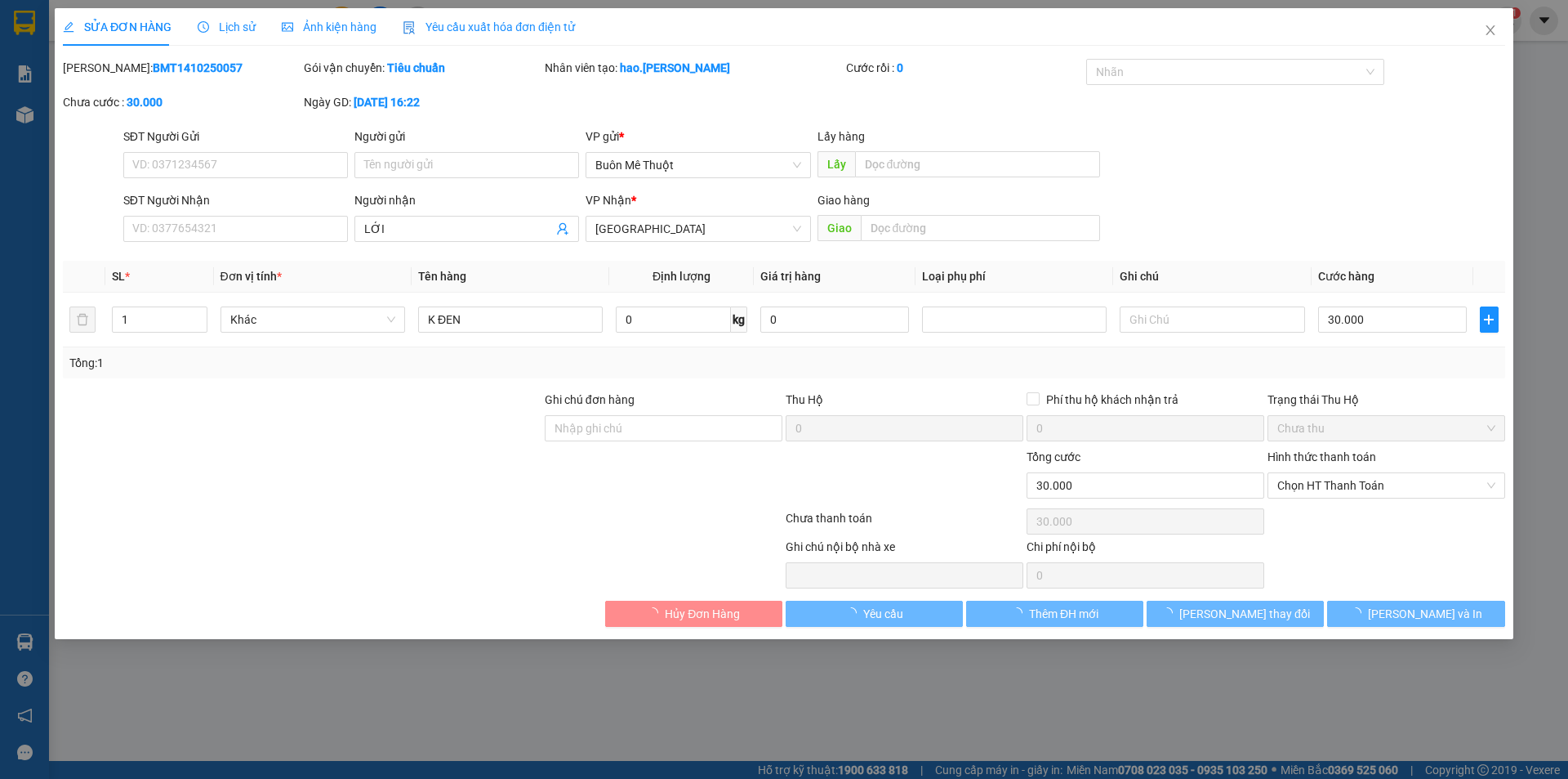
type input "LỚI"
type input "0"
type input "30.000"
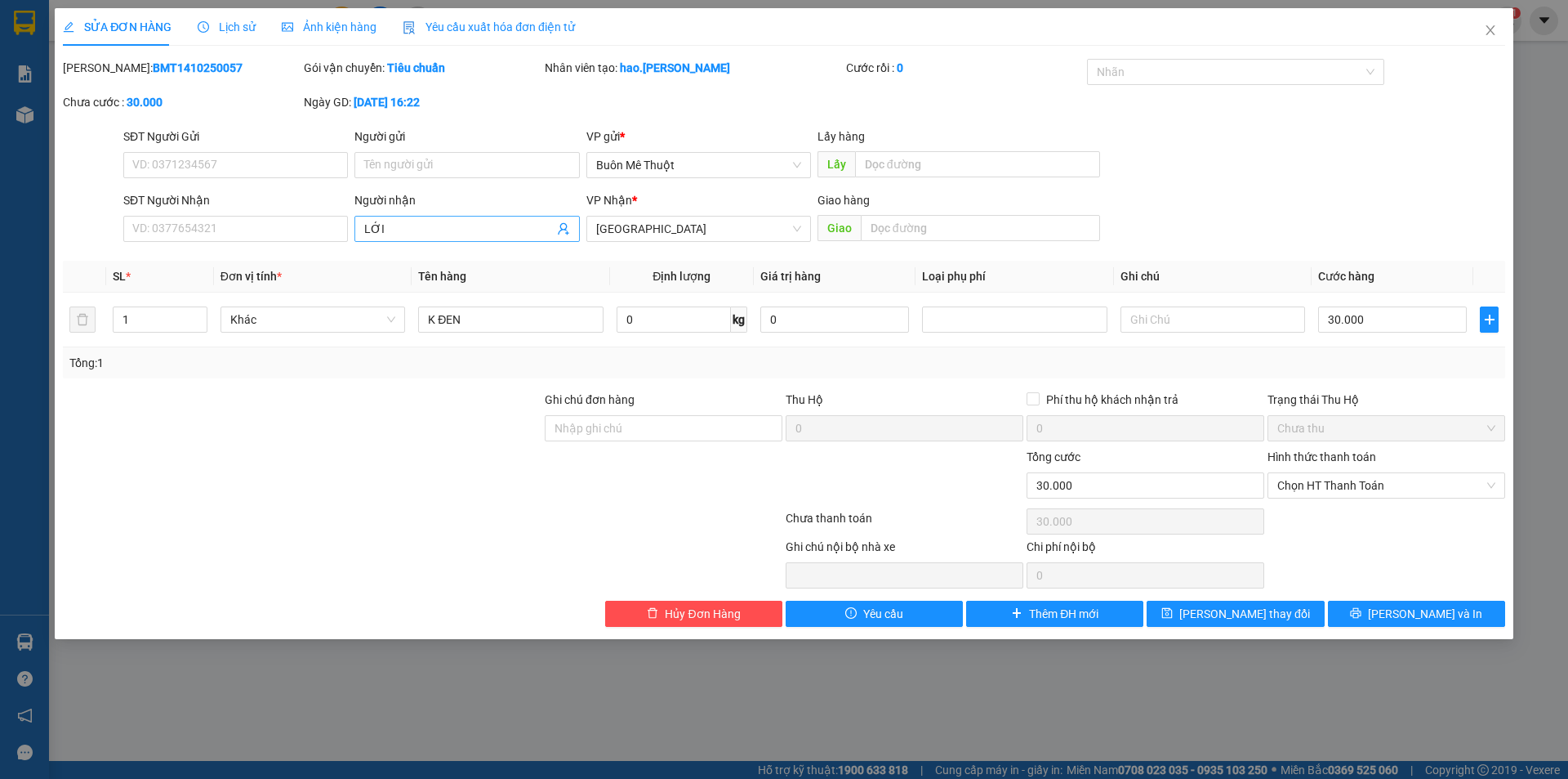
click at [464, 223] on input "LỚI" at bounding box center [458, 228] width 189 height 18
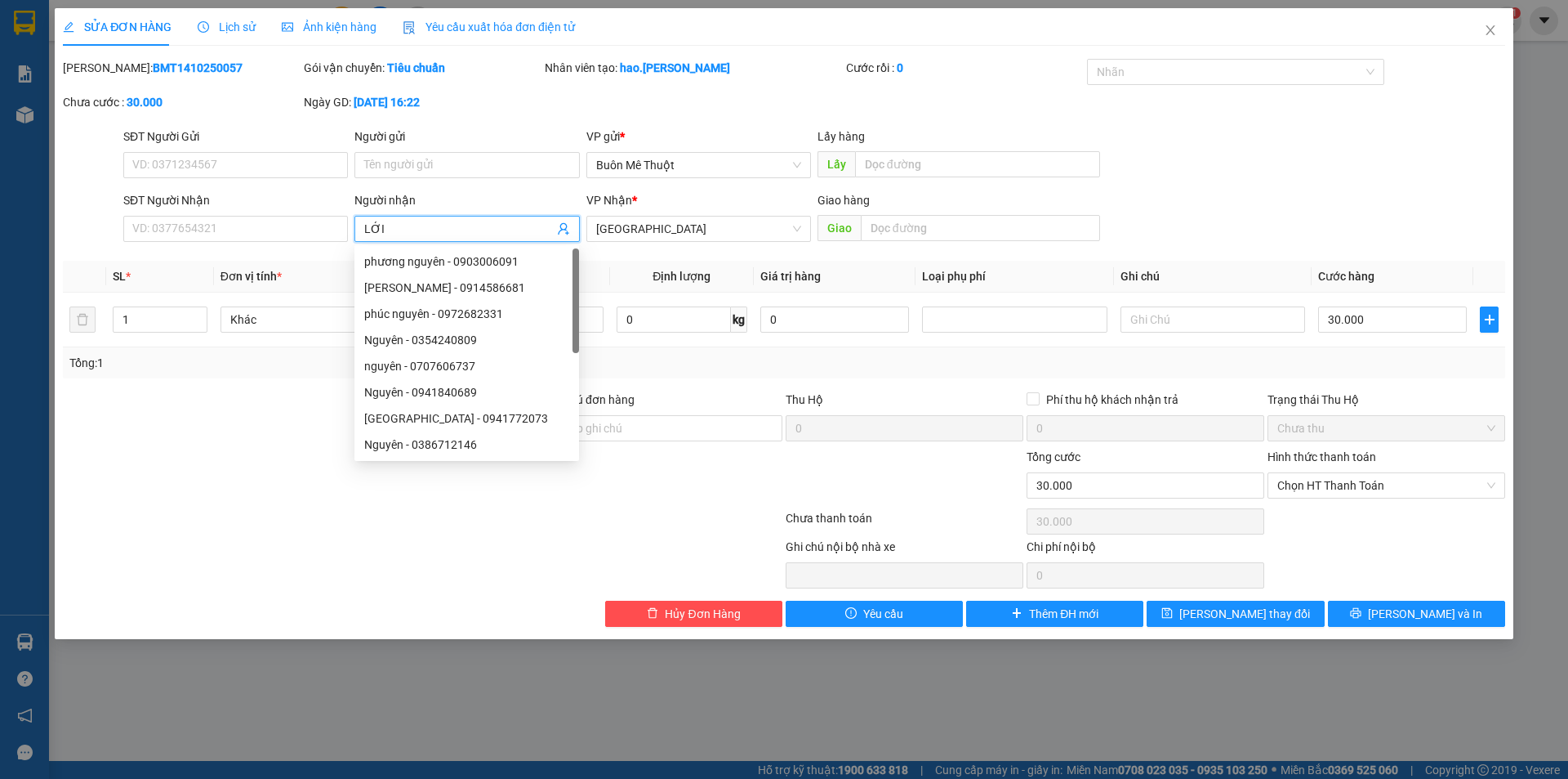
type input "h"
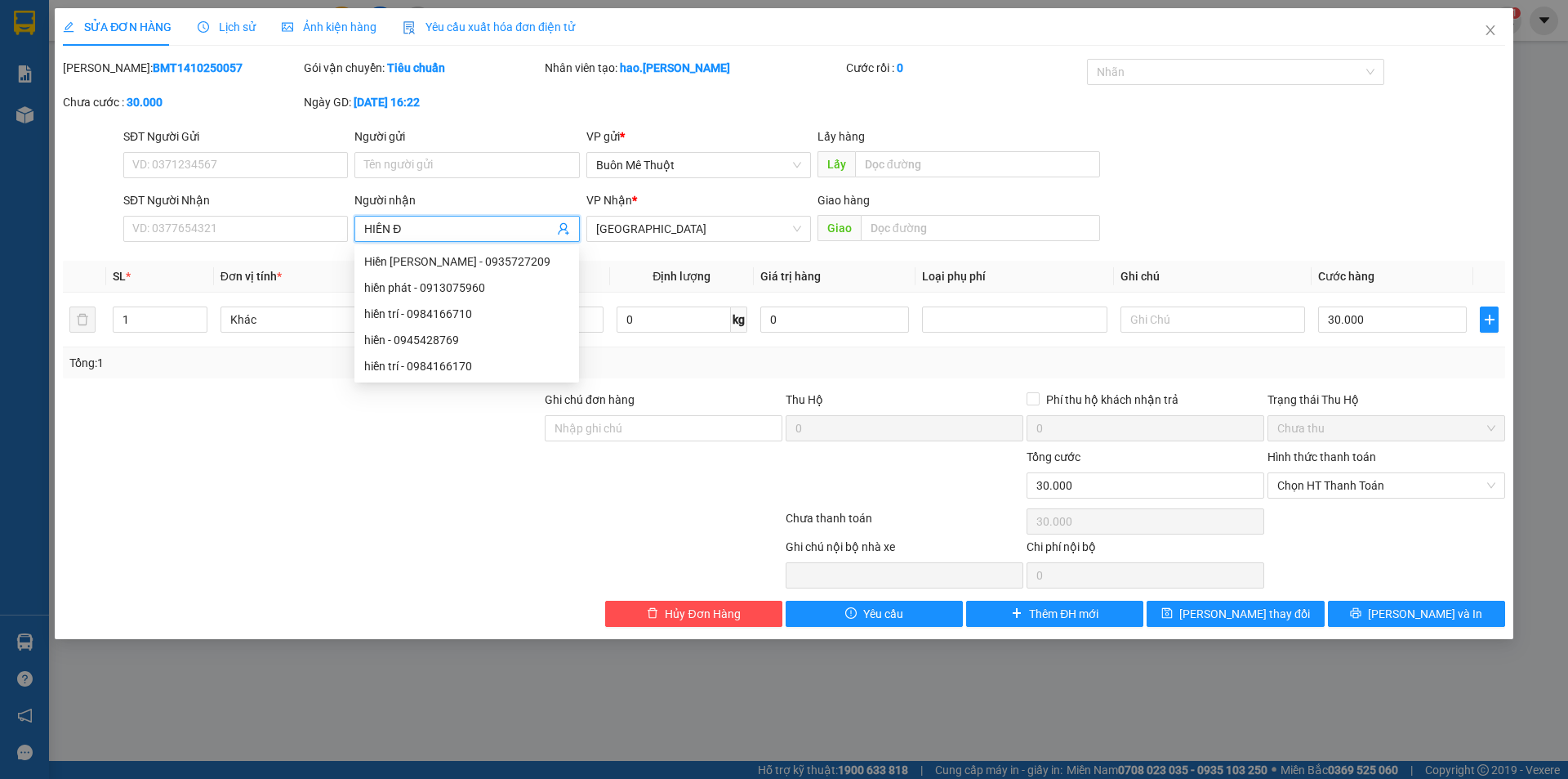
type input "HIỀN ĐƯ"
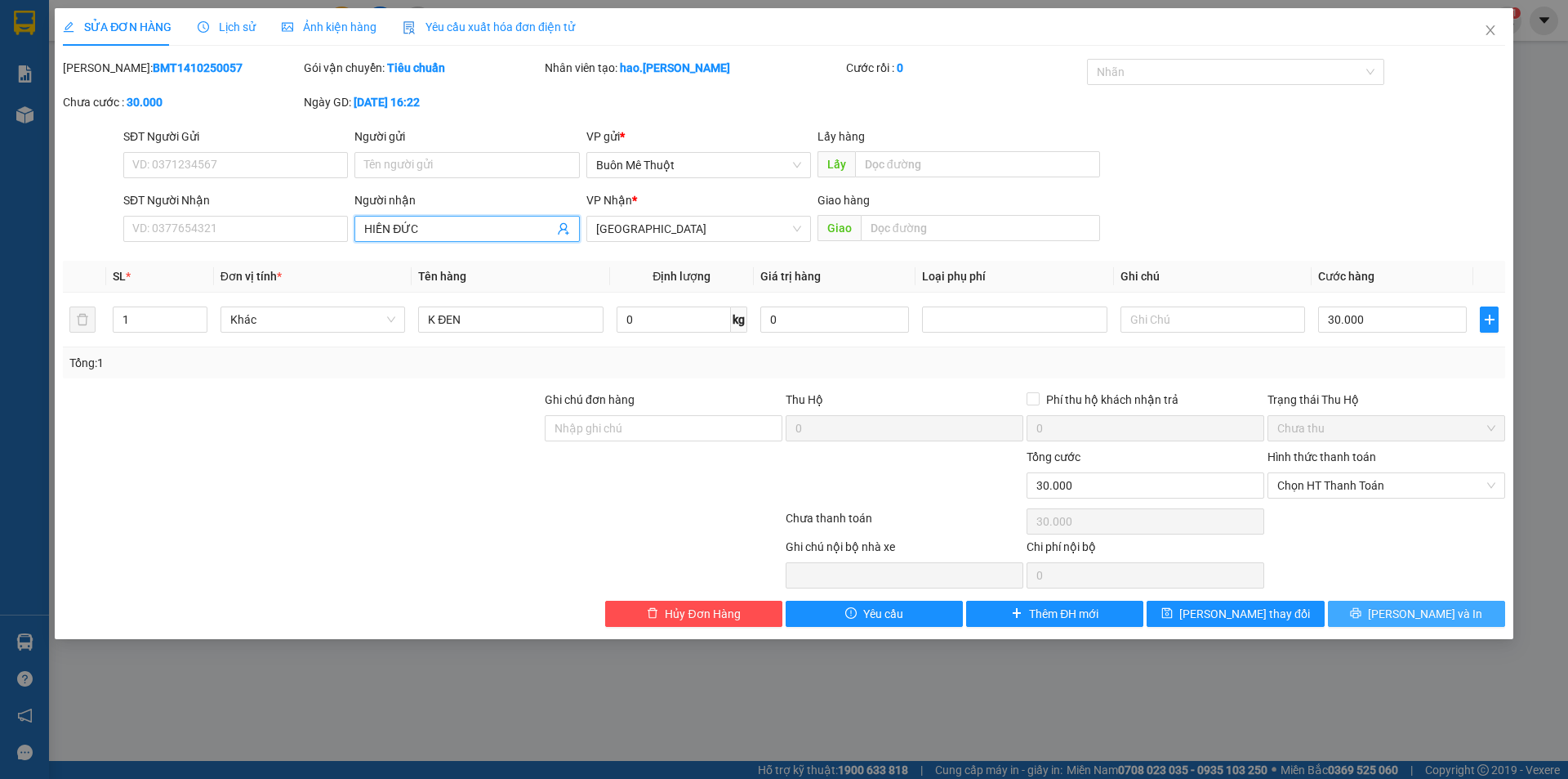
click at [1403, 621] on span "[PERSON_NAME] và In" at bounding box center [1424, 613] width 114 height 18
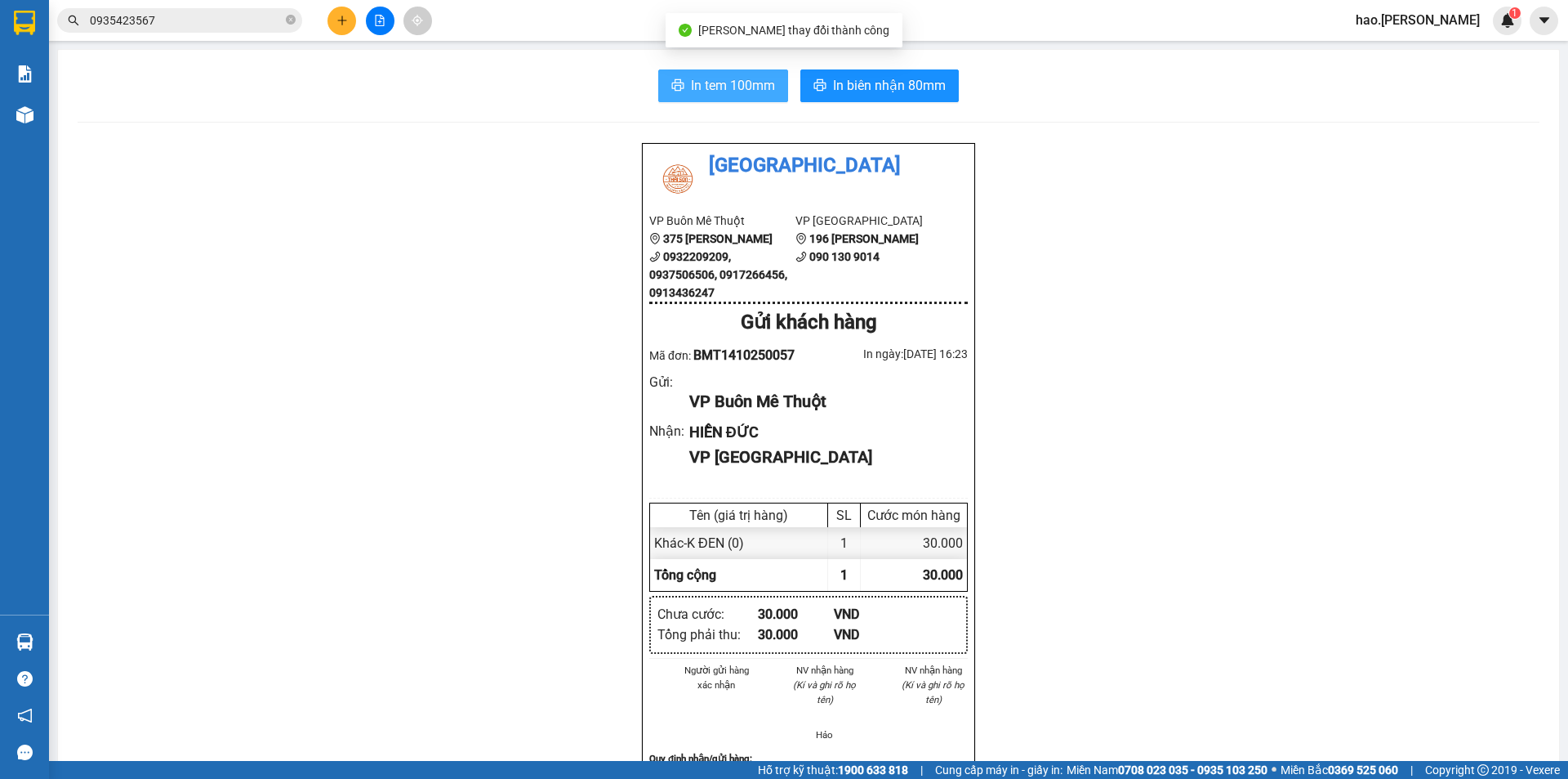
click at [738, 84] on span "In tem 100mm" at bounding box center [733, 84] width 84 height 20
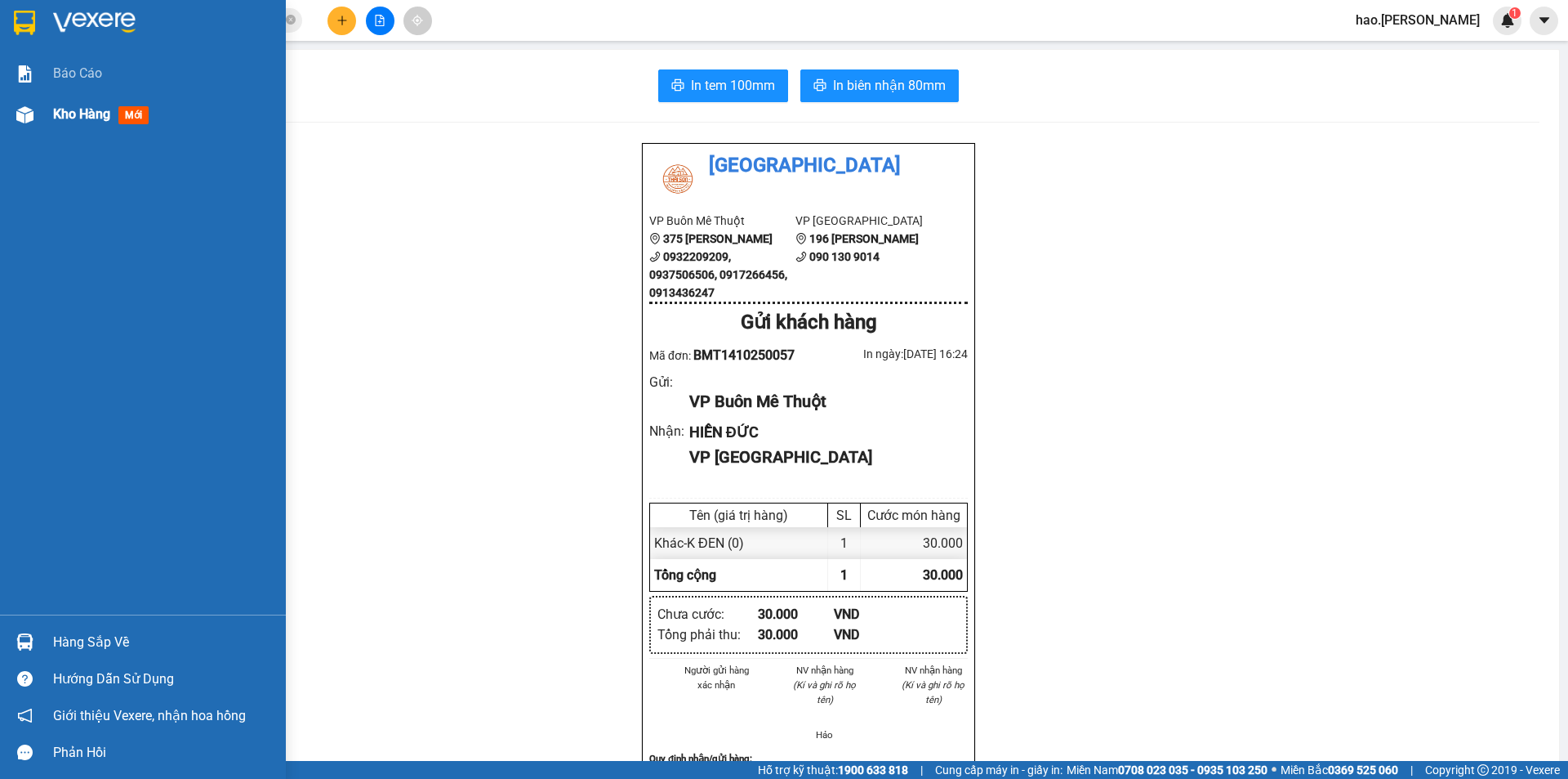
click at [77, 108] on span "Kho hàng" at bounding box center [81, 114] width 57 height 15
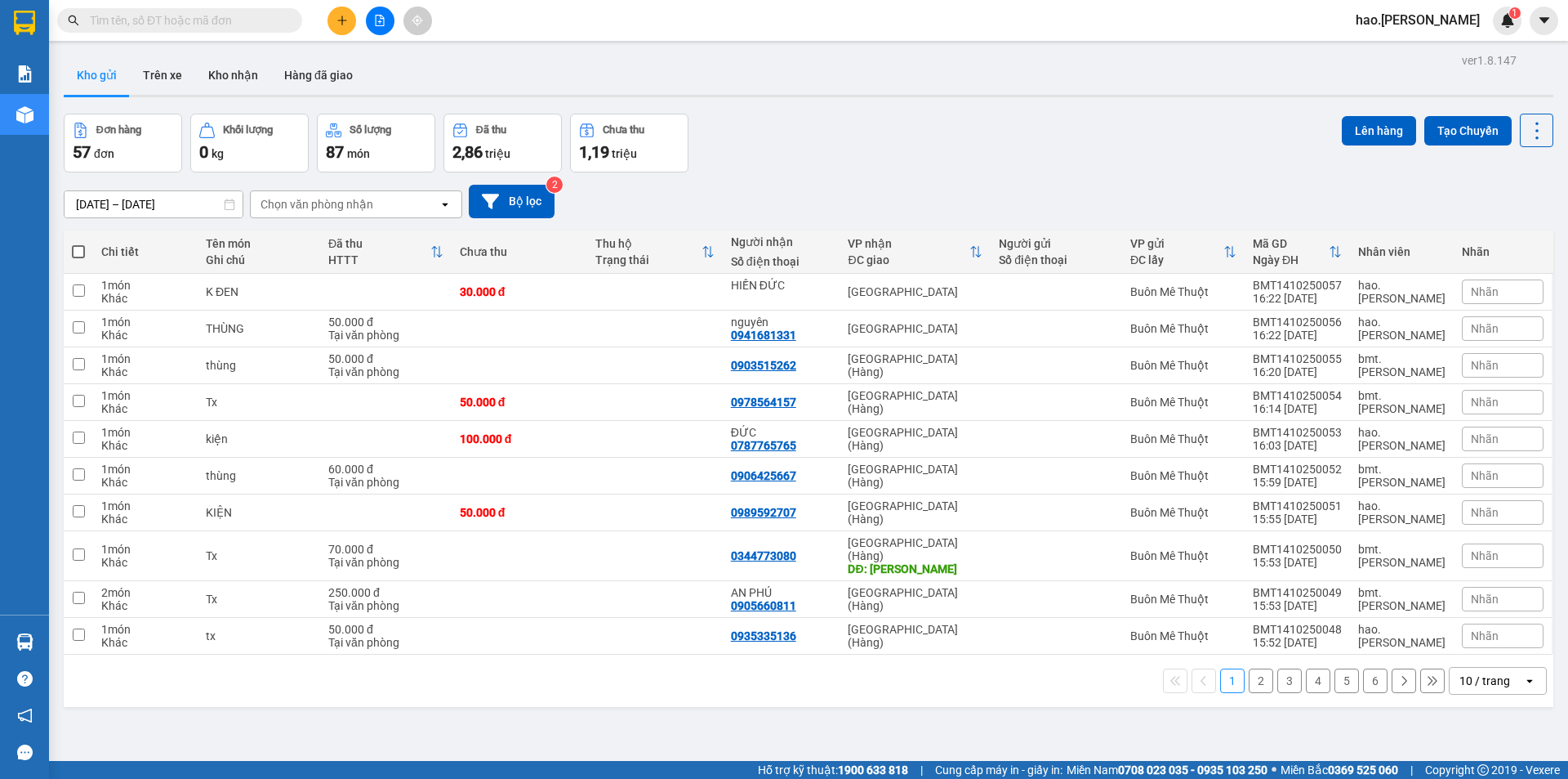
click at [180, 206] on input "[DATE] – [DATE]" at bounding box center [153, 204] width 178 height 26
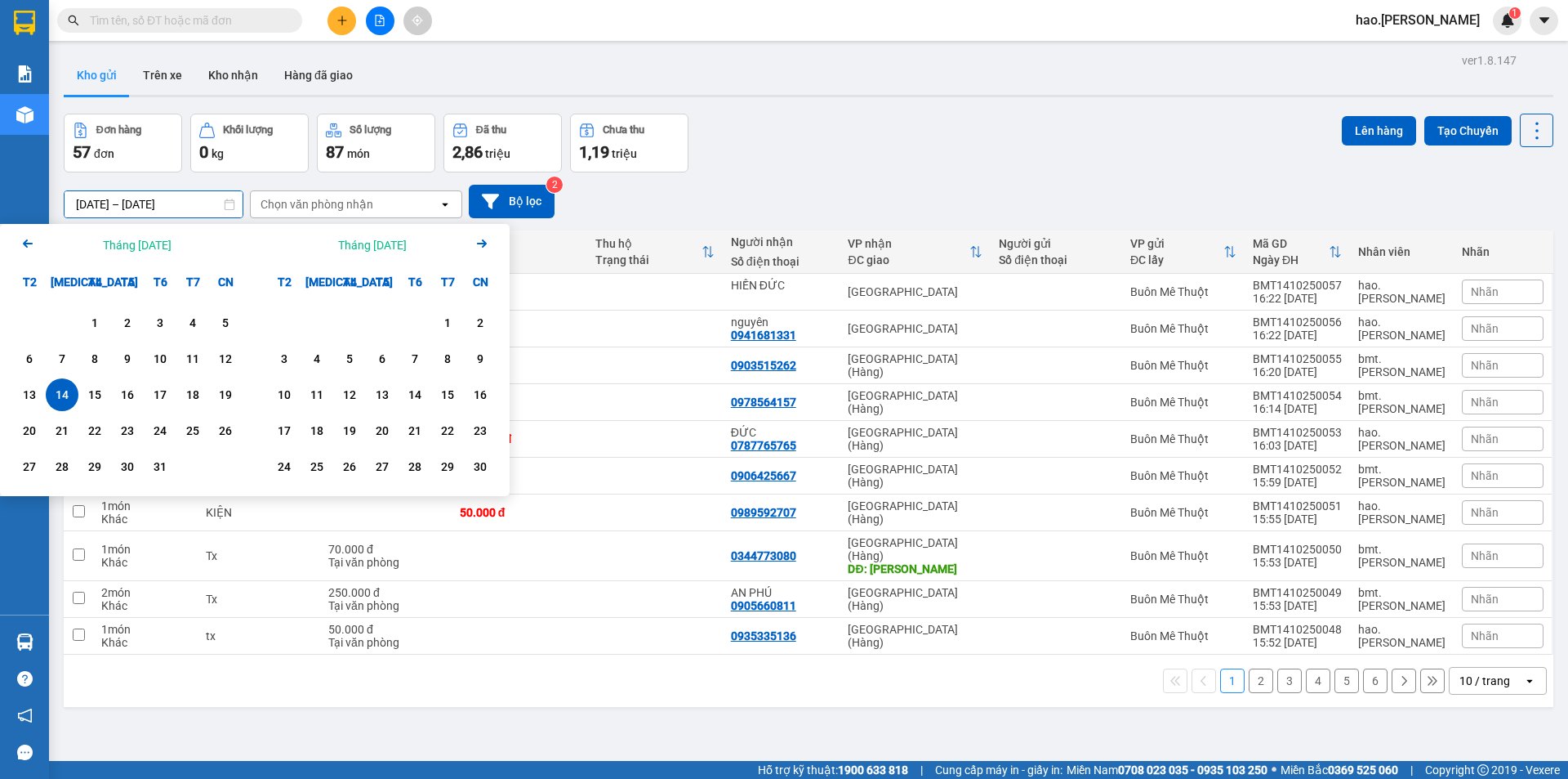
click at [373, 199] on div "Chọn văn phòng nhận" at bounding box center [345, 204] width 188 height 26
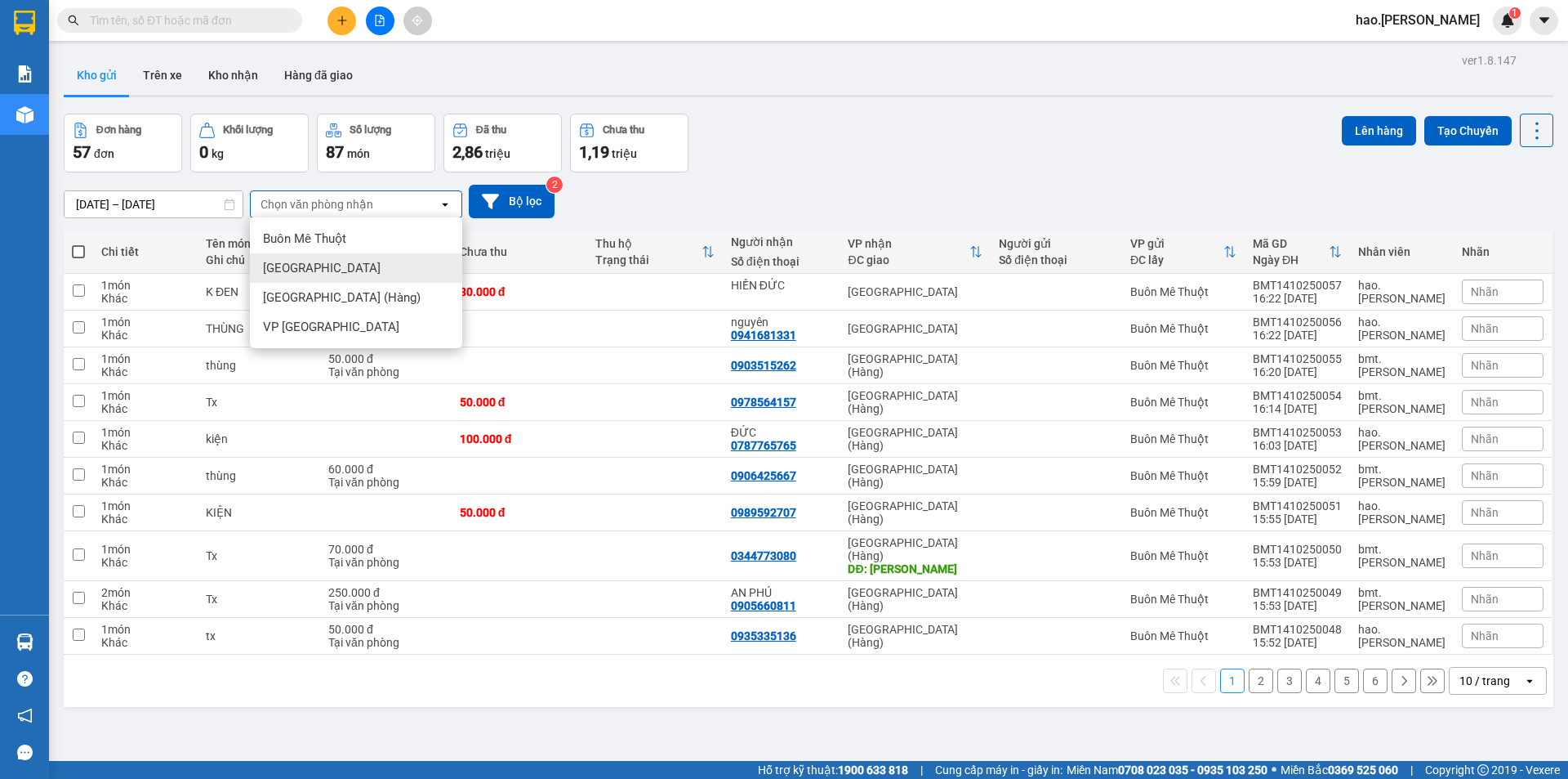
click at [315, 275] on div "[GEOGRAPHIC_DATA]" at bounding box center [356, 267] width 213 height 30
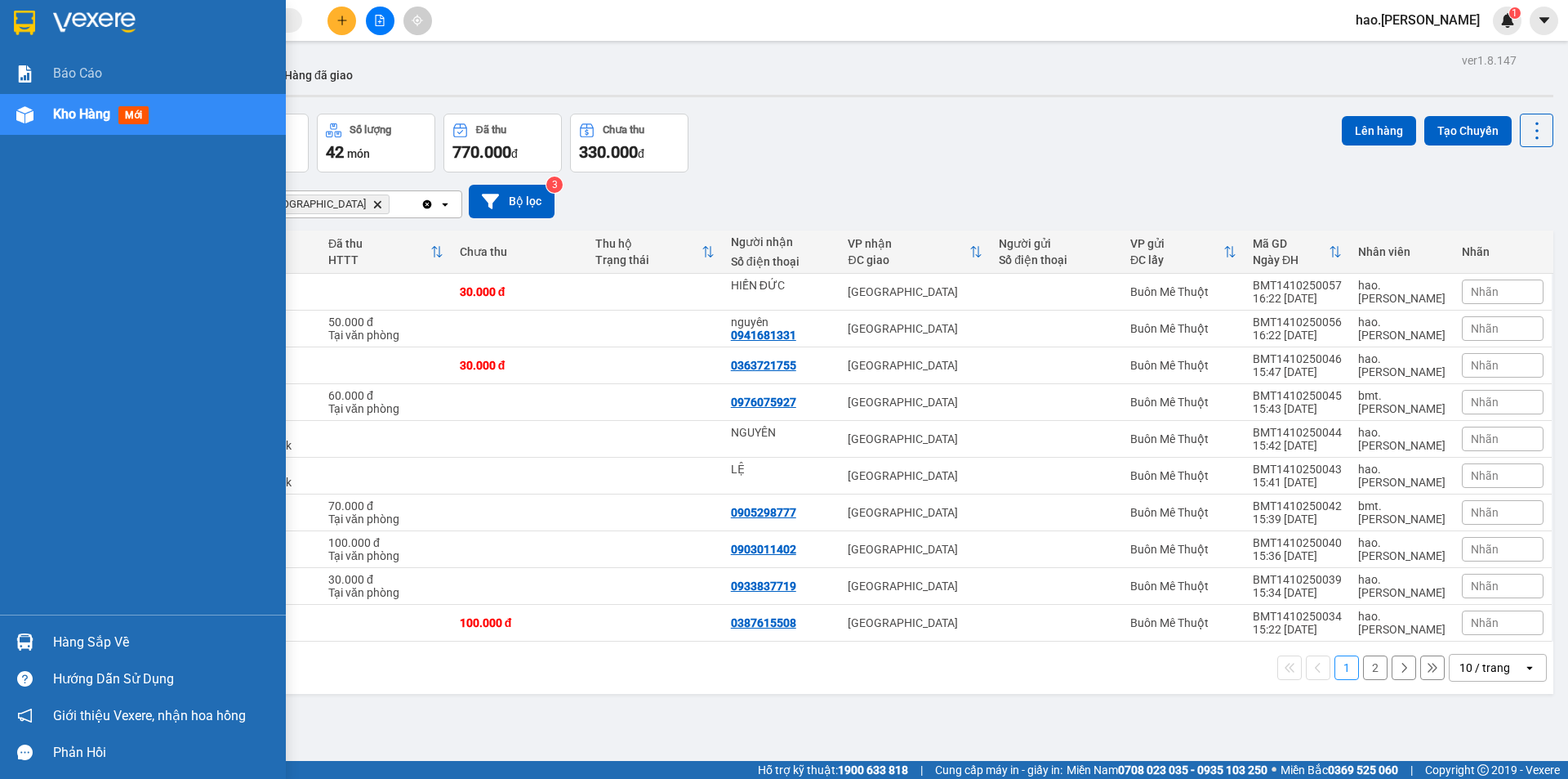
drag, startPoint x: 70, startPoint y: 62, endPoint x: 61, endPoint y: 128, distance: 66.6
click at [69, 71] on div "Báo cáo" at bounding box center [163, 73] width 220 height 41
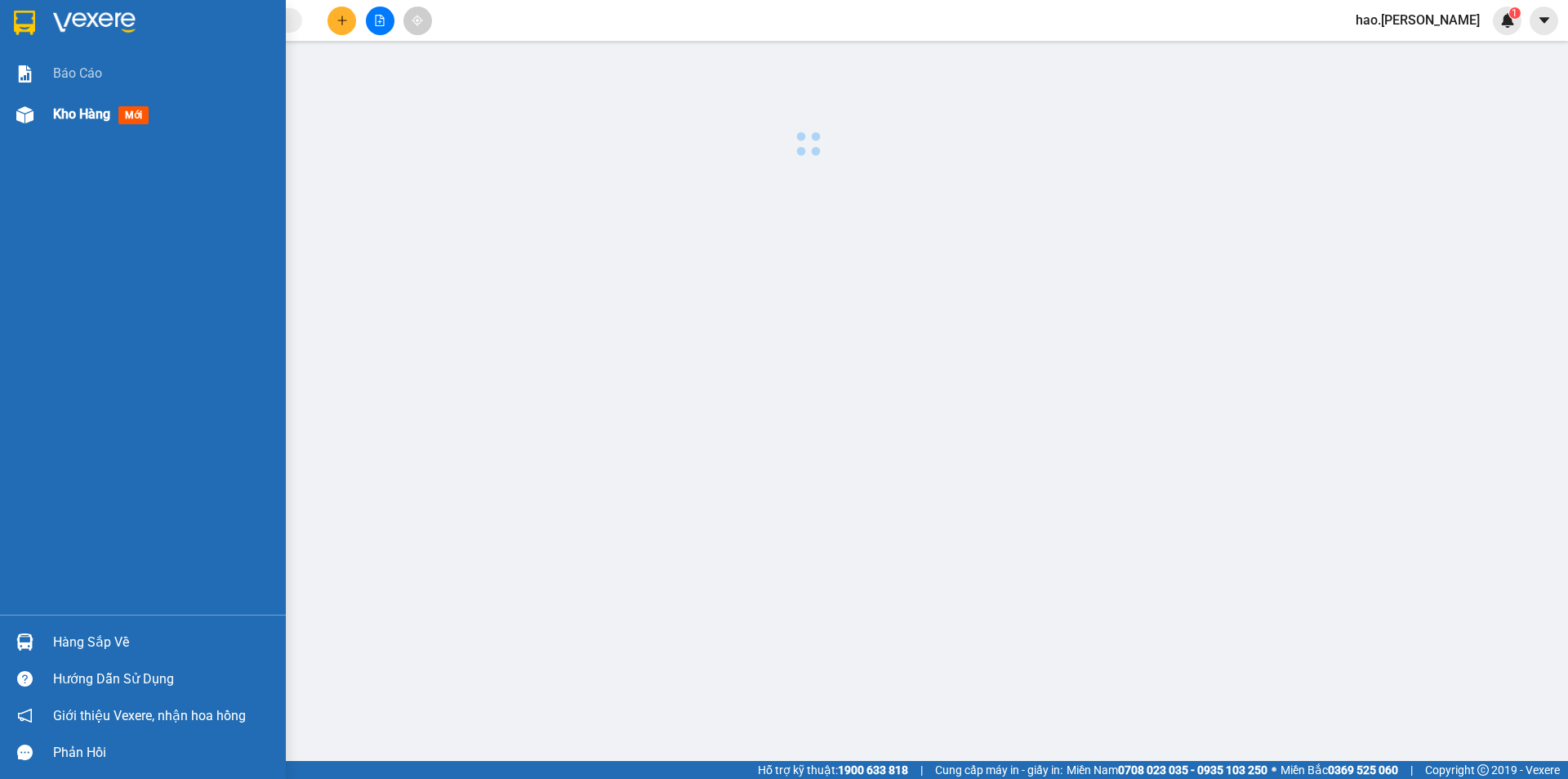
click at [69, 114] on span "Kho hàng" at bounding box center [81, 114] width 57 height 15
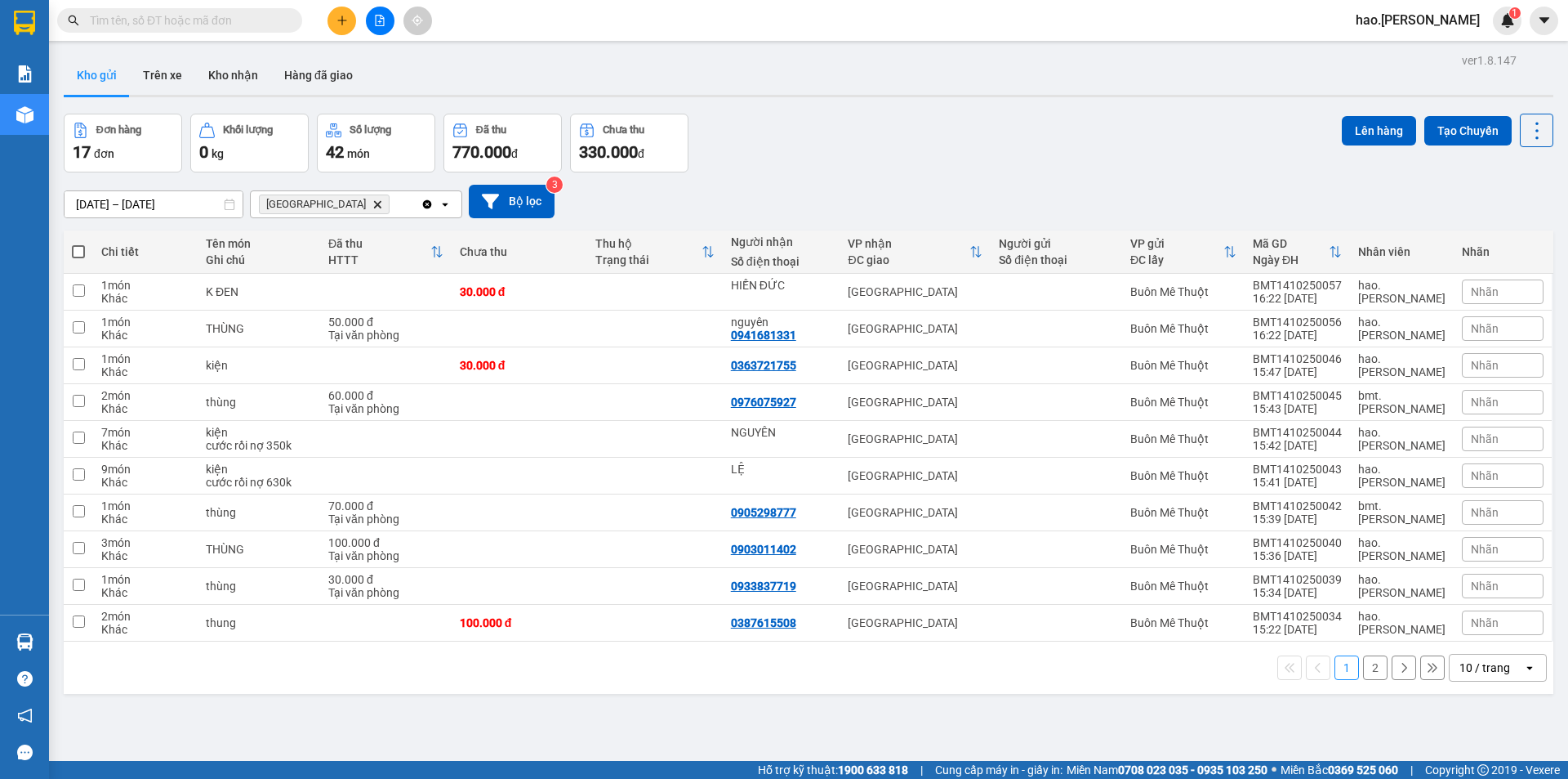
click at [373, 208] on icon "Delete" at bounding box center [377, 204] width 10 height 10
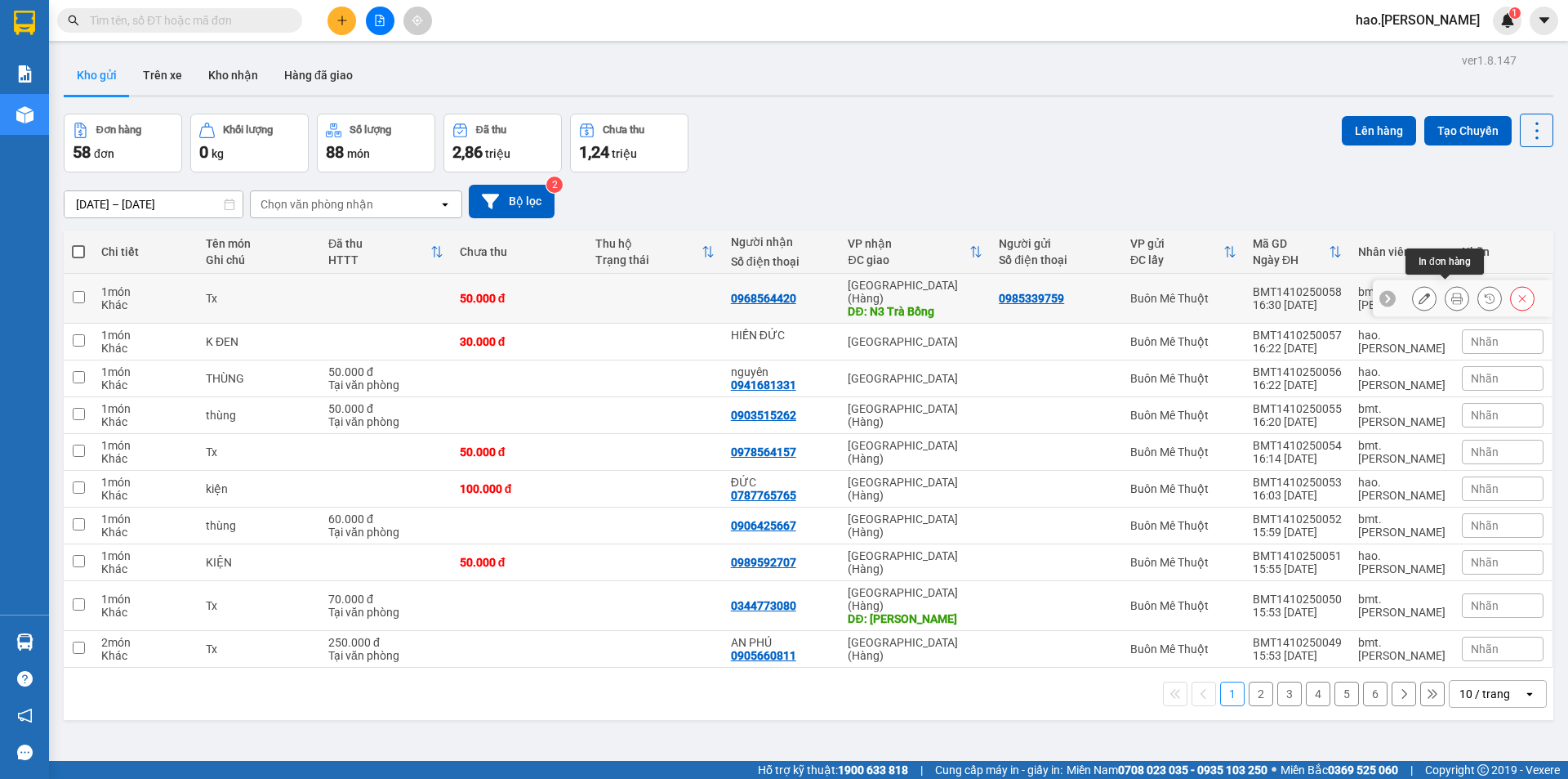
click at [1451, 293] on icon at bounding box center [1457, 298] width 11 height 11
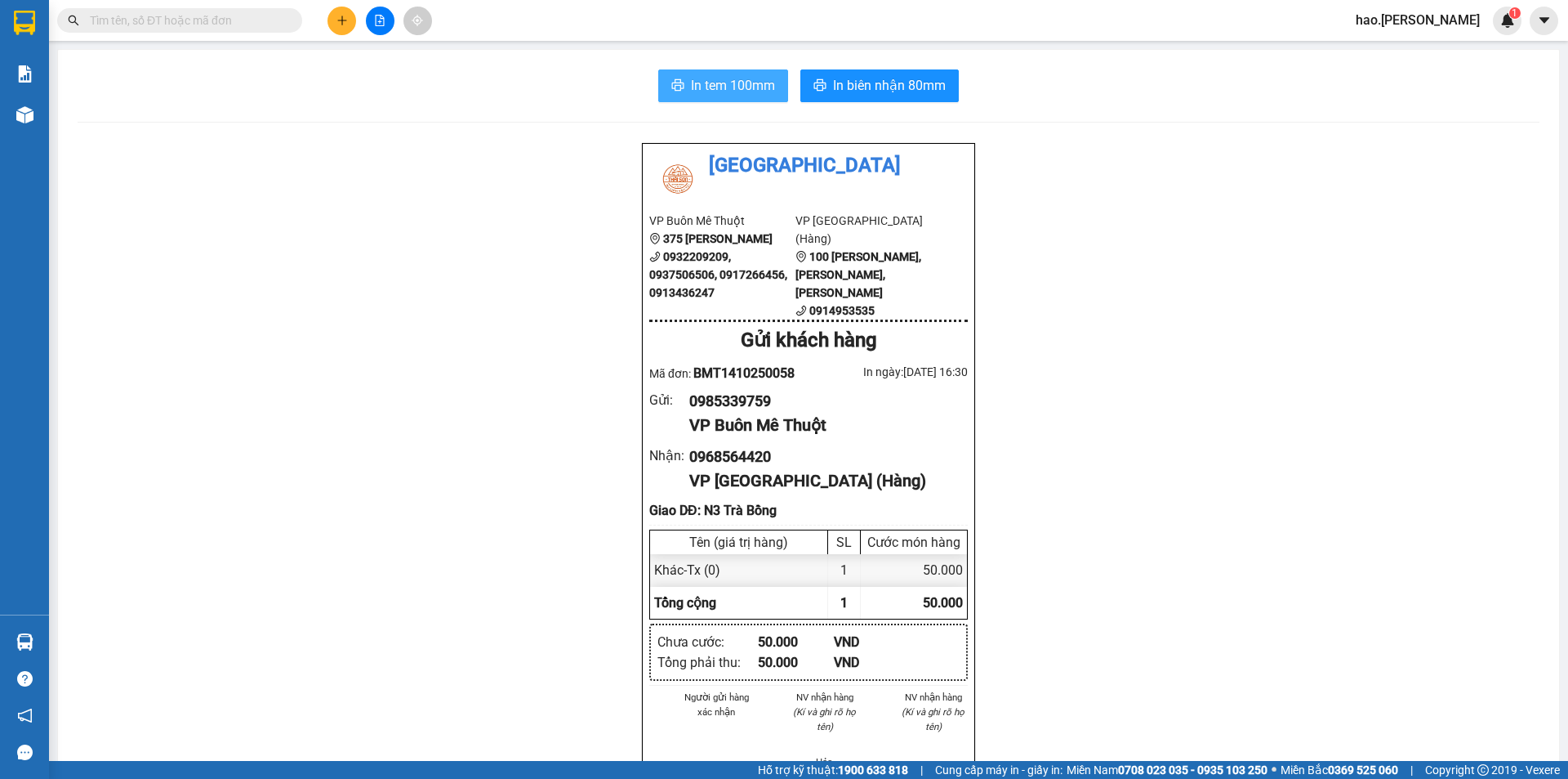
click at [723, 99] on button "In tem 100mm" at bounding box center [723, 85] width 130 height 33
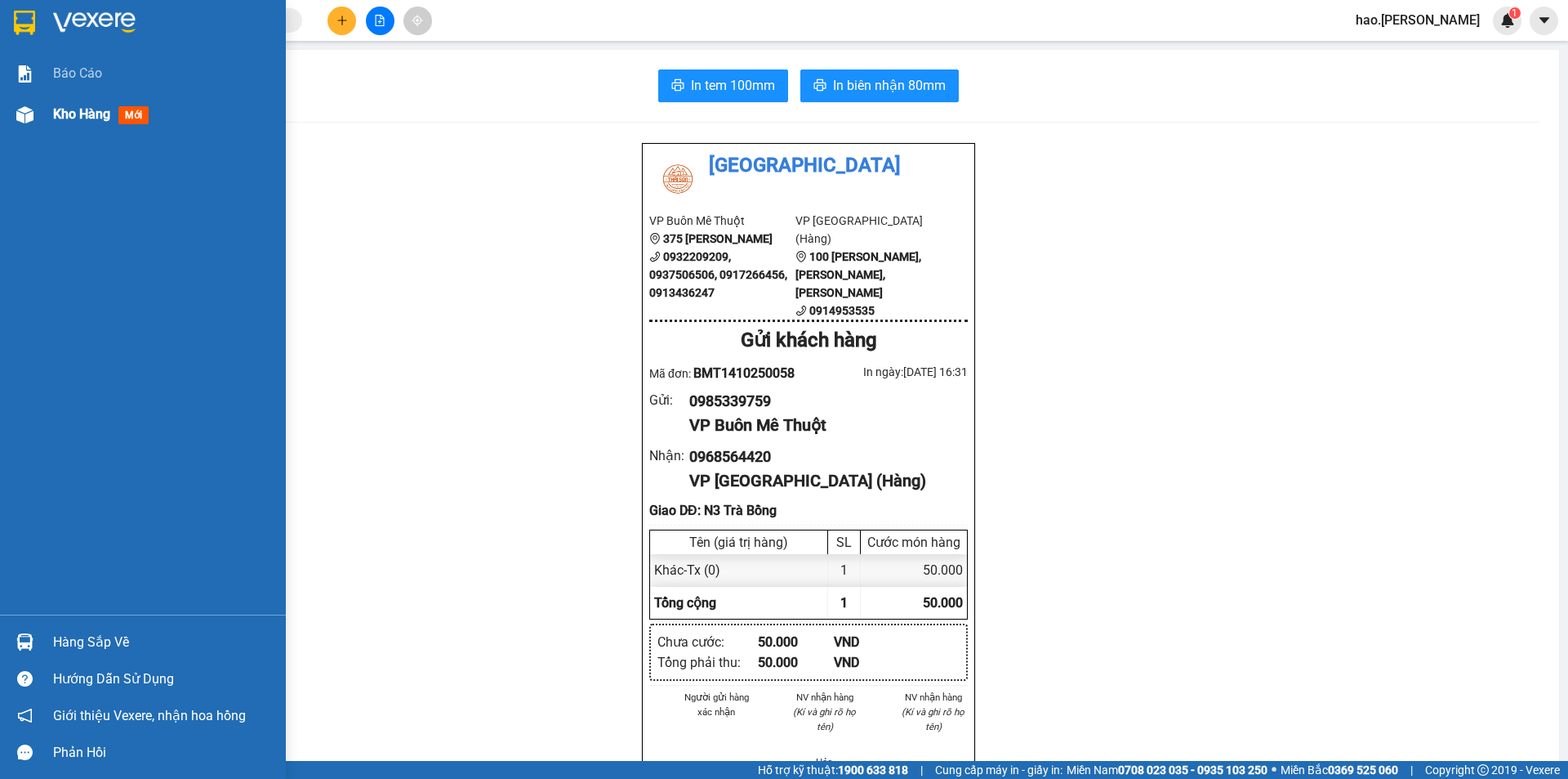
click at [57, 109] on span "Kho hàng" at bounding box center [81, 114] width 57 height 15
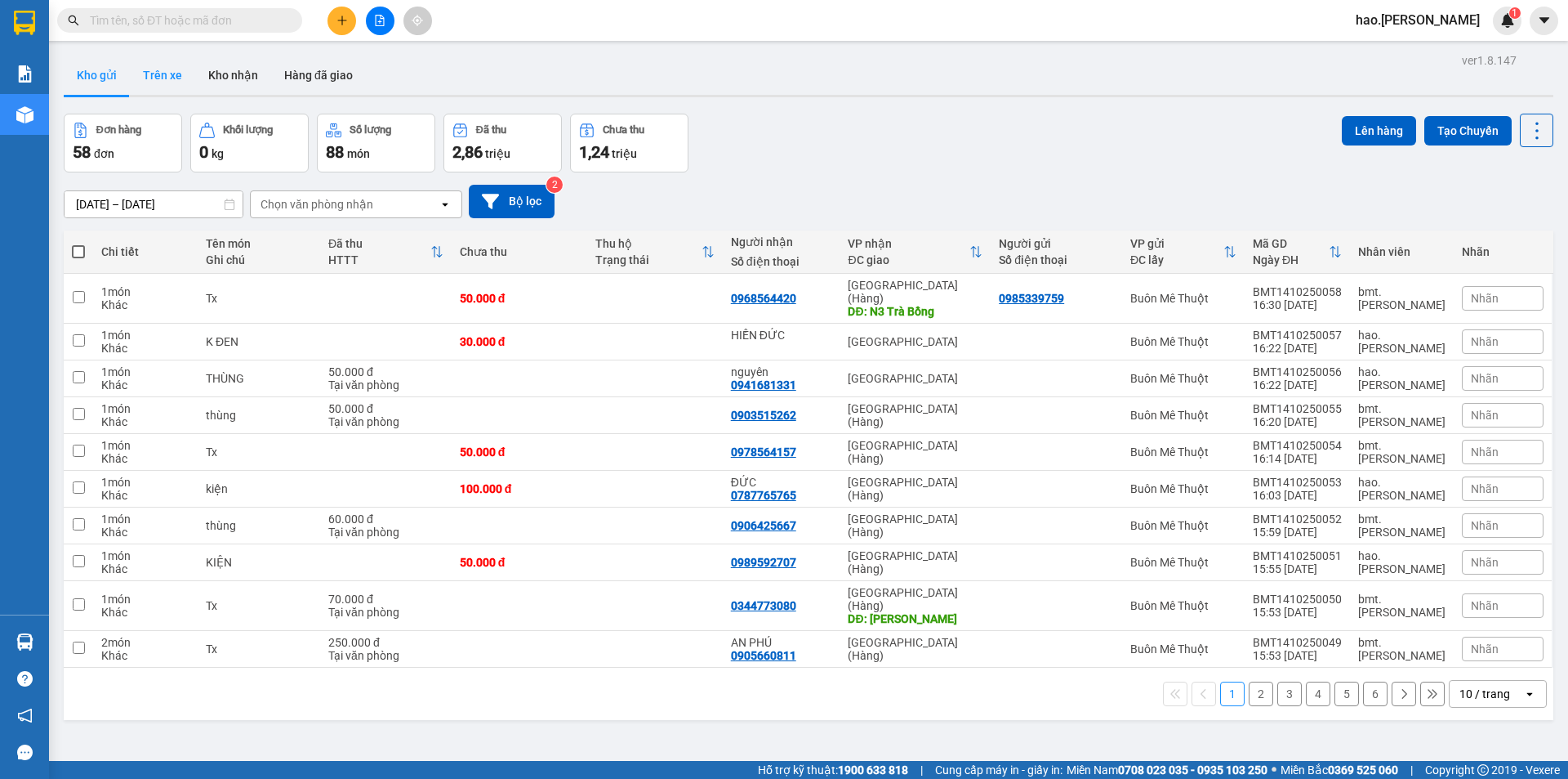
click at [170, 77] on button "Trên xe" at bounding box center [163, 75] width 65 height 39
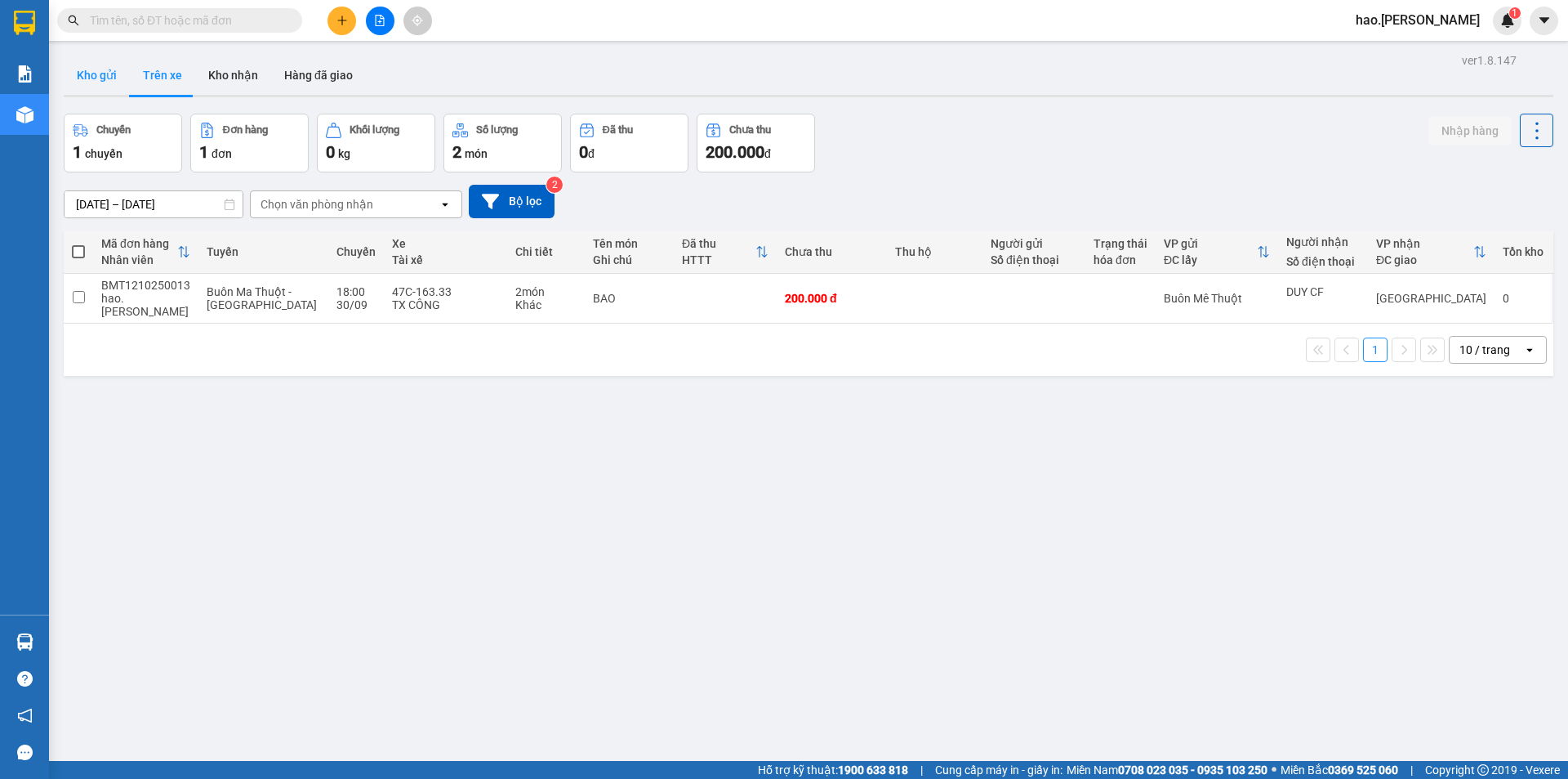
click at [88, 67] on button "Kho gửi" at bounding box center [97, 75] width 66 height 39
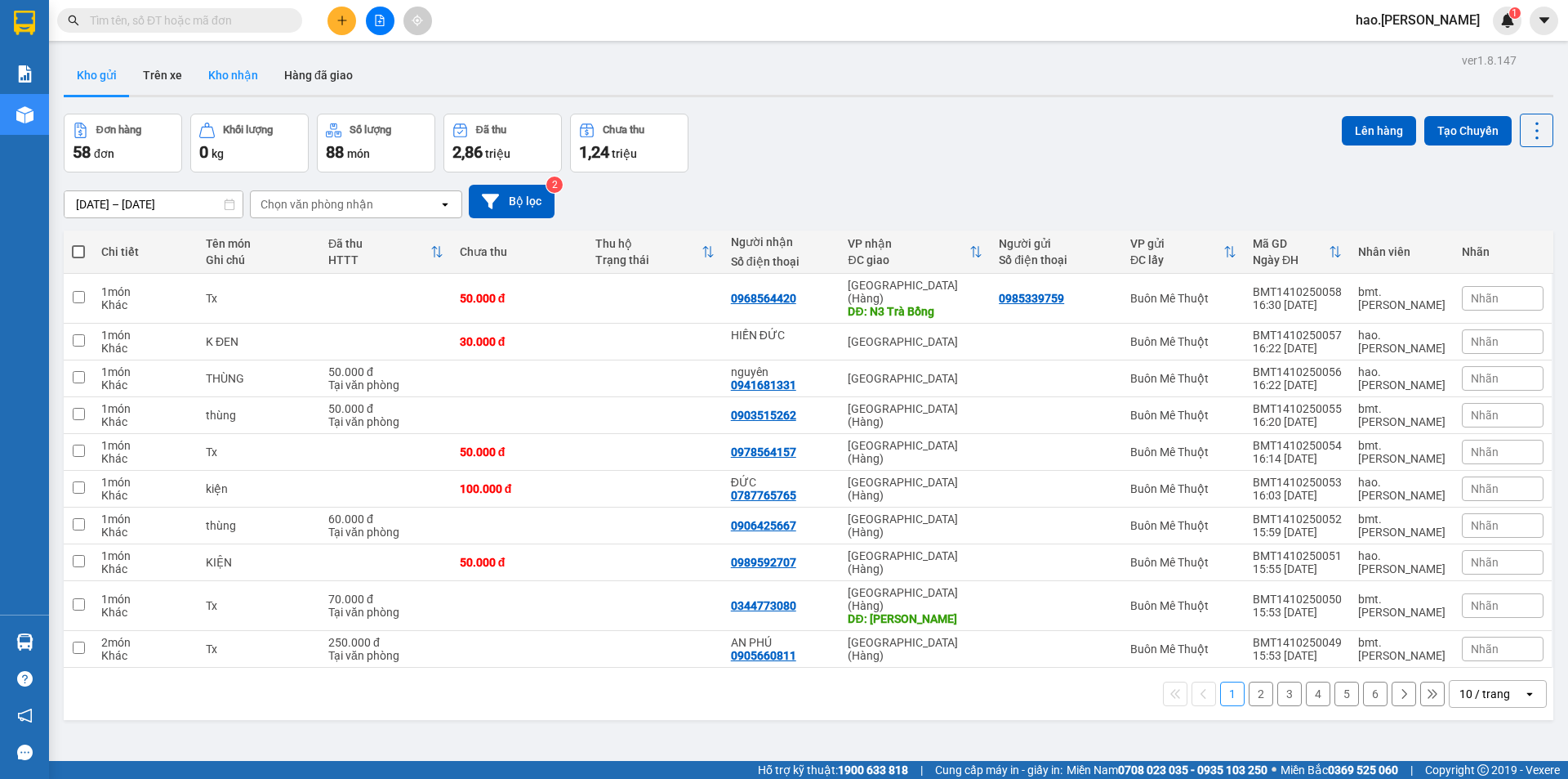
click at [254, 80] on button "Kho nhận" at bounding box center [233, 75] width 76 height 39
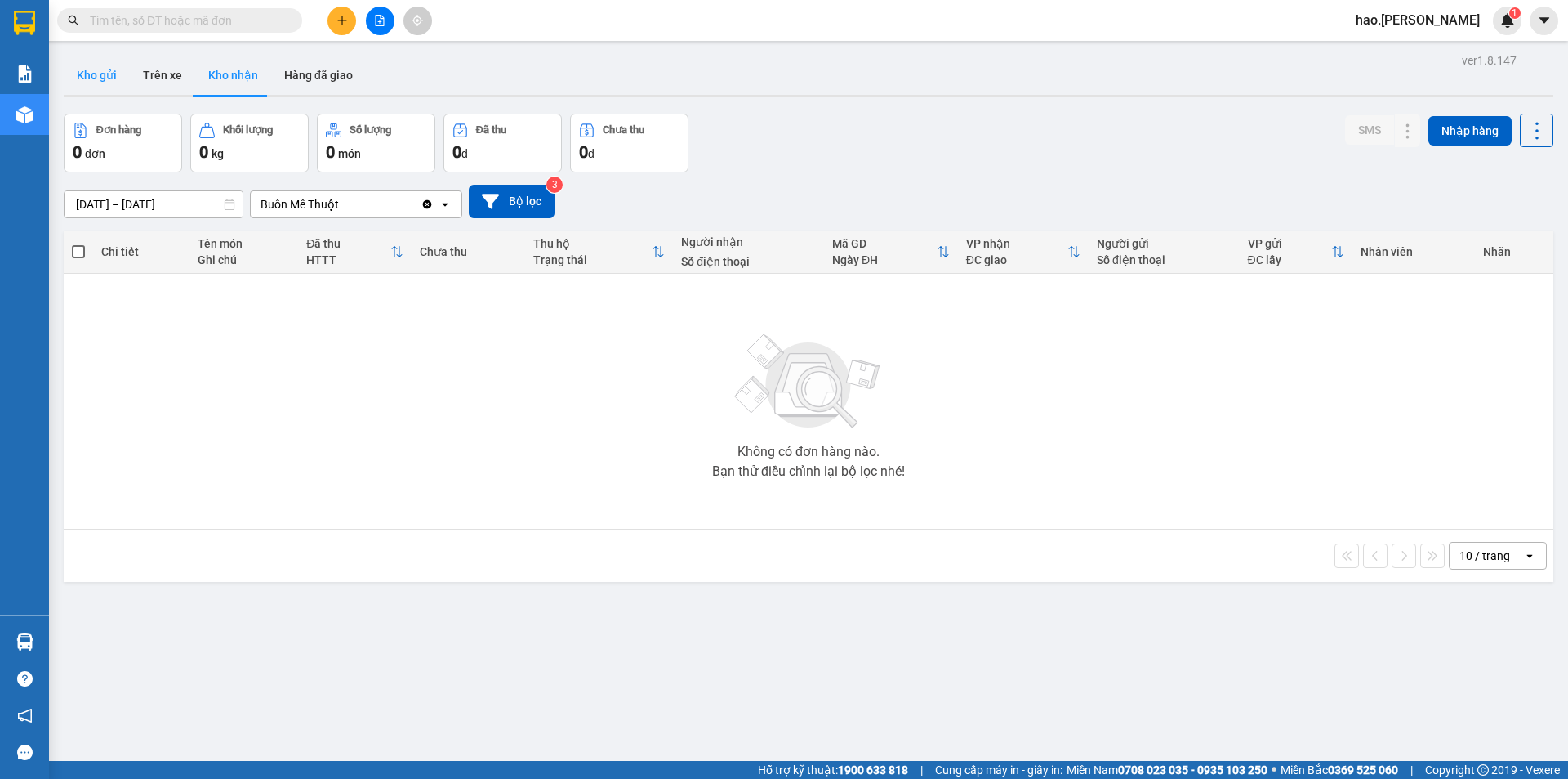
click at [97, 71] on button "Kho gửi" at bounding box center [97, 75] width 66 height 39
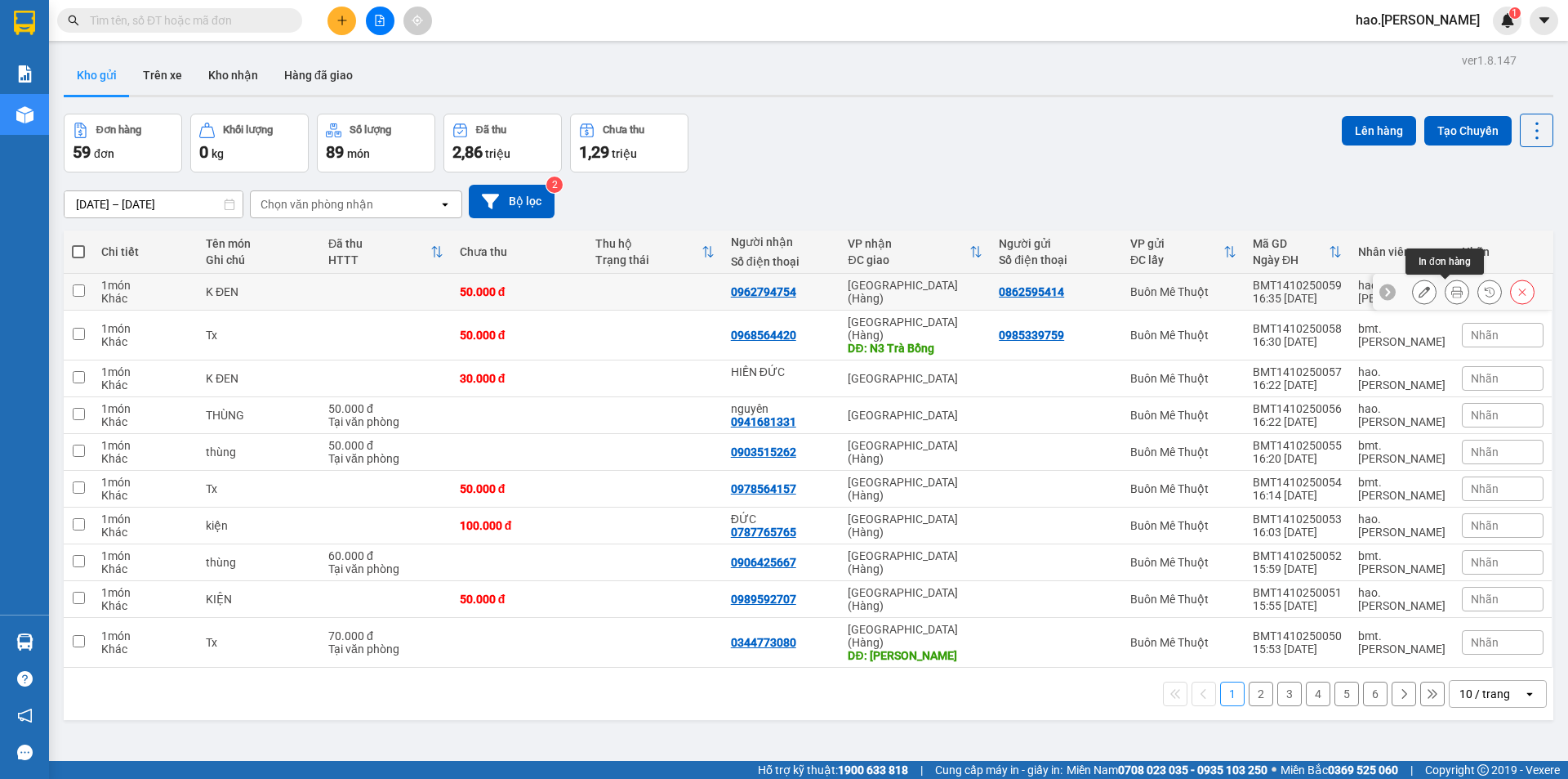
click at [1451, 286] on icon at bounding box center [1457, 291] width 11 height 11
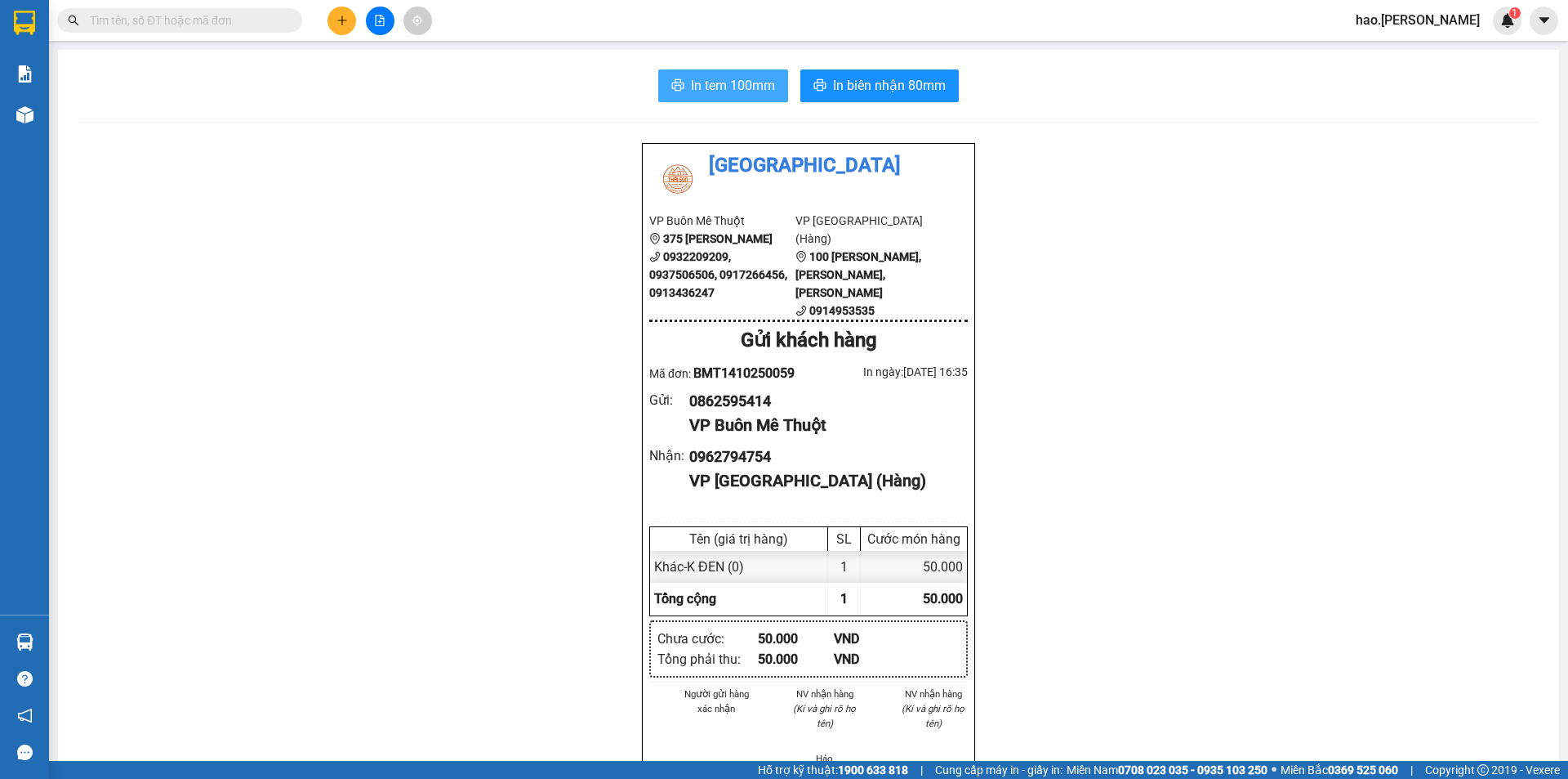
click at [762, 86] on span "In tem 100mm" at bounding box center [733, 84] width 84 height 20
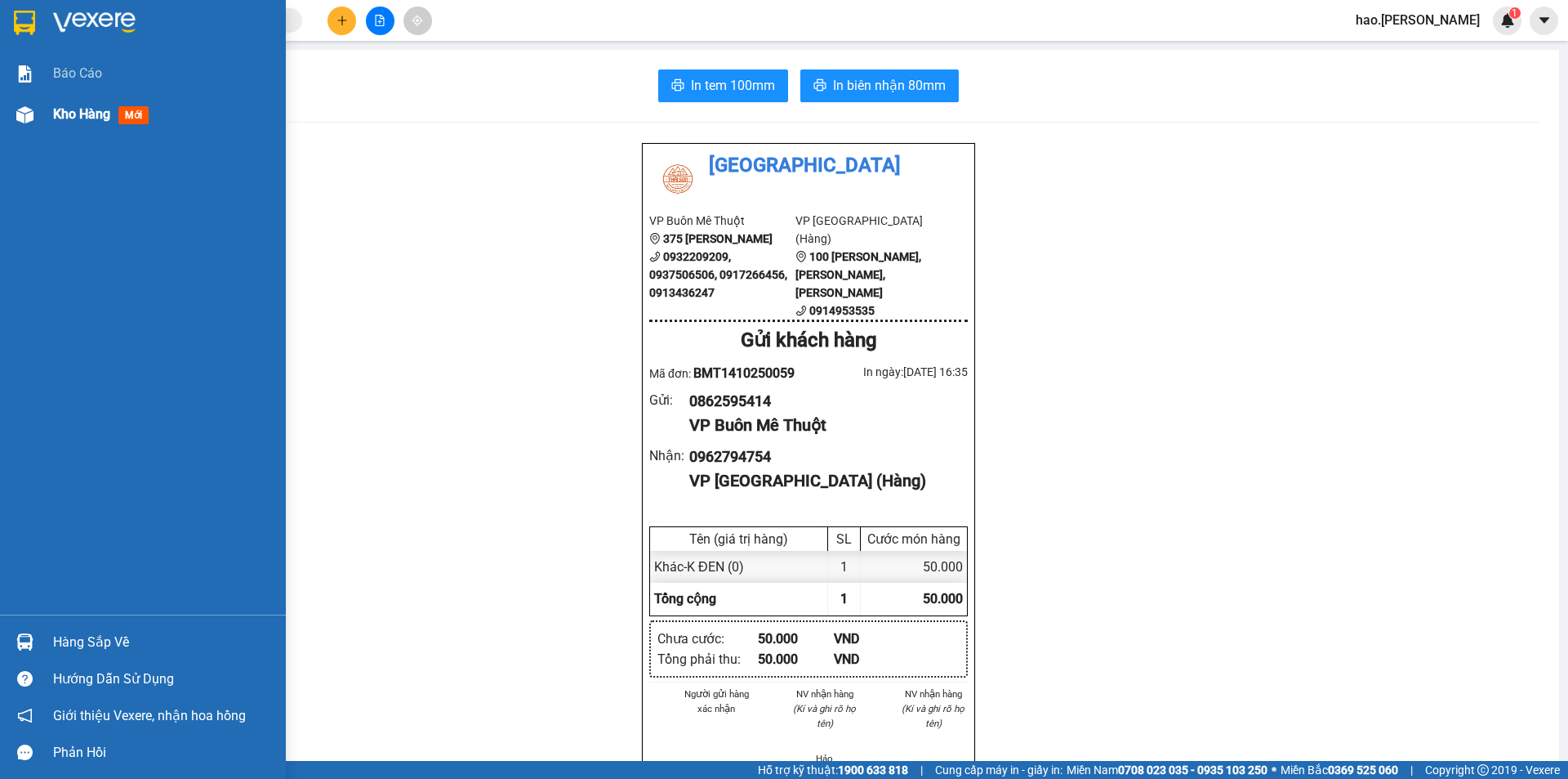
click at [86, 96] on div "Kho hàng mới" at bounding box center [163, 114] width 220 height 41
click at [89, 96] on div "Kho hàng mới" at bounding box center [163, 114] width 220 height 41
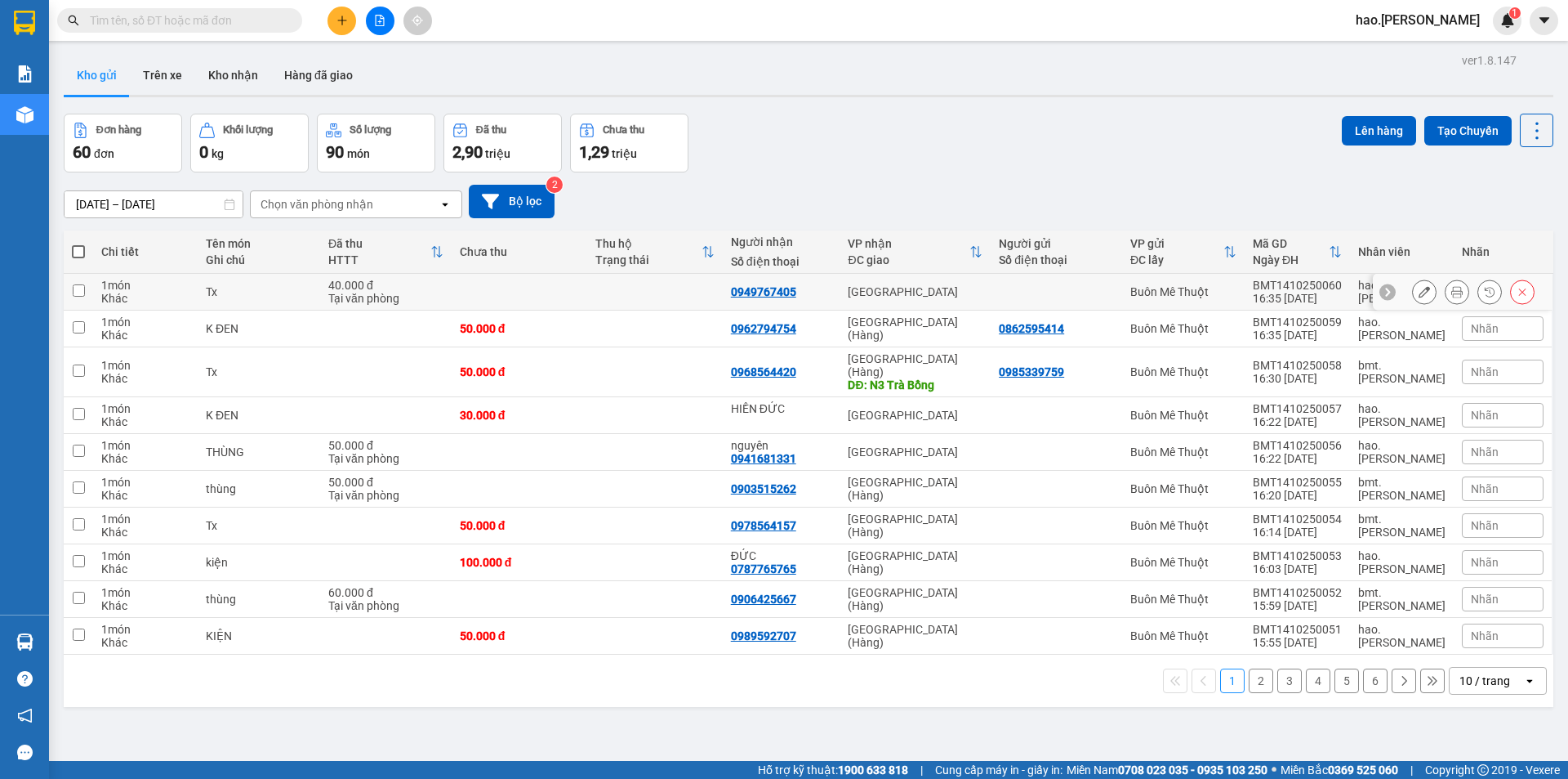
click at [1428, 291] on div at bounding box center [1473, 292] width 123 height 25
click at [1451, 291] on icon at bounding box center [1457, 291] width 11 height 11
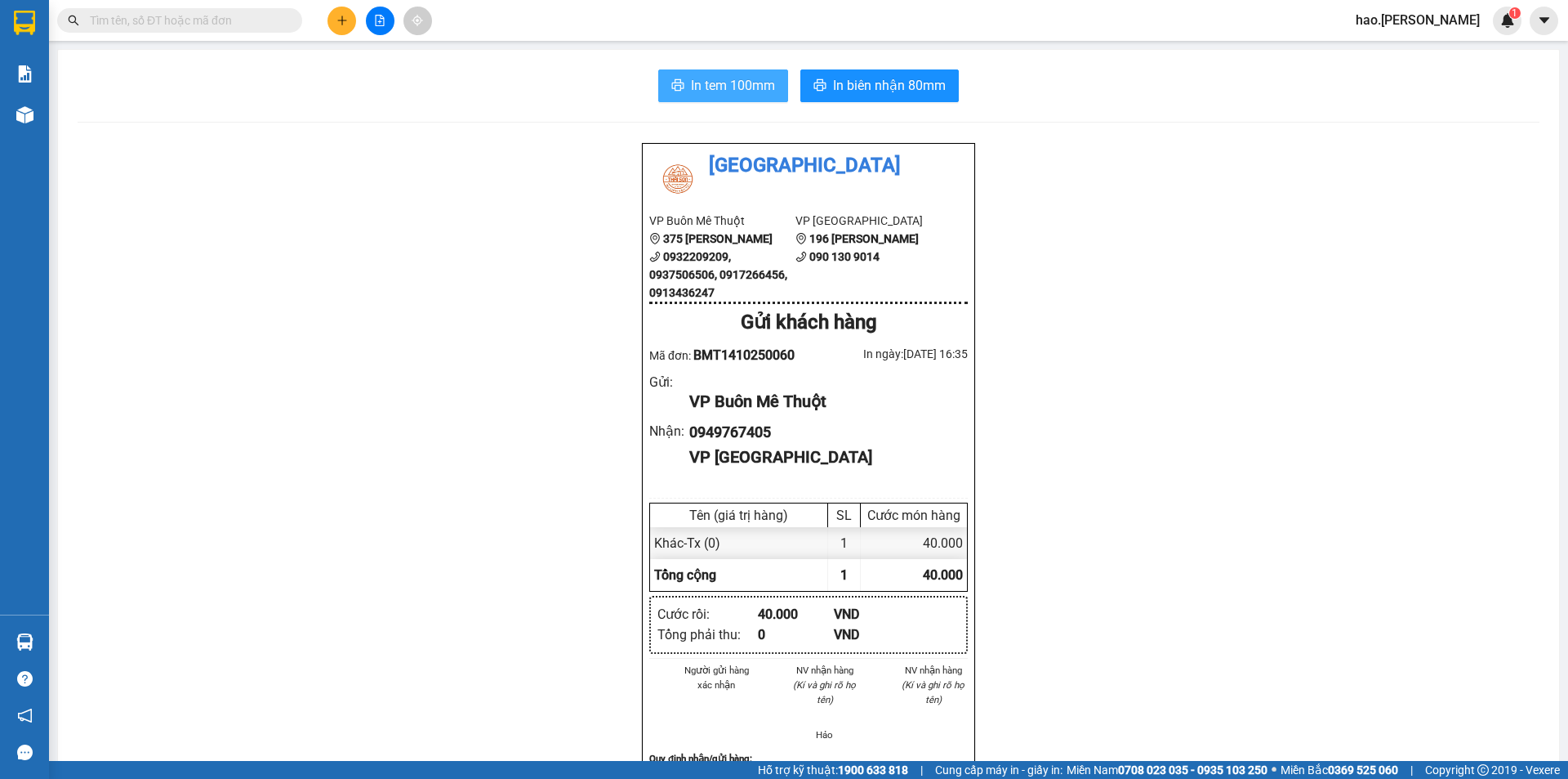
click at [714, 75] on span "In tem 100mm" at bounding box center [733, 84] width 84 height 20
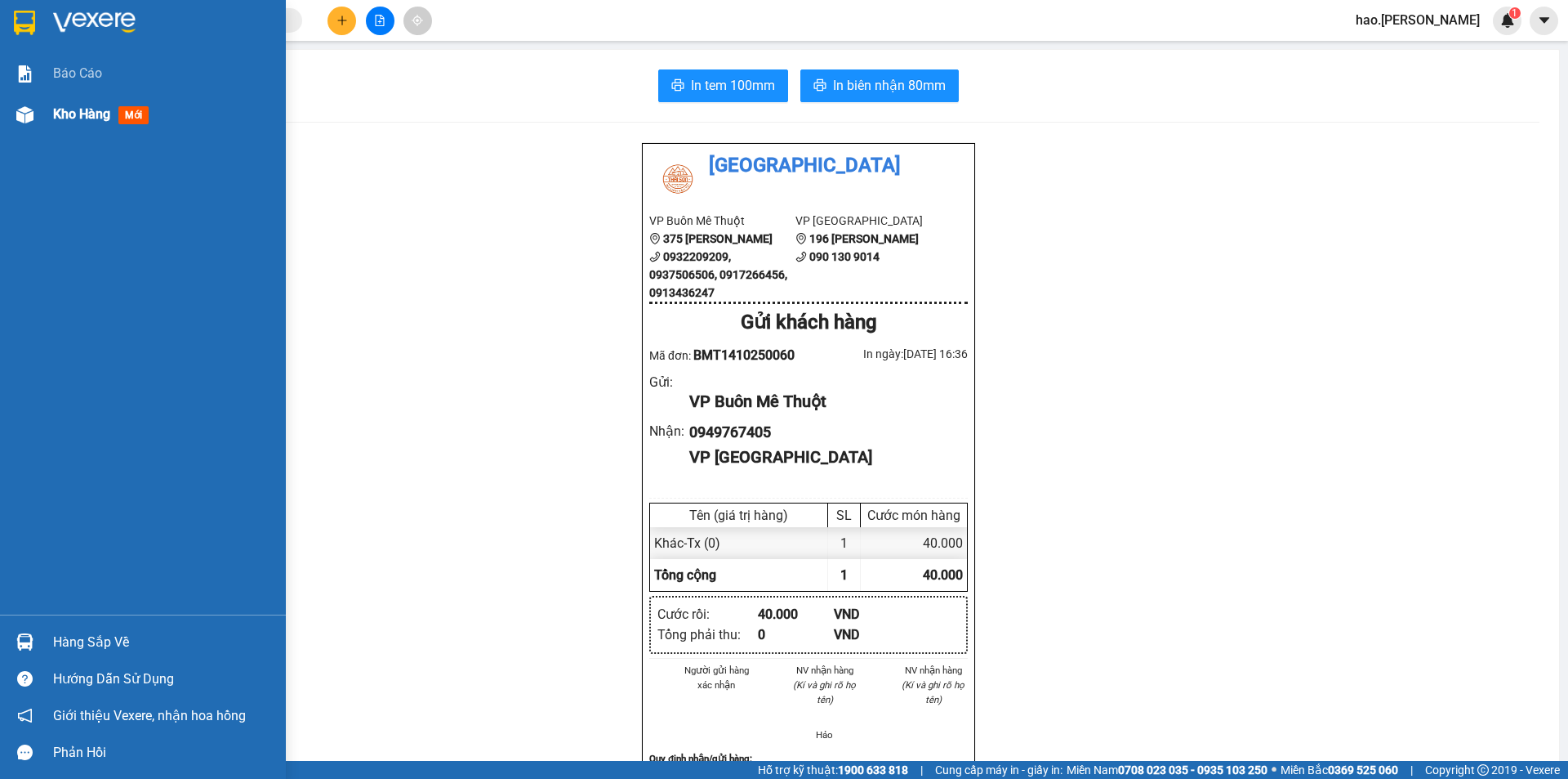
click at [39, 112] on div "Kho hàng mới" at bounding box center [143, 114] width 285 height 41
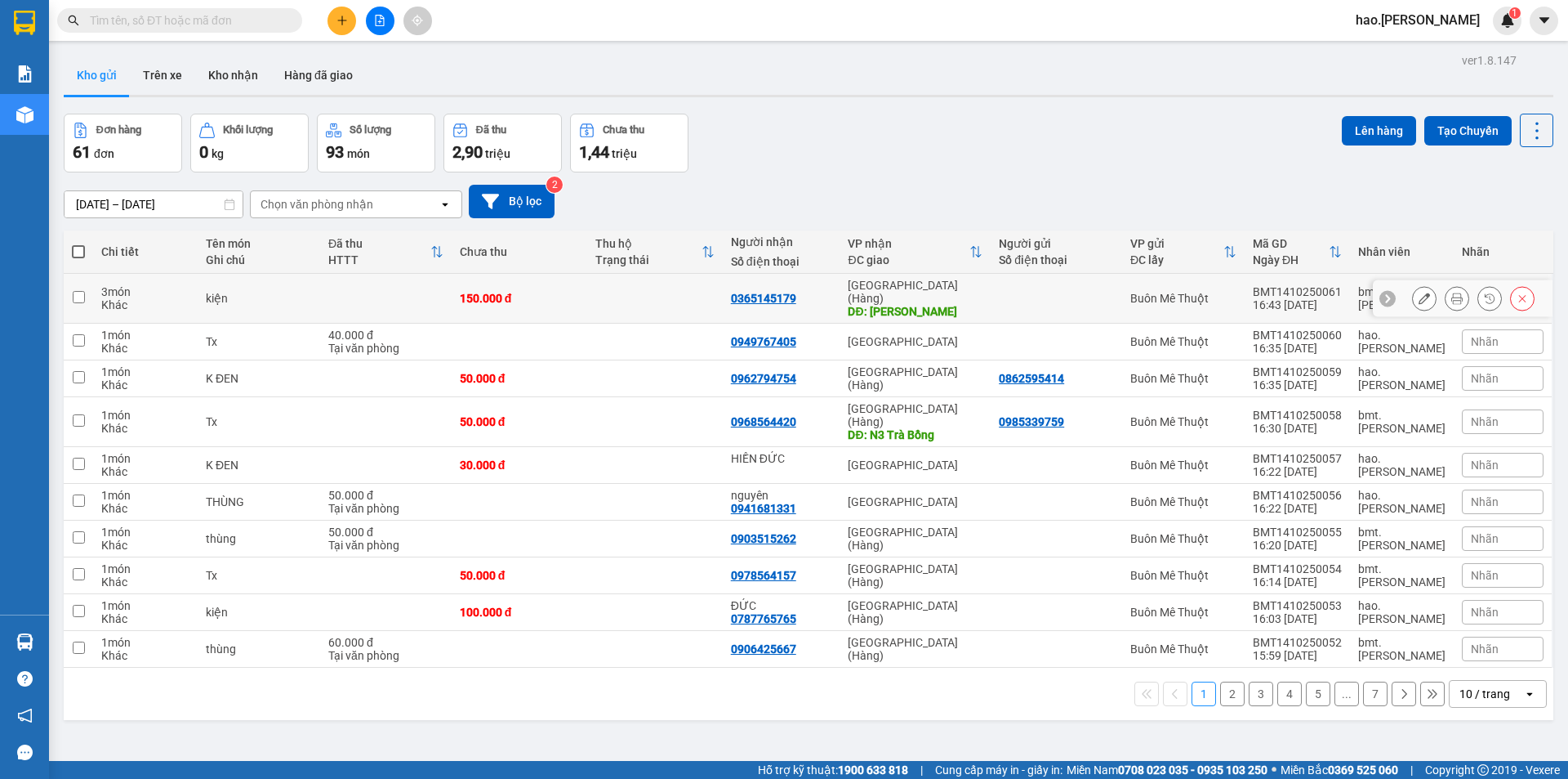
click at [1451, 296] on icon at bounding box center [1457, 298] width 11 height 11
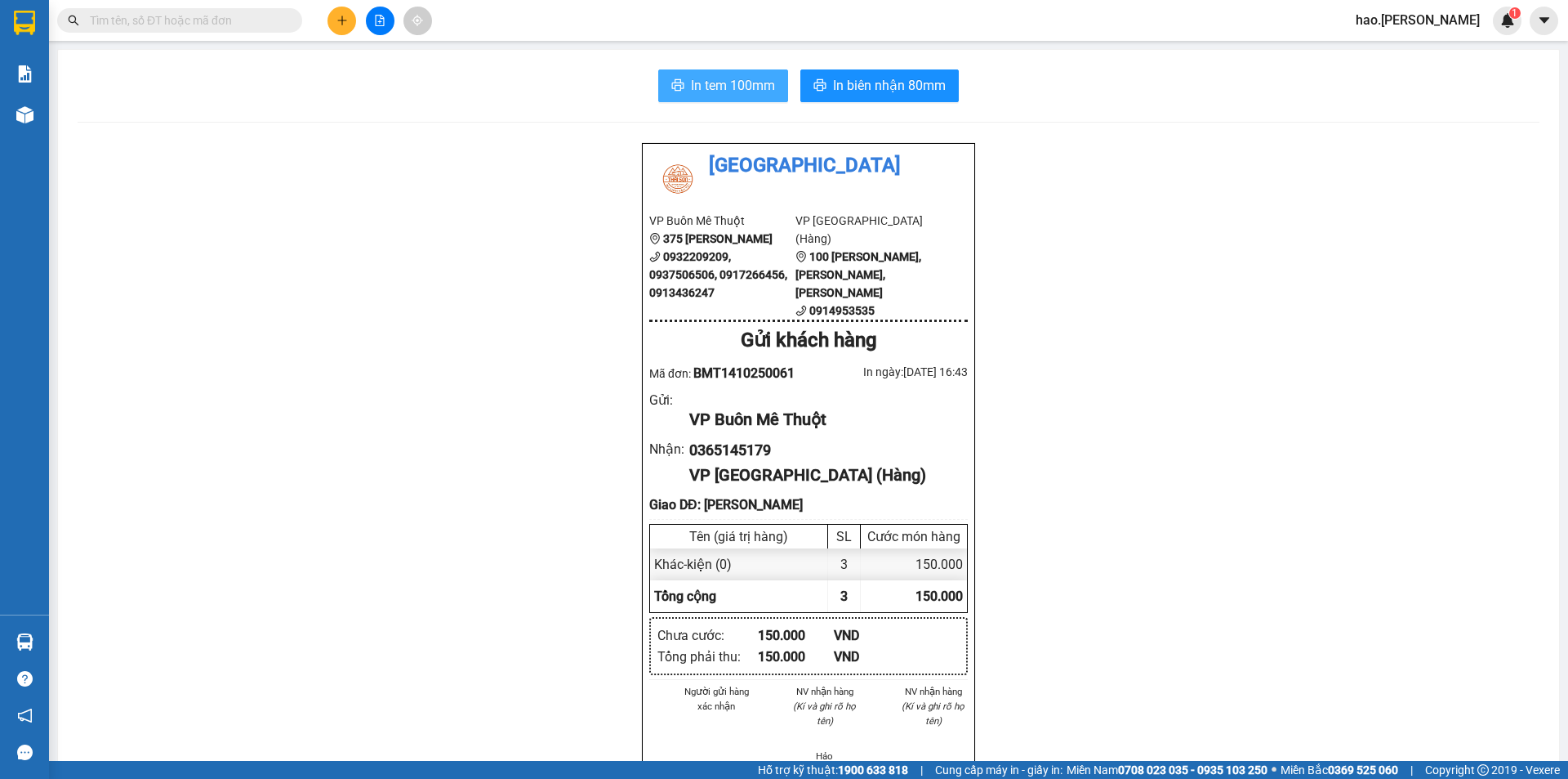
click at [736, 92] on span "In tem 100mm" at bounding box center [733, 84] width 84 height 20
click at [351, 21] on button at bounding box center [342, 21] width 29 height 29
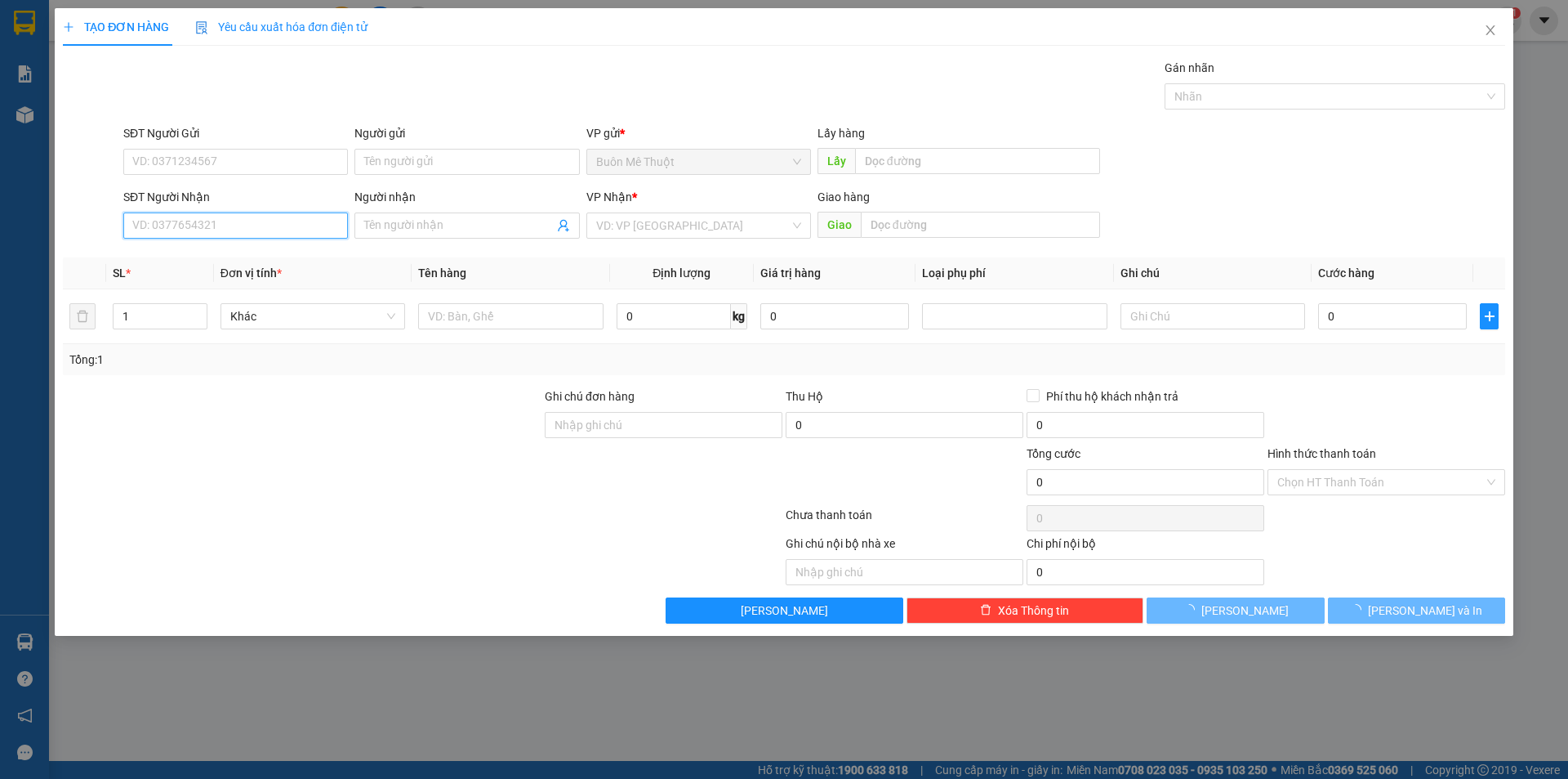
click at [229, 227] on input "SĐT Người Nhận" at bounding box center [236, 225] width 225 height 26
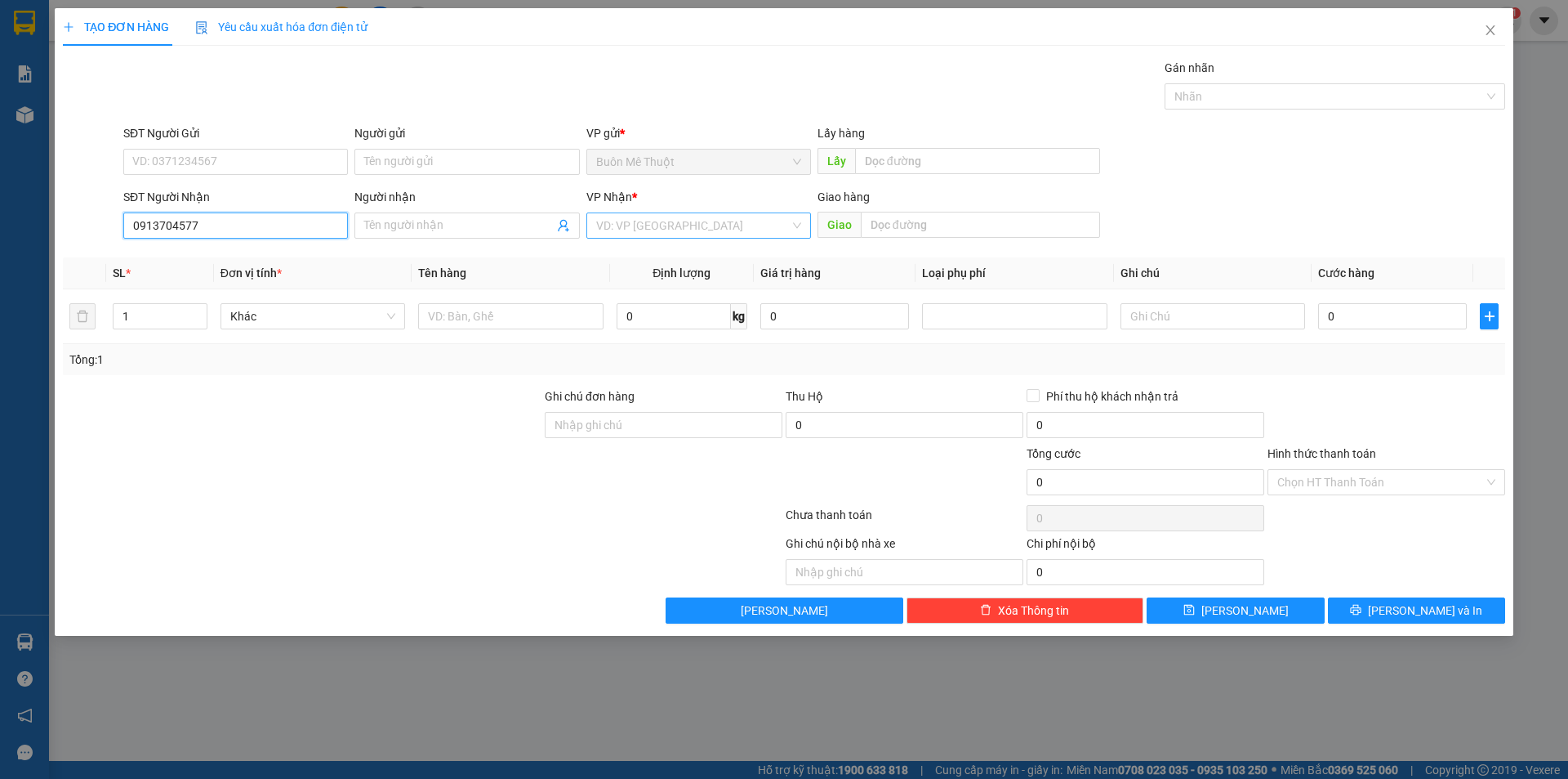
click at [690, 213] on div "VD: VP [GEOGRAPHIC_DATA]" at bounding box center [698, 225] width 225 height 26
type input "0913704577"
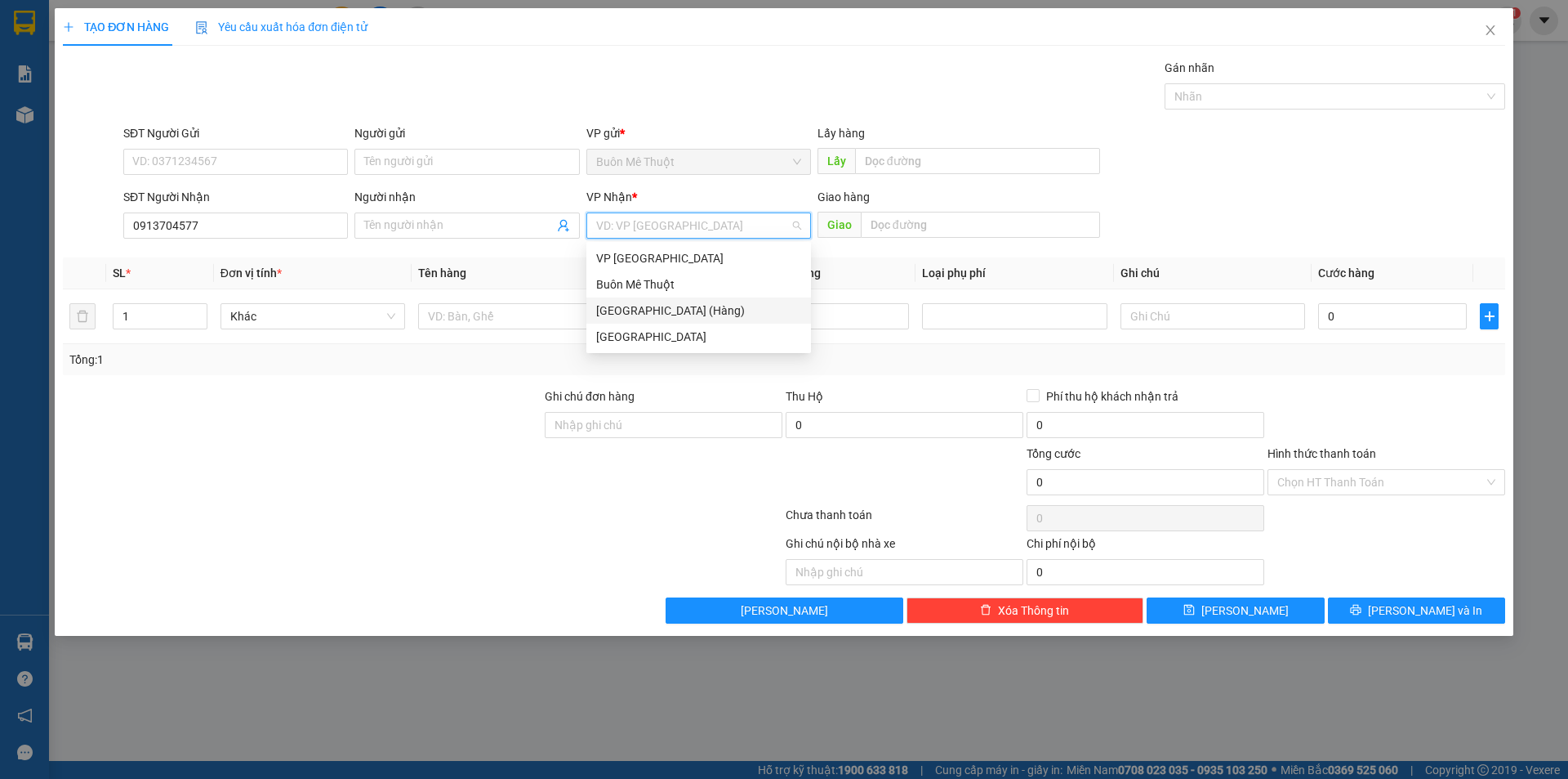
click at [633, 309] on div "[GEOGRAPHIC_DATA] (Hàng)" at bounding box center [699, 310] width 205 height 18
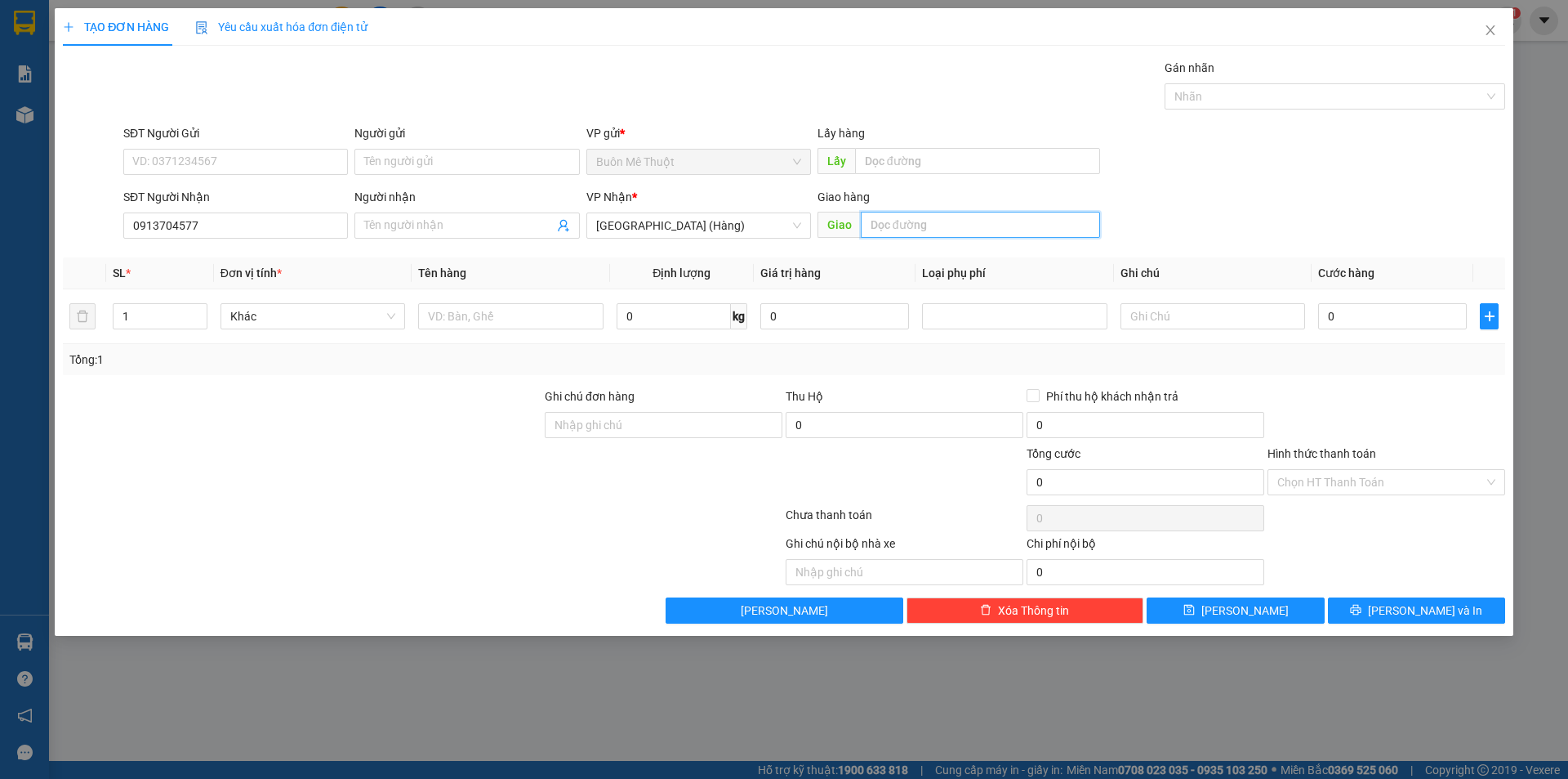
click at [963, 225] on input "text" at bounding box center [981, 224] width 239 height 26
type input "N4 [GEOGRAPHIC_DATA]"
click at [453, 323] on input "text" at bounding box center [511, 315] width 185 height 26
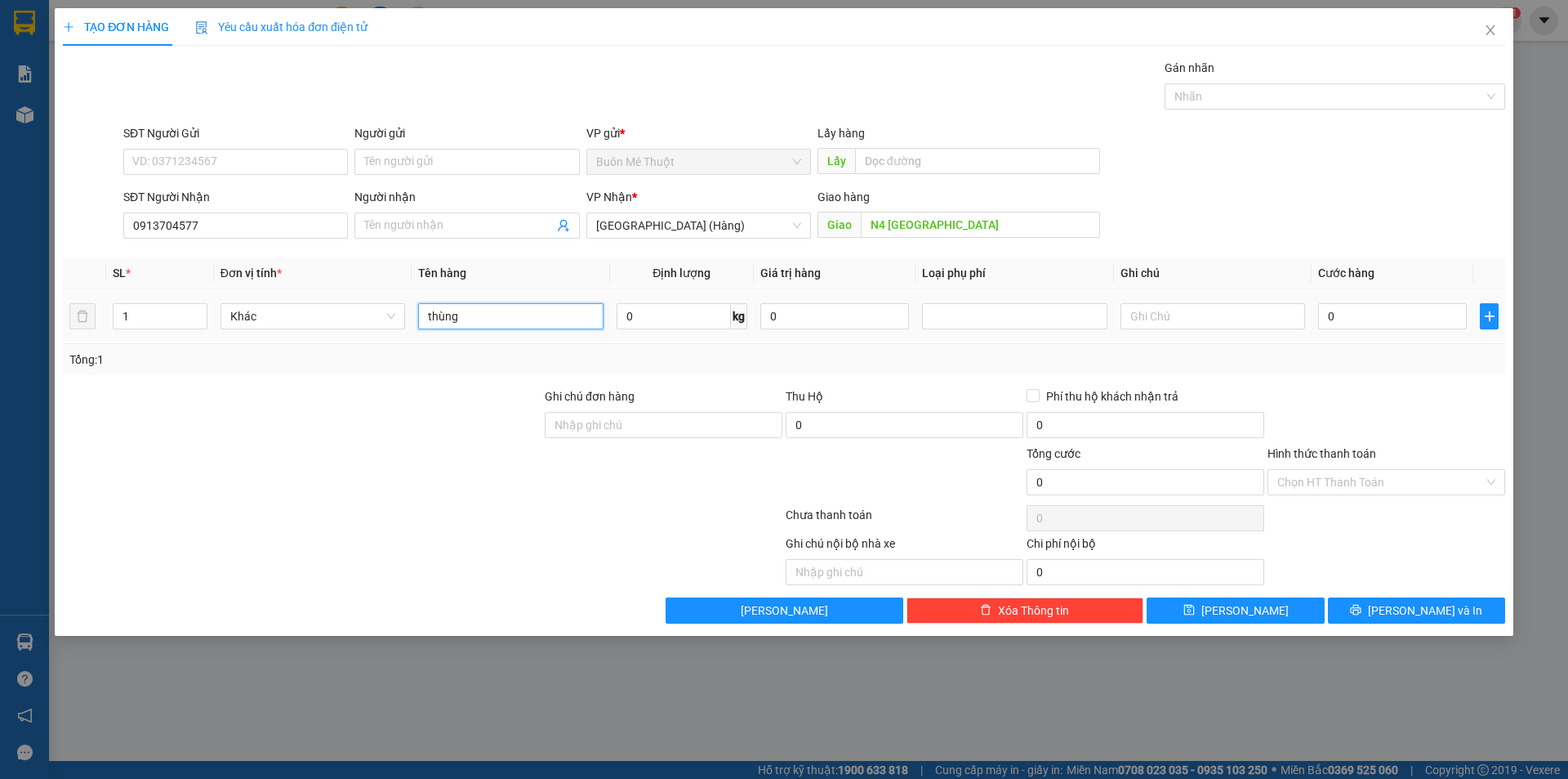
type input "thùng"
click at [1358, 337] on td "0" at bounding box center [1393, 316] width 162 height 55
click at [1379, 315] on input "0" at bounding box center [1392, 315] width 148 height 26
type input "5"
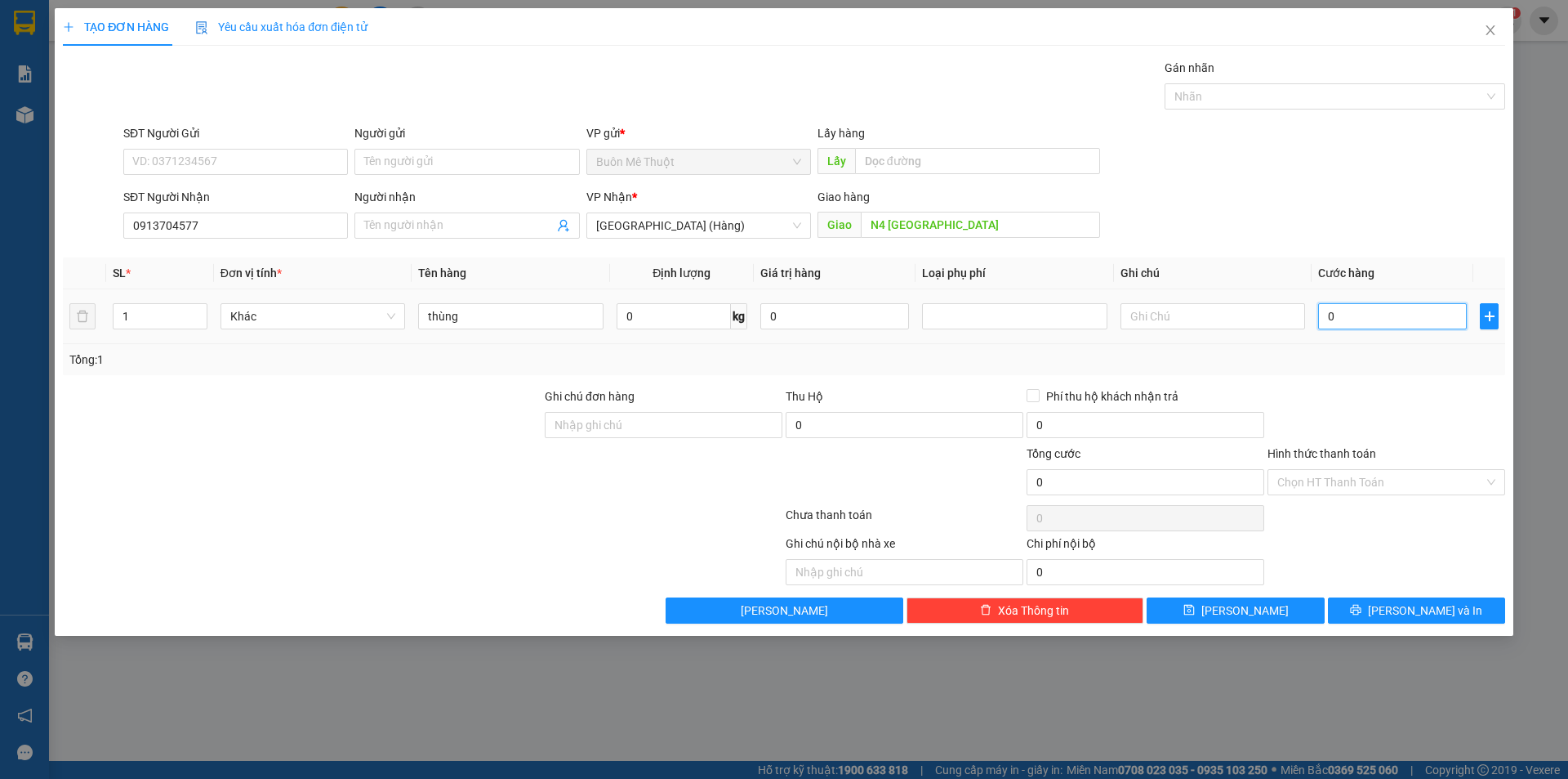
type input "5"
type input "50"
type input "50.000"
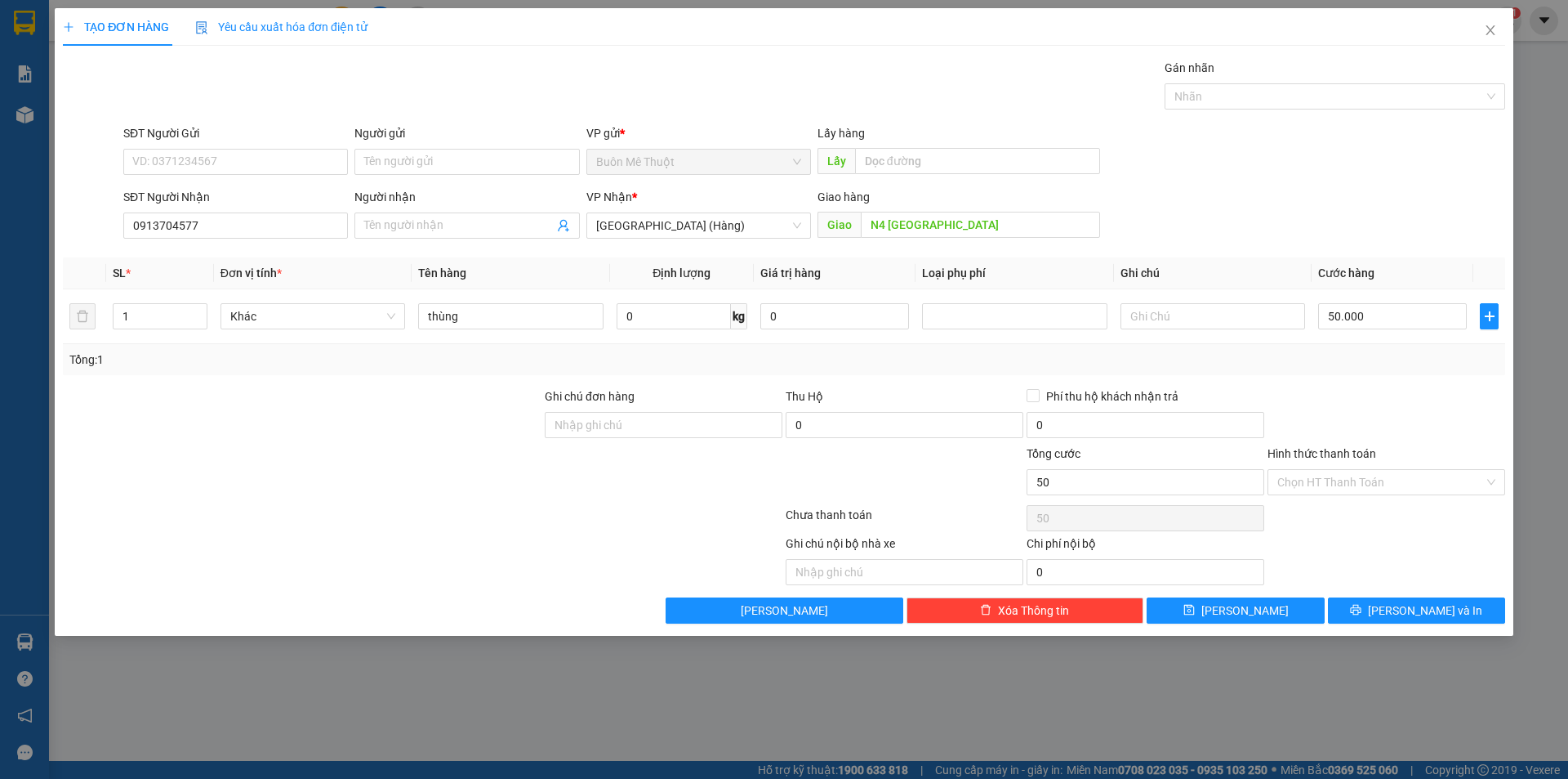
type input "50.000"
click at [1356, 387] on div at bounding box center [1387, 416] width 241 height 57
click at [1316, 486] on input "Hình thức thanh toán" at bounding box center [1381, 482] width 207 height 25
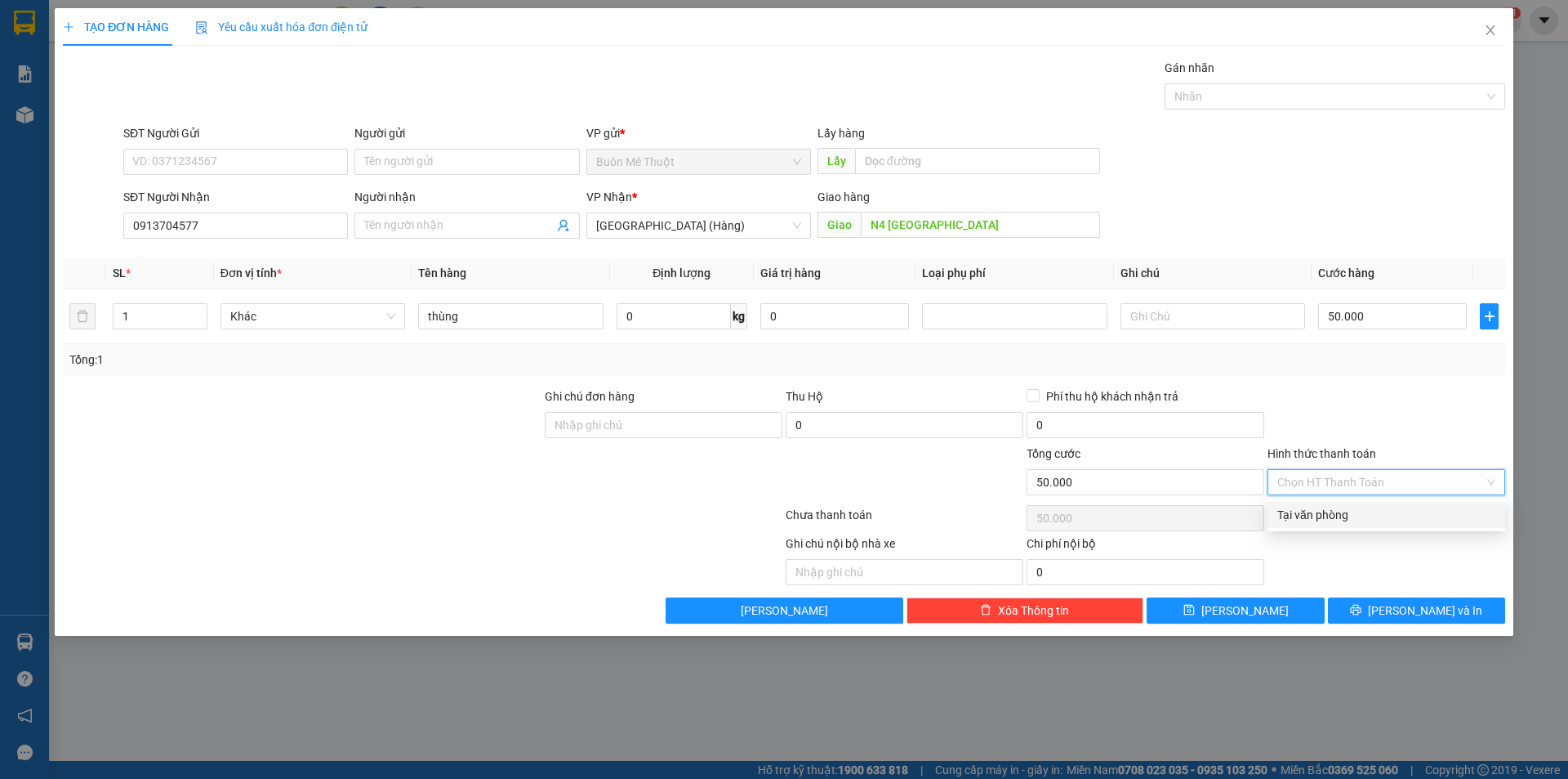
click at [1312, 504] on div "Tại văn phòng" at bounding box center [1386, 515] width 238 height 26
type input "0"
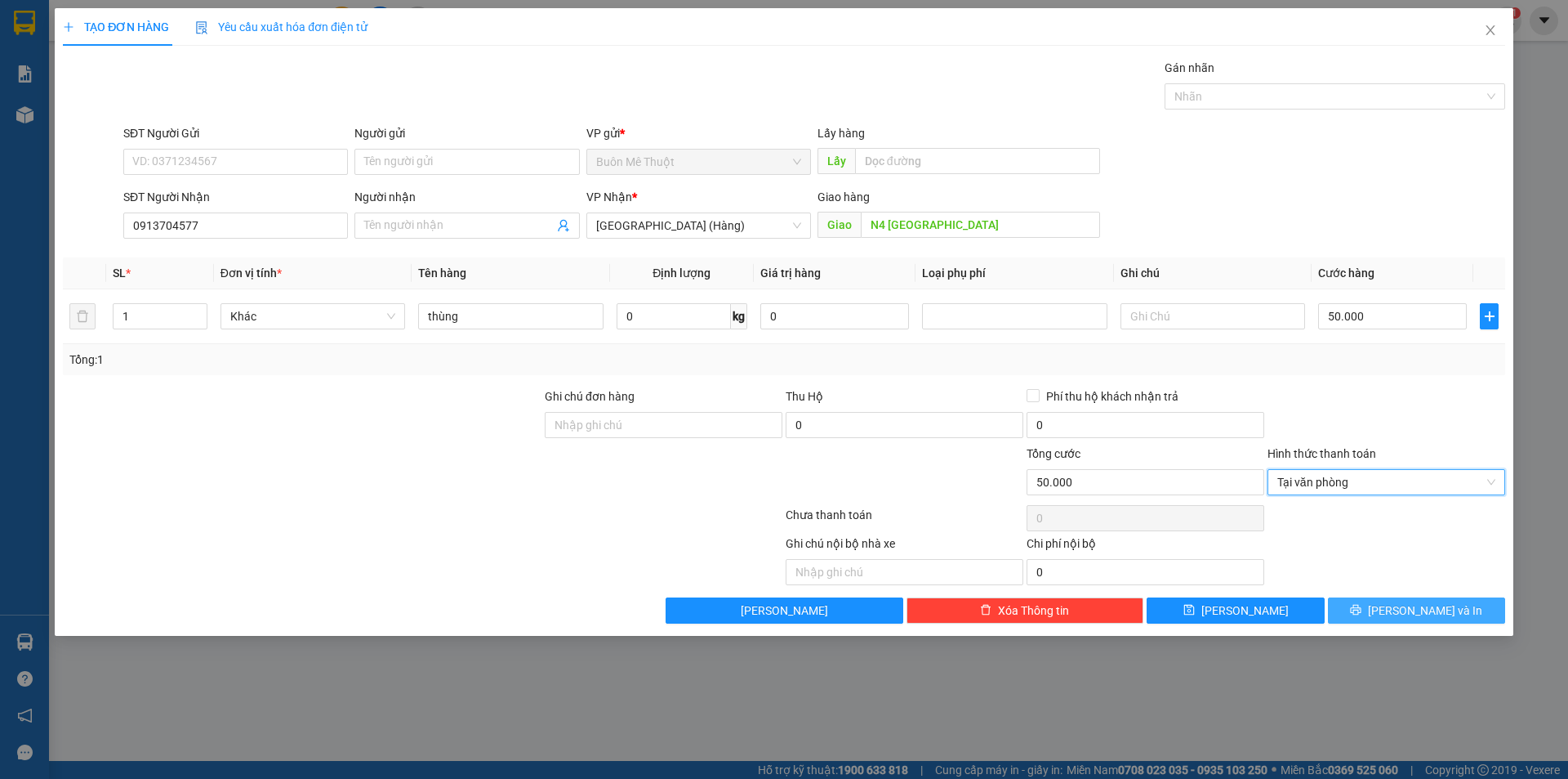
click at [1359, 599] on button "[PERSON_NAME] và In" at bounding box center [1417, 609] width 177 height 26
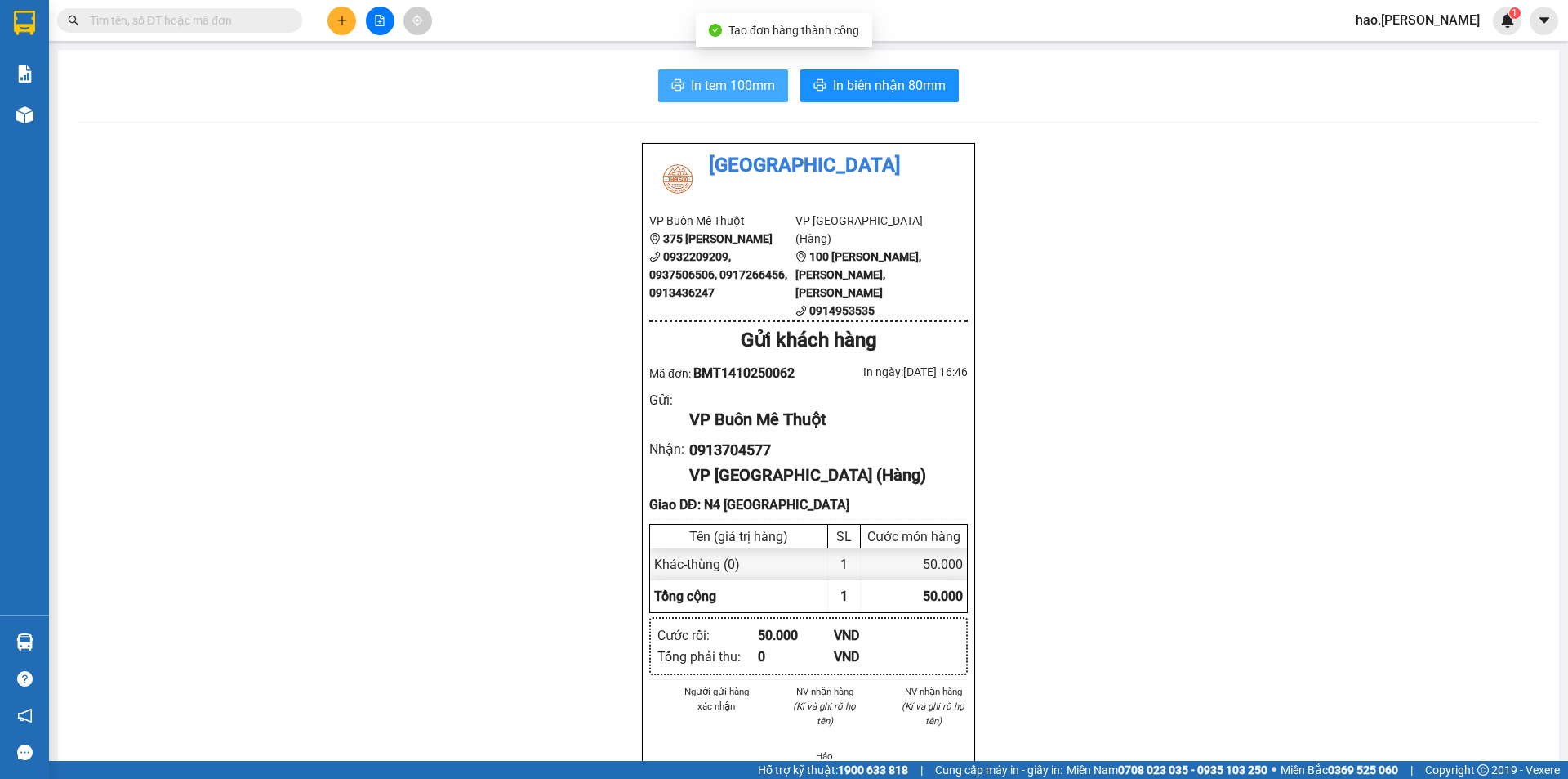
click at [771, 80] on button "In tem 100mm" at bounding box center [723, 85] width 130 height 33
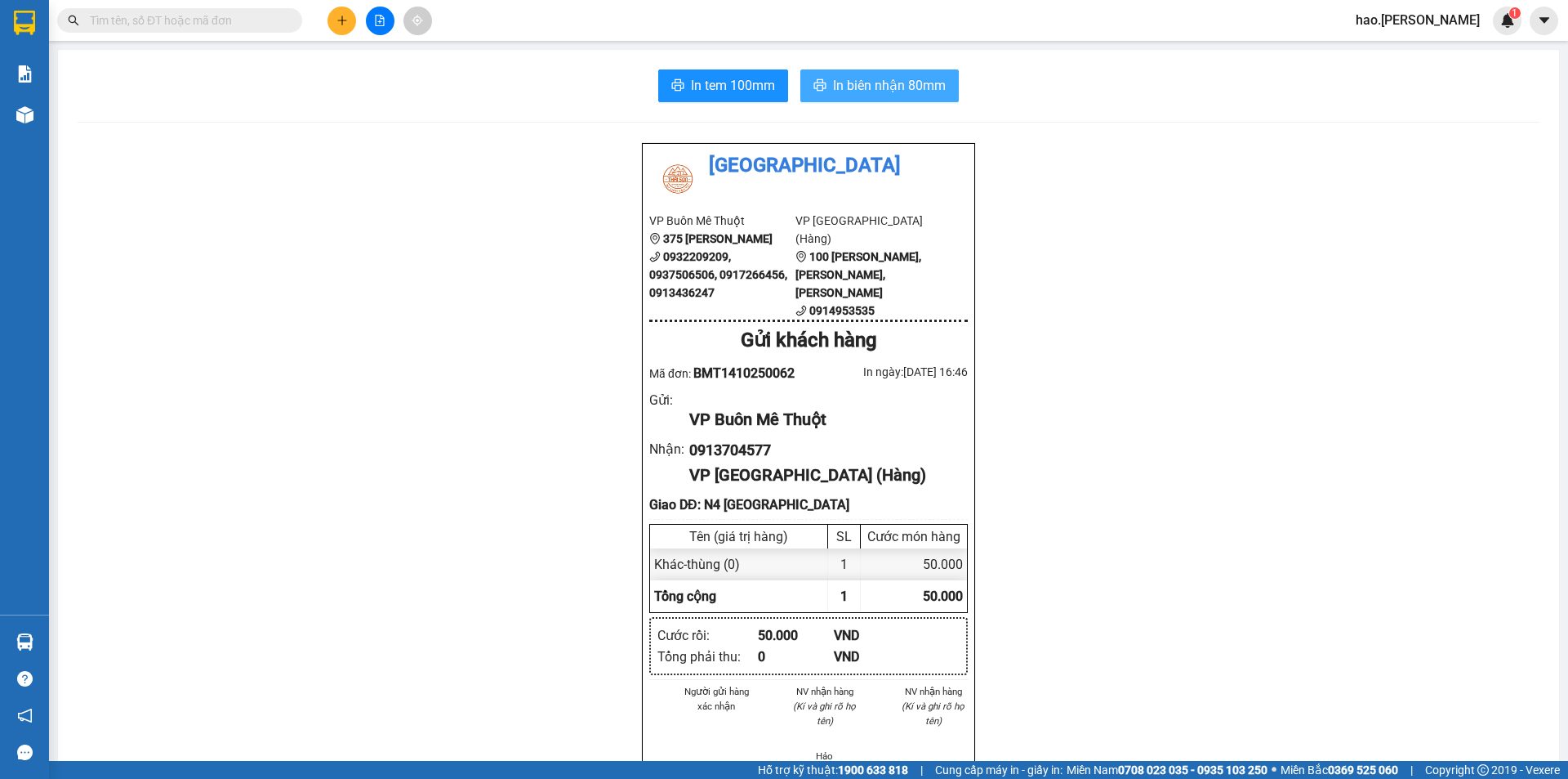
click at [833, 75] on span "In biên nhận 80mm" at bounding box center [890, 84] width 113 height 20
click at [338, 17] on icon "plus" at bounding box center [342, 20] width 11 height 11
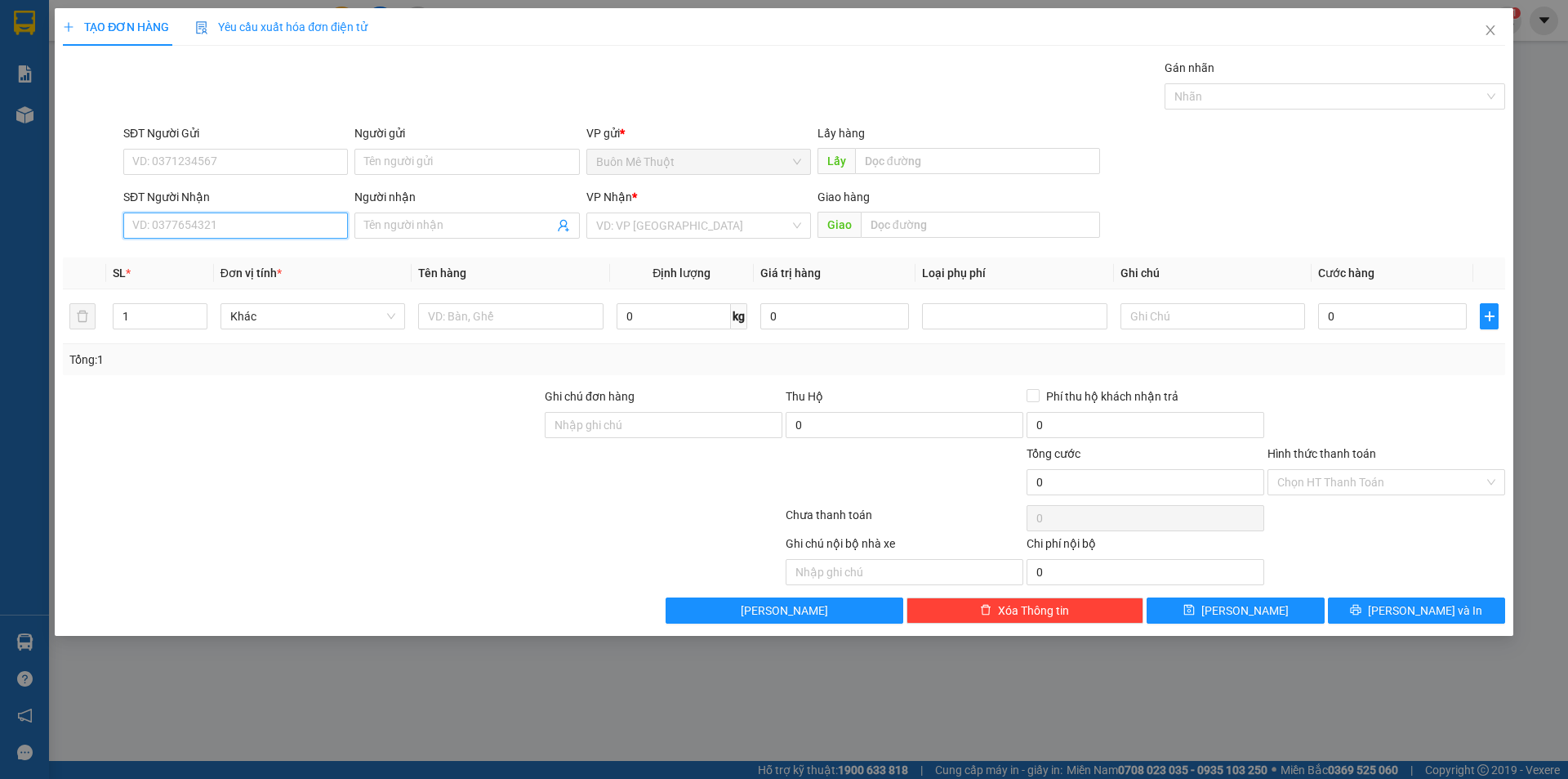
click at [222, 225] on input "SĐT Người Nhận" at bounding box center [236, 225] width 225 height 26
type input "0913708208"
click at [626, 216] on input "search" at bounding box center [693, 226] width 193 height 25
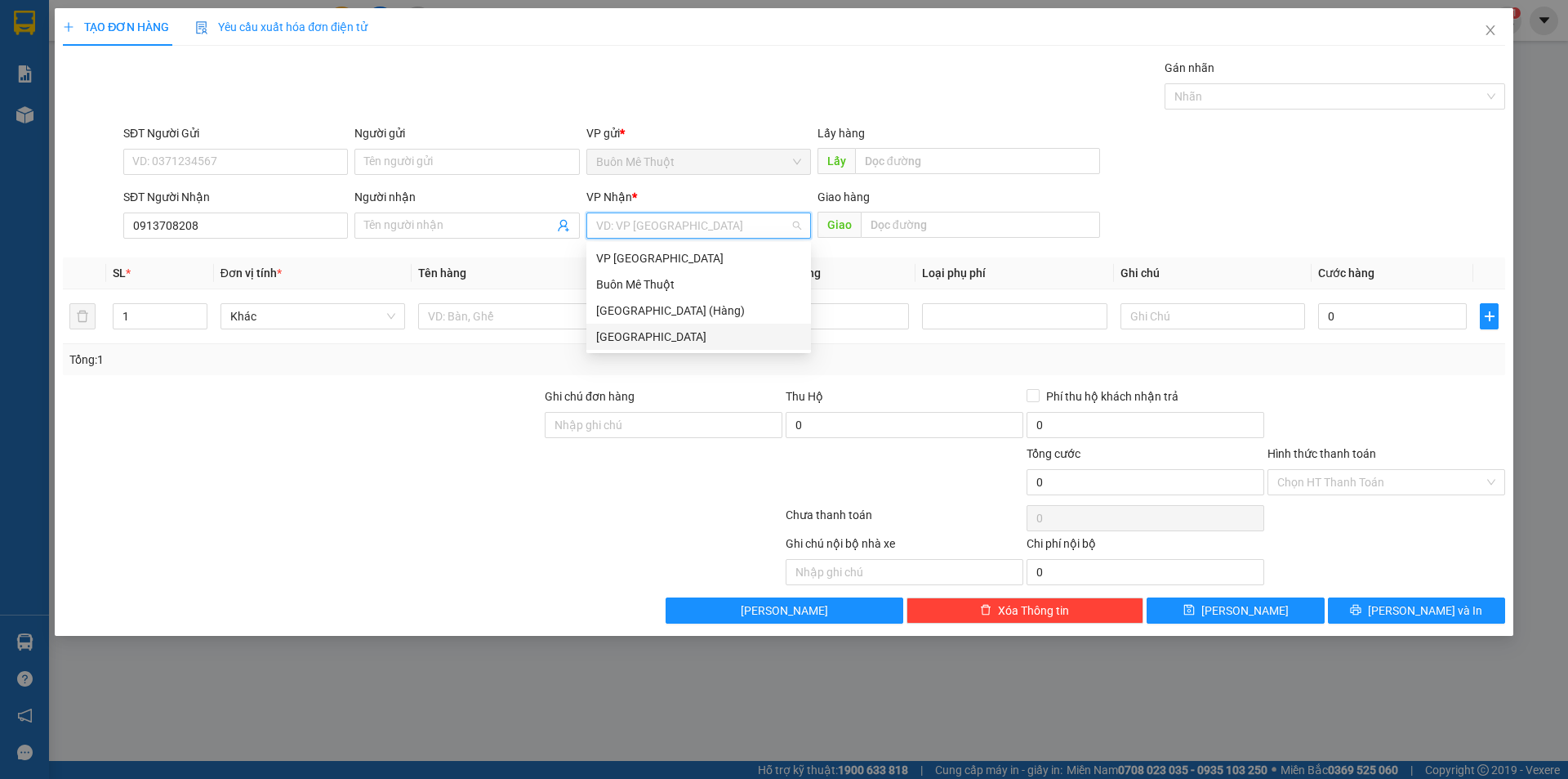
click at [619, 331] on div "[GEOGRAPHIC_DATA]" at bounding box center [699, 336] width 205 height 18
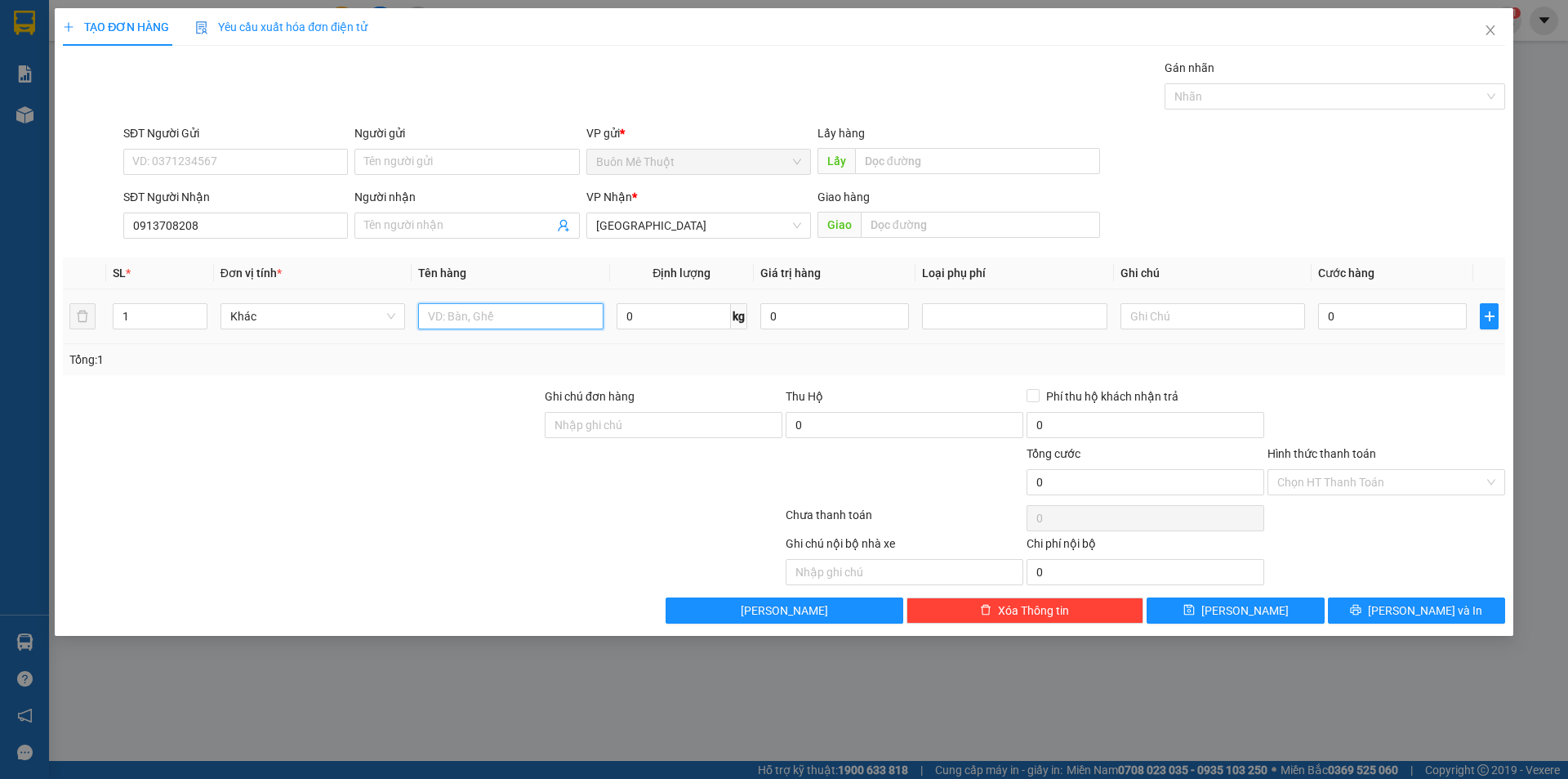
click at [530, 305] on input "text" at bounding box center [511, 315] width 185 height 26
type input "kn"
drag, startPoint x: 1358, startPoint y: 309, endPoint x: 1343, endPoint y: 304, distance: 15.8
click at [1356, 309] on input "0" at bounding box center [1392, 315] width 148 height 26
type input "3"
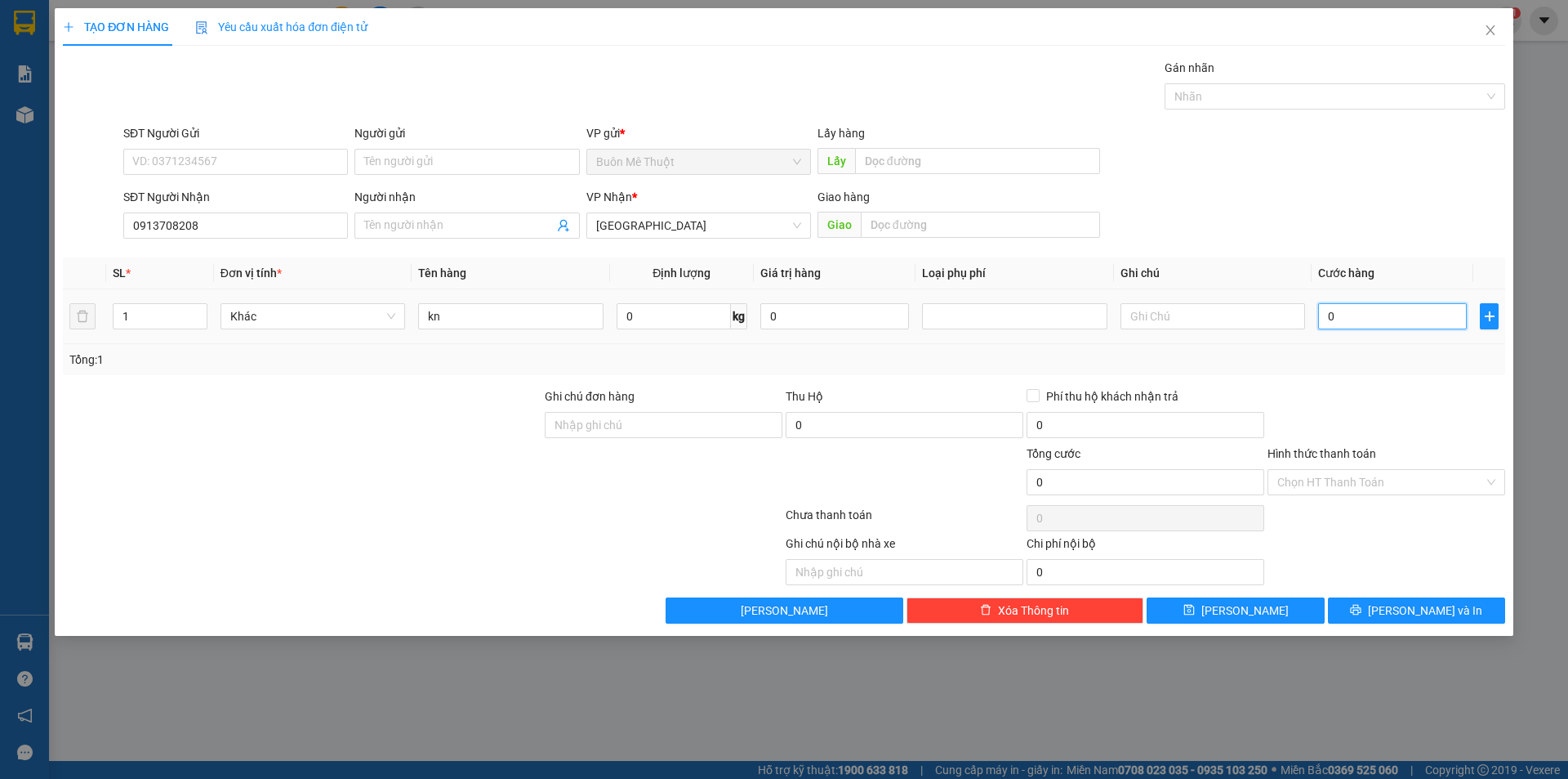
type input "3"
type input "30"
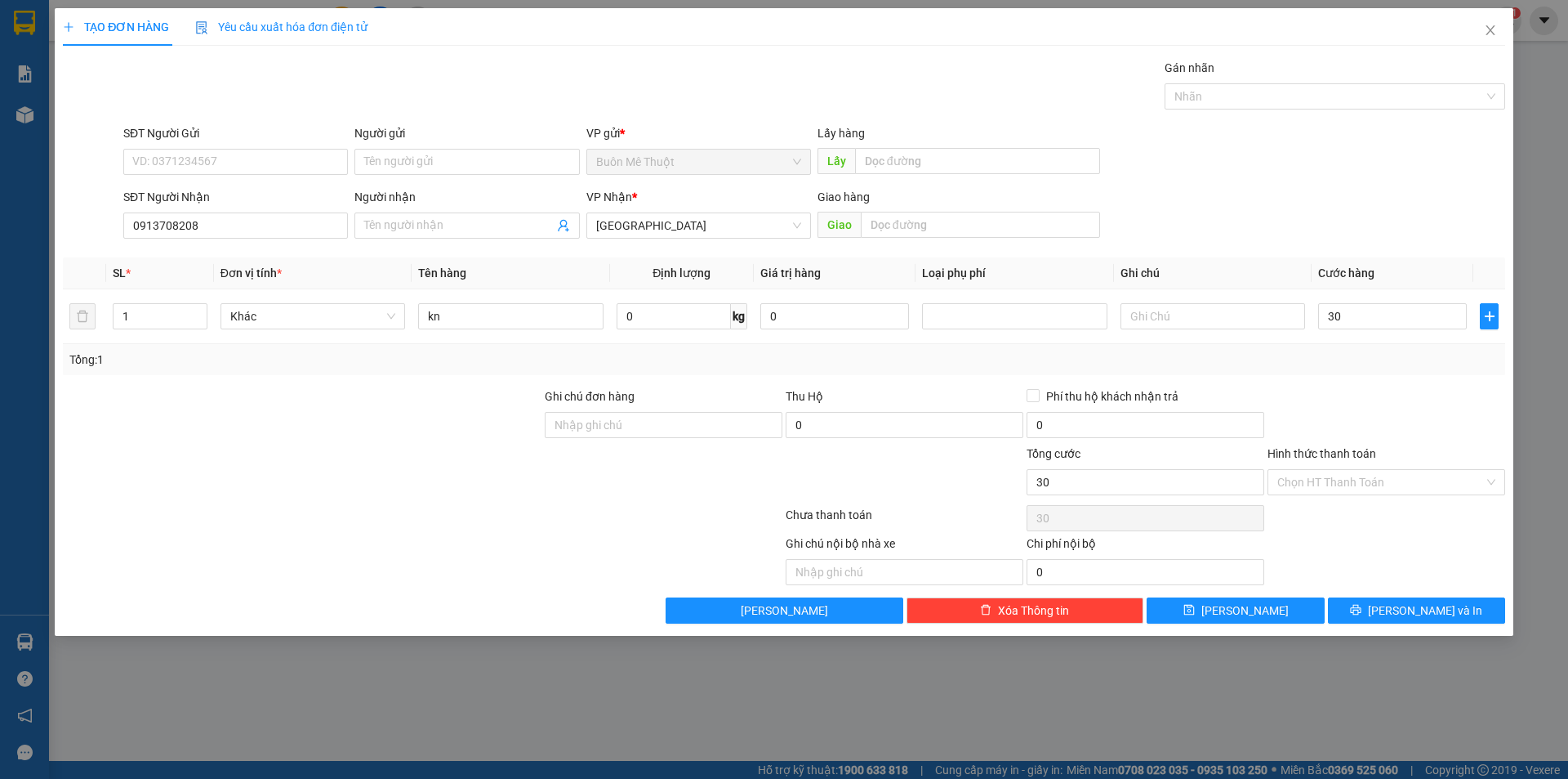
type input "30.000"
drag, startPoint x: 1355, startPoint y: 424, endPoint x: 1384, endPoint y: 397, distance: 39.6
click at [1356, 424] on div at bounding box center [1387, 416] width 241 height 57
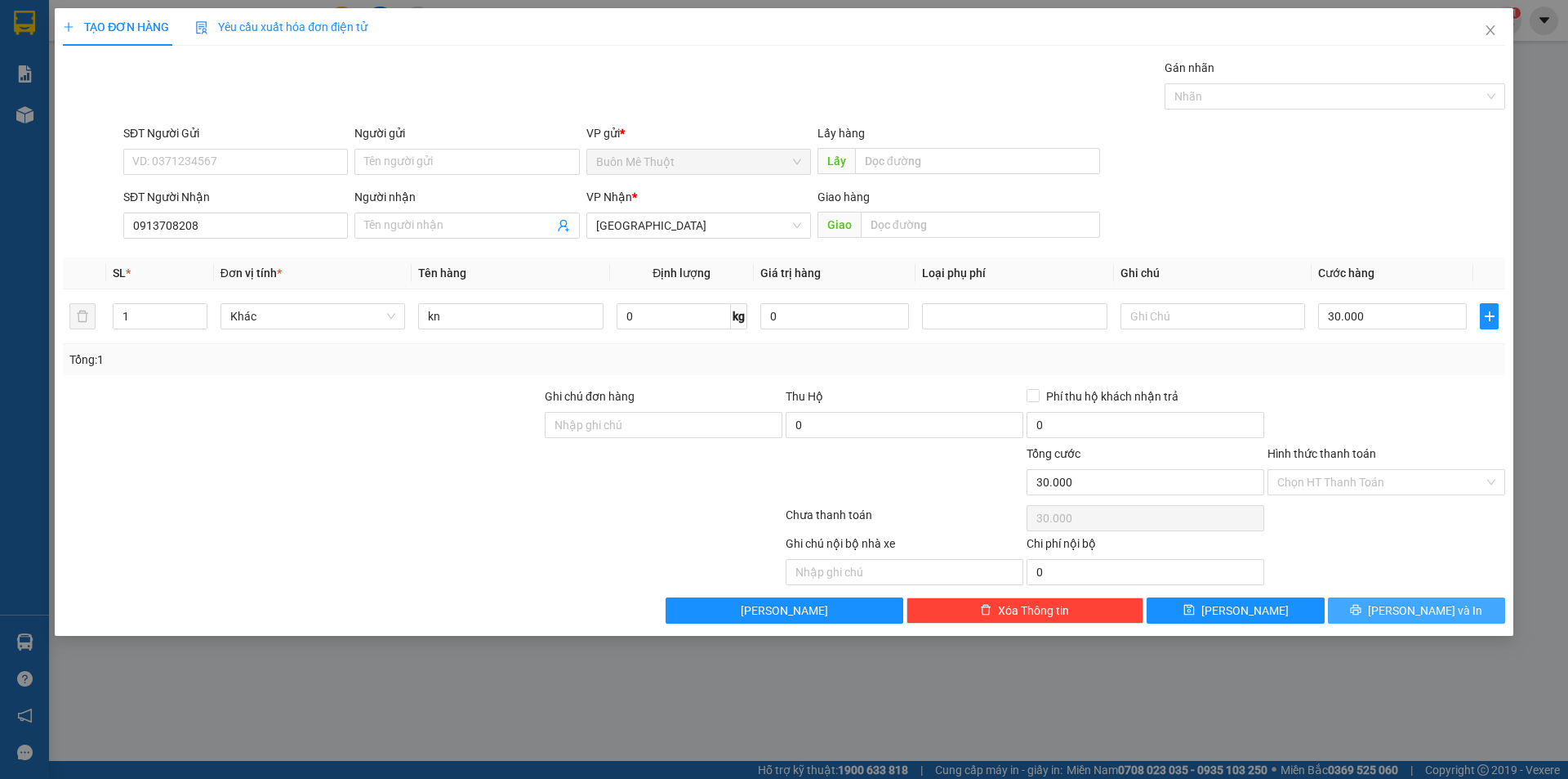
click at [1404, 617] on span "[PERSON_NAME] và In" at bounding box center [1424, 610] width 114 height 18
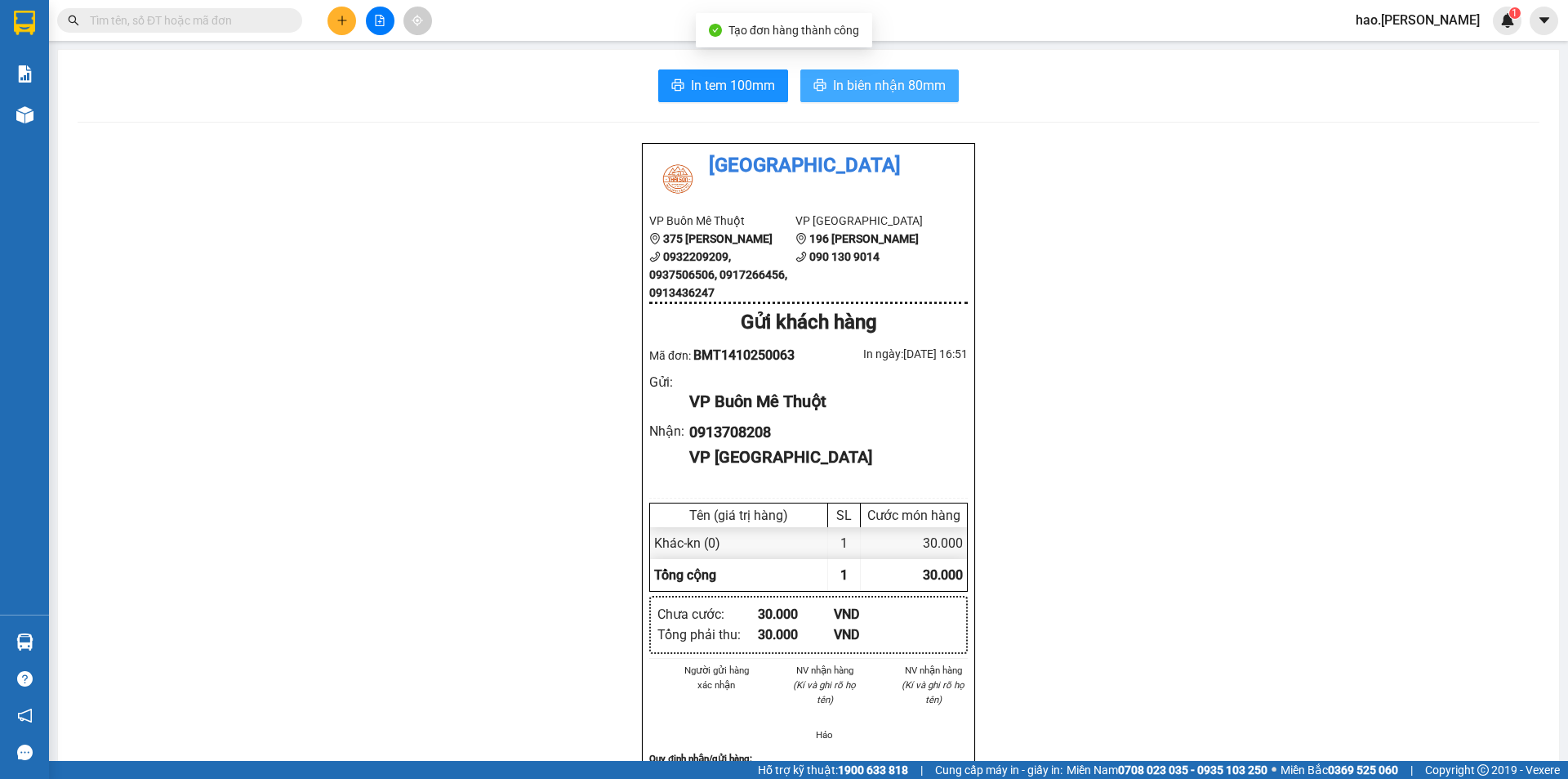
click at [825, 79] on button "In biên nhận 80mm" at bounding box center [879, 85] width 158 height 33
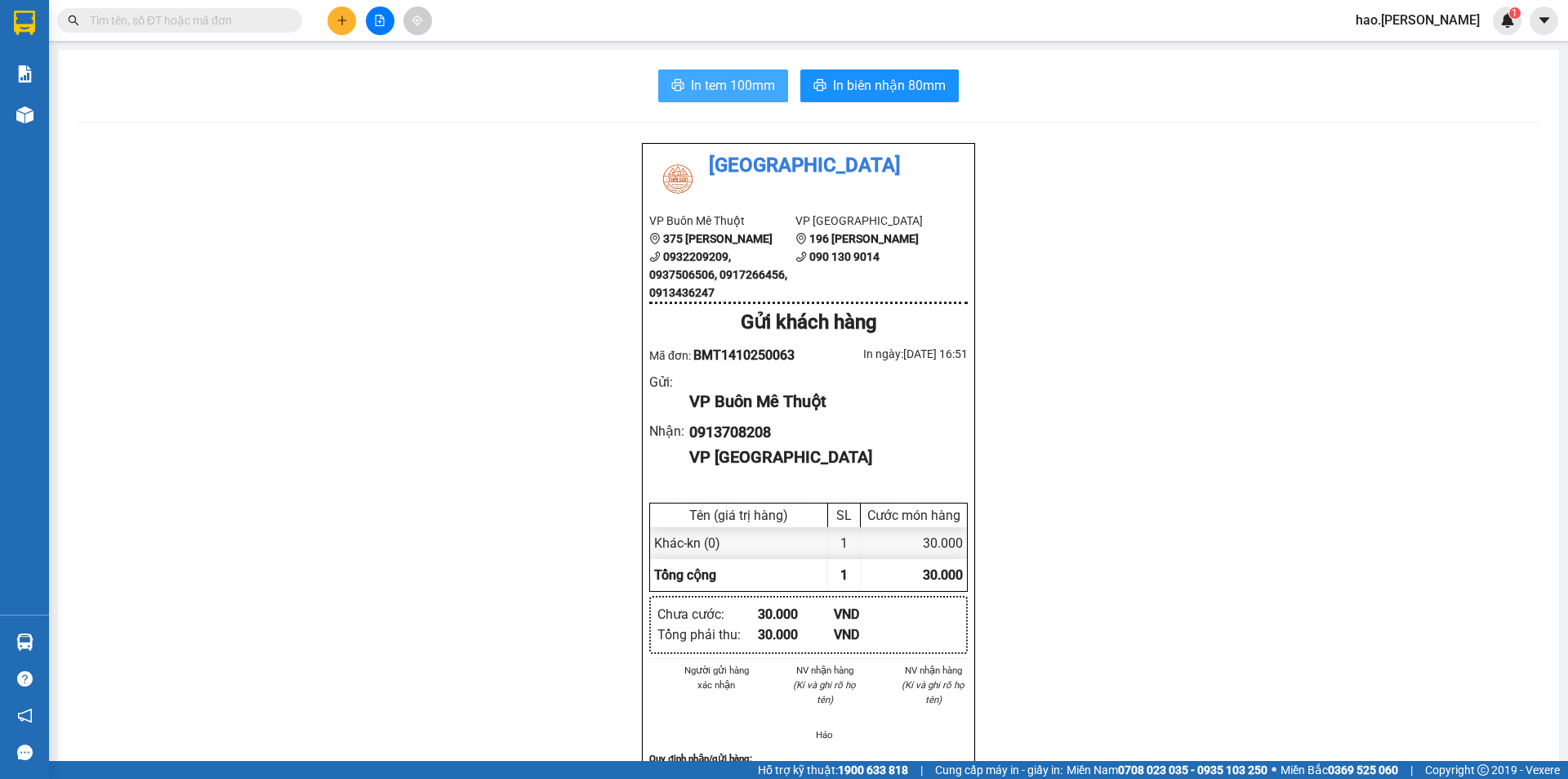
click at [717, 71] on button "In tem 100mm" at bounding box center [723, 85] width 130 height 33
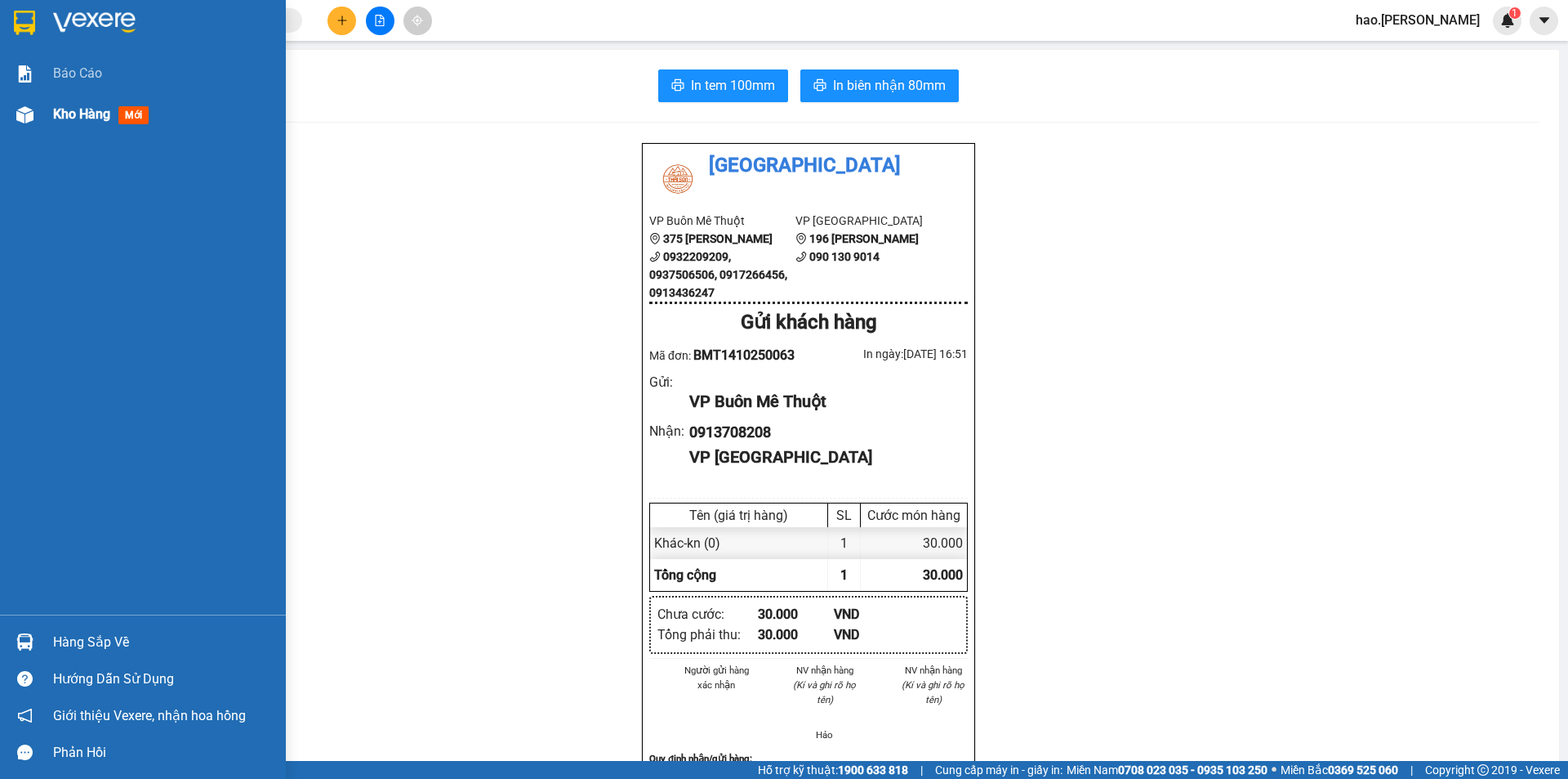
click at [75, 114] on span "Kho hàng" at bounding box center [81, 114] width 57 height 15
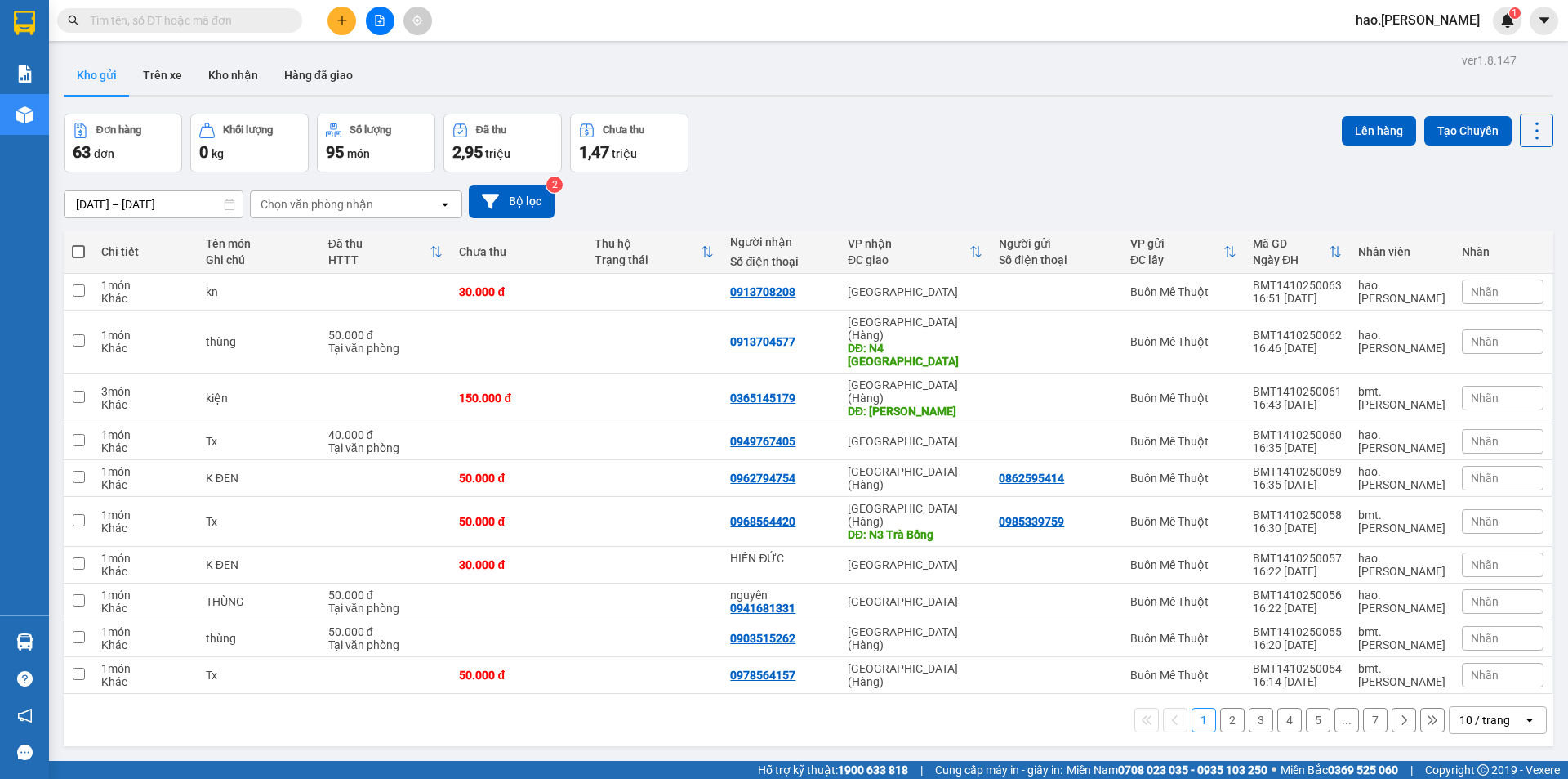
click at [159, 208] on input "[DATE] – [DATE]" at bounding box center [153, 204] width 178 height 26
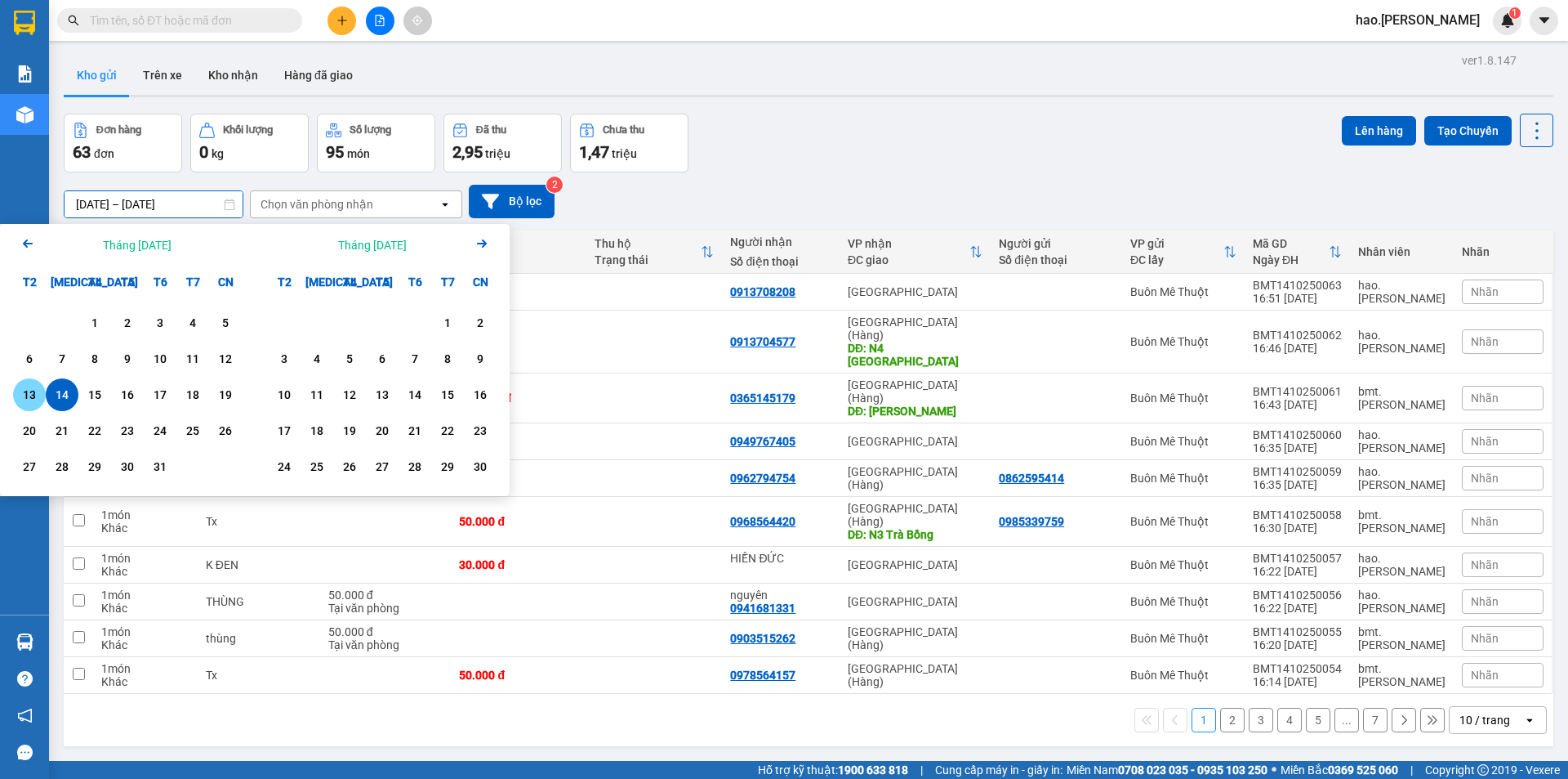
click at [19, 389] on div "13" at bounding box center [30, 395] width 23 height 19
click at [60, 396] on div "14" at bounding box center [62, 395] width 23 height 19
type input "[DATE] – [DATE]"
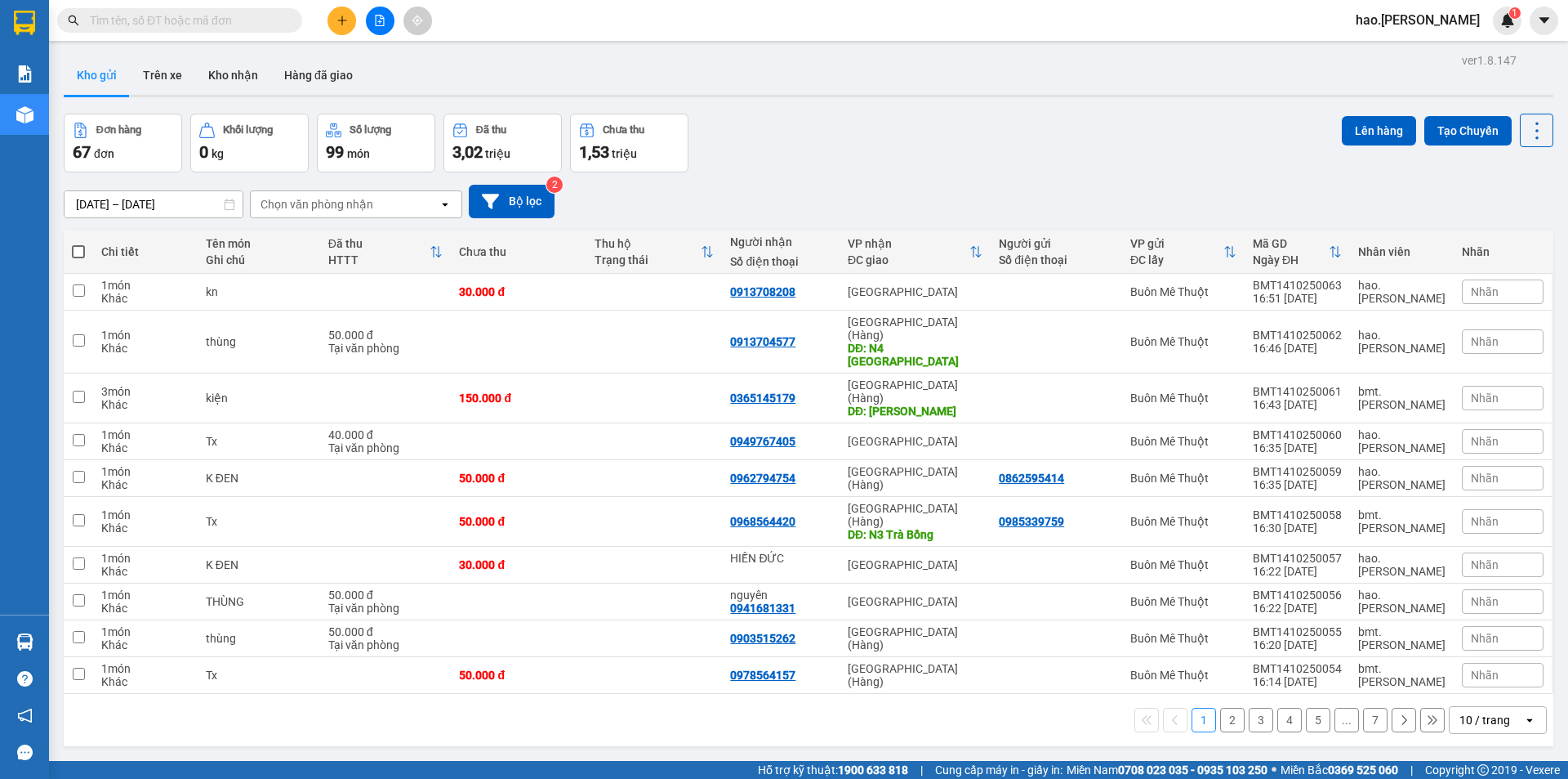
click at [1476, 712] on div "10 / trang" at bounding box center [1485, 720] width 51 height 16
click at [1488, 627] on span "100 / trang" at bounding box center [1479, 631] width 58 height 16
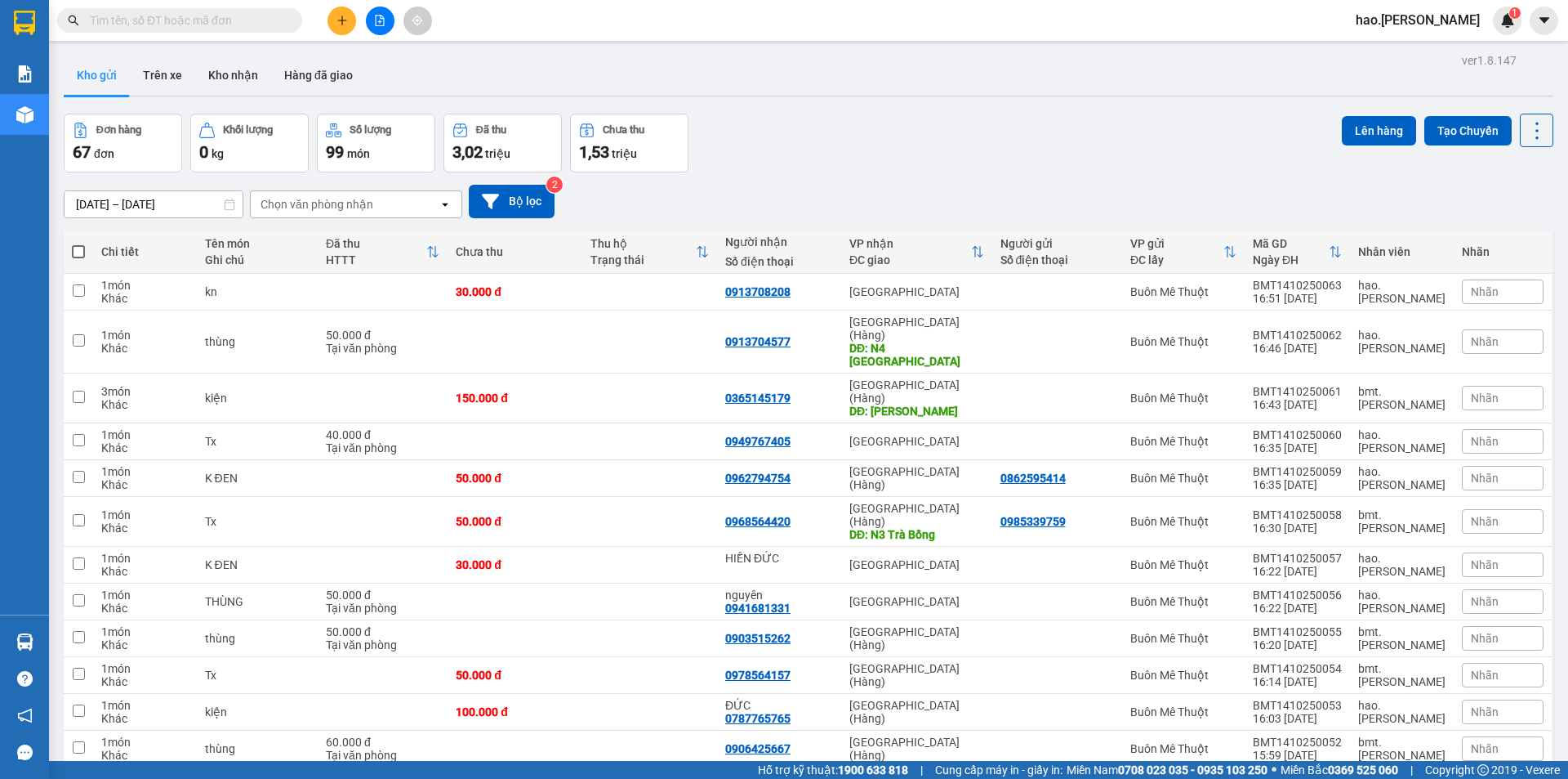
click at [330, 205] on div "Chọn văn phòng nhận" at bounding box center [317, 204] width 113 height 16
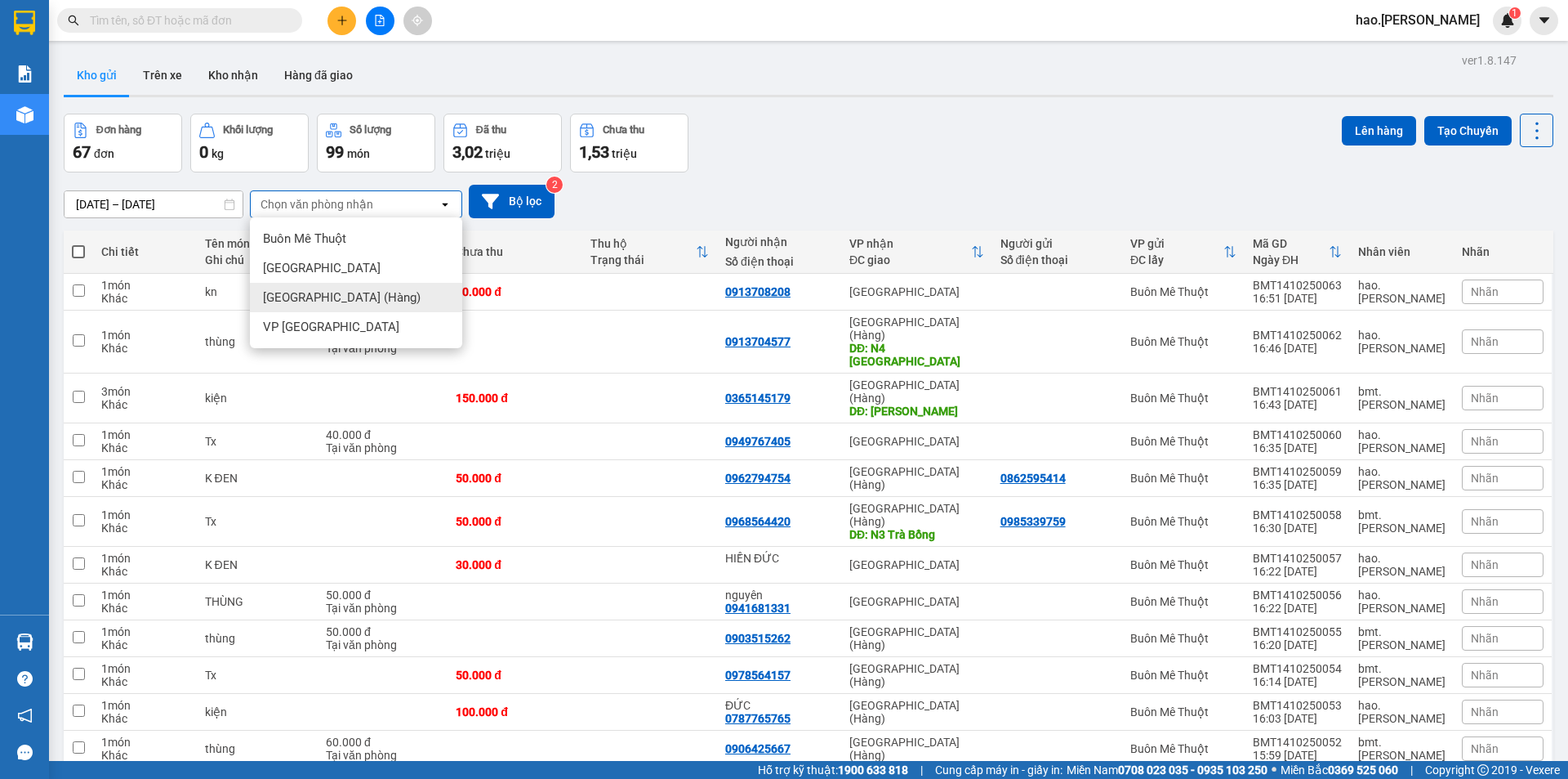
click at [347, 289] on span "[GEOGRAPHIC_DATA] (Hàng)" at bounding box center [342, 297] width 158 height 16
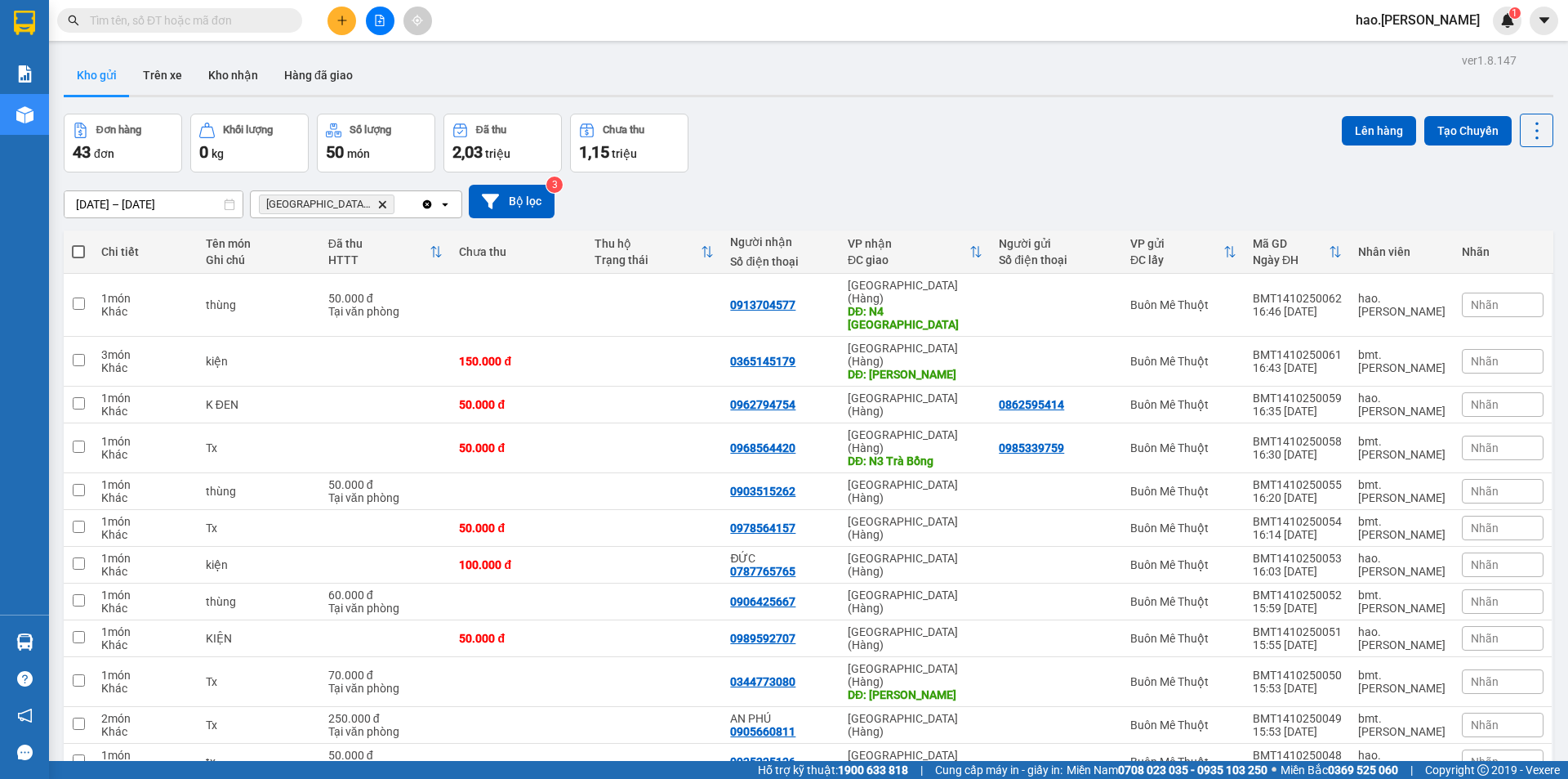
click at [78, 249] on span at bounding box center [79, 252] width 13 height 13
click at [79, 243] on input "checkbox" at bounding box center [79, 243] width 0 height 0
checkbox input "true"
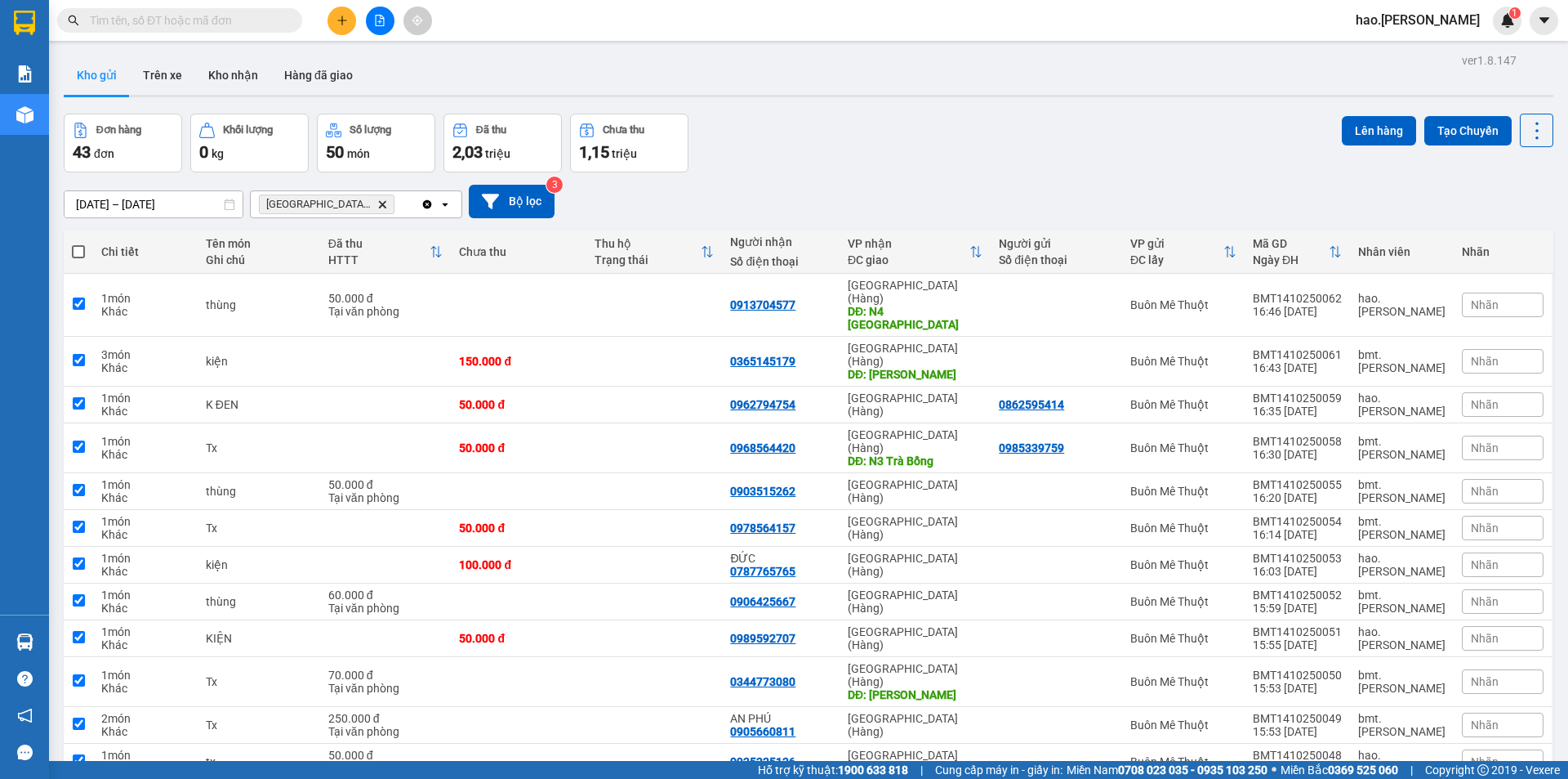
checkbox input "true"
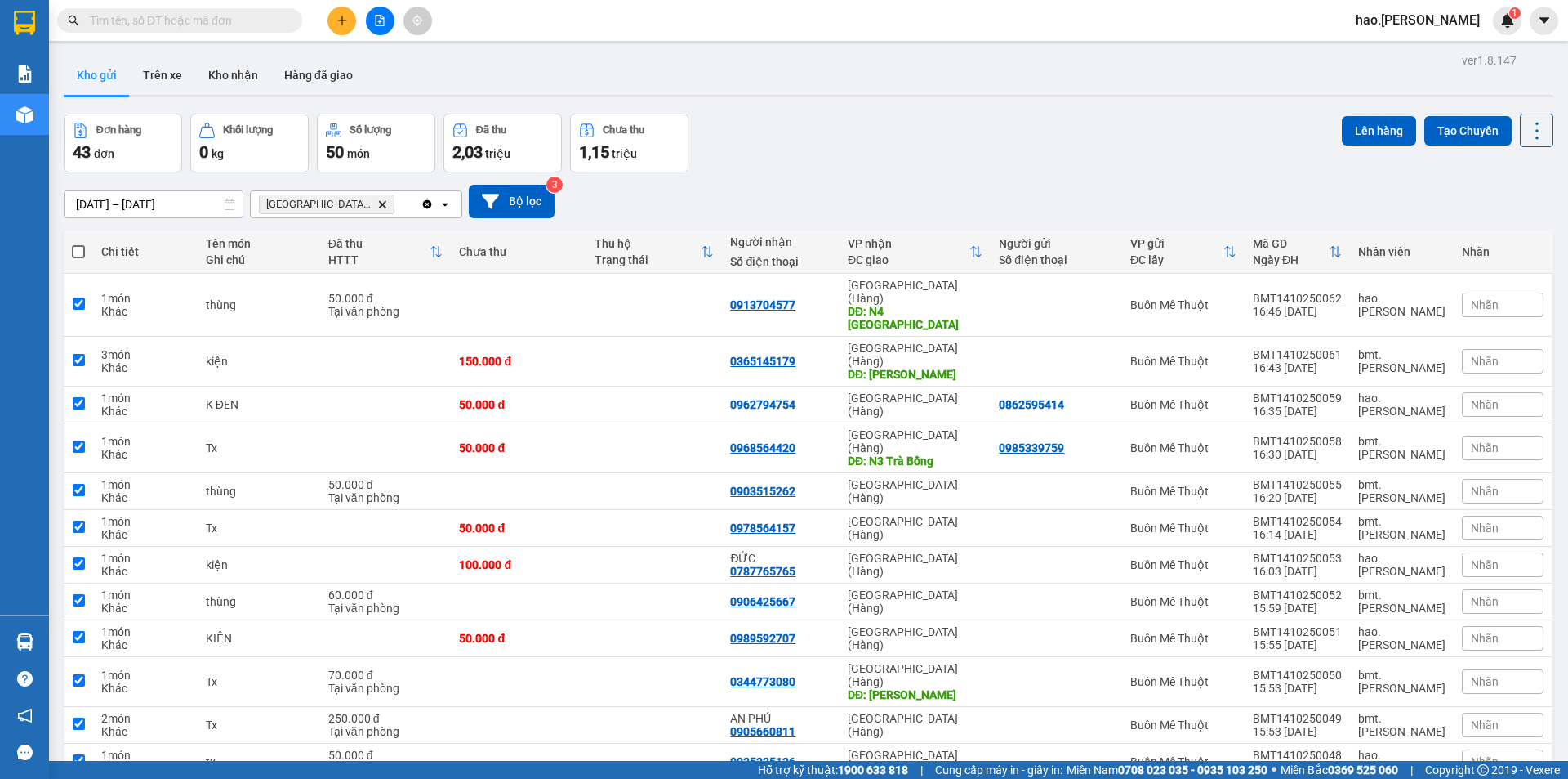
checkbox input "true"
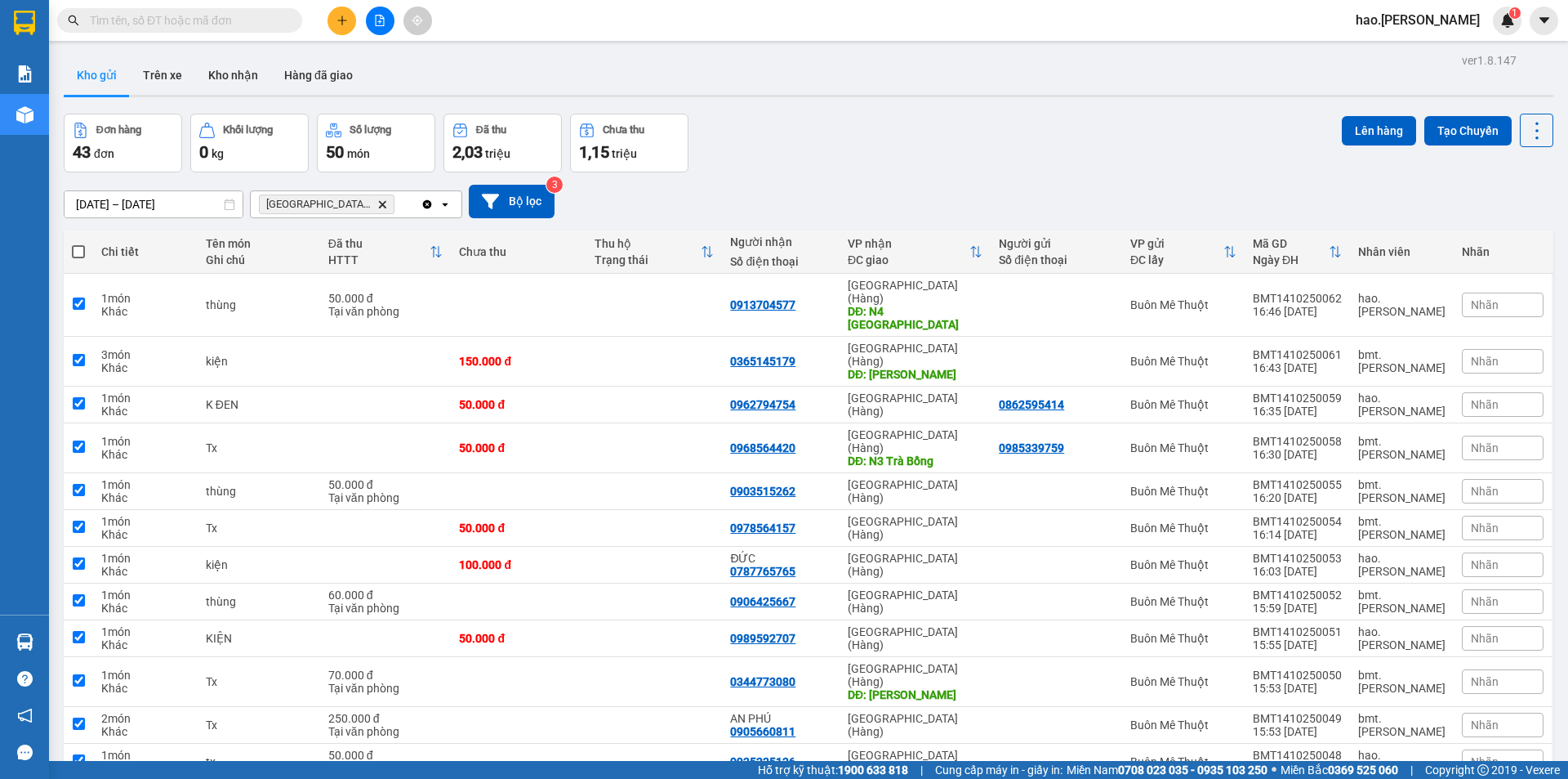
checkbox input "true"
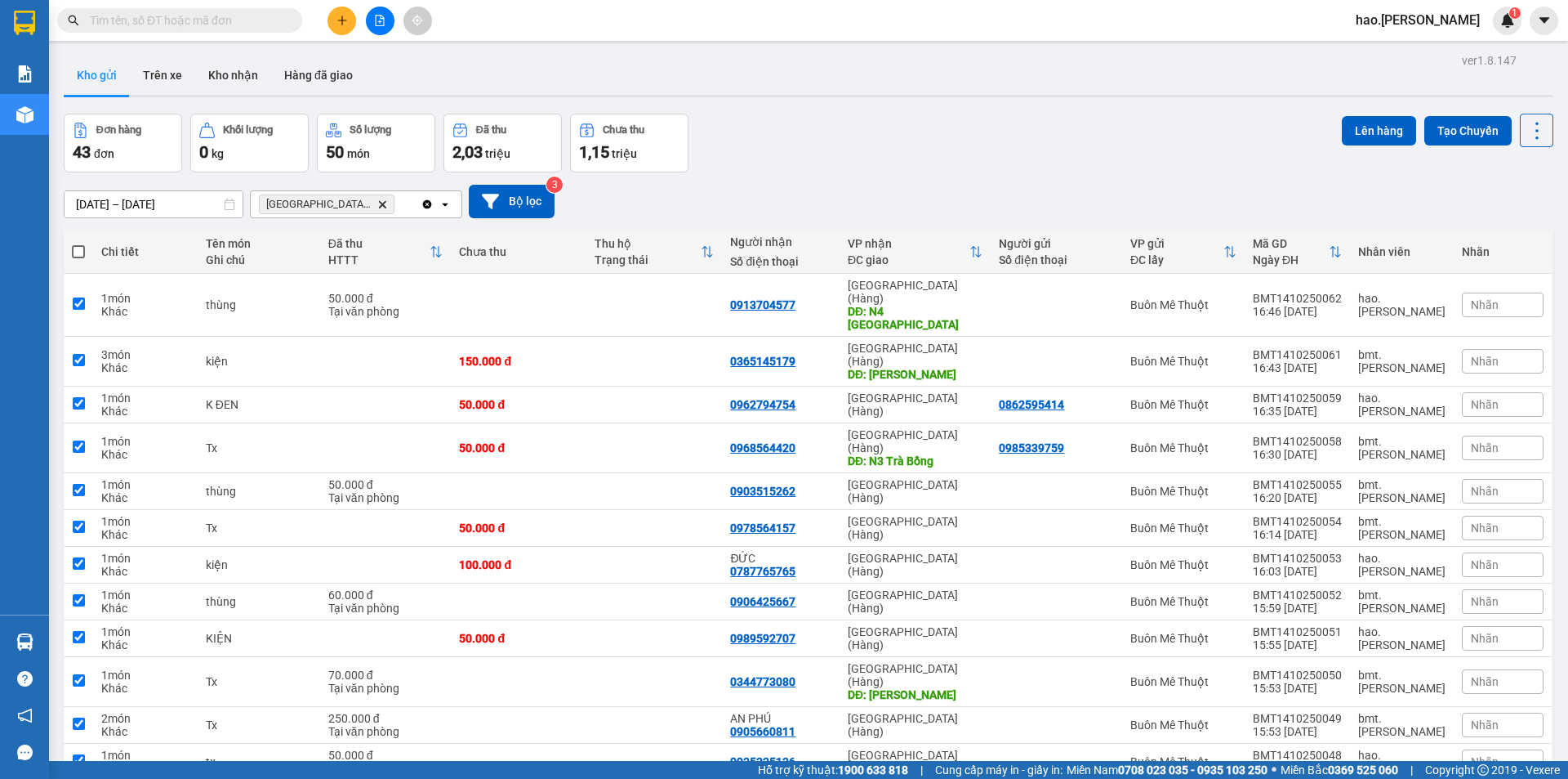
checkbox input "true"
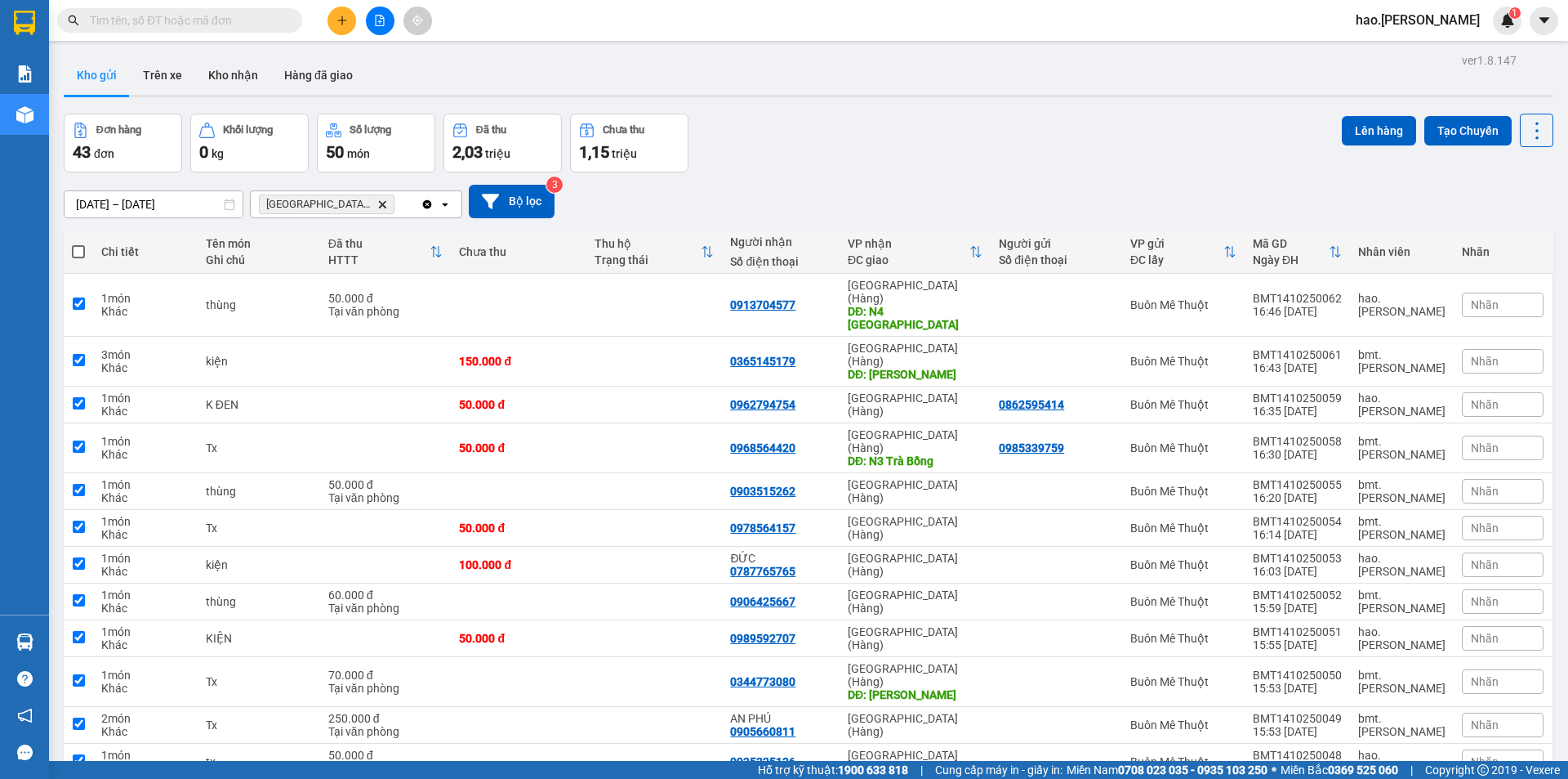
checkbox input "true"
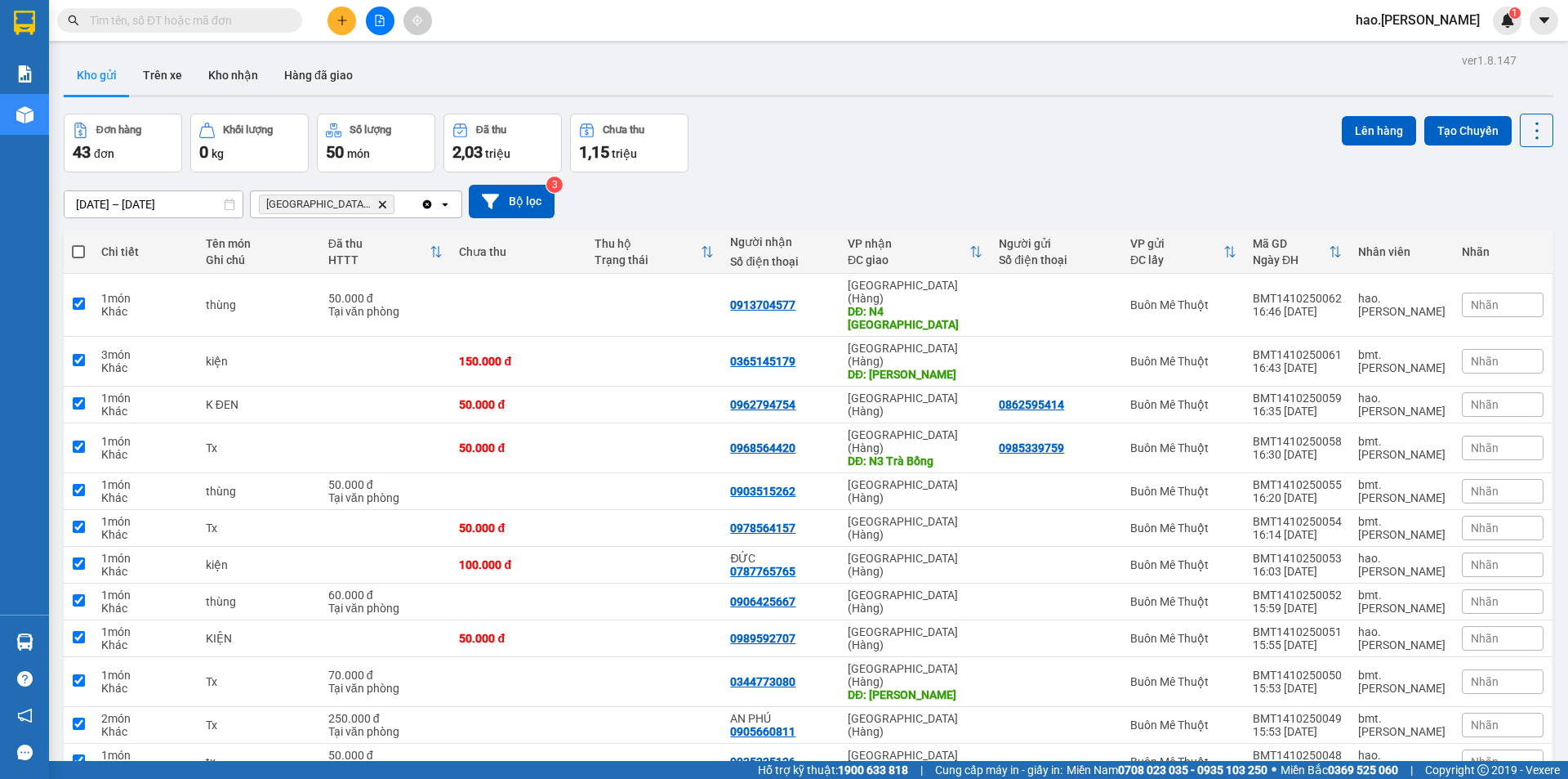
checkbox input "true"
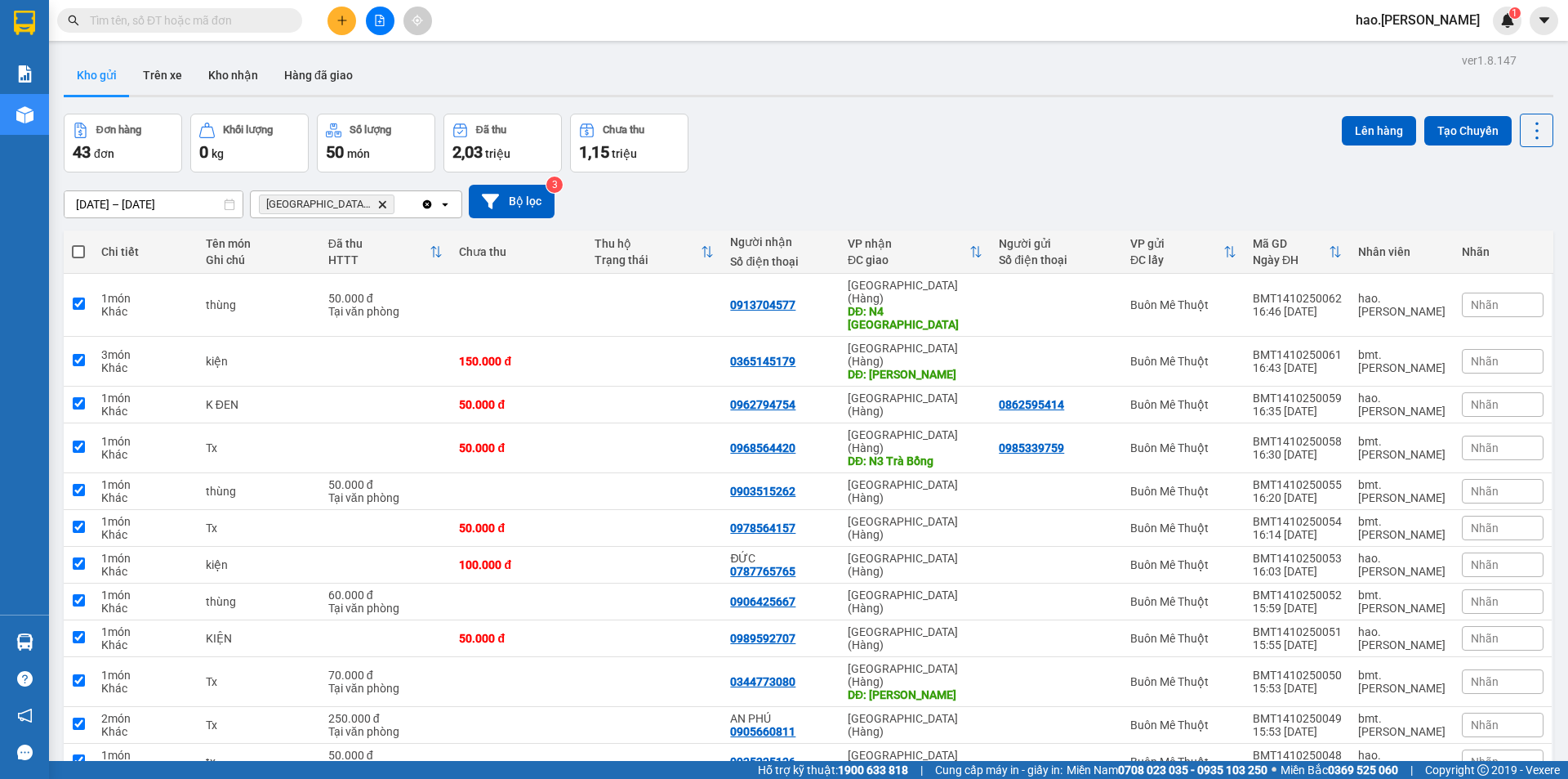
checkbox input "true"
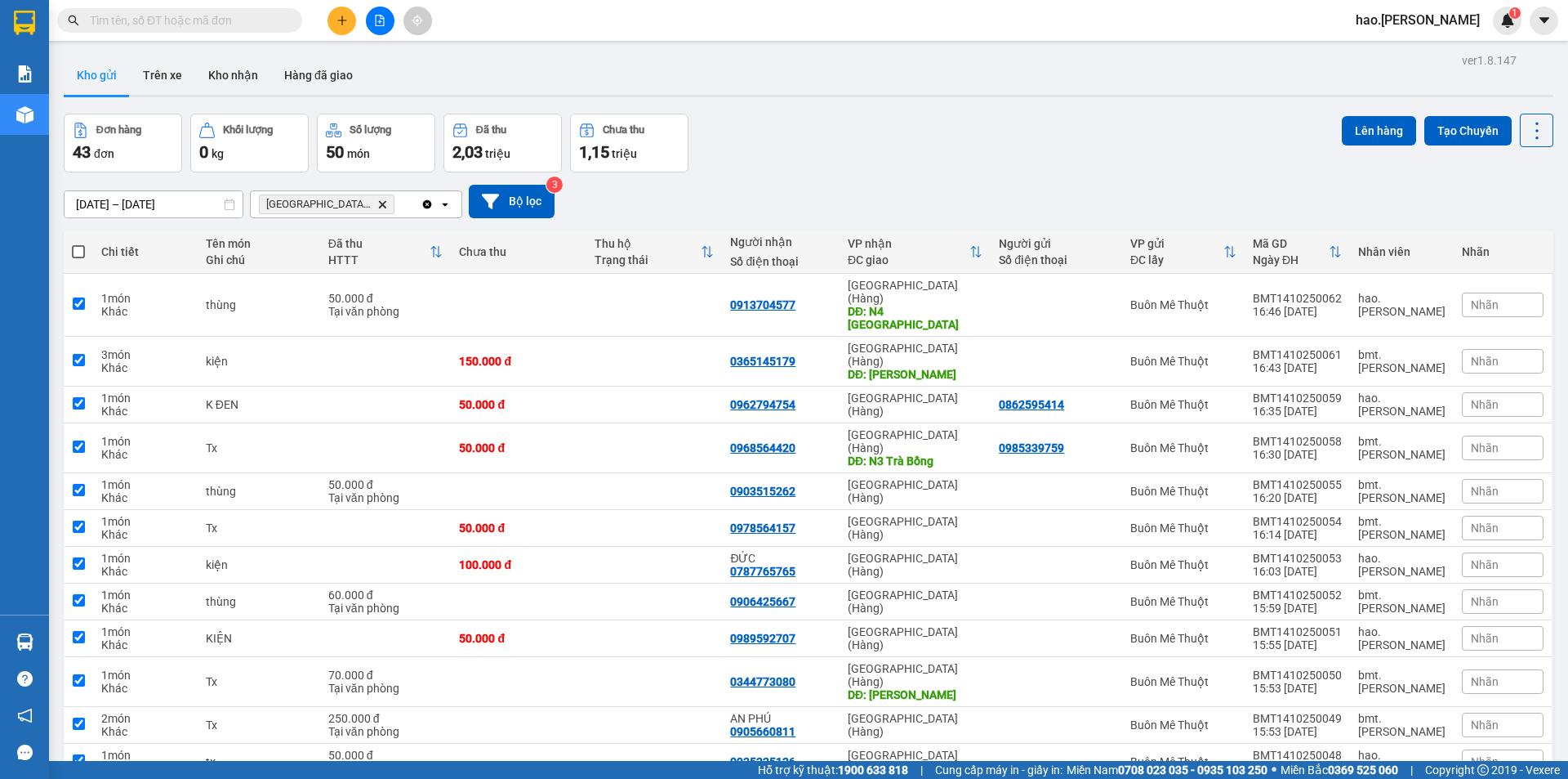
checkbox input "true"
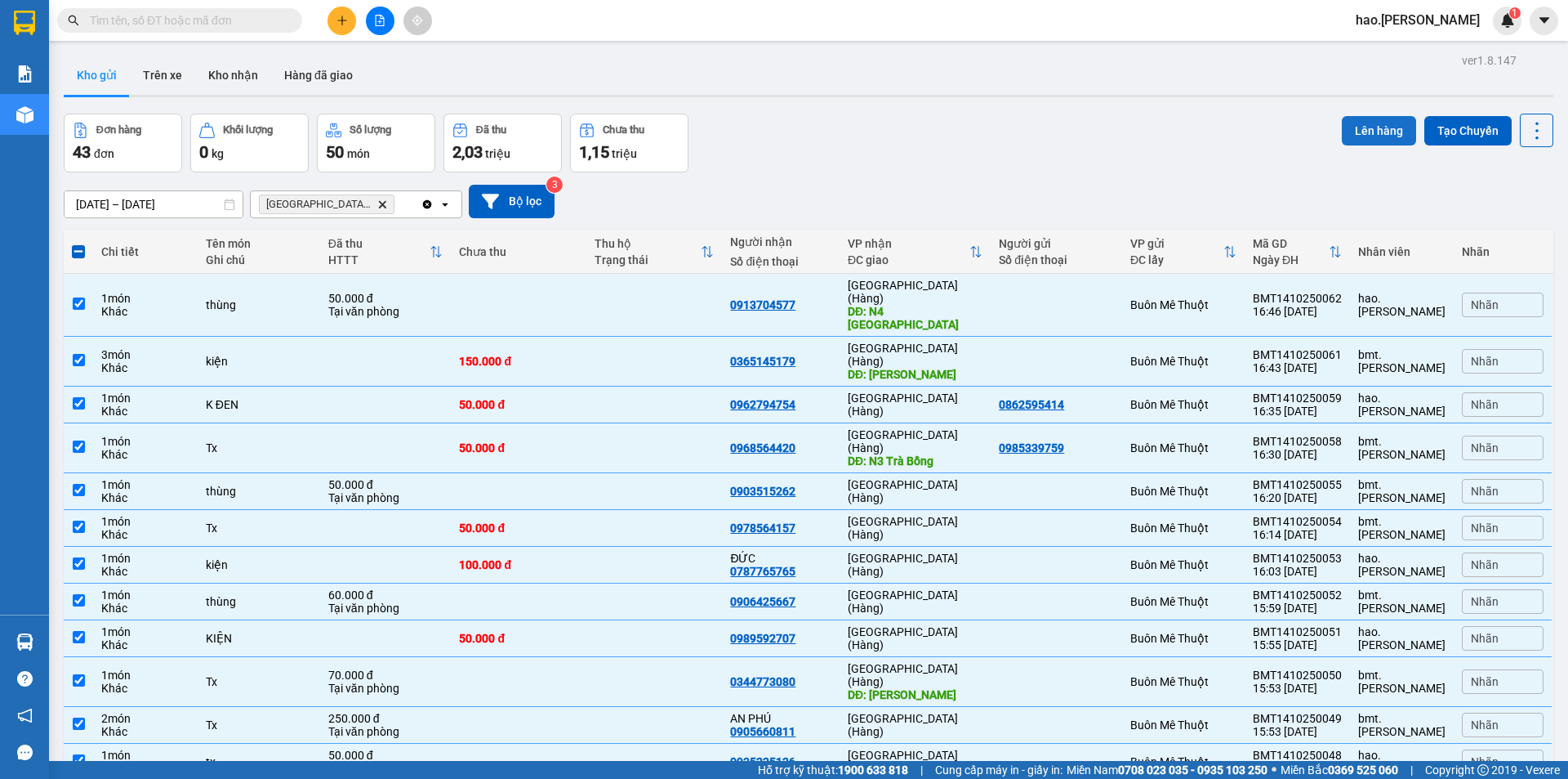
click at [1363, 136] on button "Lên hàng" at bounding box center [1379, 130] width 75 height 30
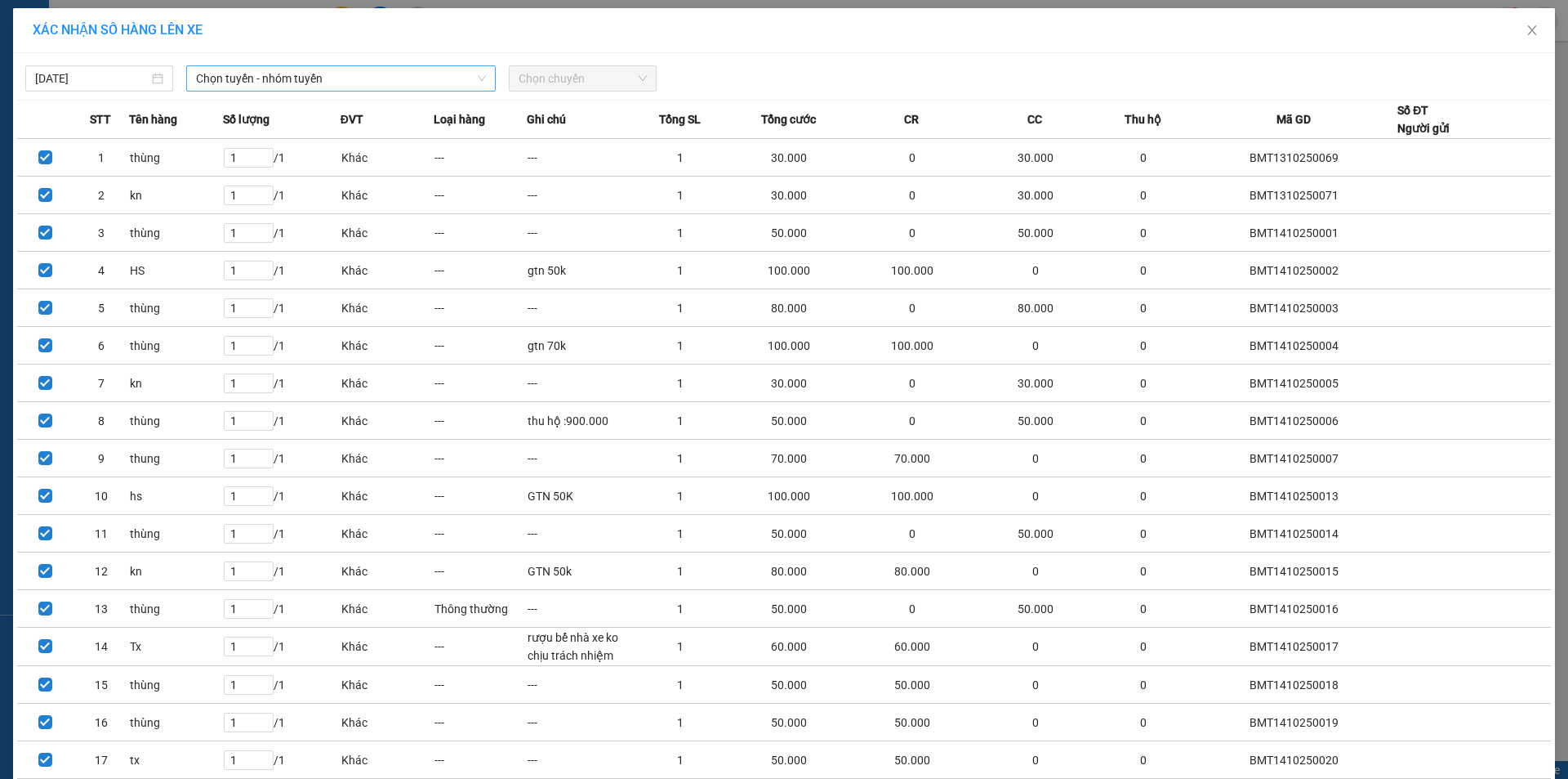
click at [336, 73] on span "Chọn tuyến - nhóm tuyến" at bounding box center [341, 79] width 290 height 25
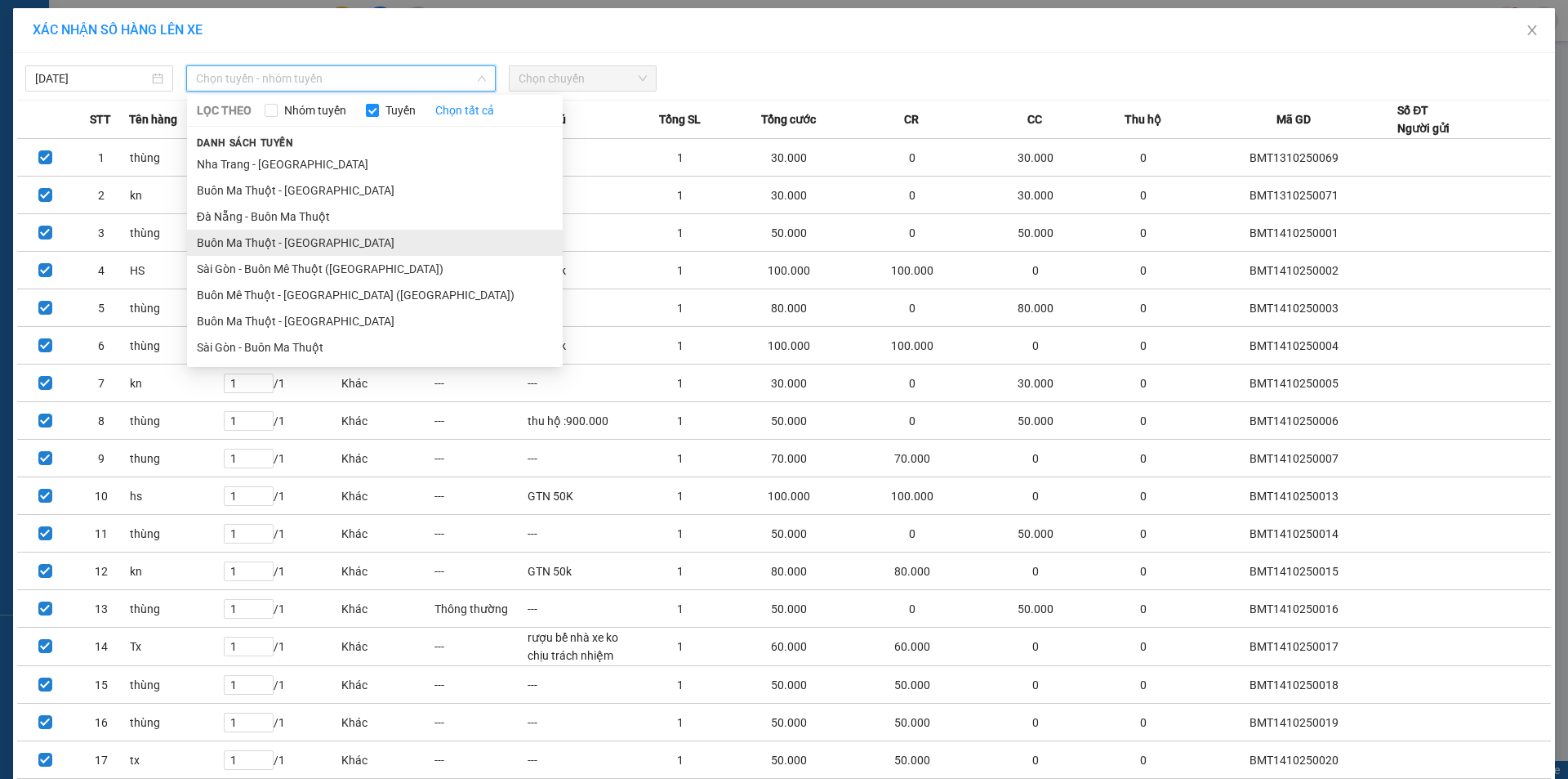
click at [317, 247] on li "Buôn Ma Thuột - [GEOGRAPHIC_DATA]" at bounding box center [375, 242] width 375 height 26
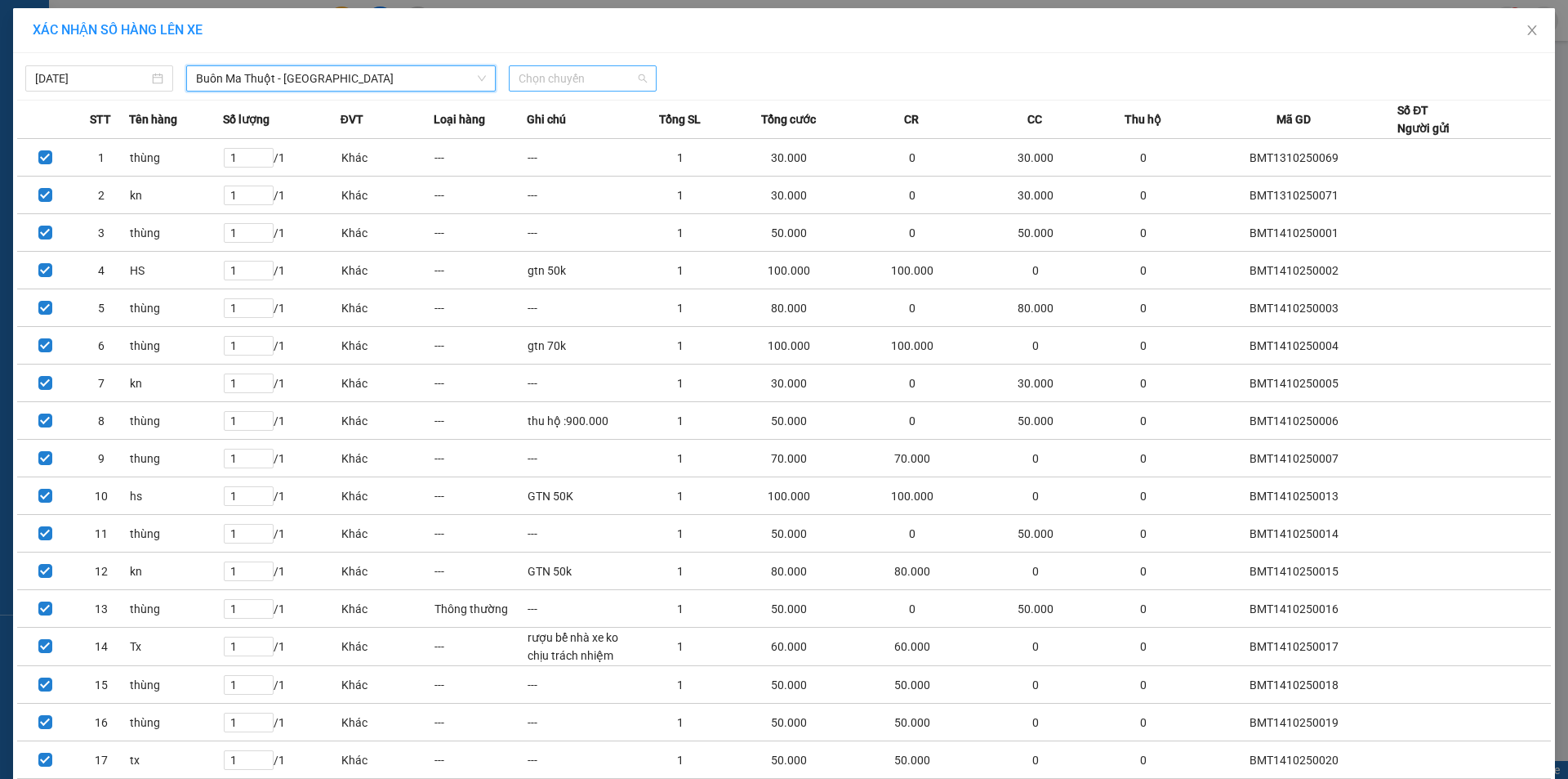
drag, startPoint x: 609, startPoint y: 85, endPoint x: 608, endPoint y: 105, distance: 20.0
click at [608, 85] on span "Chọn chuyến" at bounding box center [582, 79] width 128 height 25
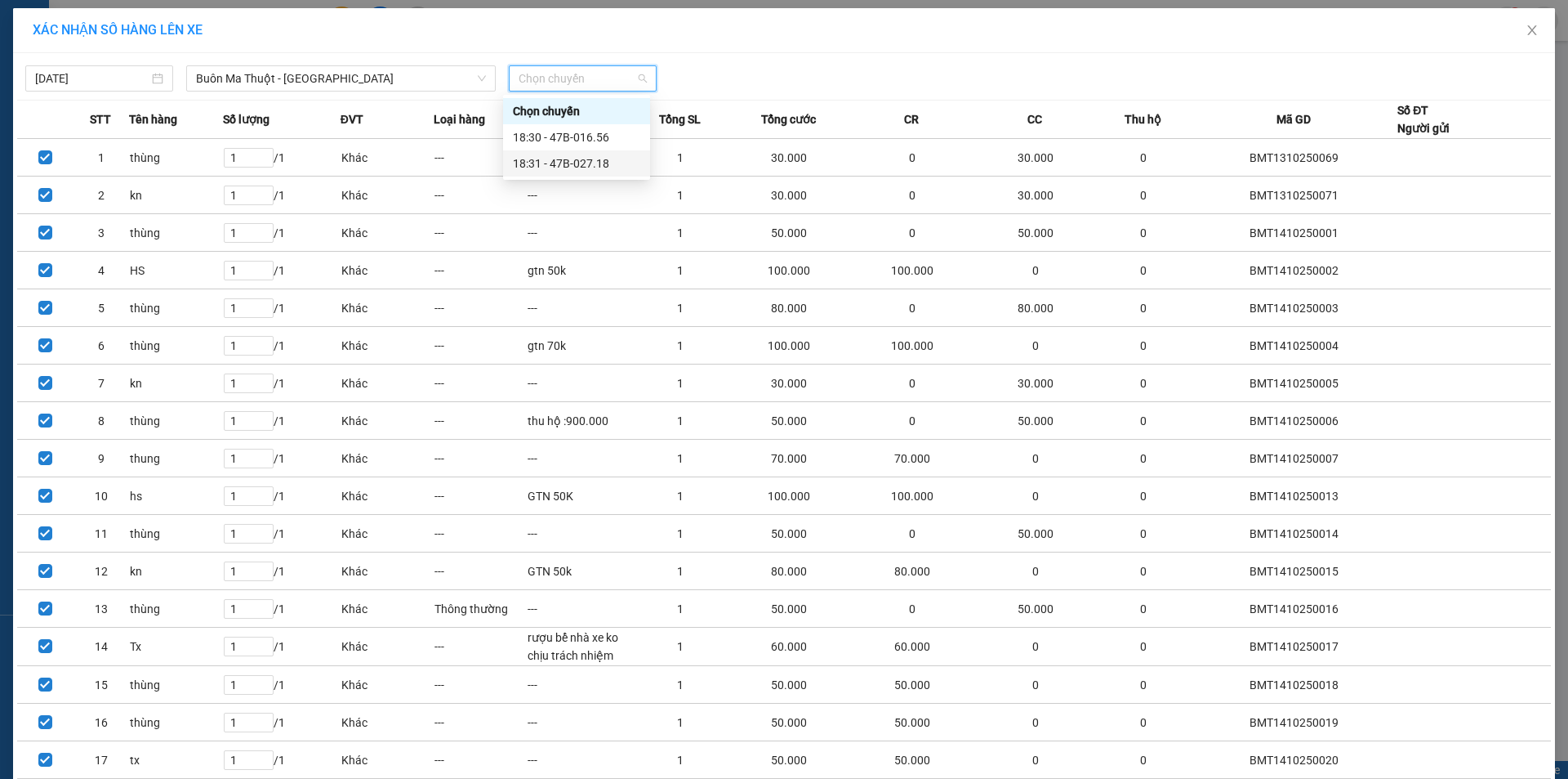
click at [602, 159] on div "18:31 - 47B-027.18" at bounding box center [577, 163] width 127 height 18
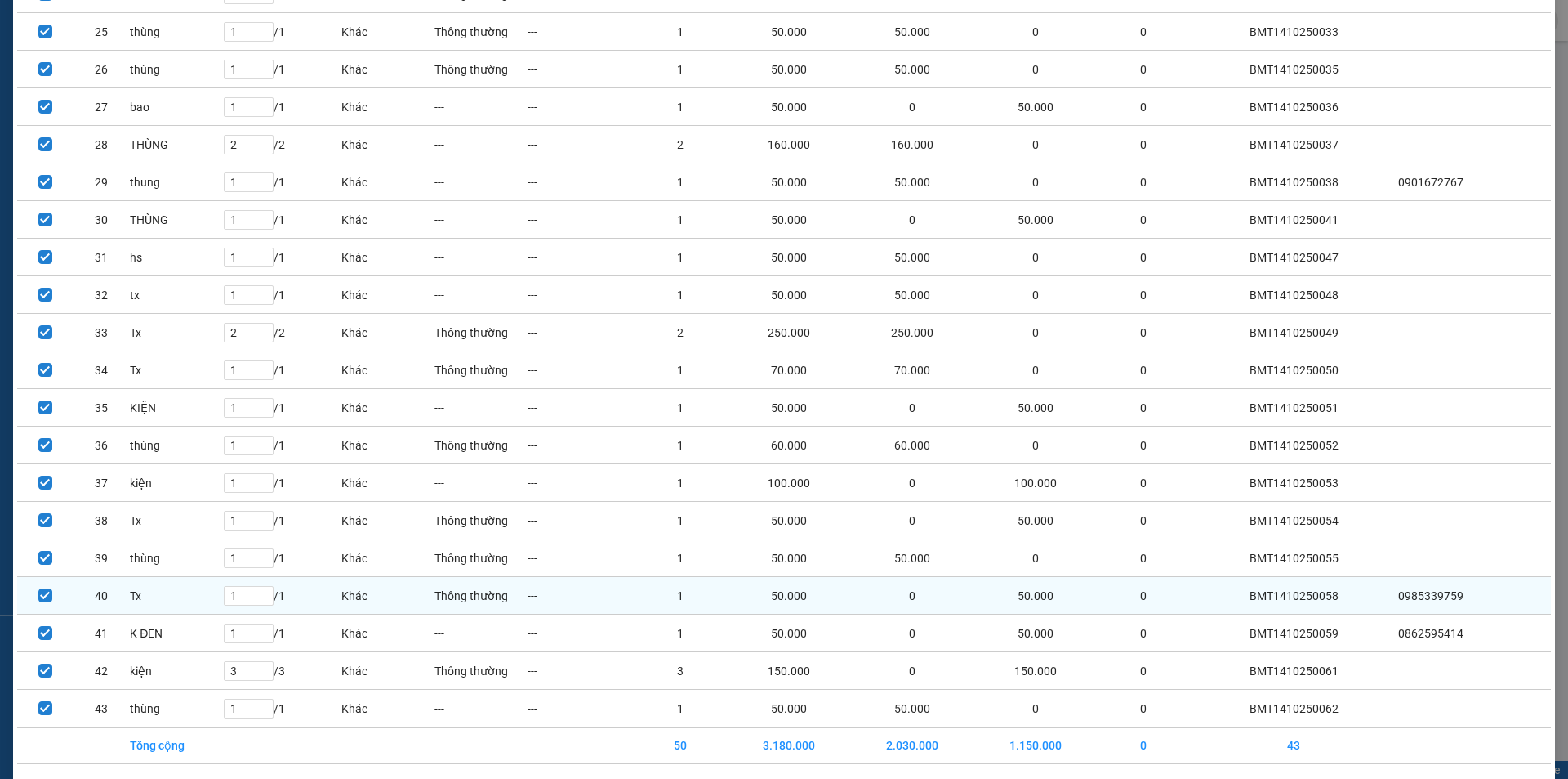
scroll to position [1098, 0]
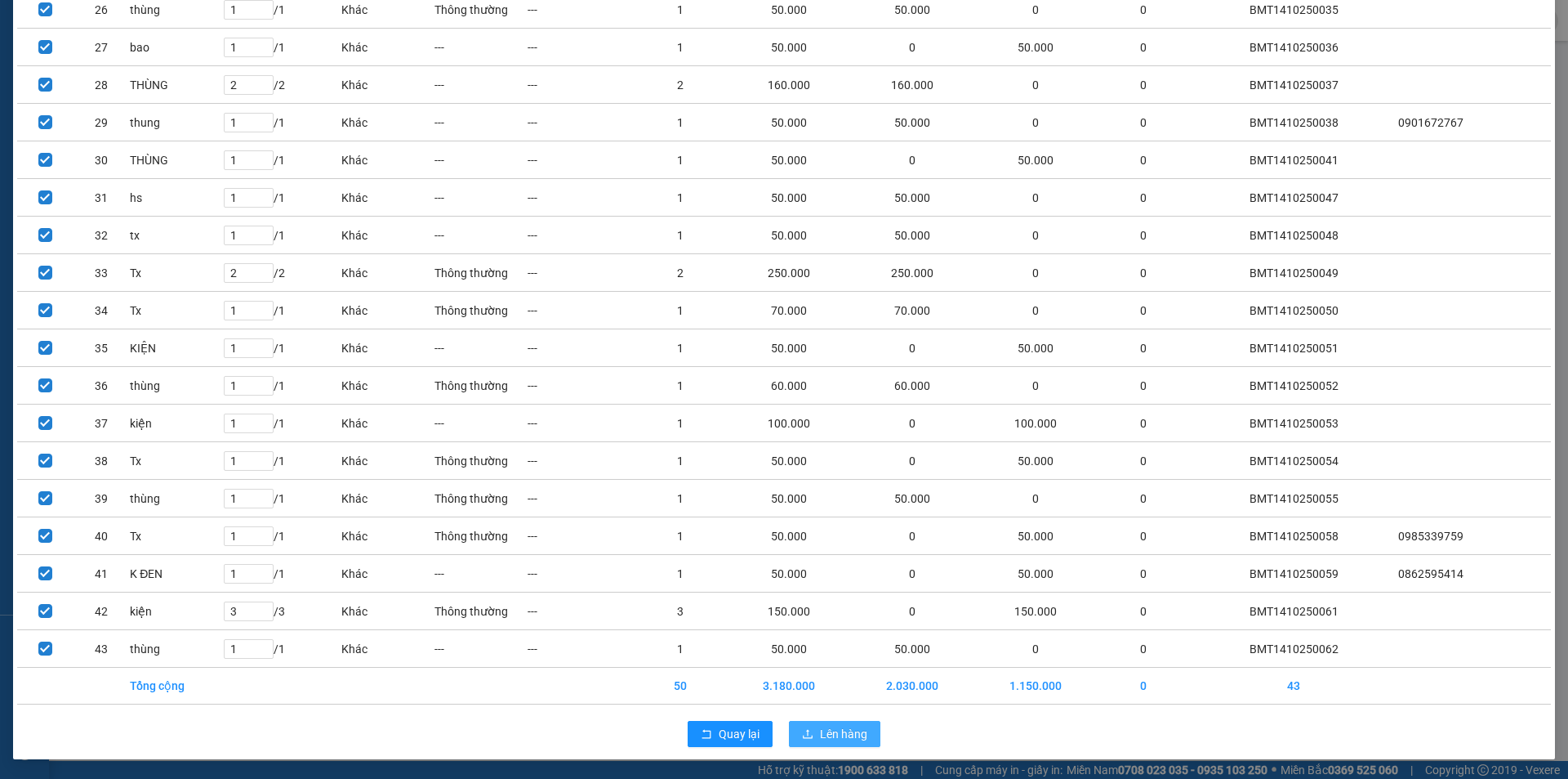
click at [852, 731] on span "Lên hàng" at bounding box center [843, 733] width 47 height 18
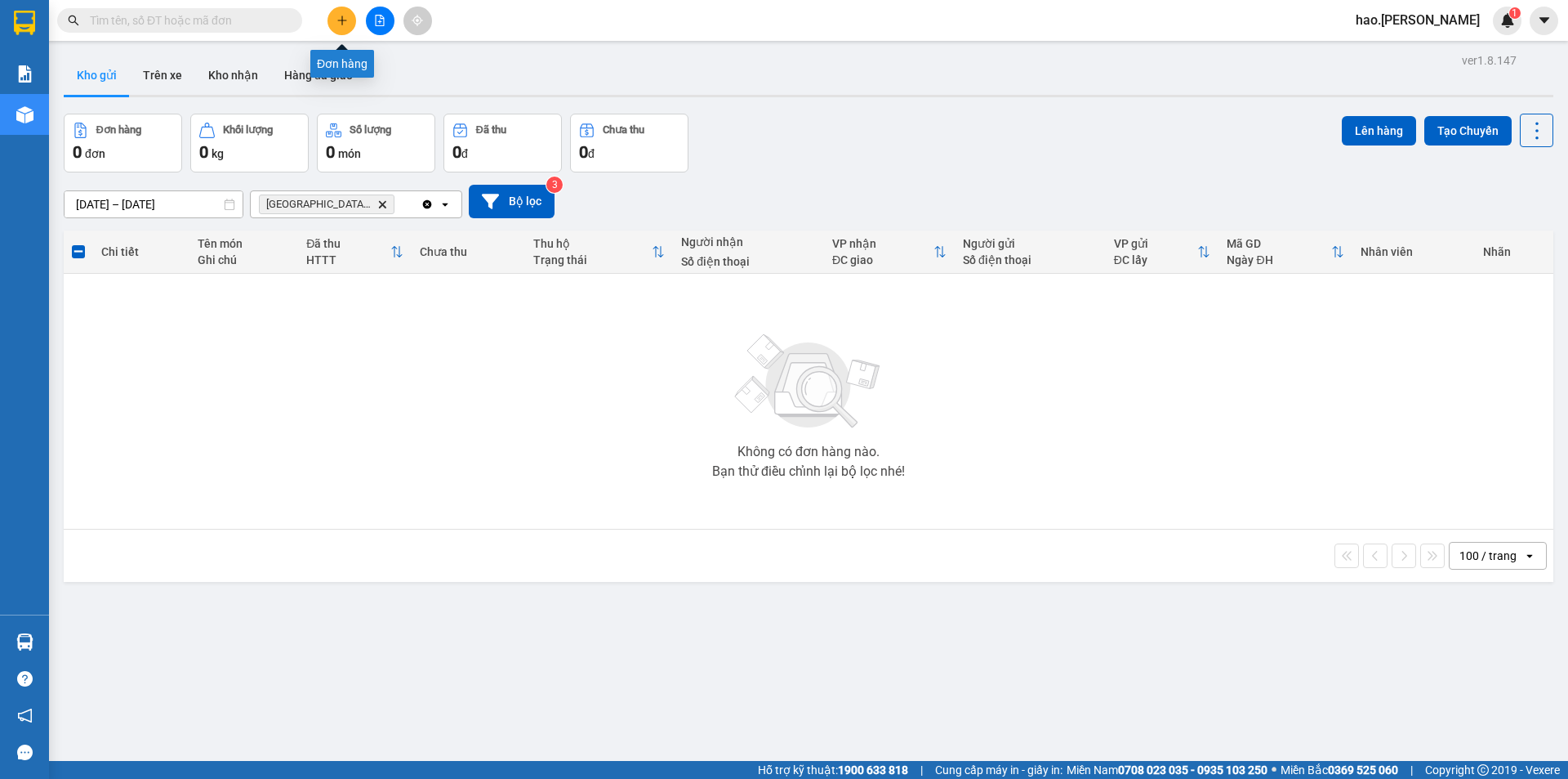
click at [336, 14] on icon "plus" at bounding box center [342, 20] width 11 height 11
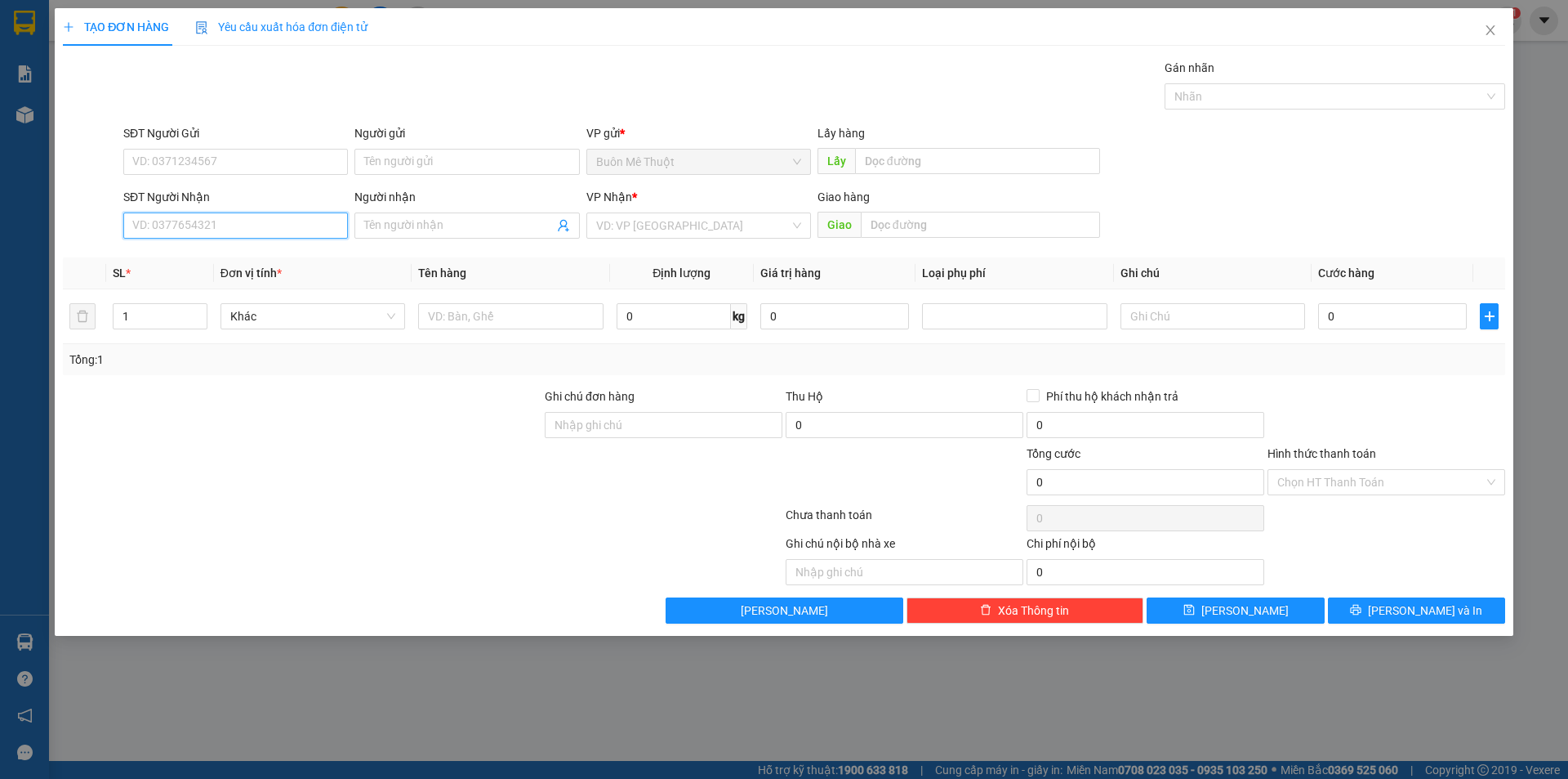
click at [173, 225] on input "SĐT Người Nhận" at bounding box center [236, 225] width 225 height 26
click at [166, 257] on div "0915204849" at bounding box center [236, 258] width 205 height 18
type input "0915204849"
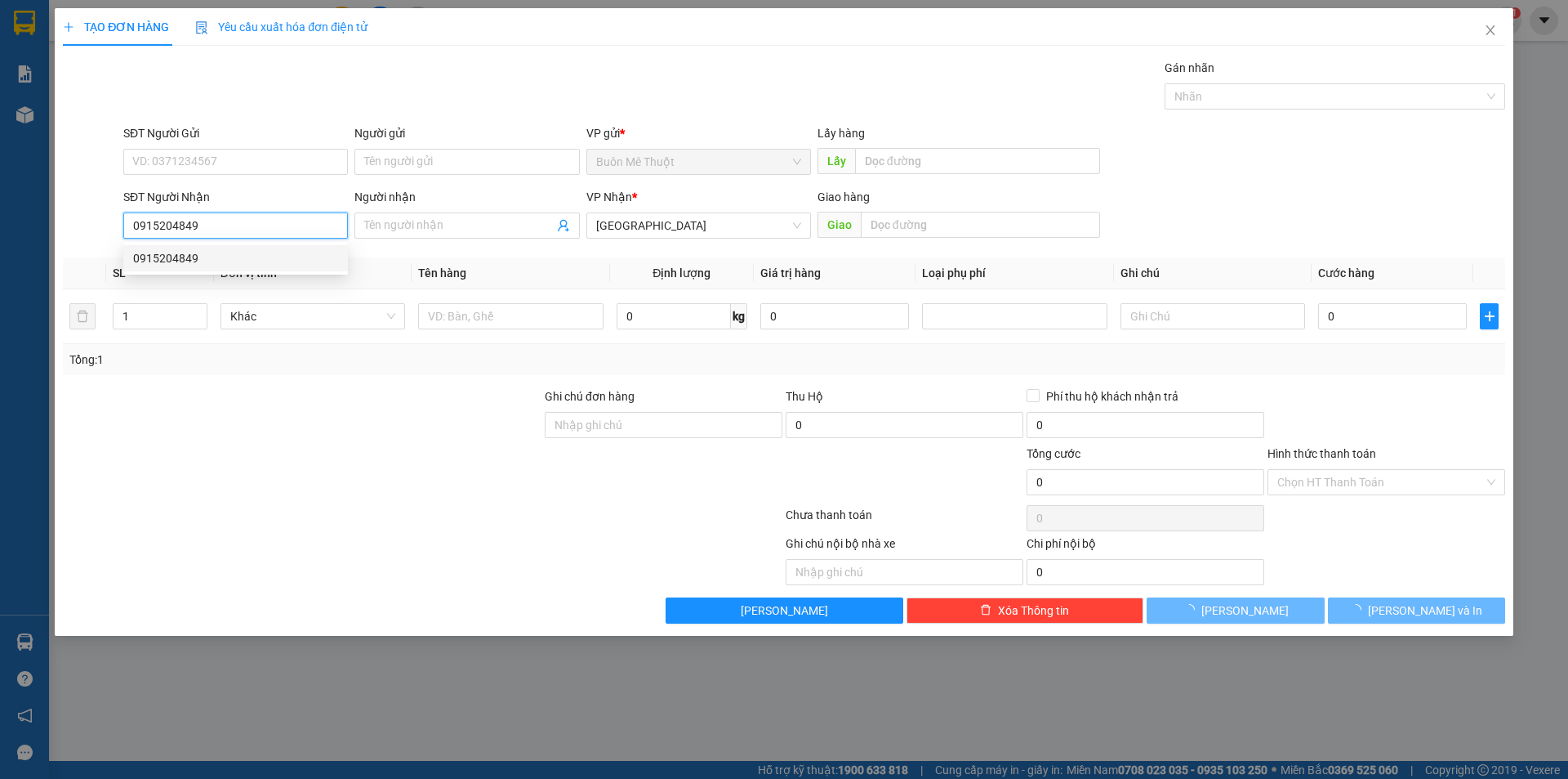
type input "50.000"
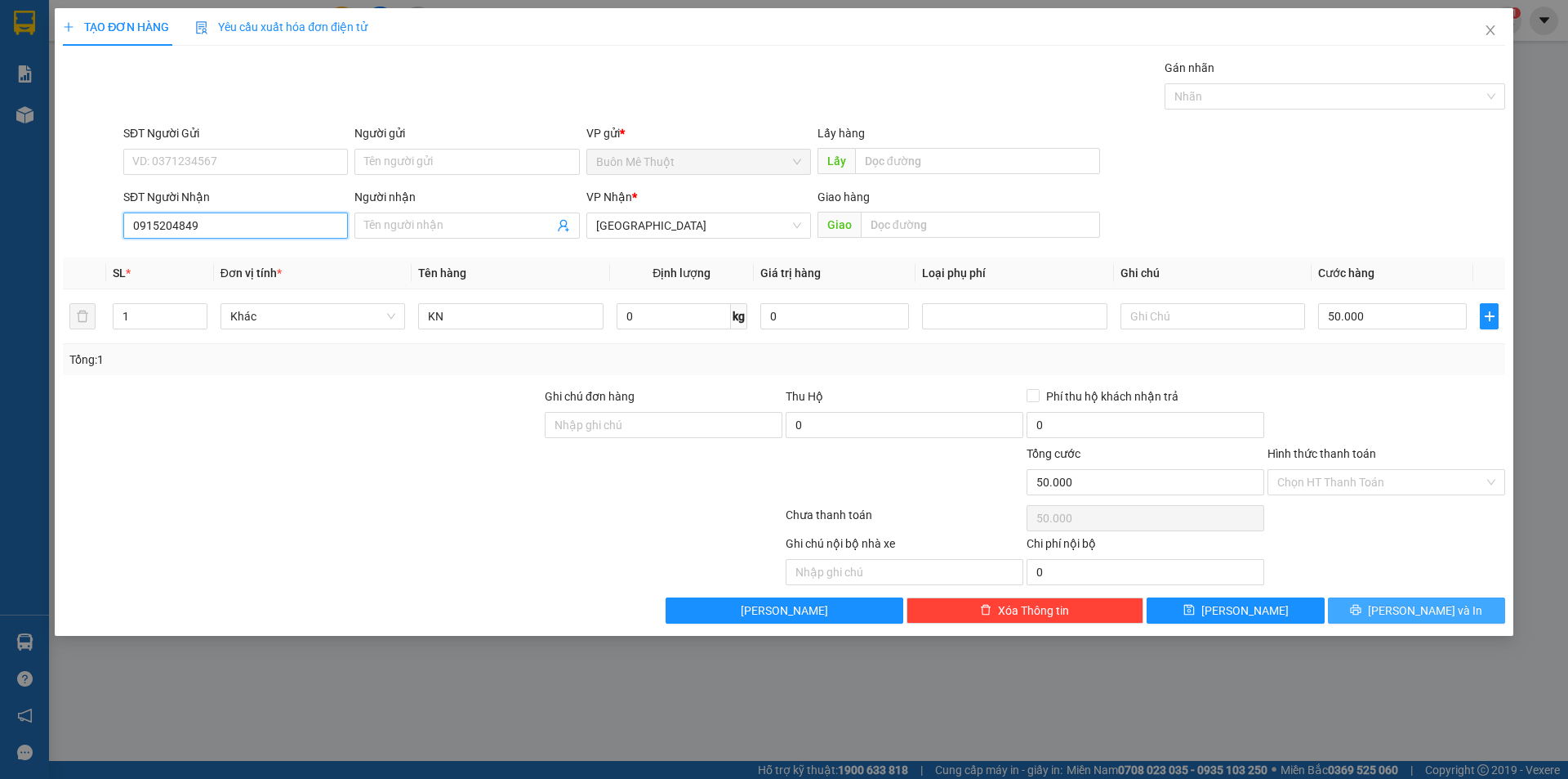
type input "0915204849"
click at [1395, 603] on button "[PERSON_NAME] và In" at bounding box center [1417, 609] width 177 height 26
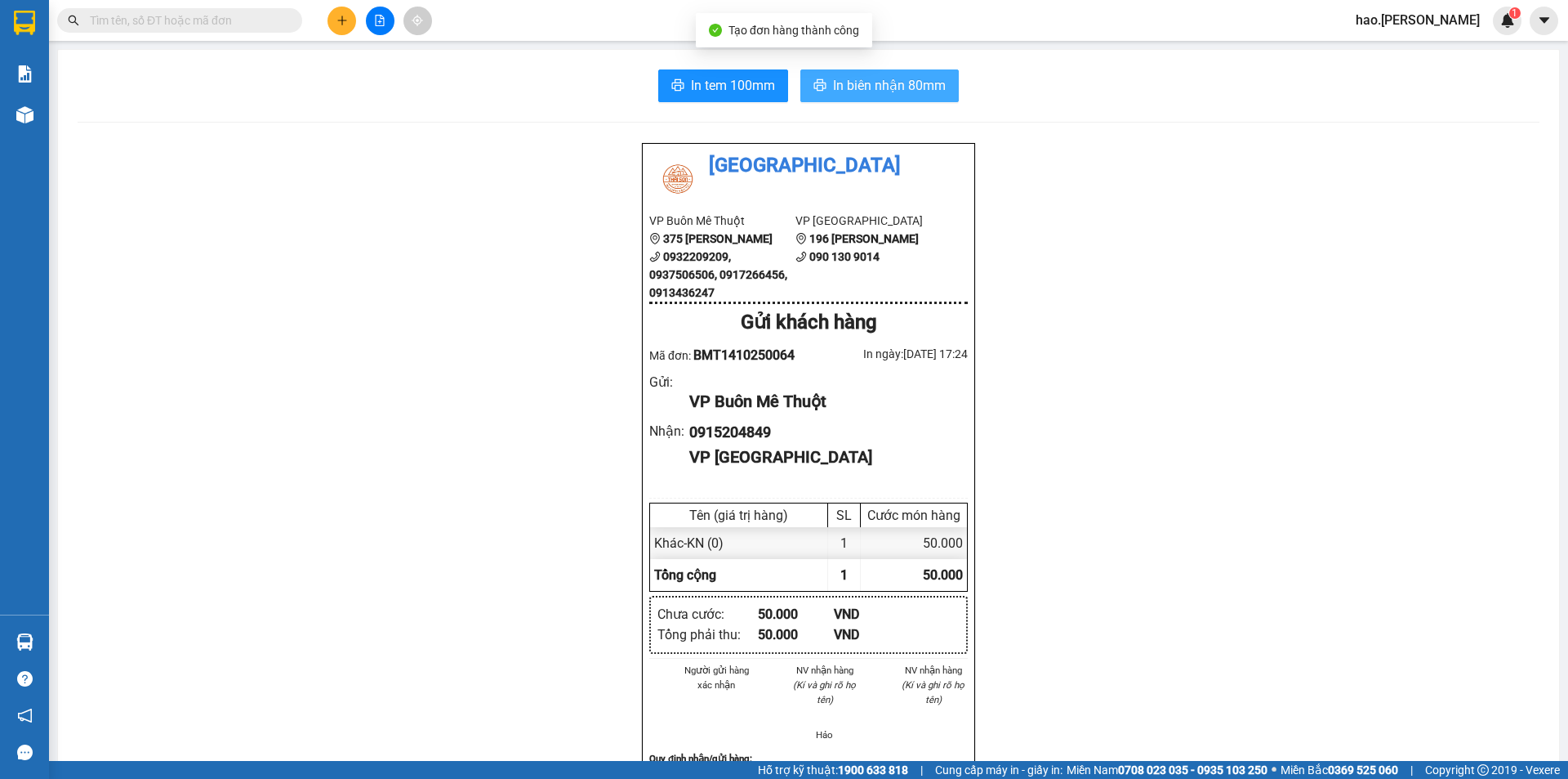
click at [923, 86] on span "In biên nhận 80mm" at bounding box center [890, 84] width 113 height 20
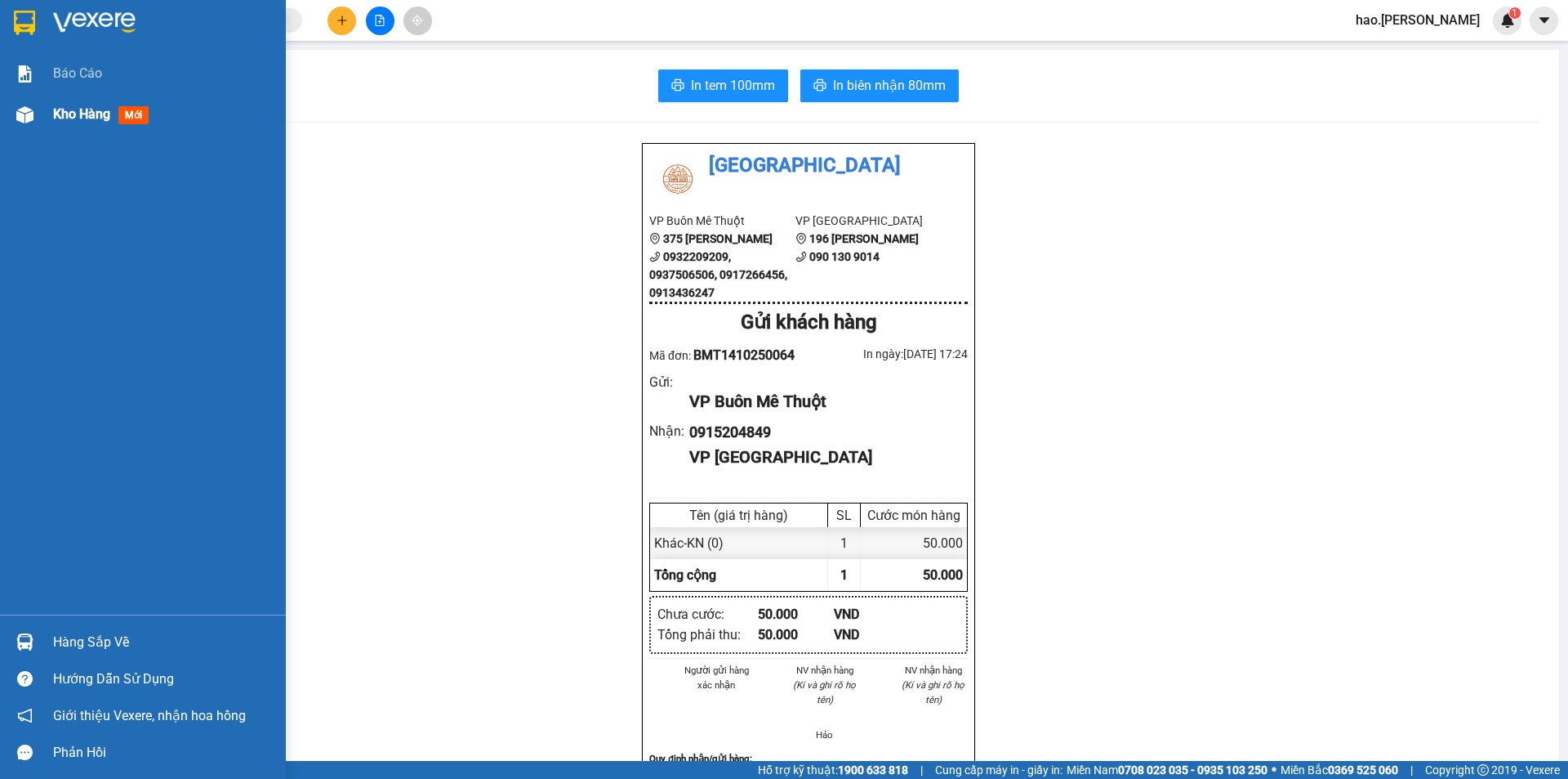
click at [11, 113] on div at bounding box center [25, 115] width 29 height 29
drag, startPoint x: 11, startPoint y: 113, endPoint x: 97, endPoint y: 96, distance: 87.7
click at [13, 112] on div at bounding box center [25, 115] width 29 height 29
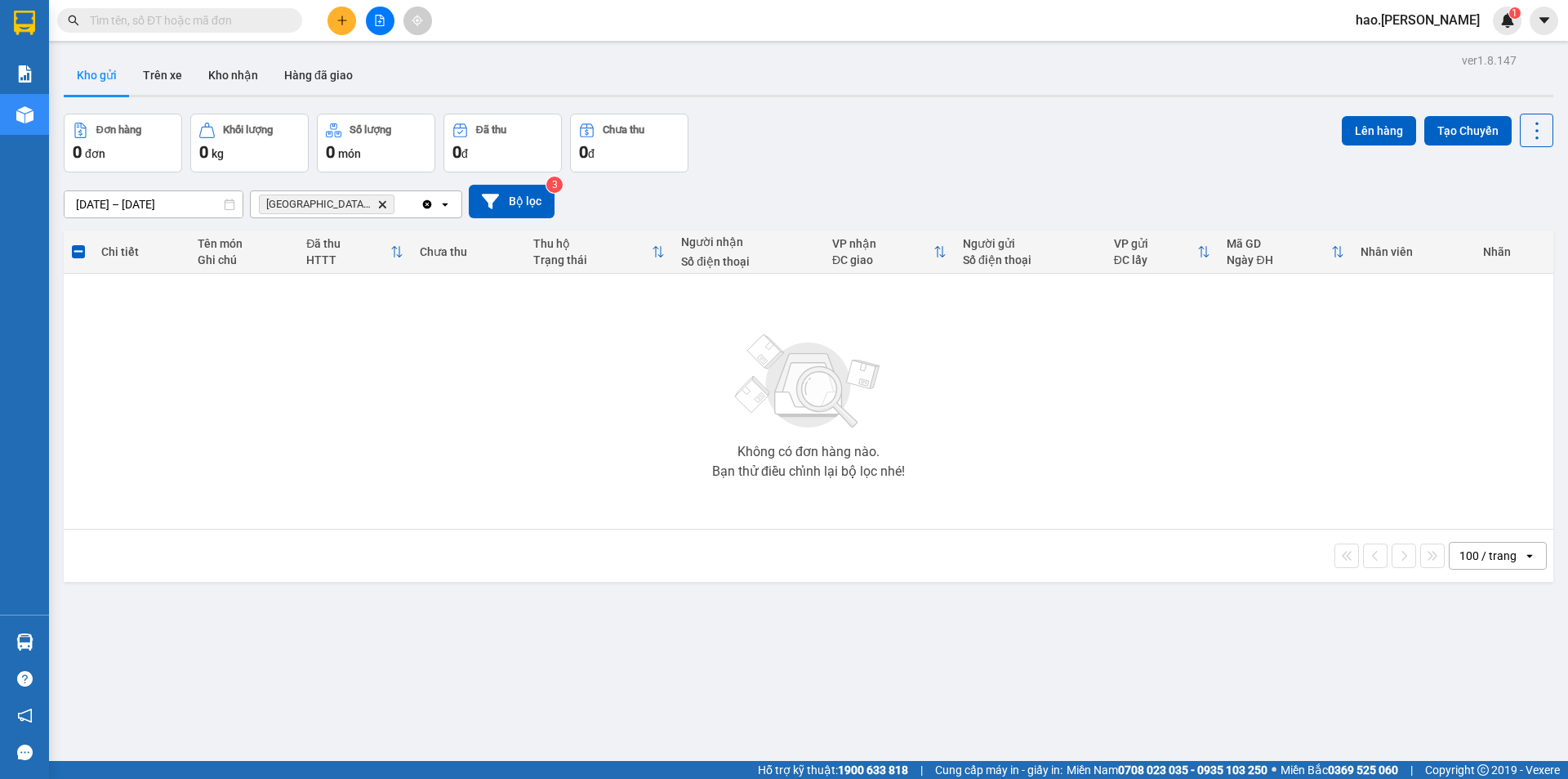
click at [377, 208] on icon "Delete" at bounding box center [382, 204] width 10 height 10
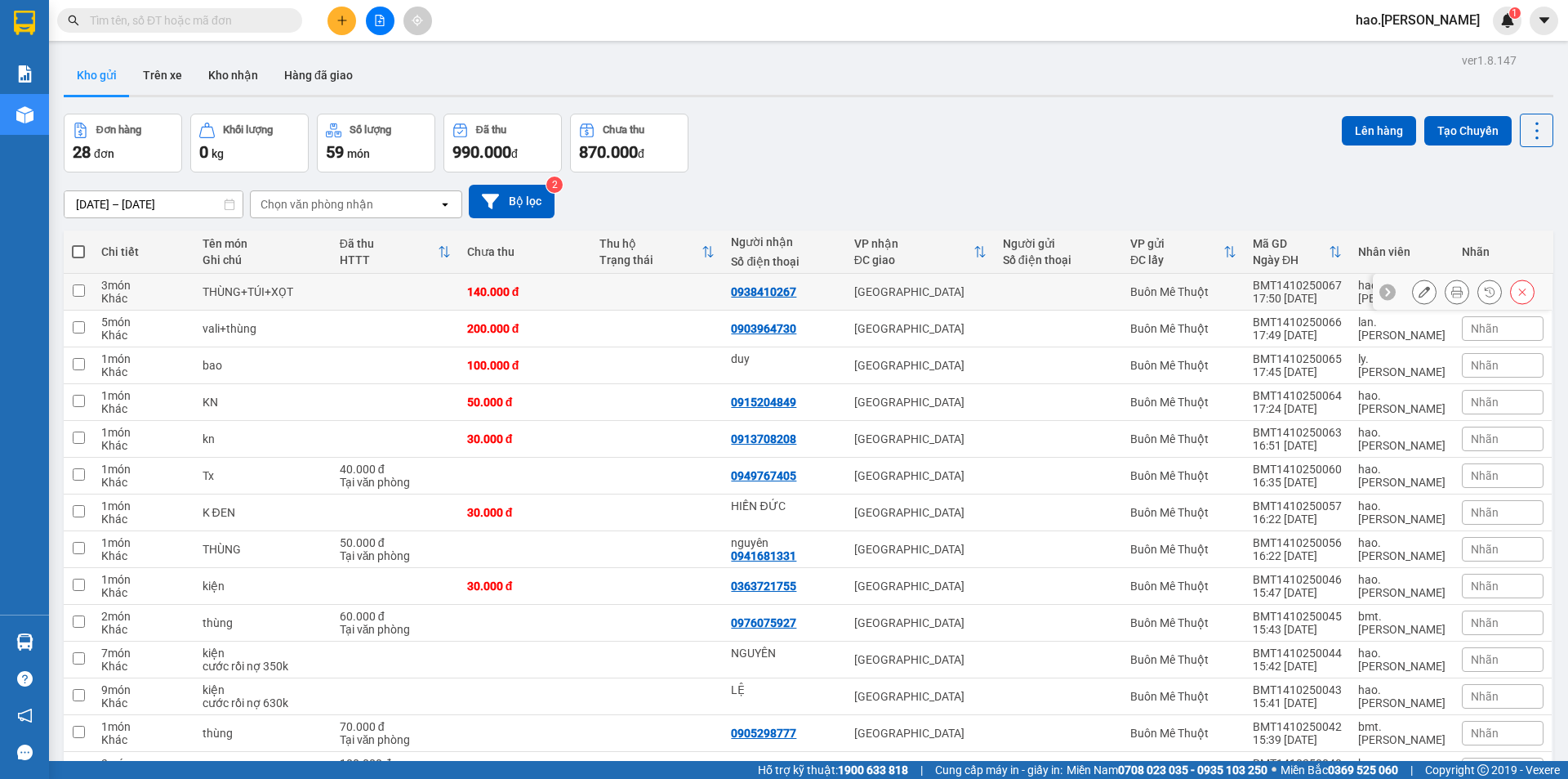
click at [1451, 293] on icon at bounding box center [1457, 291] width 11 height 11
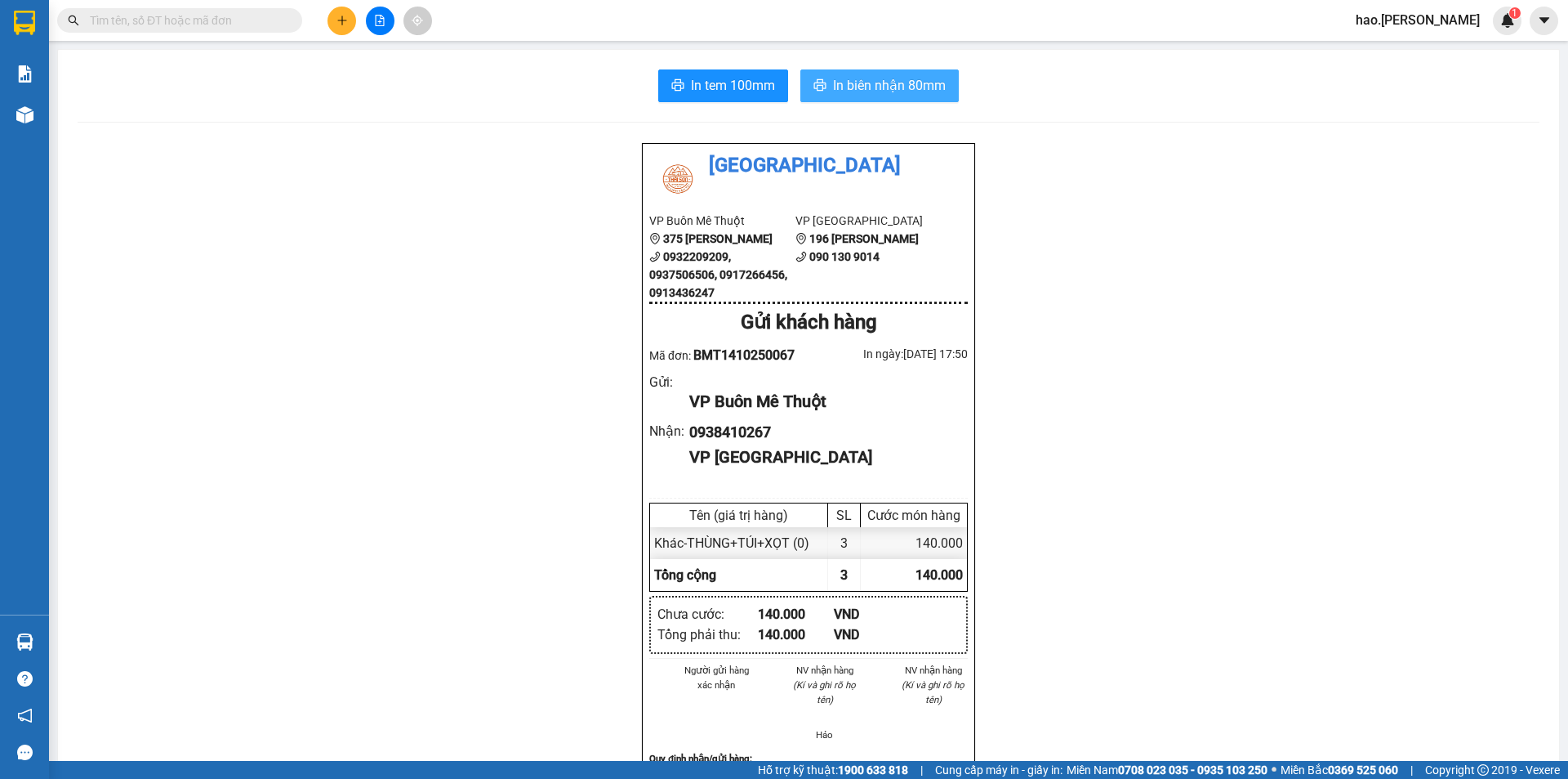
click at [875, 83] on span "In biên nhận 80mm" at bounding box center [890, 84] width 113 height 20
click at [718, 79] on span "In tem 100mm" at bounding box center [733, 84] width 84 height 20
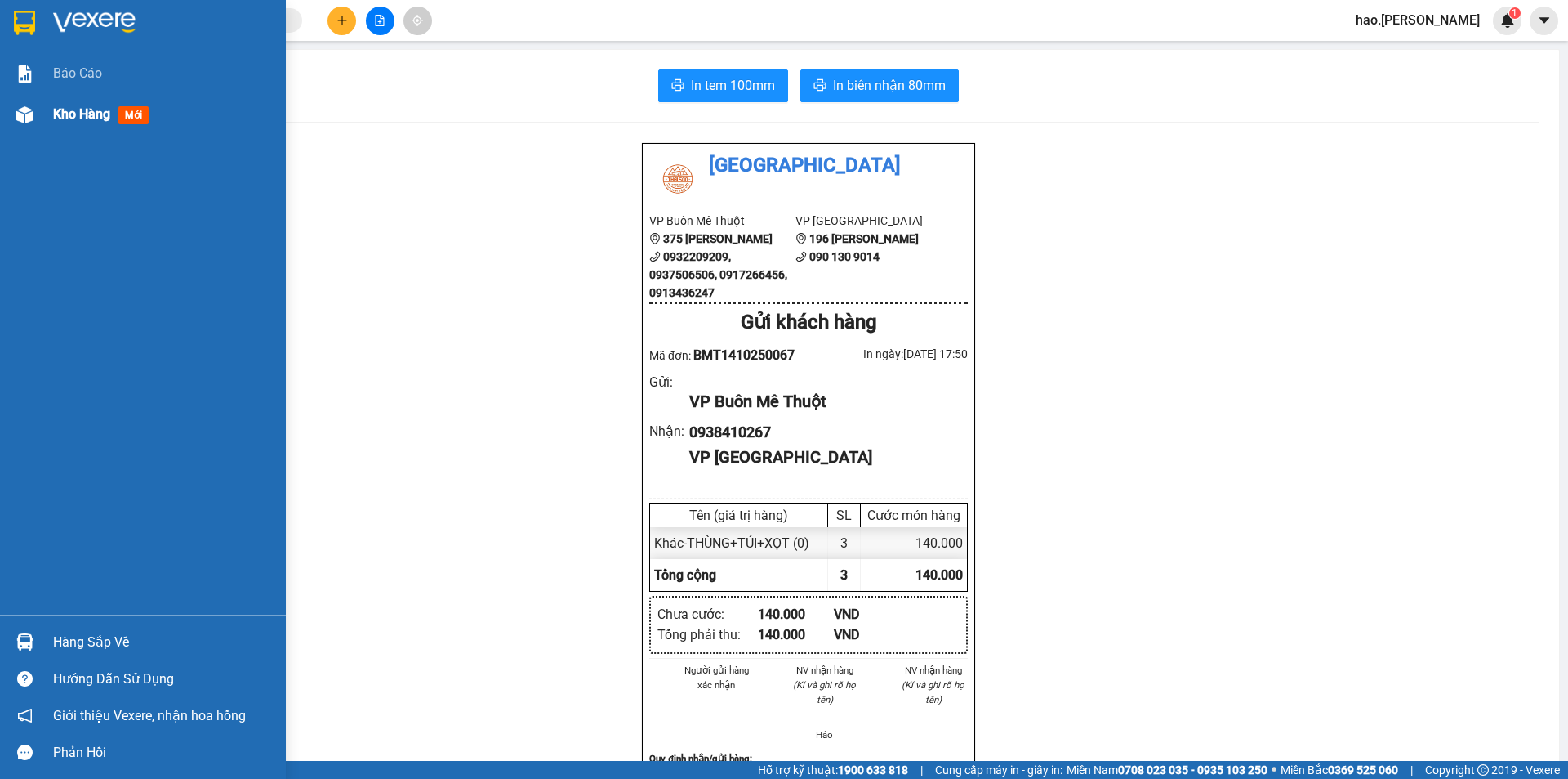
click at [11, 121] on div at bounding box center [25, 115] width 29 height 29
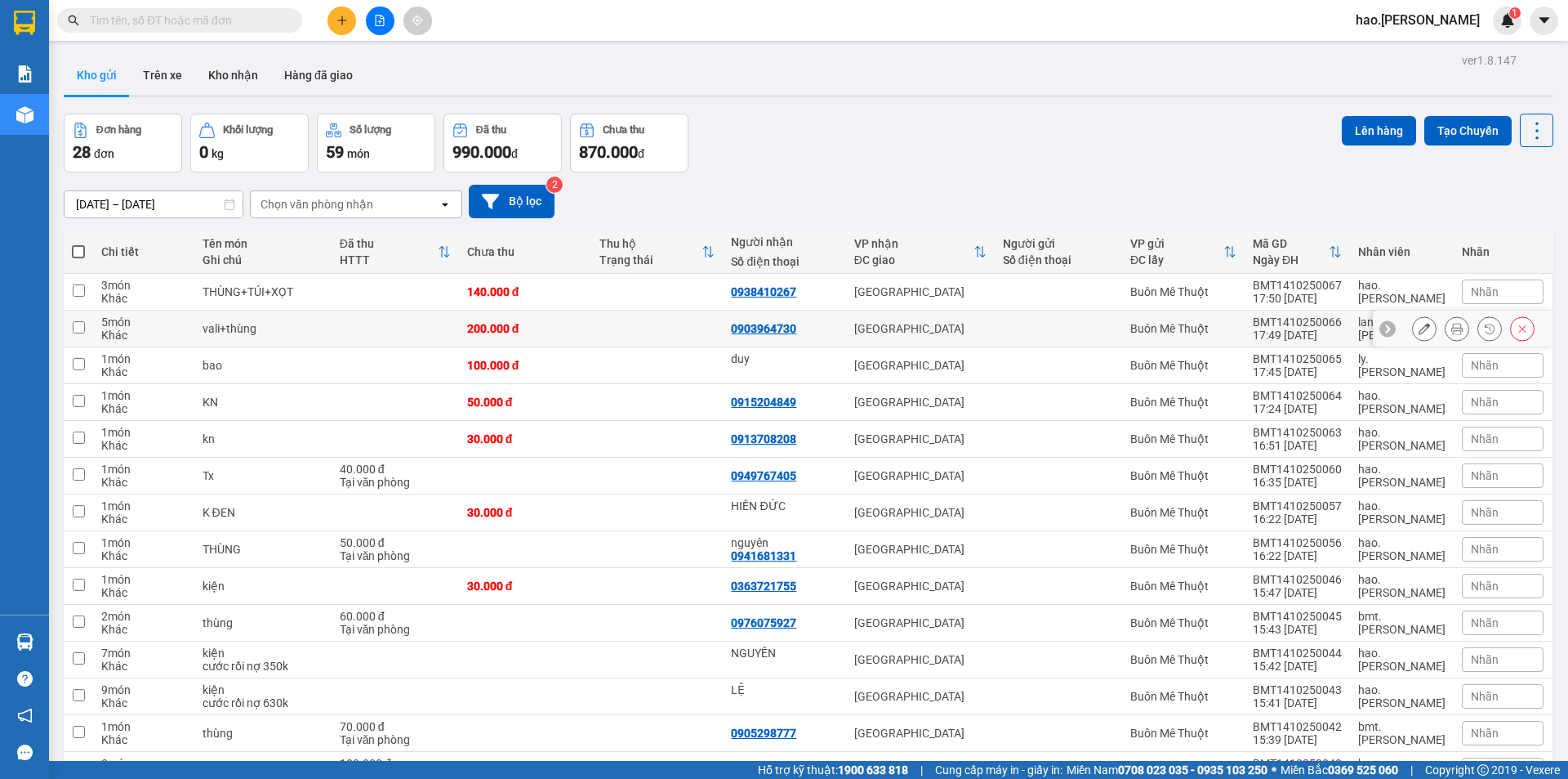
click at [1451, 332] on icon at bounding box center [1457, 329] width 11 height 11
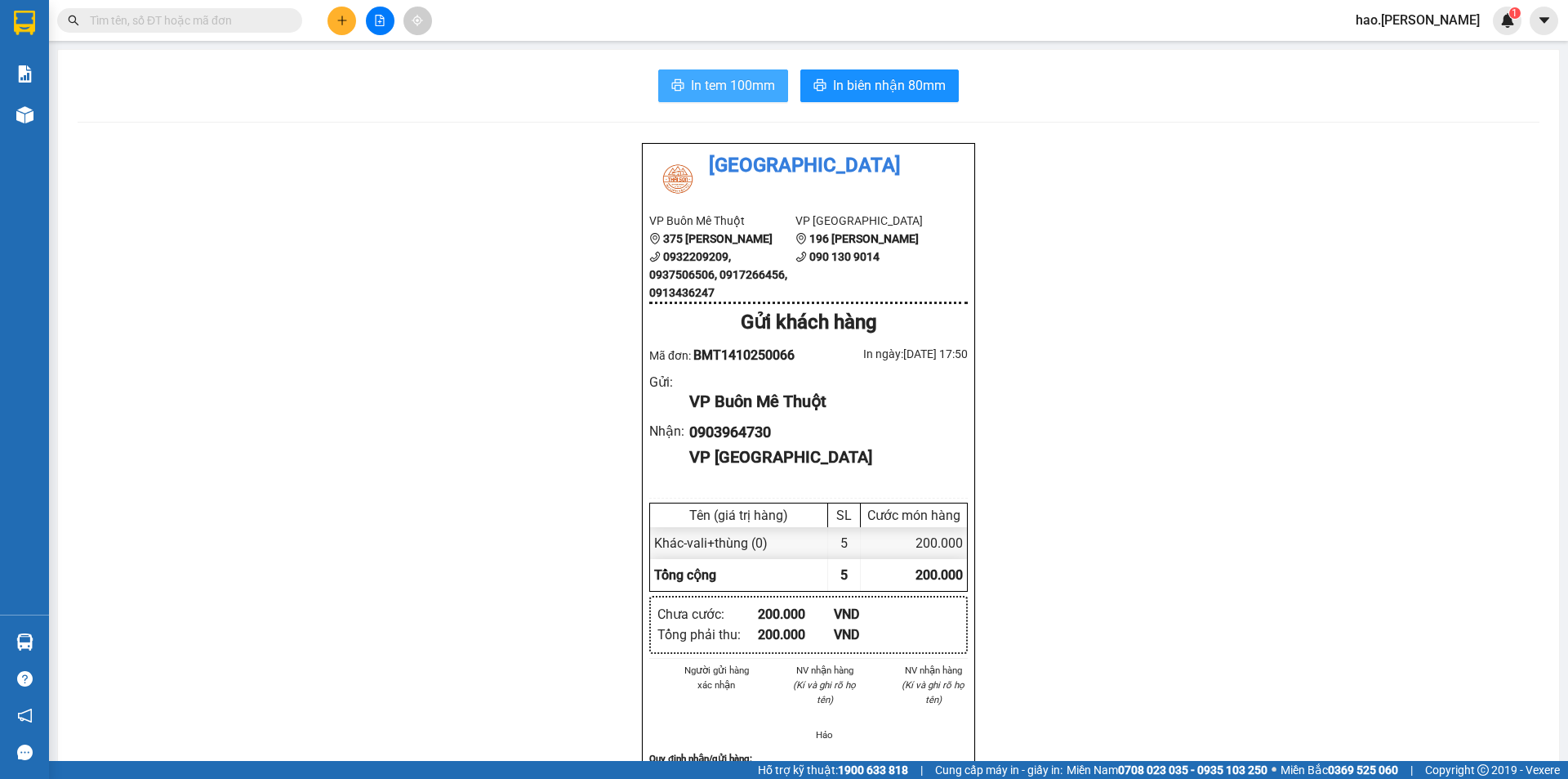
click at [751, 76] on span "In tem 100mm" at bounding box center [733, 84] width 84 height 20
click at [881, 80] on span "In biên nhận 80mm" at bounding box center [890, 84] width 113 height 20
